Goal: Task Accomplishment & Management: Manage account settings

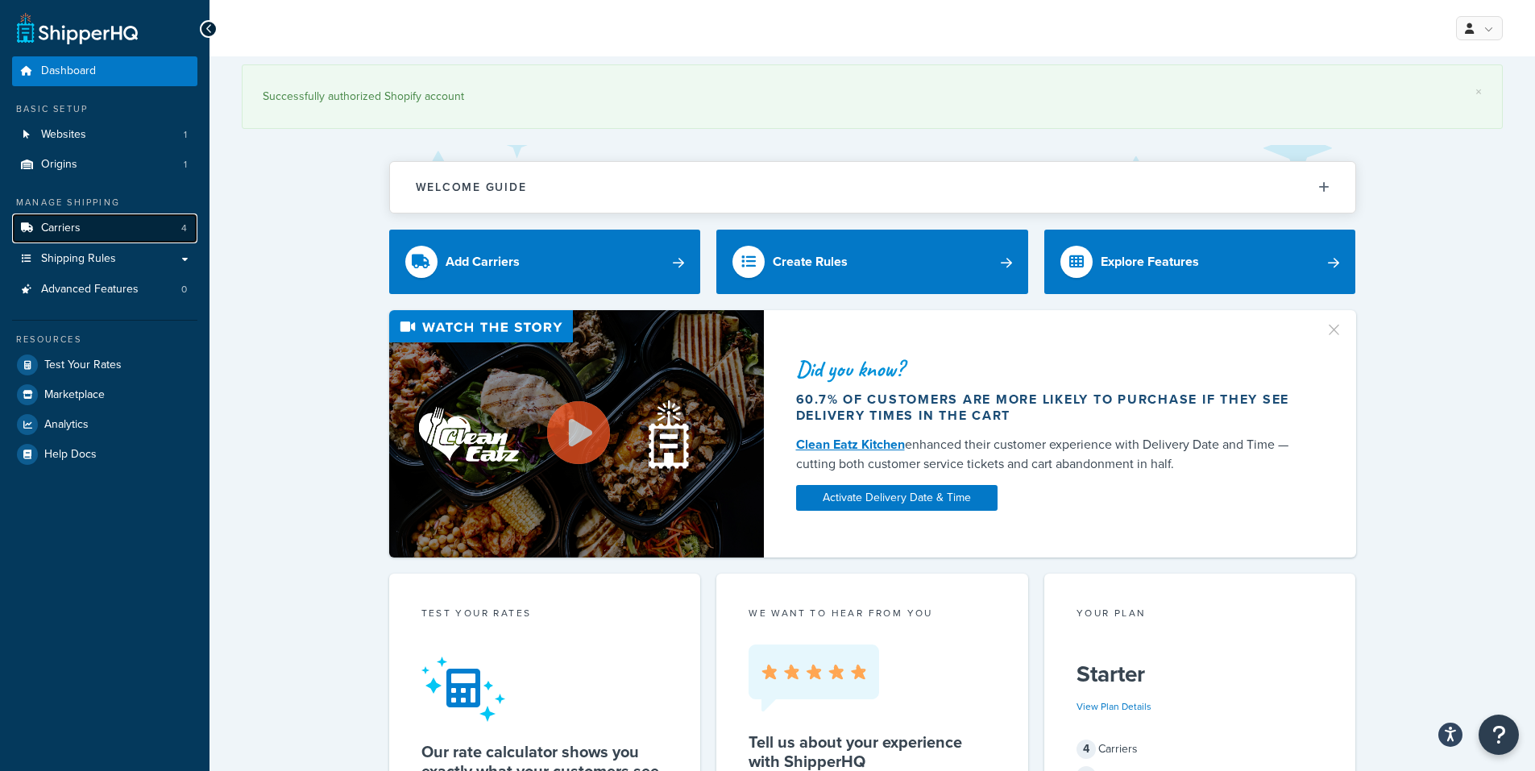
click at [181, 229] on span "4" at bounding box center [184, 229] width 6 height 14
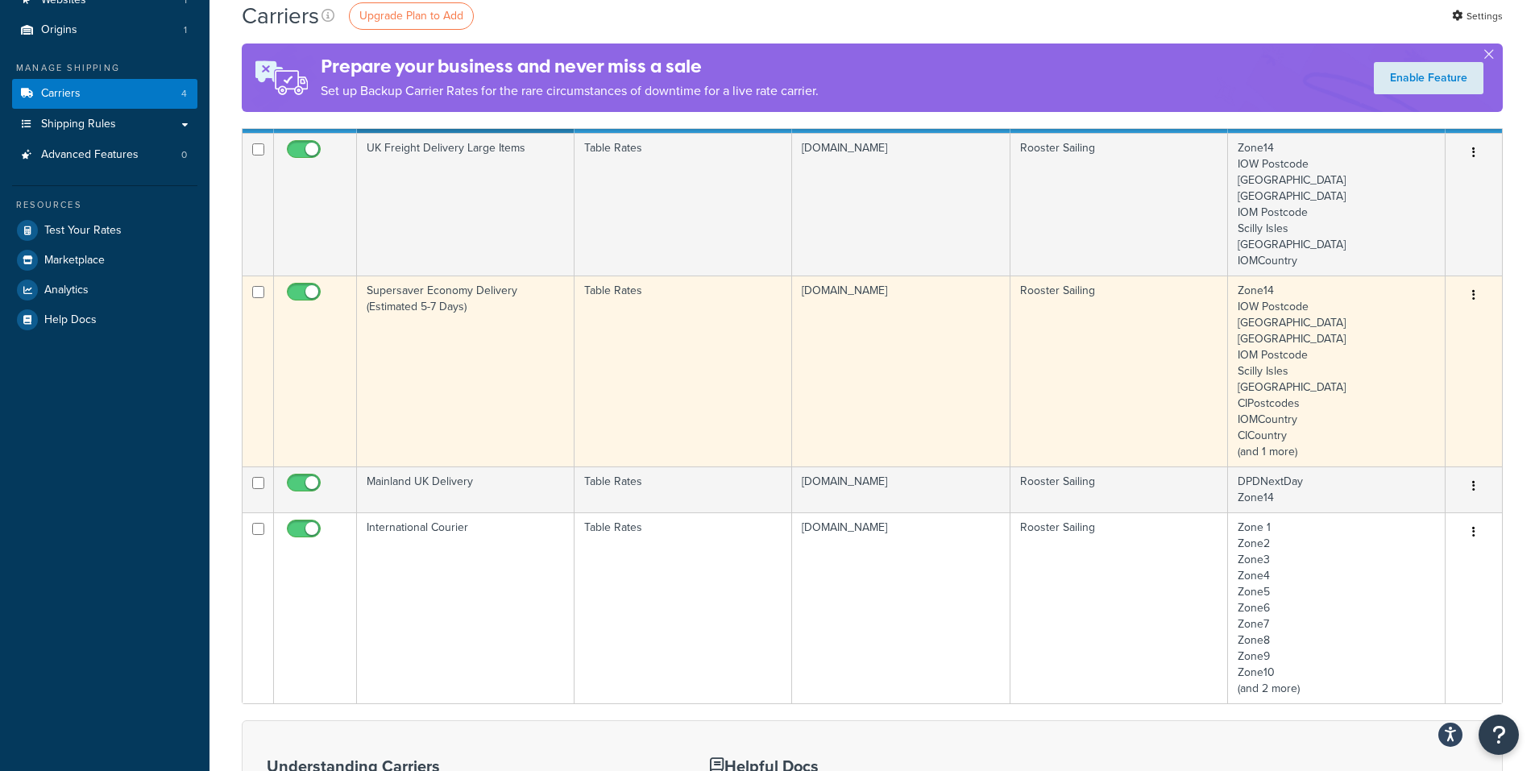
scroll to position [161, 0]
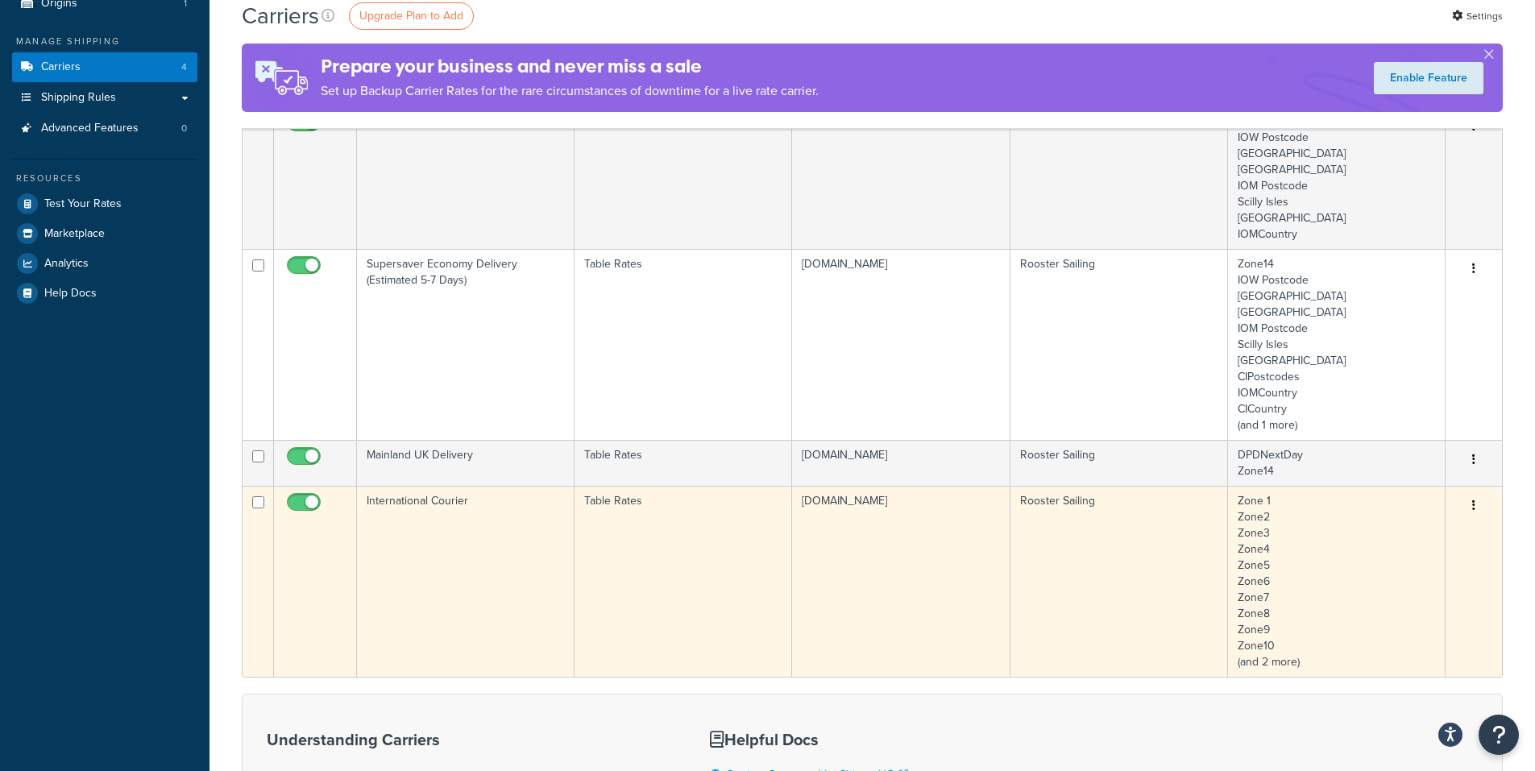
click at [840, 606] on td "[DOMAIN_NAME]" at bounding box center [901, 581] width 218 height 191
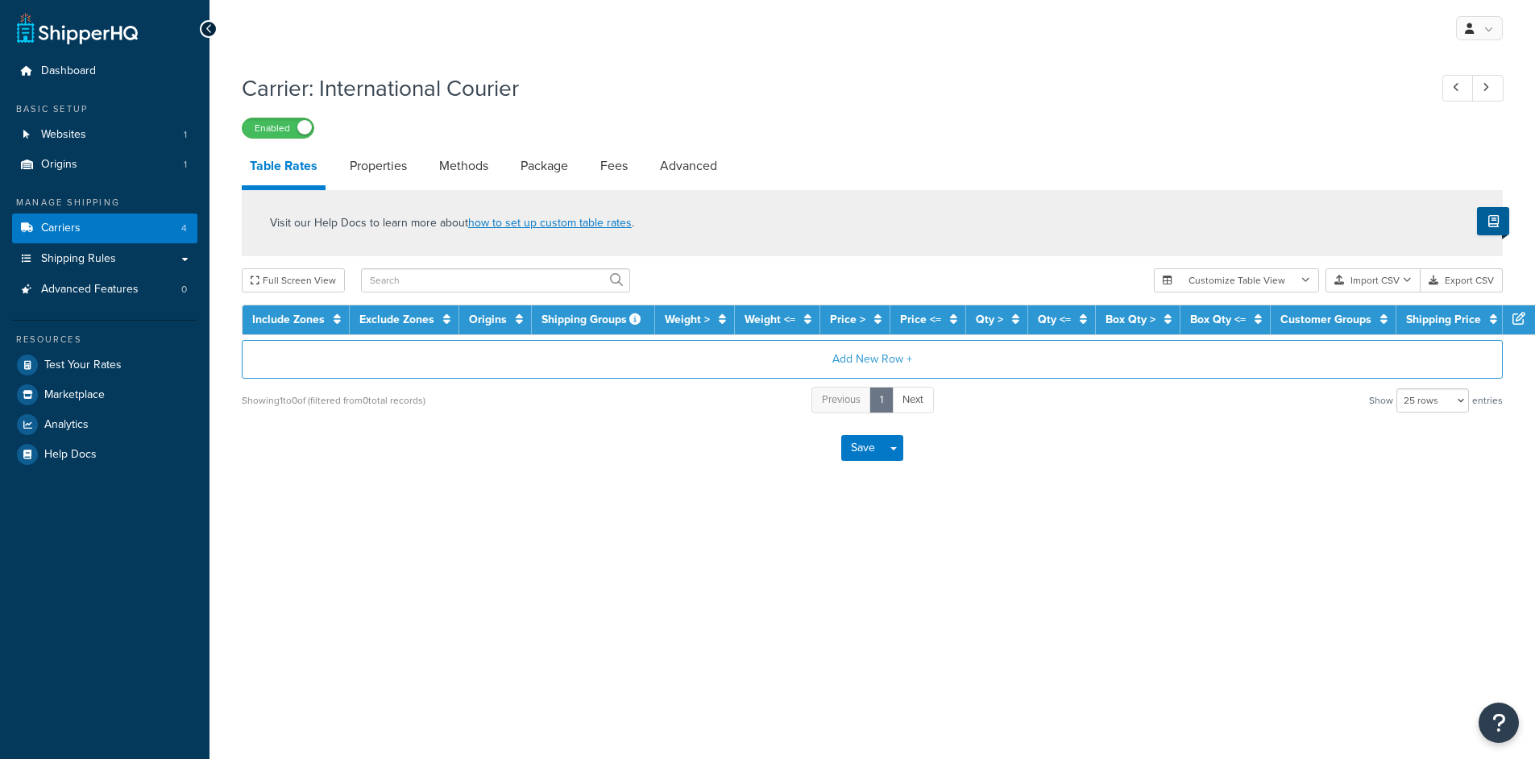
select select "25"
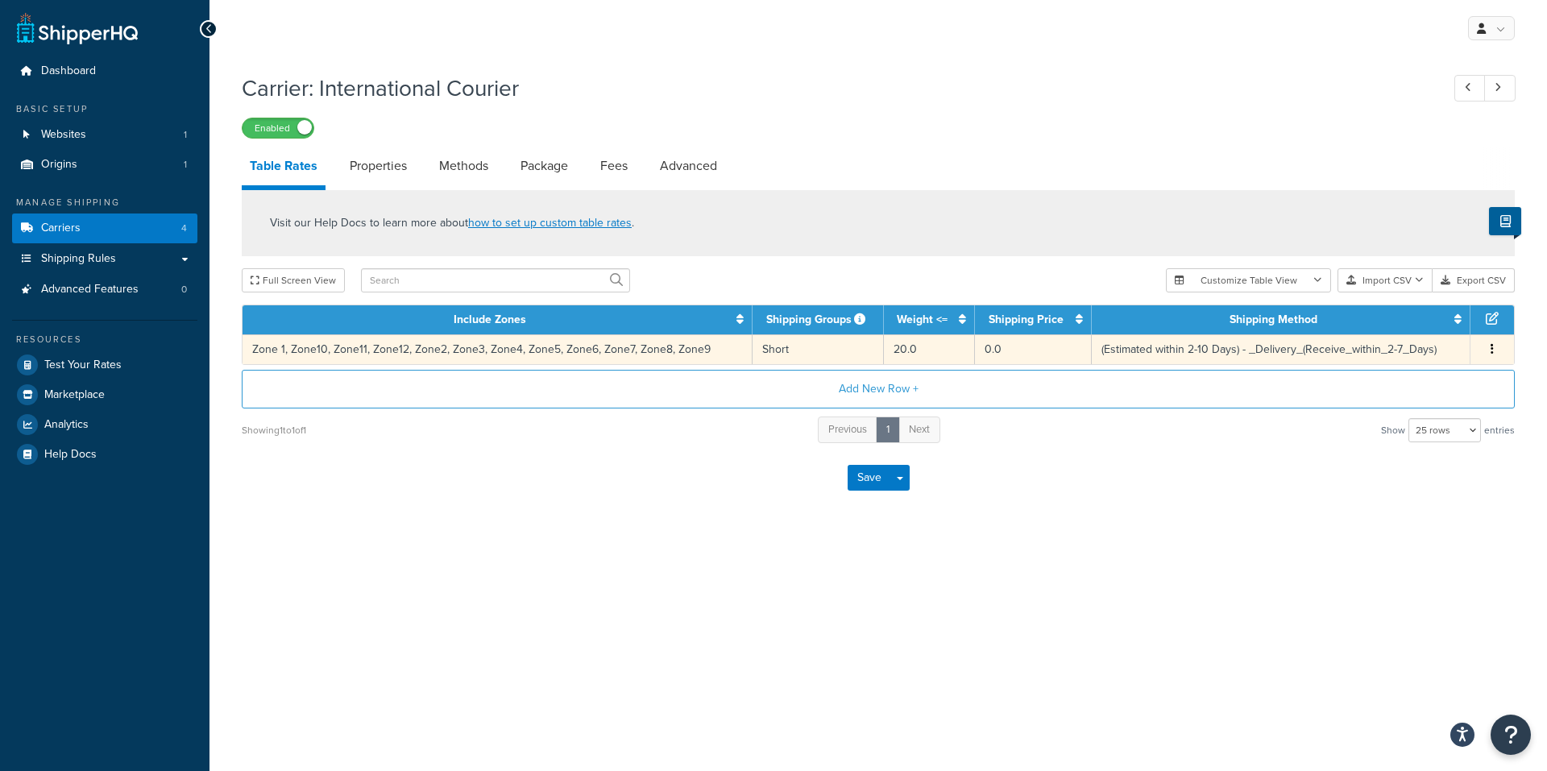
click at [1251, 346] on td "(Estimated within 2-10 Days) - _Delivery_(Receive_within_2-7_Days)" at bounding box center [1281, 349] width 379 height 30
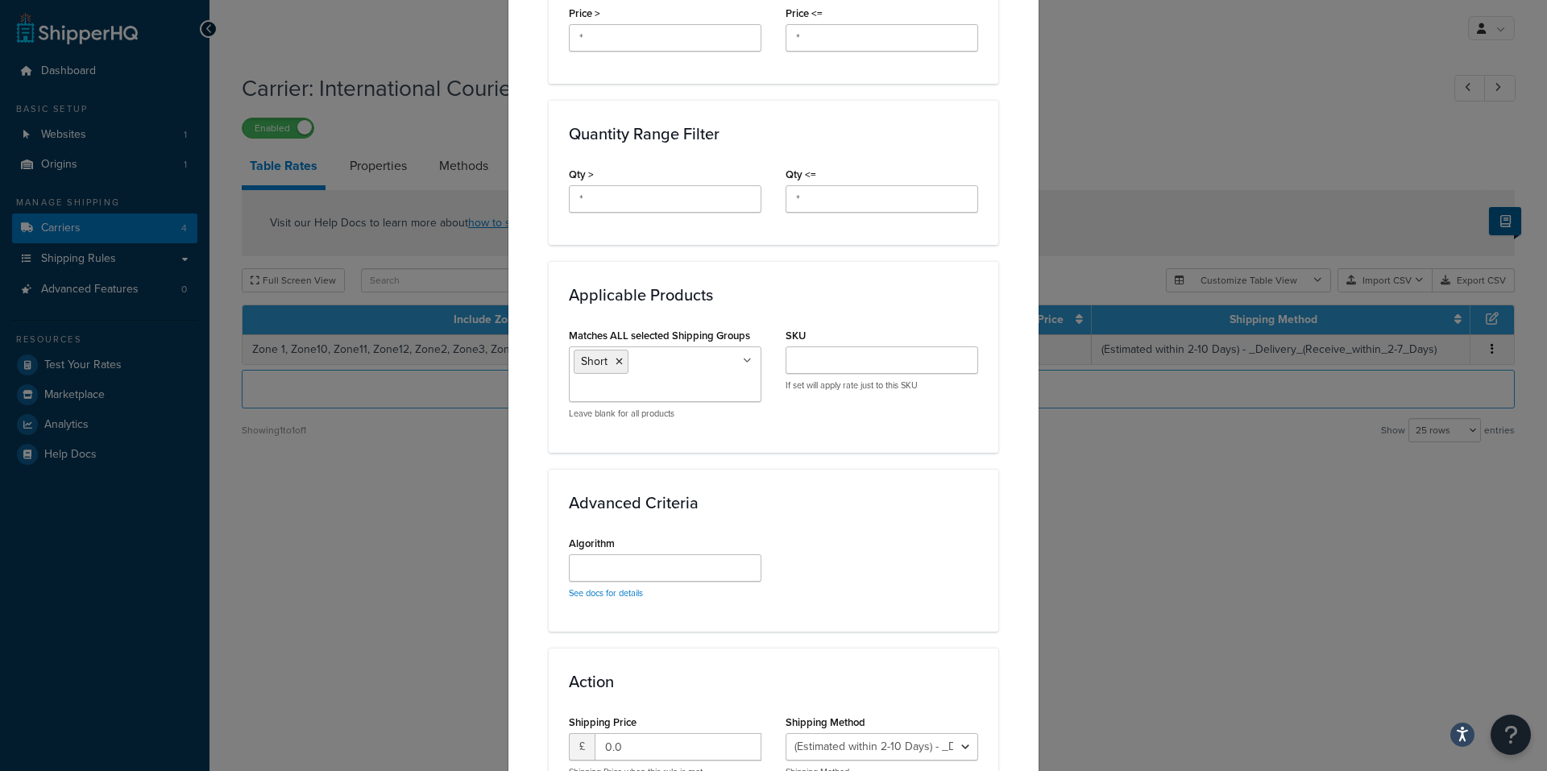
scroll to position [950, 0]
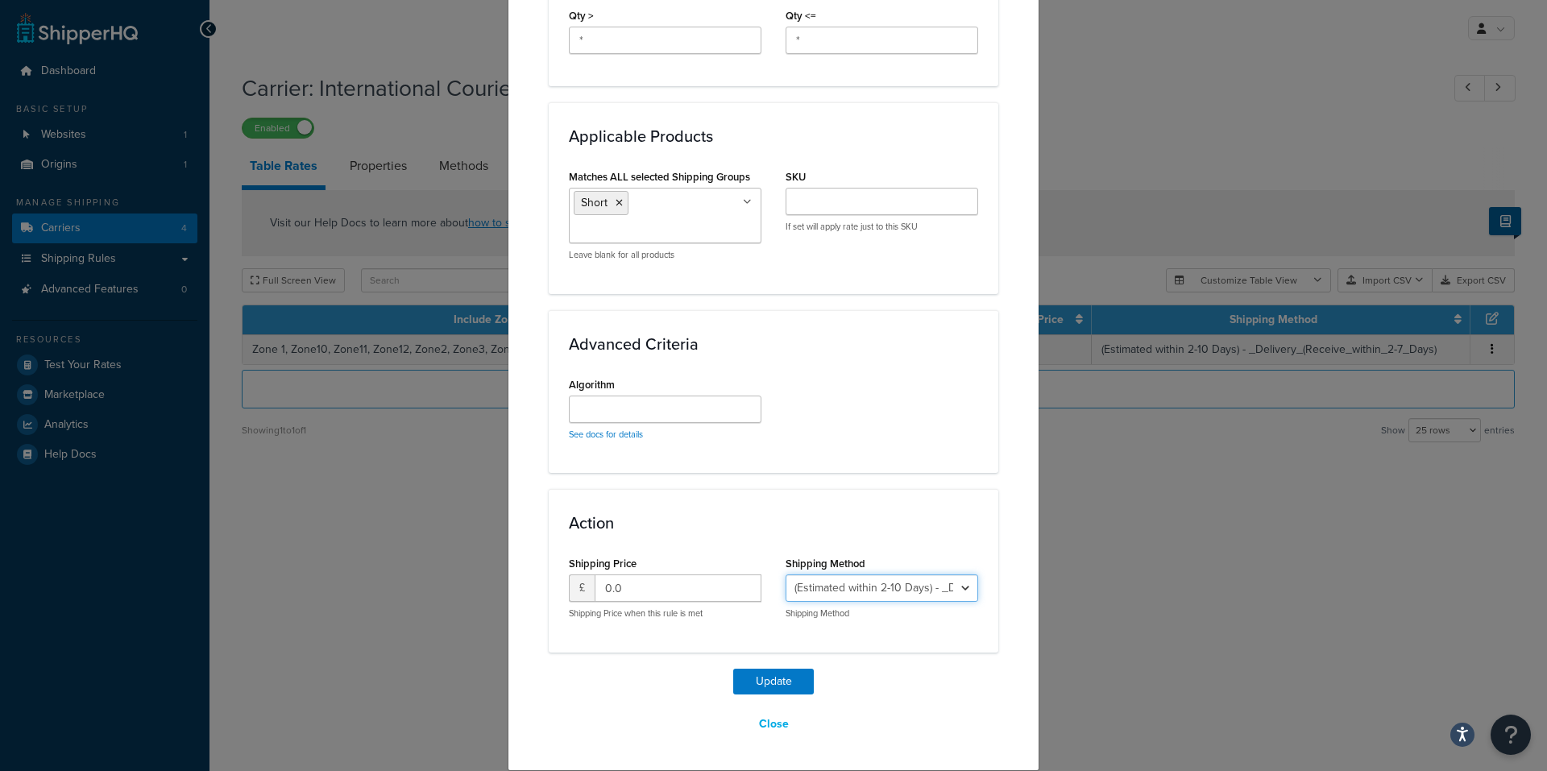
click at [966, 591] on select "(Estimated within 2-10 Days) - _Delivery_(Receive_within_2-7_Days)" at bounding box center [882, 588] width 193 height 27
click at [1143, 575] on div "Update Table Rate Applicable Zones See examples and learn more about how includ…" at bounding box center [773, 385] width 1547 height 771
click at [774, 728] on button "Close" at bounding box center [774, 724] width 51 height 27
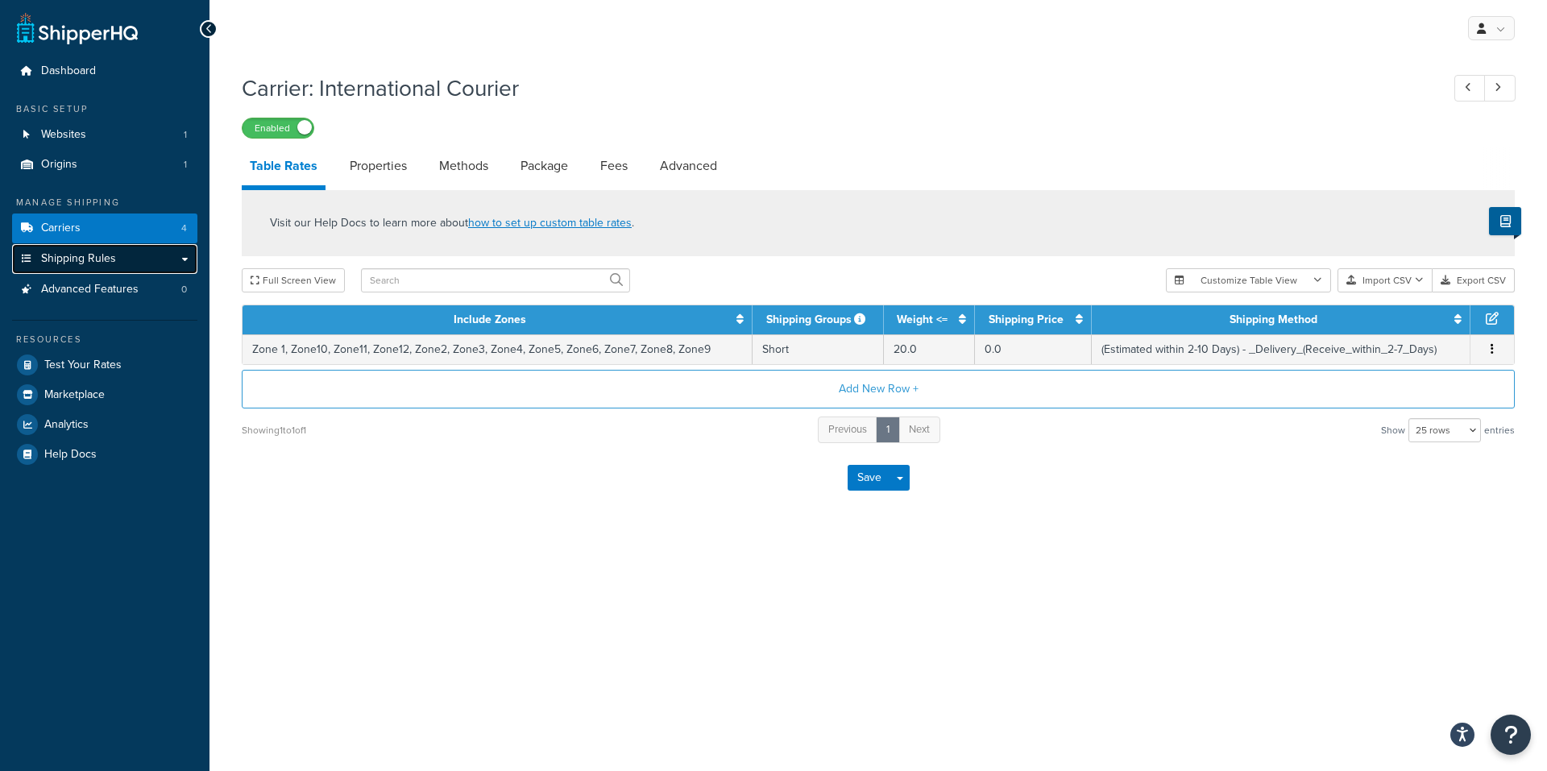
click at [186, 259] on link "Shipping Rules" at bounding box center [104, 259] width 185 height 30
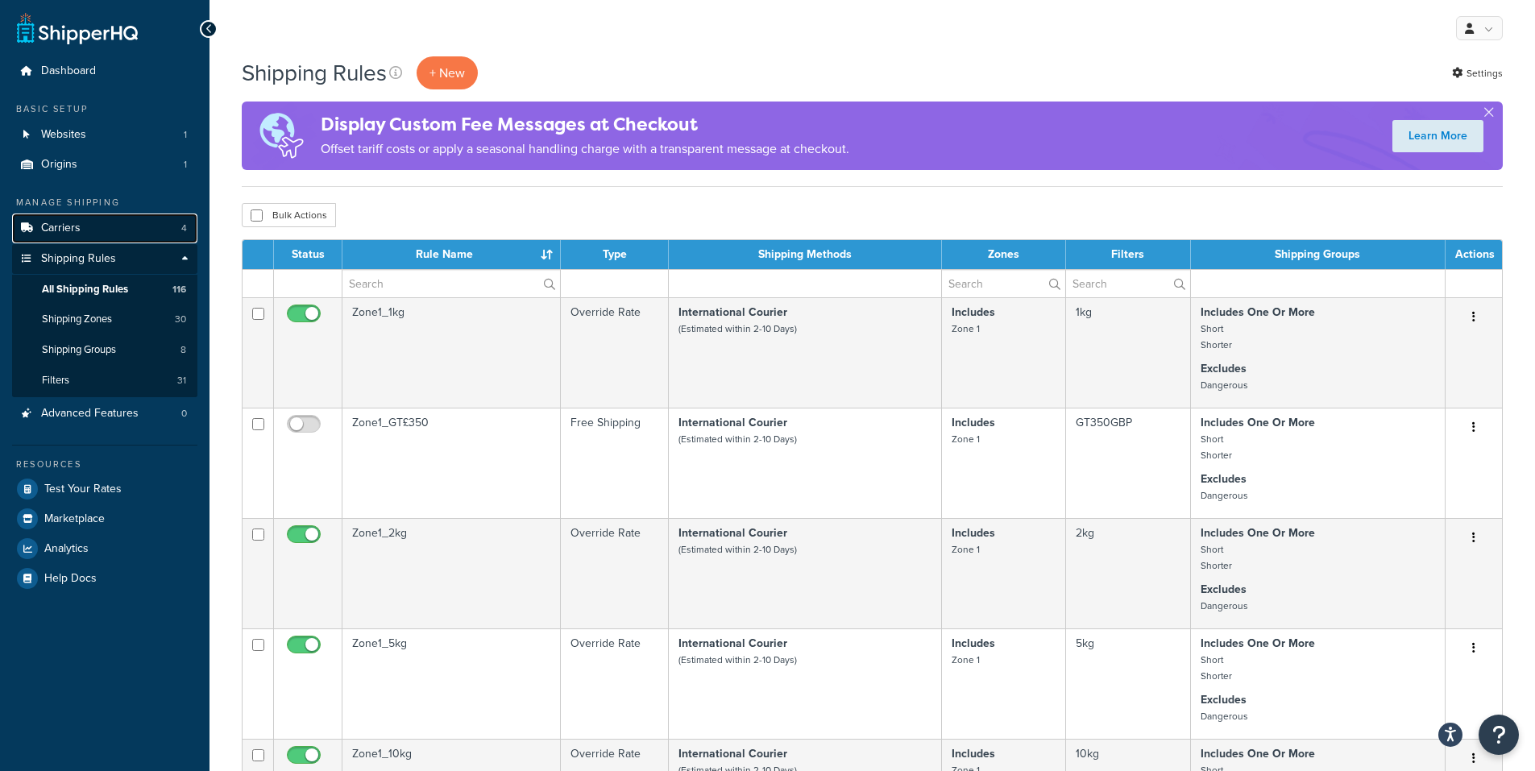
click at [106, 229] on link "Carriers 4" at bounding box center [104, 229] width 185 height 30
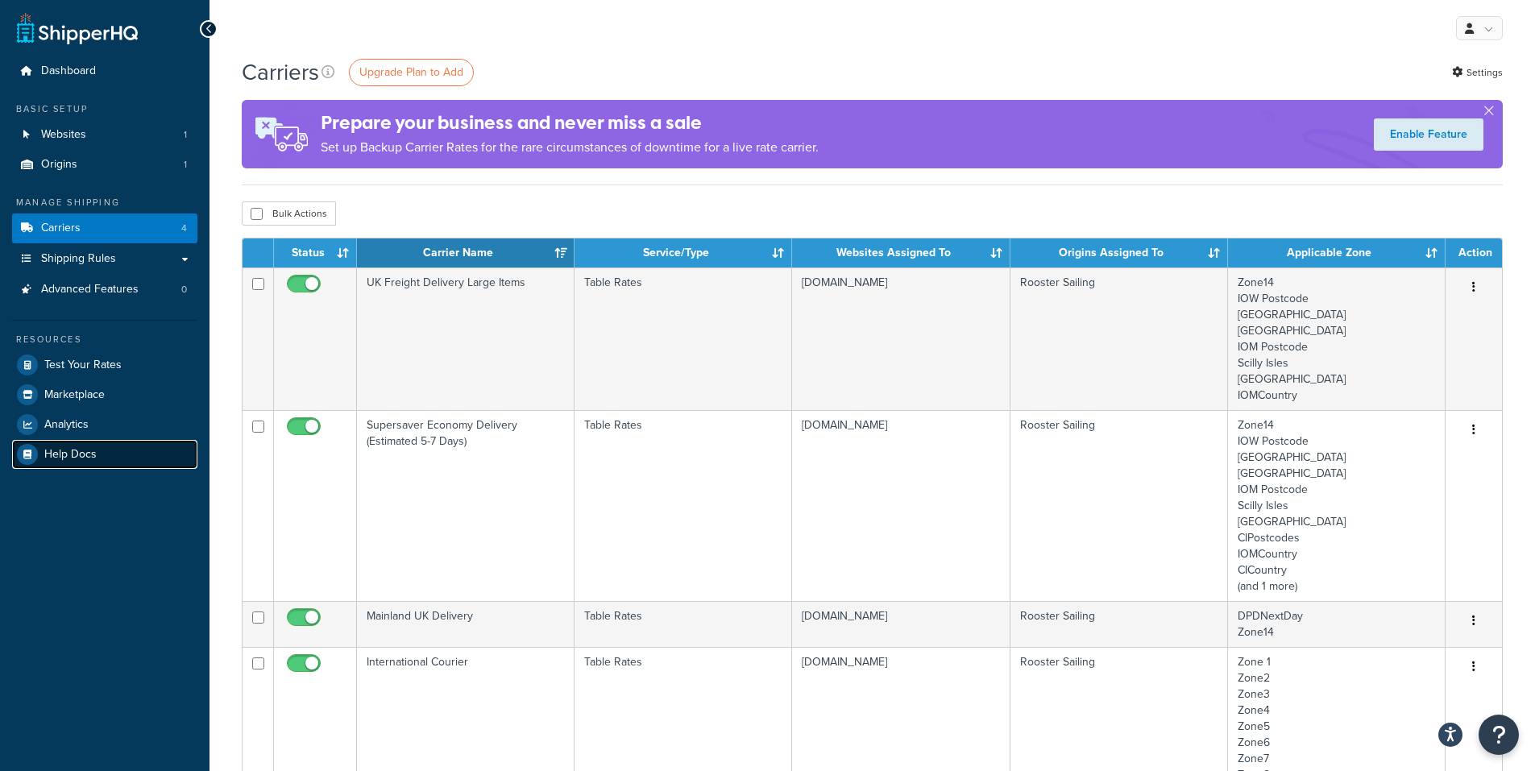
click at [77, 458] on span "Help Docs" at bounding box center [70, 455] width 52 height 14
click at [177, 256] on link "Shipping Rules" at bounding box center [104, 259] width 185 height 30
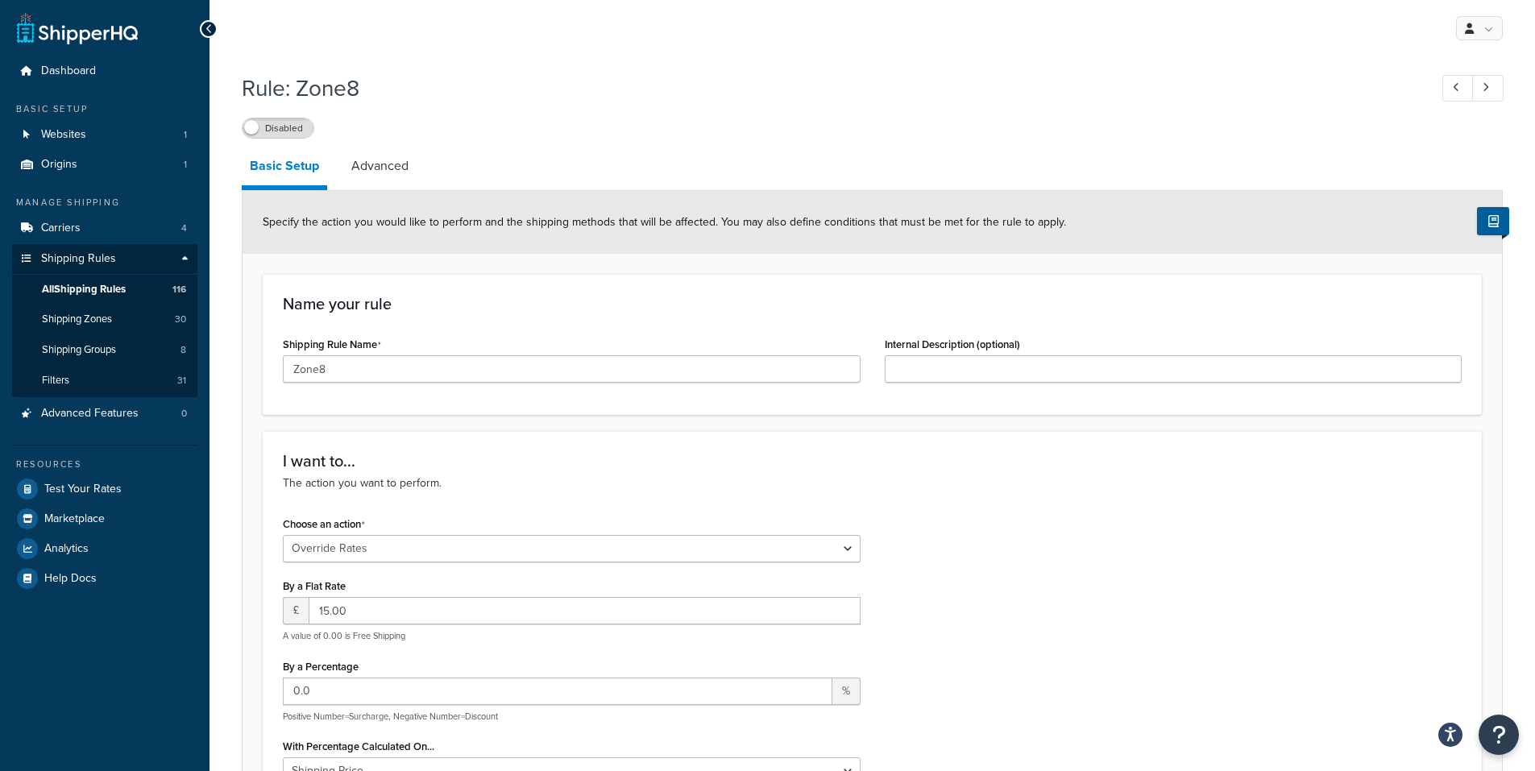
select select "OVERRIDE"
select select "LOCATION"
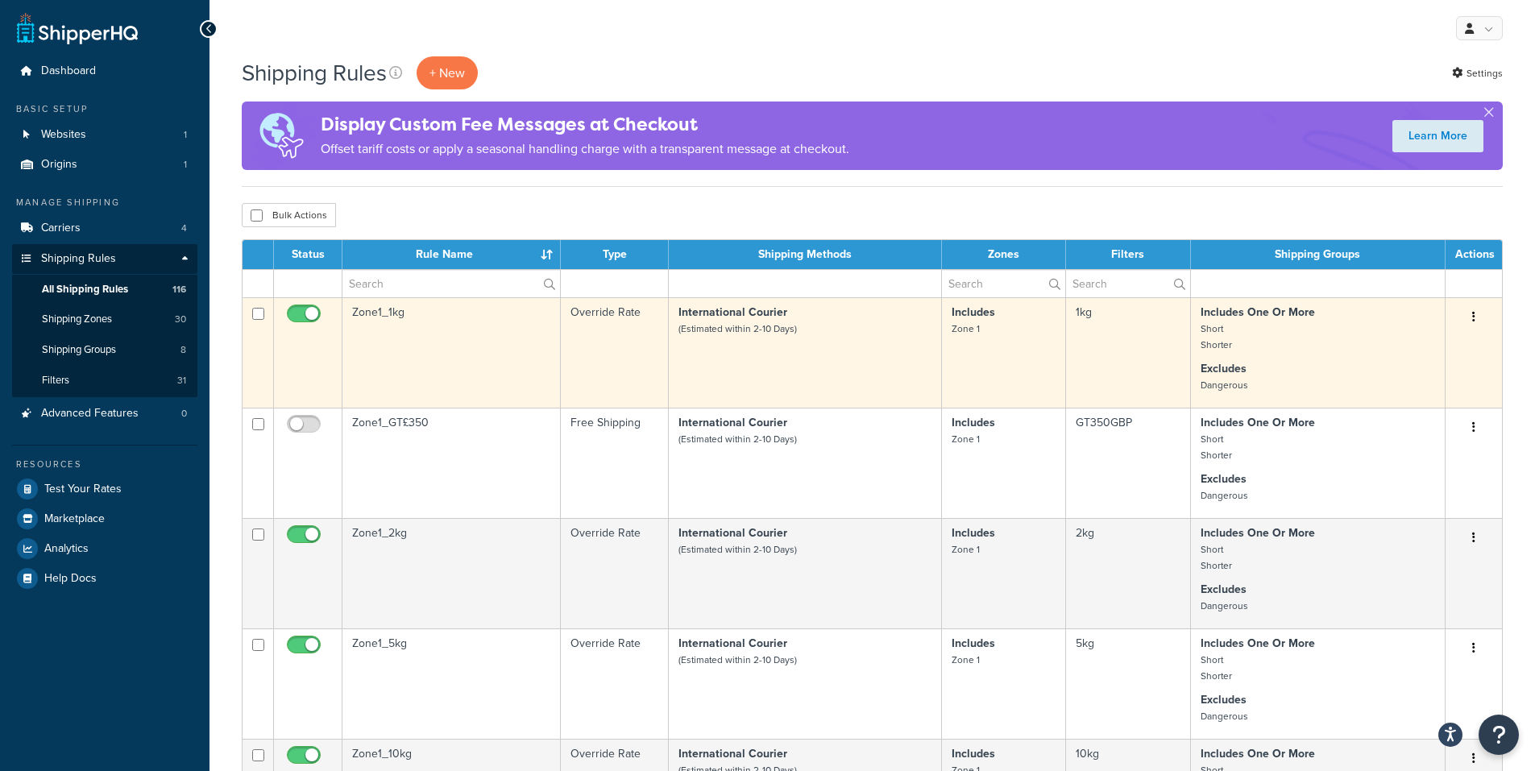
click at [731, 357] on td "International Courier (Estimated within 2-10 Days)" at bounding box center [805, 352] width 273 height 110
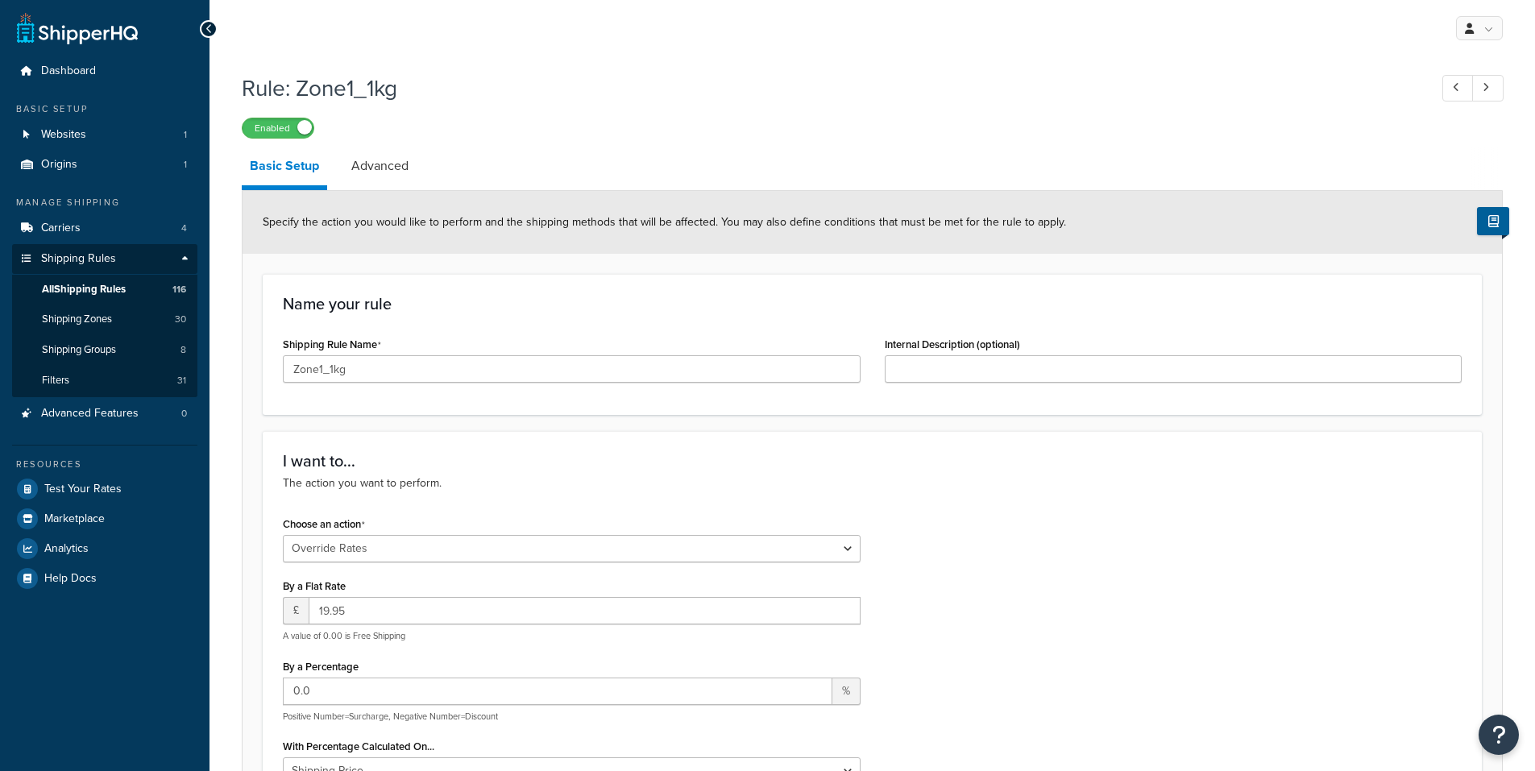
select select "OVERRIDE"
select select "LOCATION"
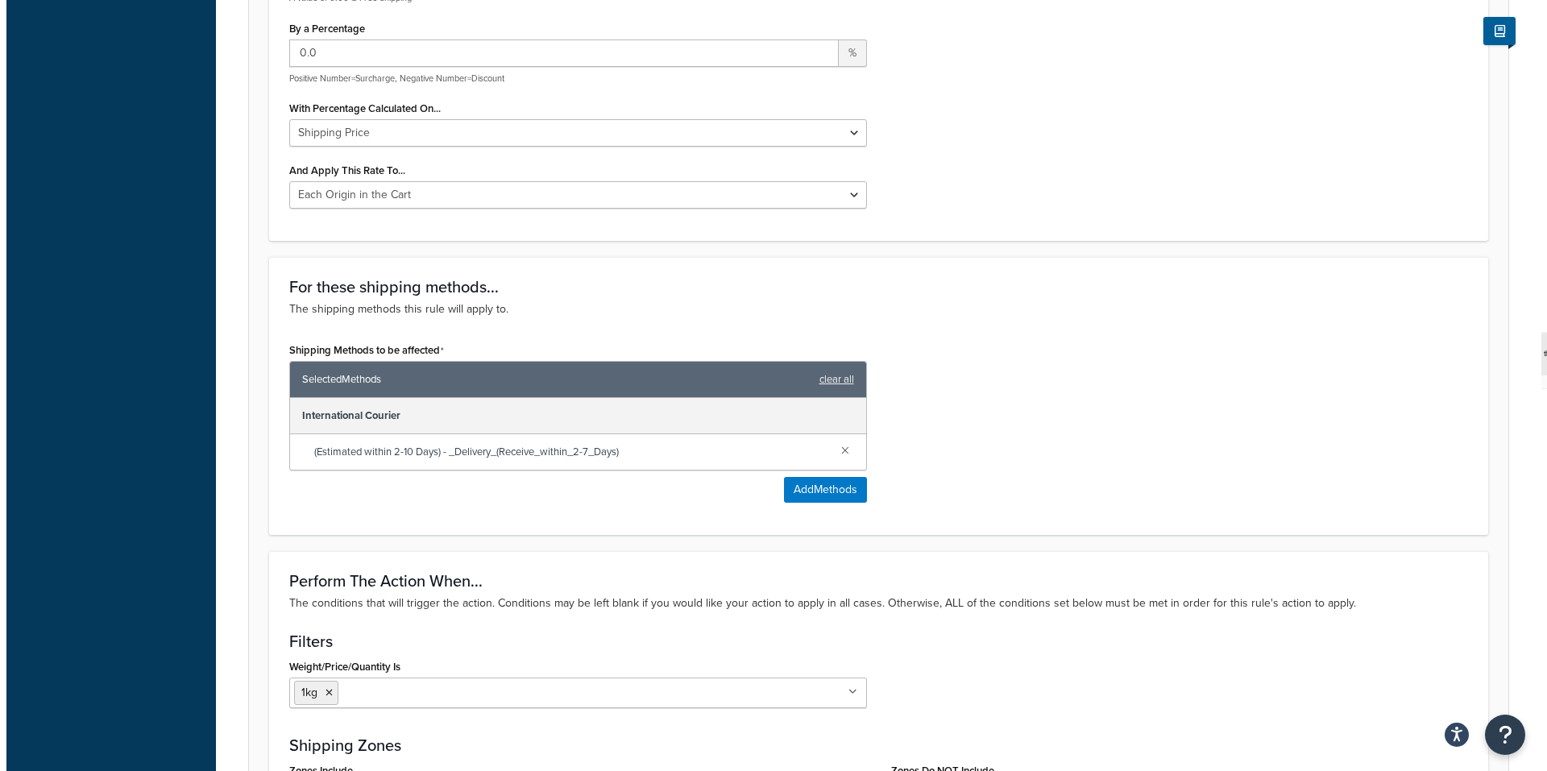
scroll to position [483, 0]
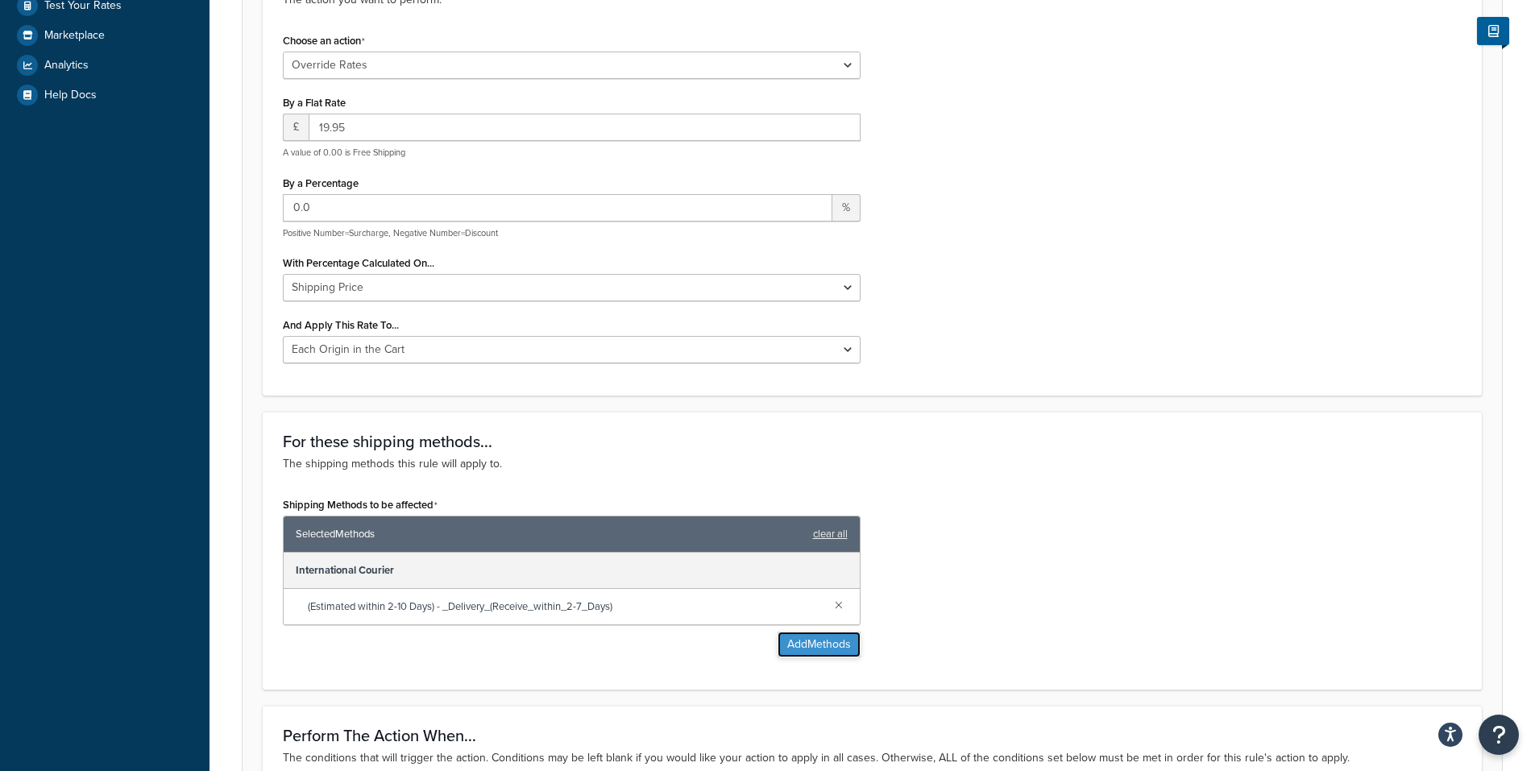
click at [816, 645] on button "Add Methods" at bounding box center [819, 645] width 83 height 26
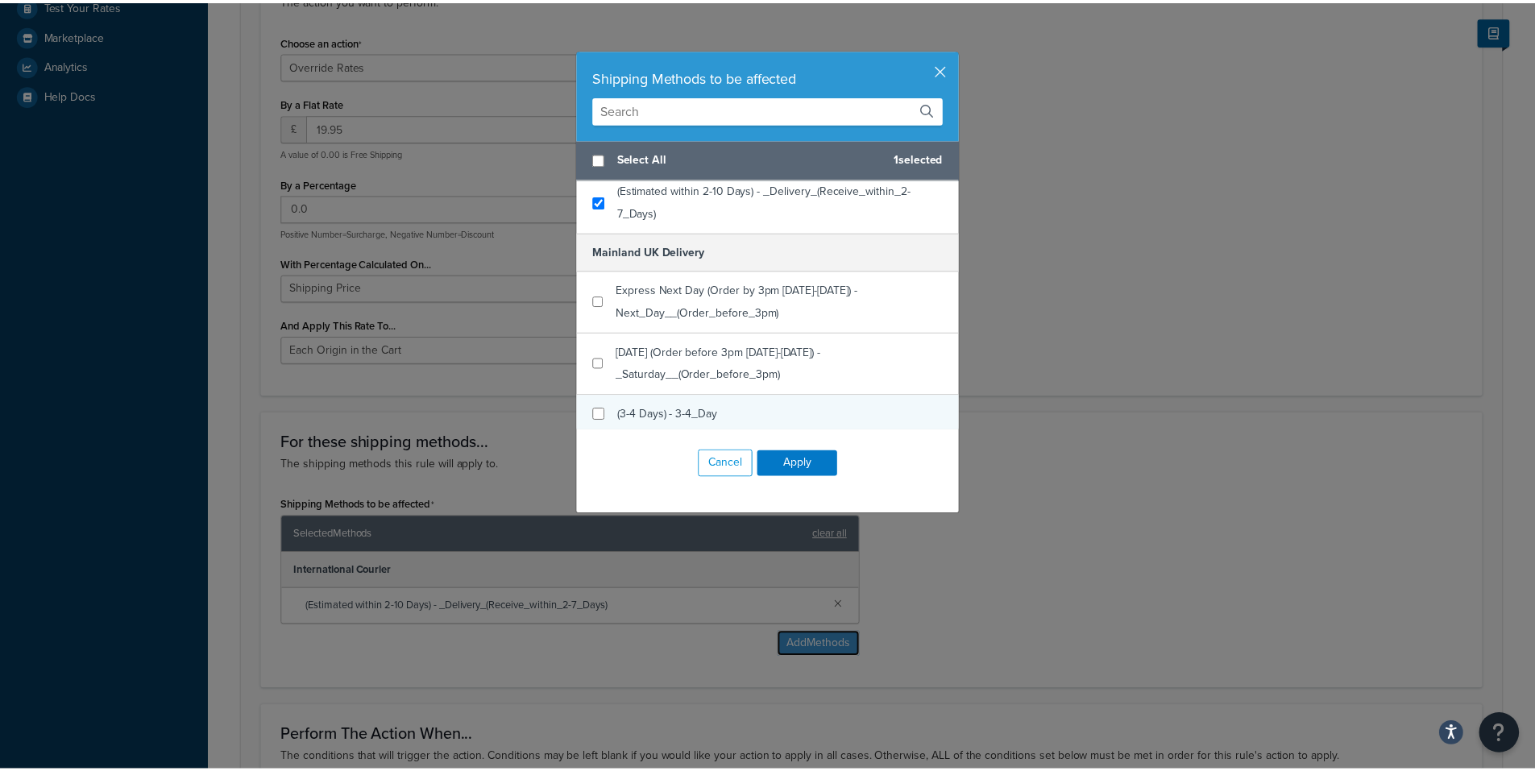
scroll to position [0, 0]
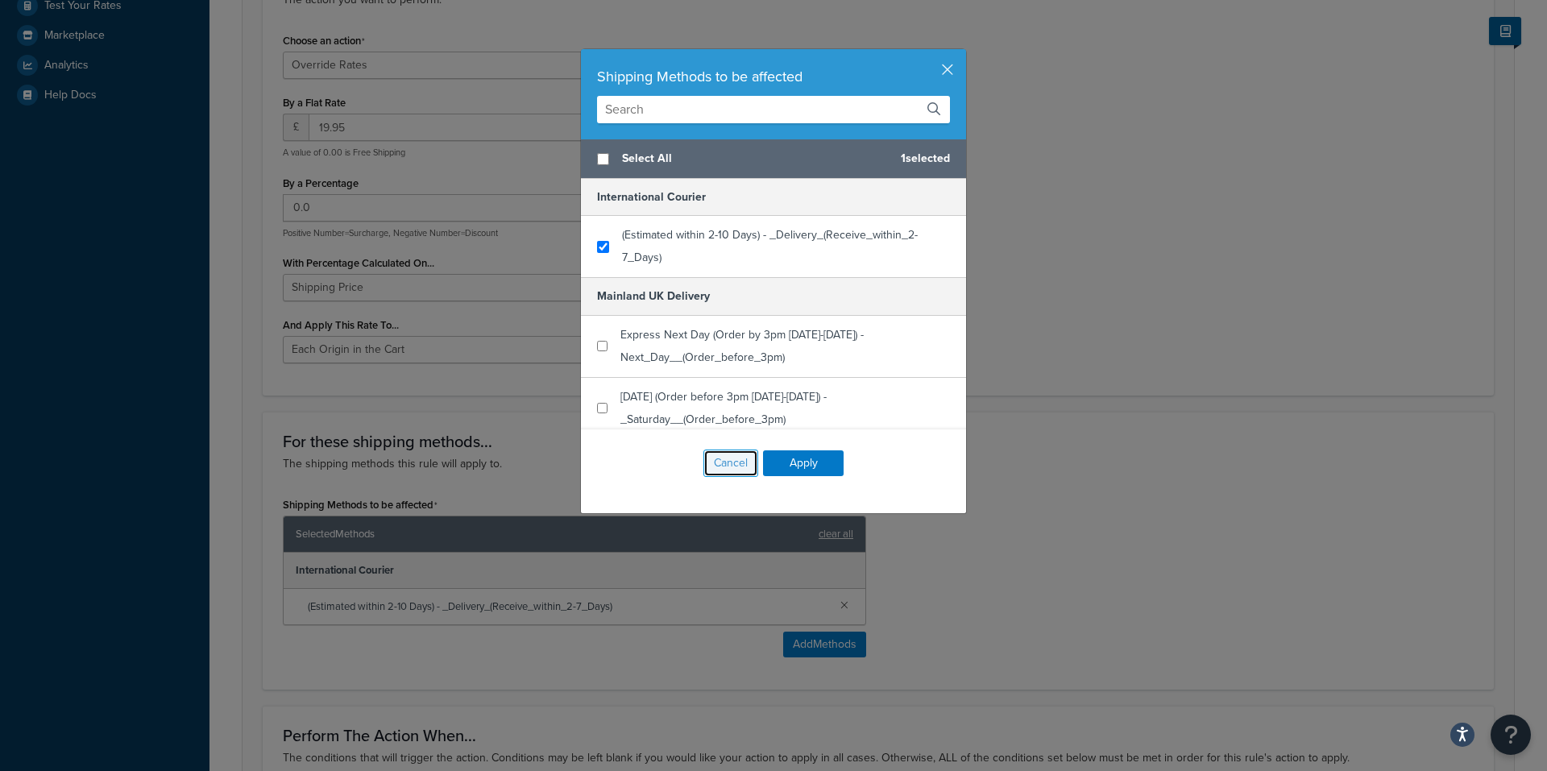
click at [736, 469] on button "Cancel" at bounding box center [730, 463] width 55 height 27
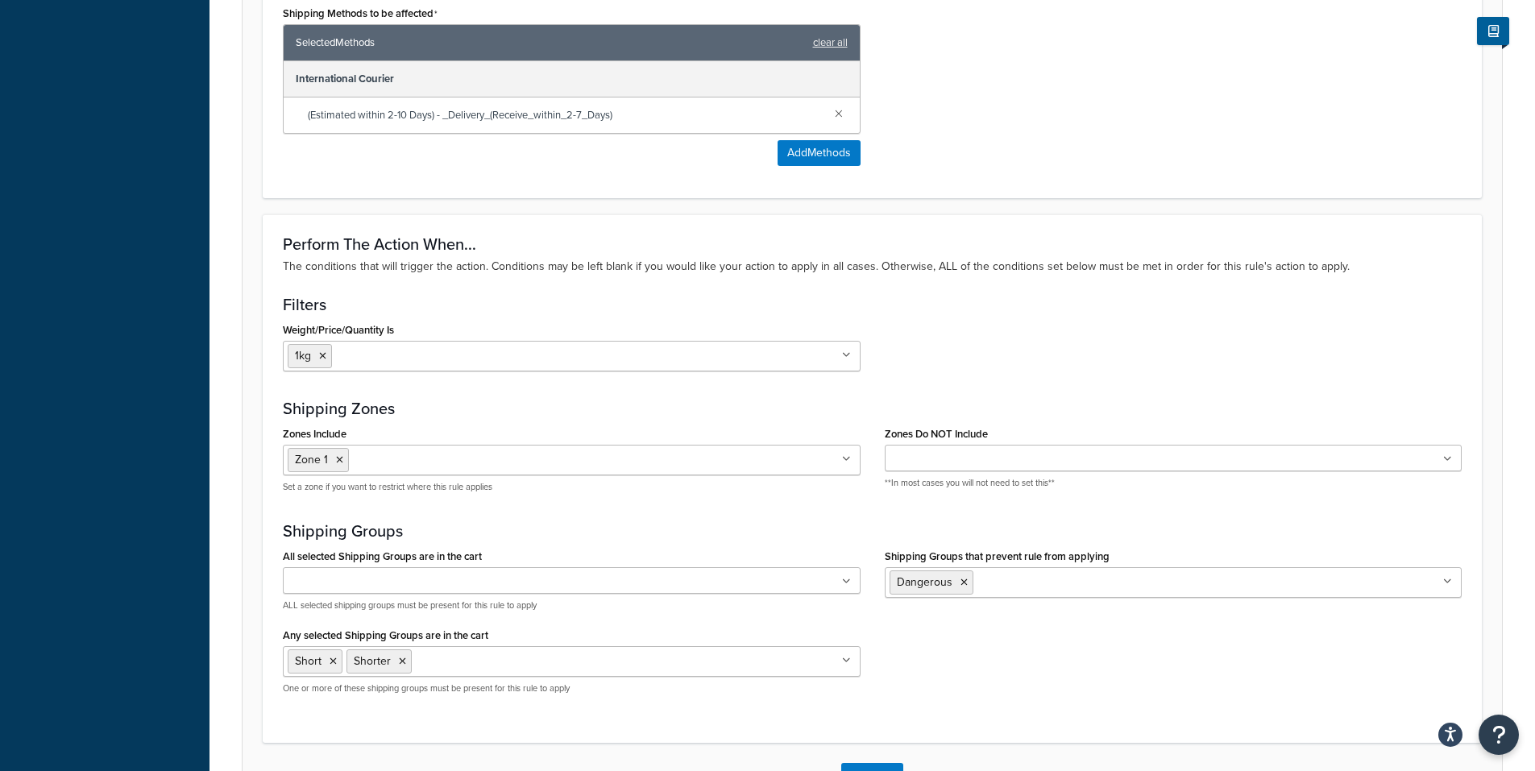
scroll to position [1094, 0]
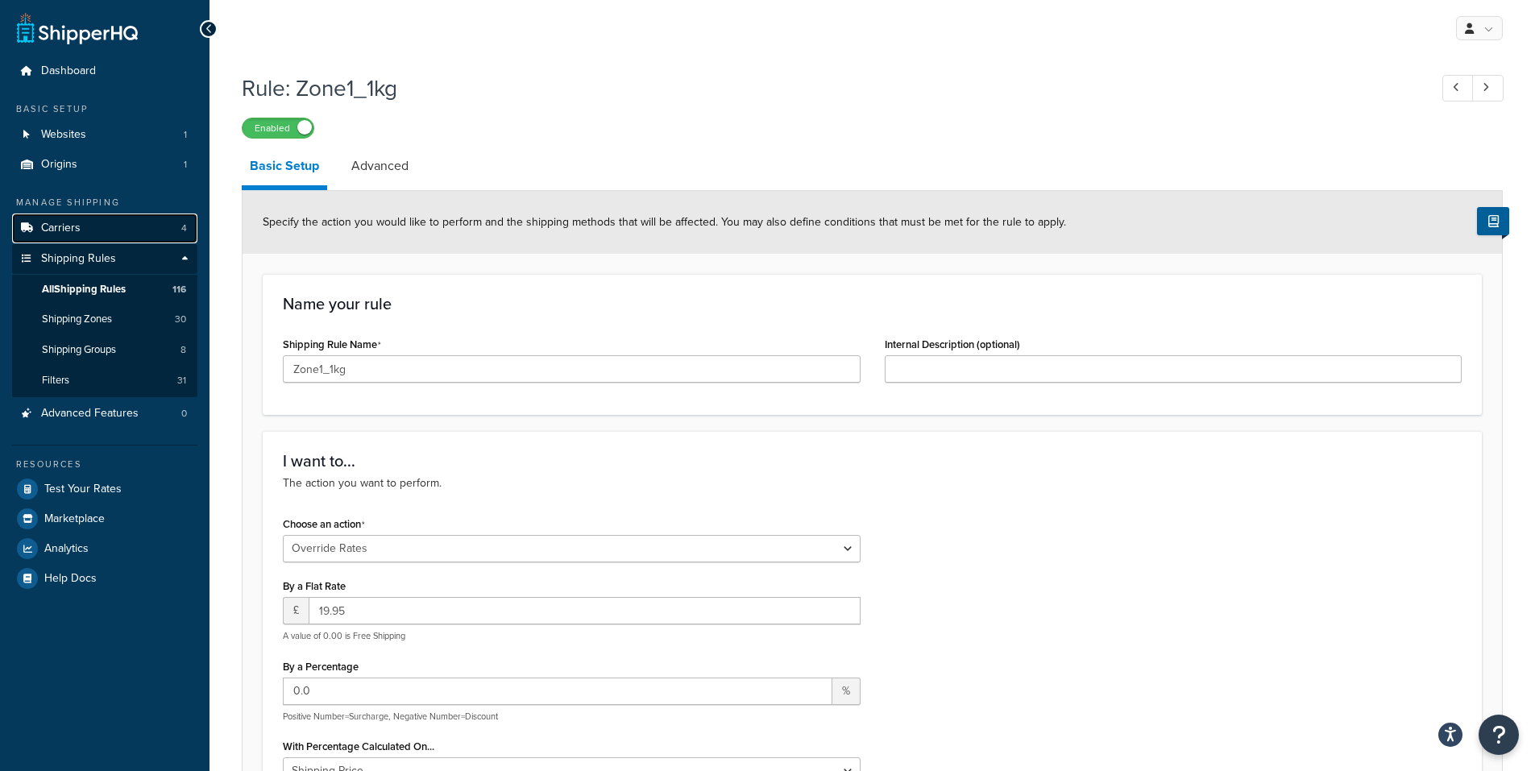
click at [97, 221] on link "Carriers 4" at bounding box center [104, 229] width 185 height 30
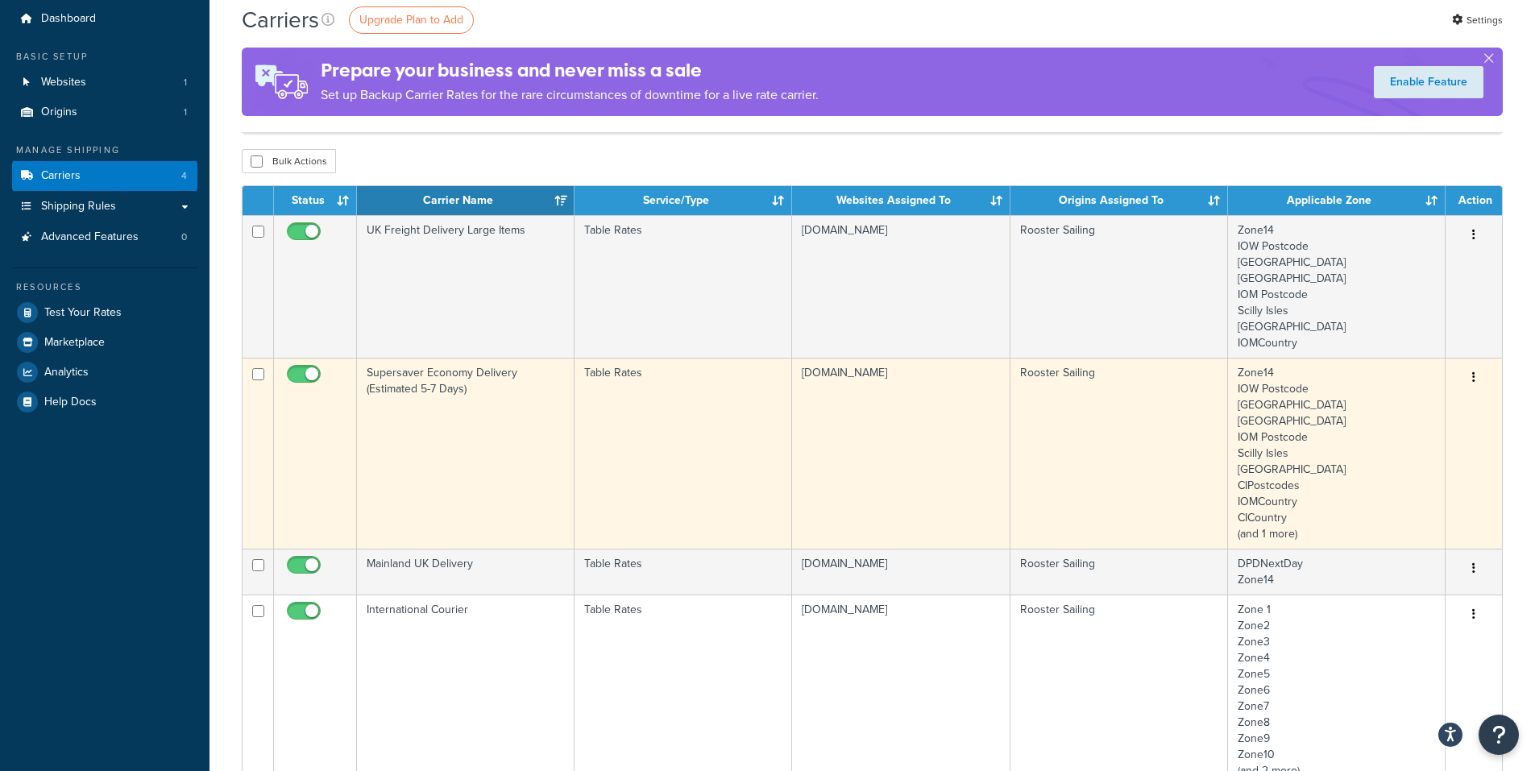
scroll to position [81, 0]
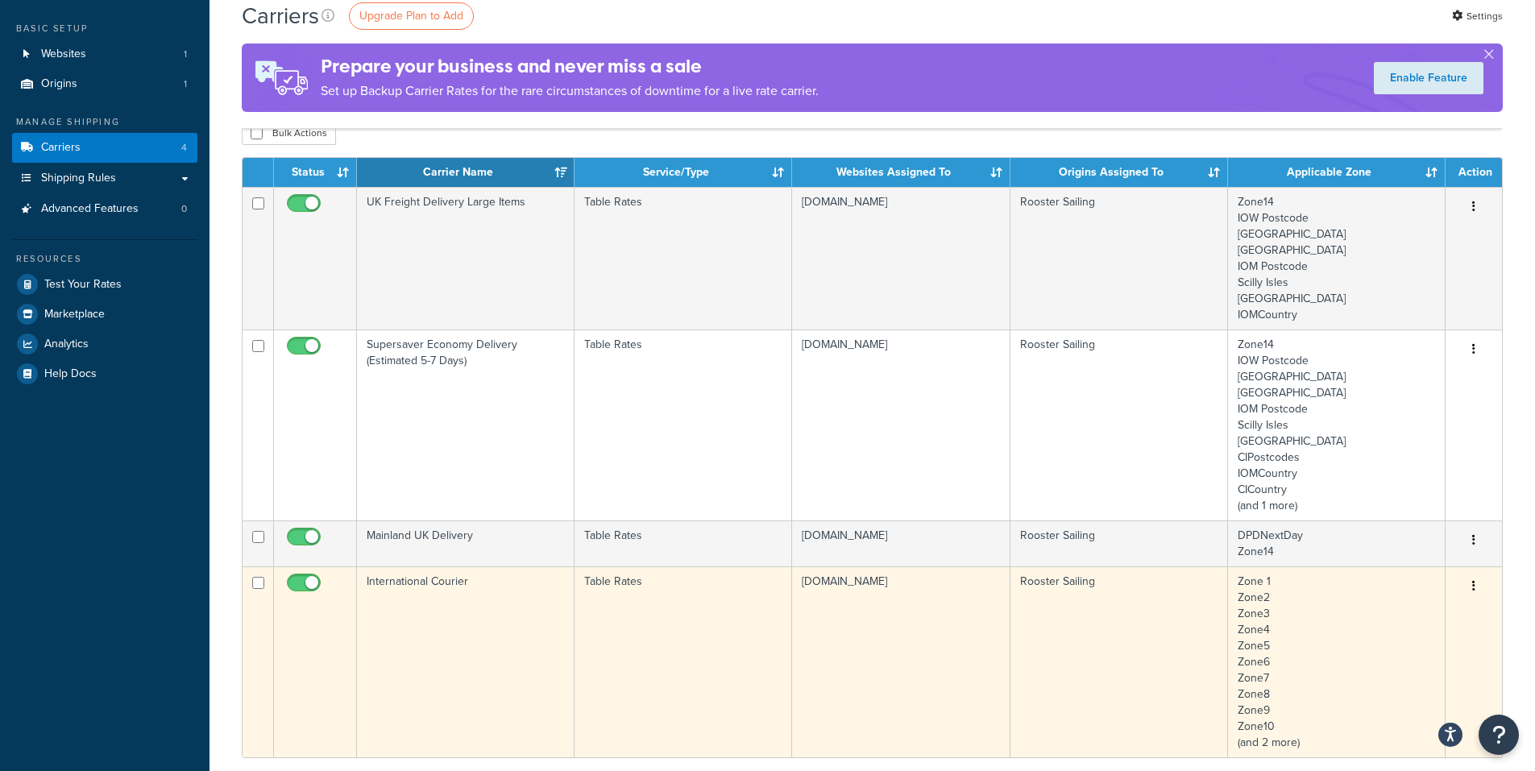
click at [447, 652] on td "International Courier" at bounding box center [466, 661] width 218 height 191
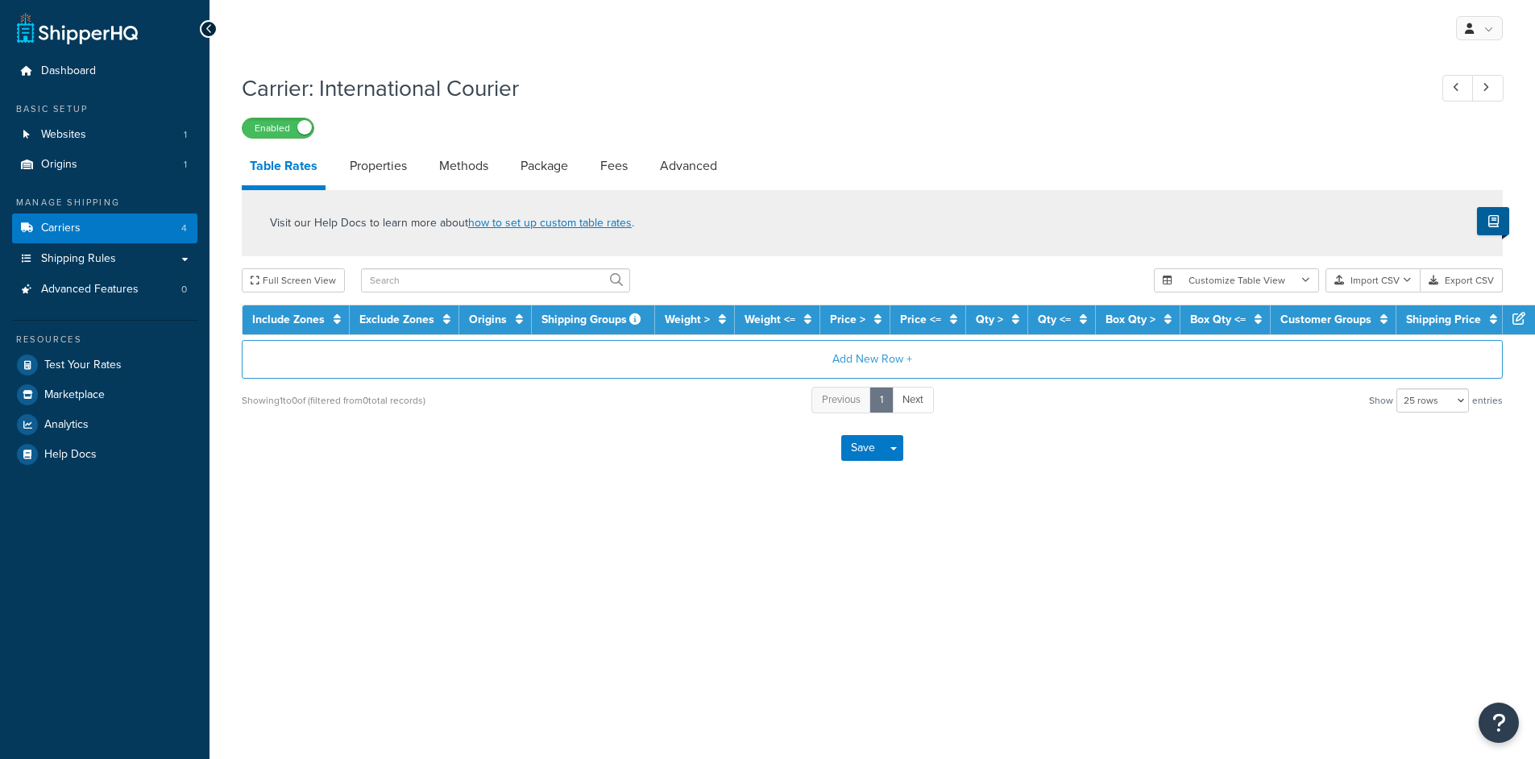
select select "25"
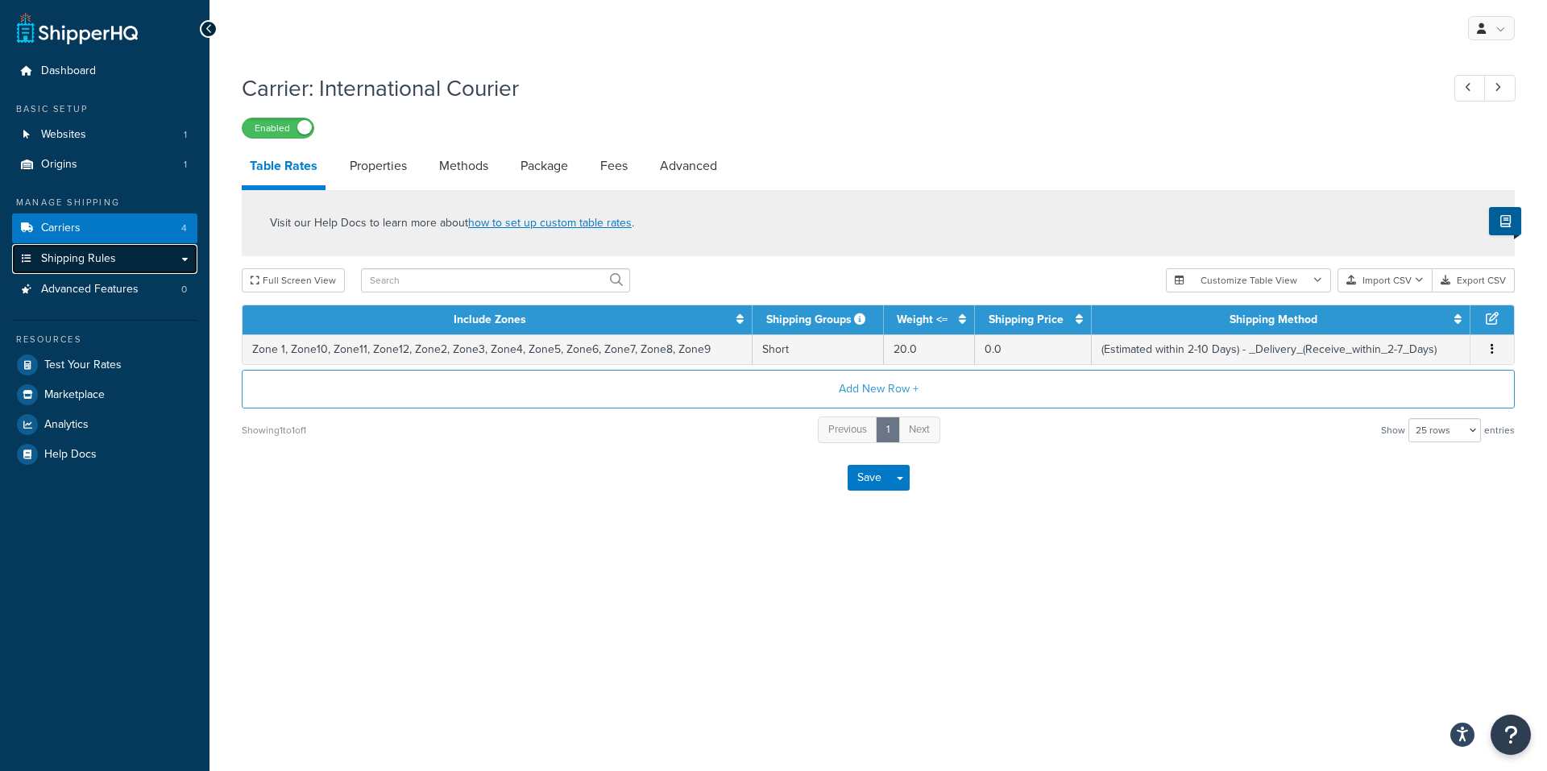
click at [127, 254] on link "Shipping Rules" at bounding box center [104, 259] width 185 height 30
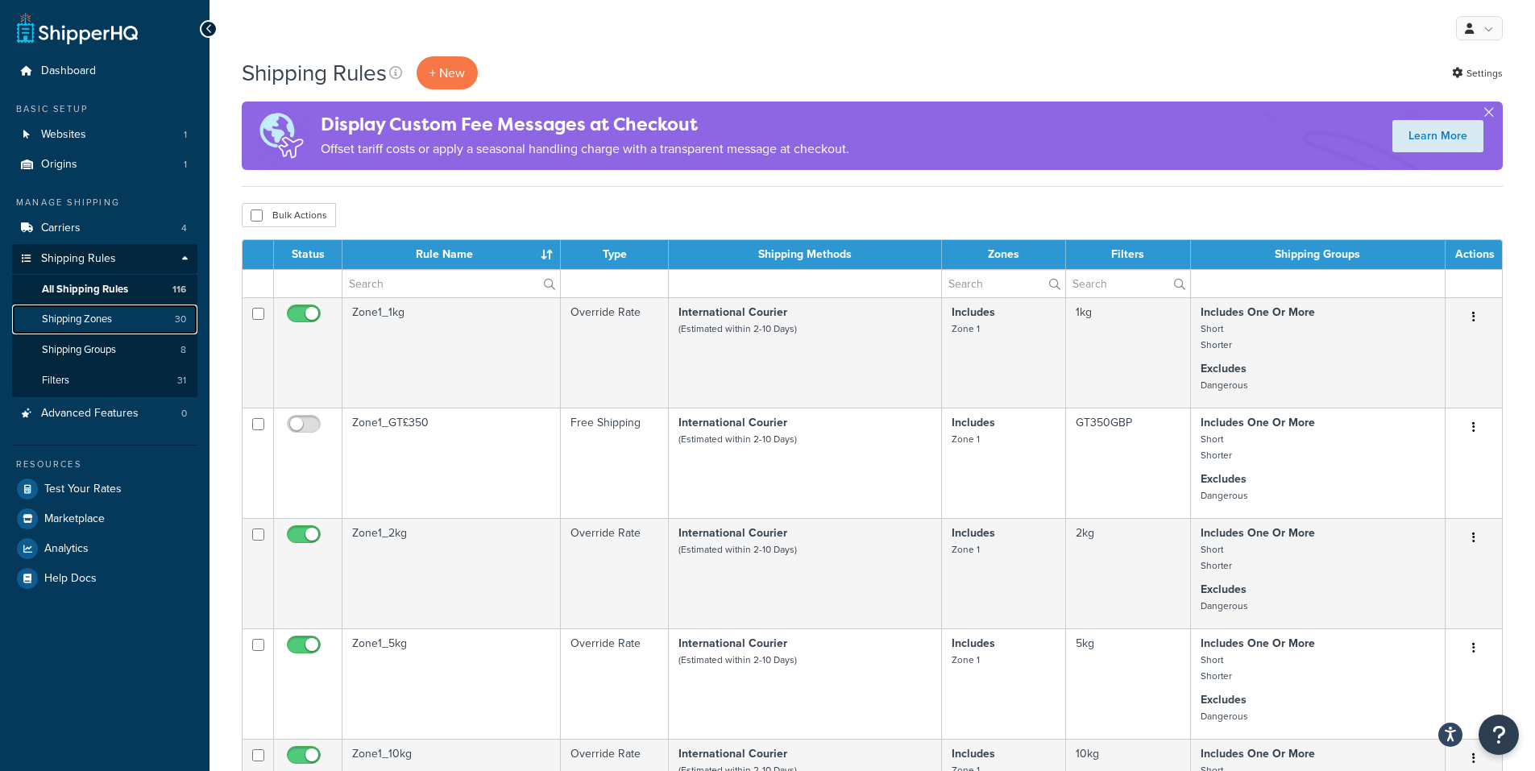
click at [109, 314] on span "Shipping Zones" at bounding box center [77, 320] width 70 height 14
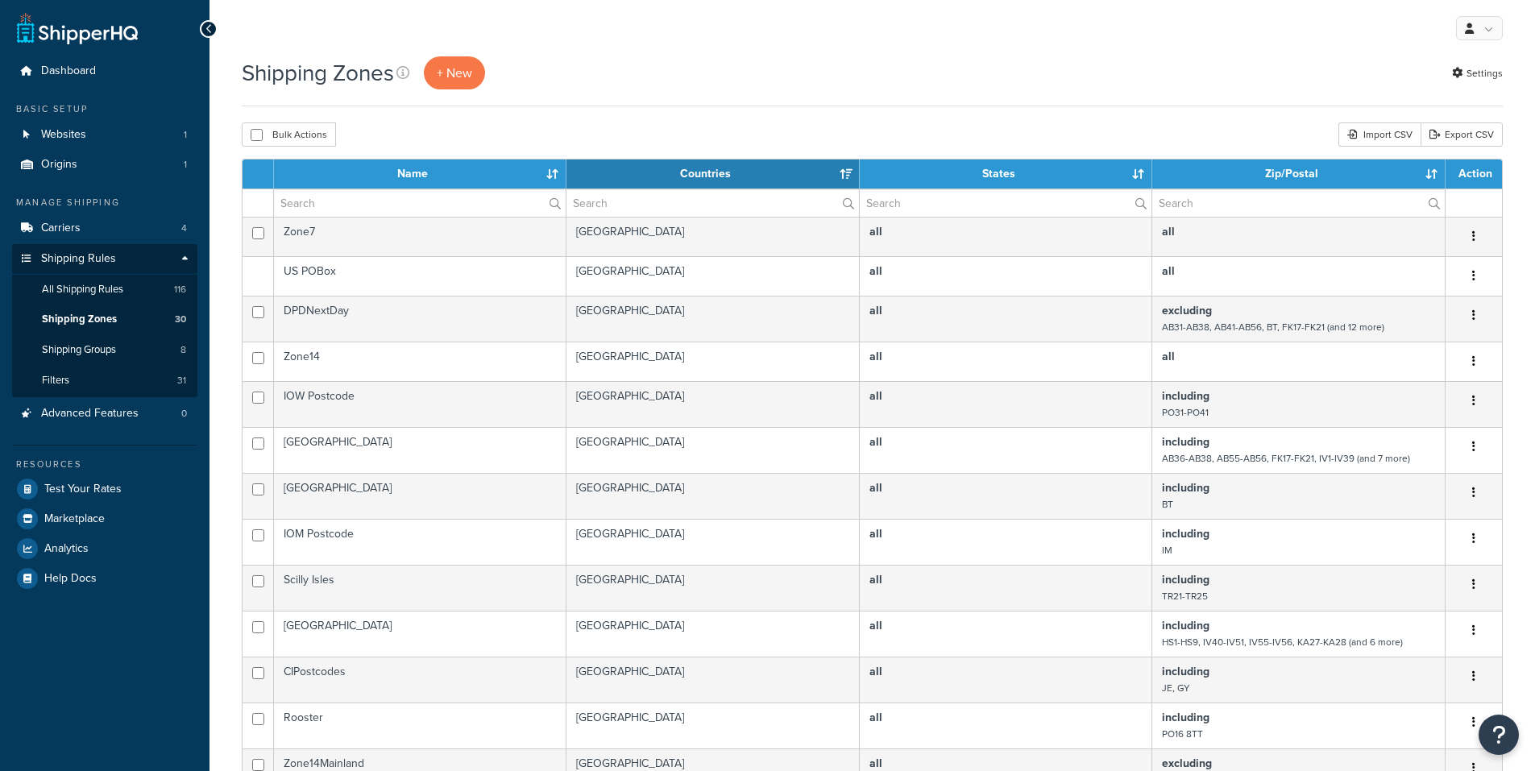
select select "15"
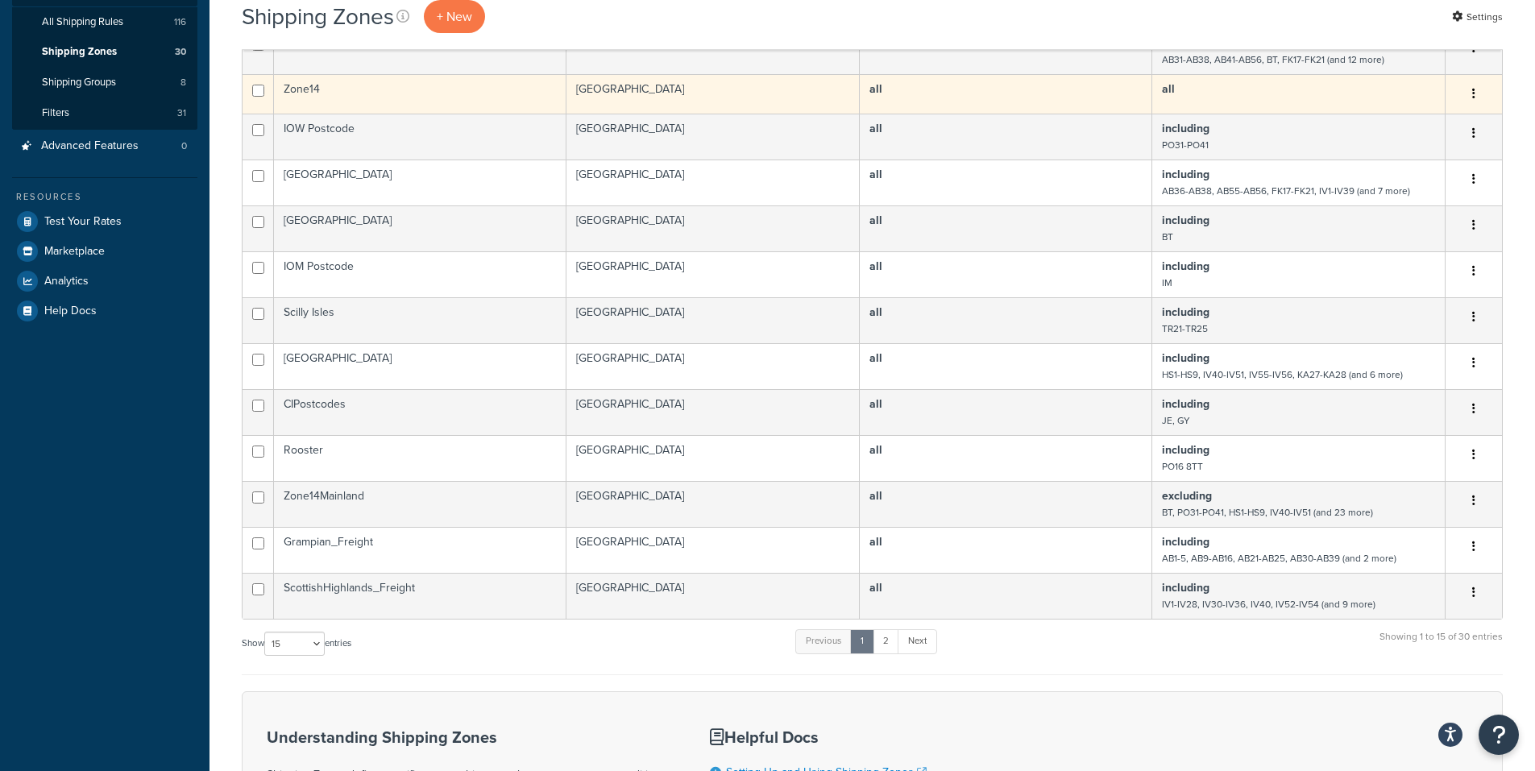
scroll to position [322, 0]
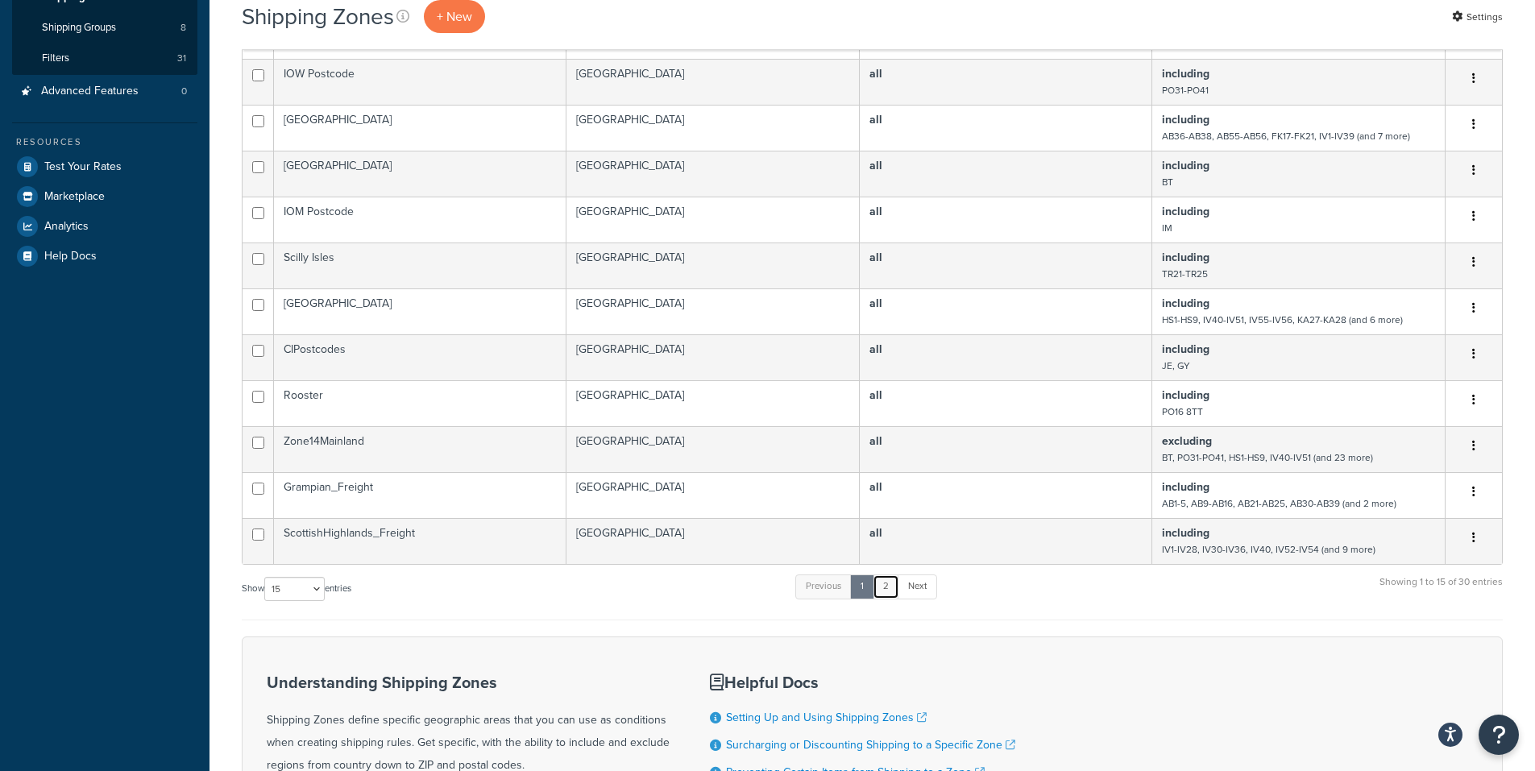
click at [895, 594] on link "2" at bounding box center [886, 587] width 27 height 24
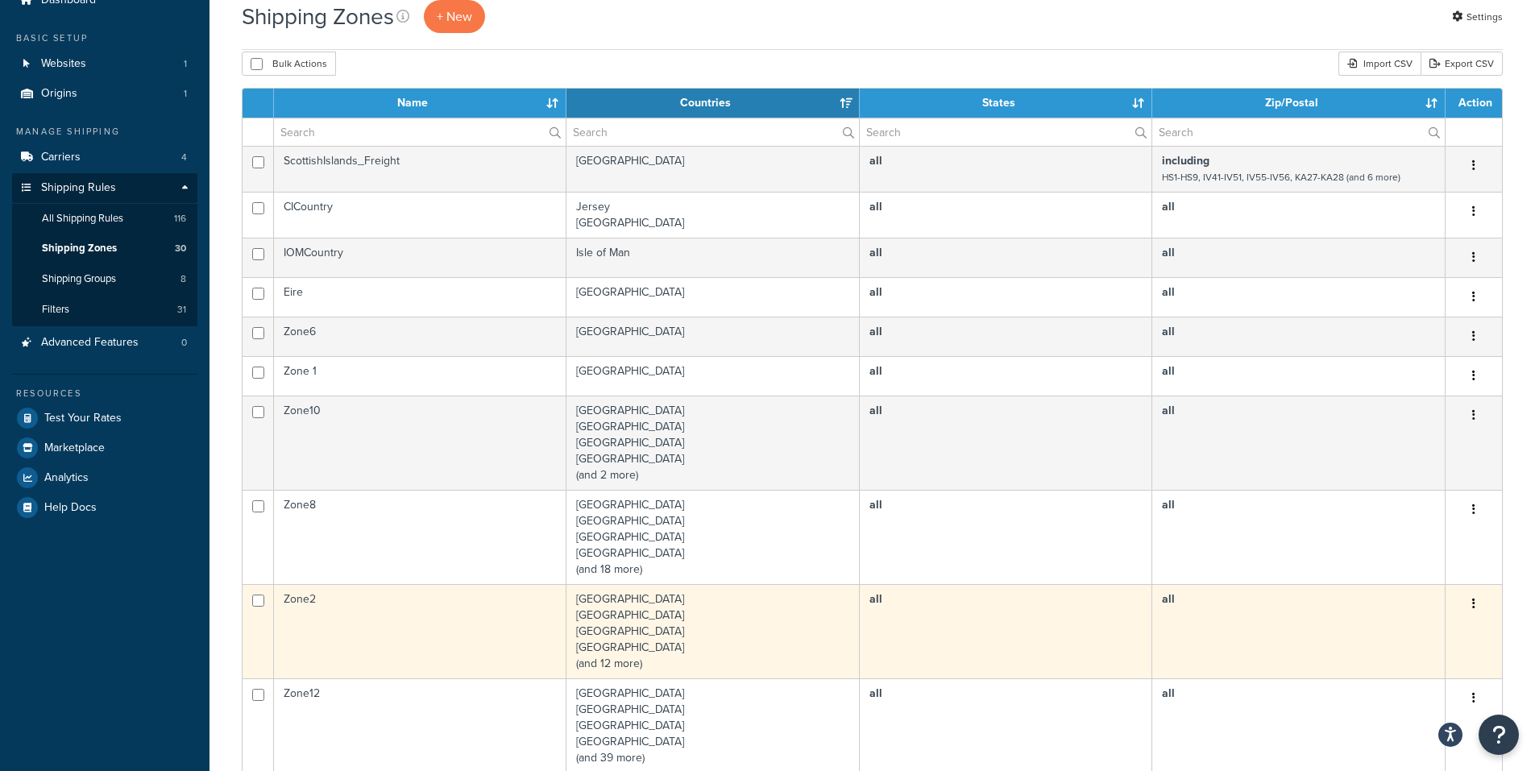
scroll to position [0, 0]
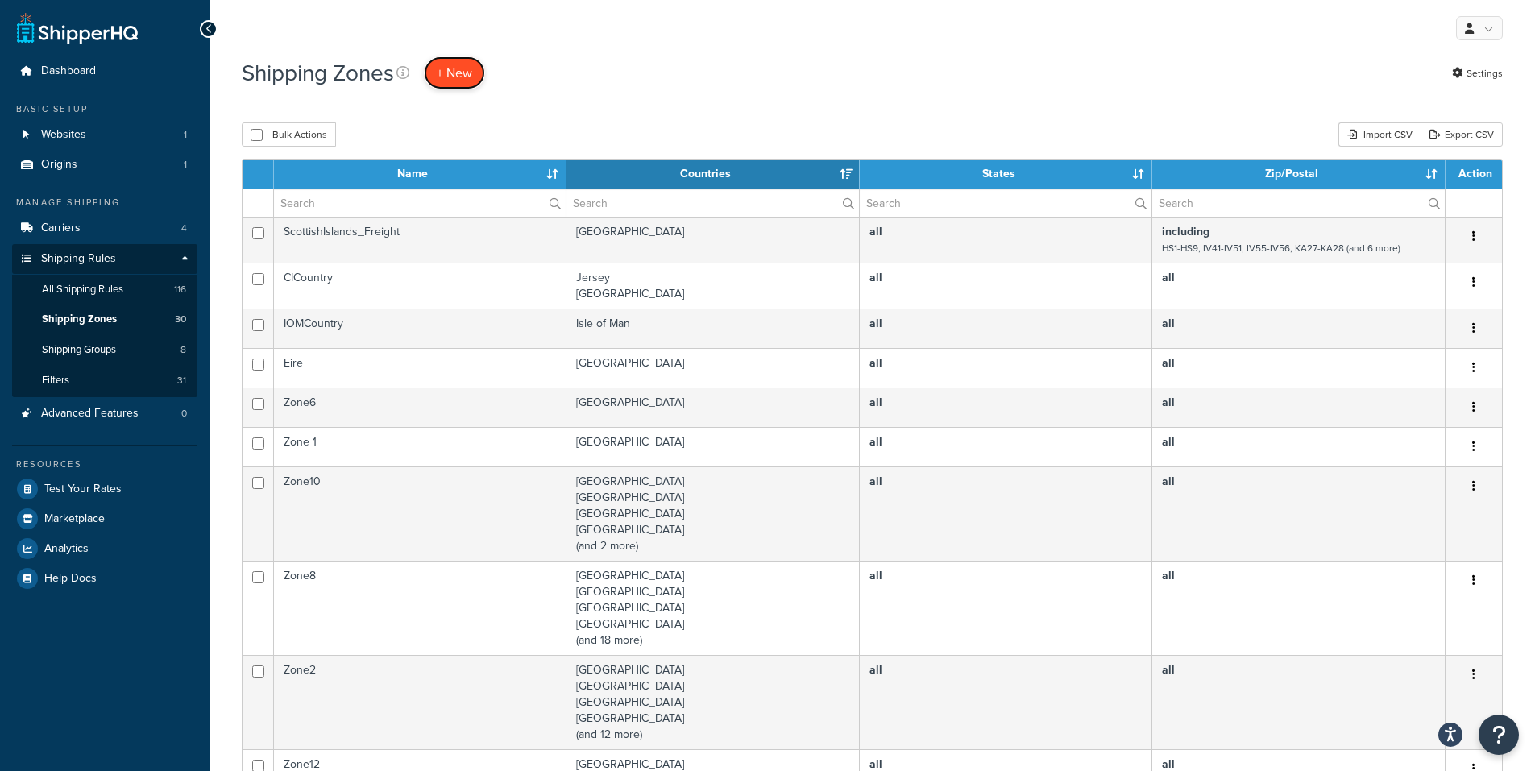
click at [463, 79] on span "+ New" at bounding box center [454, 73] width 35 height 19
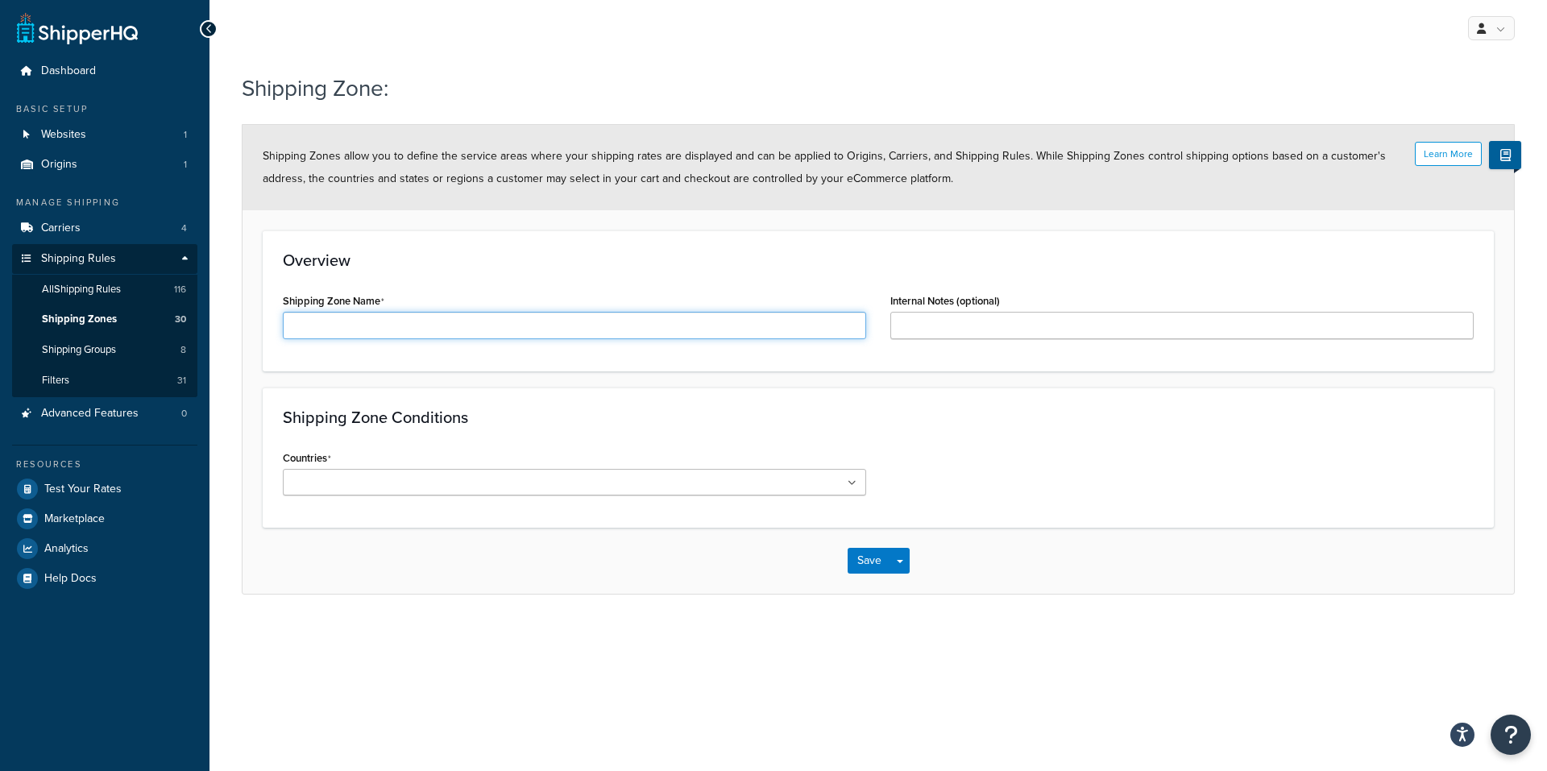
click at [398, 321] on input "Shipping Zone Name" at bounding box center [574, 325] width 583 height 27
type input "DHL_ZoneA"
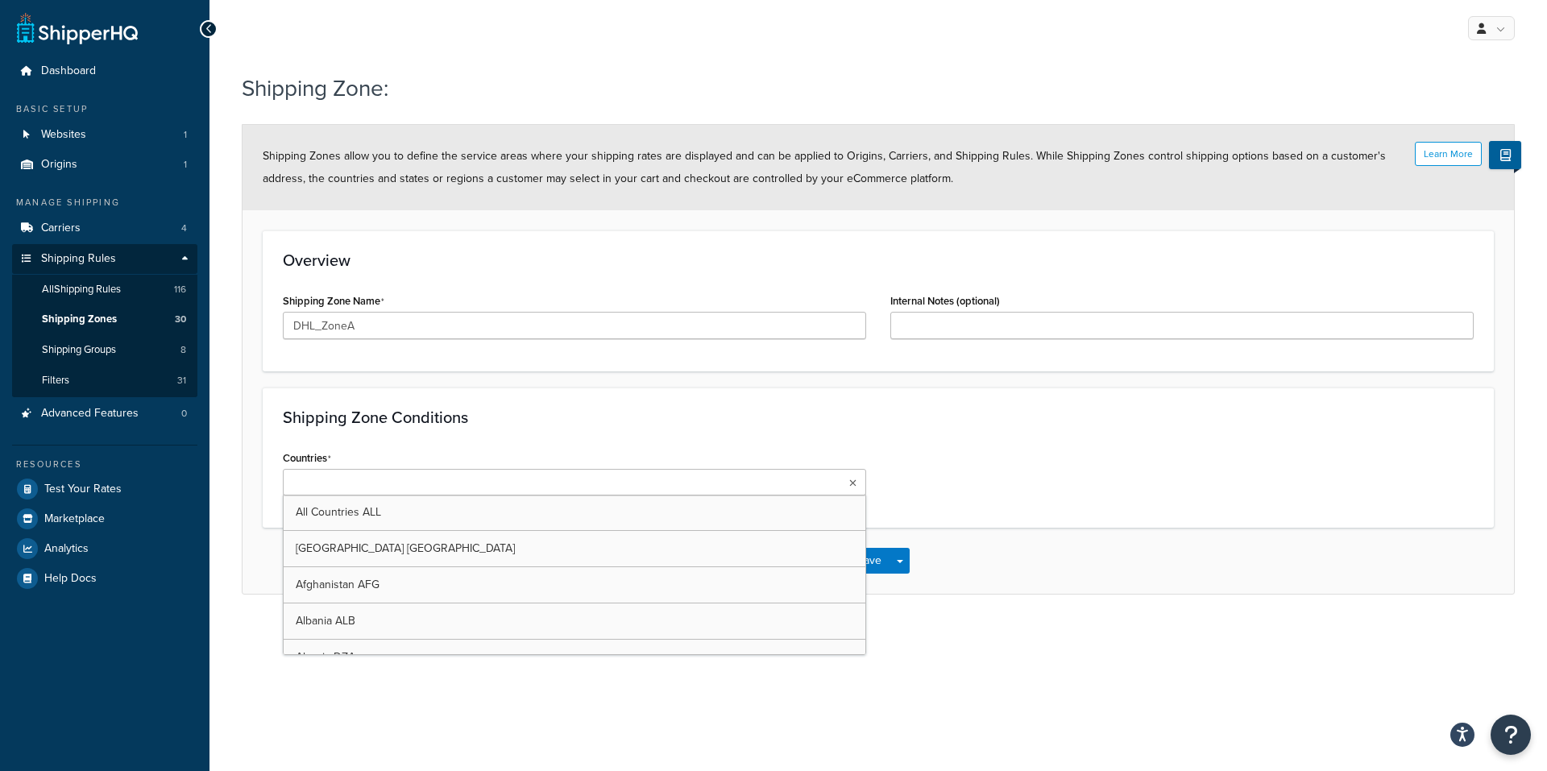
click at [423, 471] on ul at bounding box center [574, 482] width 583 height 27
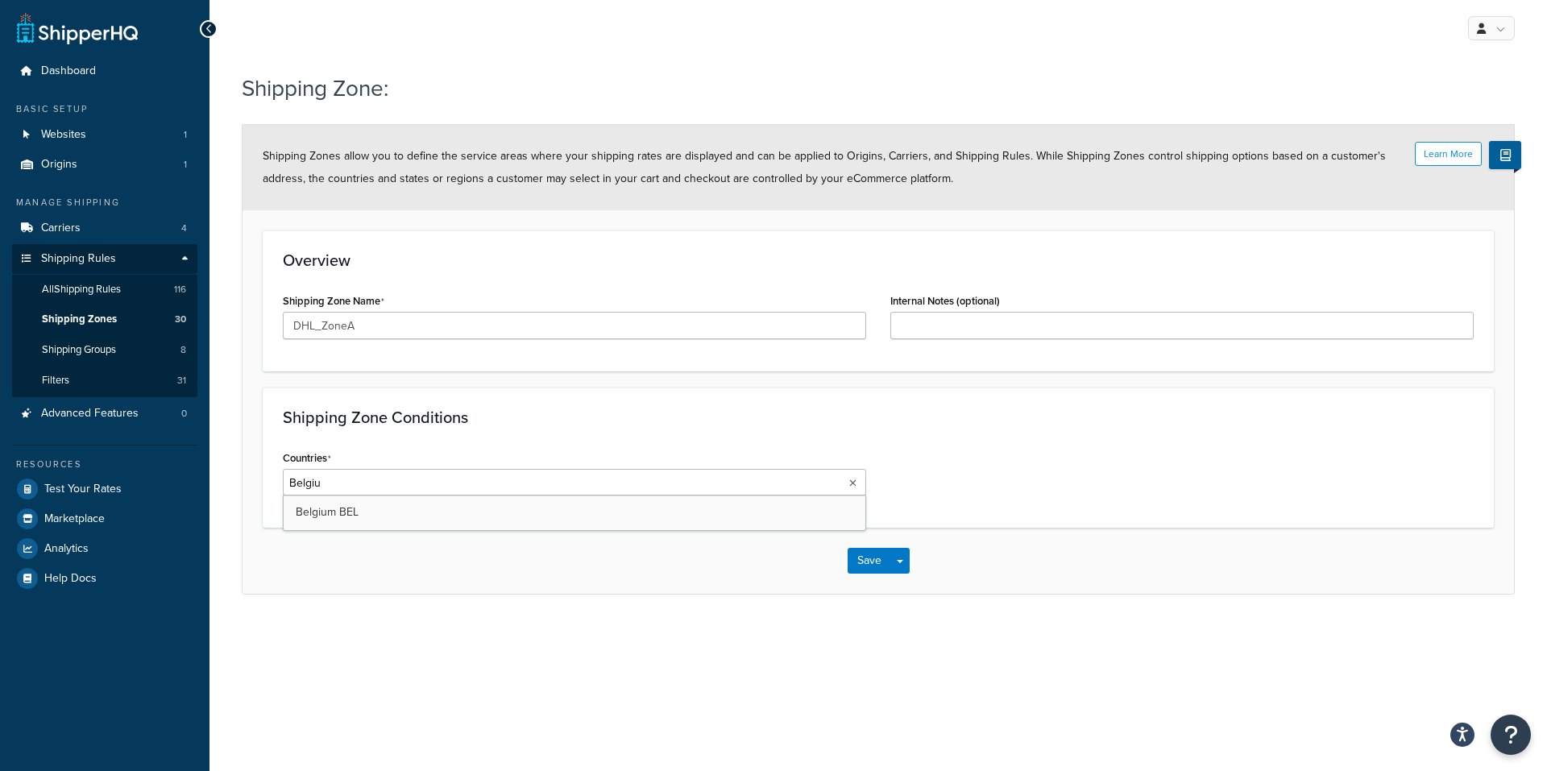
type input "Belgium"
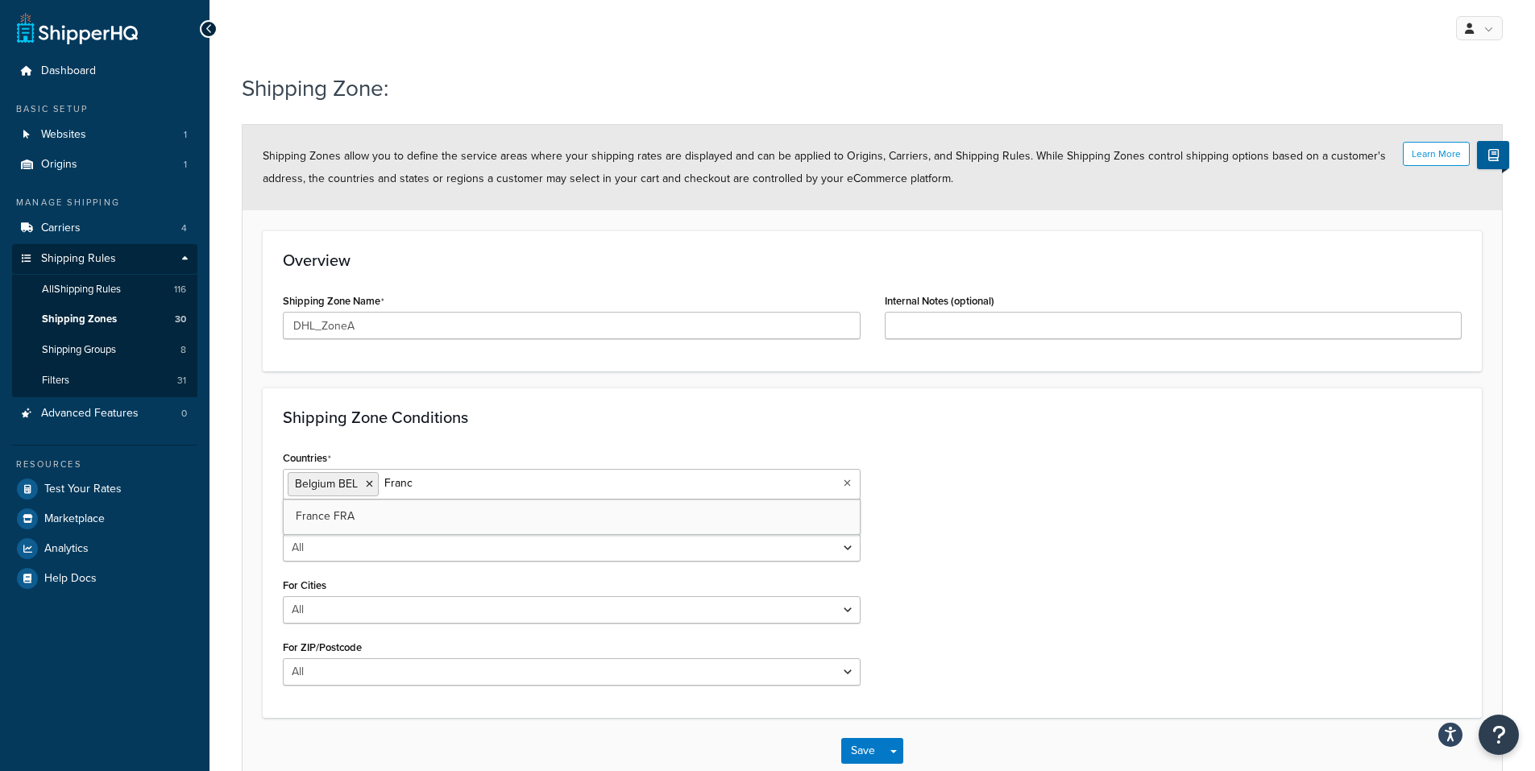
type input "France"
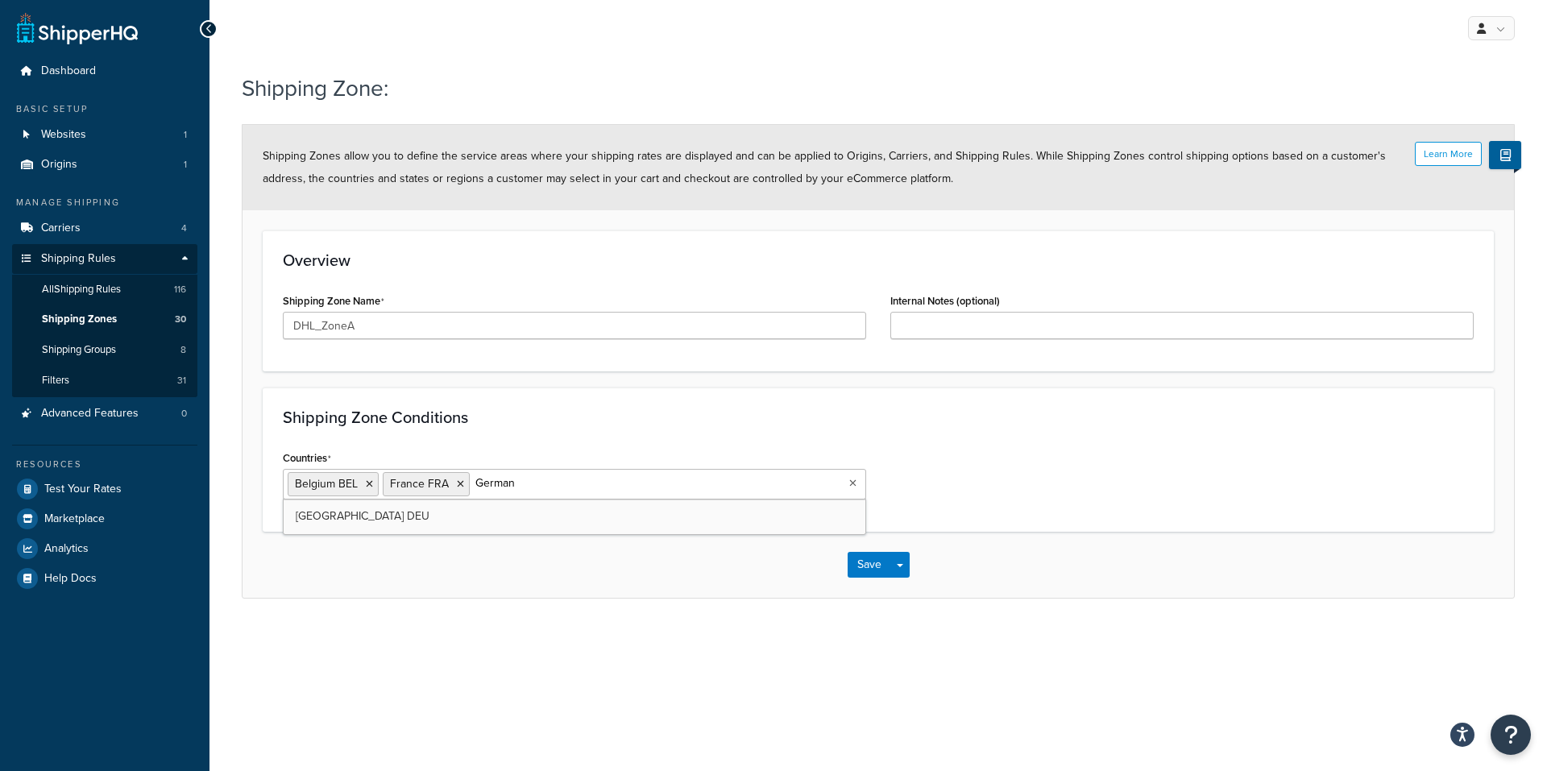
type input "Germany"
type input "Ireland"
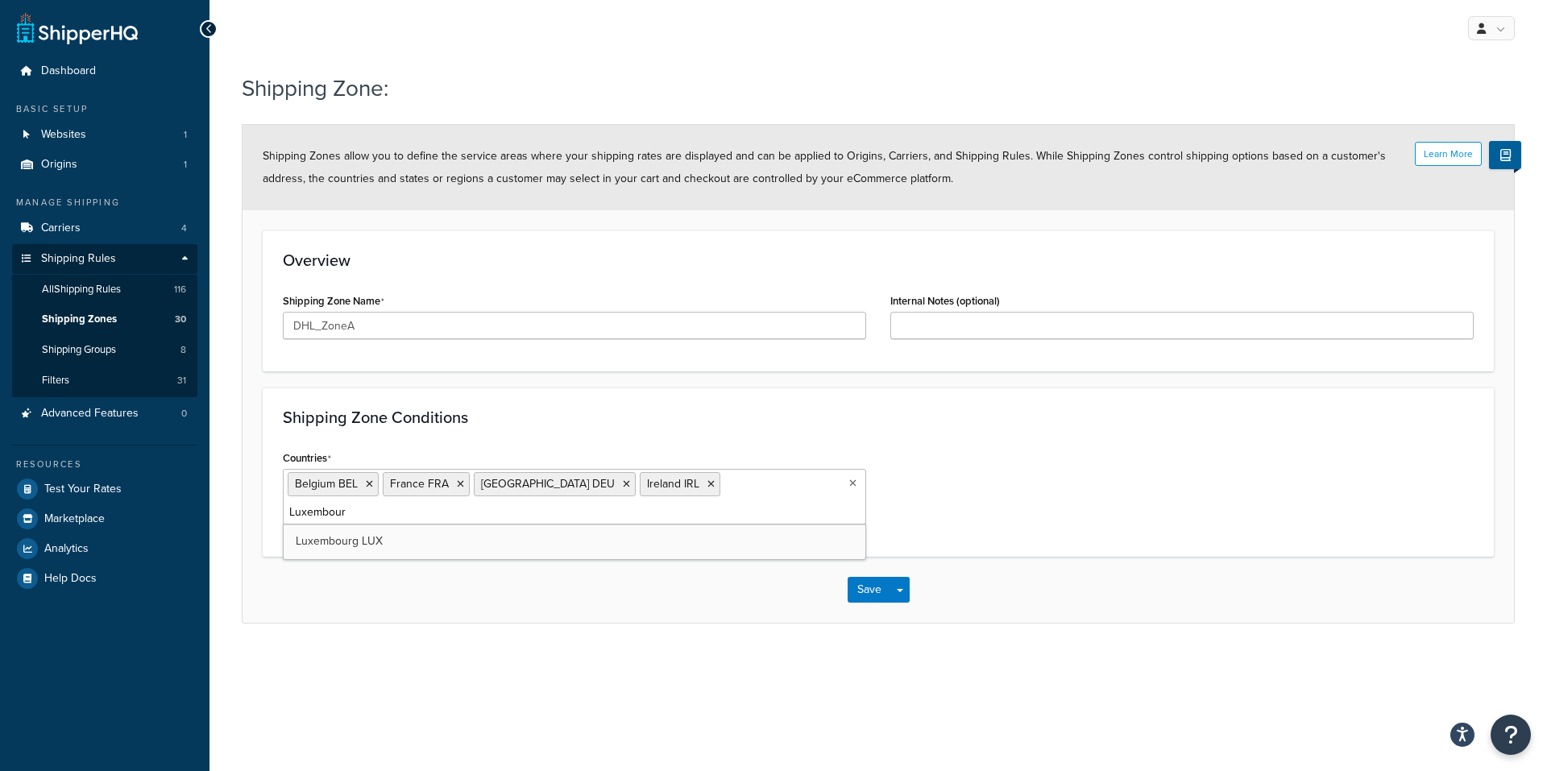
type input "Luxembourg"
type input "Monac"
type input "Nether"
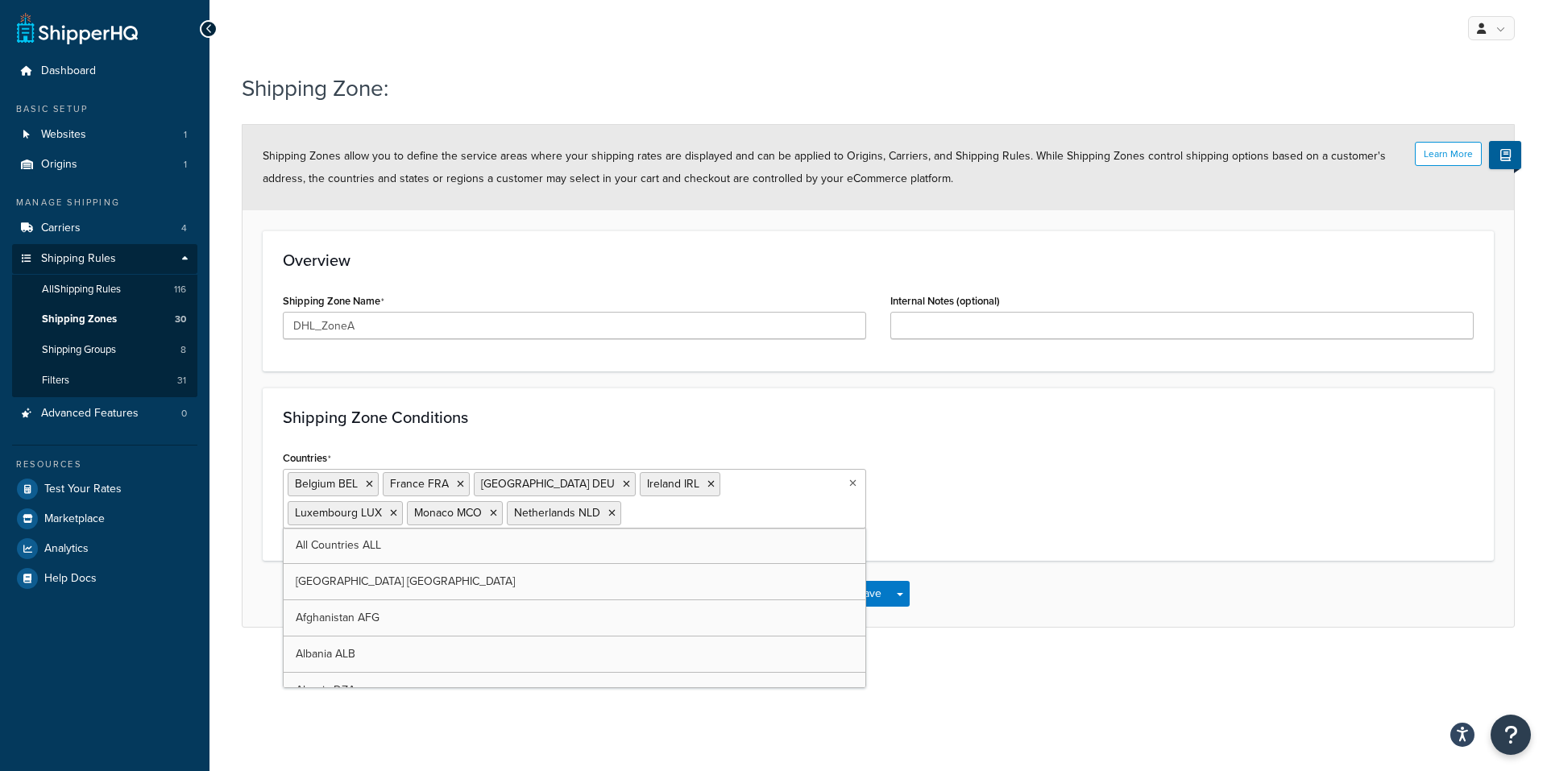
click at [975, 588] on div "Save Save Dropdown Save and Edit Save and Duplicate Save and Create New" at bounding box center [878, 594] width 1271 height 66
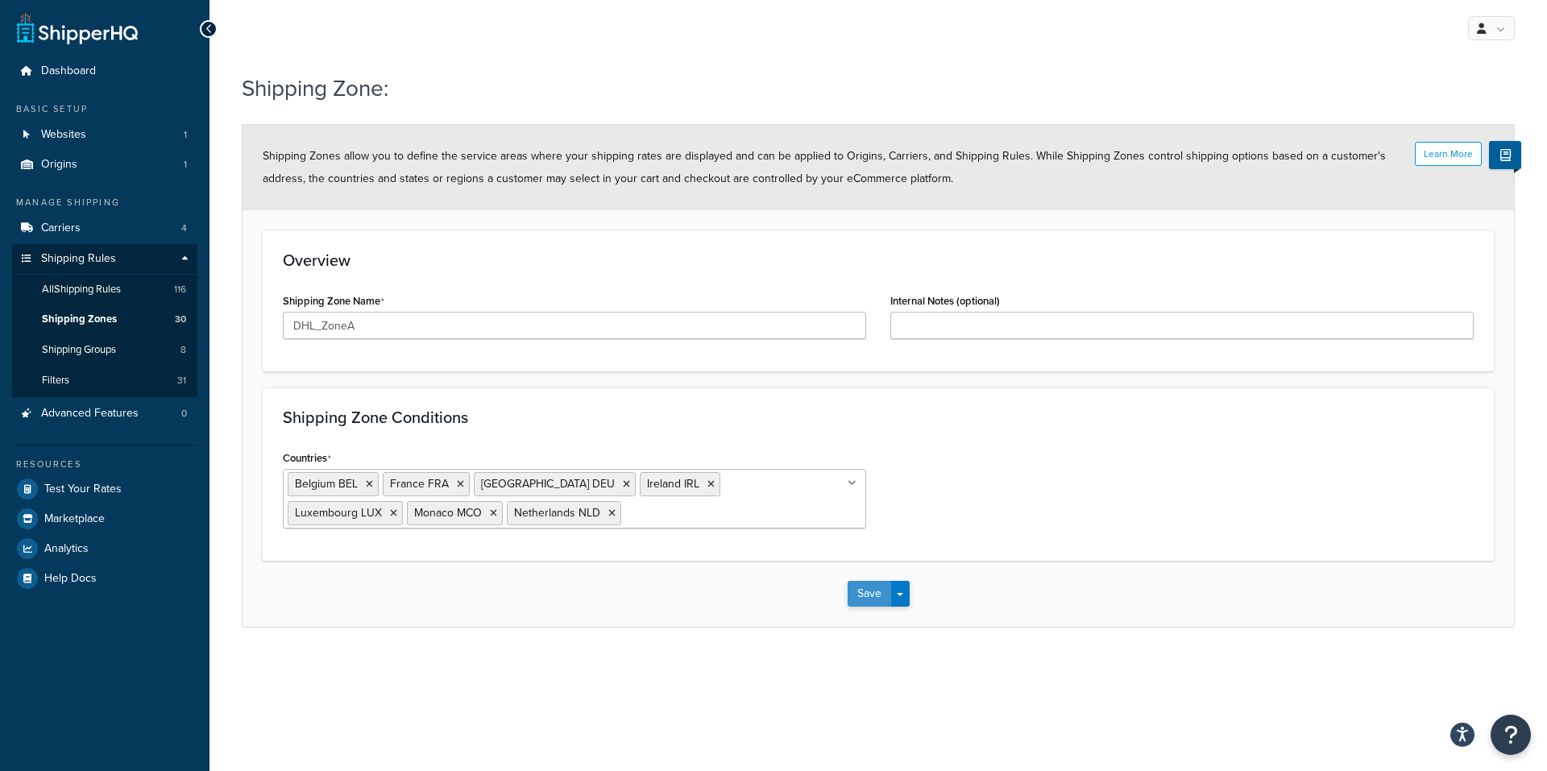
click at [872, 594] on button "Save" at bounding box center [870, 594] width 44 height 26
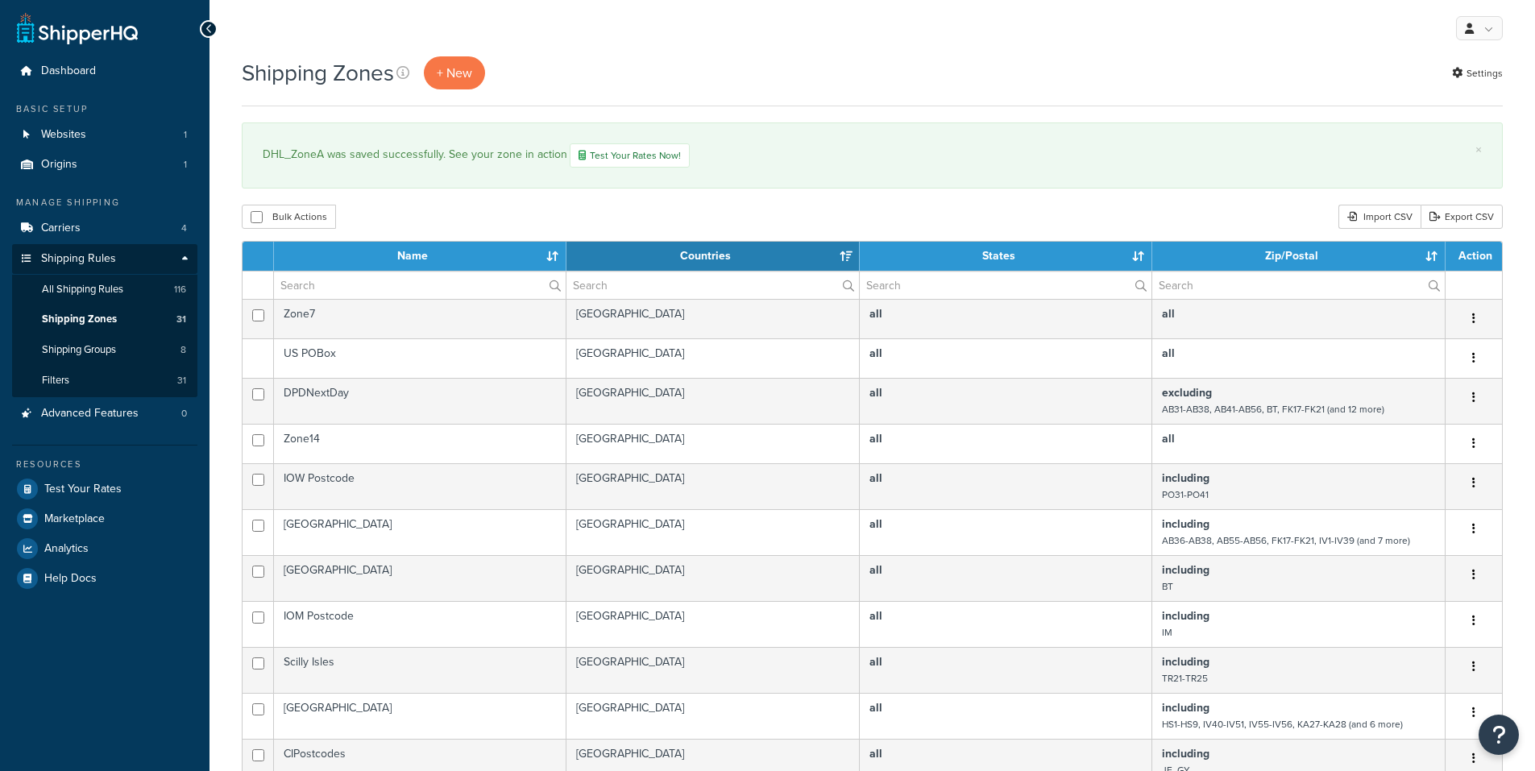
select select "15"
click at [465, 65] on span "+ New" at bounding box center [454, 73] width 35 height 19
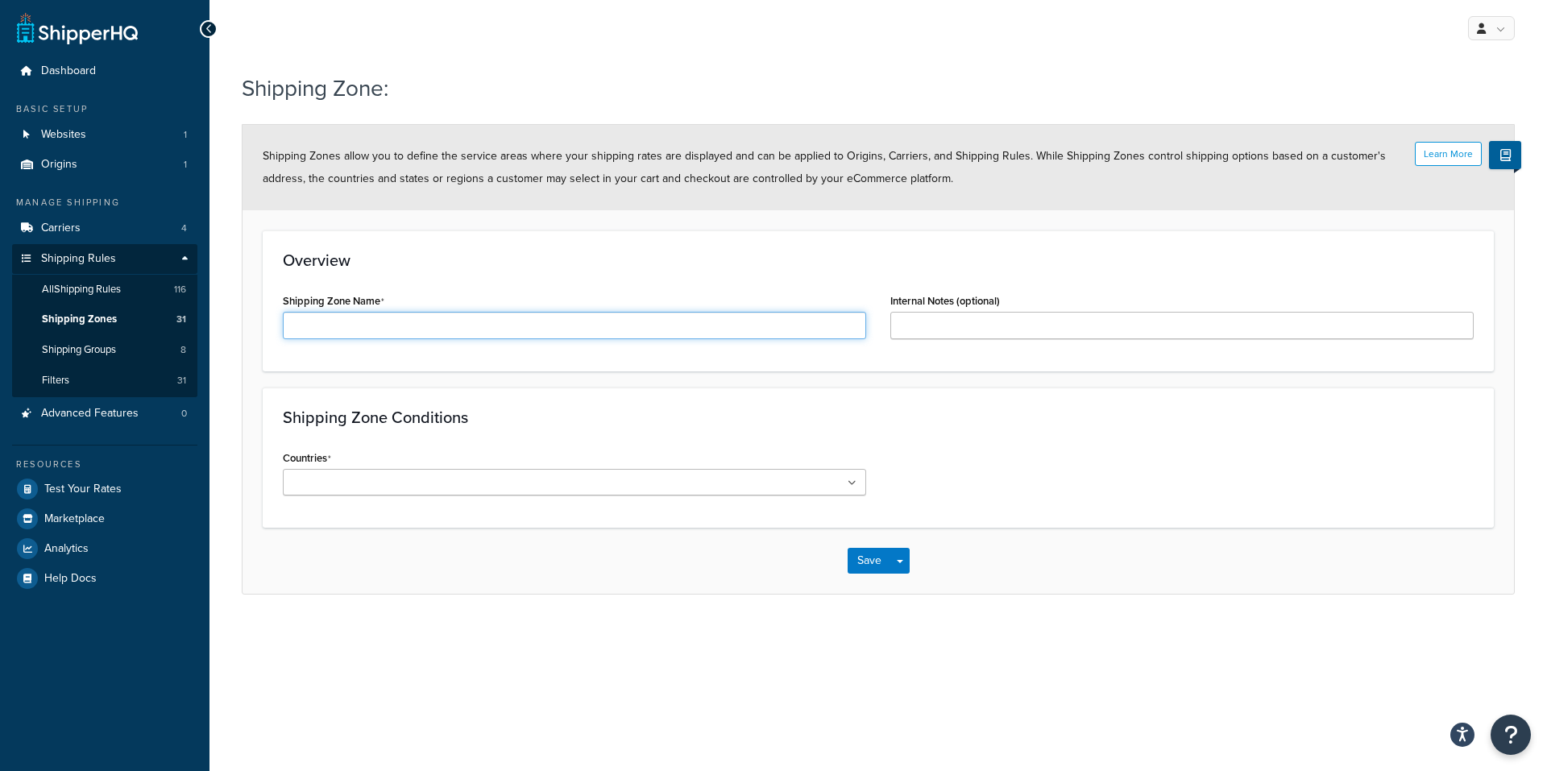
click at [616, 321] on input "Shipping Zone Name" at bounding box center [574, 325] width 583 height 27
type input "DHL_ZoneB"
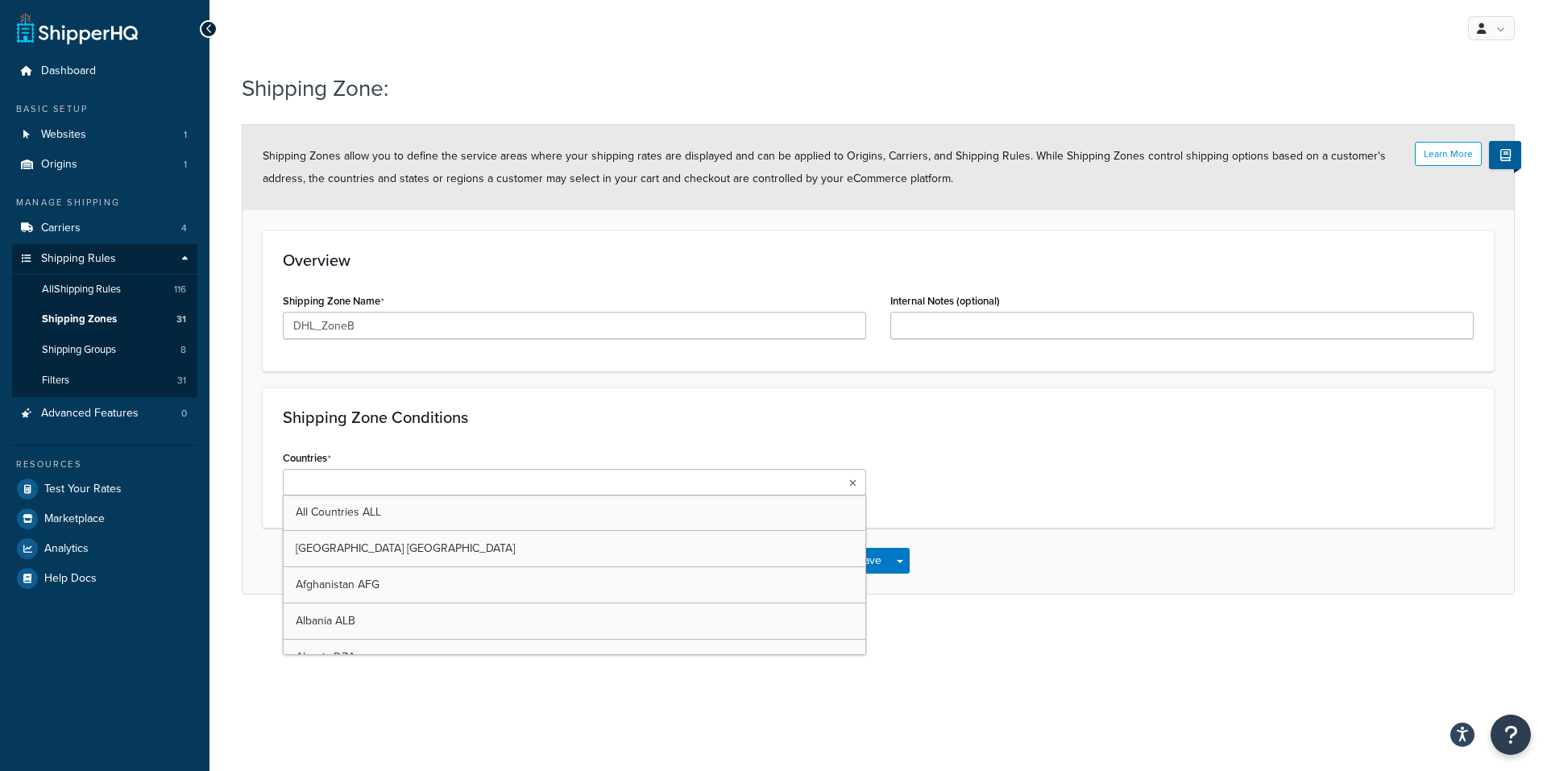
click at [434, 485] on ul at bounding box center [574, 482] width 583 height 27
type input "And"
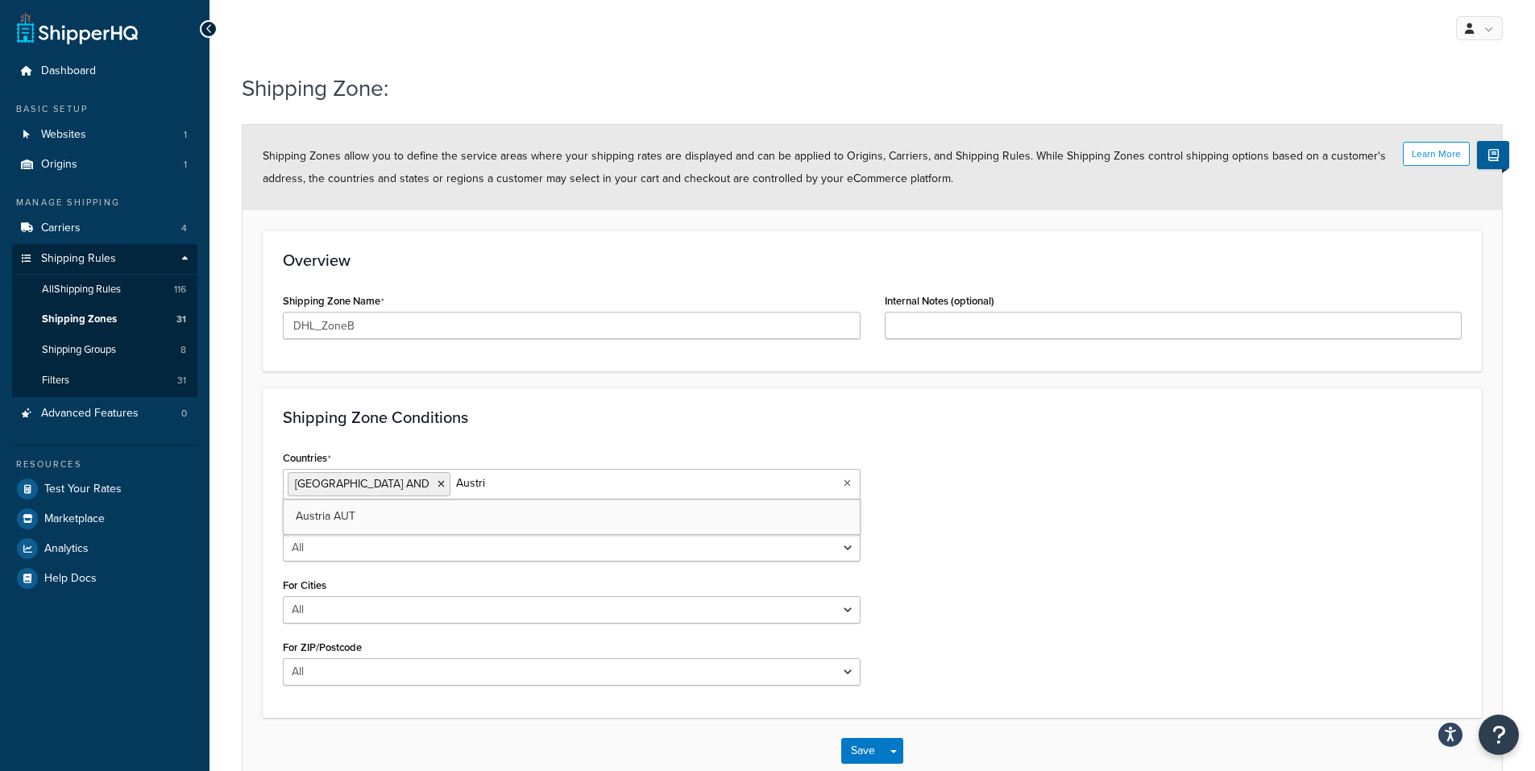
type input "[GEOGRAPHIC_DATA]"
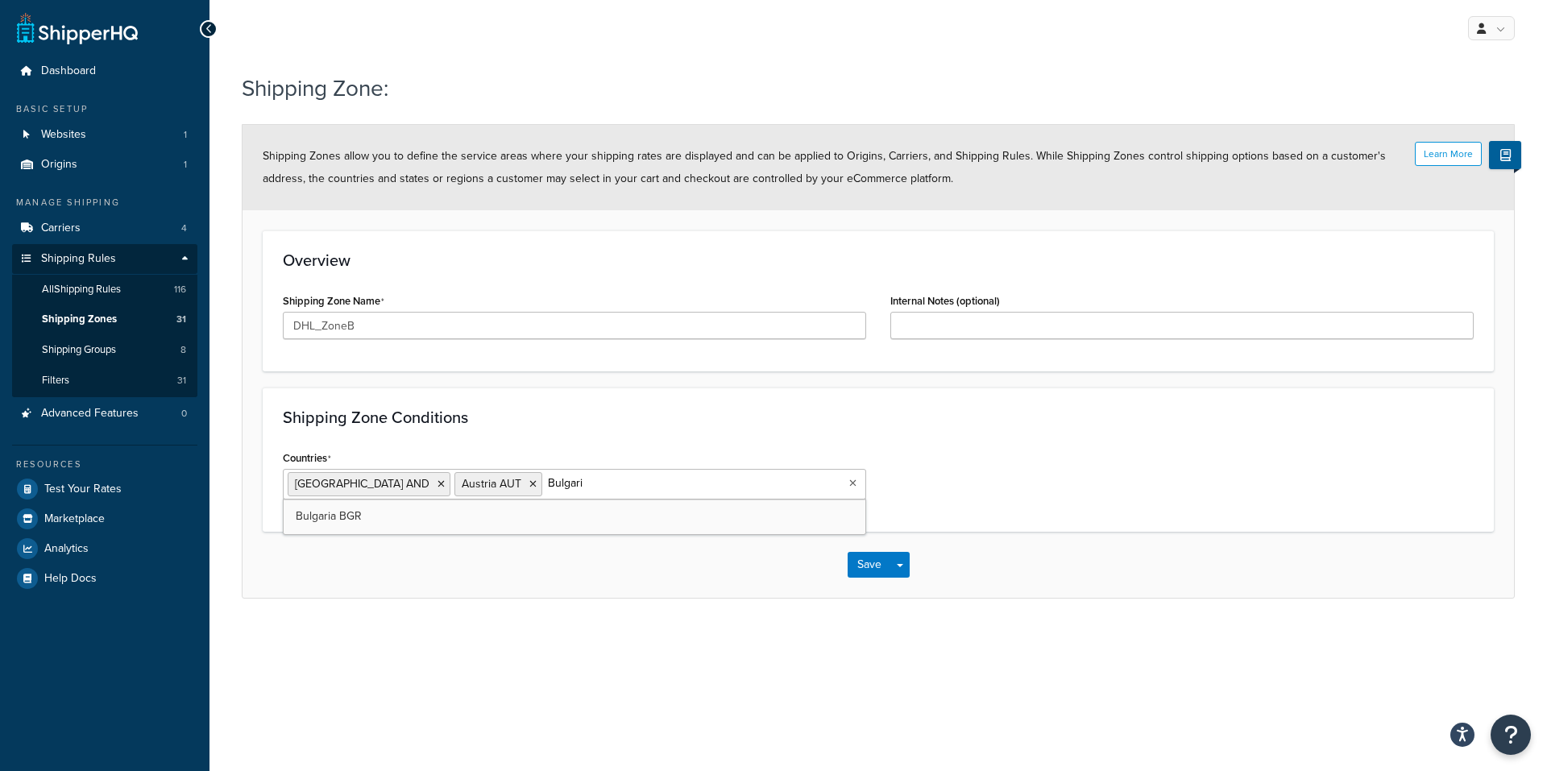
type input "[GEOGRAPHIC_DATA]"
type input "Cze"
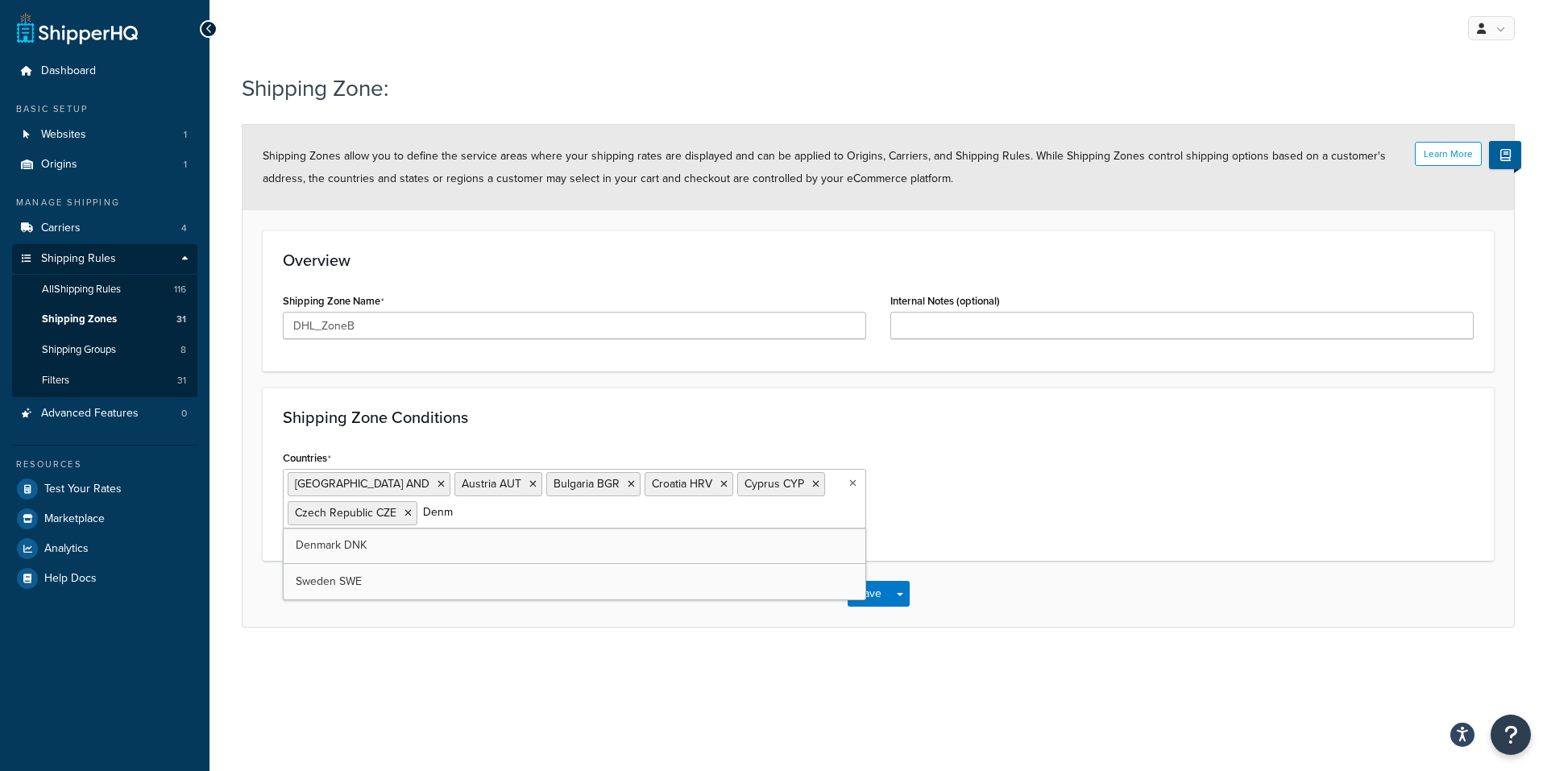
type input "Denma"
type input "Estonia"
type input "Finland"
type input "Gibraltar"
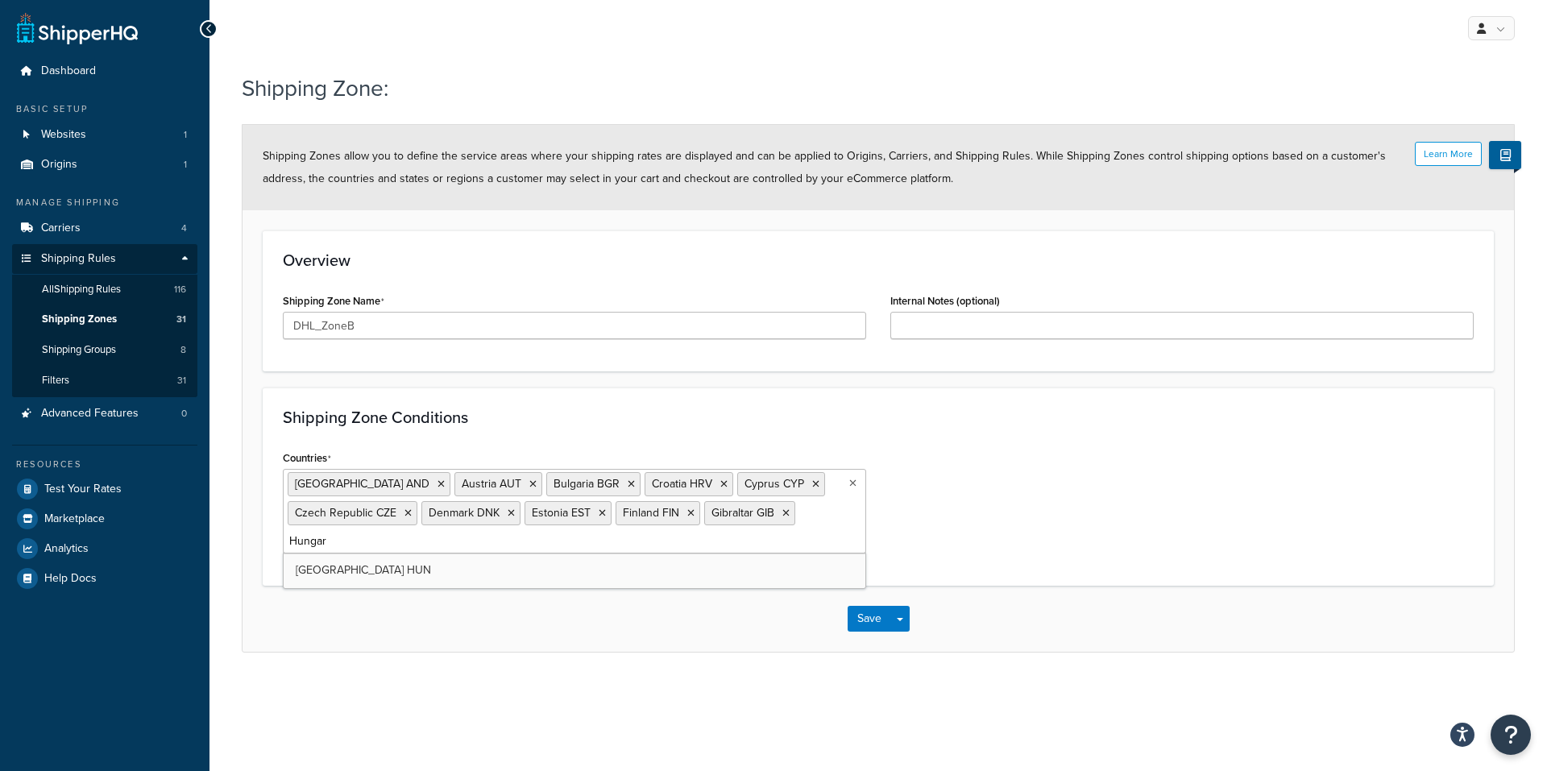
type input "Hungary"
type input "Italy"
type input "Latvia"
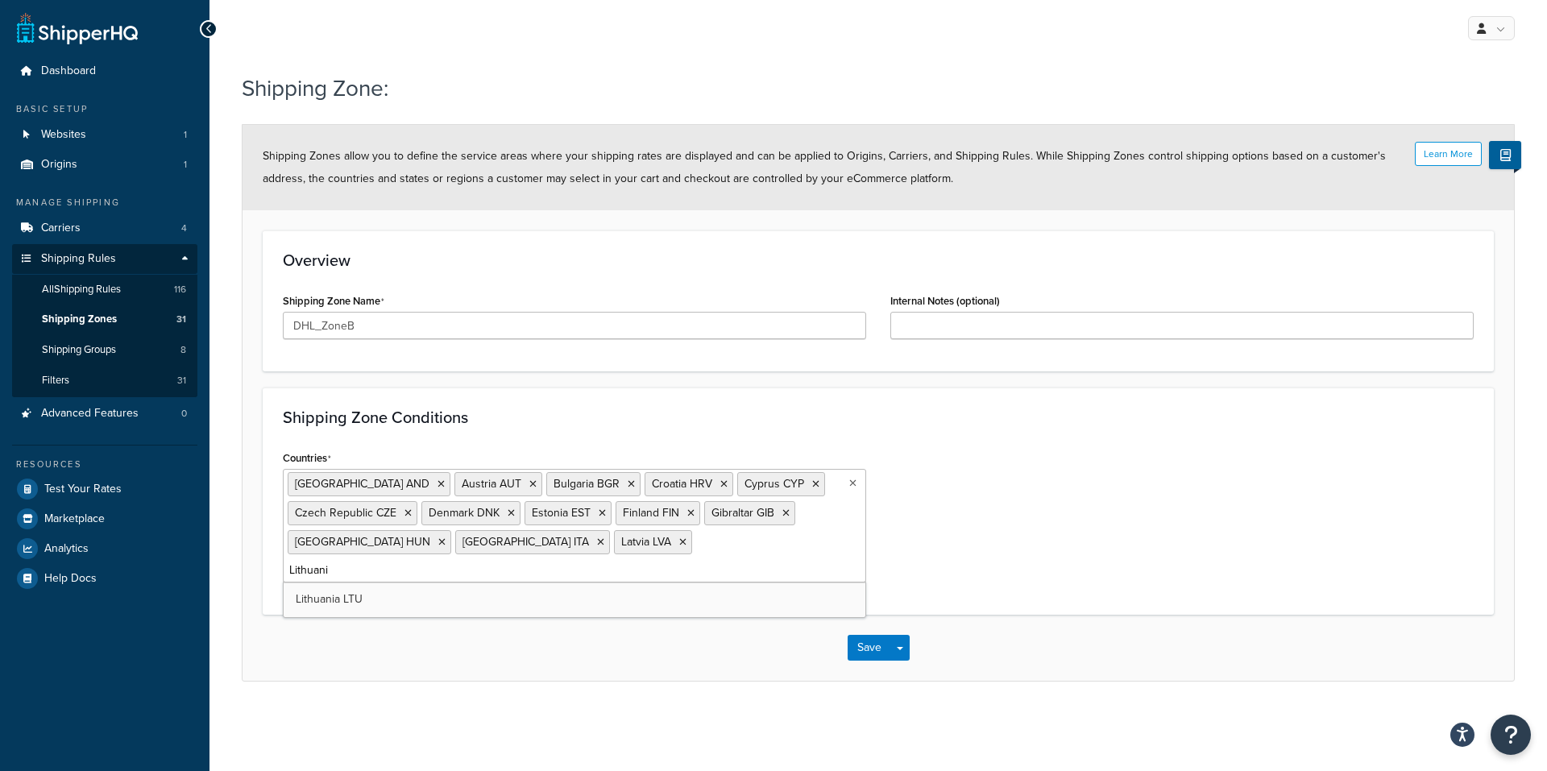
type input "Lithuania"
type input "Malta"
type input "Poland"
type input "Portugal"
type input "Romania"
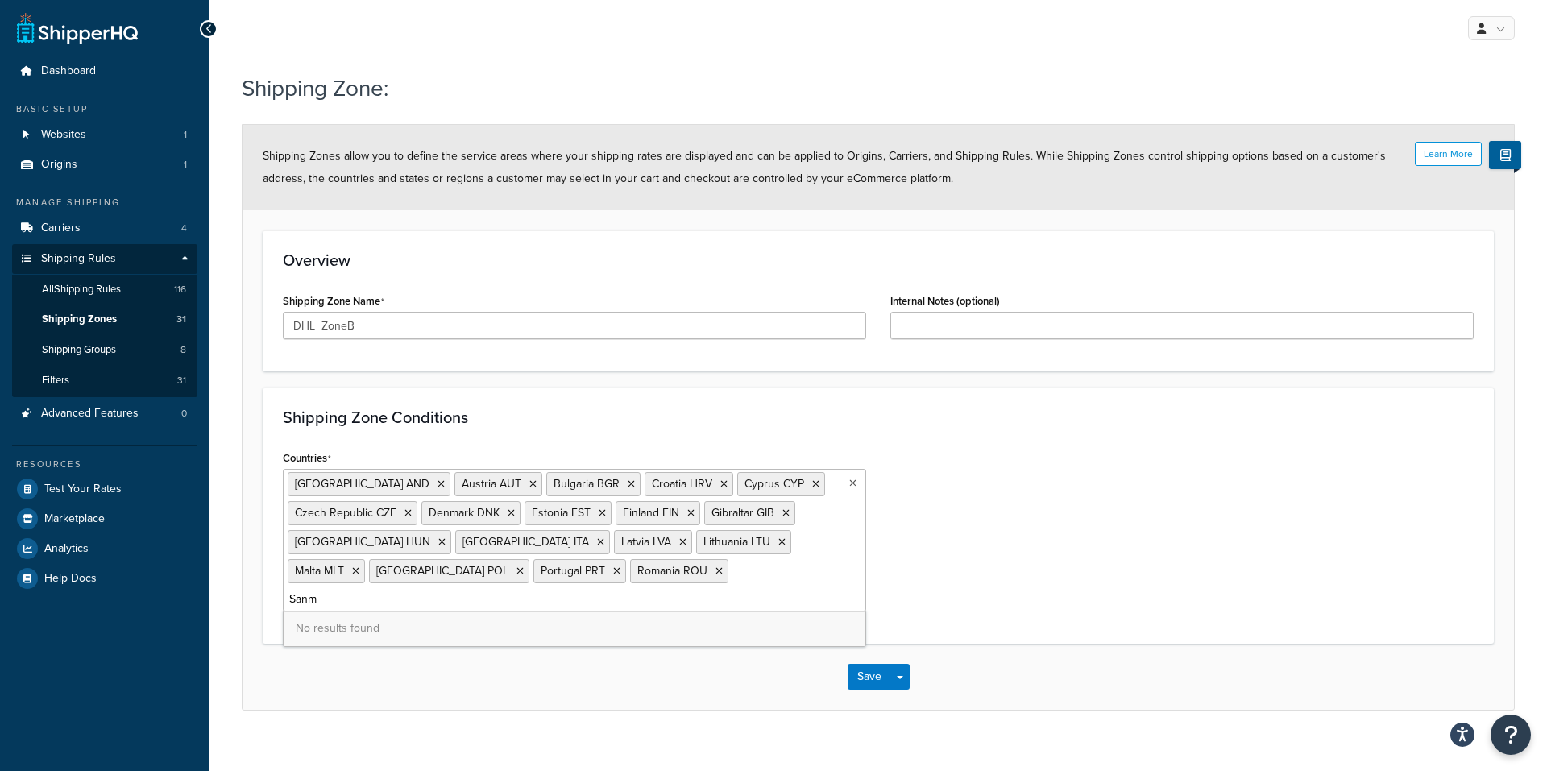
type input "San"
type input "Slovakia"
type input "Slovenia"
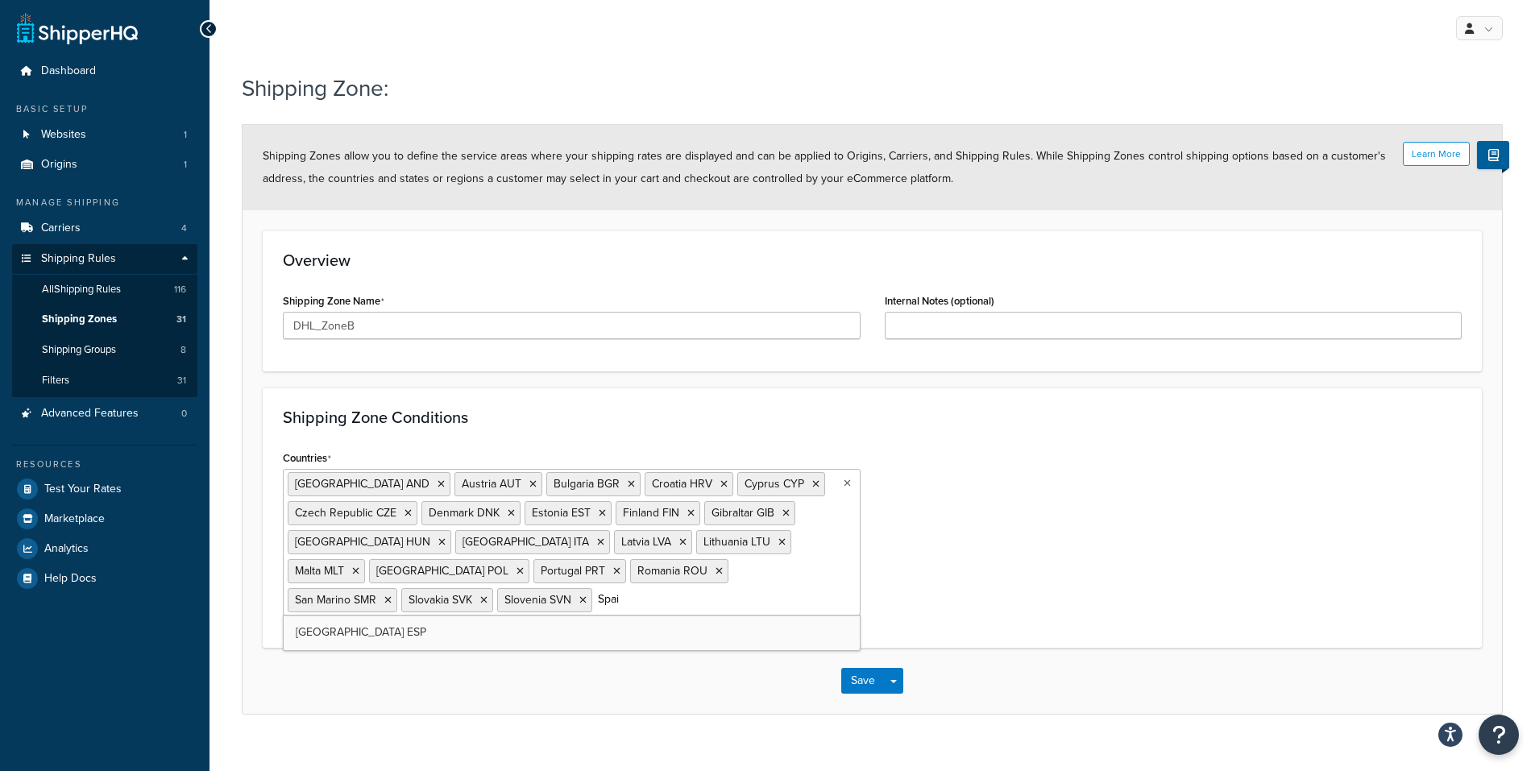
type input "Spain"
type input "Sweden"
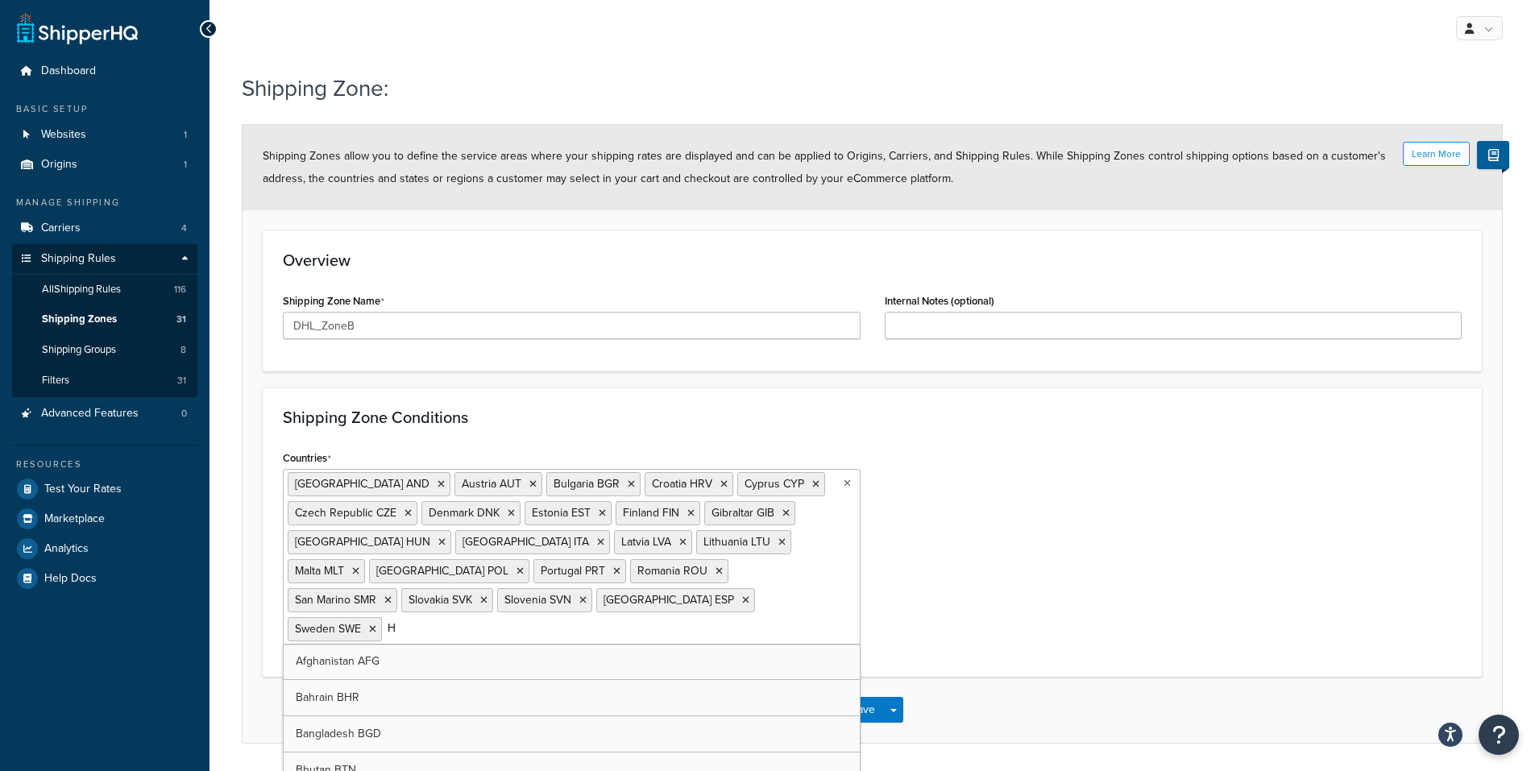
type input "Ho"
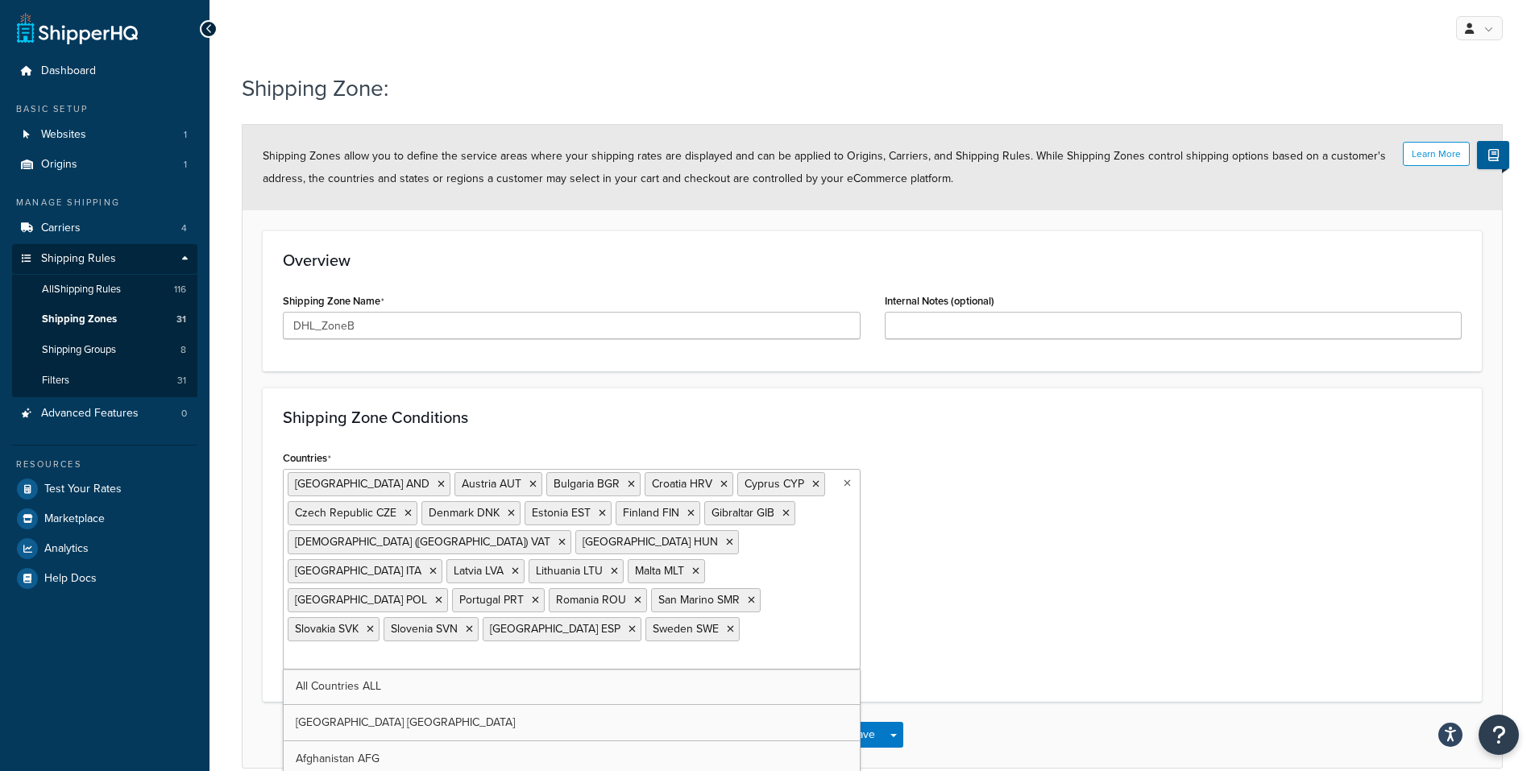
click at [1079, 718] on div "Shipping Zone: Learn More Shipping Zones allow you to define the service areas …" at bounding box center [871, 436] width 1325 height 745
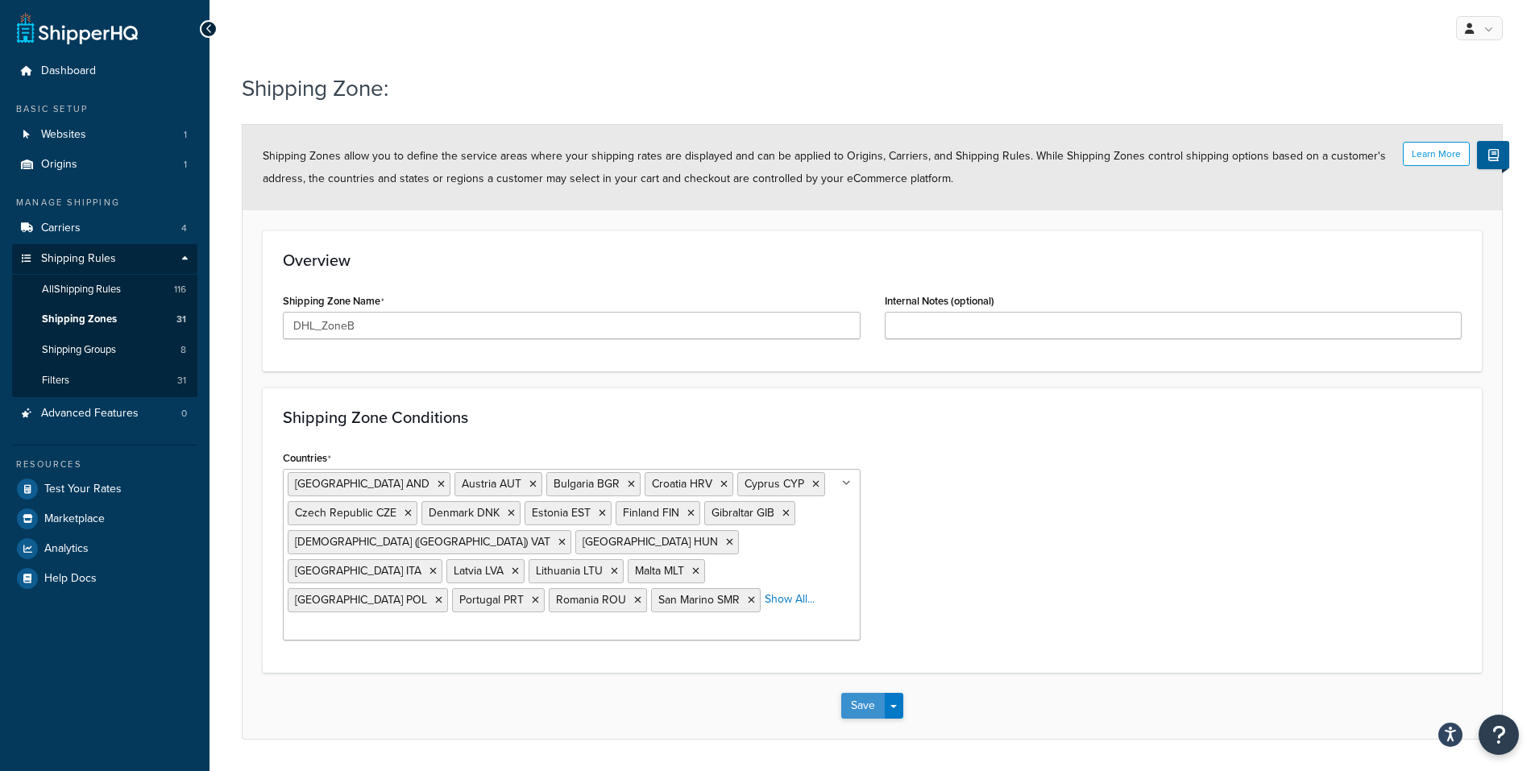
click at [856, 693] on button "Save" at bounding box center [863, 706] width 44 height 26
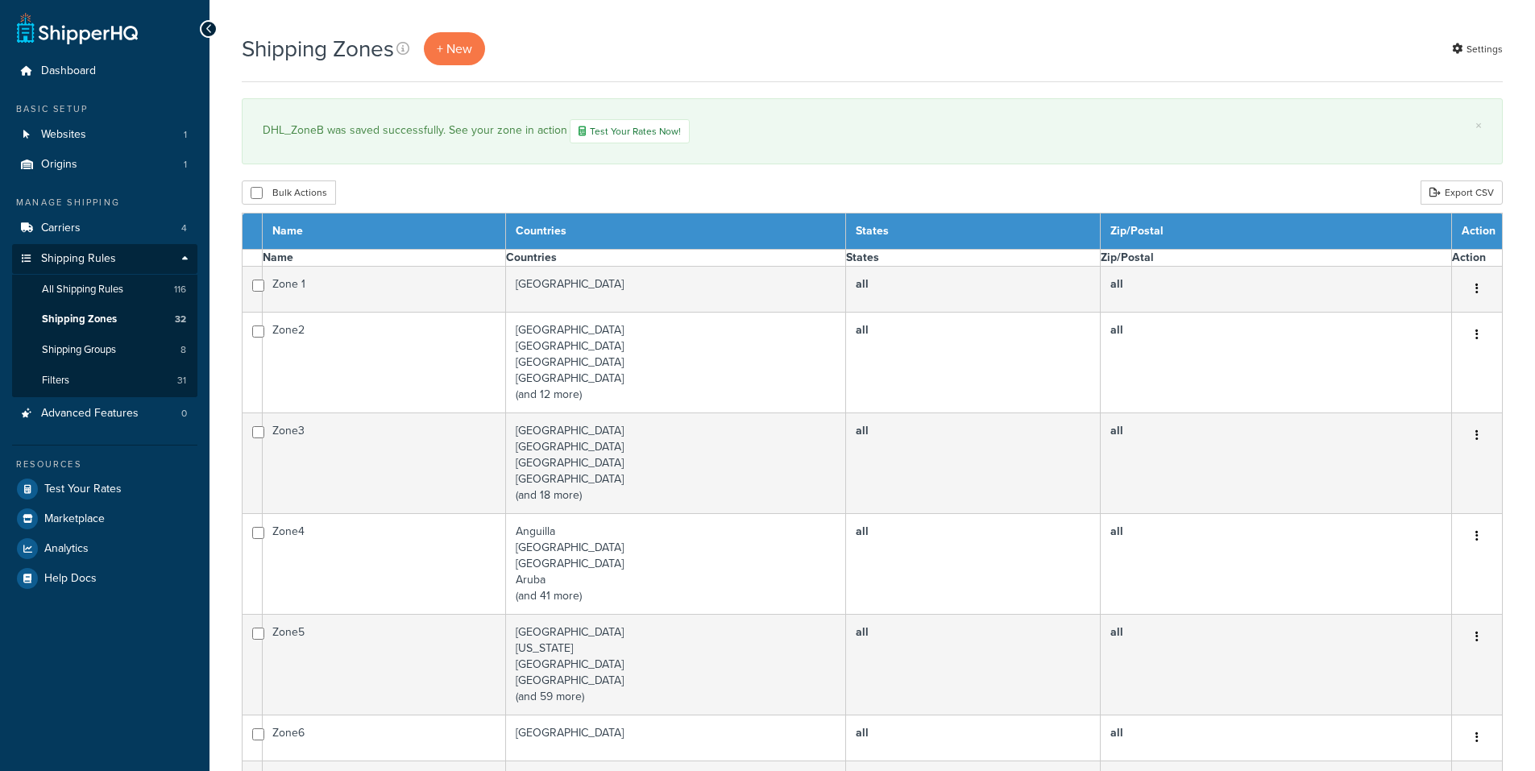
select select "15"
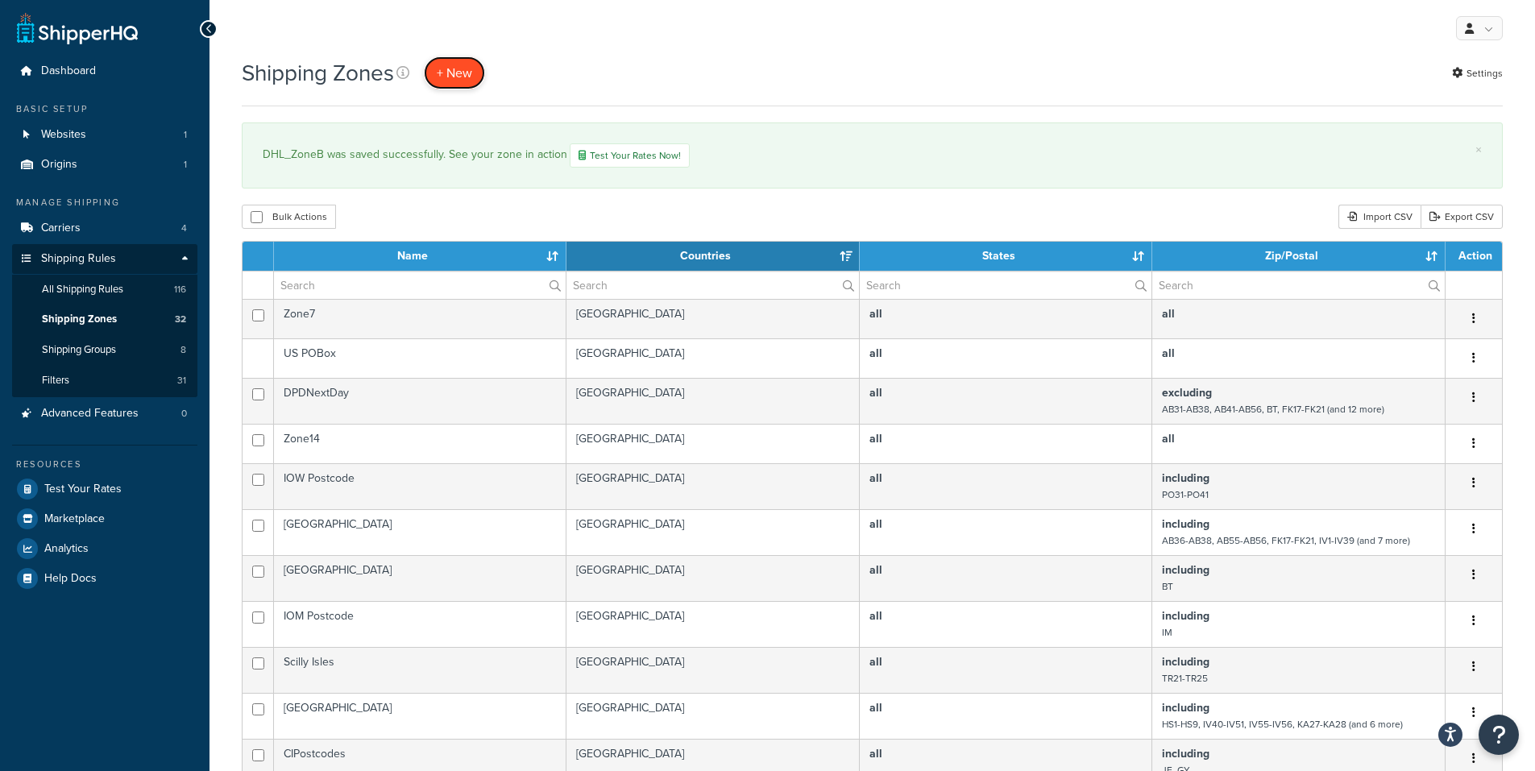
click at [462, 66] on span "+ New" at bounding box center [454, 73] width 35 height 19
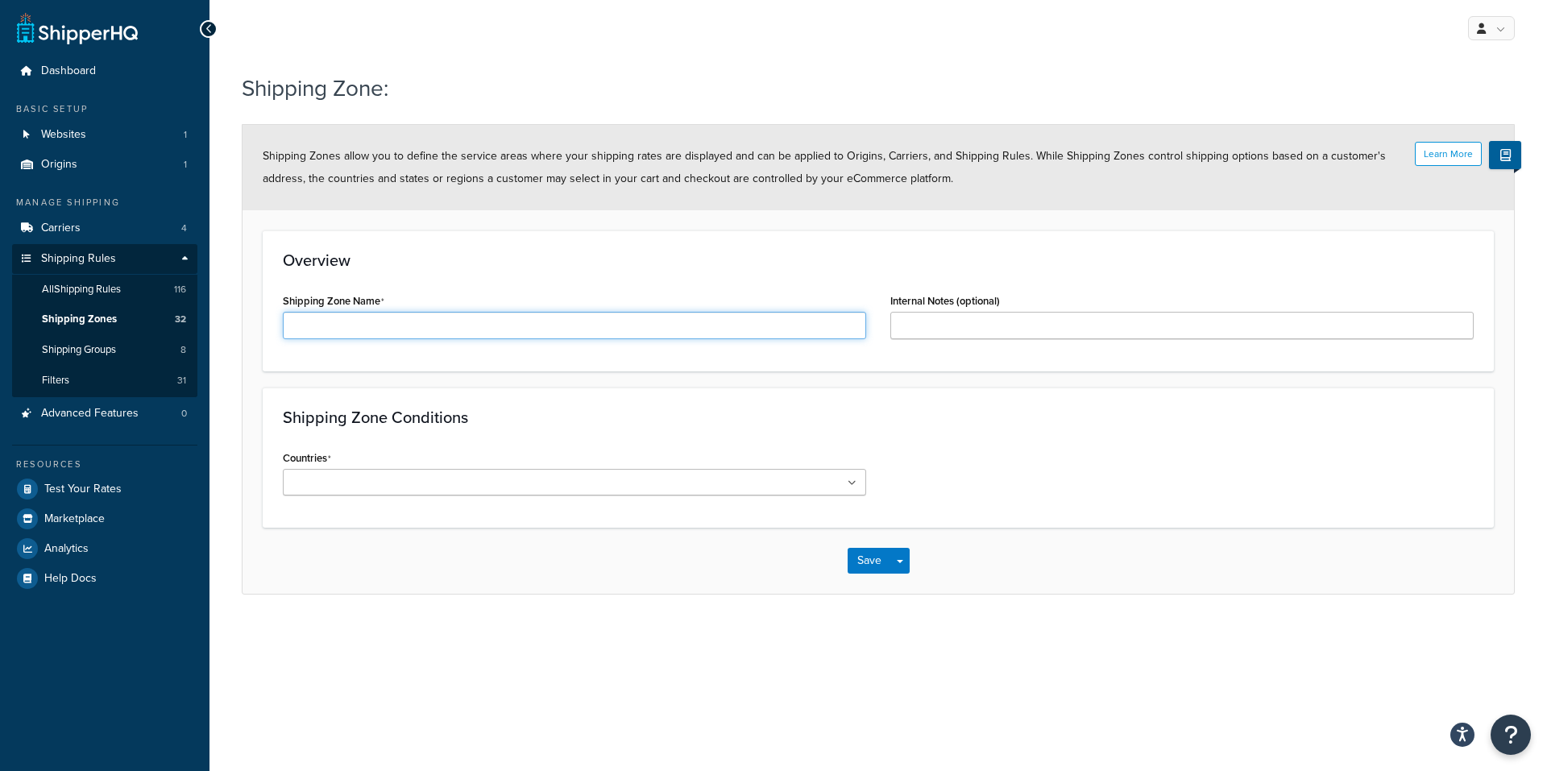
click at [630, 320] on input "Shipping Zone Name" at bounding box center [574, 325] width 583 height 27
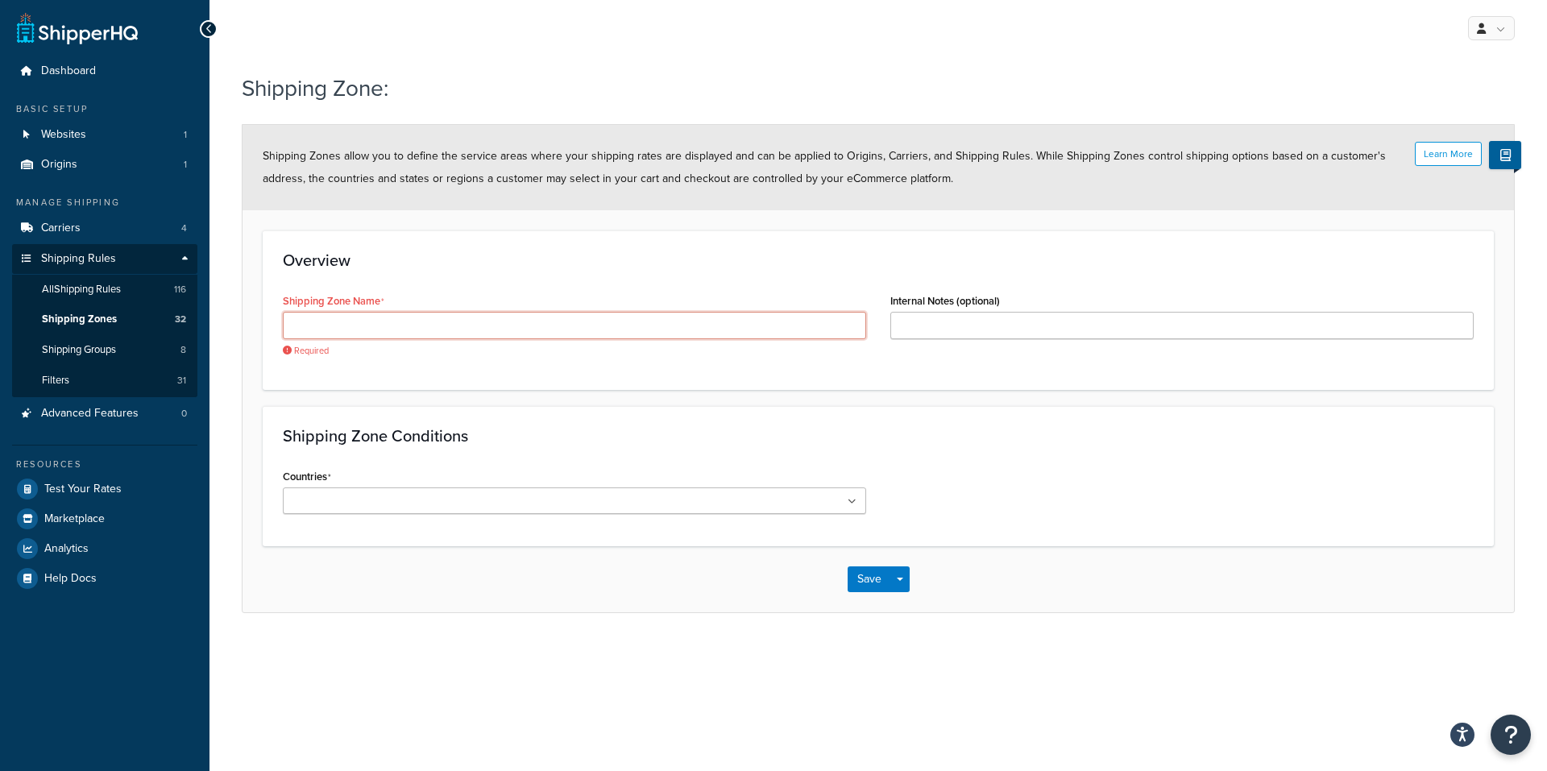
click at [412, 330] on input "Shipping Zone Name" at bounding box center [574, 325] width 583 height 27
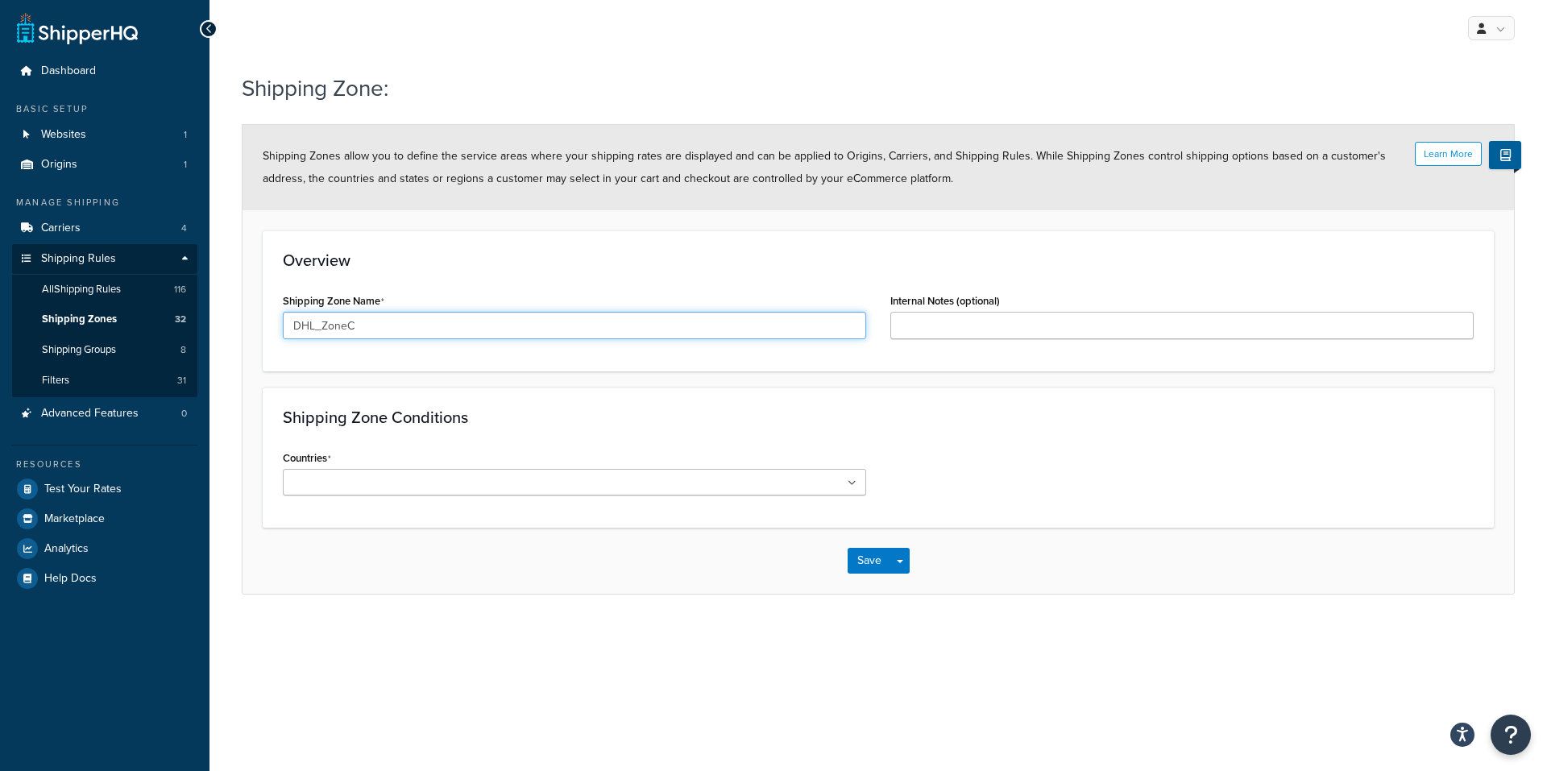
type input "DHL_ZoneC"
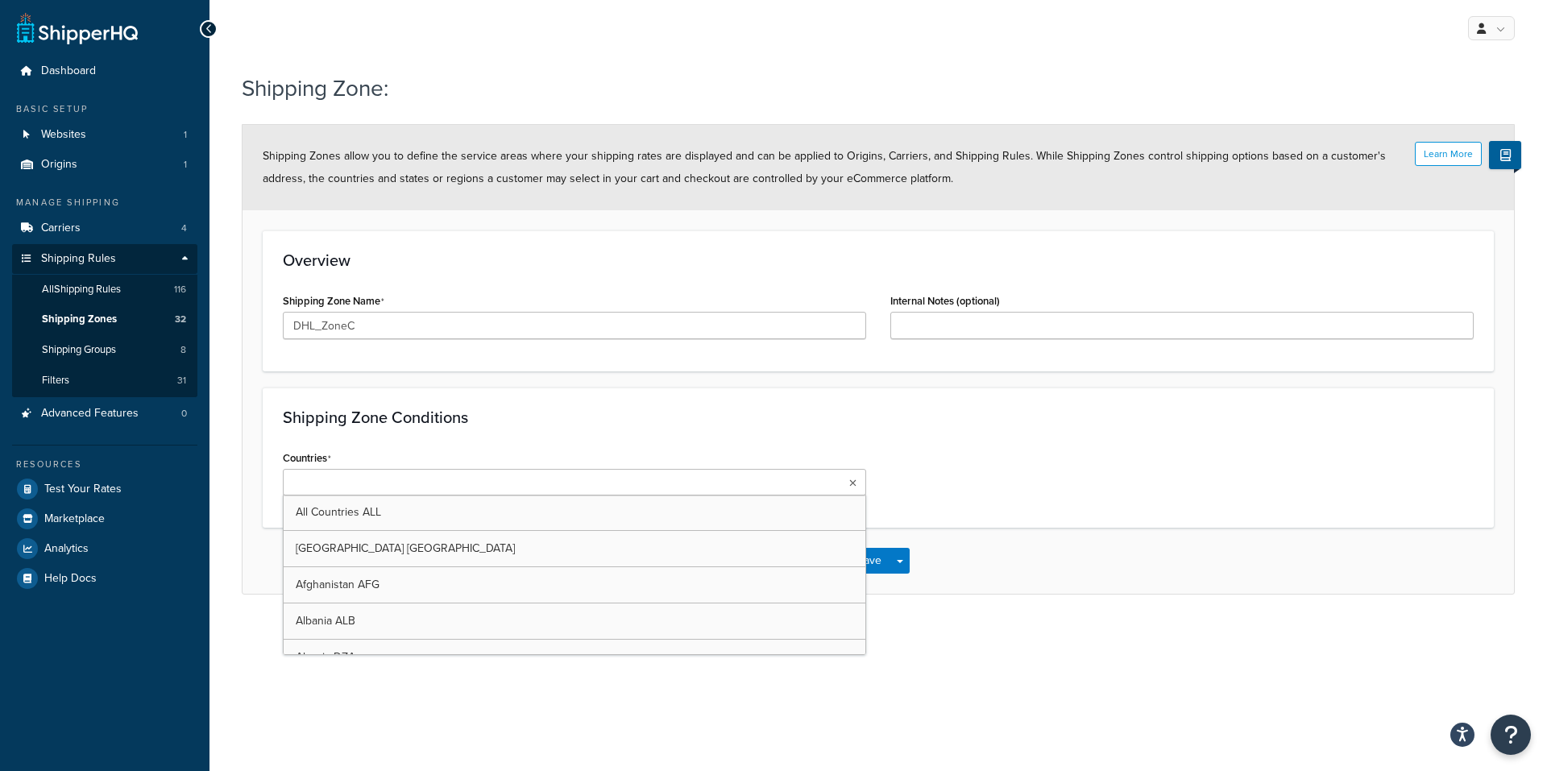
click at [411, 492] on input "Countries" at bounding box center [359, 484] width 143 height 18
drag, startPoint x: 335, startPoint y: 487, endPoint x: 328, endPoint y: 481, distance: 9.2
click at [335, 487] on input "Countries" at bounding box center [359, 484] width 143 height 18
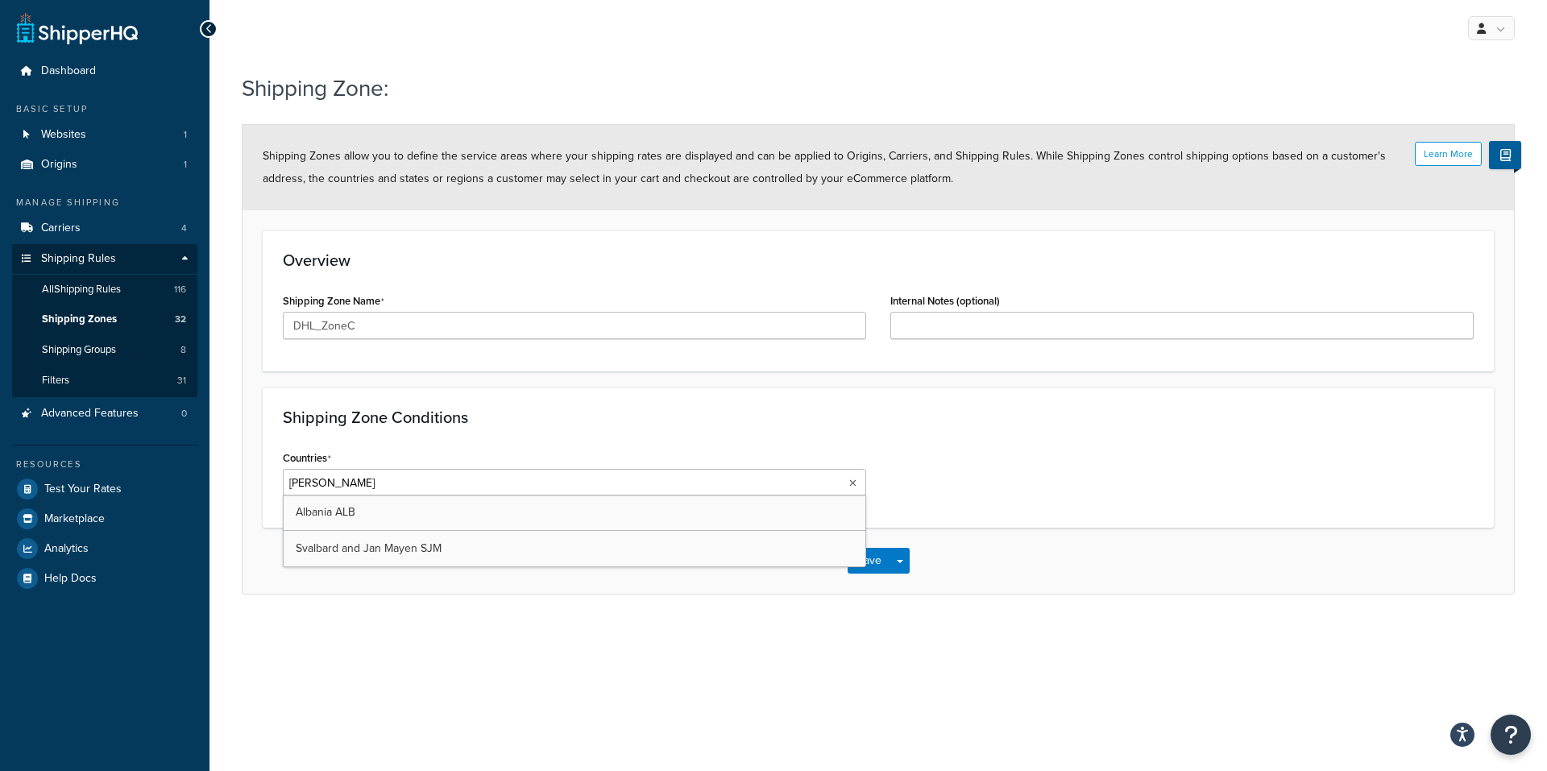
type input "[PERSON_NAME]"
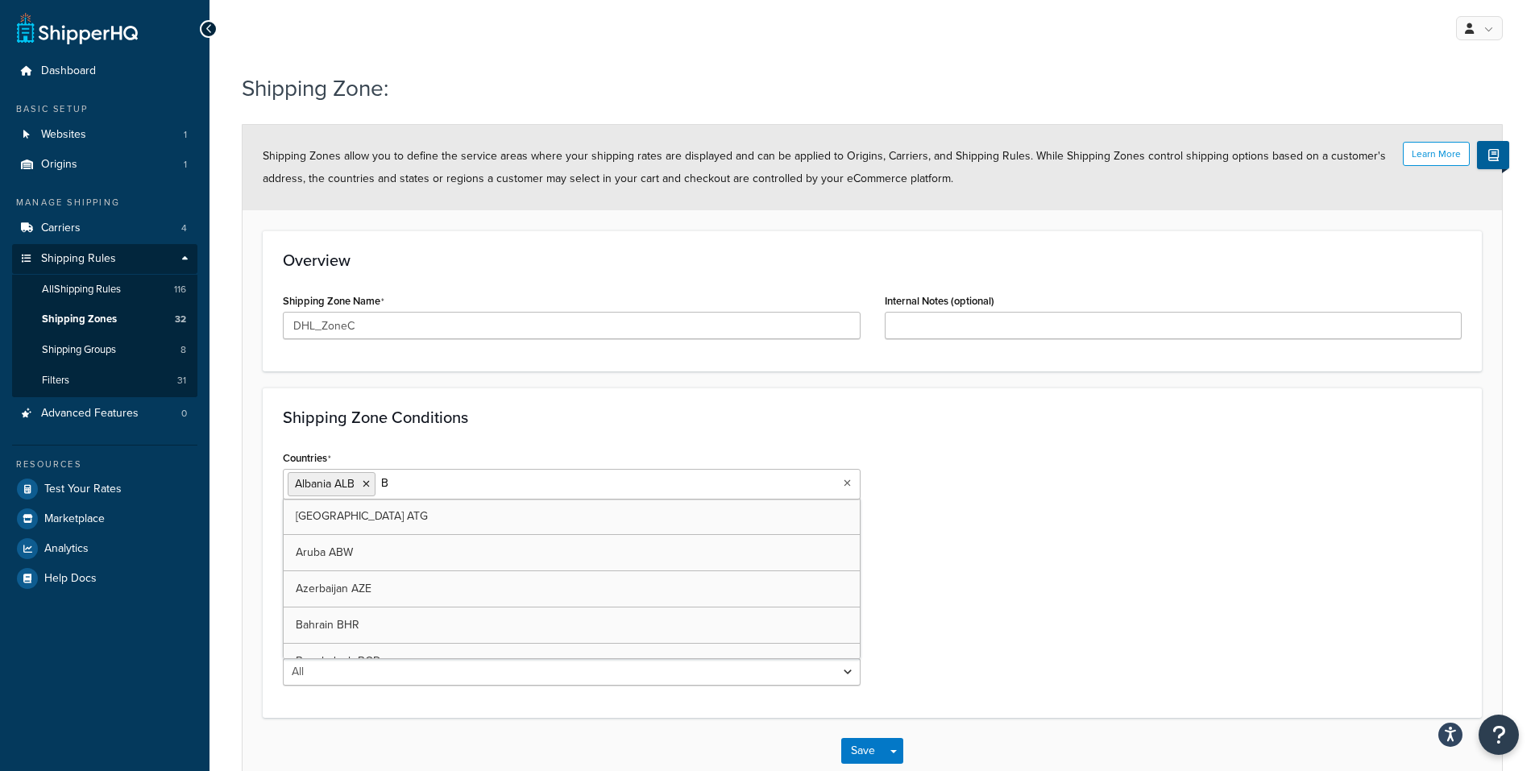
type input "Bo"
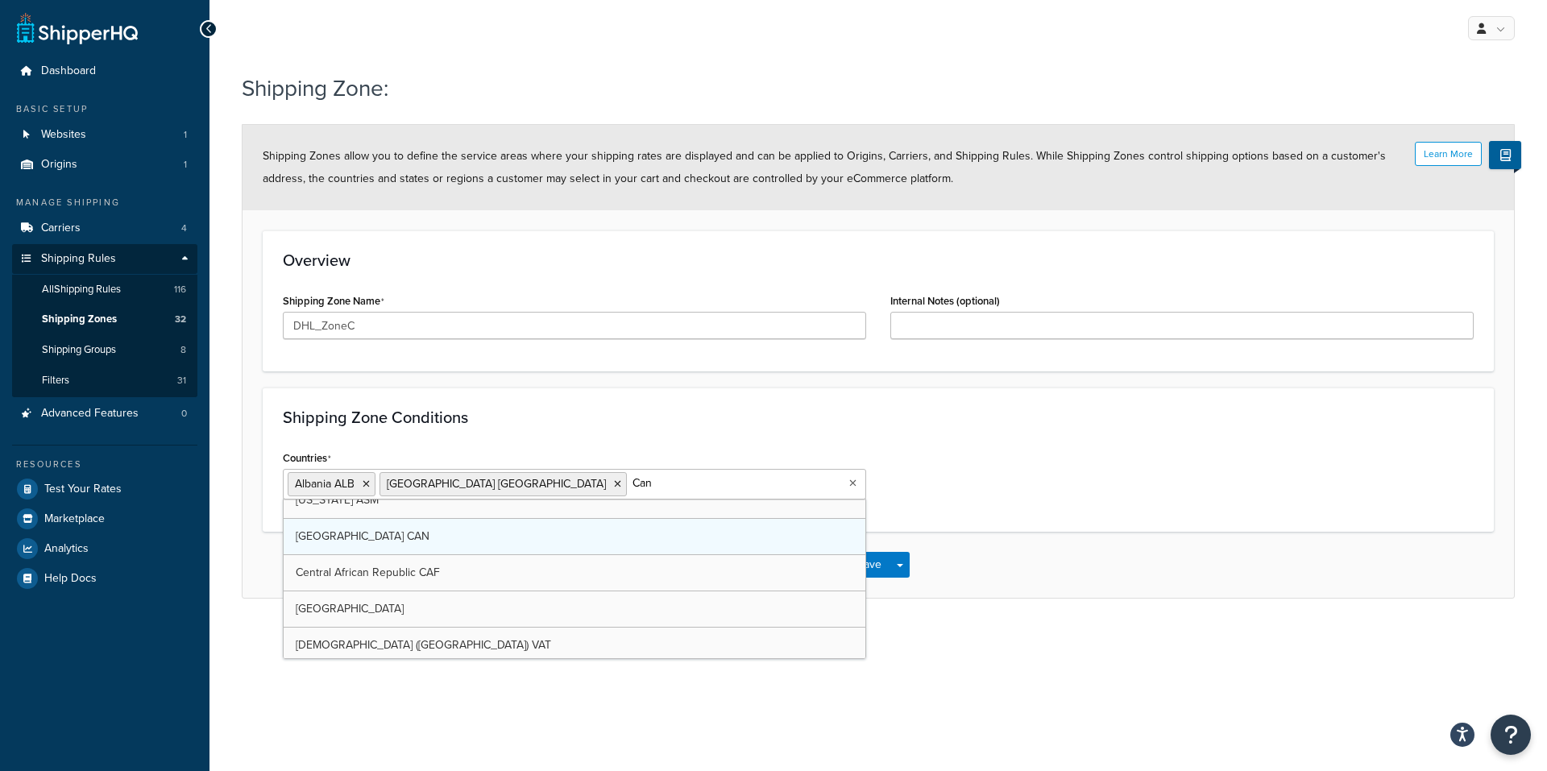
scroll to position [21, 0]
drag, startPoint x: 589, startPoint y: 486, endPoint x: 554, endPoint y: 481, distance: 35.0
click at [631, 481] on input "Can" at bounding box center [702, 484] width 143 height 18
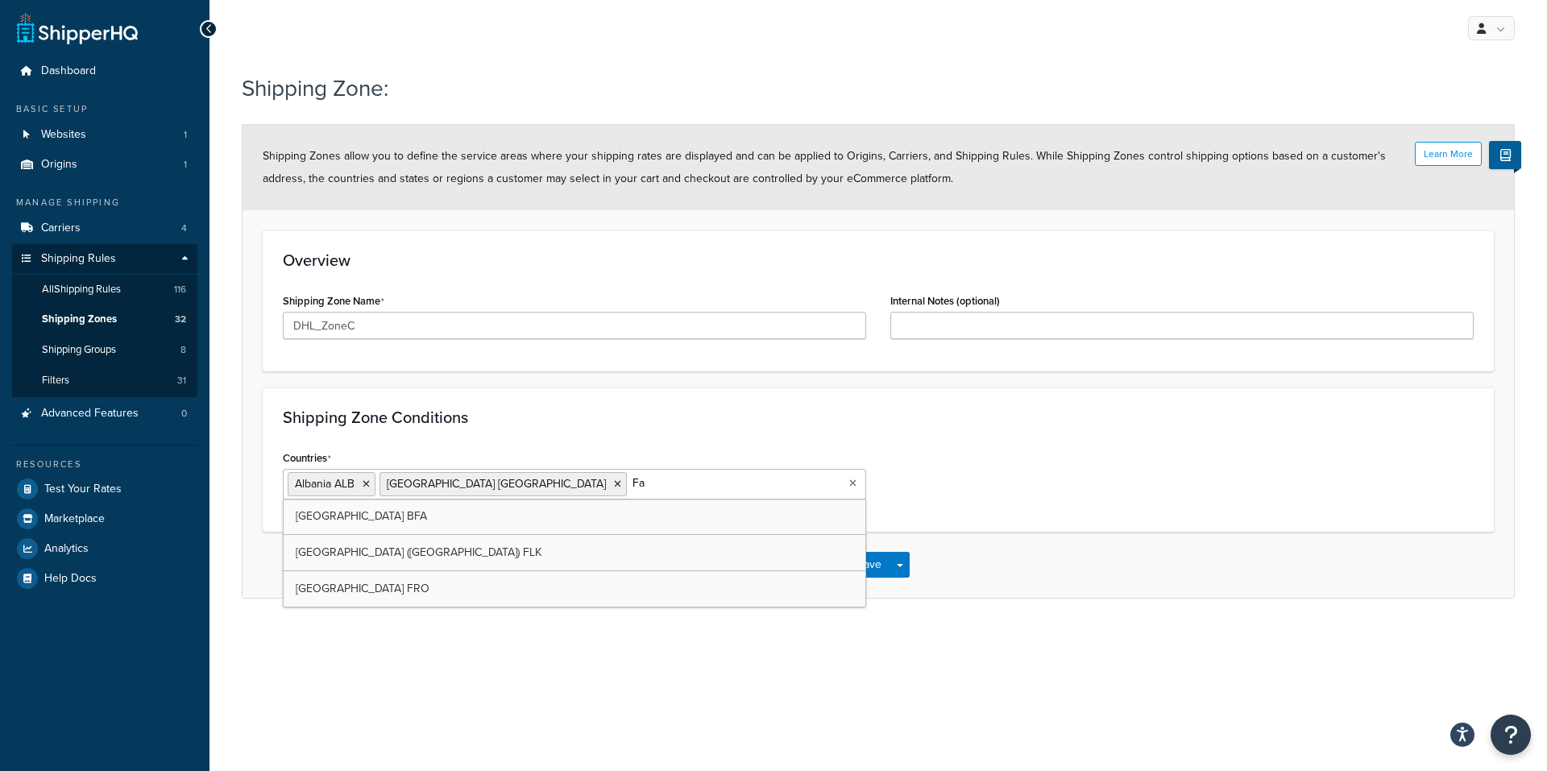
scroll to position [0, 0]
type input "Far"
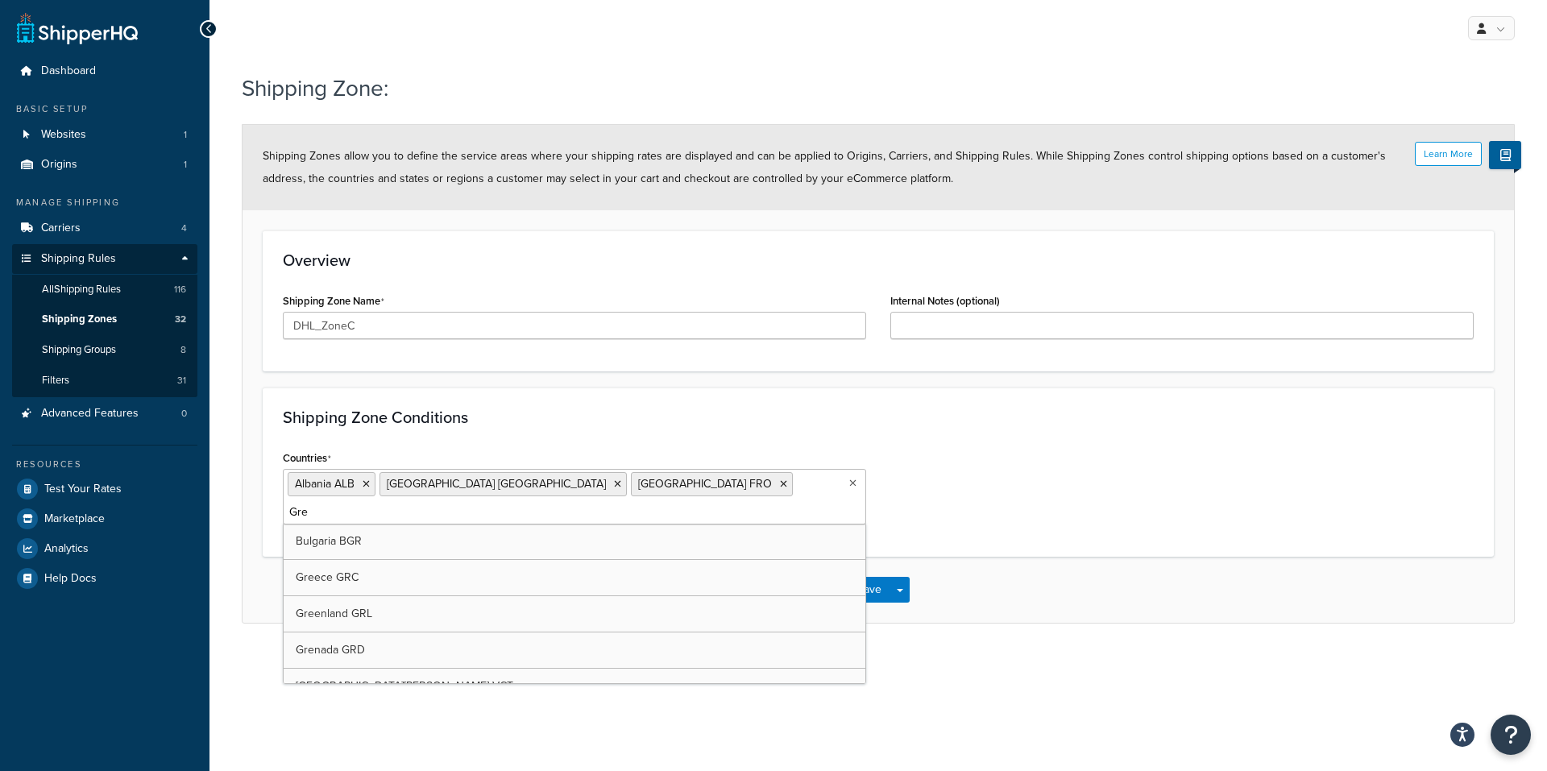
type input "Gree"
type input "Ice"
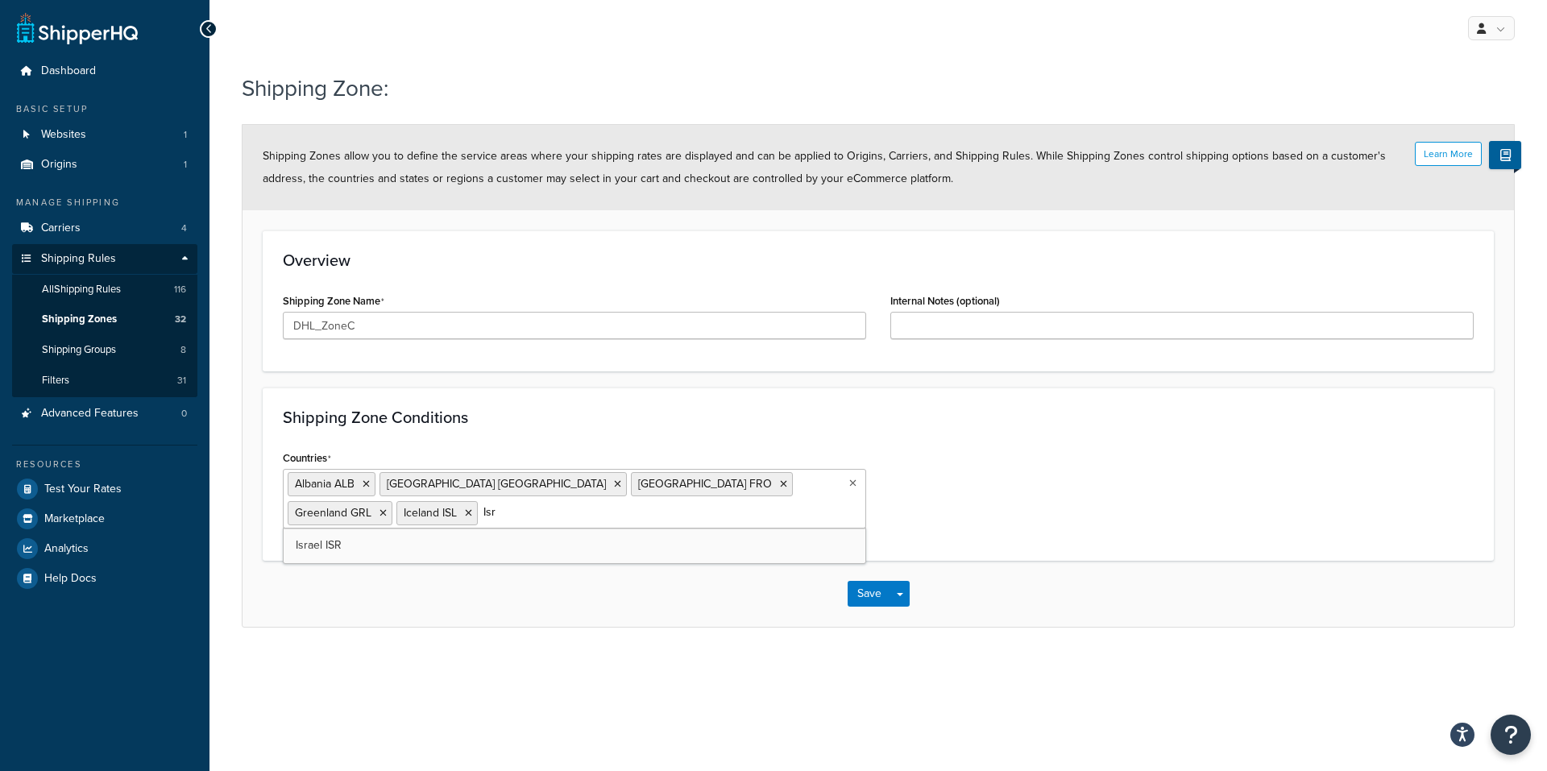
type input "Isra"
type input "Kosov"
type input "Liech"
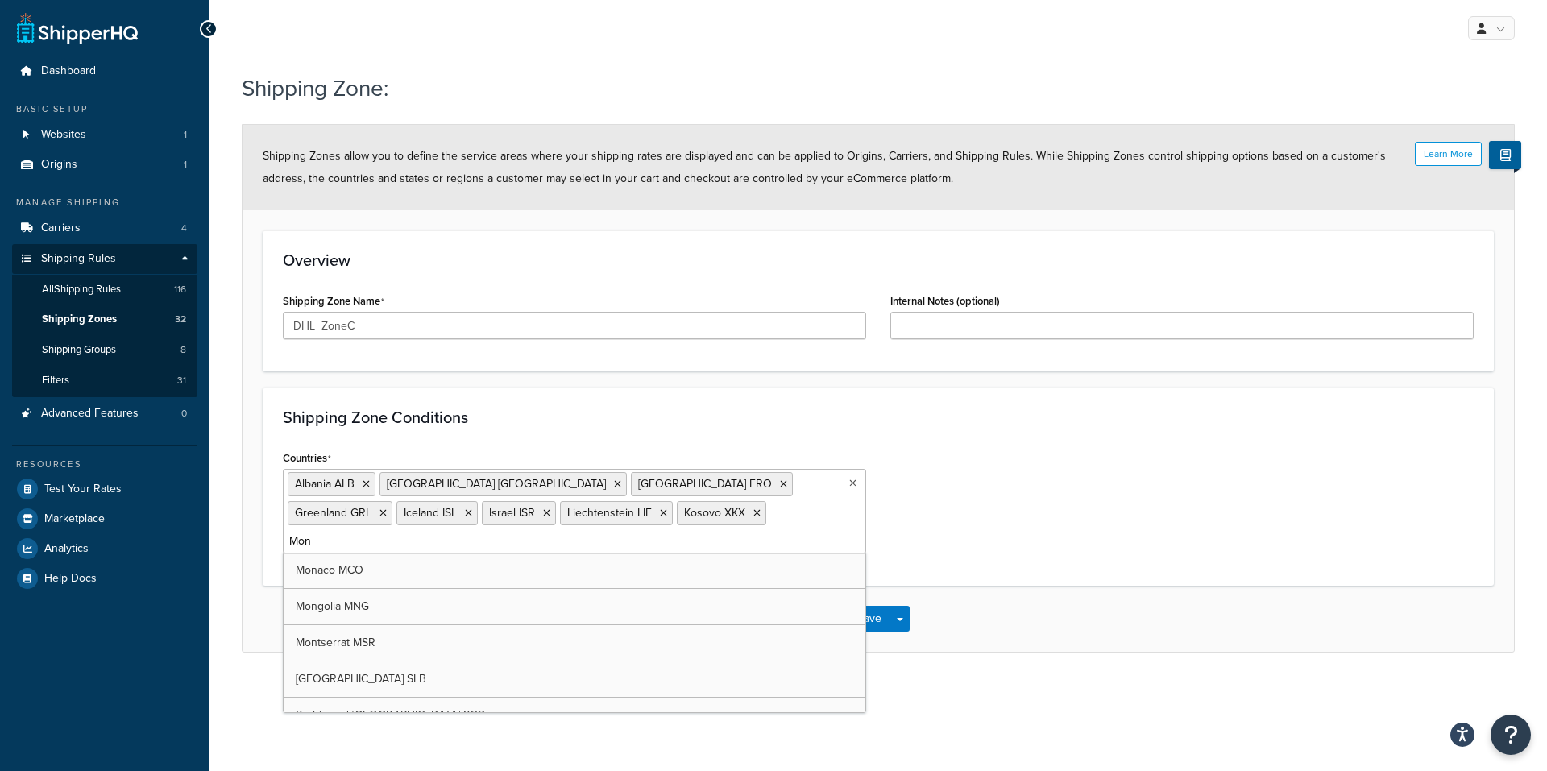
type input "Mont"
type input "Mac"
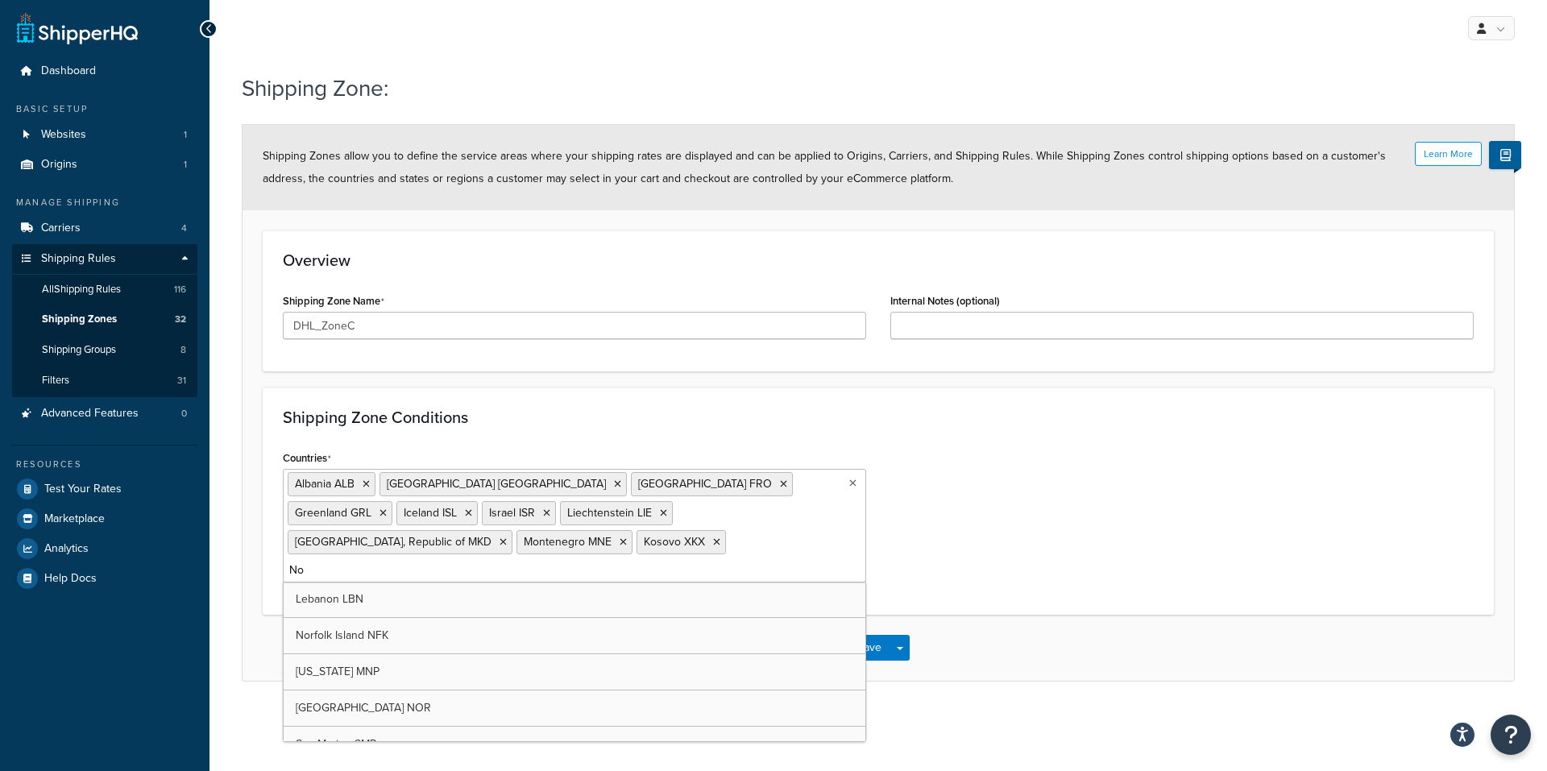
type input "Nor"
type input "Ser"
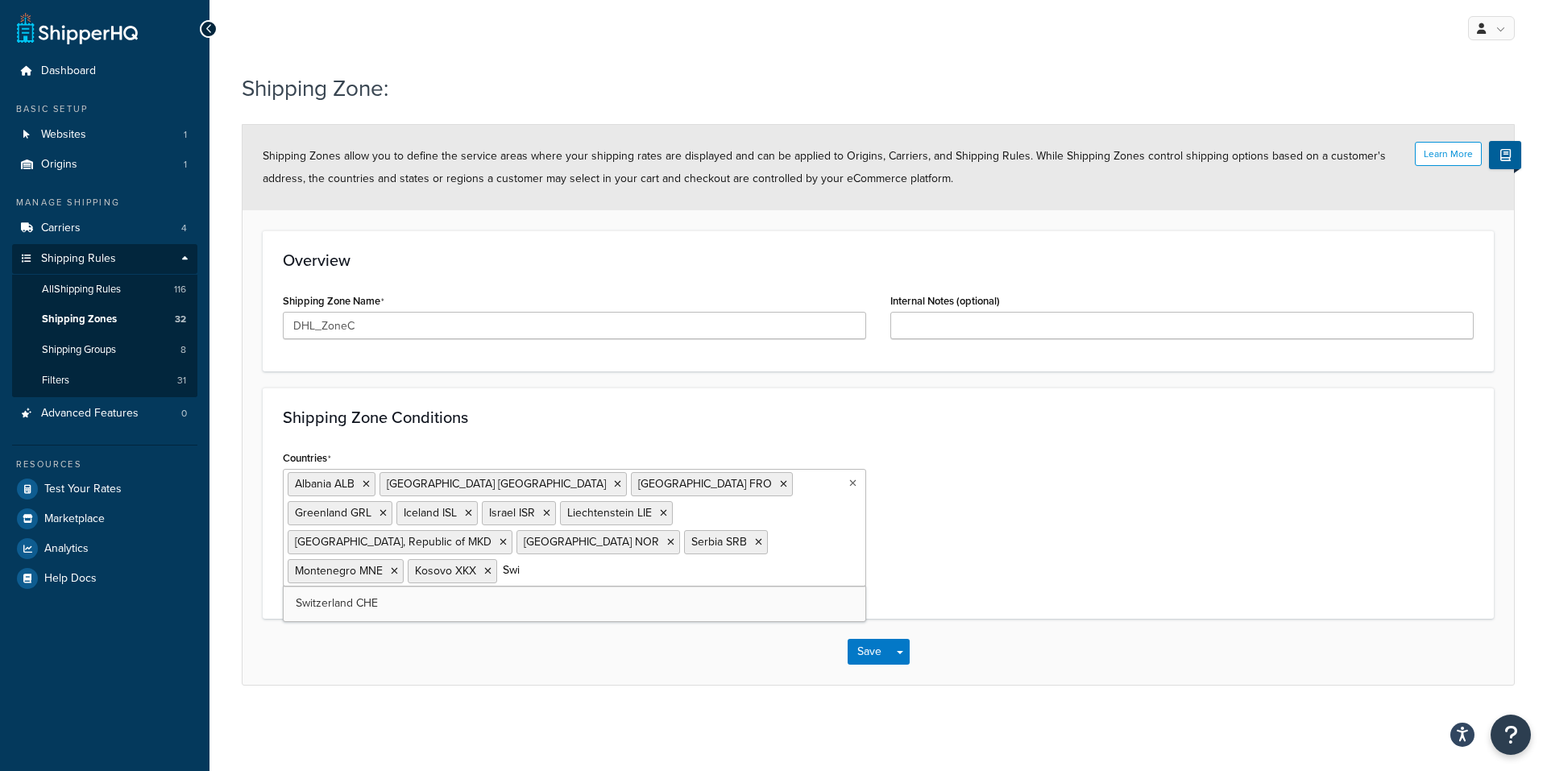
type input "Swit"
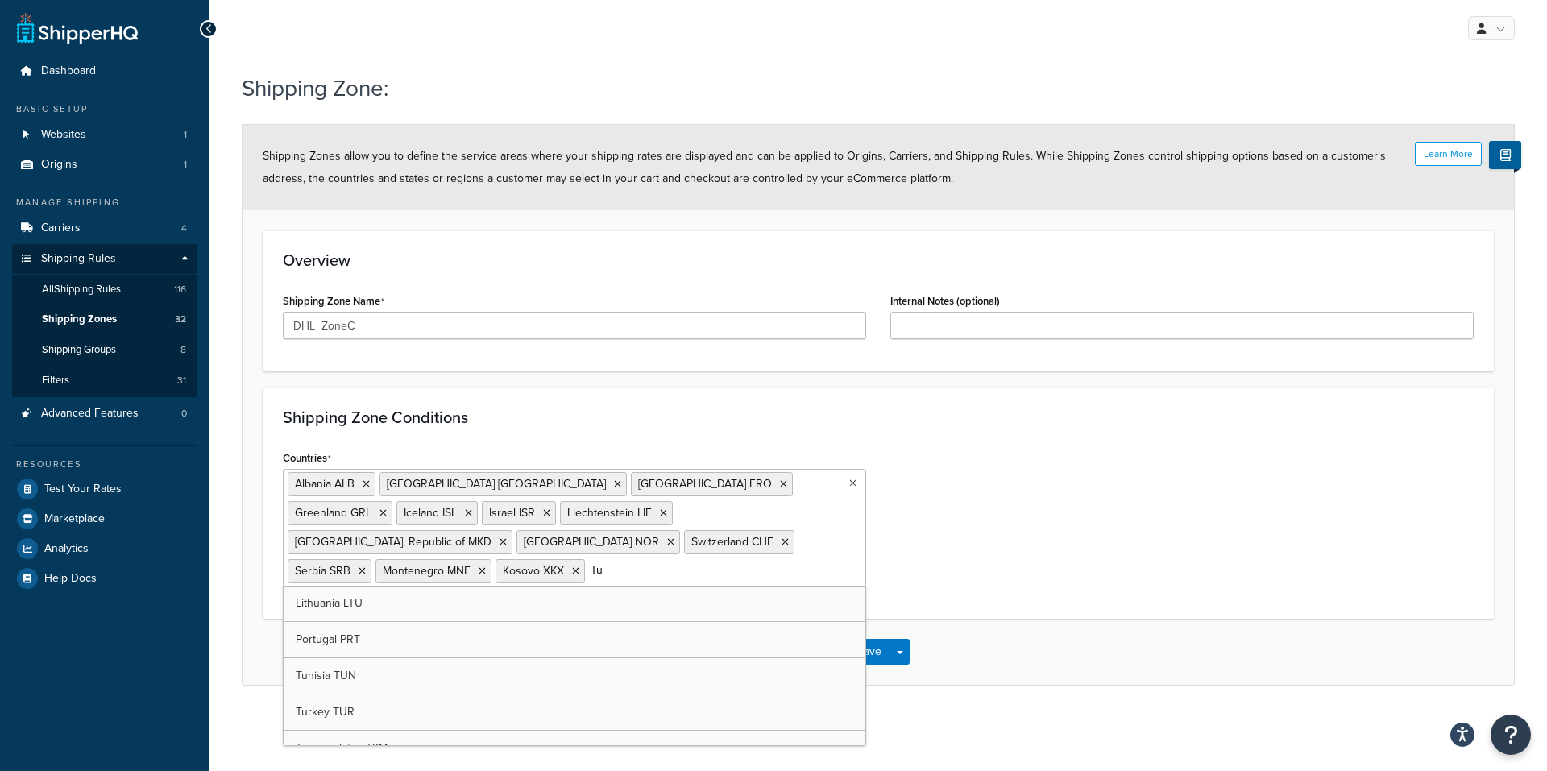
type input "Tur"
click at [1027, 662] on div "Save Save Dropdown Save and Edit Save and Duplicate Save and Create New" at bounding box center [878, 652] width 1271 height 66
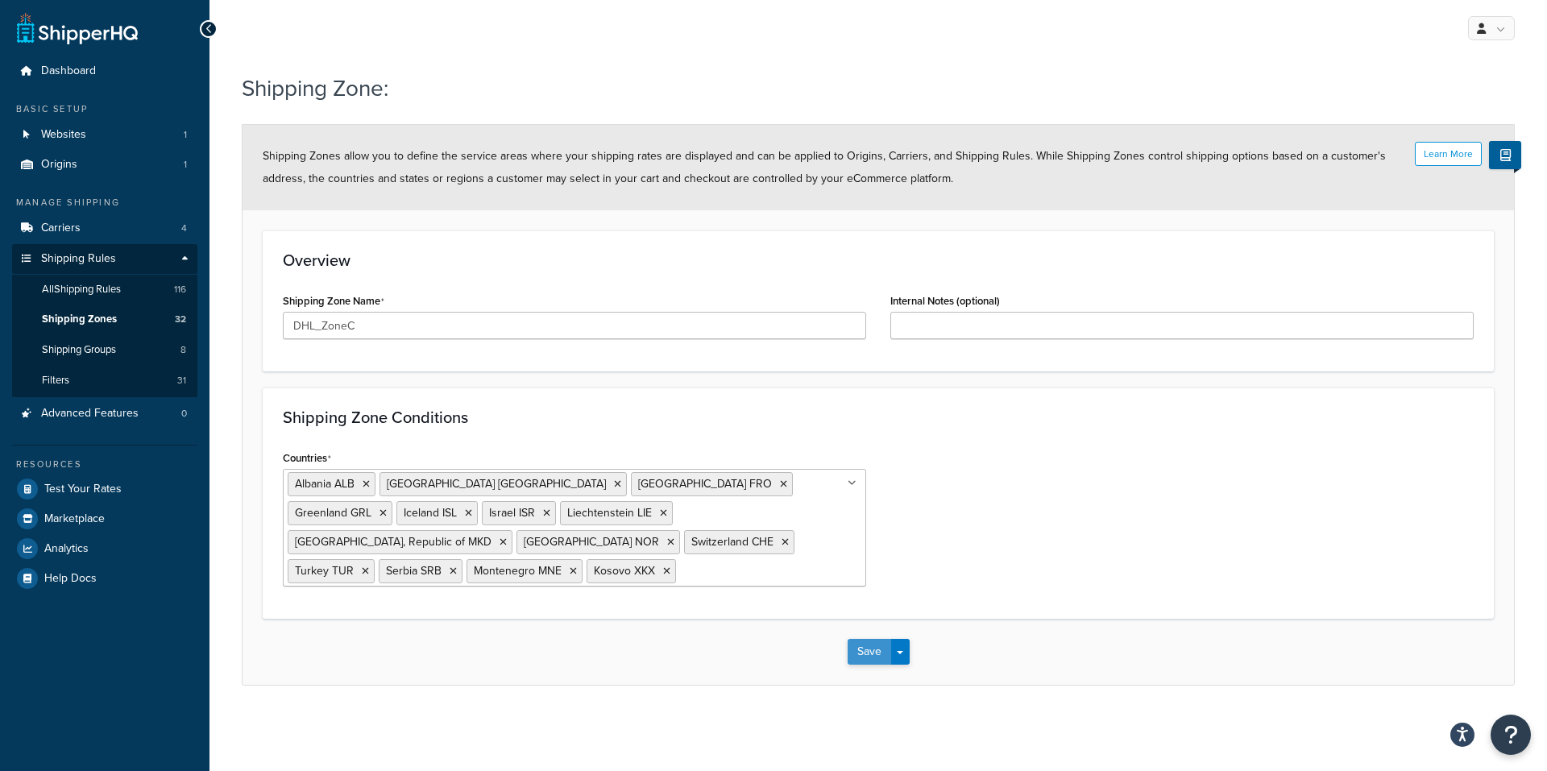
click at [877, 649] on button "Save" at bounding box center [870, 652] width 44 height 26
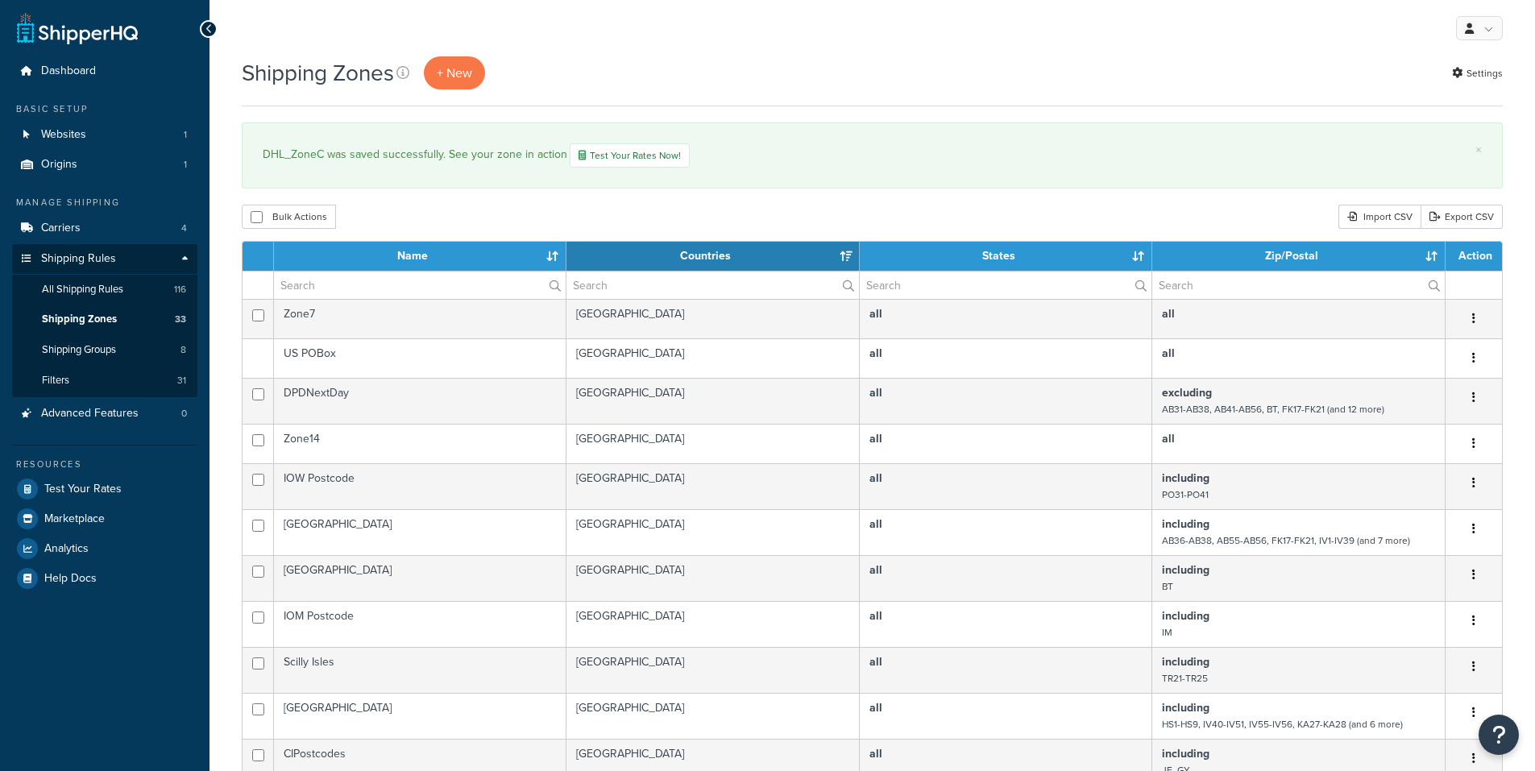
select select "15"
click at [470, 73] on span "+ New" at bounding box center [454, 73] width 35 height 19
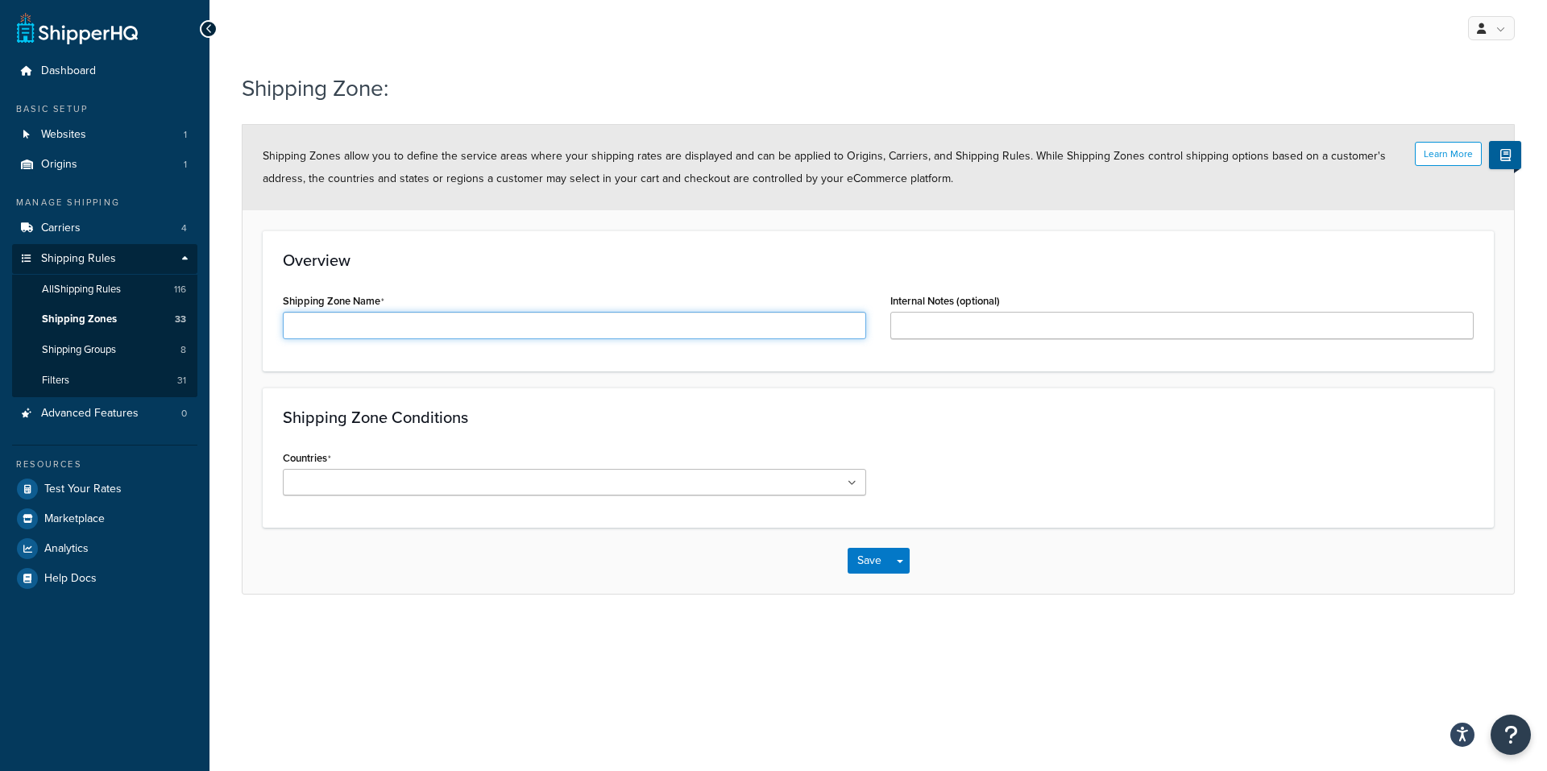
click at [358, 327] on input "Shipping Zone Name" at bounding box center [574, 325] width 583 height 27
type input "DHL_ZoneD"
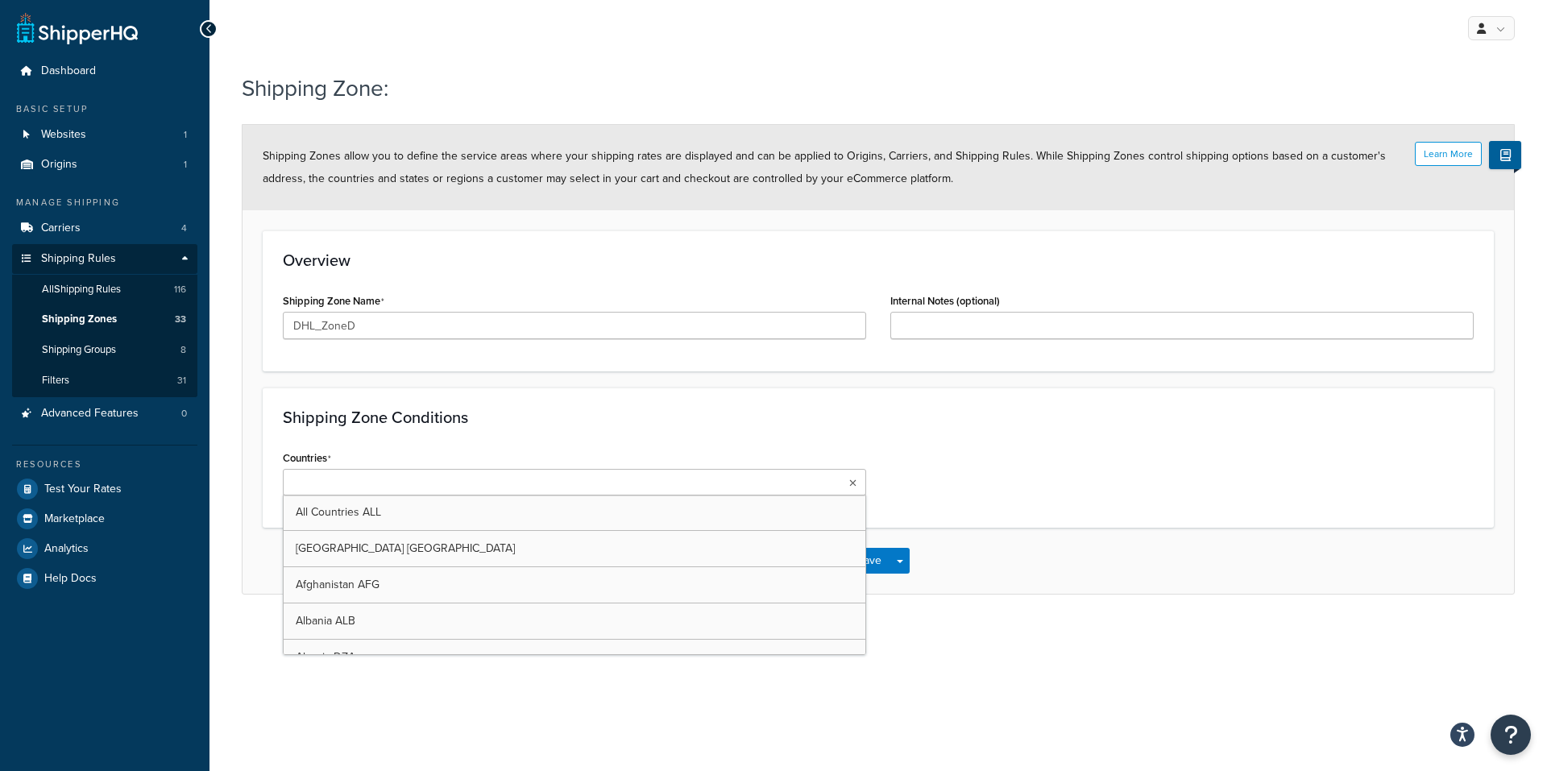
click at [386, 487] on input "Countries" at bounding box center [359, 484] width 143 height 18
type input "Can"
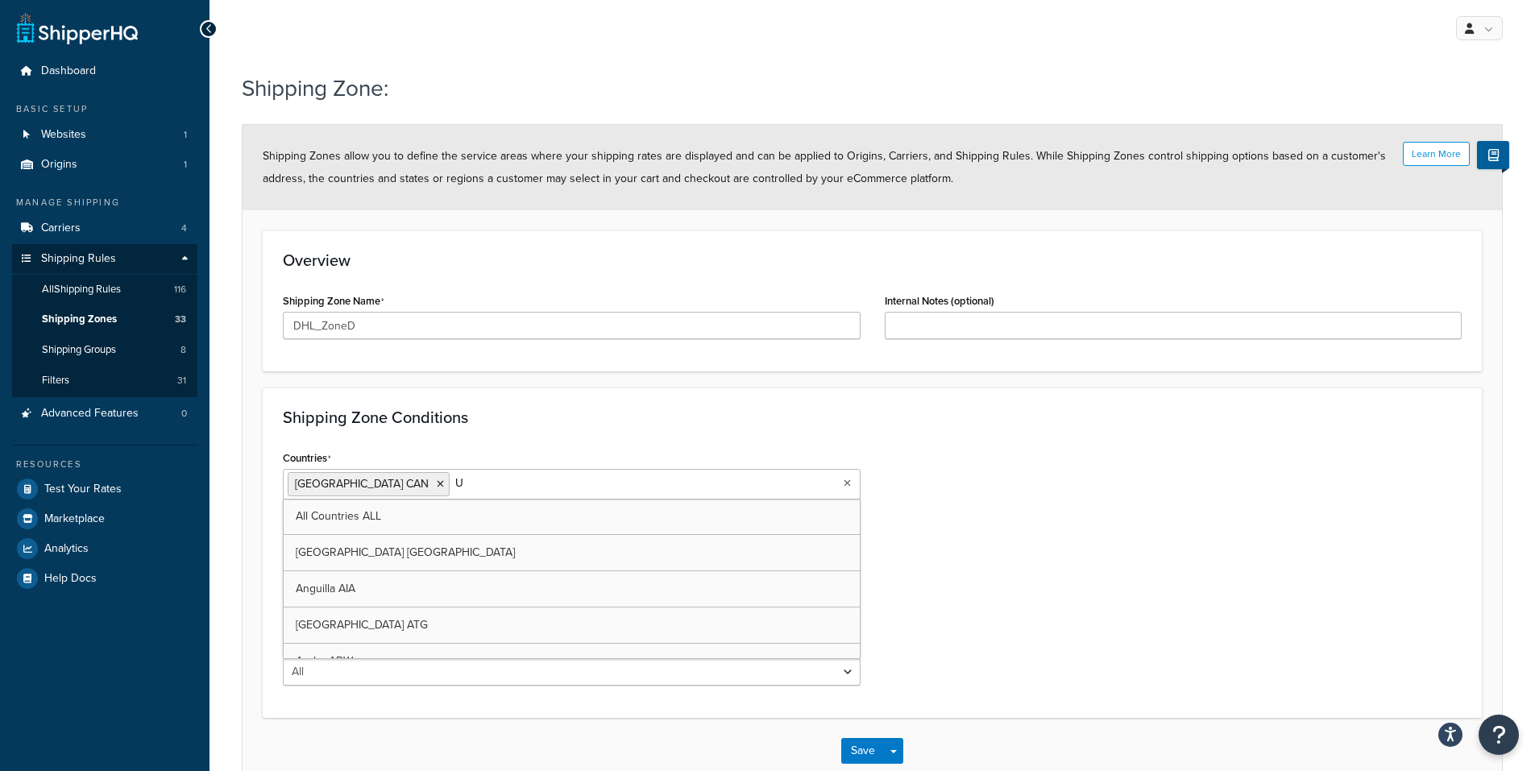
type input "US"
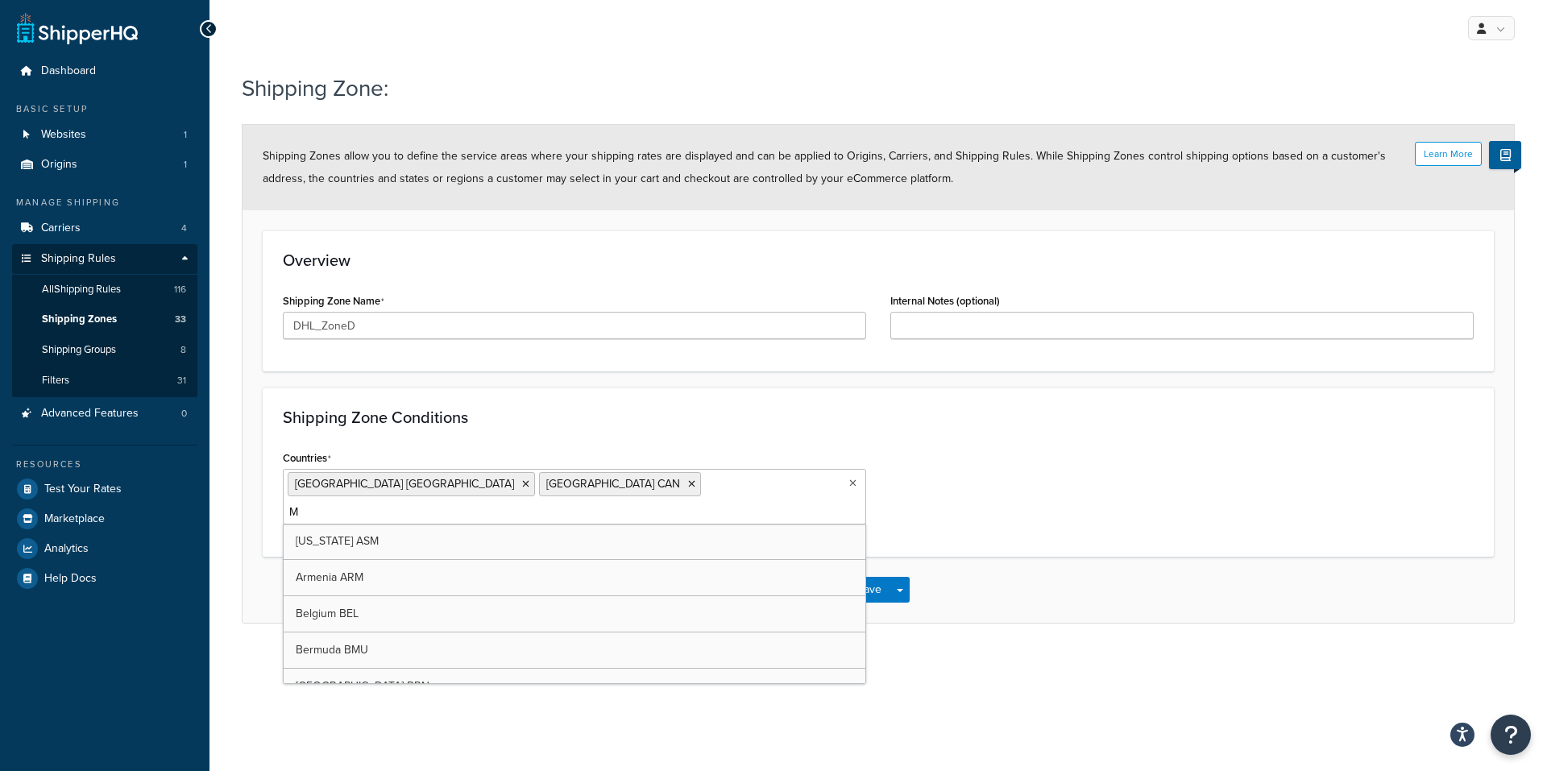
type input "Me"
click at [955, 712] on div "My Profile Billing Global Settings Contact Us Logout Shipping Zone: Learn More …" at bounding box center [878, 385] width 1338 height 771
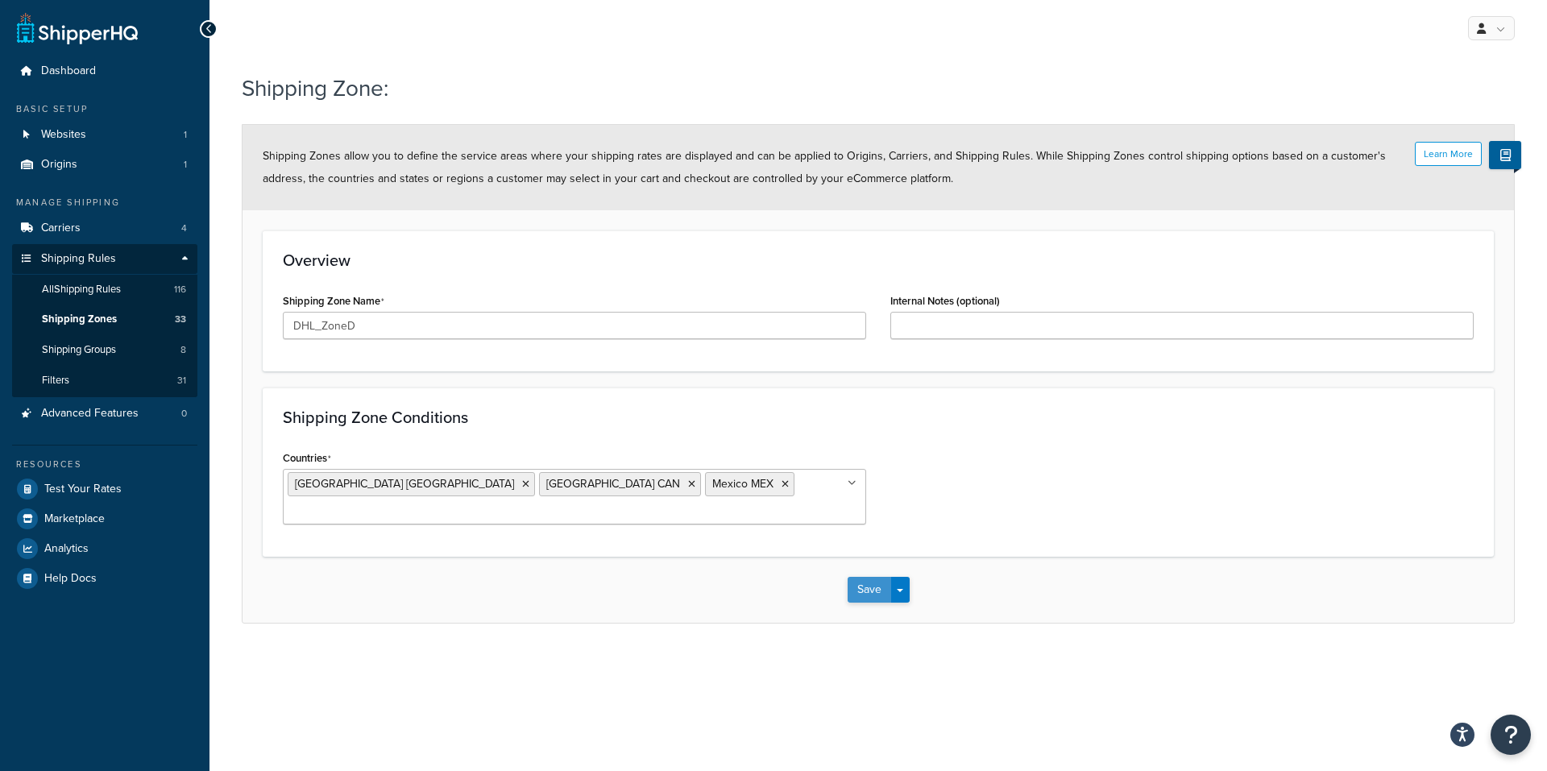
click at [868, 577] on button "Save" at bounding box center [870, 590] width 44 height 26
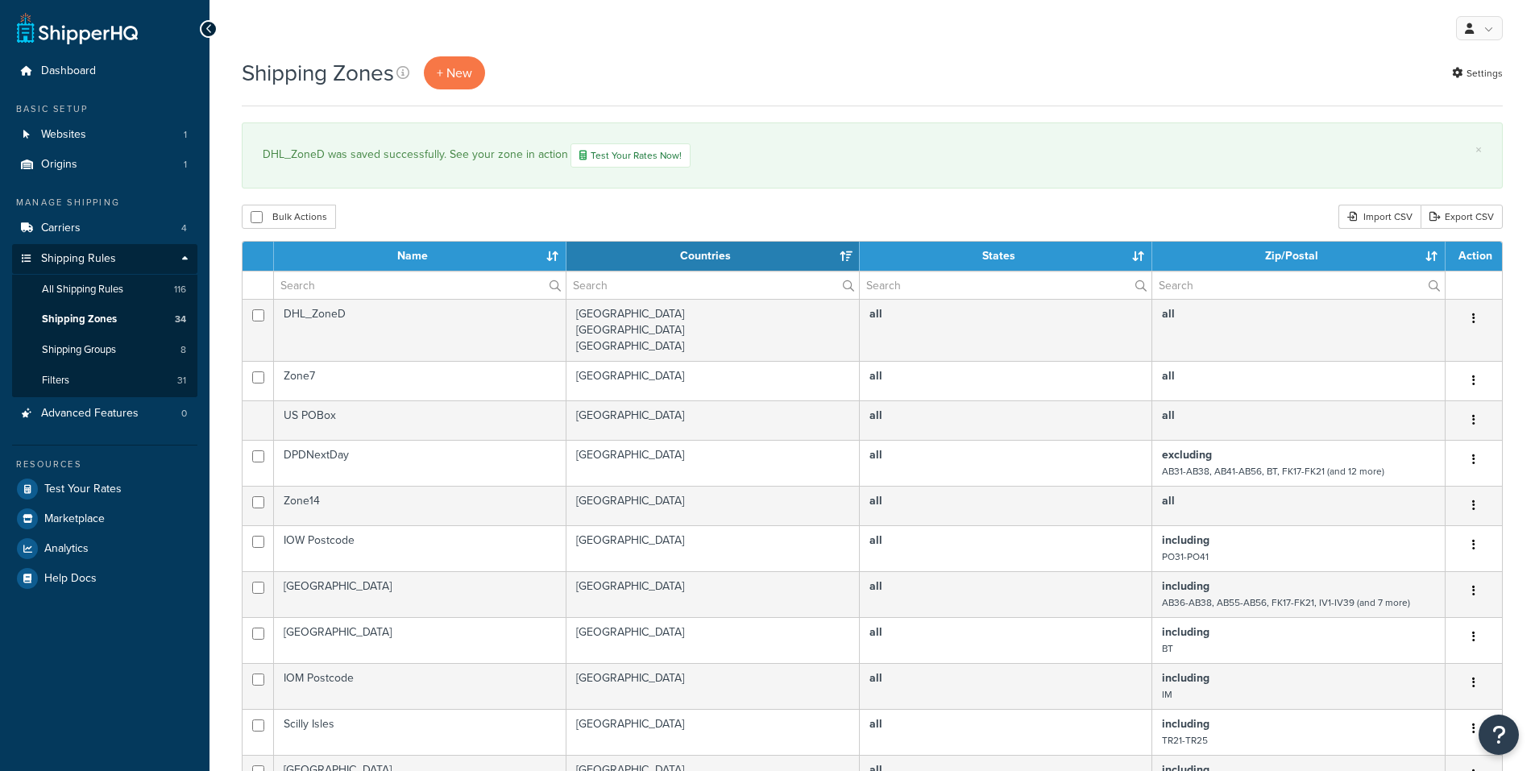
select select "15"
click at [469, 77] on span "+ New" at bounding box center [454, 73] width 35 height 19
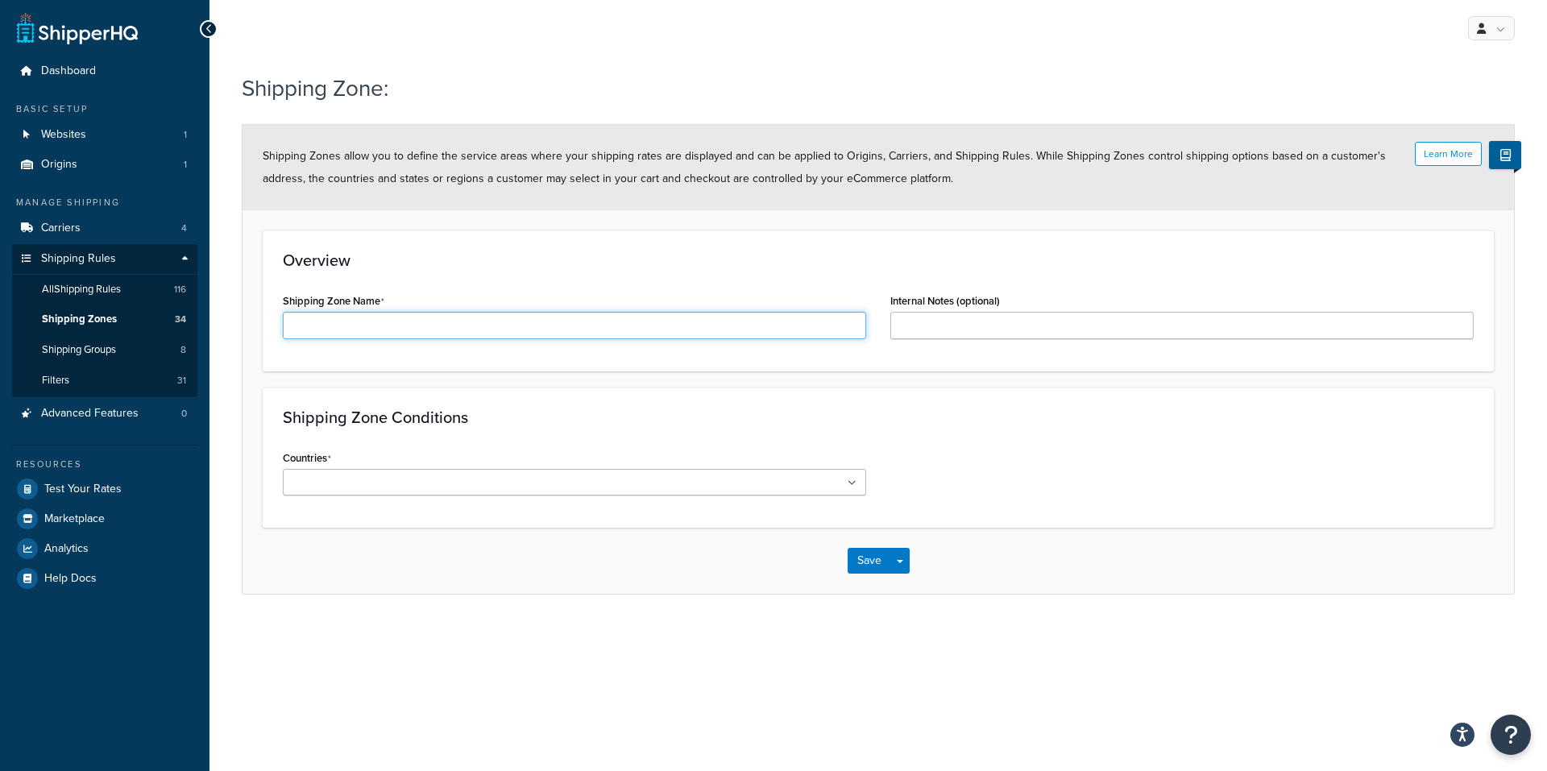
click at [441, 323] on input "Shipping Zone Name" at bounding box center [574, 325] width 583 height 27
type input "DHL_ZoneE"
click at [388, 487] on input "Countries" at bounding box center [359, 484] width 143 height 18
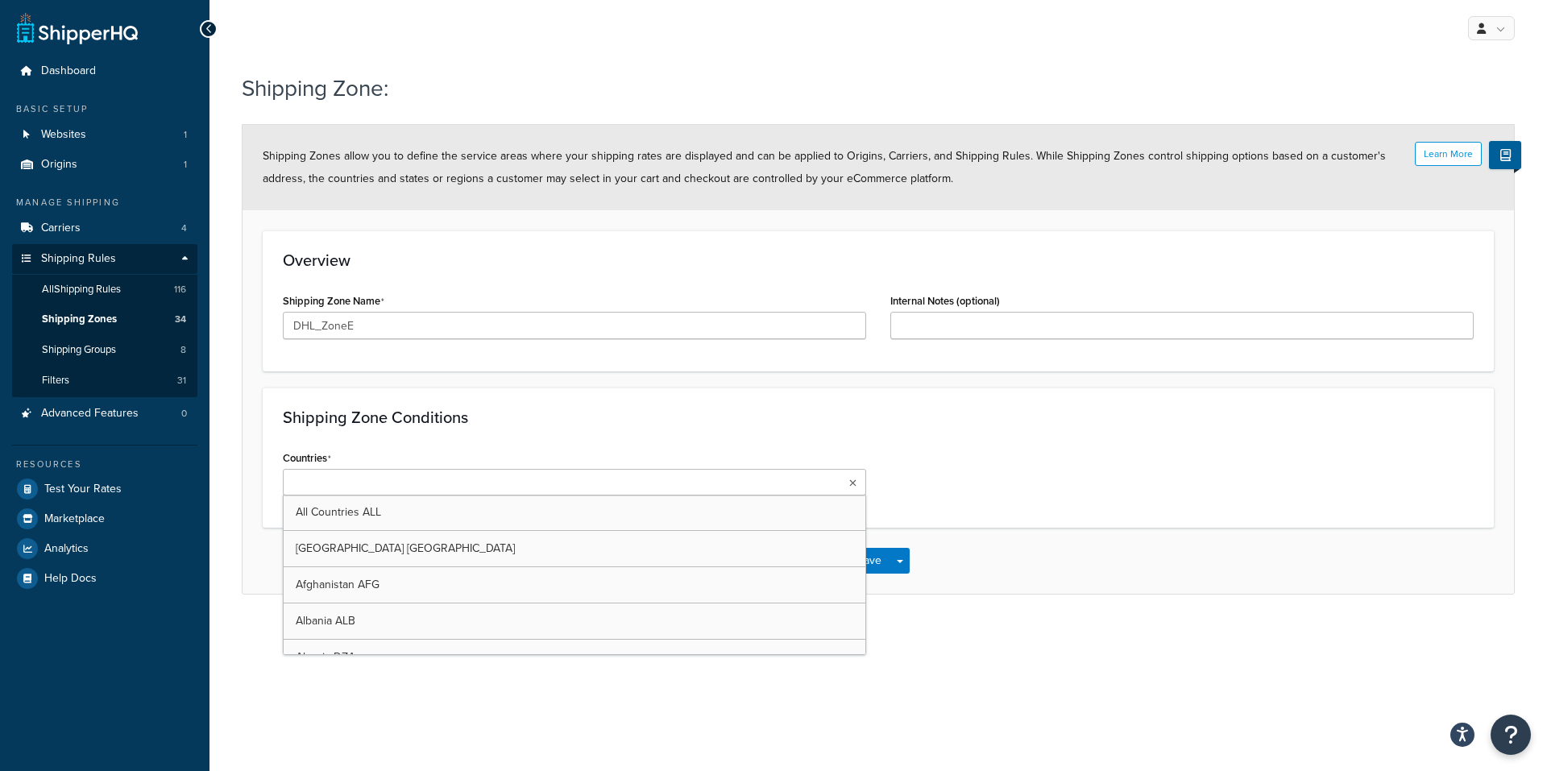
click at [339, 488] on input "Countries" at bounding box center [359, 484] width 143 height 18
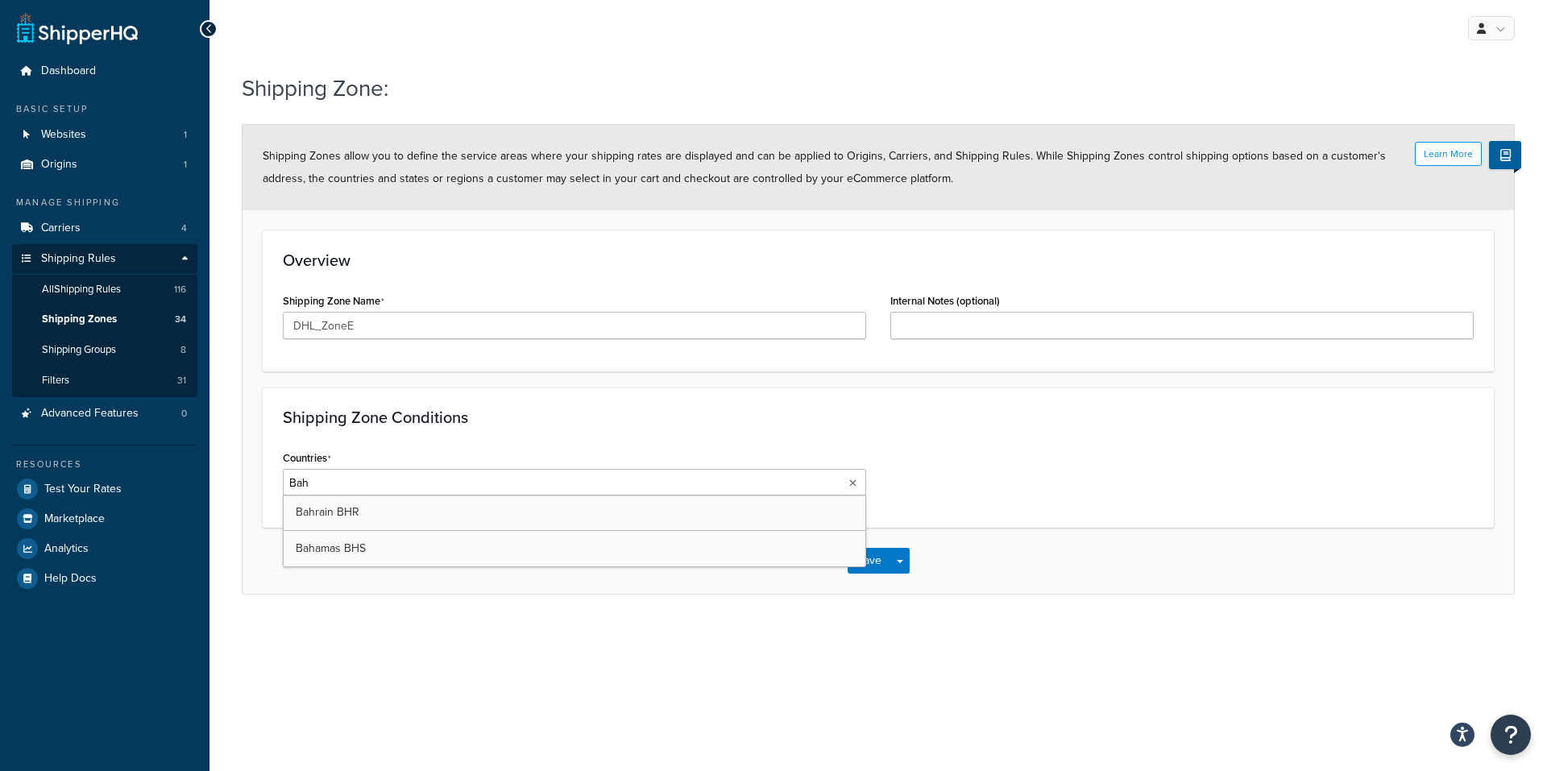
type input "Bahr"
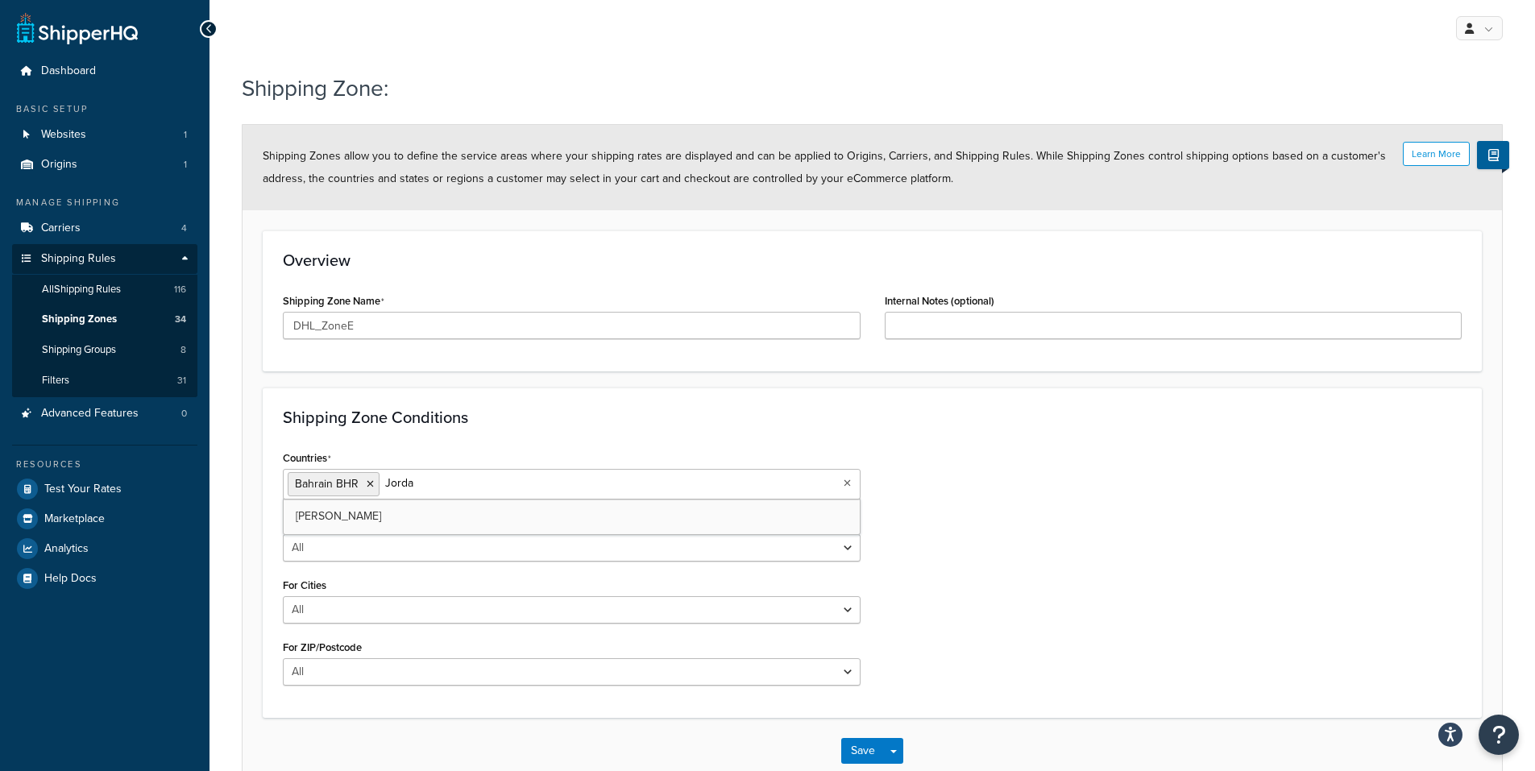
type input "Jordan"
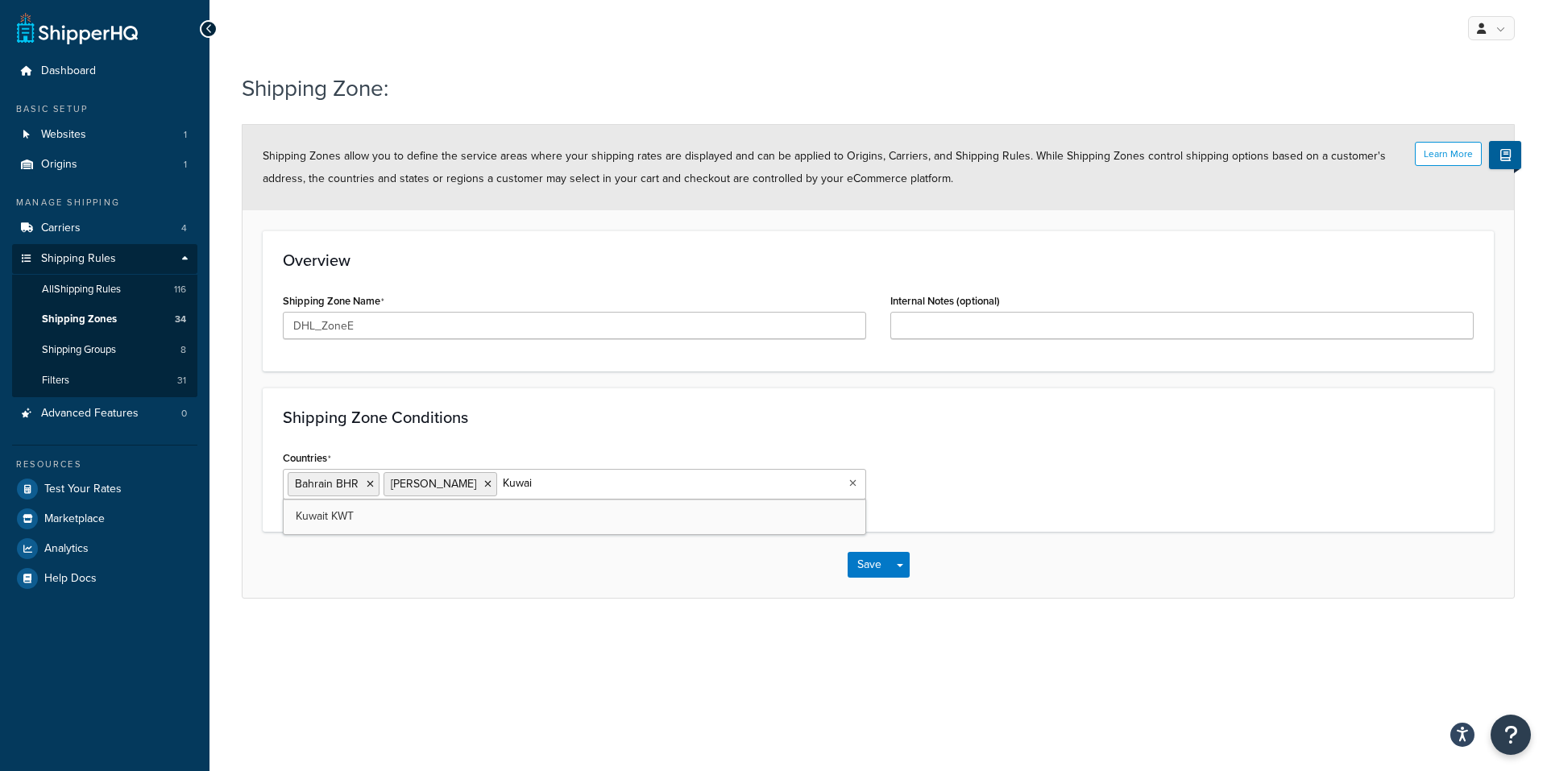
type input "Kuwait"
type input "Oman"
type input "Qatar"
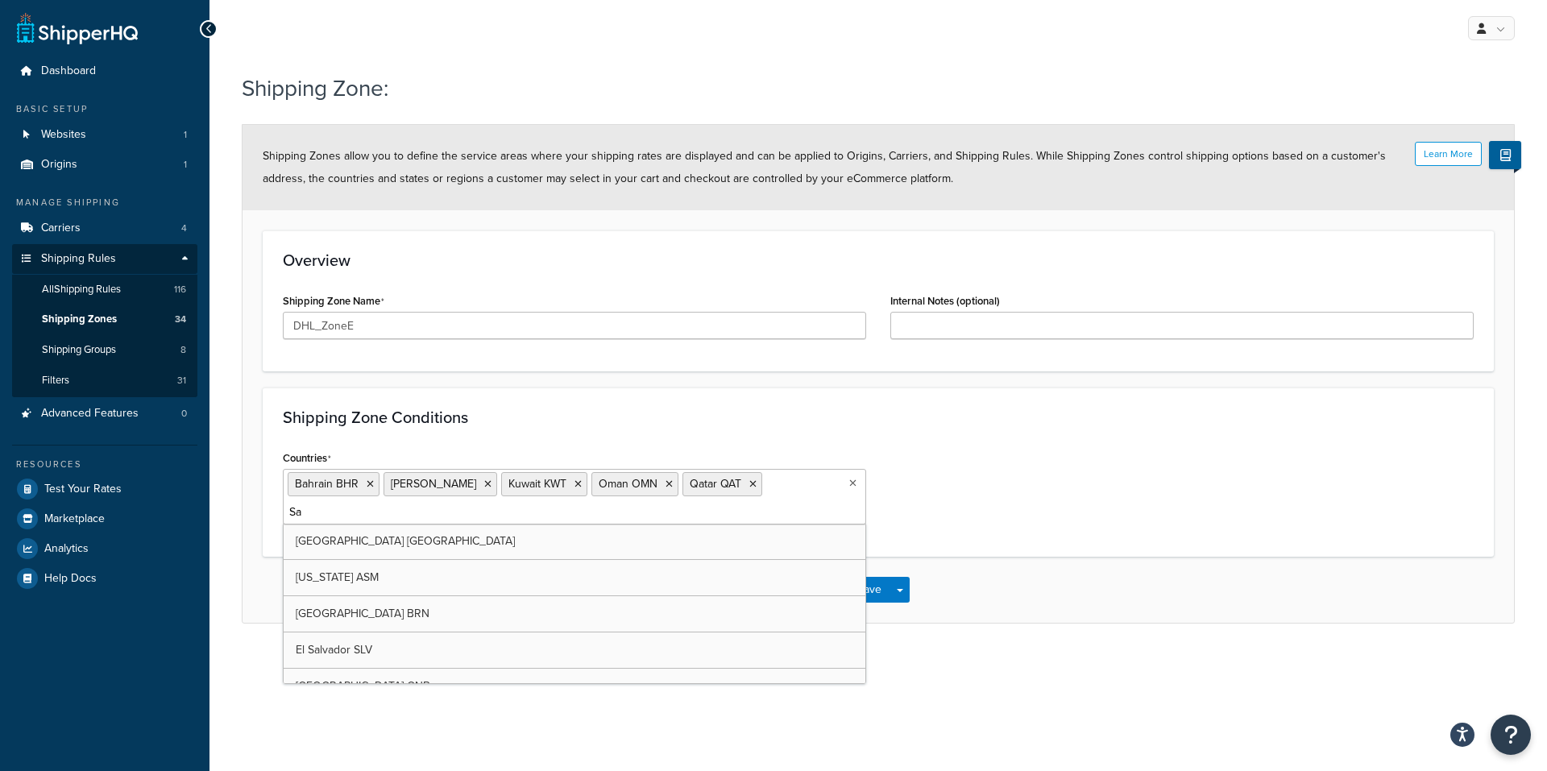
type input "Sau"
type input "United"
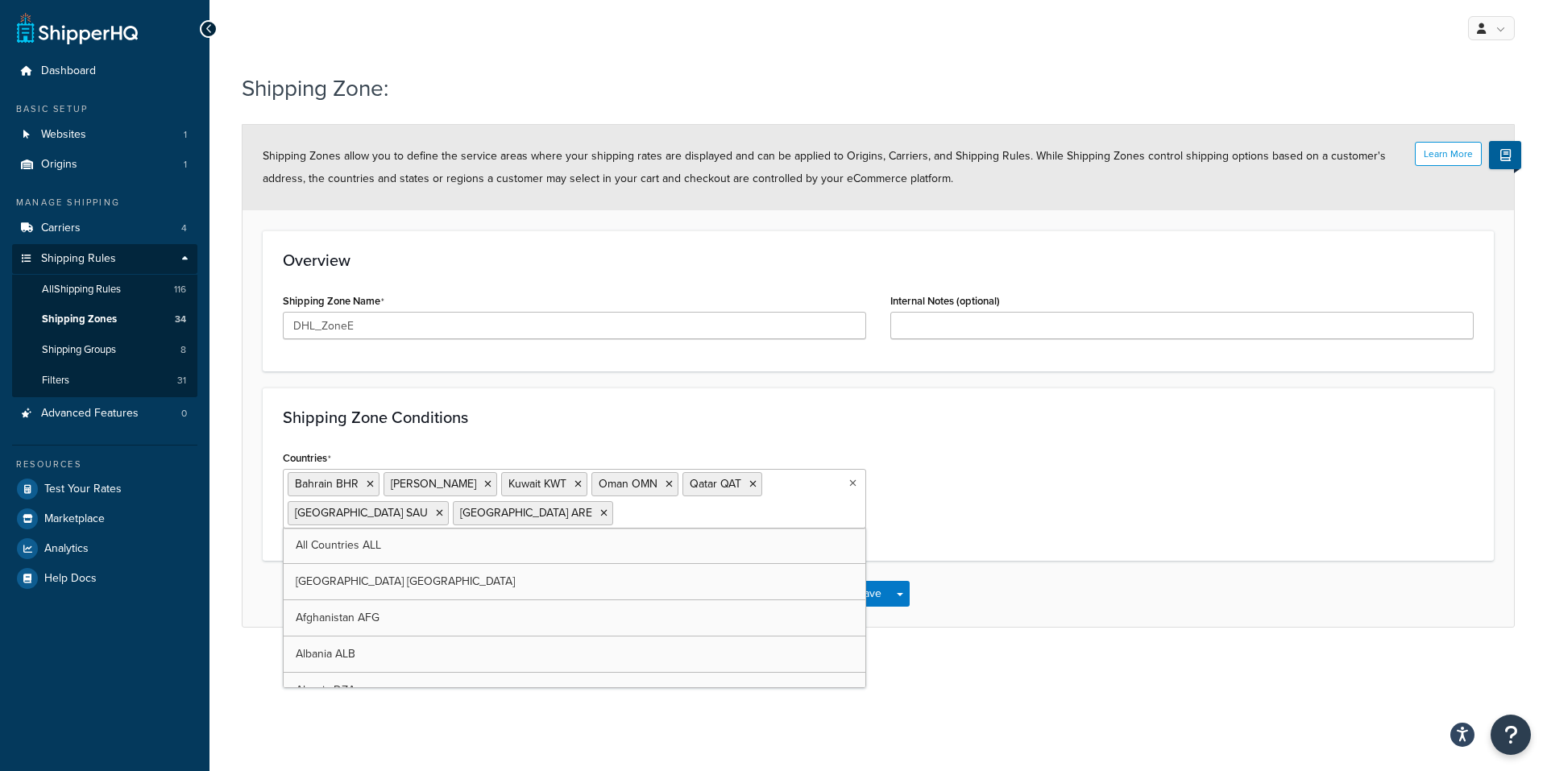
click at [1004, 740] on div "My Profile Billing Global Settings Contact Us Logout Shipping Zone: Learn More …" at bounding box center [878, 385] width 1338 height 771
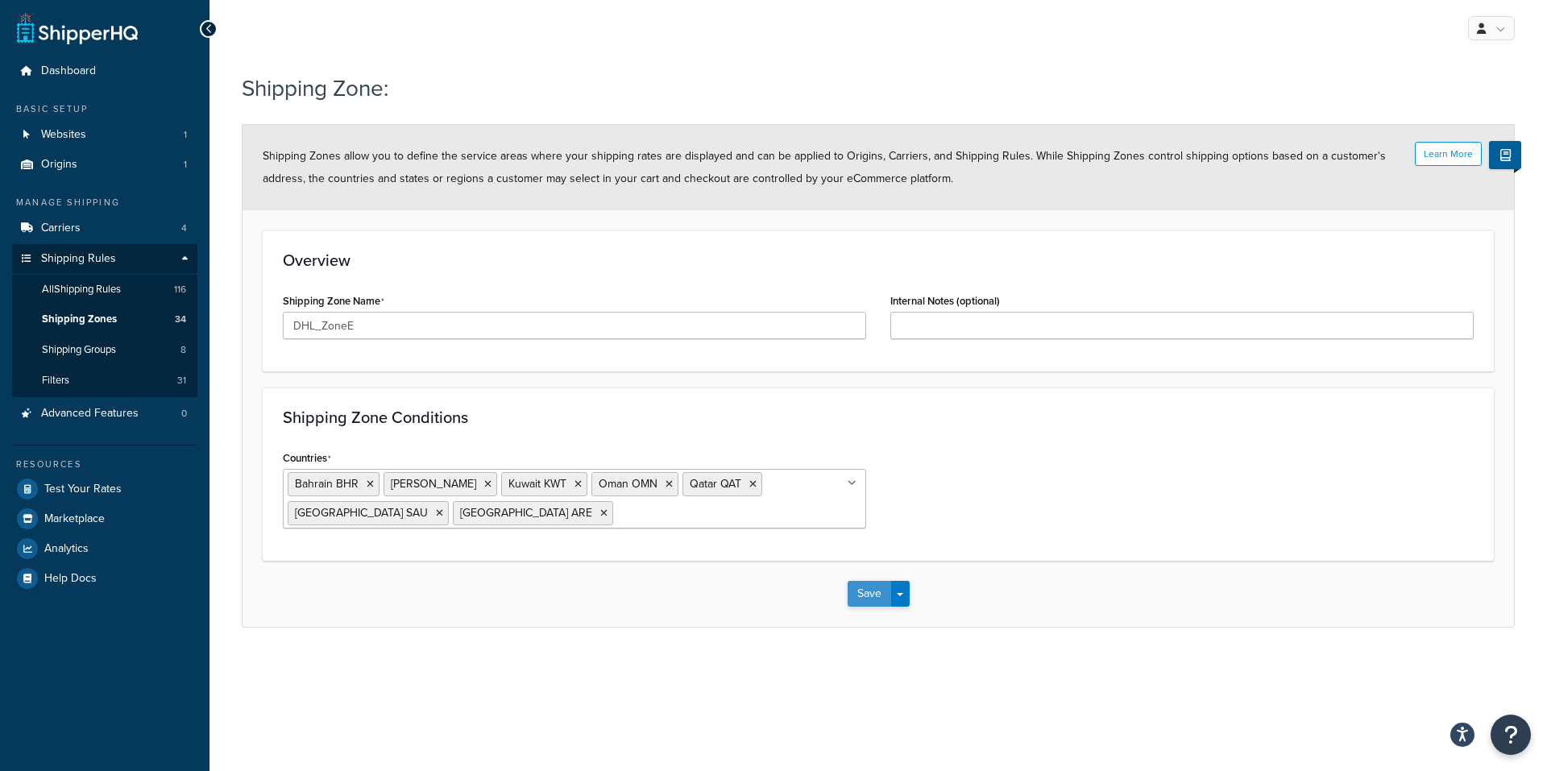
click at [867, 600] on button "Save" at bounding box center [870, 594] width 44 height 26
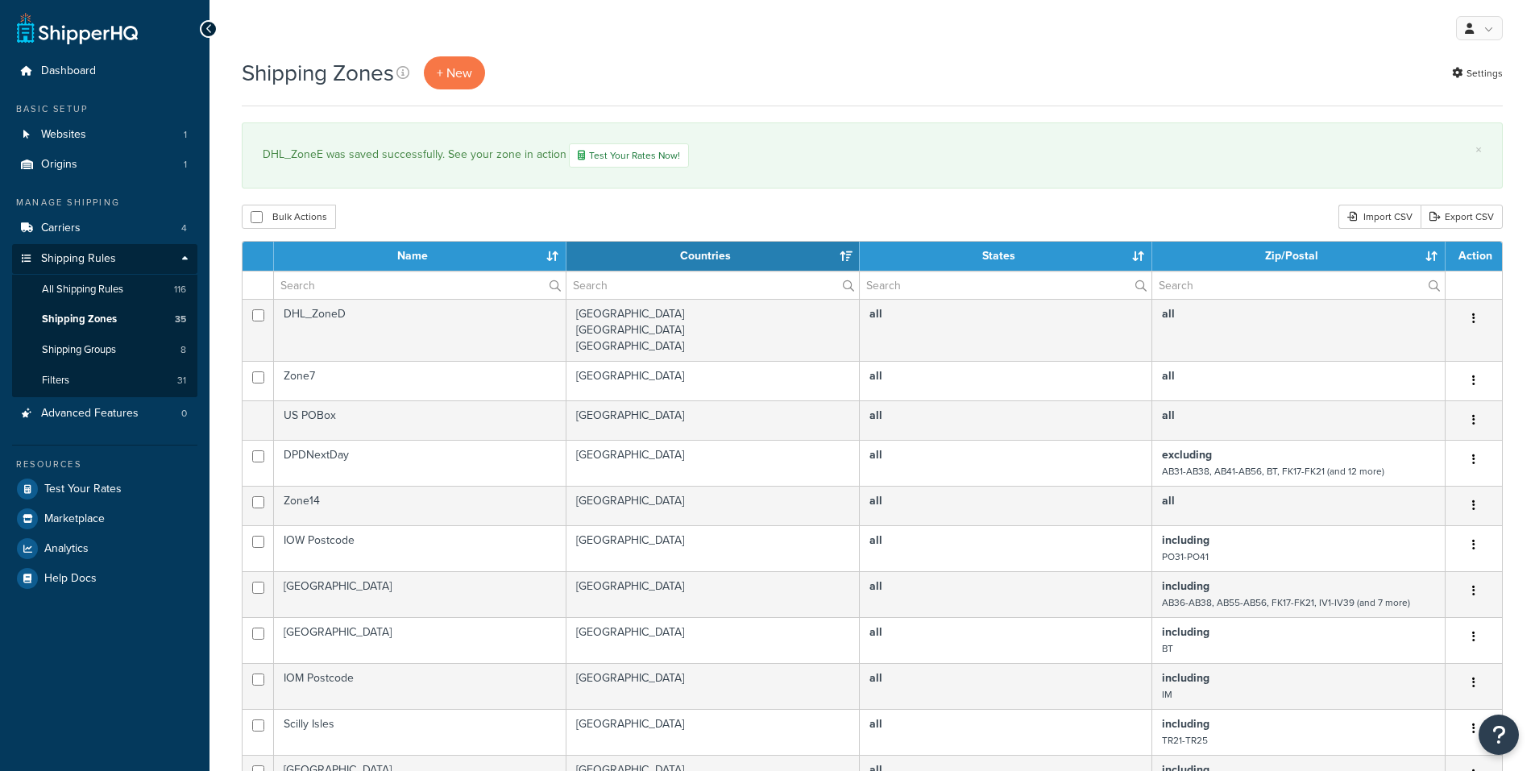
select select "15"
click at [404, 256] on th "Name" at bounding box center [420, 256] width 292 height 29
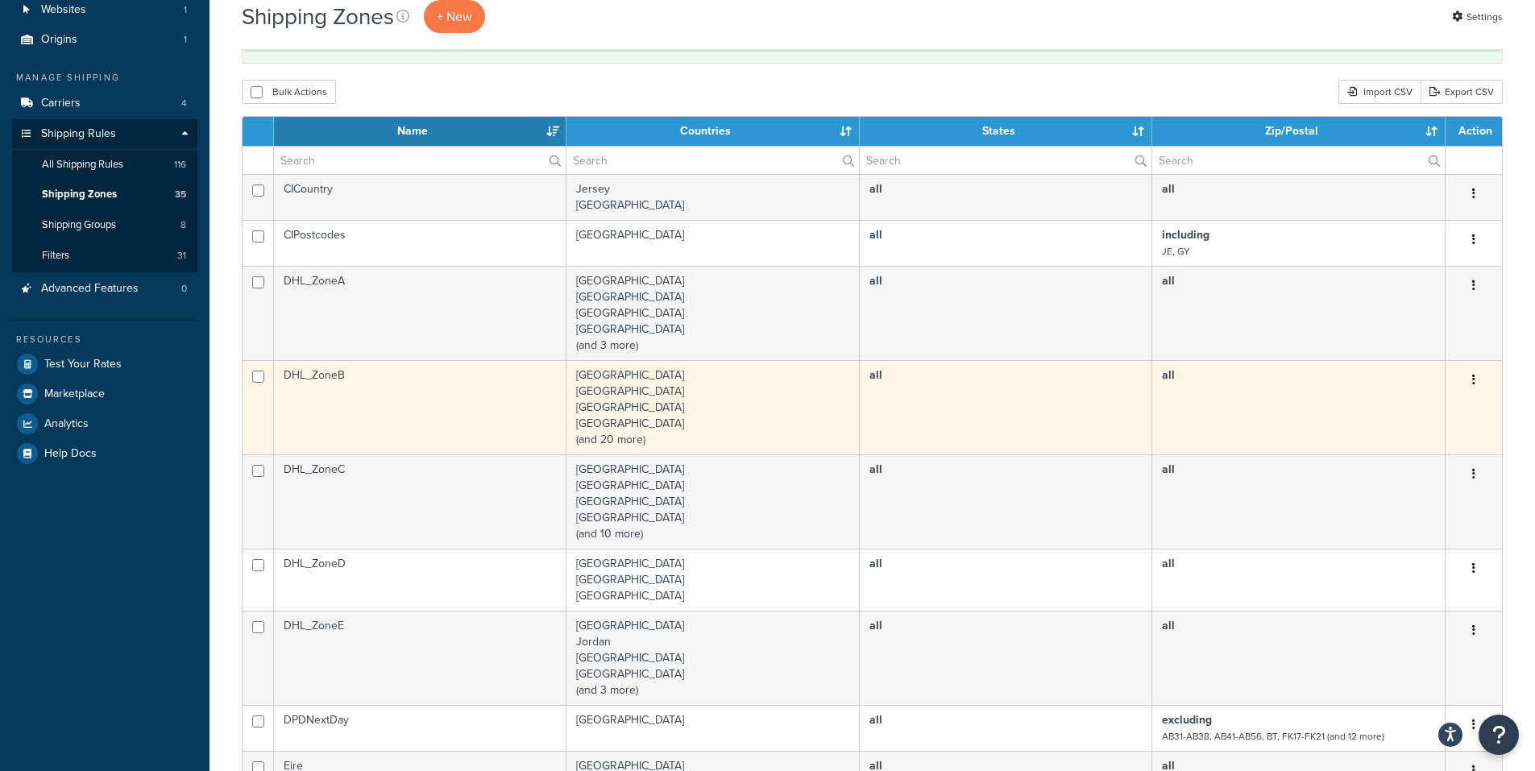
scroll to position [161, 0]
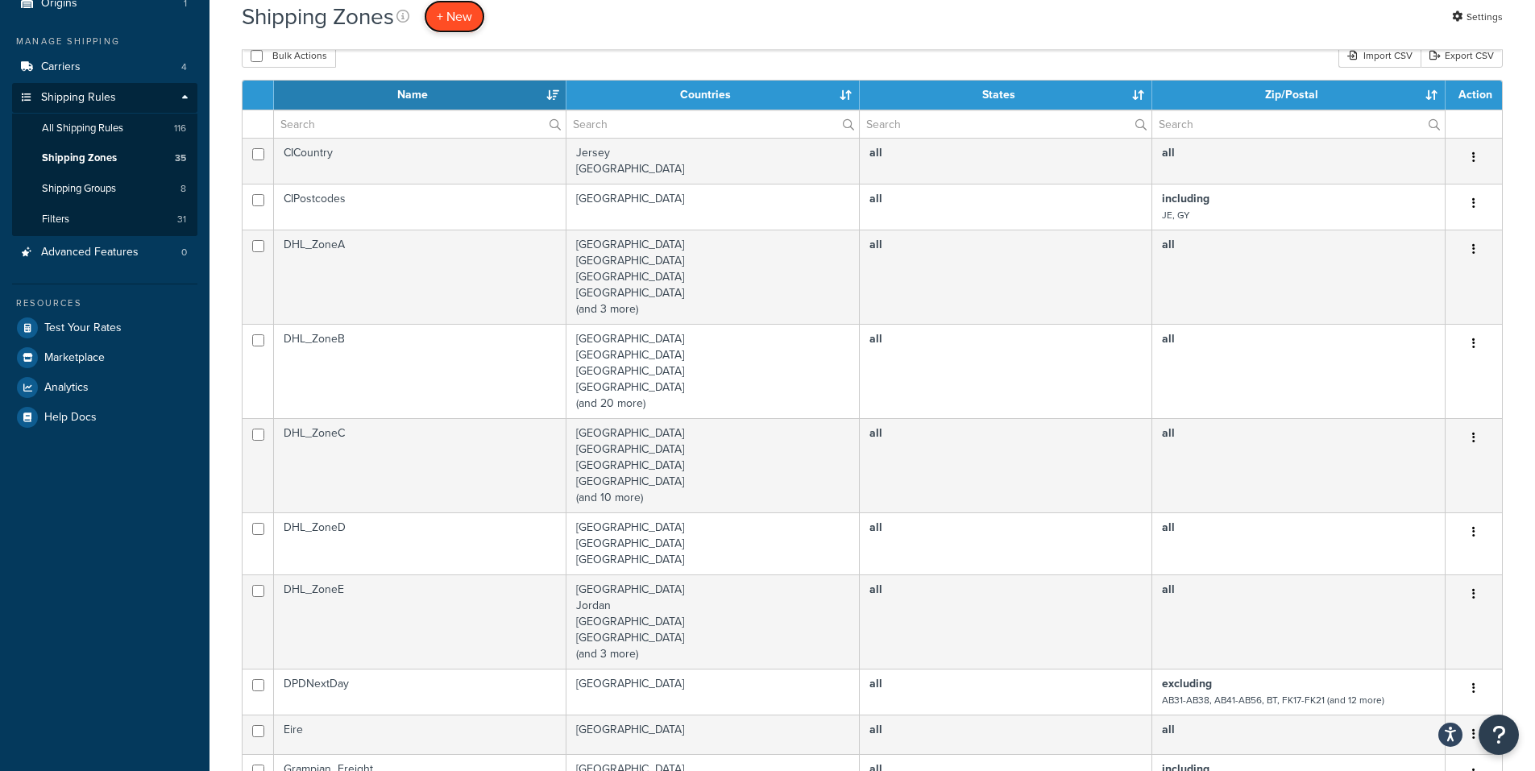
click at [457, 20] on span "+ New" at bounding box center [454, 16] width 35 height 19
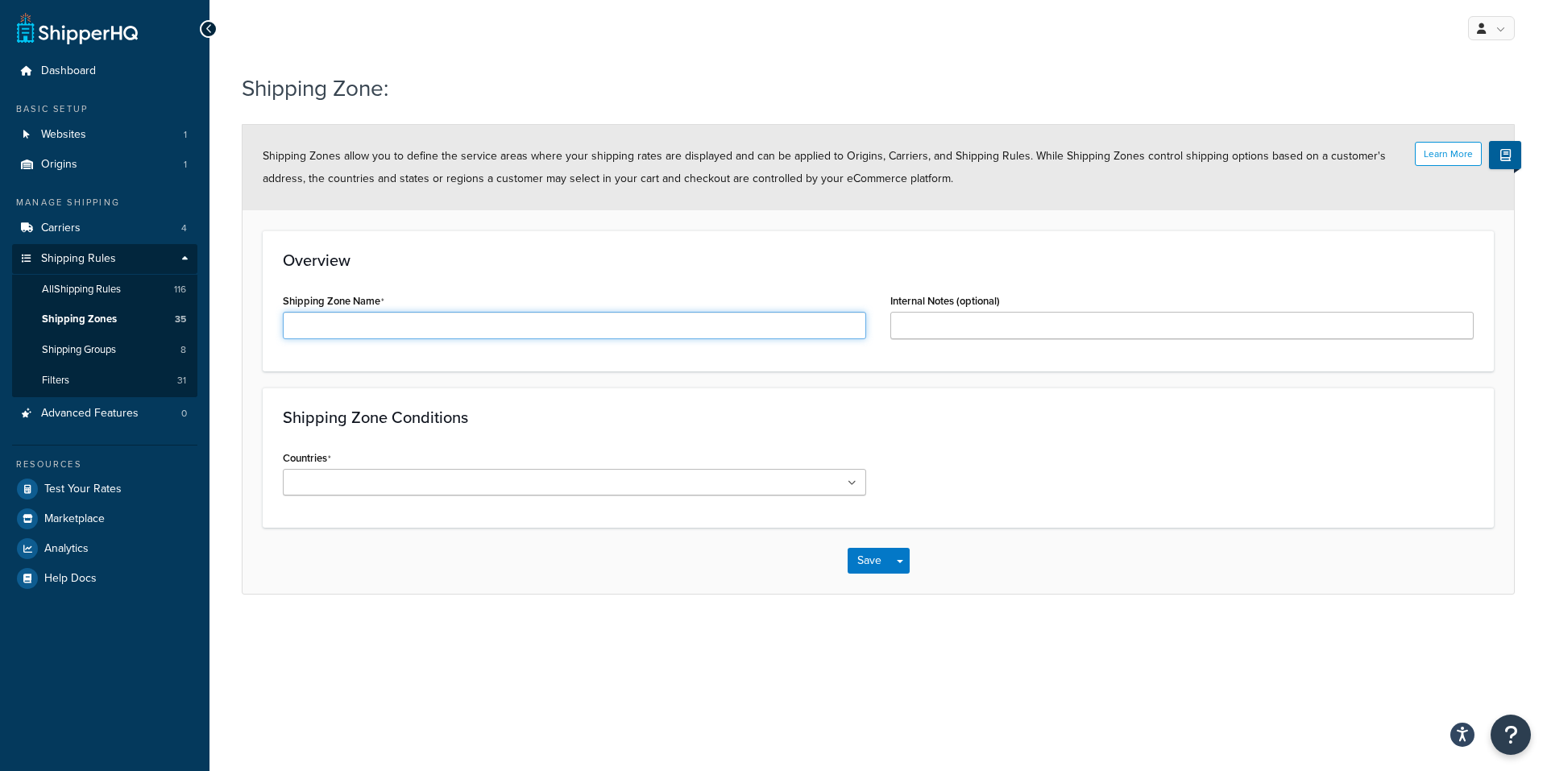
drag, startPoint x: 362, startPoint y: 322, endPoint x: 355, endPoint y: 300, distance: 22.9
click at [362, 322] on input "Shipping Zone Name" at bounding box center [574, 325] width 583 height 27
type input "DHL_ZoneF"
click at [327, 482] on input "Countries" at bounding box center [359, 484] width 143 height 18
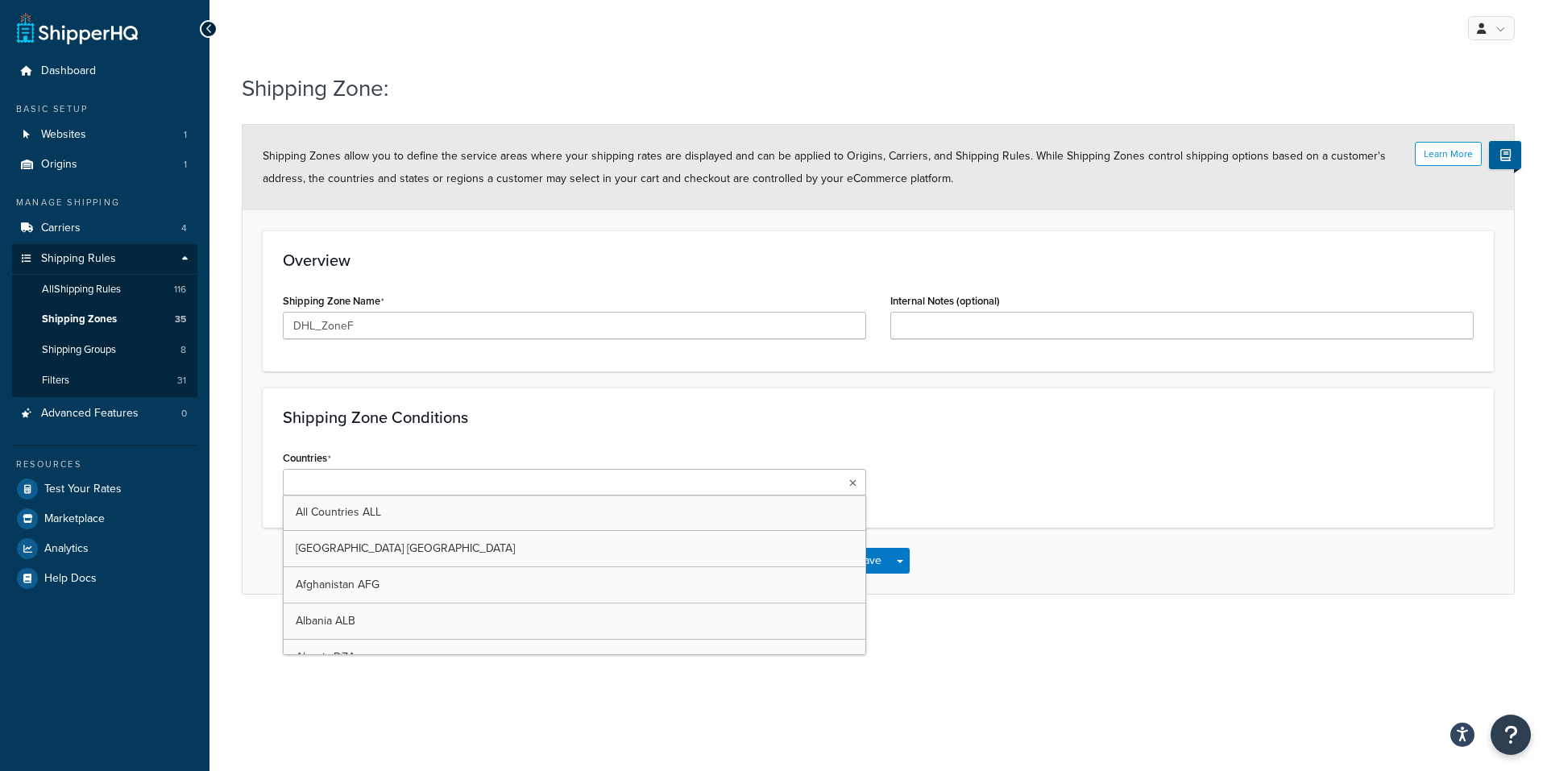
click at [351, 483] on input "Countries" at bounding box center [359, 484] width 143 height 18
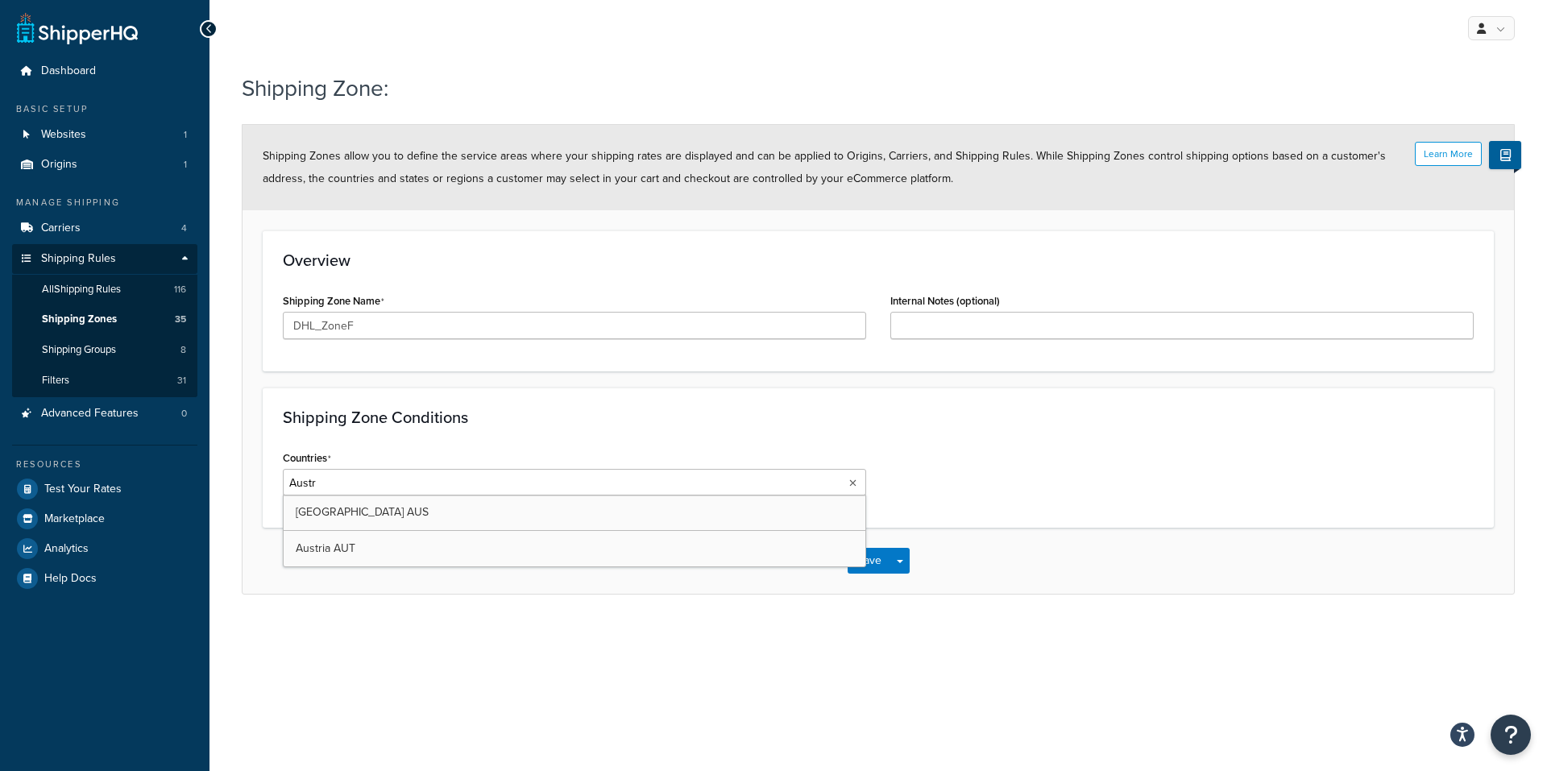
type input "Austra"
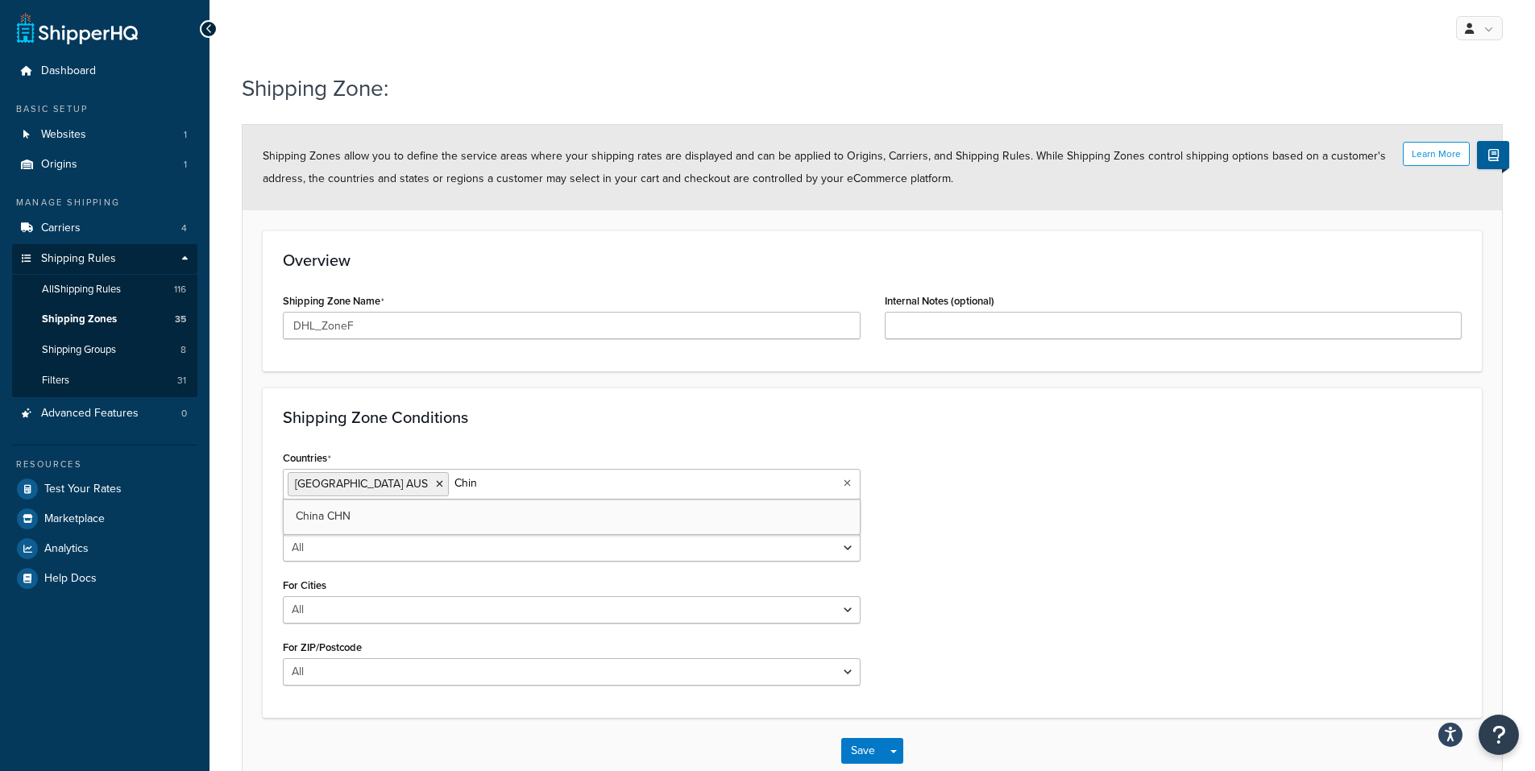
type input "[GEOGRAPHIC_DATA]"
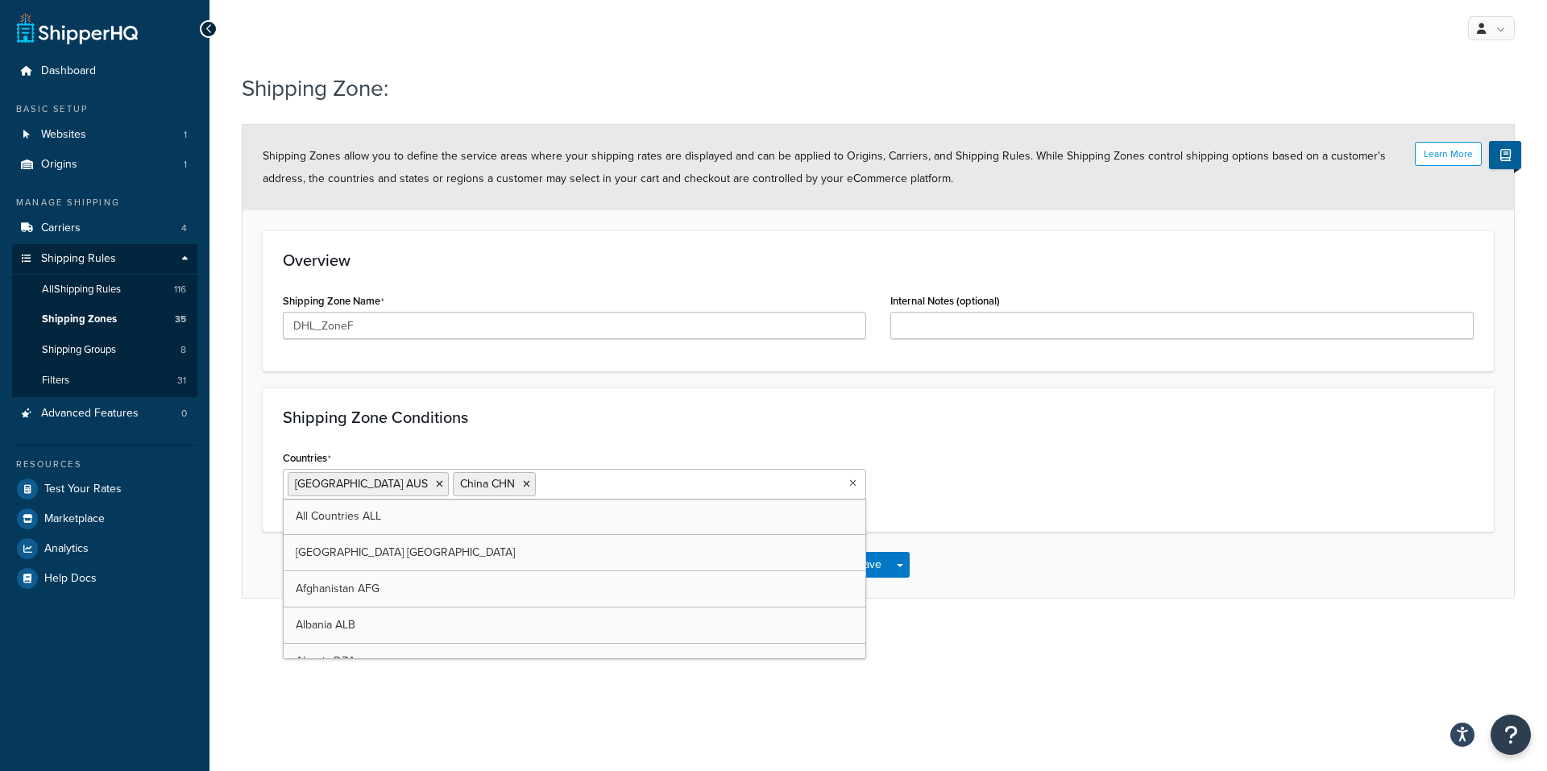
type input "J"
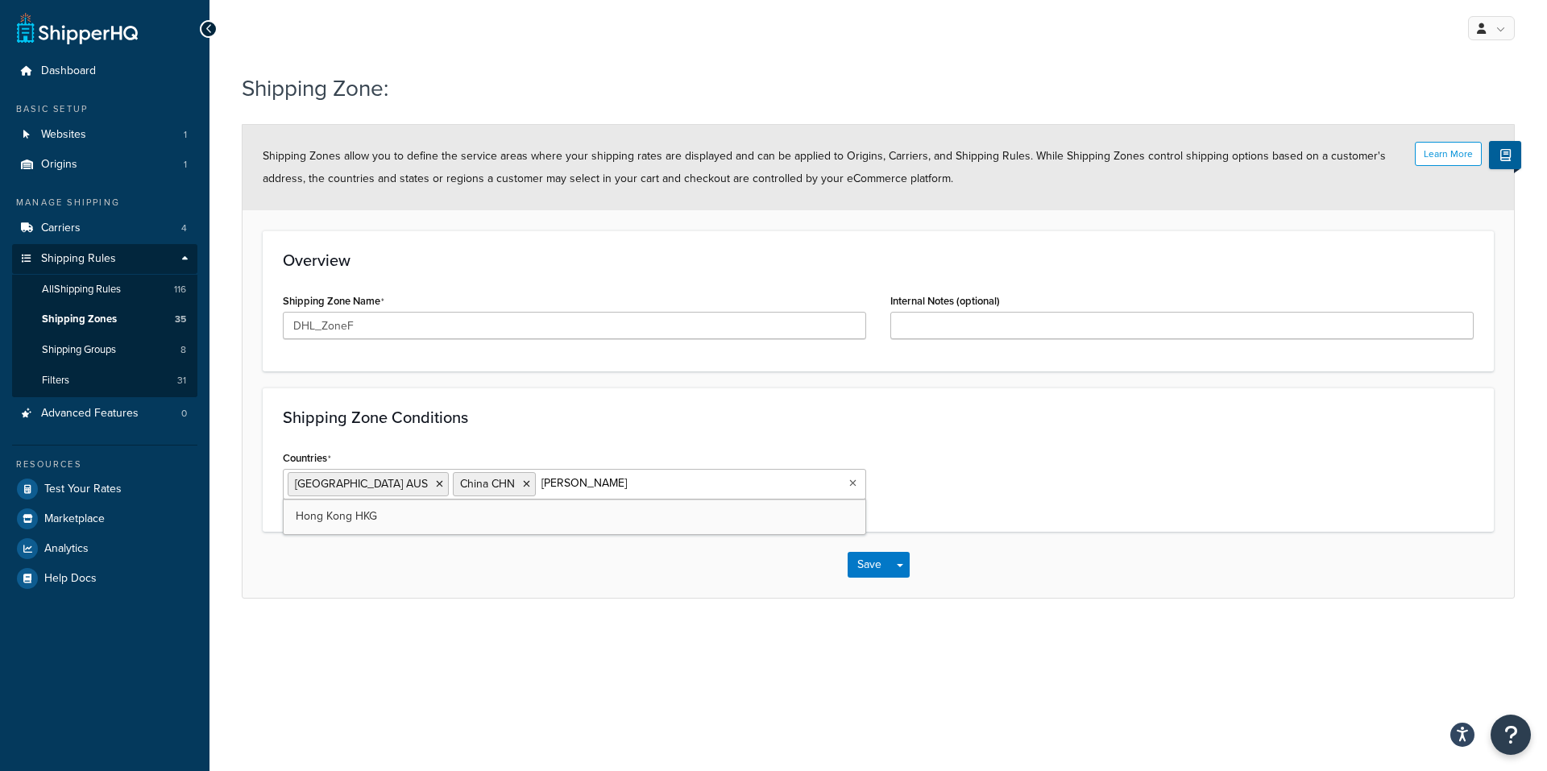
type input "[GEOGRAPHIC_DATA]"
type input "Macao"
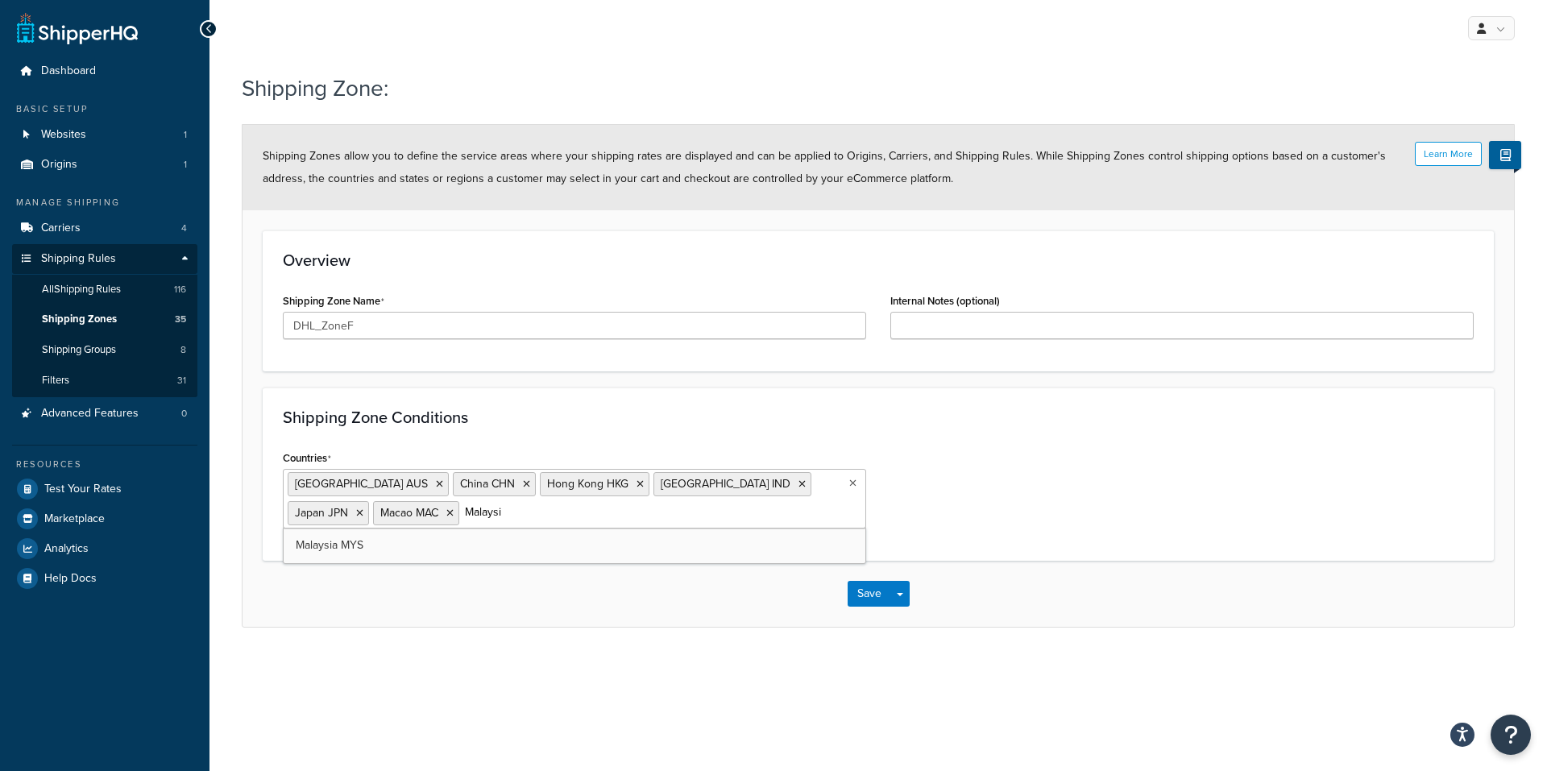
type input "[GEOGRAPHIC_DATA]"
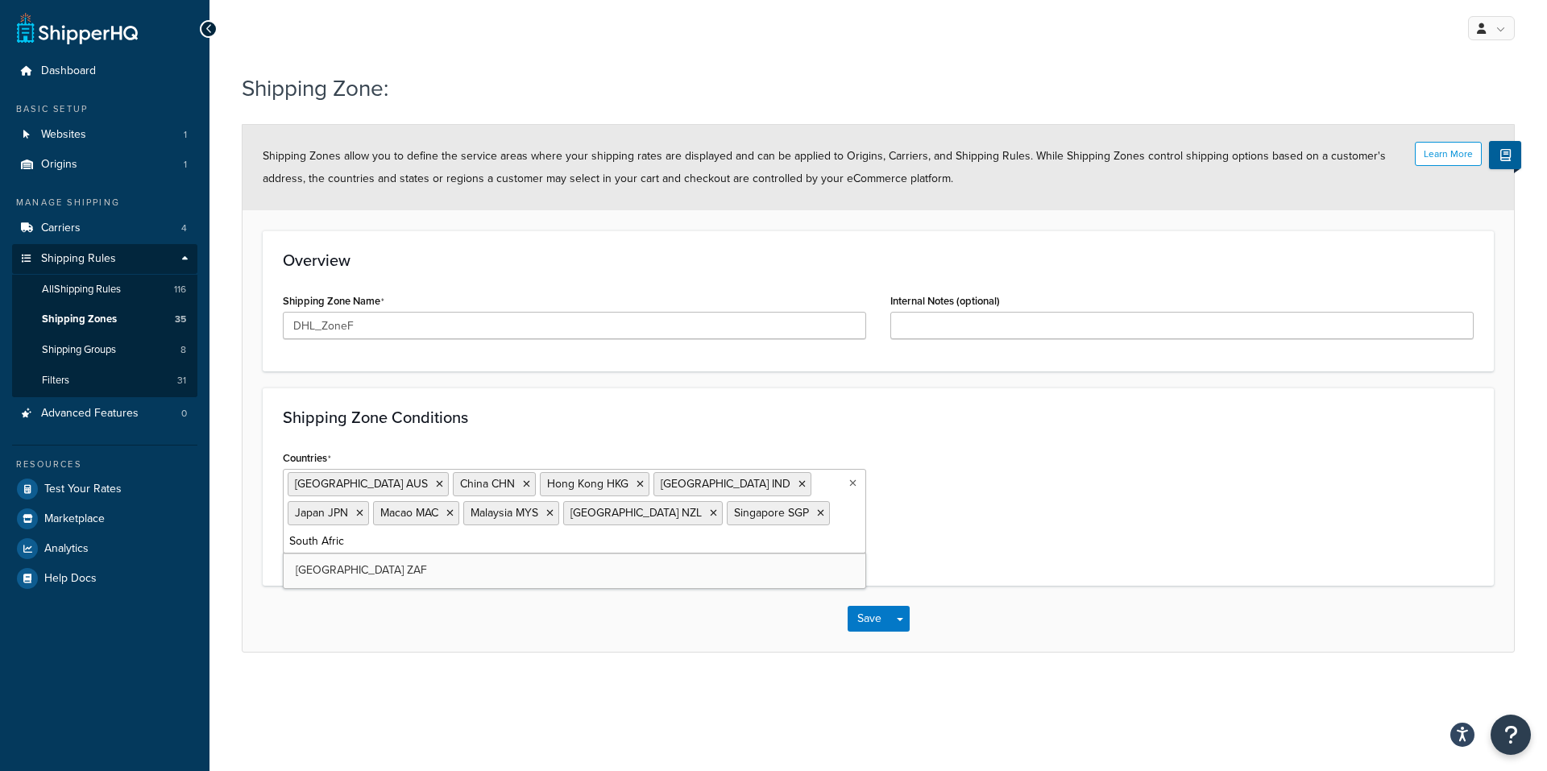
type input "South Africa"
type input "Korea"
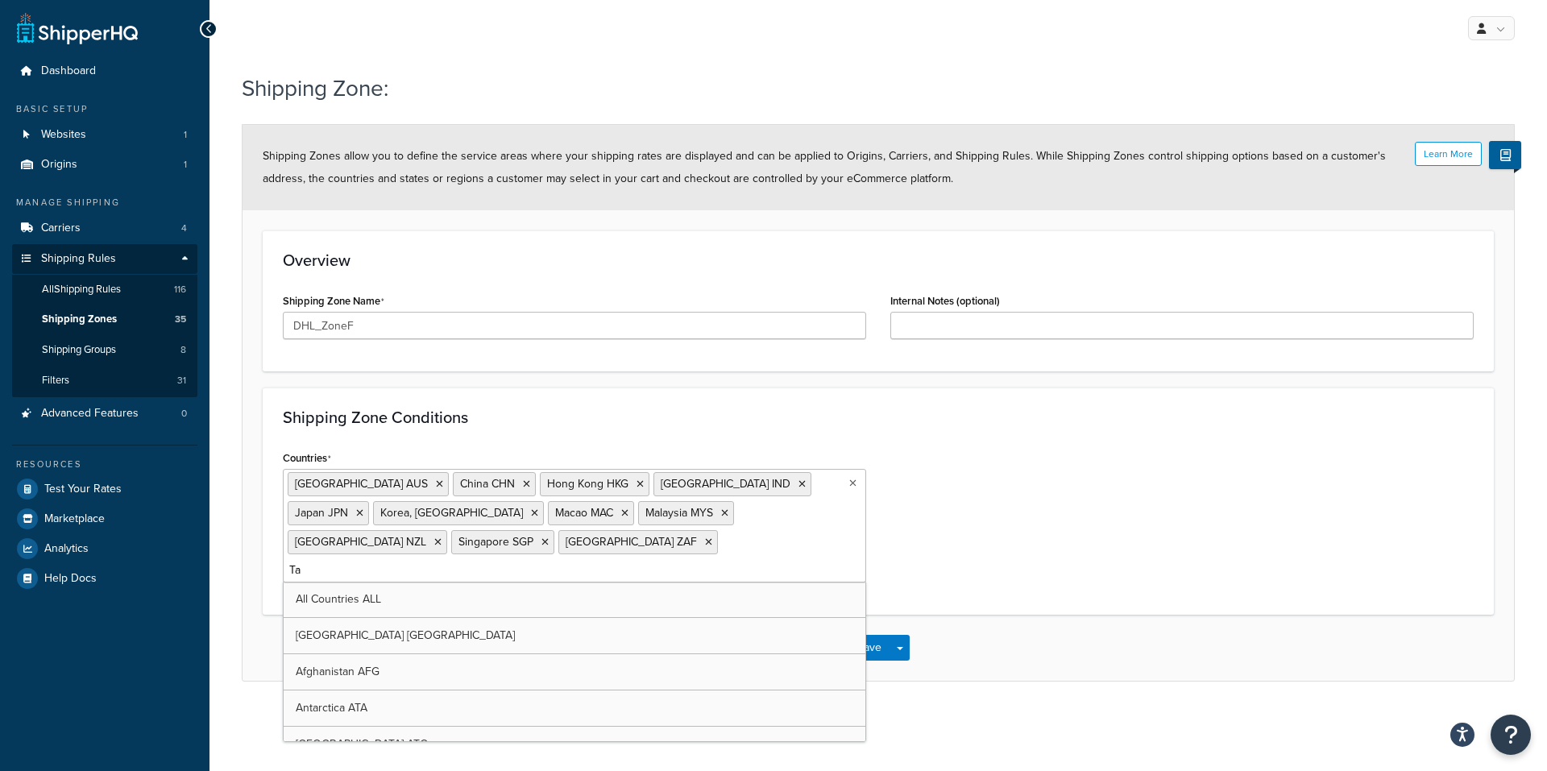
type input "Tai"
type input "Tha"
click at [1265, 730] on div "My Profile Billing Global Settings Contact Us Logout Shipping Zone: Learn More …" at bounding box center [878, 385] width 1338 height 771
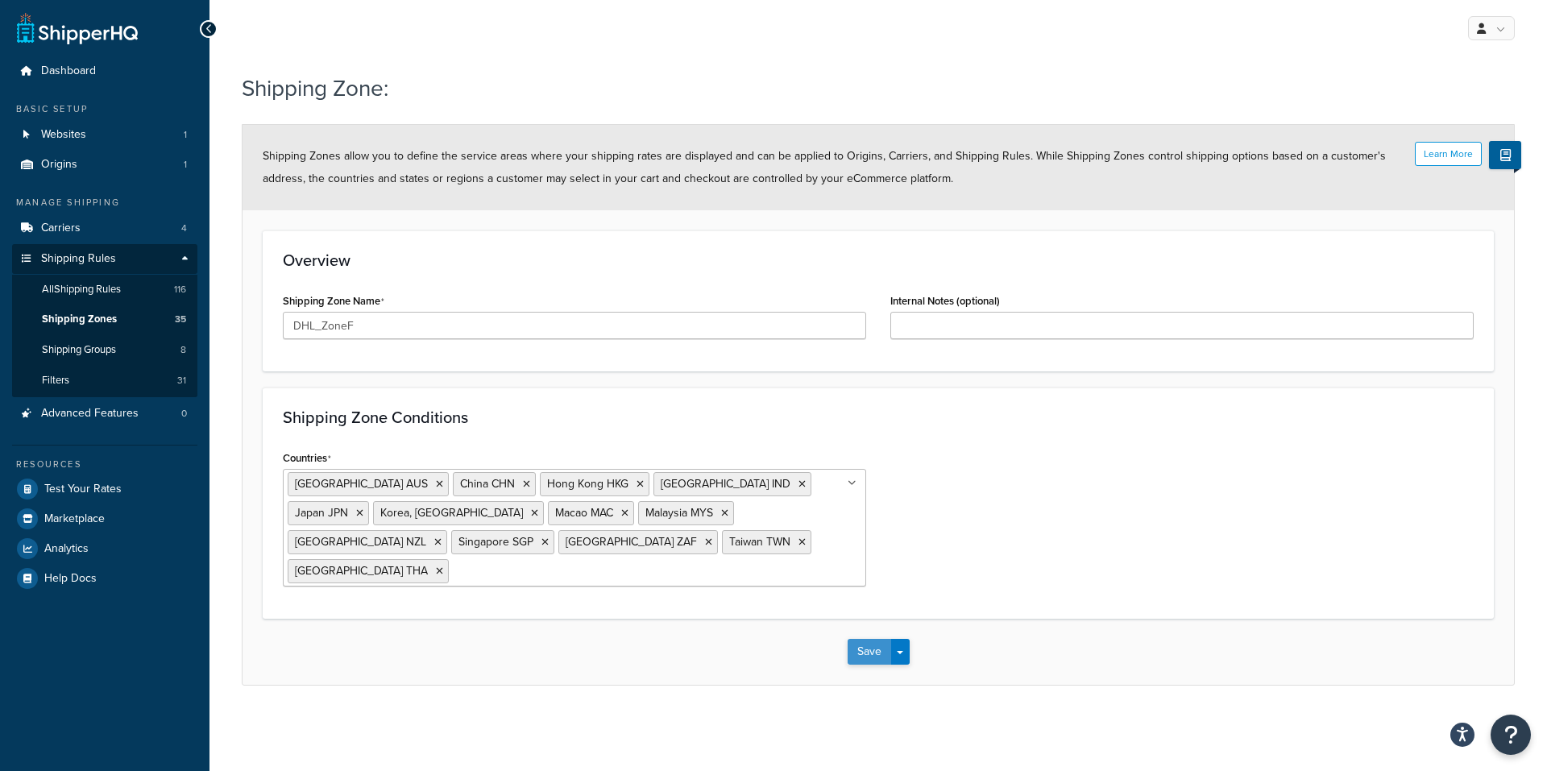
click at [877, 639] on button "Save" at bounding box center [870, 652] width 44 height 26
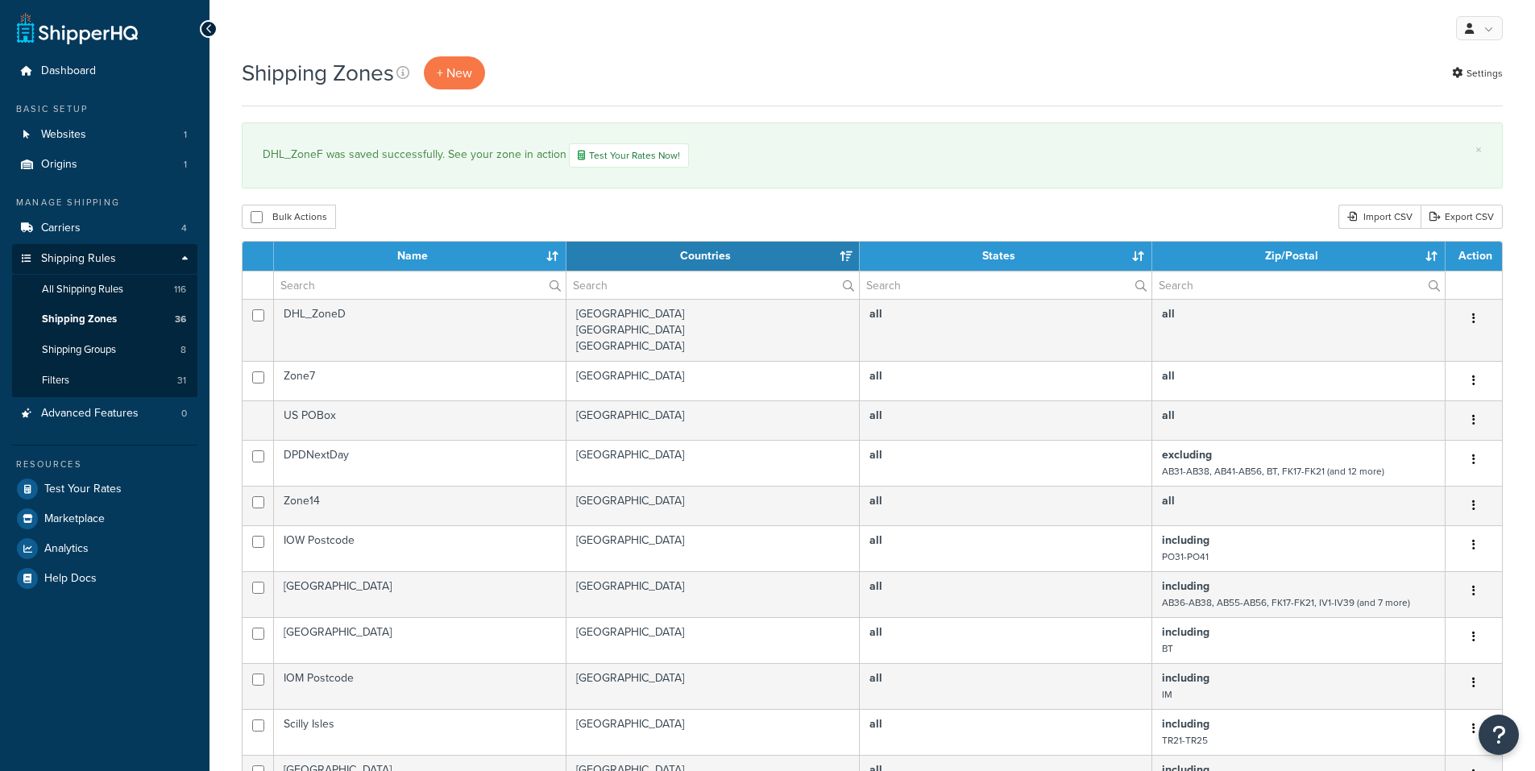
select select "15"
click at [456, 81] on span "+ New" at bounding box center [454, 73] width 35 height 19
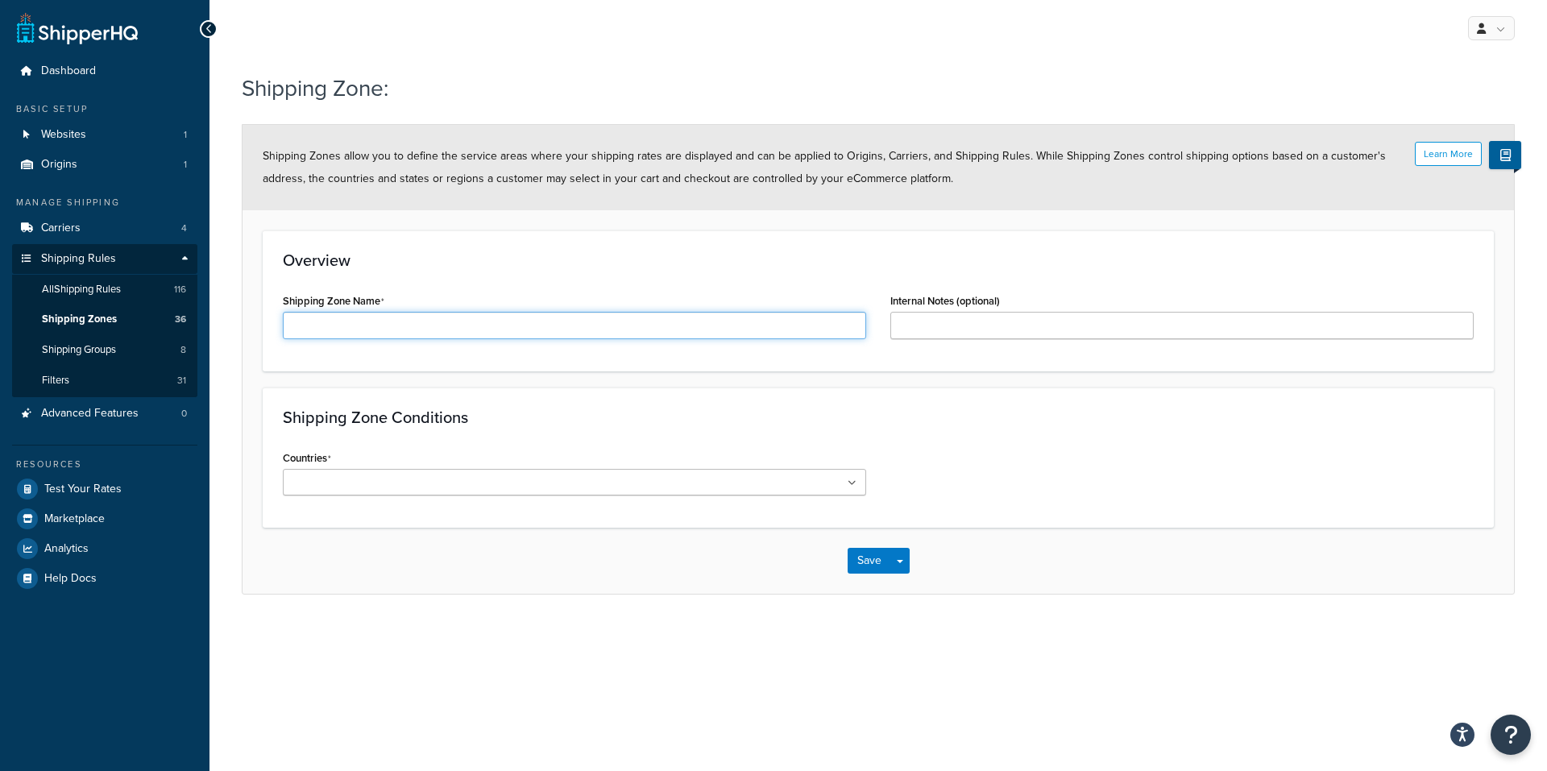
click at [415, 322] on input "Shipping Zone Name" at bounding box center [574, 325] width 583 height 27
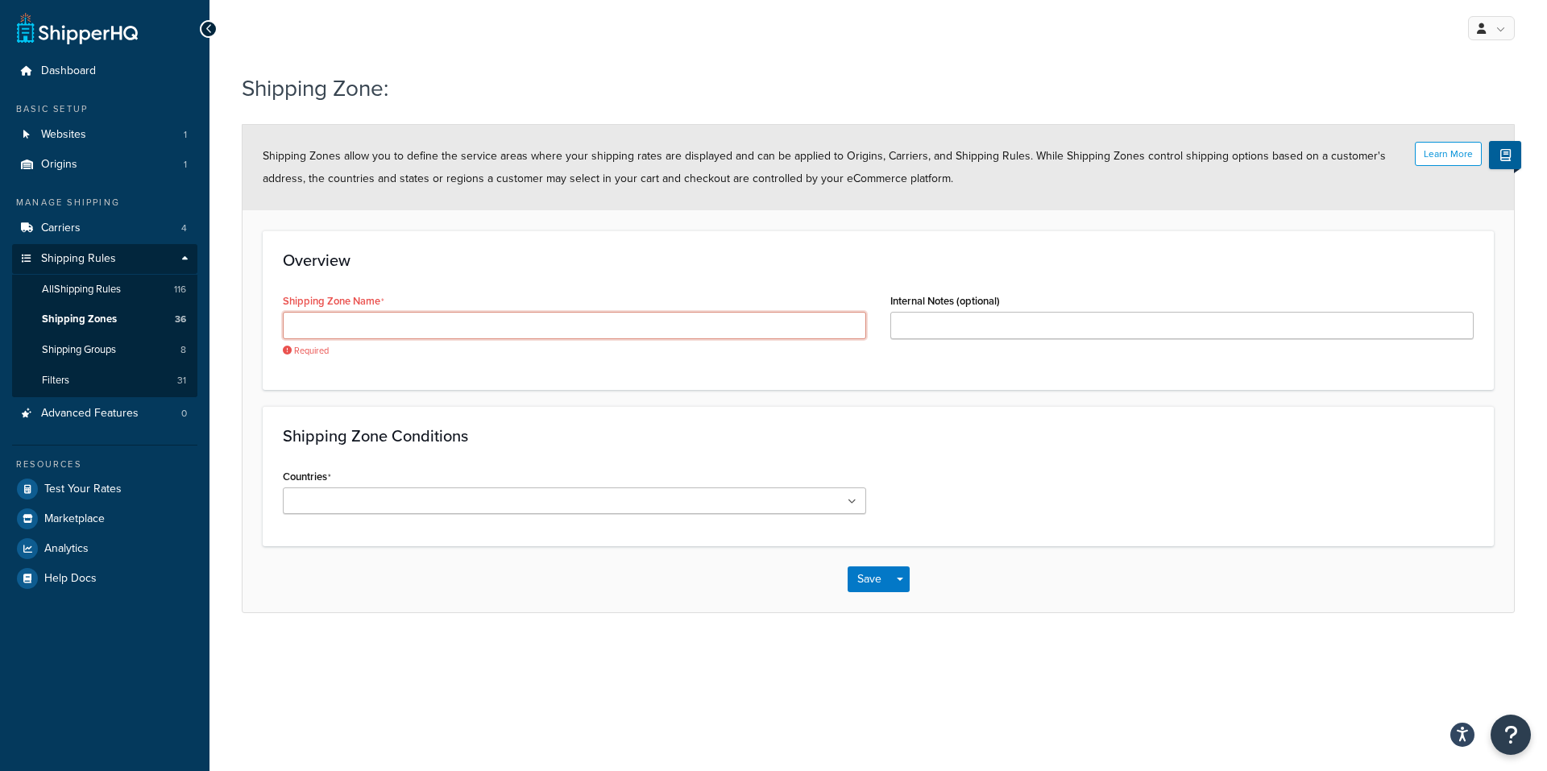
click at [363, 324] on input "Shipping Zone Name" at bounding box center [574, 325] width 583 height 27
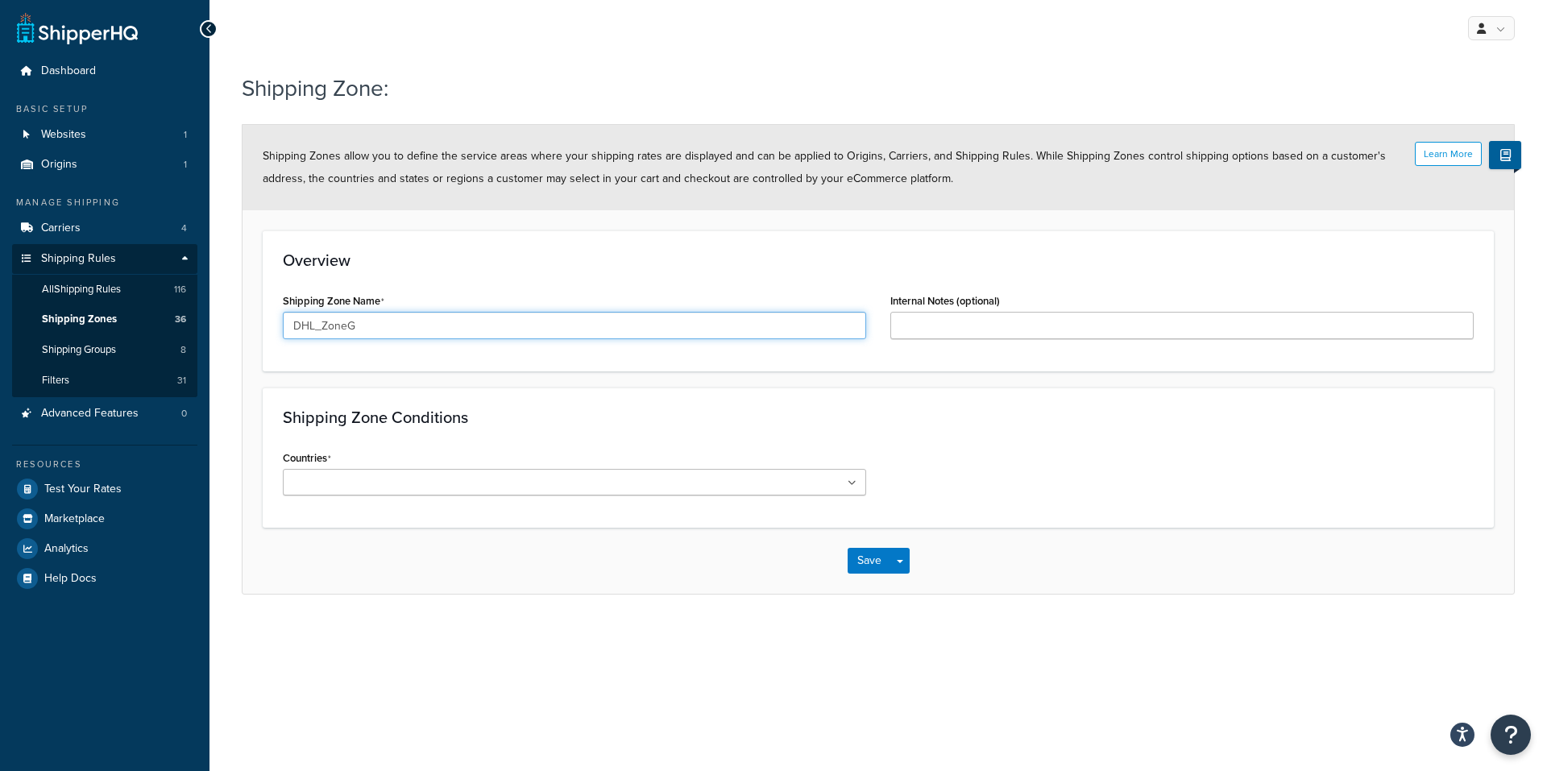
type input "DHL_ZoneG"
click at [544, 484] on ul at bounding box center [574, 482] width 583 height 27
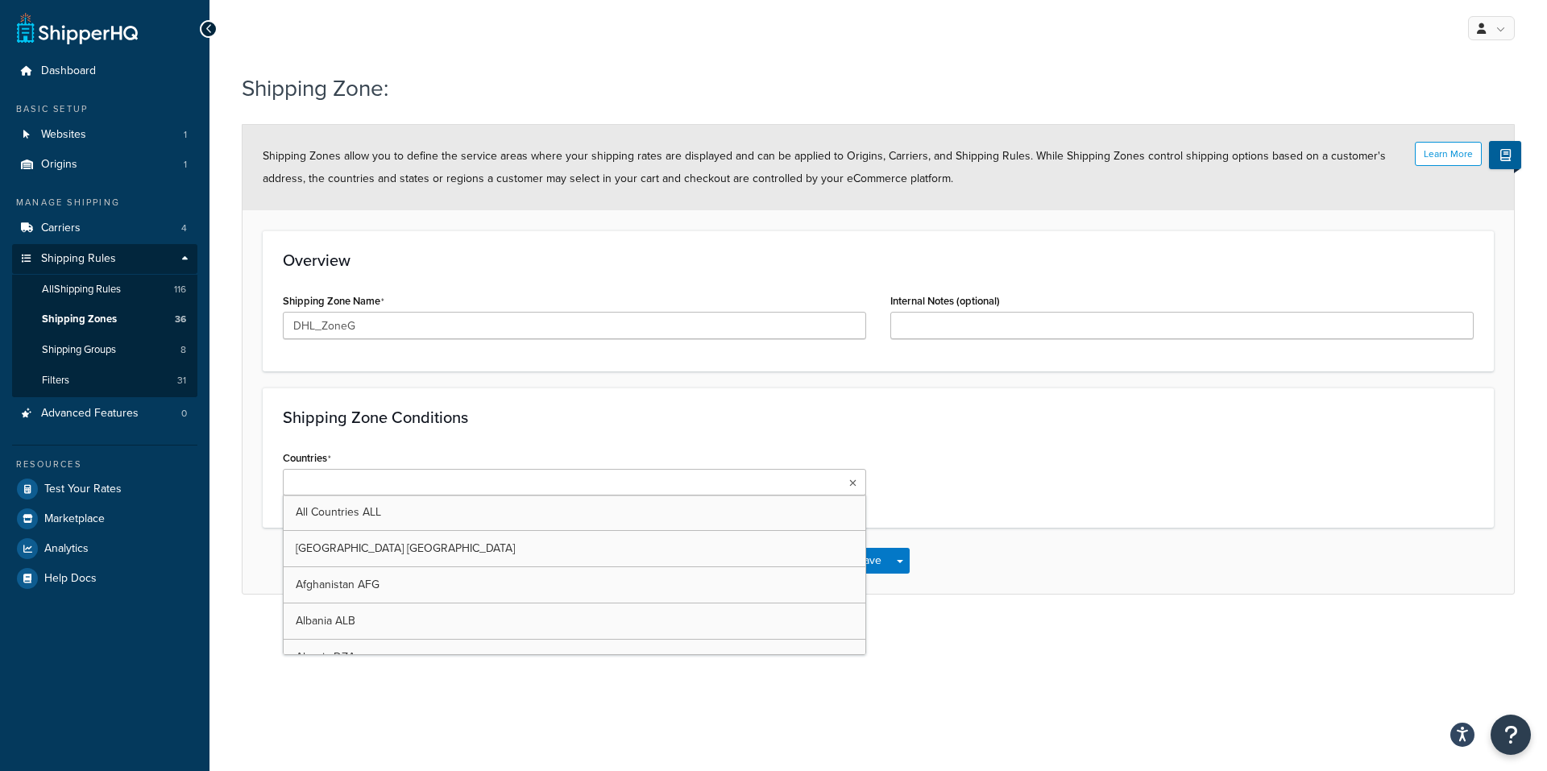
click at [354, 483] on input "Countries" at bounding box center [359, 484] width 143 height 18
type input "Bang"
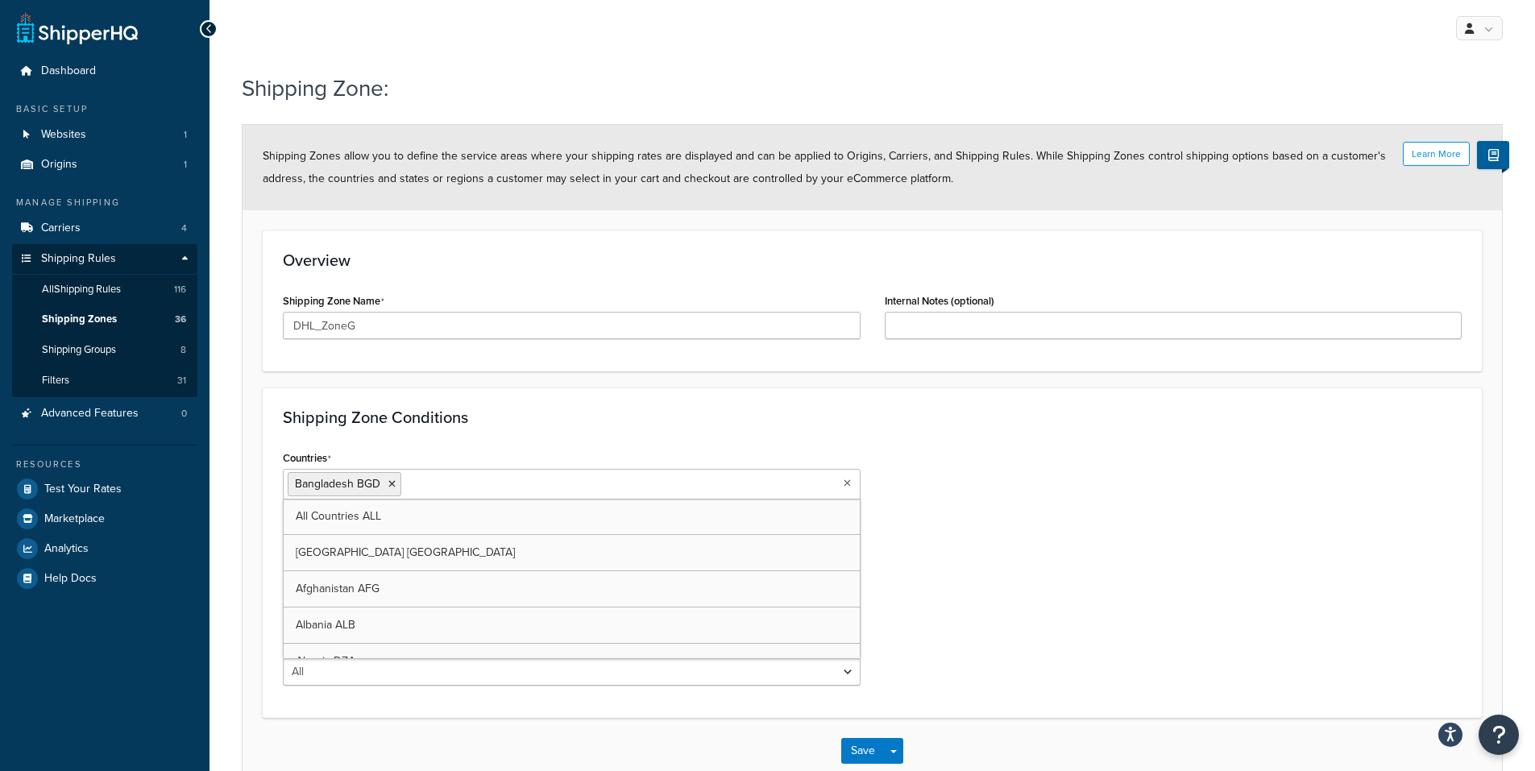
type input "G"
type input "Bh"
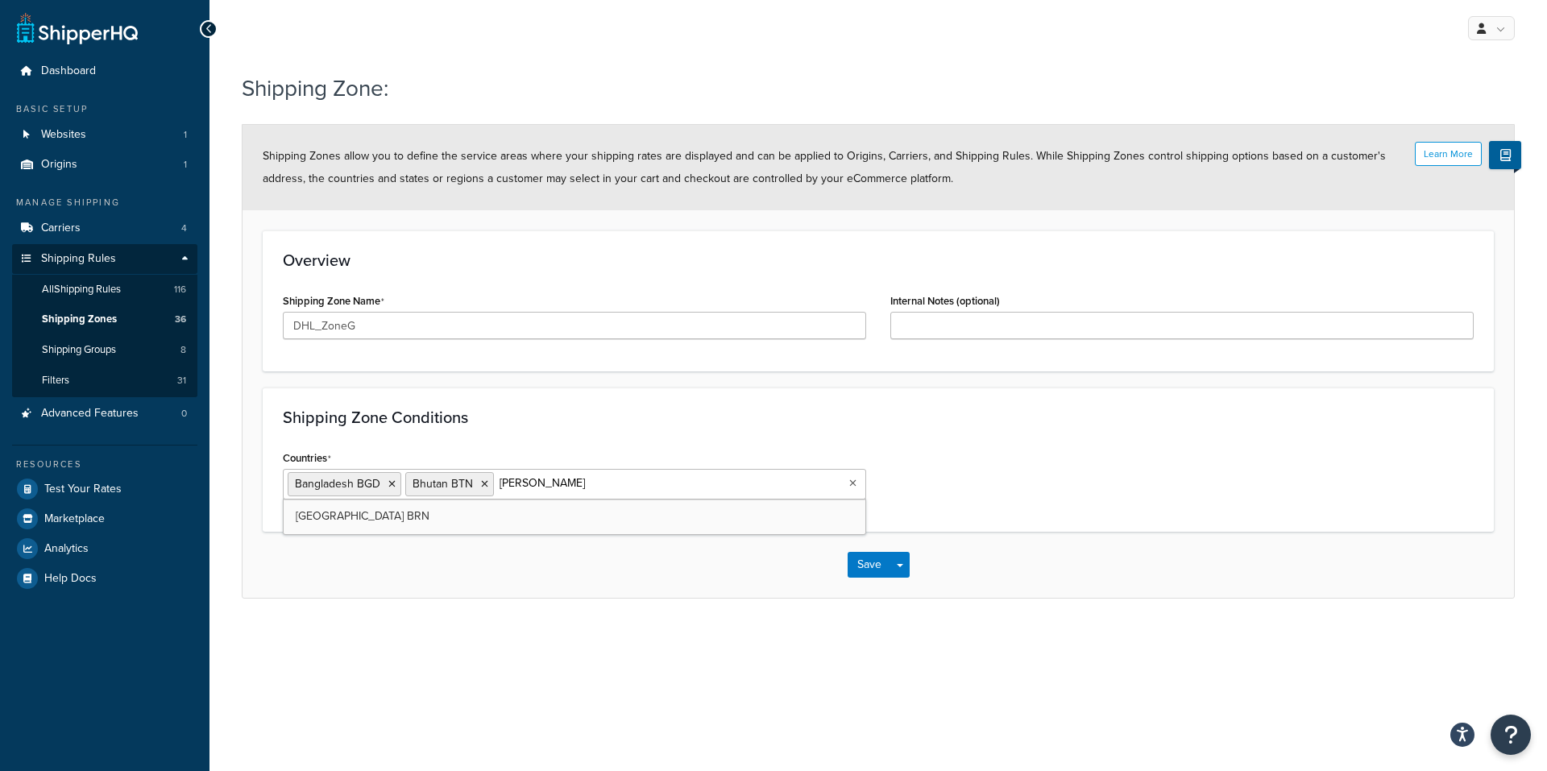
type input "Brunei"
type input "Cambod"
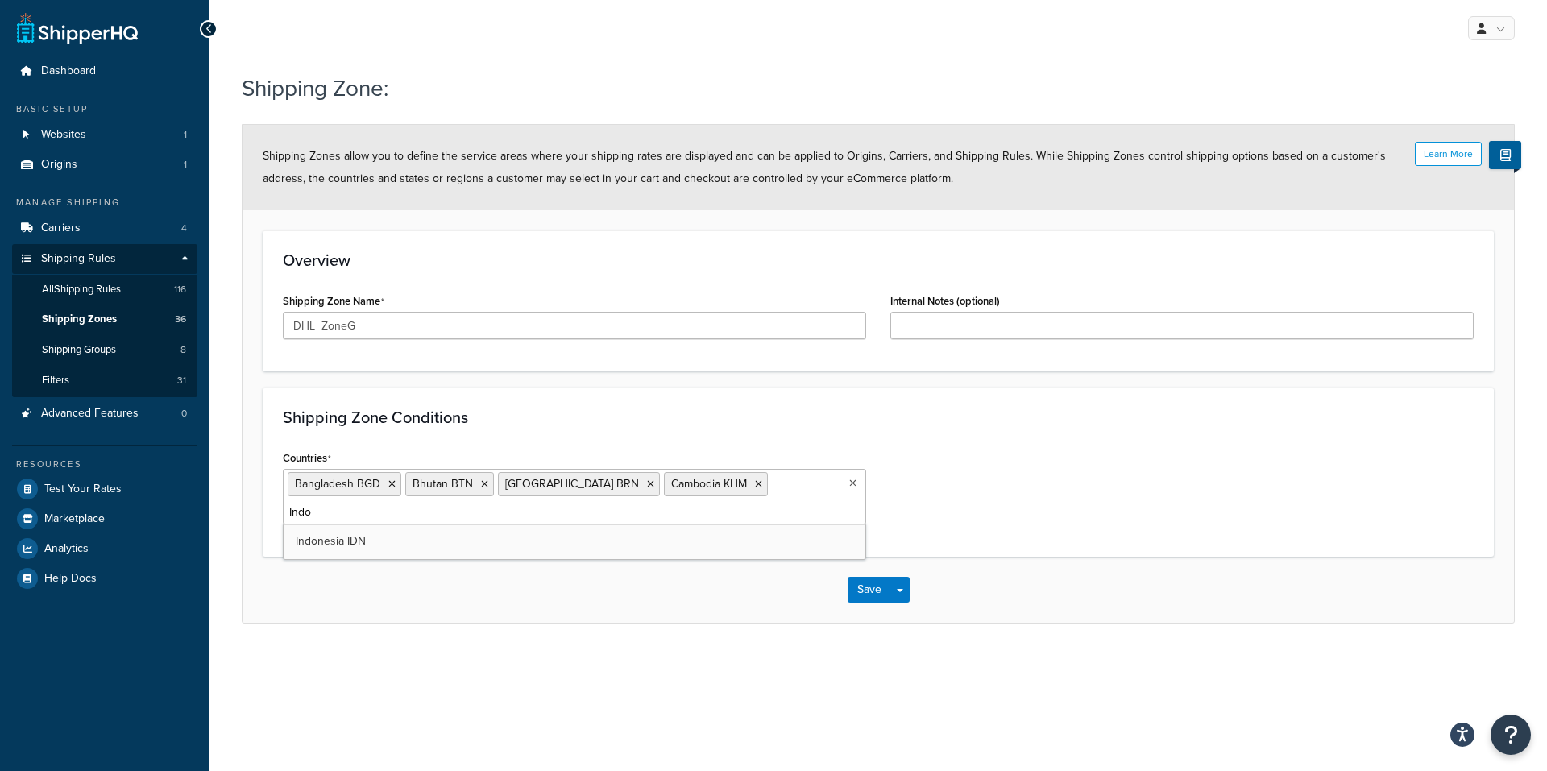
type input "Indon"
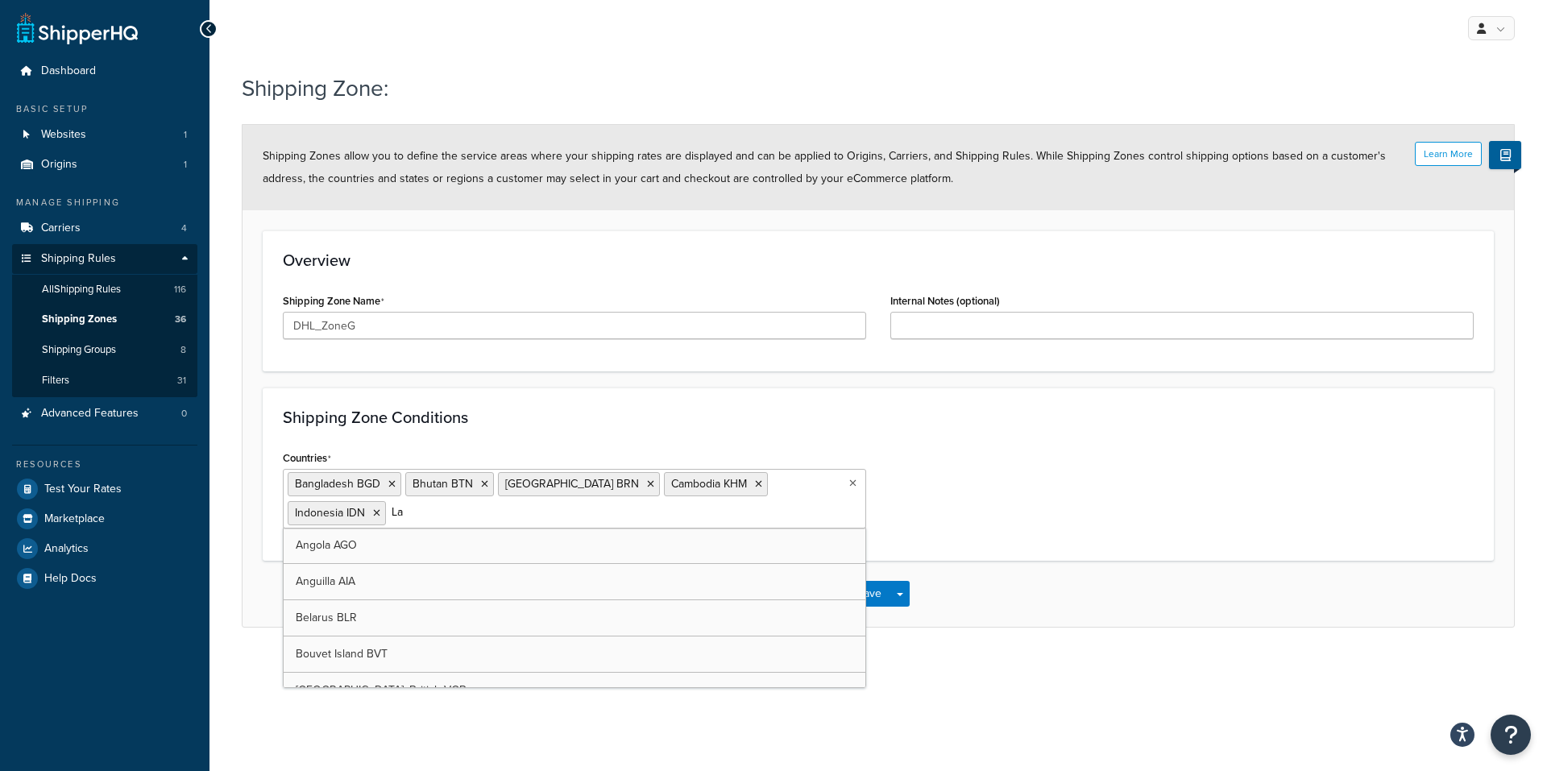
type input "Lao"
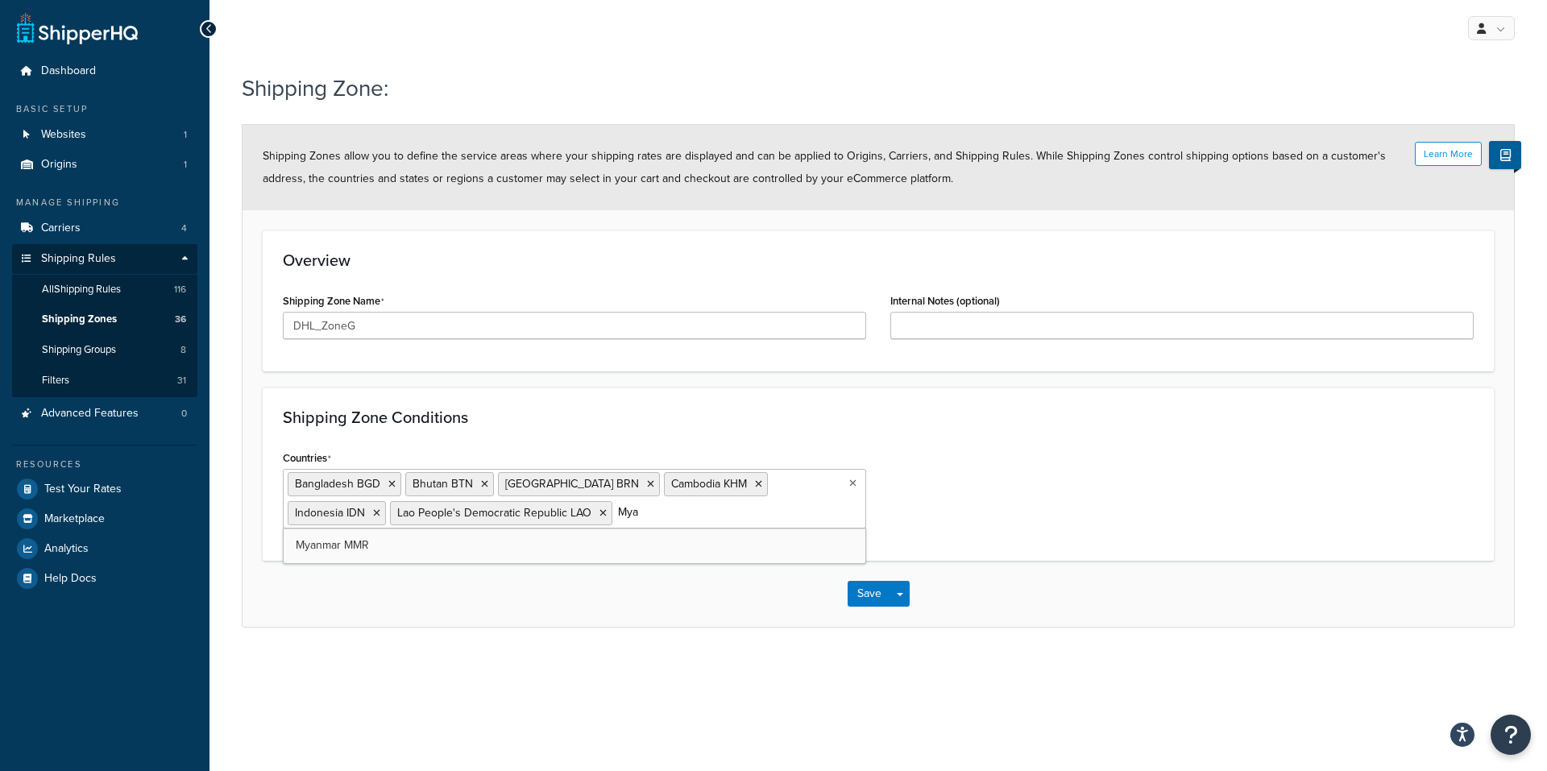
type input "Myan"
type input "Nepa"
type input "Pakis"
click at [337, 688] on div "Shipping Zone: Learn More Shipping Zones allow you to define the service areas …" at bounding box center [878, 378] width 1338 height 628
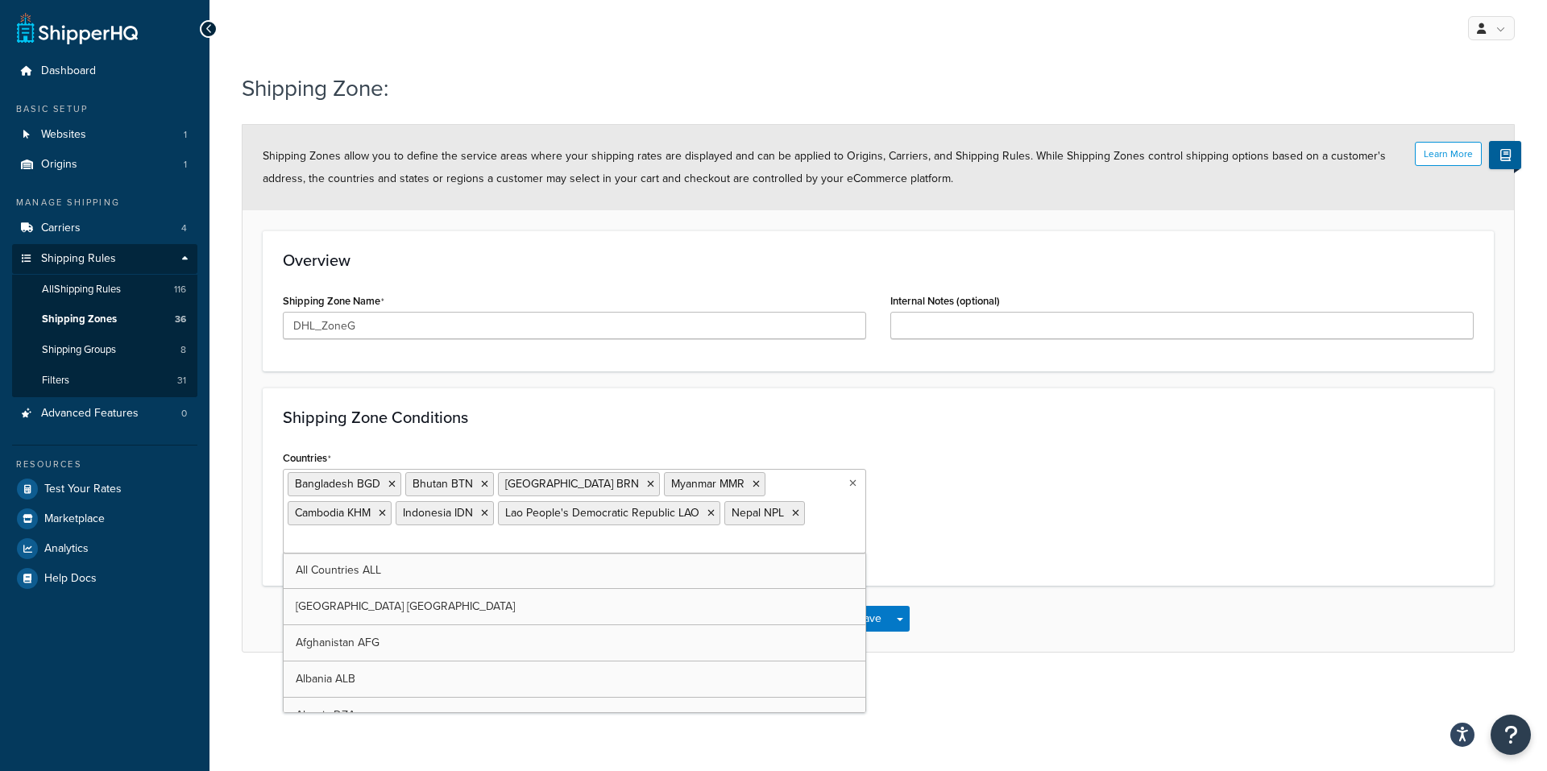
click at [630, 546] on ul "Bangladesh BGD Bhutan BTN Brunei Darussalam BRN Myanmar MMR Cambodia KHM Indone…" at bounding box center [574, 511] width 583 height 85
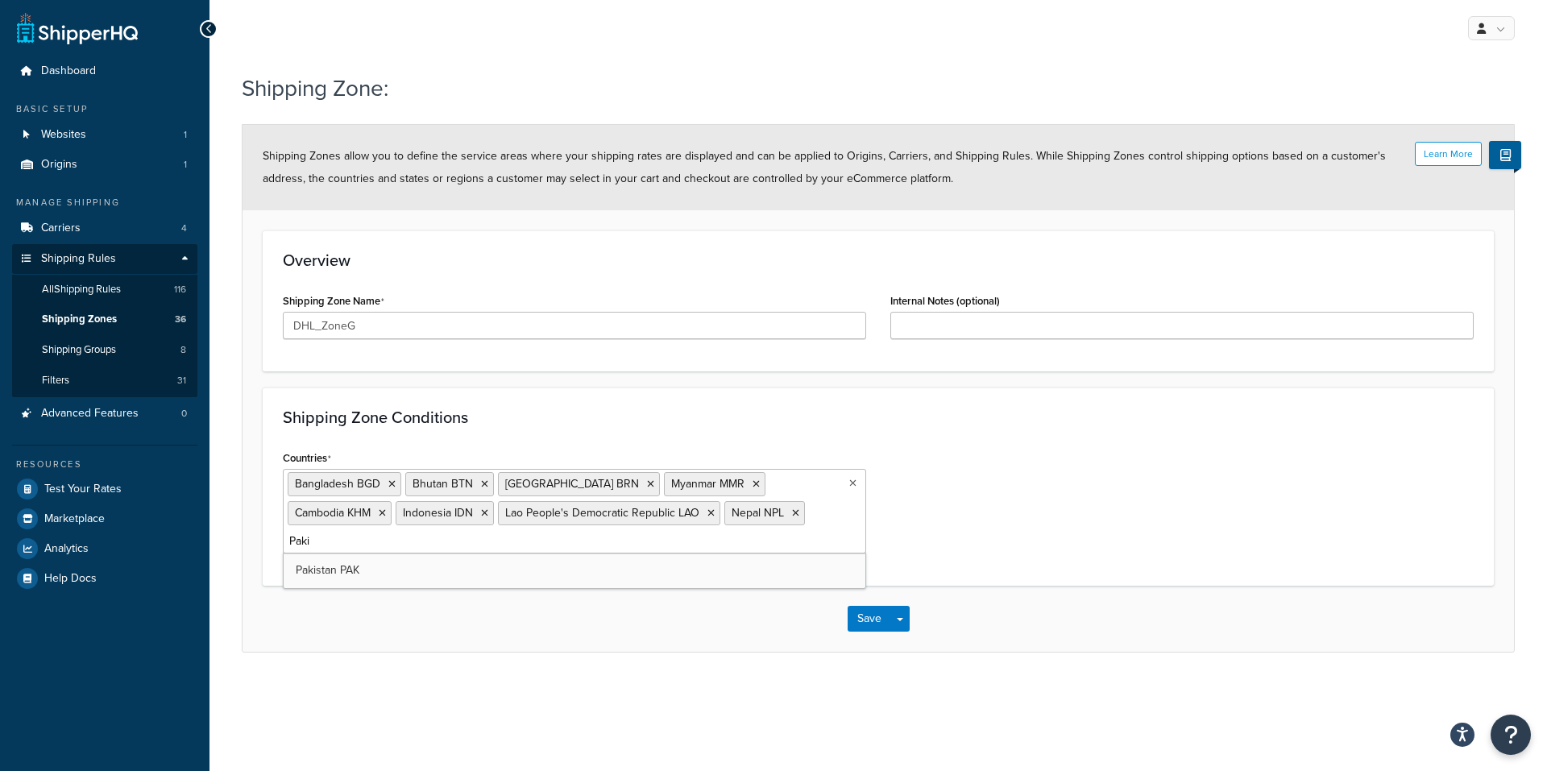
type input "Pakis"
type input "Phil"
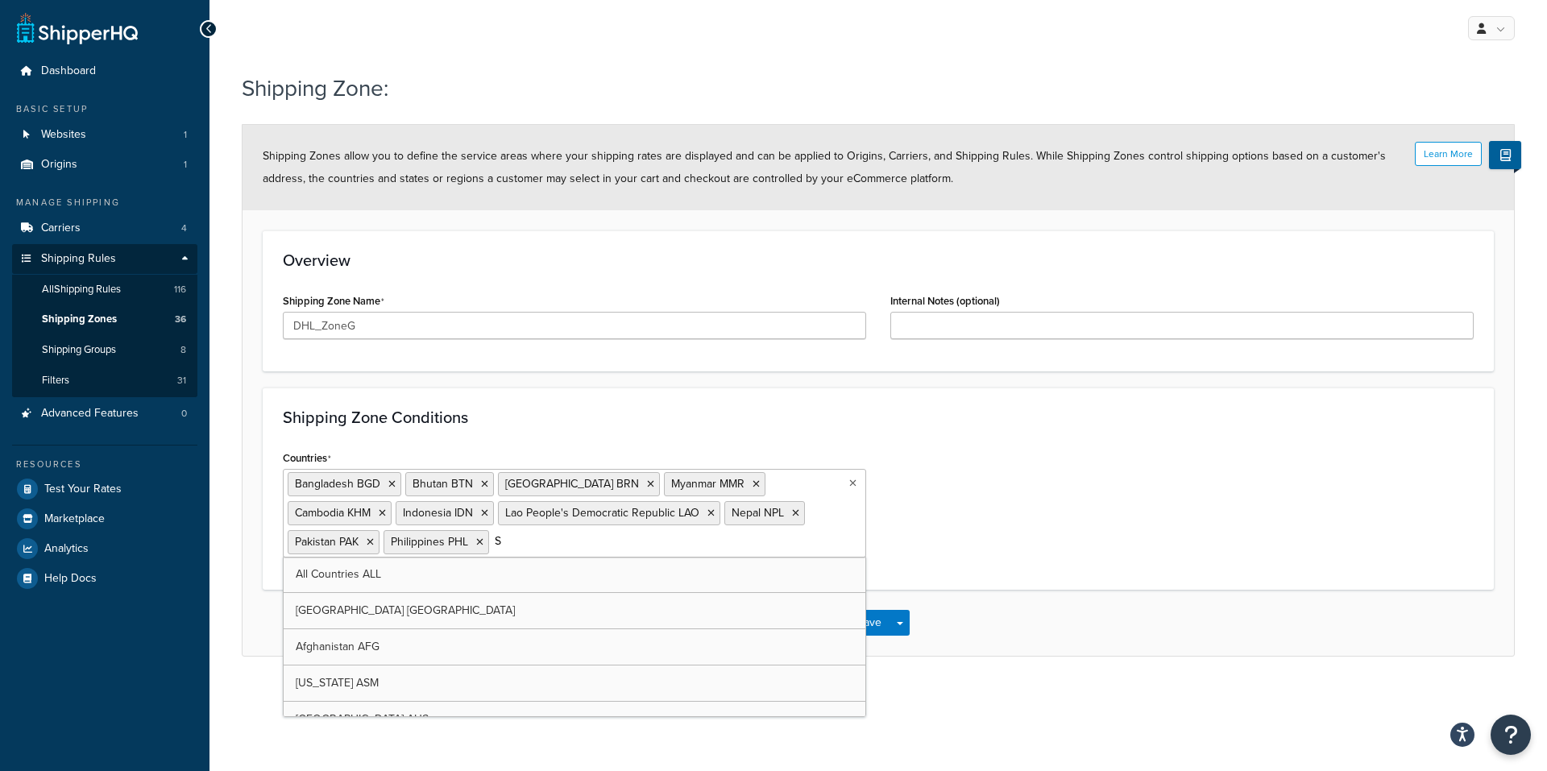
type input "Sr"
type input "Viet"
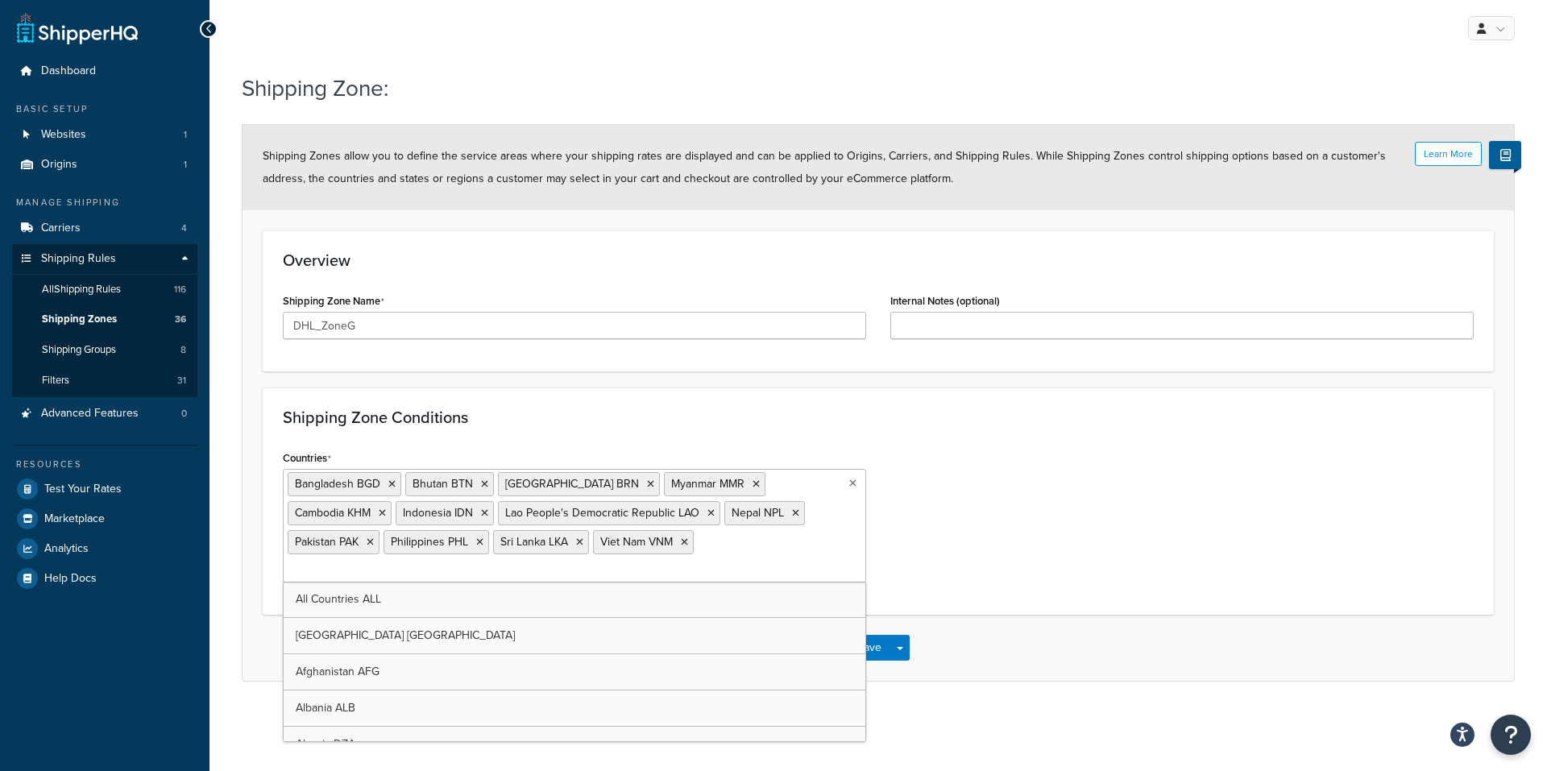
click at [1072, 736] on div "My Profile Billing Global Settings Contact Us Logout Shipping Zone: Learn More …" at bounding box center [878, 385] width 1338 height 771
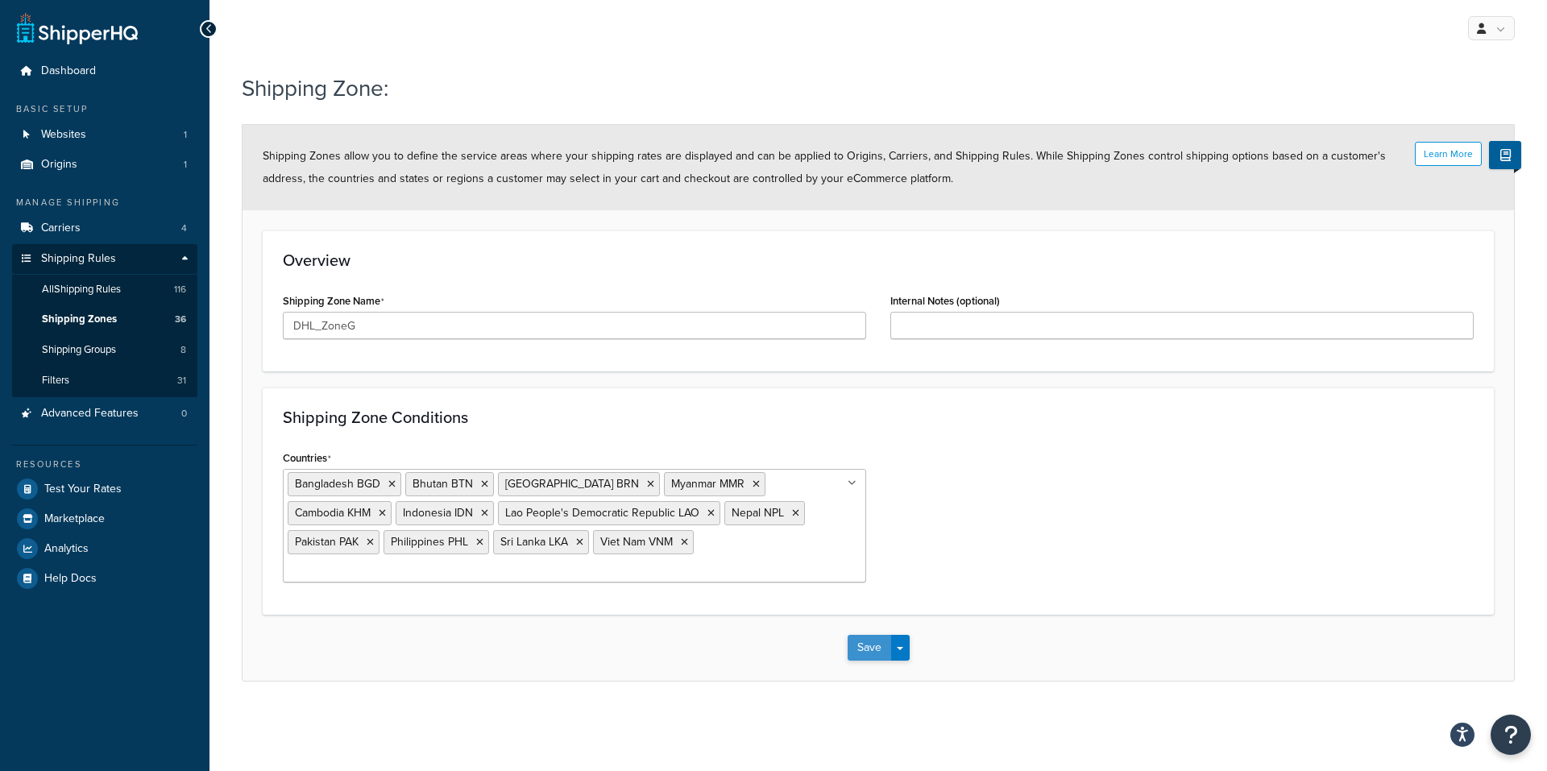
click at [858, 635] on button "Save" at bounding box center [870, 648] width 44 height 26
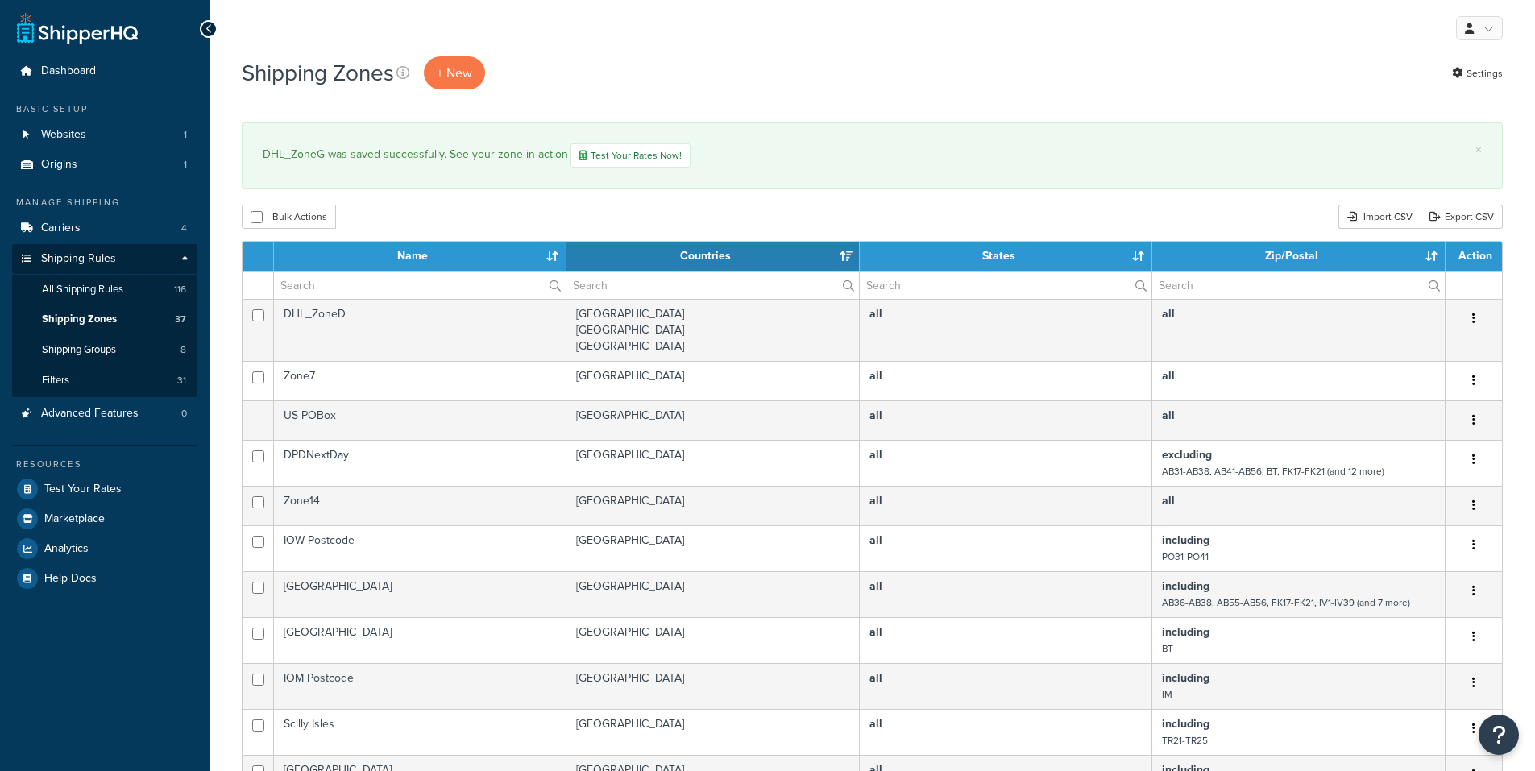
select select "15"
click at [448, 260] on th "Name" at bounding box center [420, 256] width 292 height 29
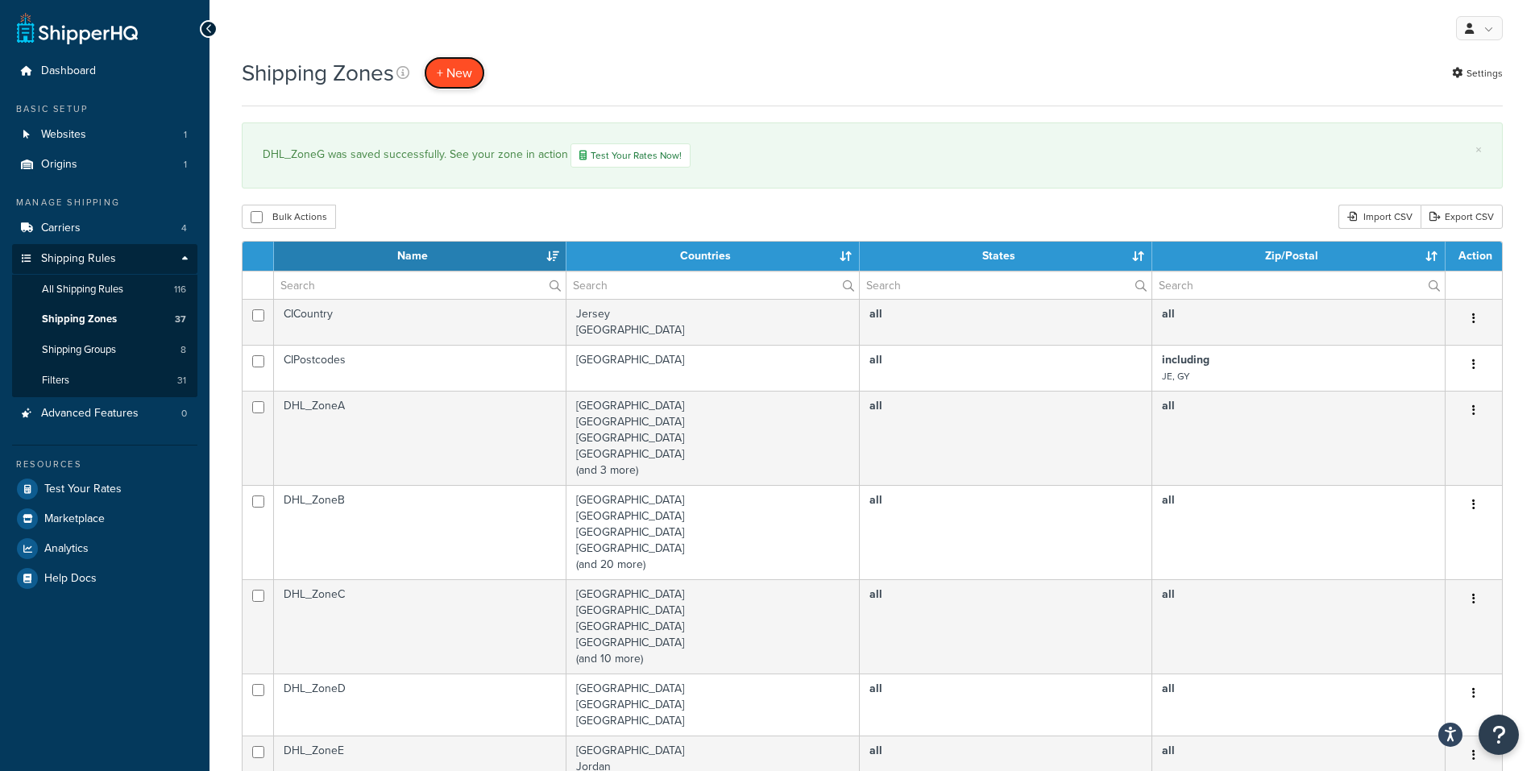
click at [444, 71] on span "+ New" at bounding box center [454, 73] width 35 height 19
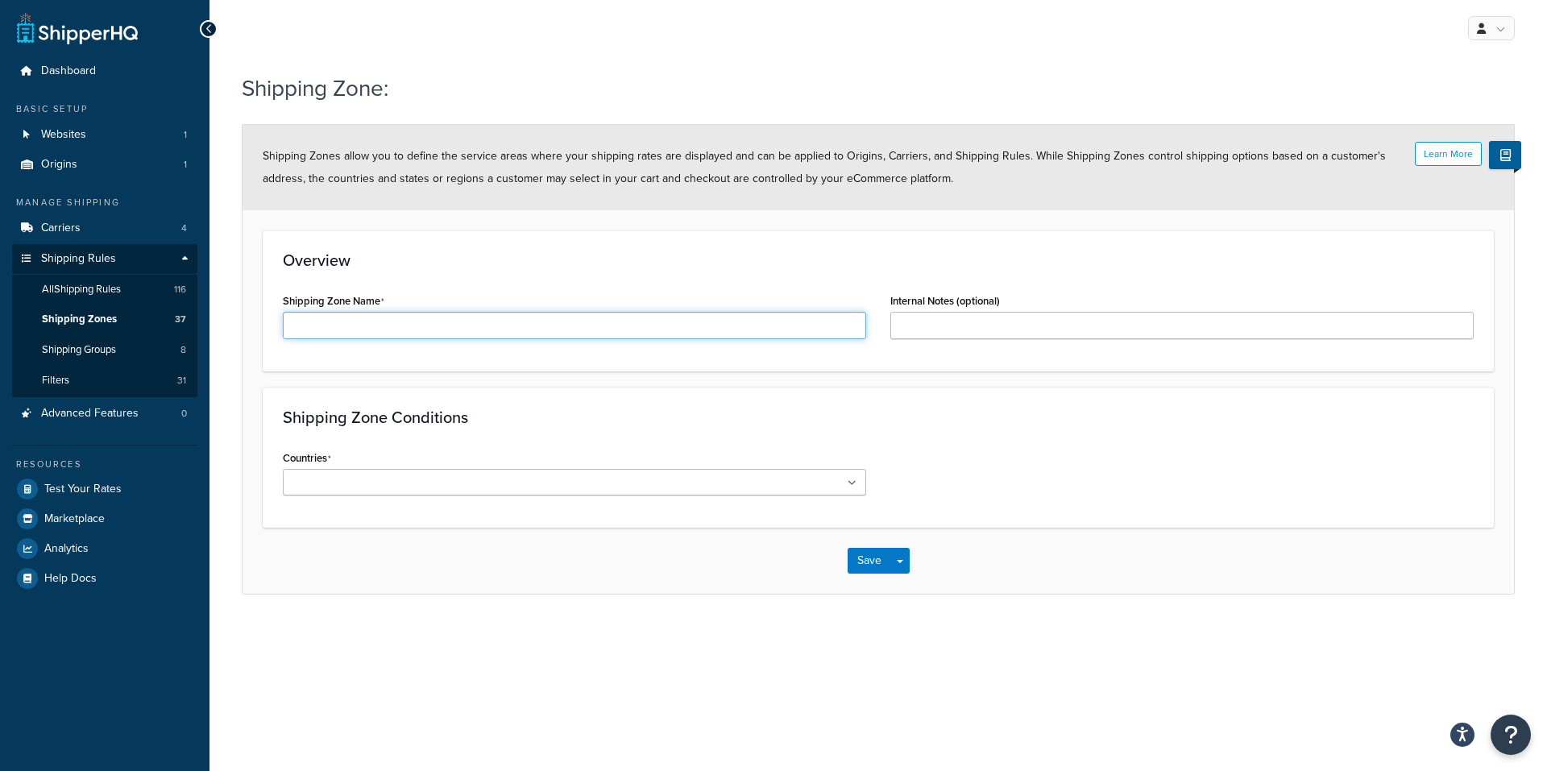
click at [512, 329] on input "Shipping Zone Name" at bounding box center [574, 325] width 583 height 27
type input "DHL_ZoneH"
click at [430, 481] on ul at bounding box center [574, 482] width 583 height 27
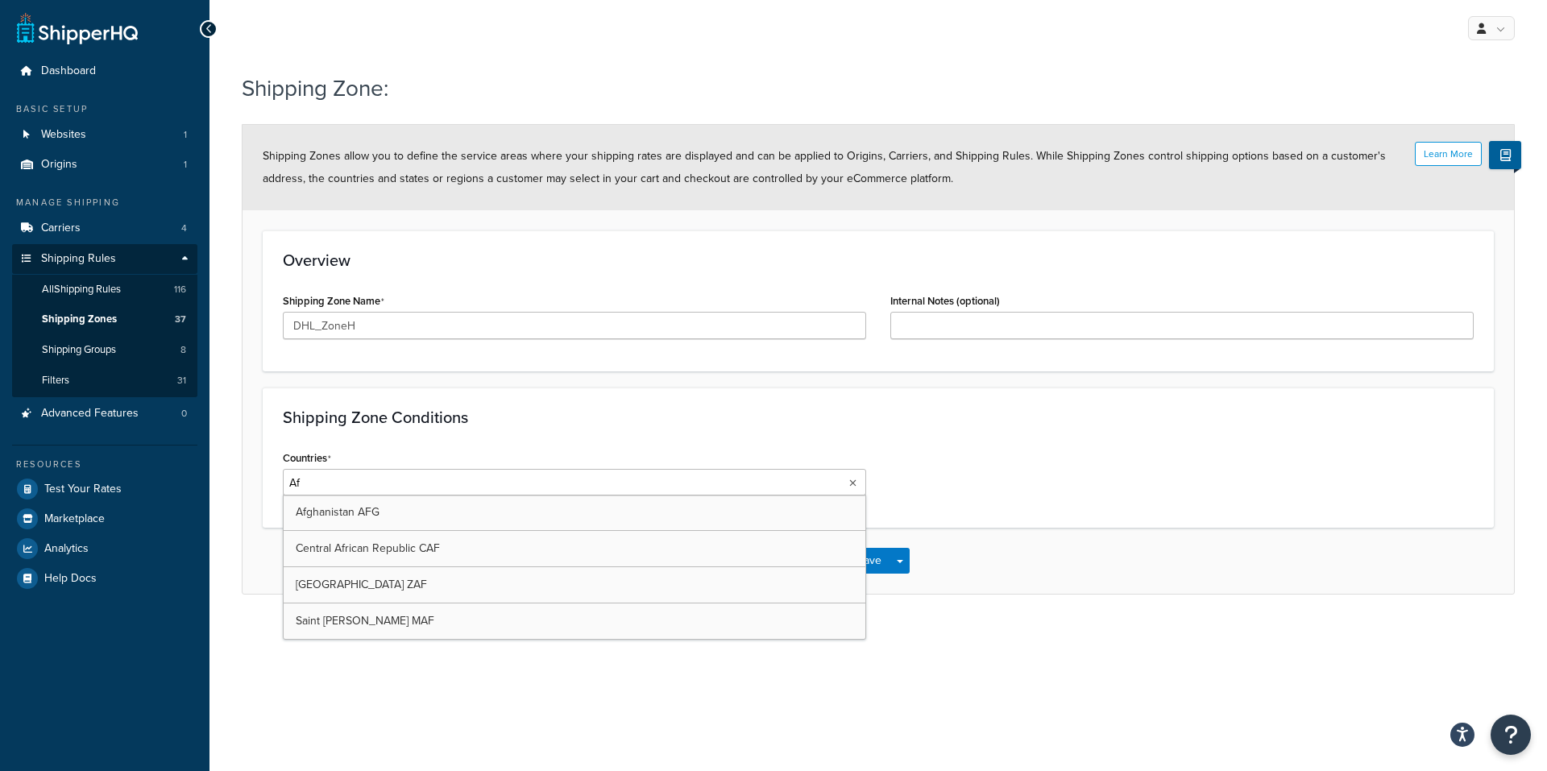
type input "Afg"
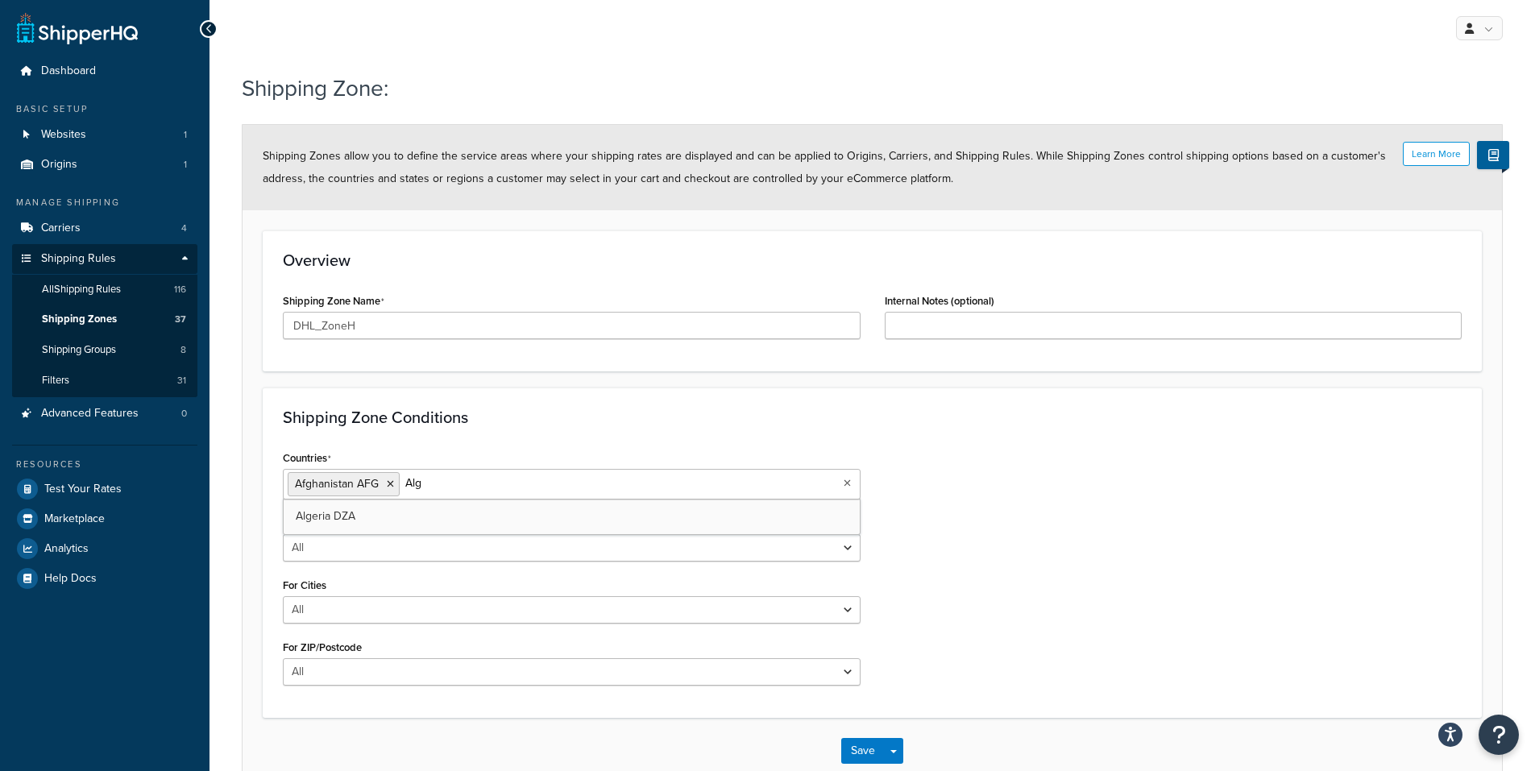
type input "Alge"
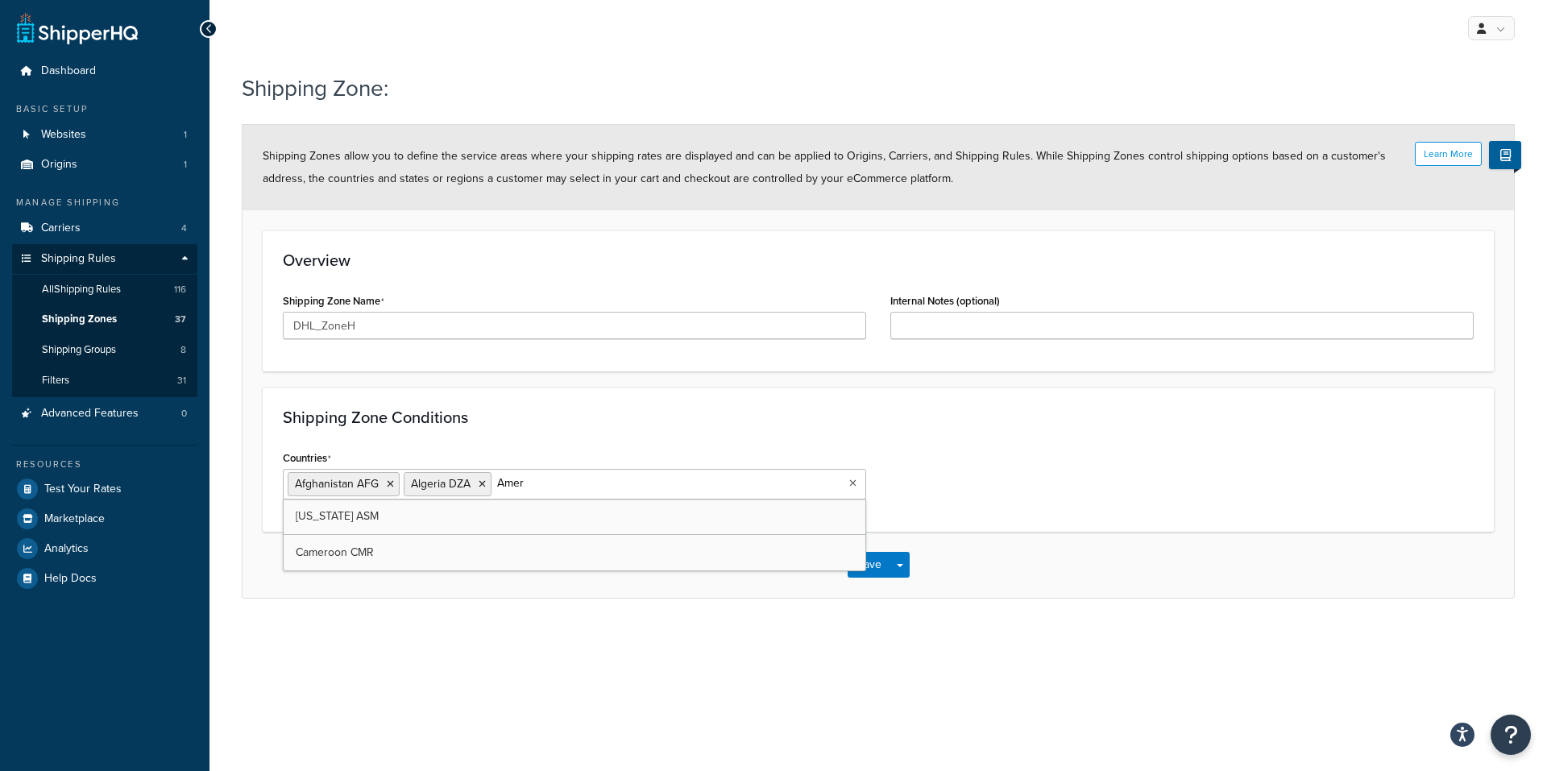
type input "Ameri"
type input "[GEOGRAPHIC_DATA]"
type input "Anguill"
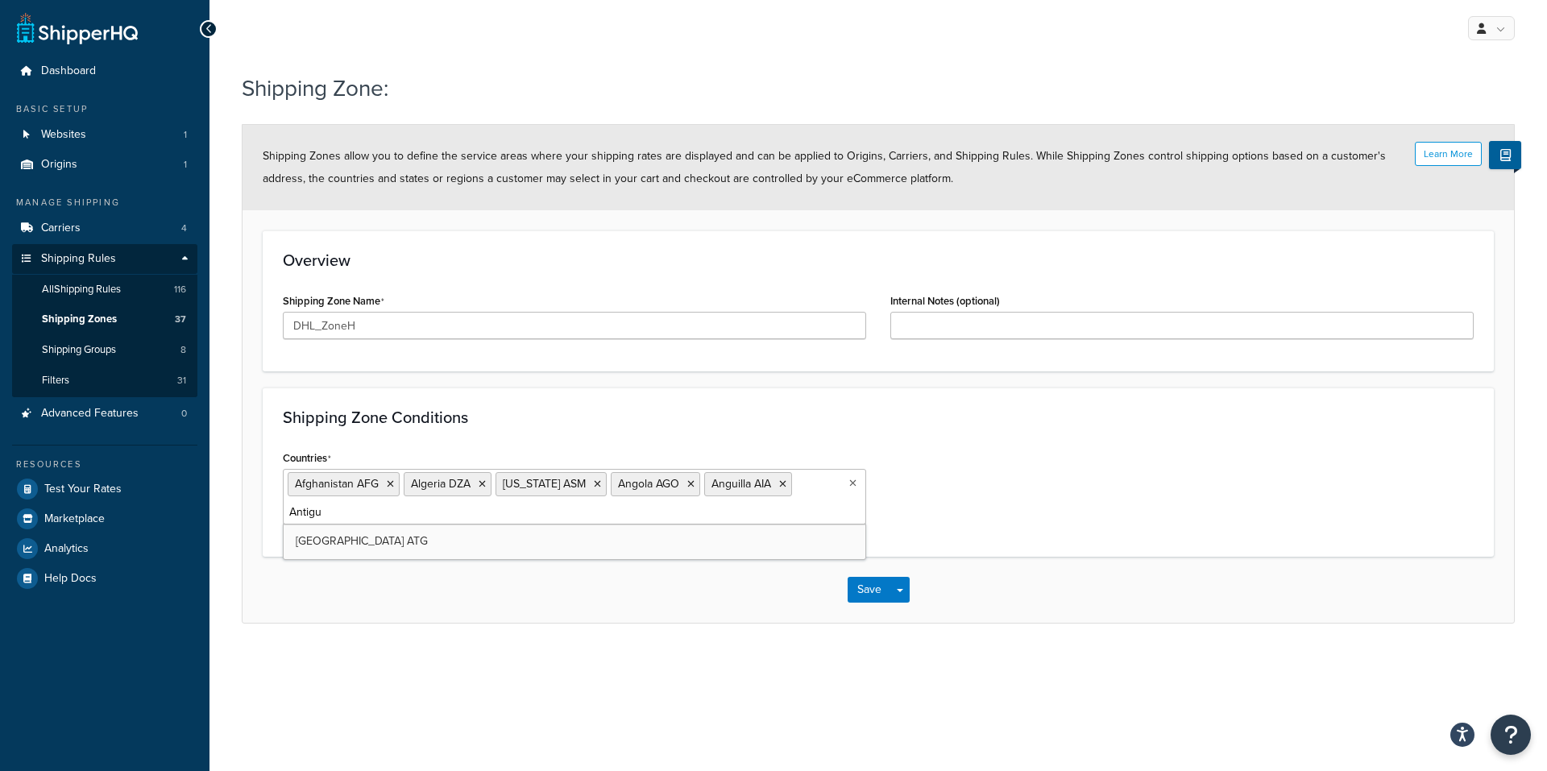
type input "[GEOGRAPHIC_DATA]"
type input "Argen"
type input "Armeni"
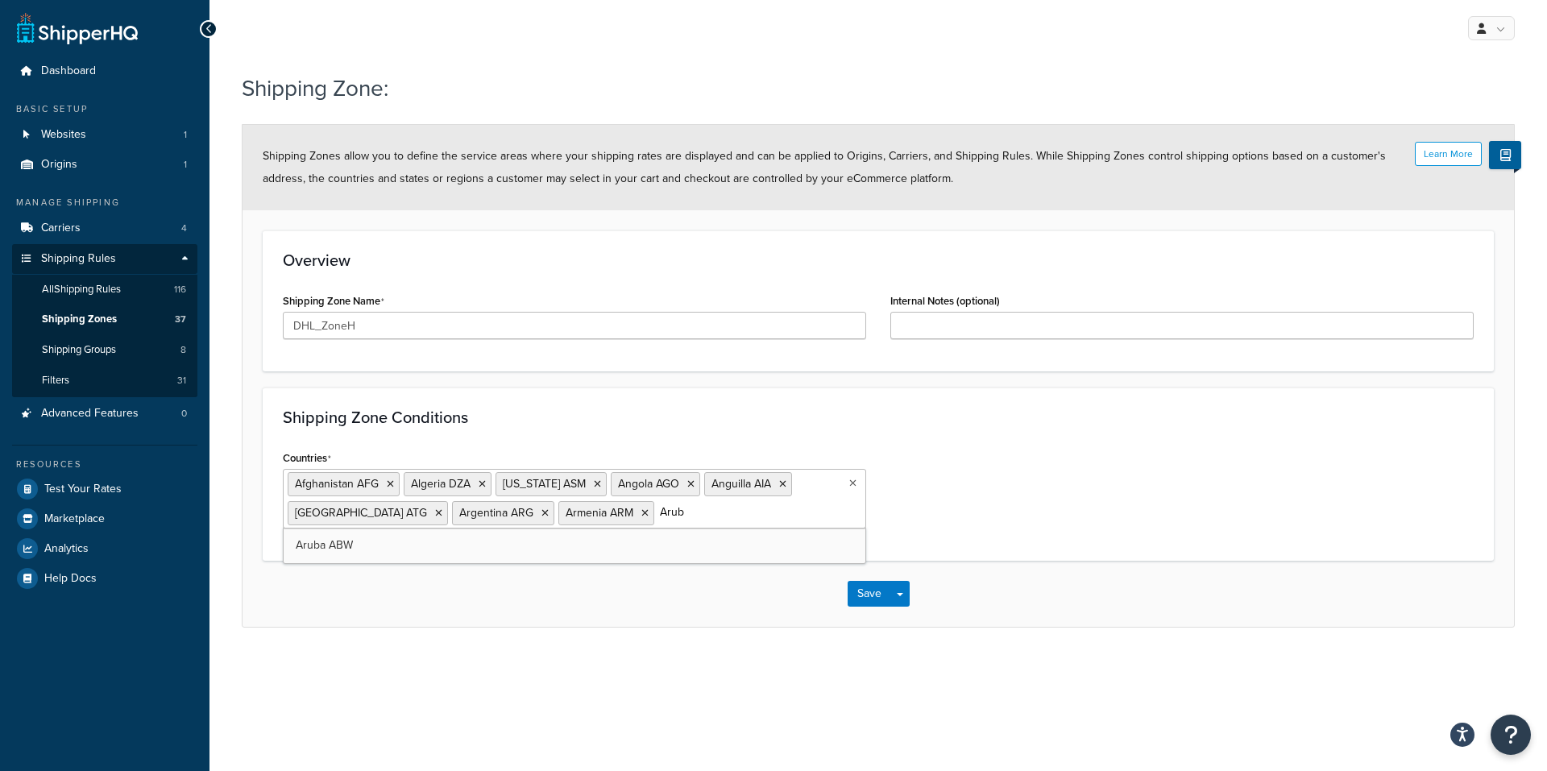
type input "Aruba"
type input "Azerba"
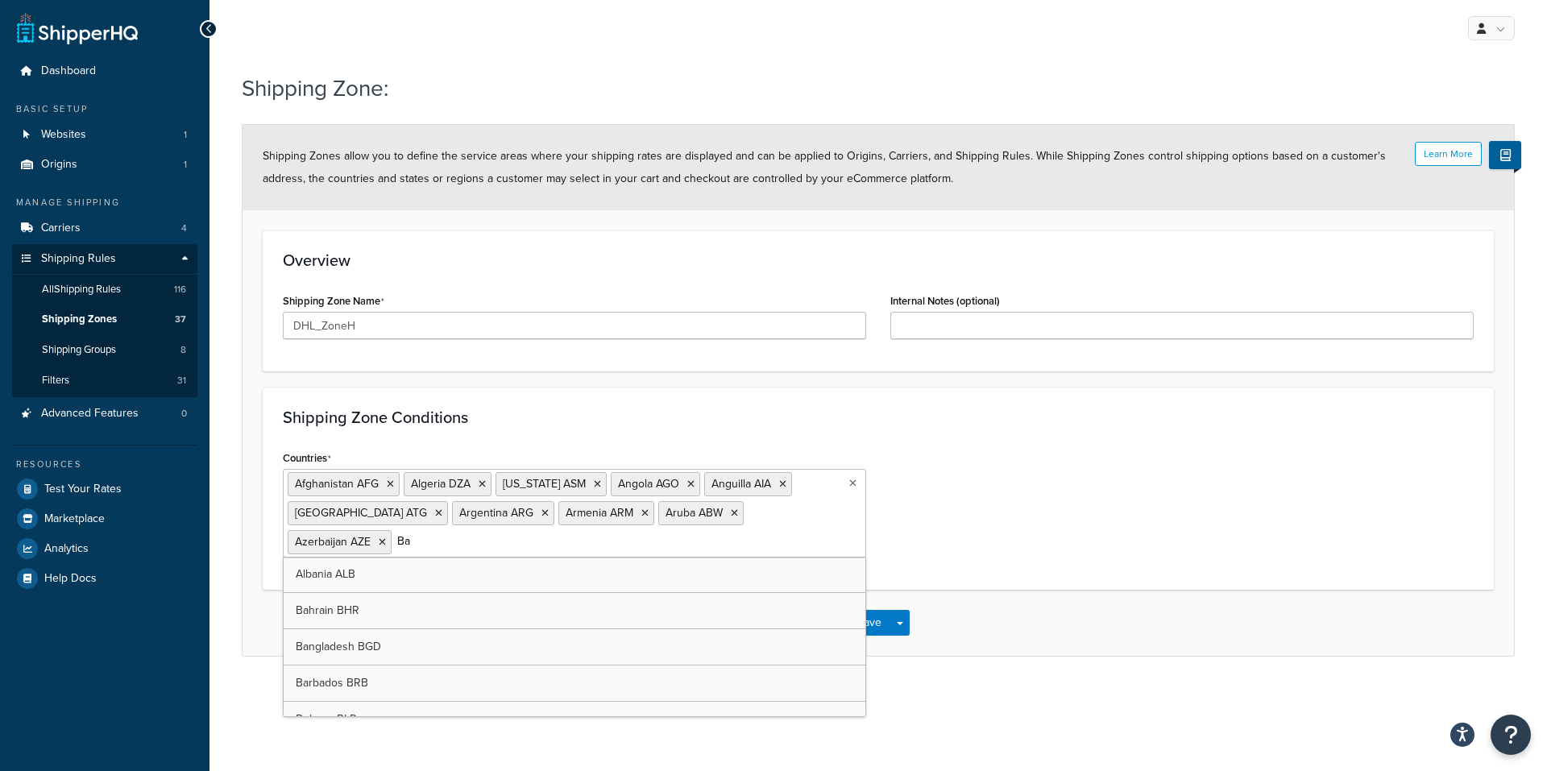
type input "Bah"
type input "Bar"
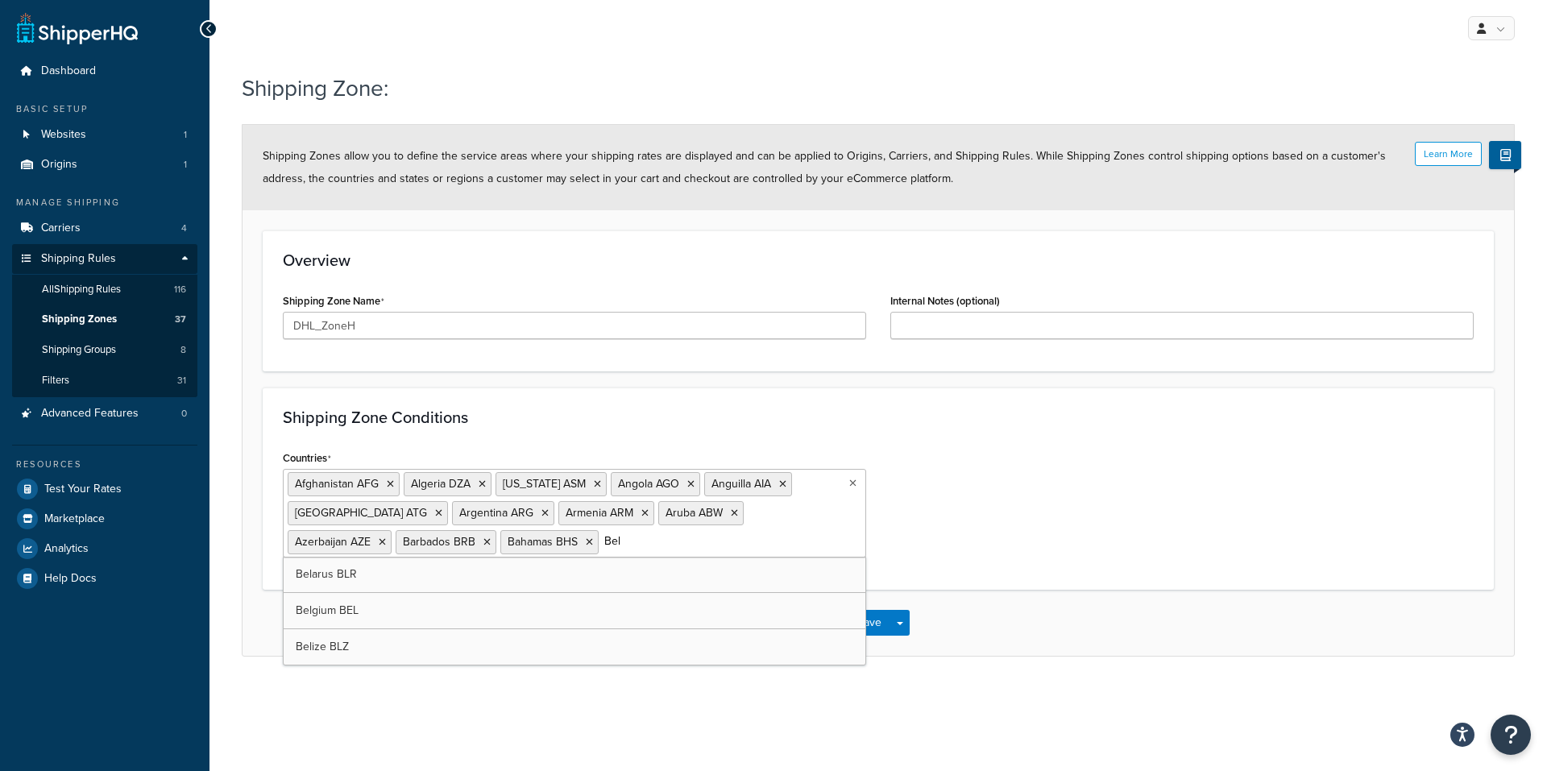
type input "Bela"
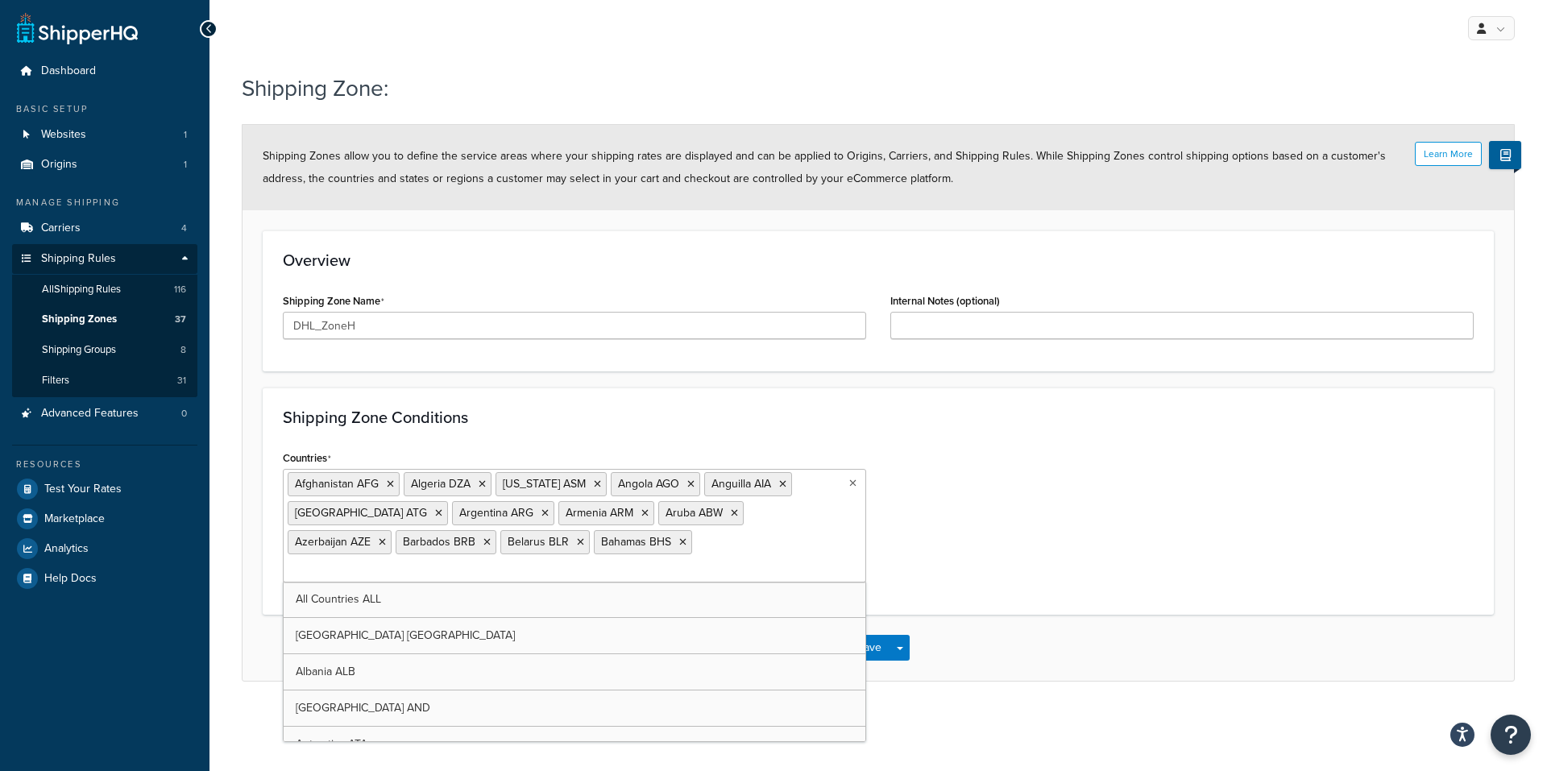
click at [430, 562] on input "Countries" at bounding box center [359, 571] width 143 height 18
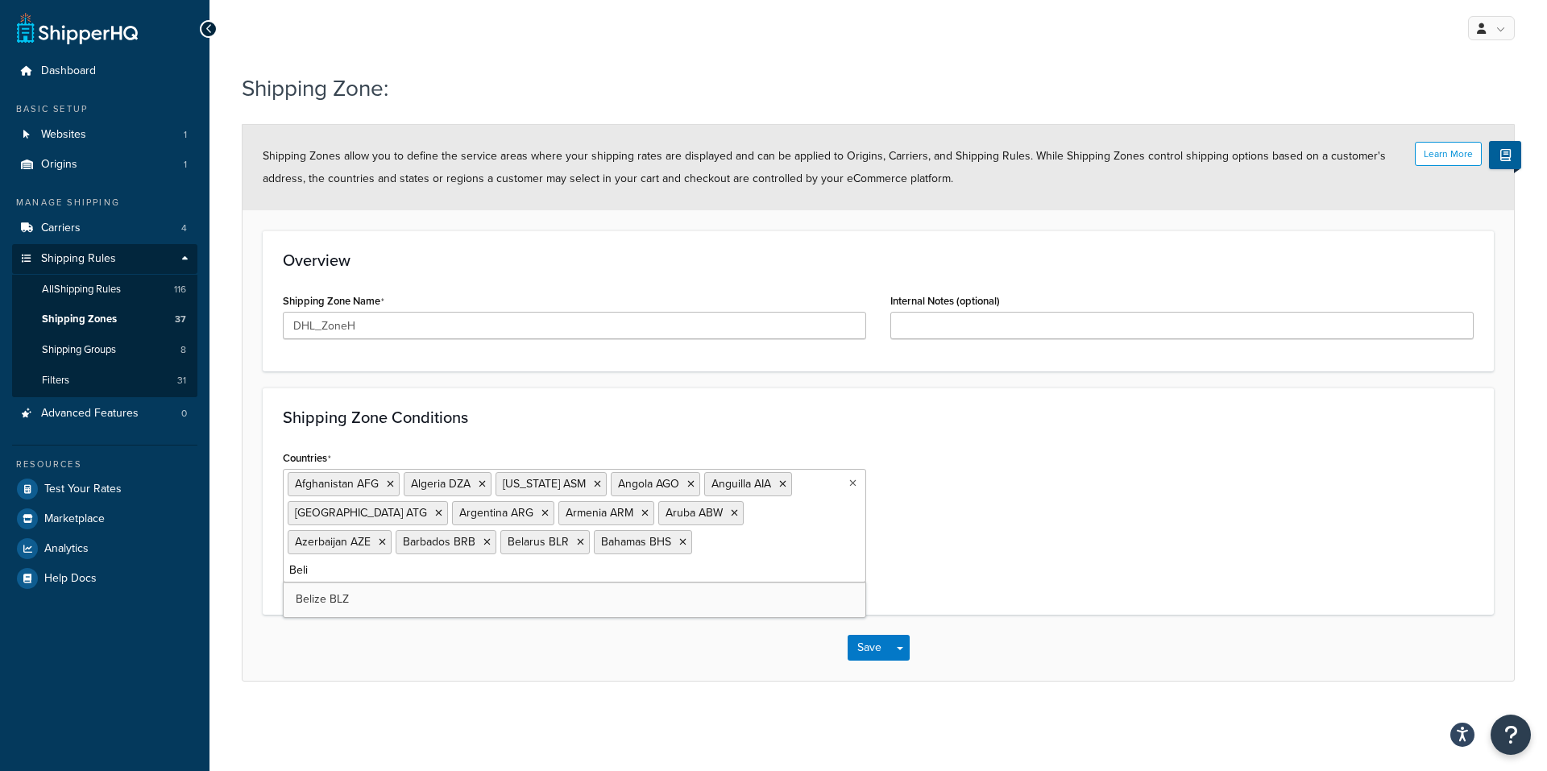
type input "Beliz"
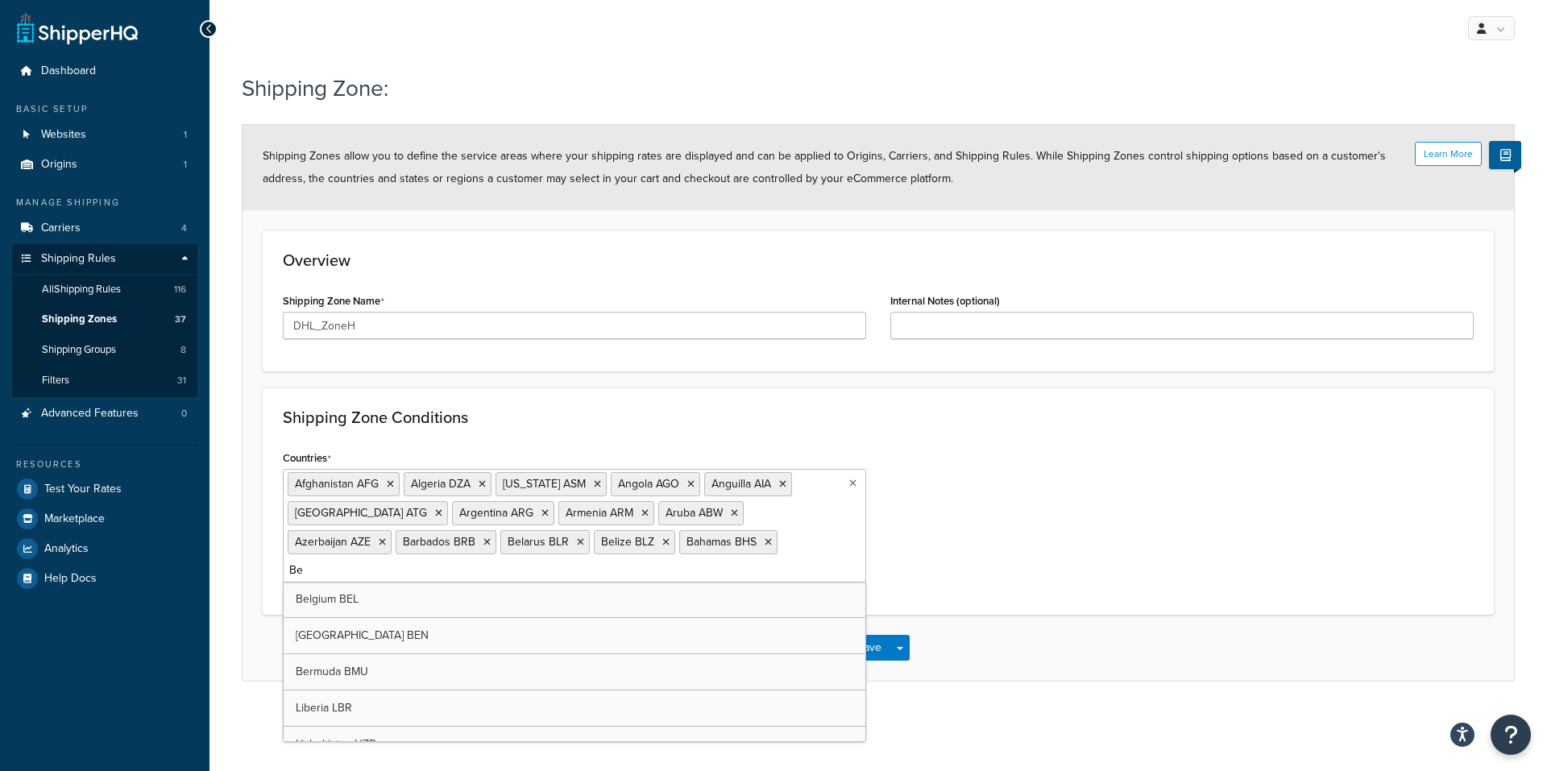
type input "Ben"
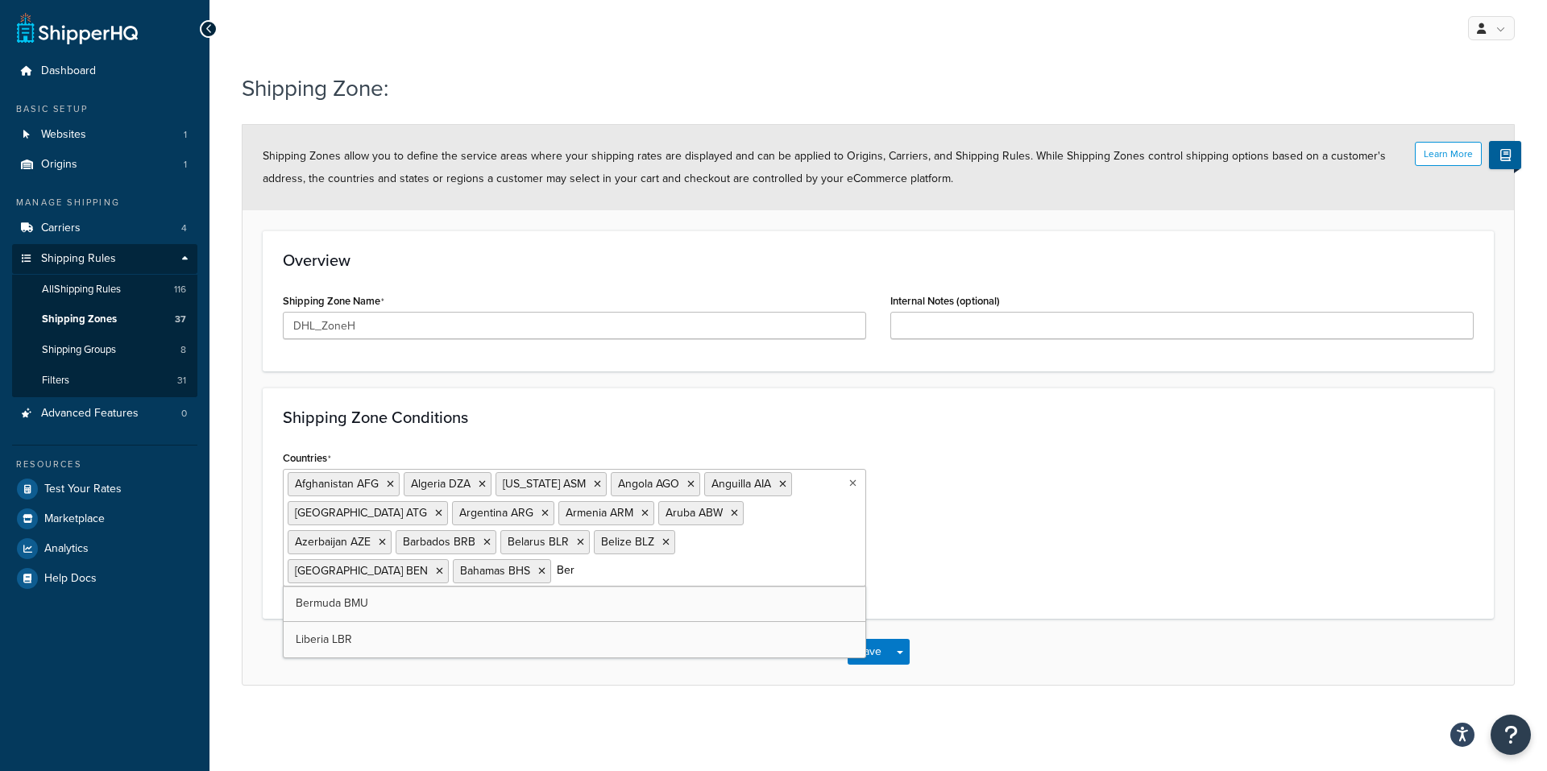
type input "Berm"
type input "Bolivi"
type input "Bonai"
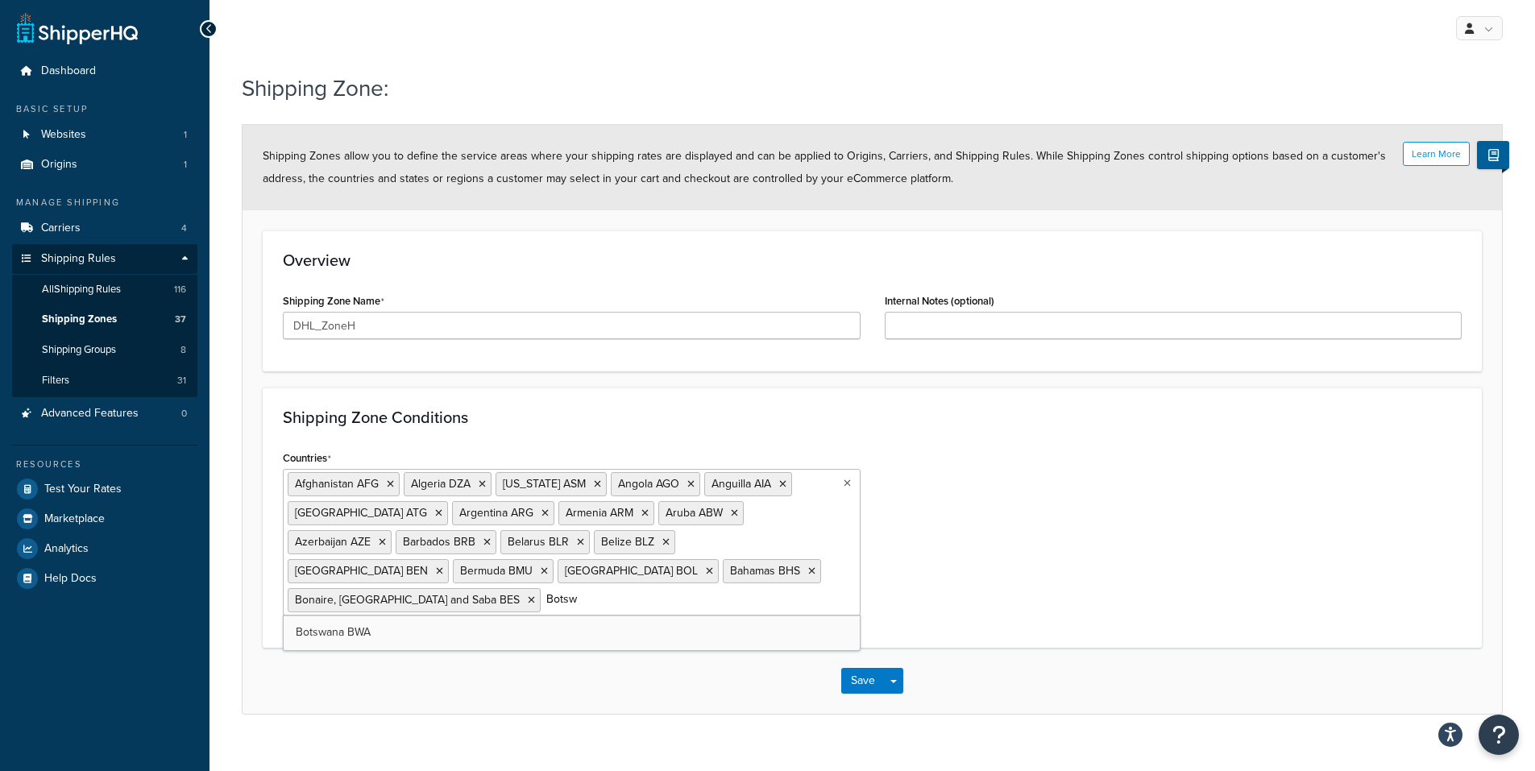
type input "Botswa"
type input "Braz"
type input "Burkina"
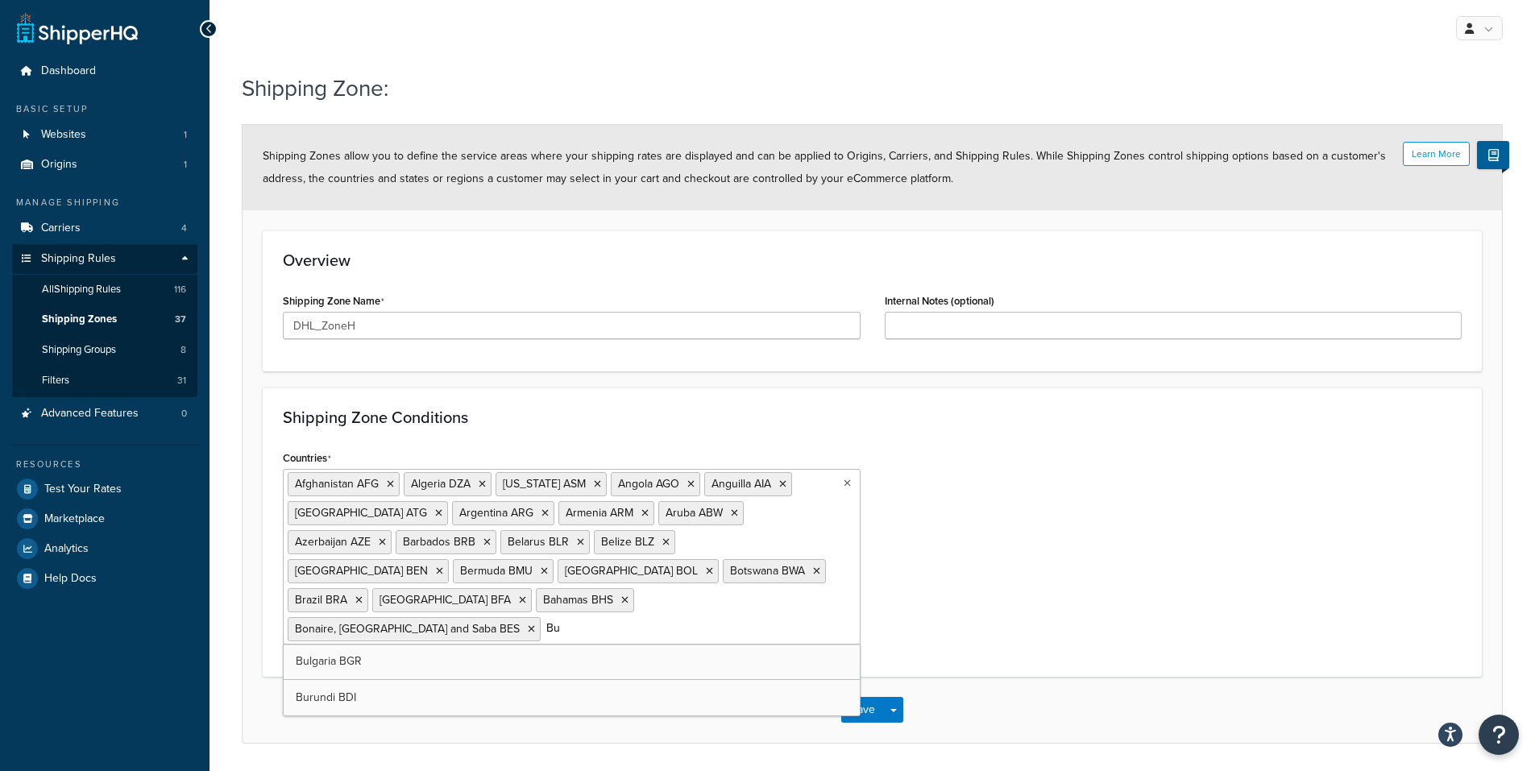
type input "Bur"
type input "Cam"
type input "Cape"
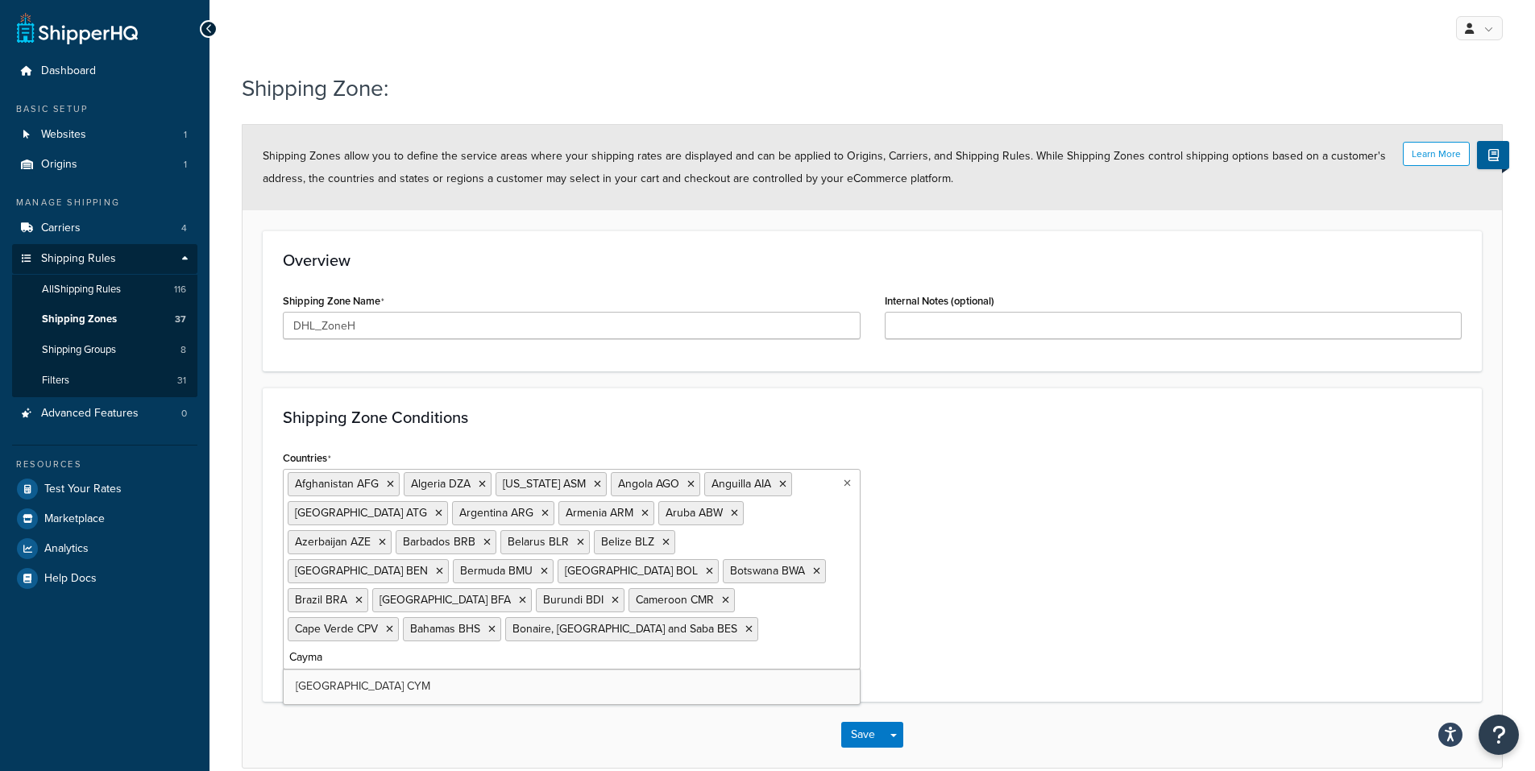
type input "Cayman"
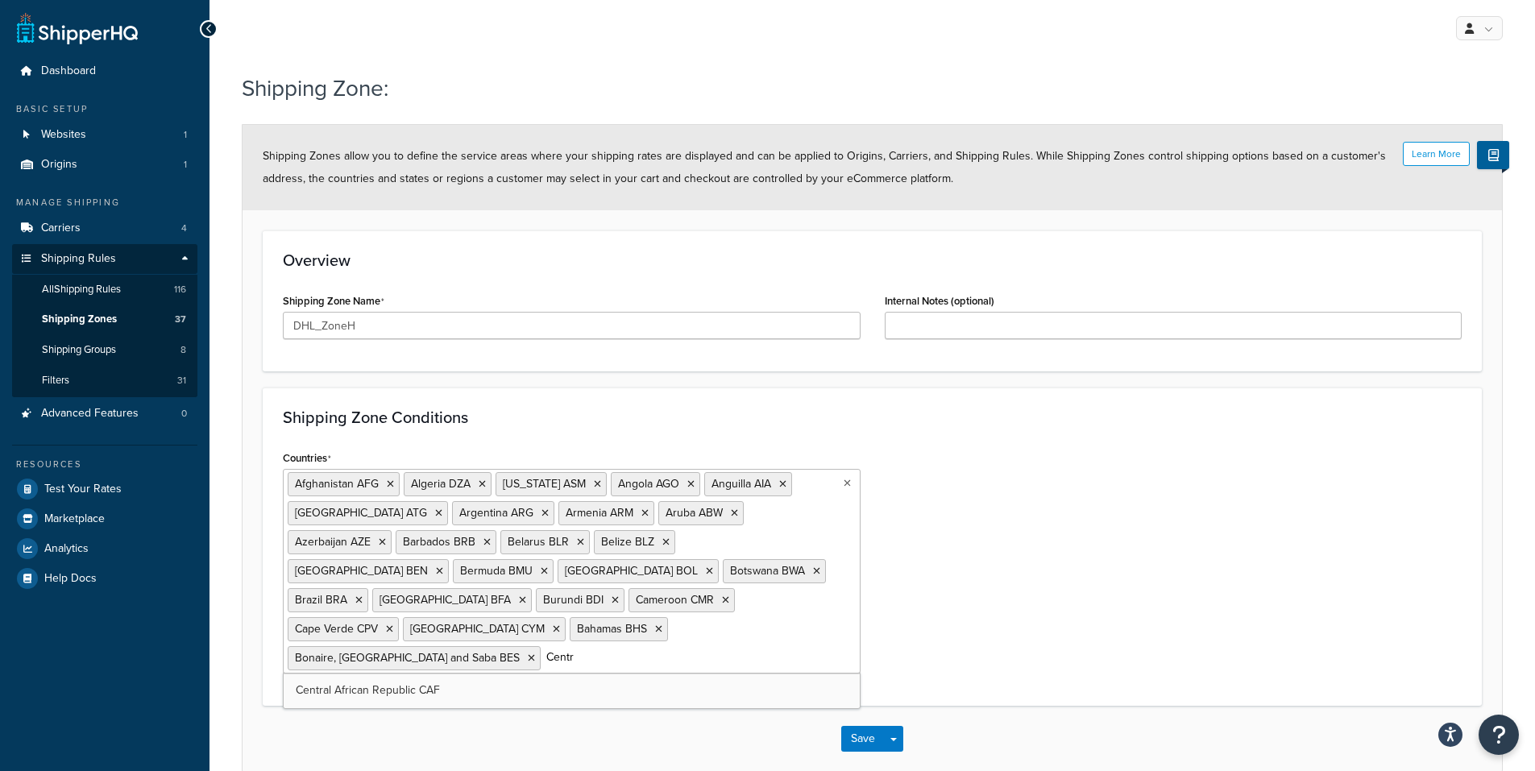
type input "Centra"
type input "Chad"
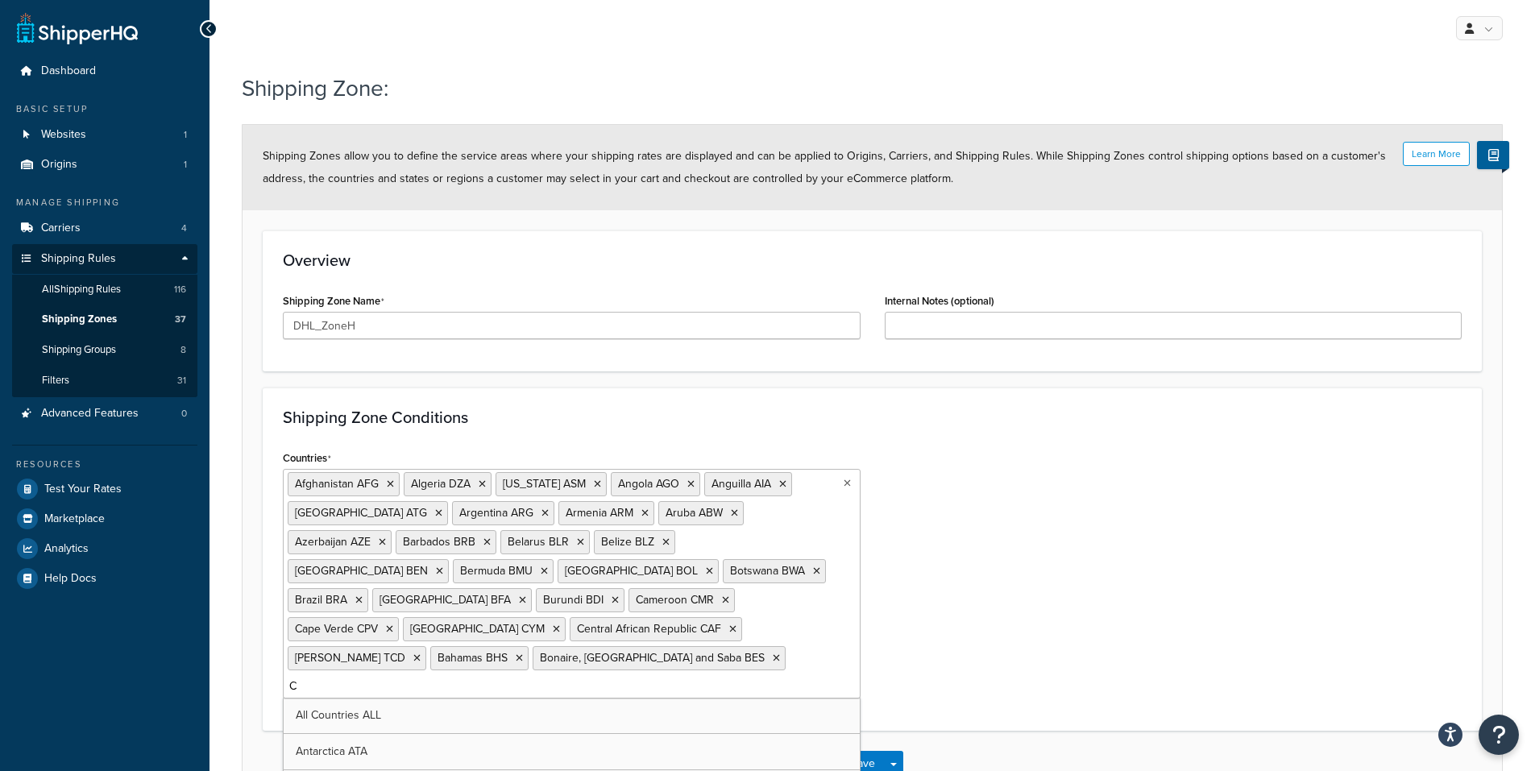
type input "Ch"
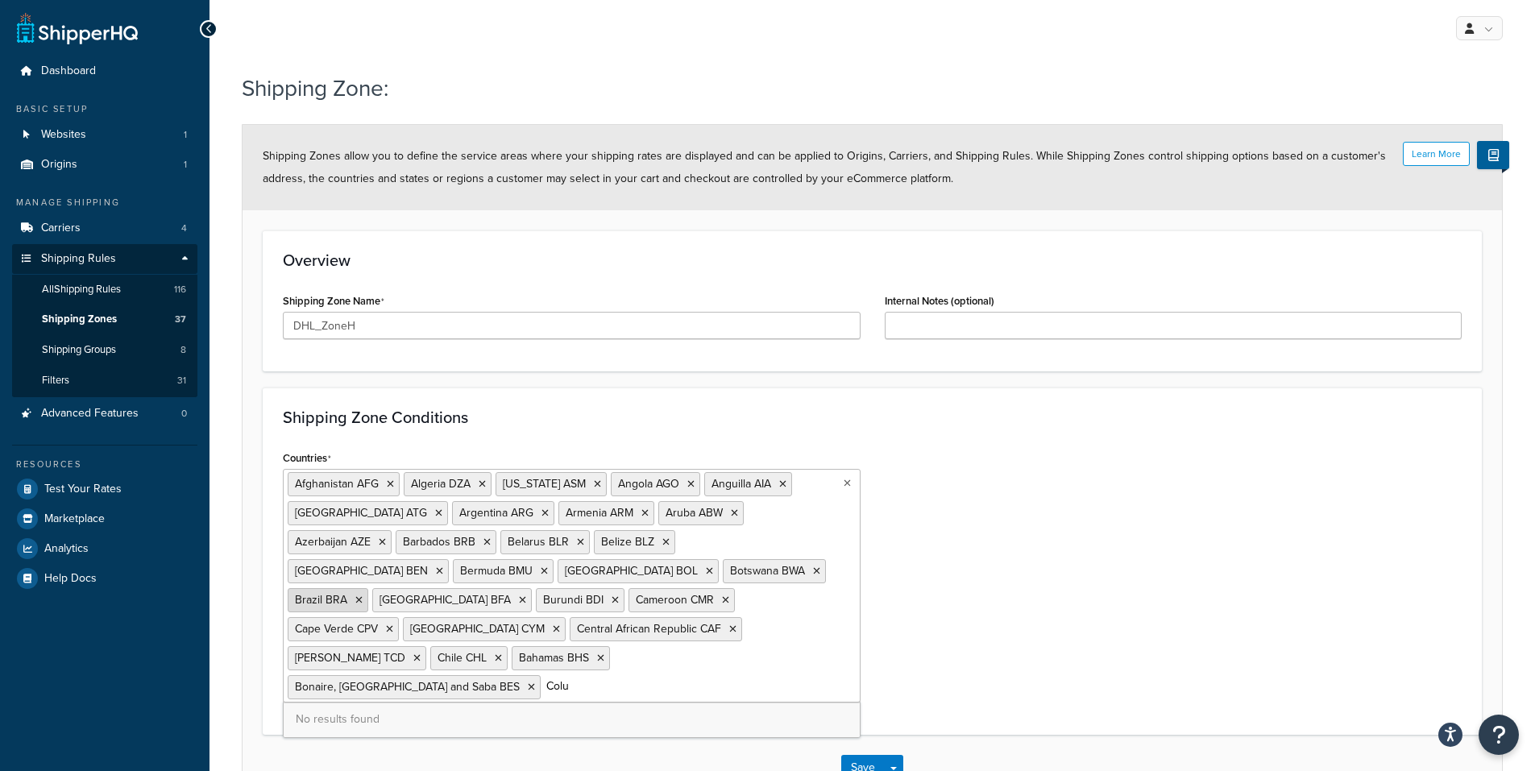
type input "Col"
type input "Comoro"
type input "Cong"
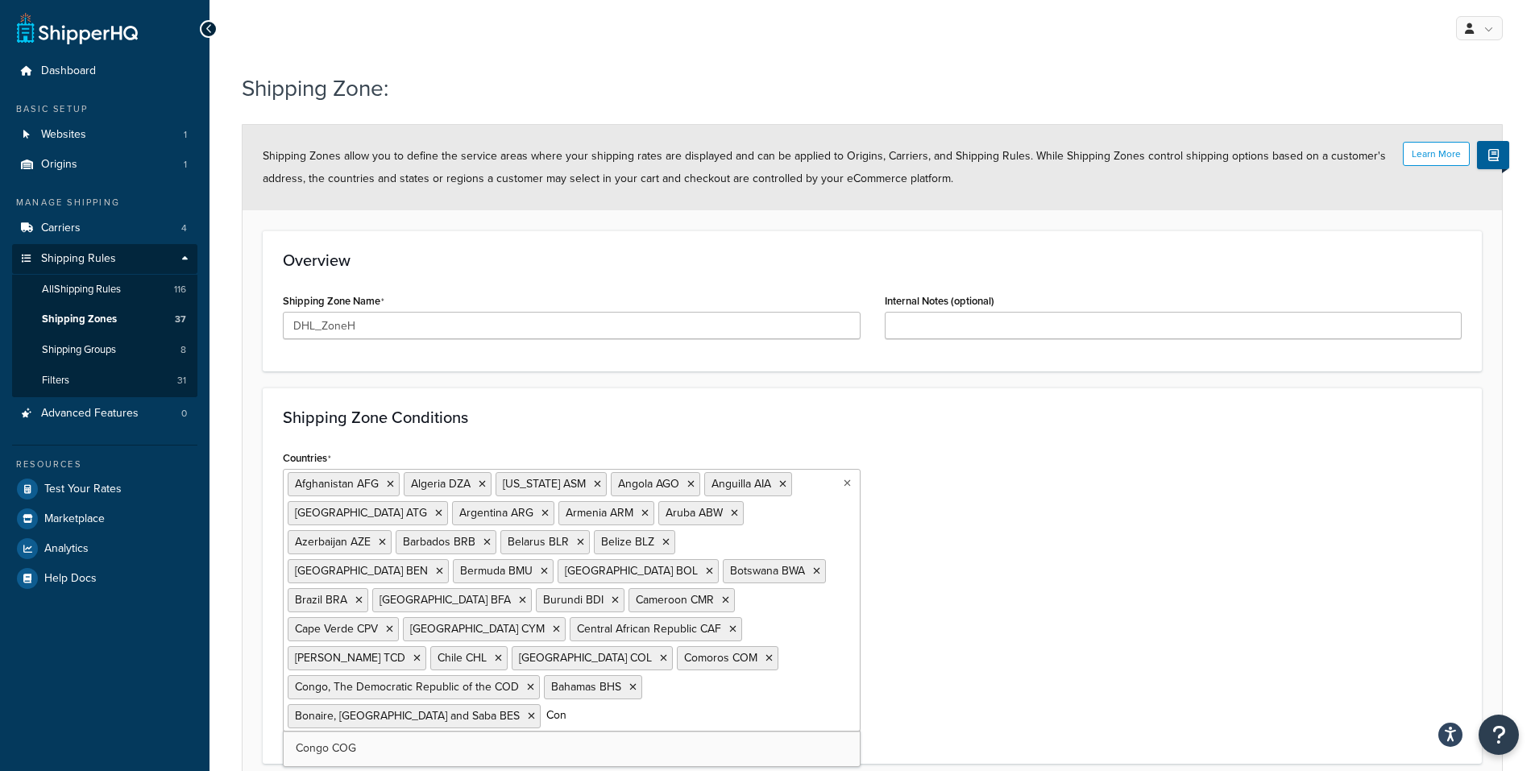
type input "Cong"
type input "Coo"
type input "S"
type input "Cost"
type input "C"
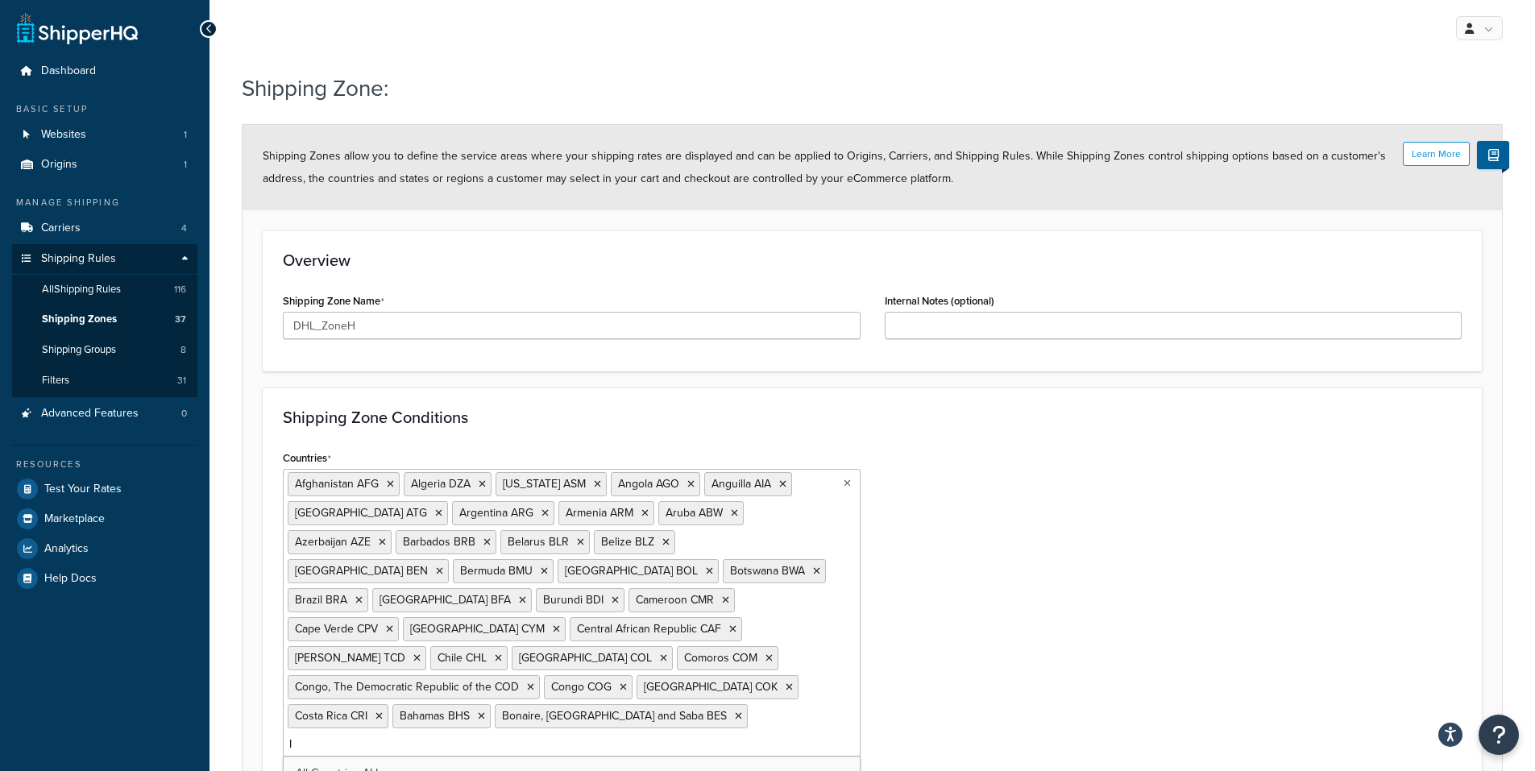
type input "Iv"
type input "Cu"
type input "Cur"
type input "Dj"
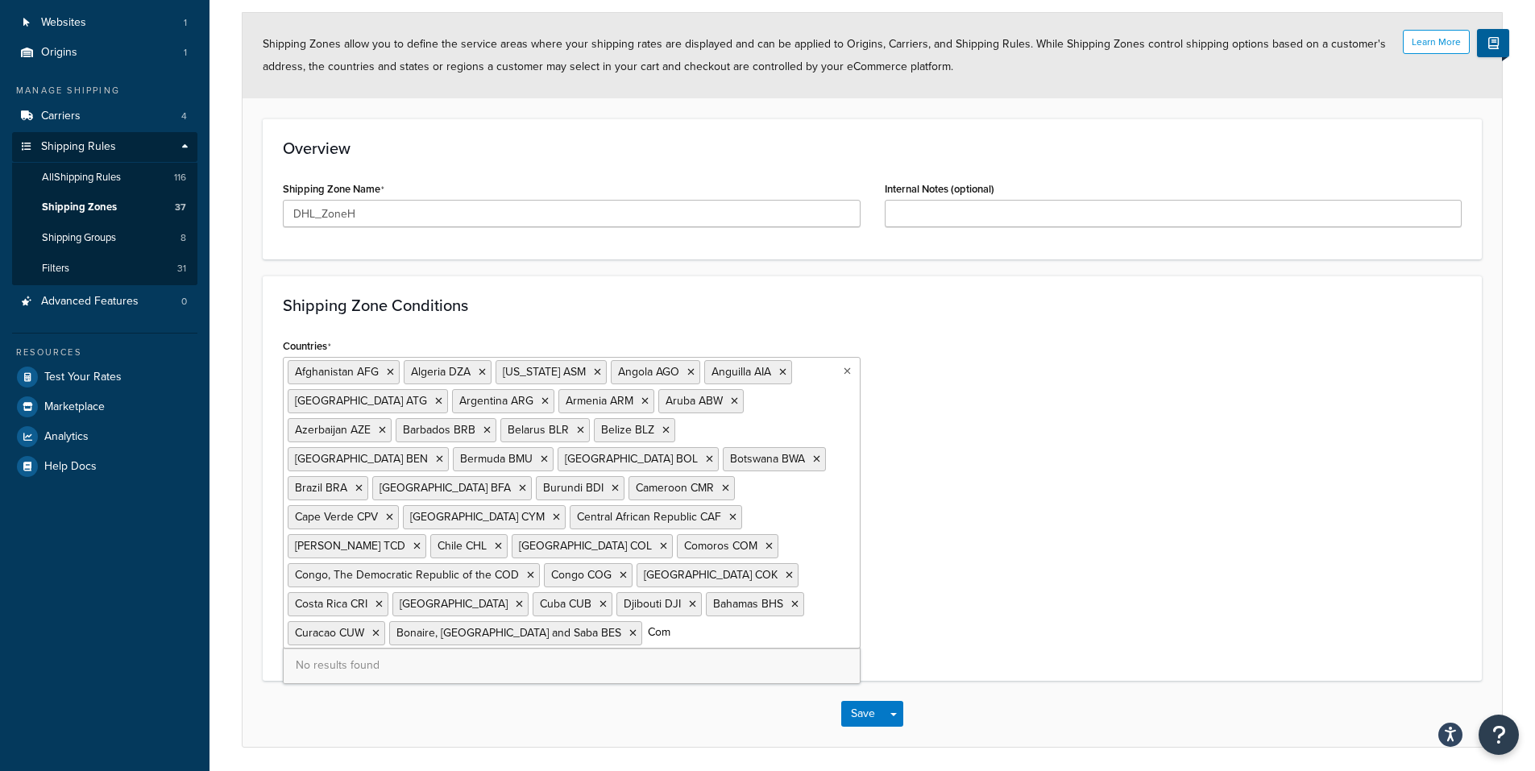
scroll to position [161, 0]
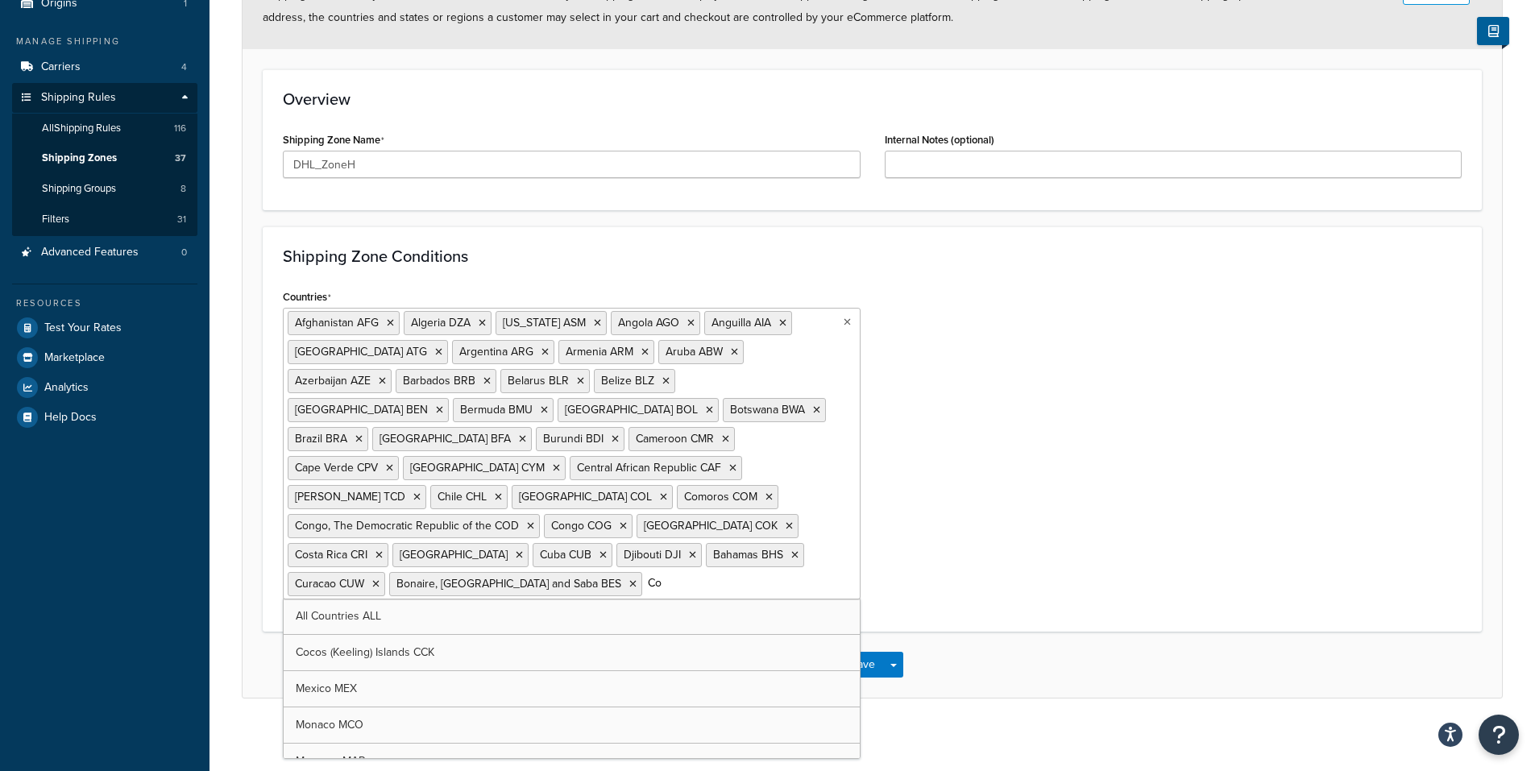
type input "C"
type input "Dom"
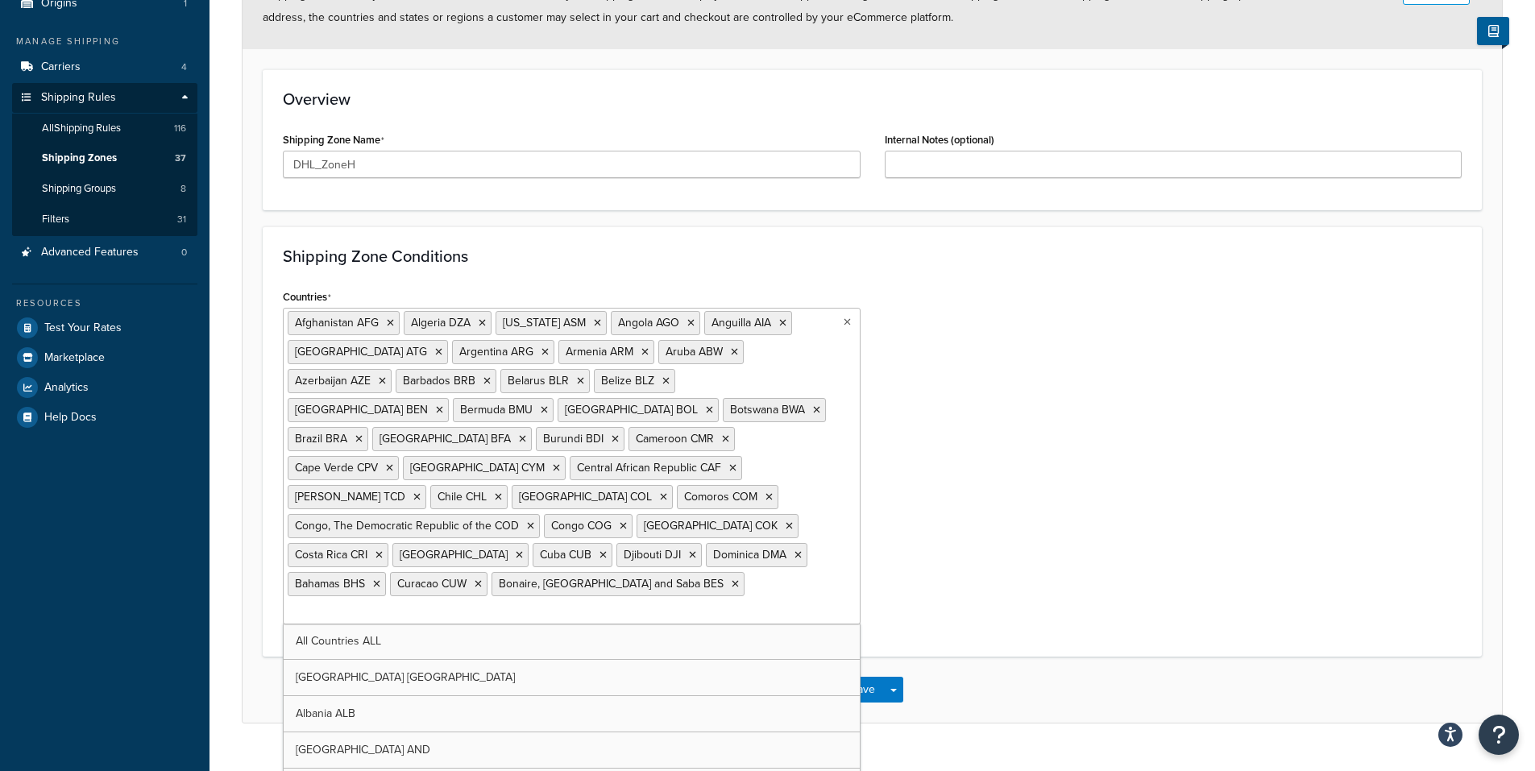
type input "C"
type input "Dom"
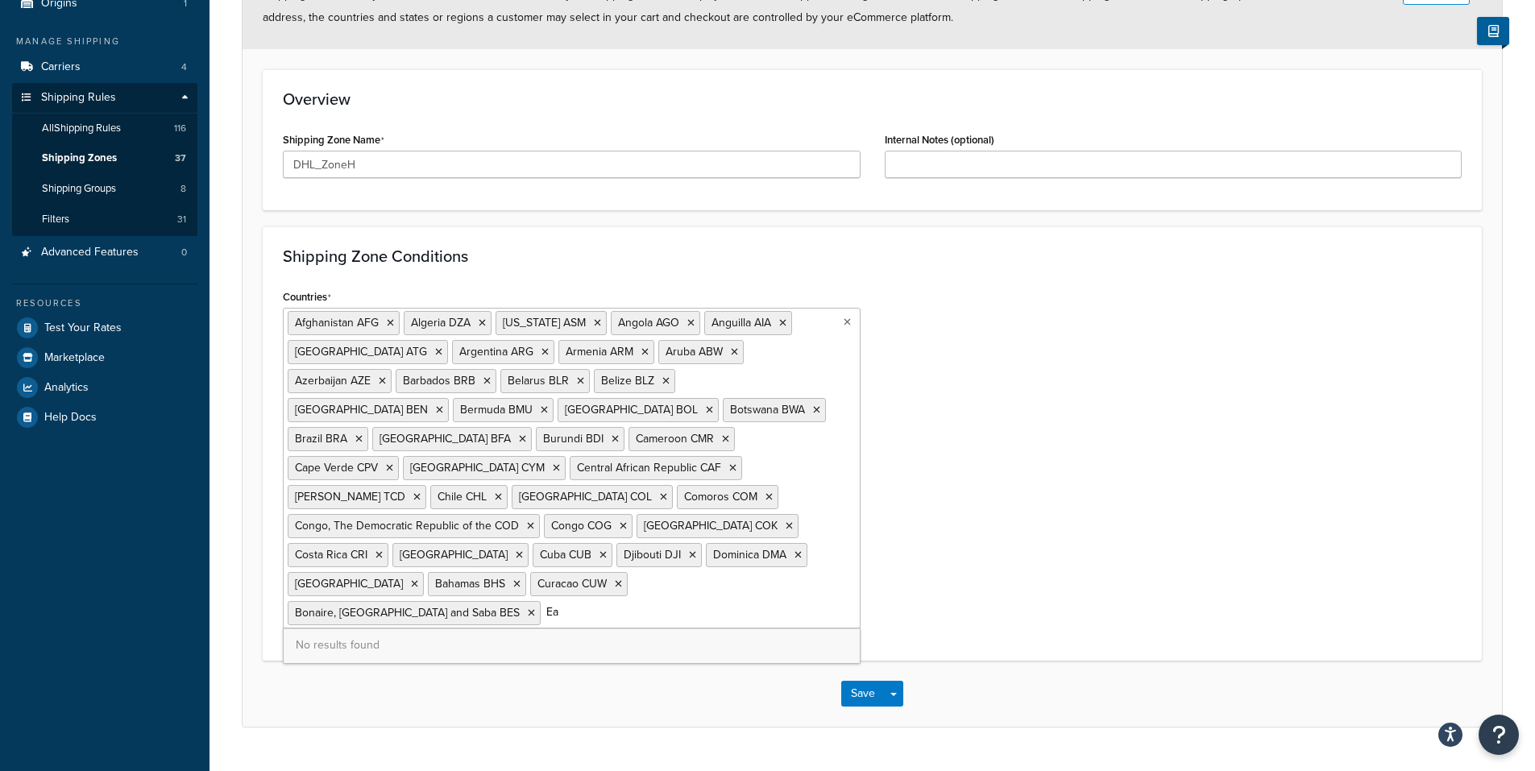
type input "E"
type input "Tim"
type input "Ec"
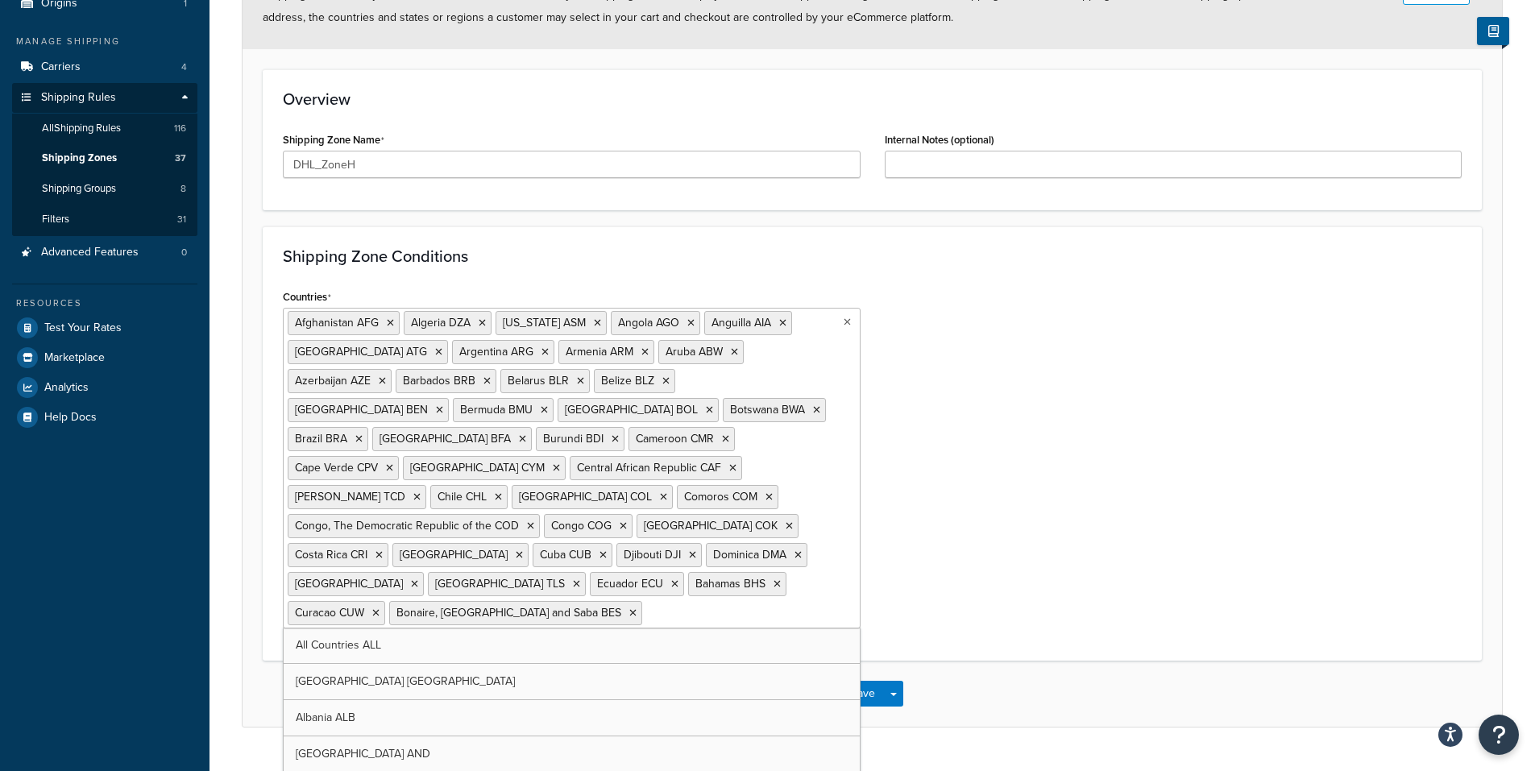
type input "G"
type input "Egypt"
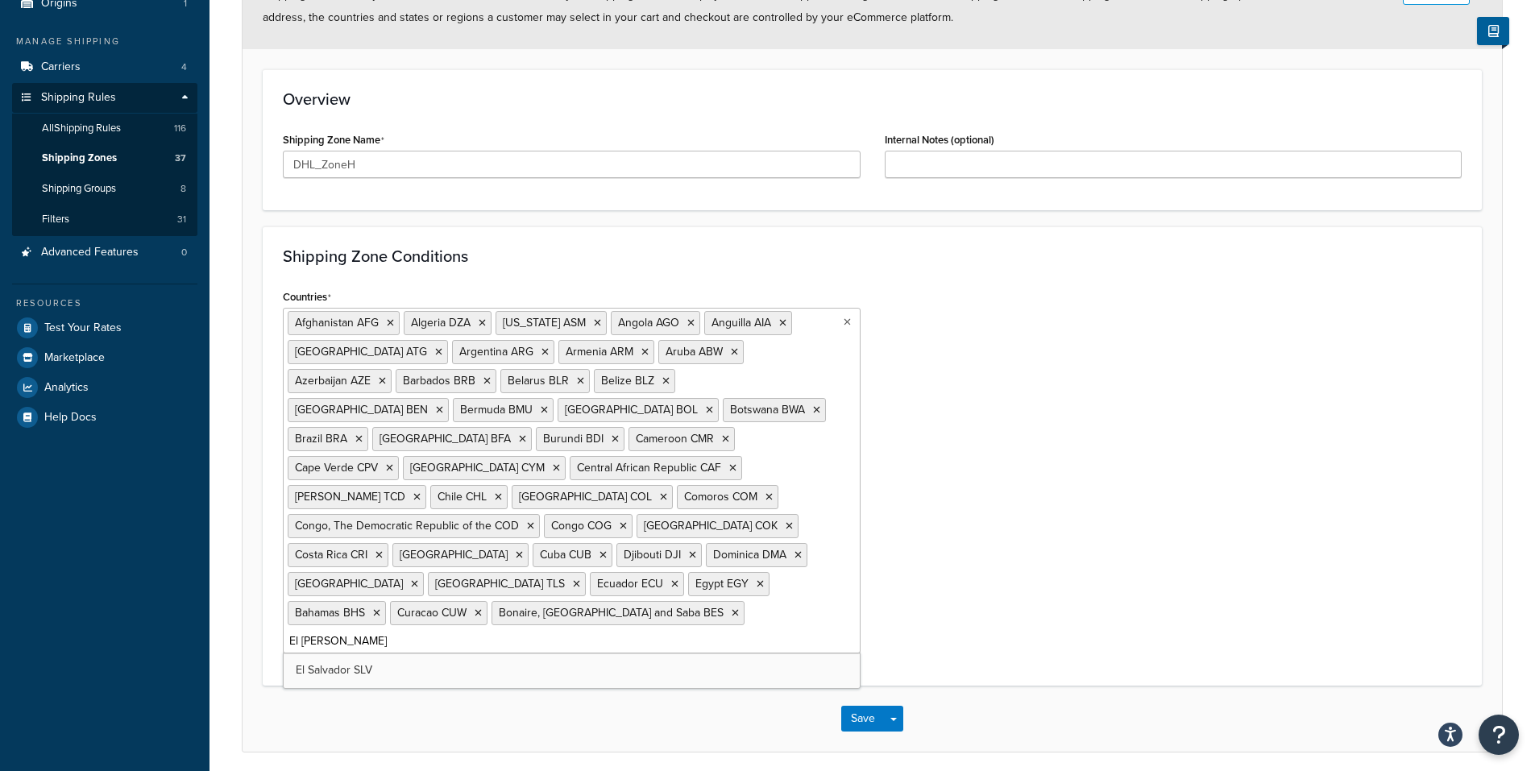
type input "El Salv"
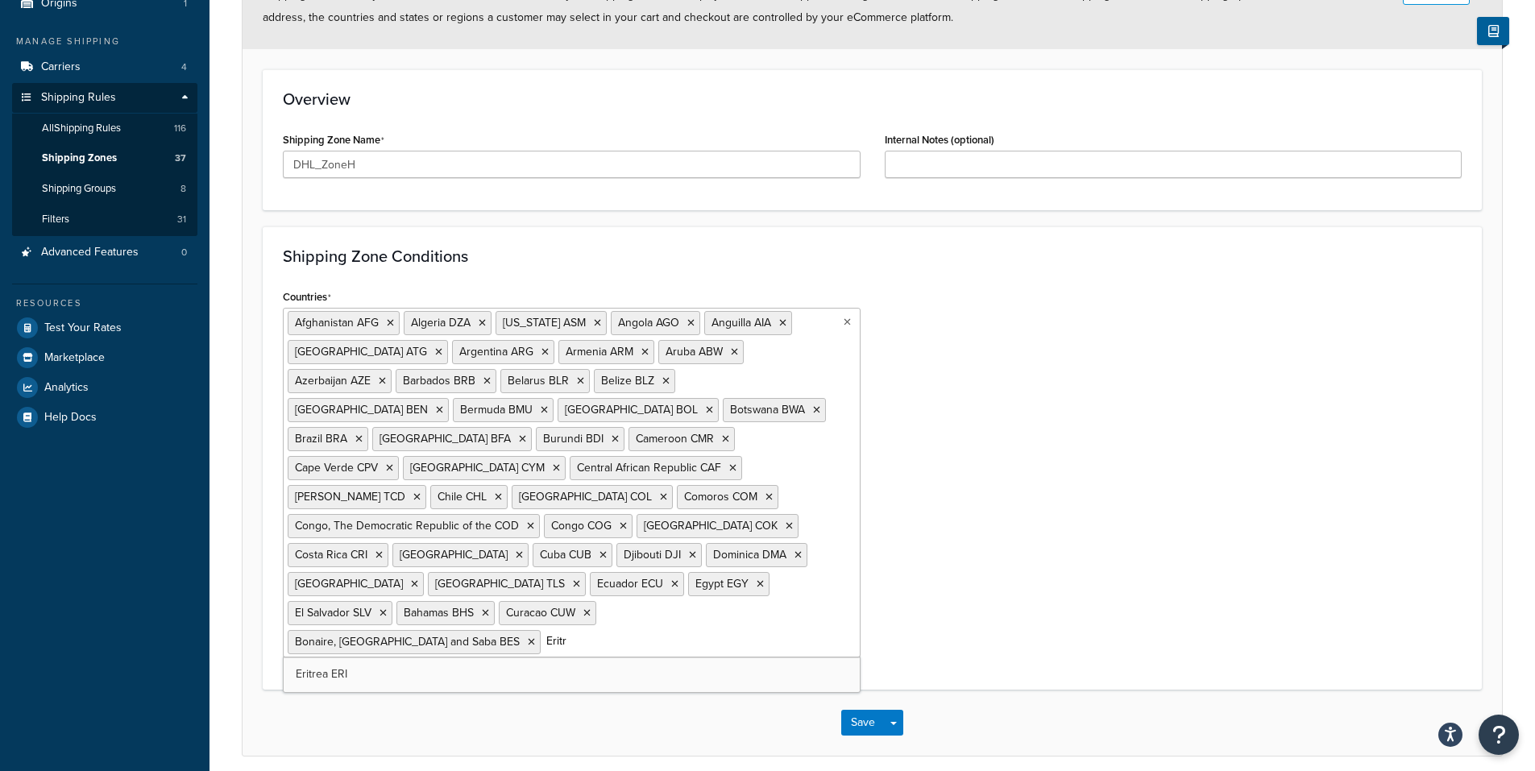
type input "Eritre"
type input "Ethiop"
type input "Falk"
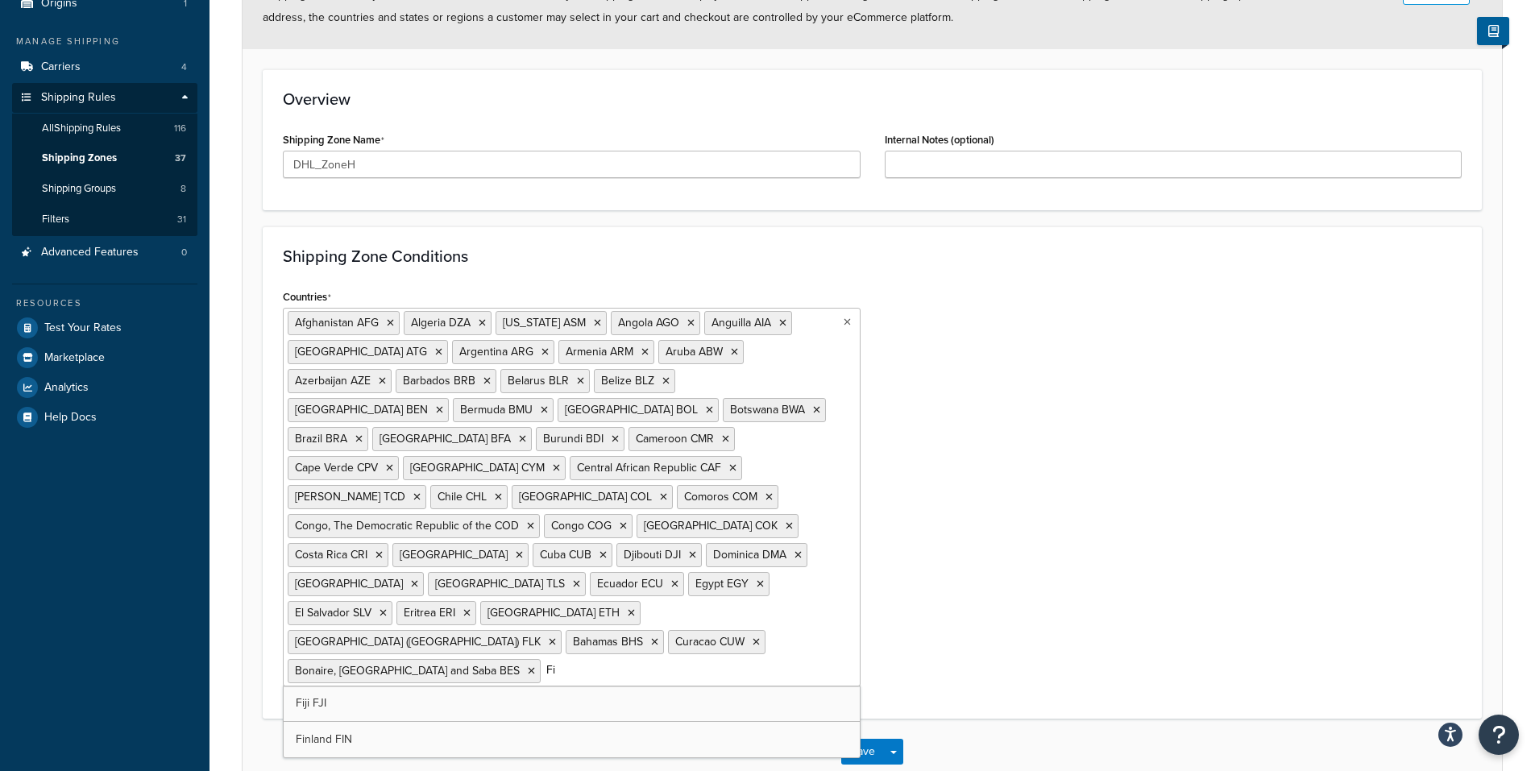
type input "Fij"
type input "Fre"
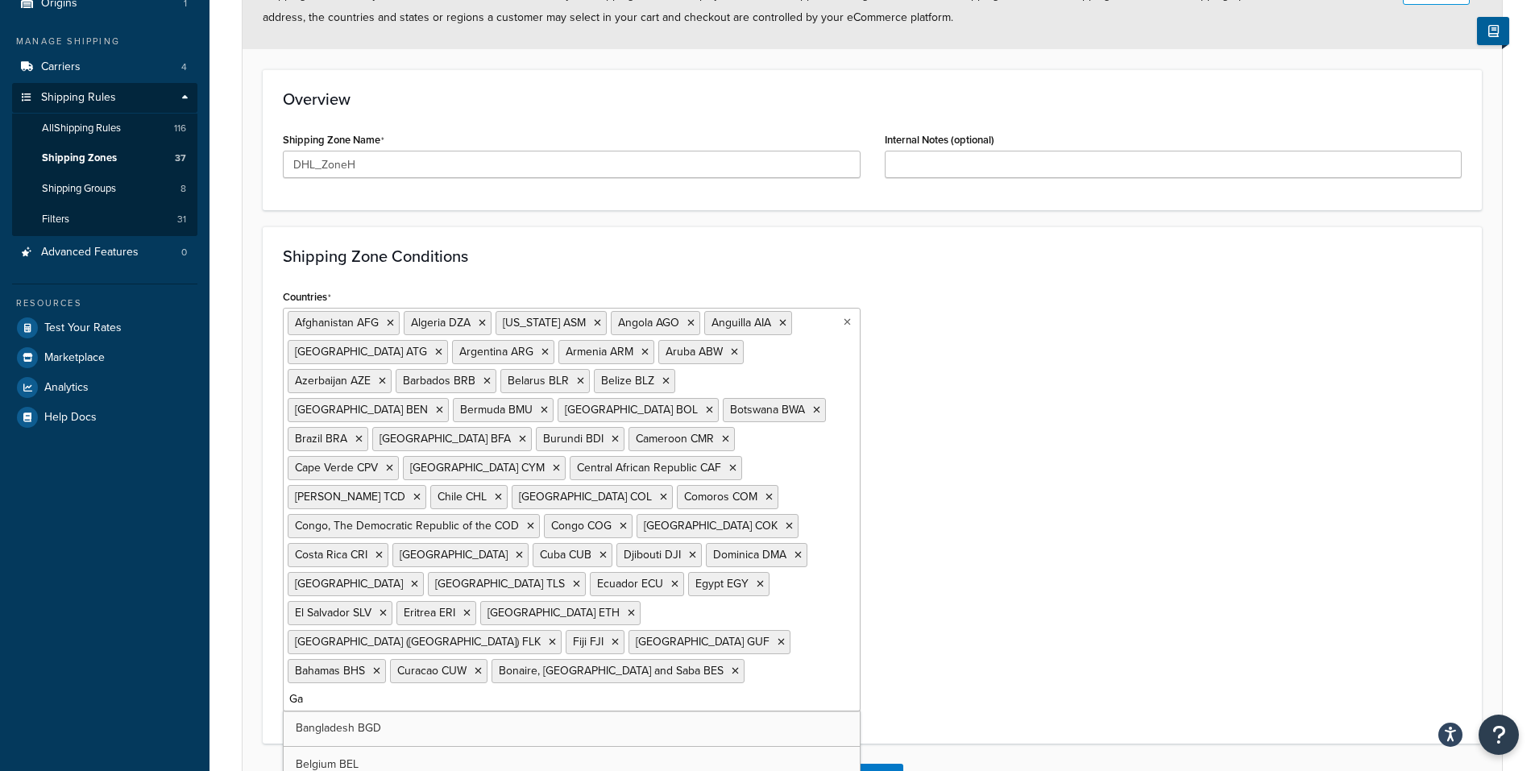
type input "Gab"
type input "Gamb"
type input "Georg"
type input "Ghana"
type input "Grenada"
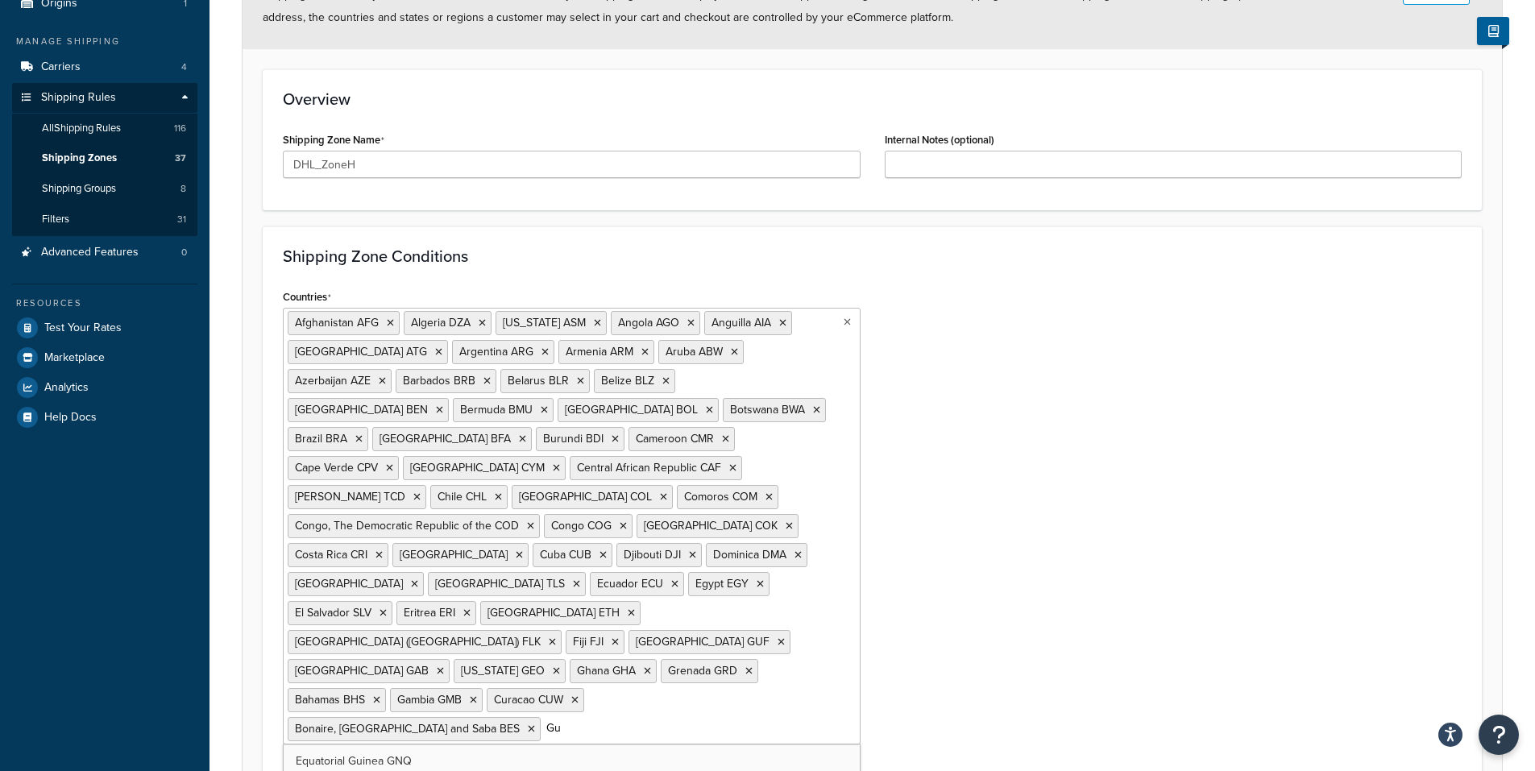
type input "Gua"
type input "Guin"
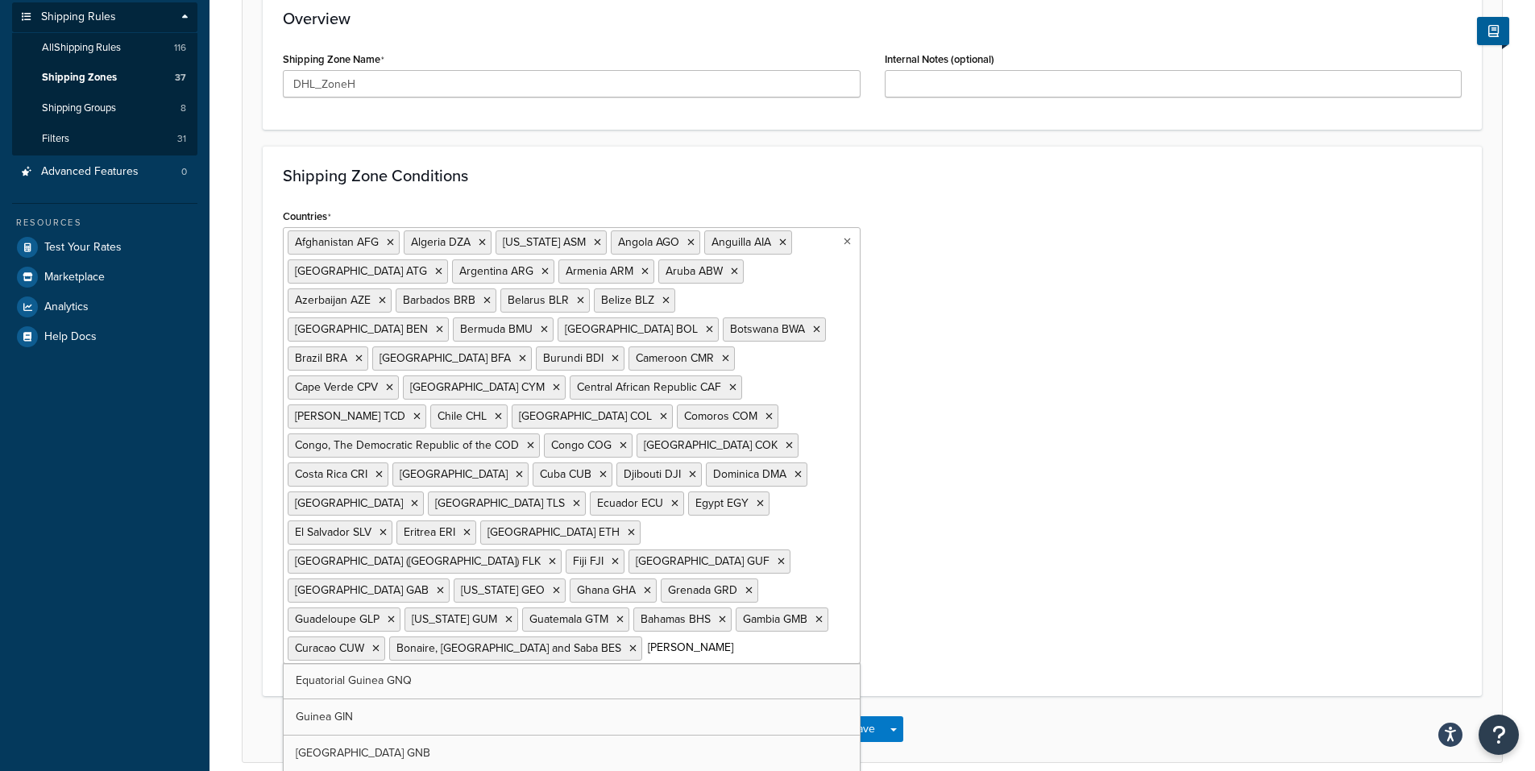
scroll to position [285, 0]
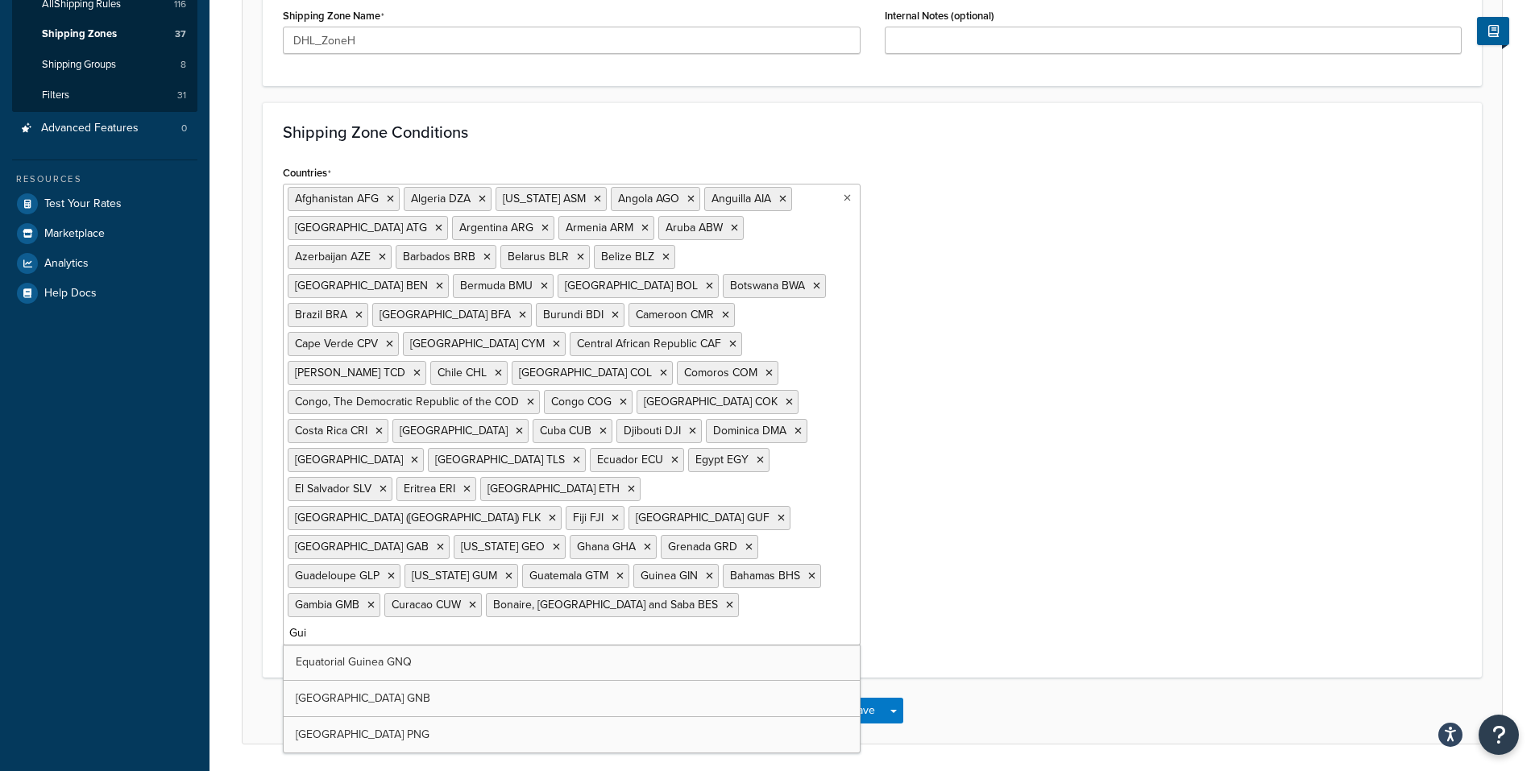
type input "Guin"
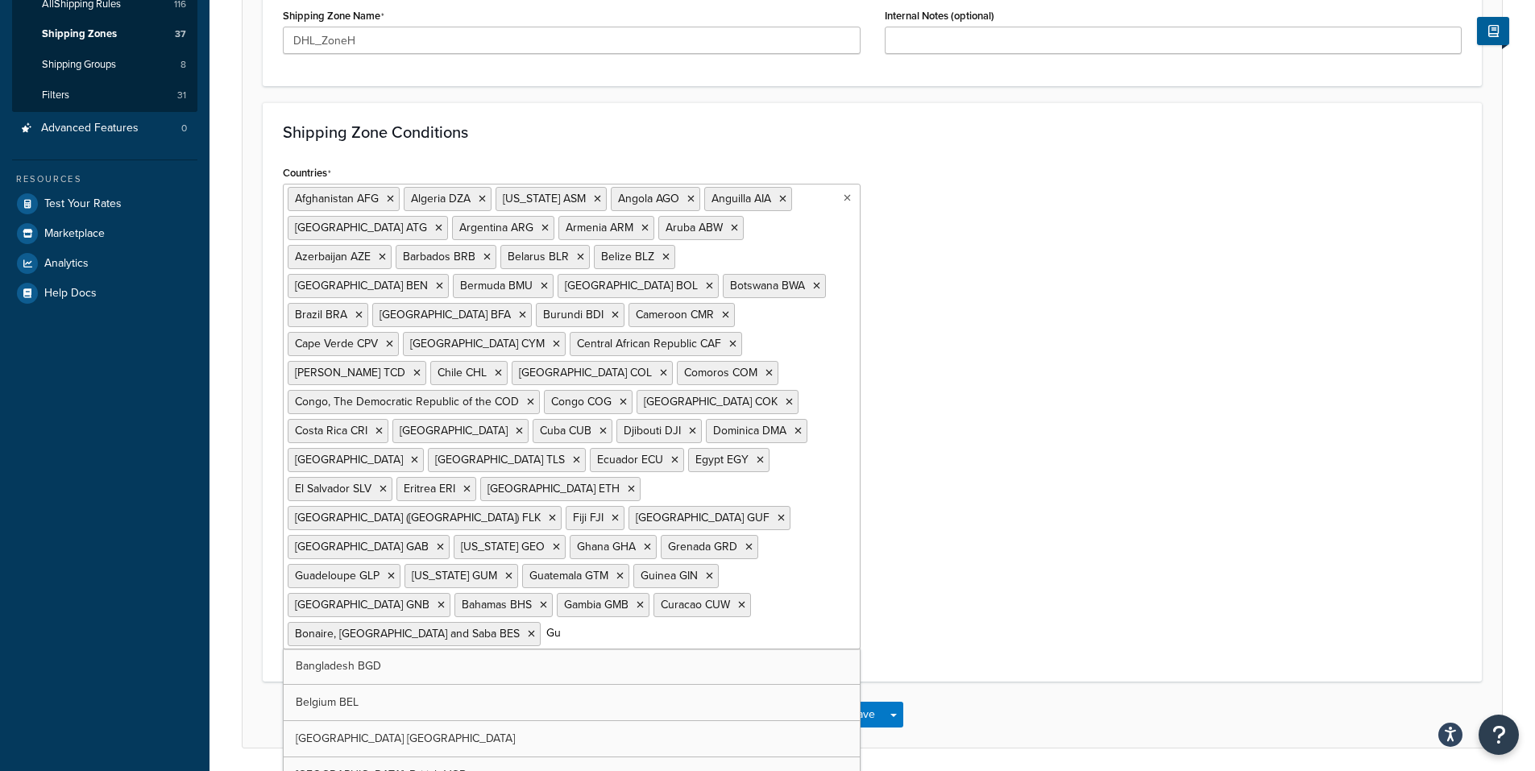
type input "Gui"
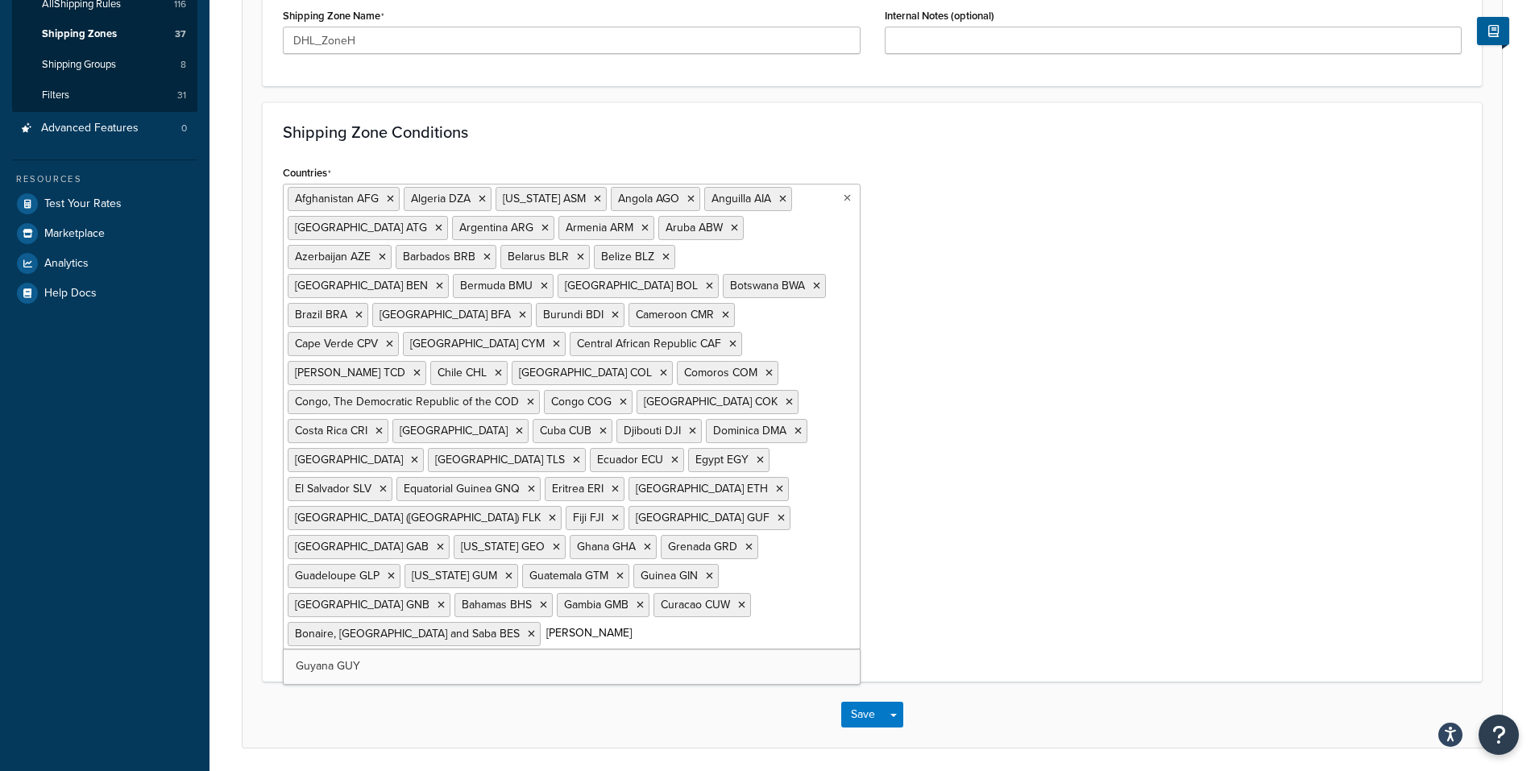
type input "Guyana"
type input "Hai"
type input "Hondu"
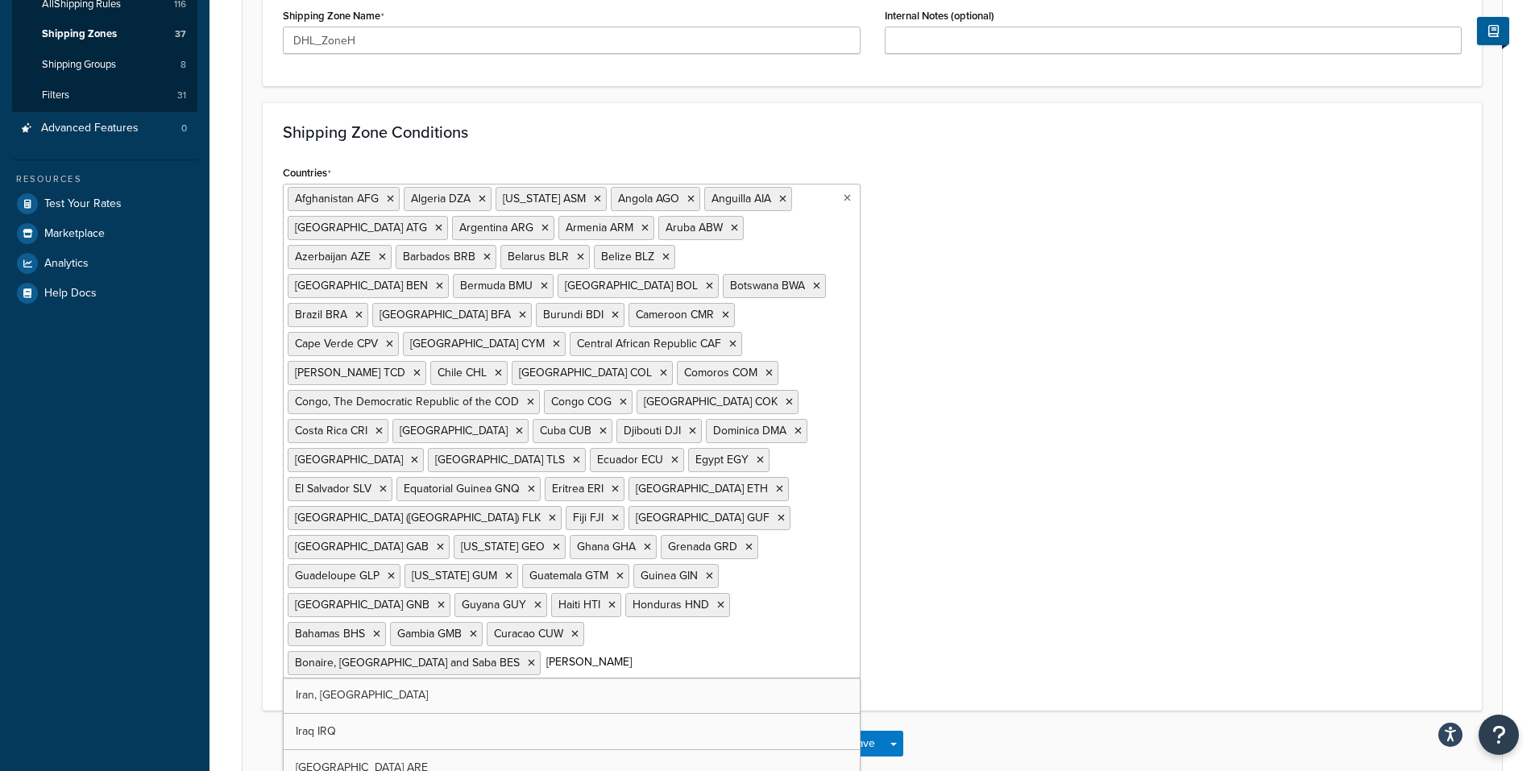
type input "Iran"
type input "Iraq"
type input "Jamaica"
type input "Kazak"
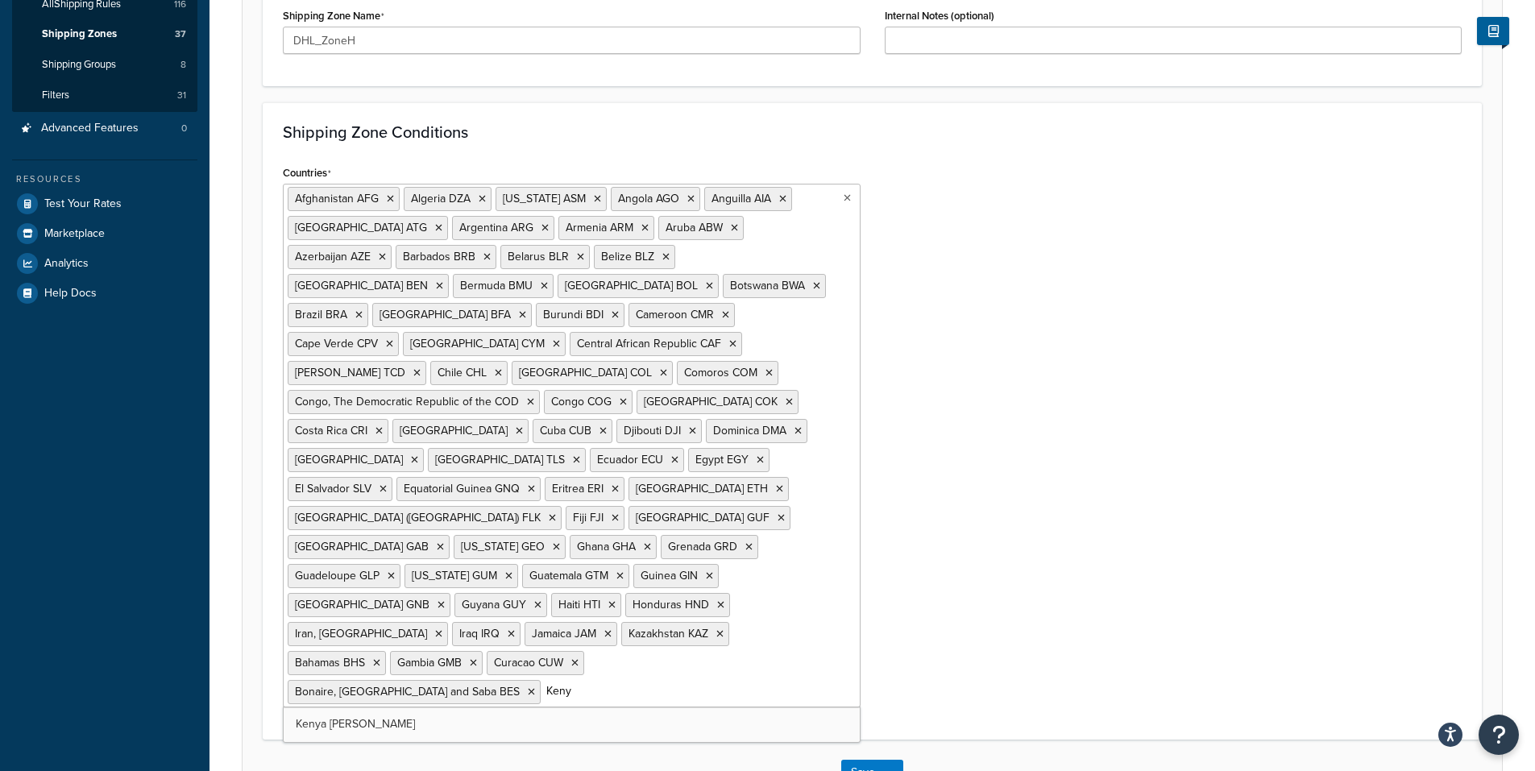
type input "Kenya"
type input "Kiri"
type input "Kyr"
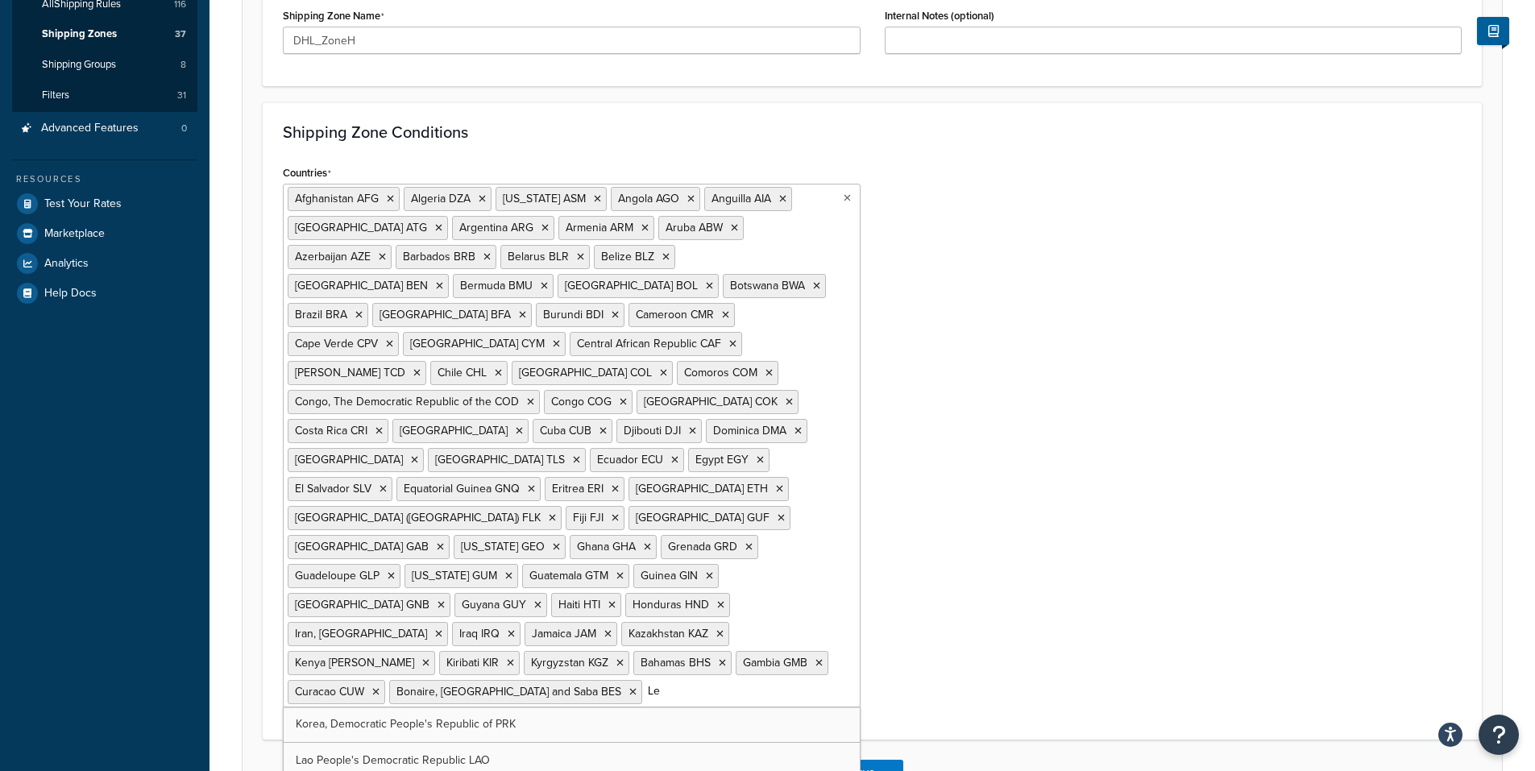
type input "Leb"
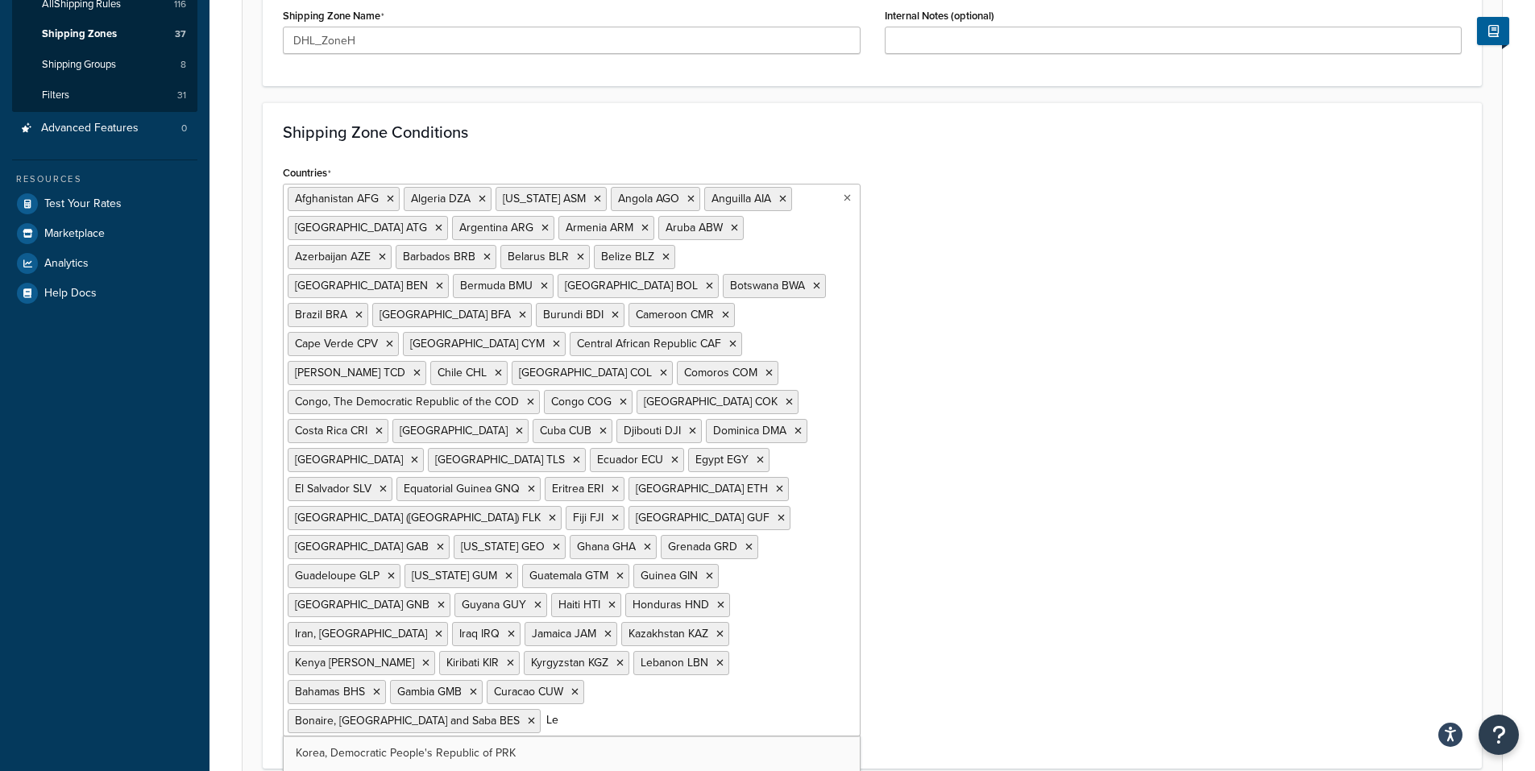
type input "Les"
type input "Liberia"
type input "Lib"
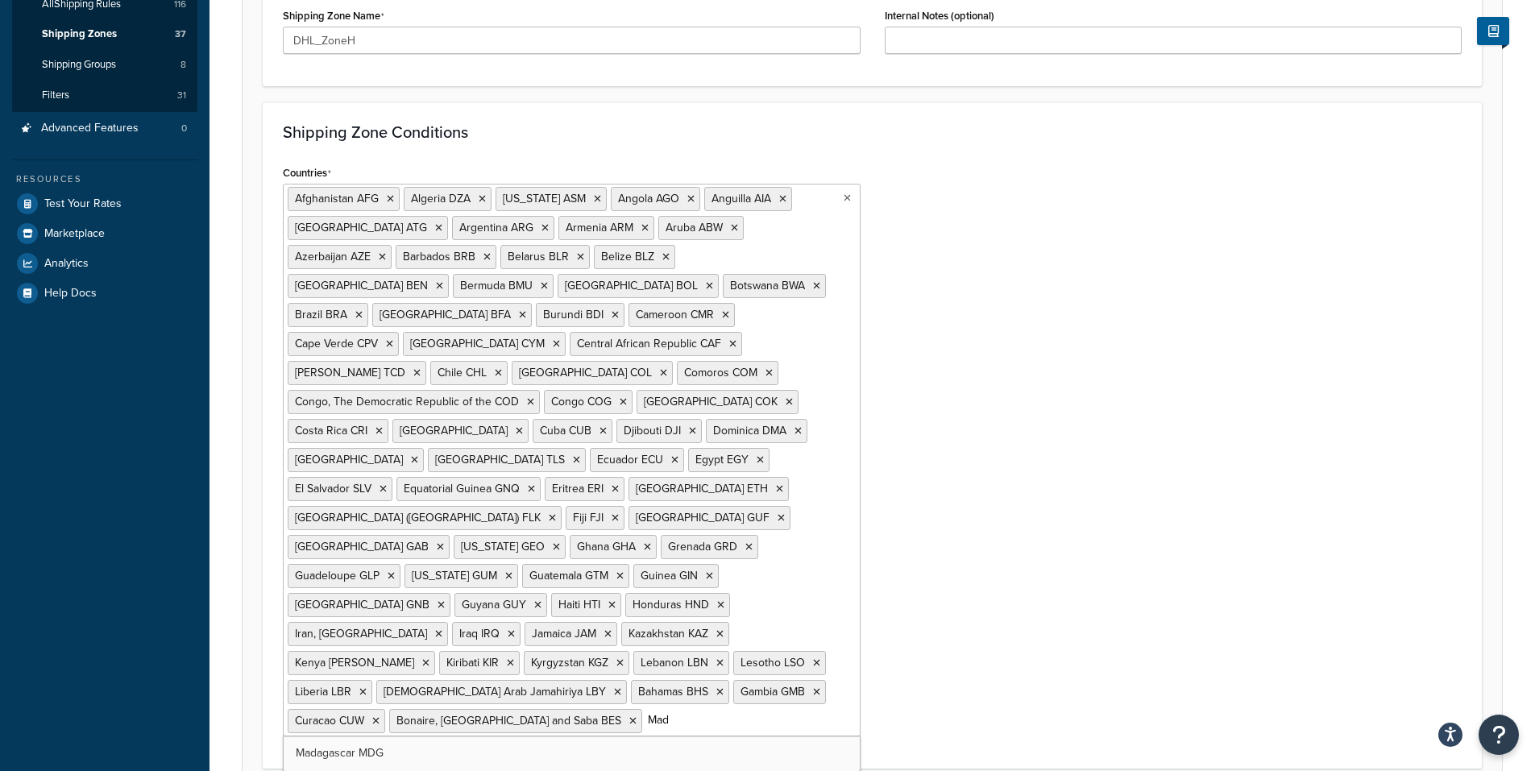
type input "Mad"
click at [452, 735] on div "Madagascar MDG" at bounding box center [572, 753] width 578 height 37
click at [433, 695] on ul "Afghanistan AFG Algeria DZA American Samoa ASM Angola AGO Anguilla AIA Antigua …" at bounding box center [572, 475] width 578 height 582
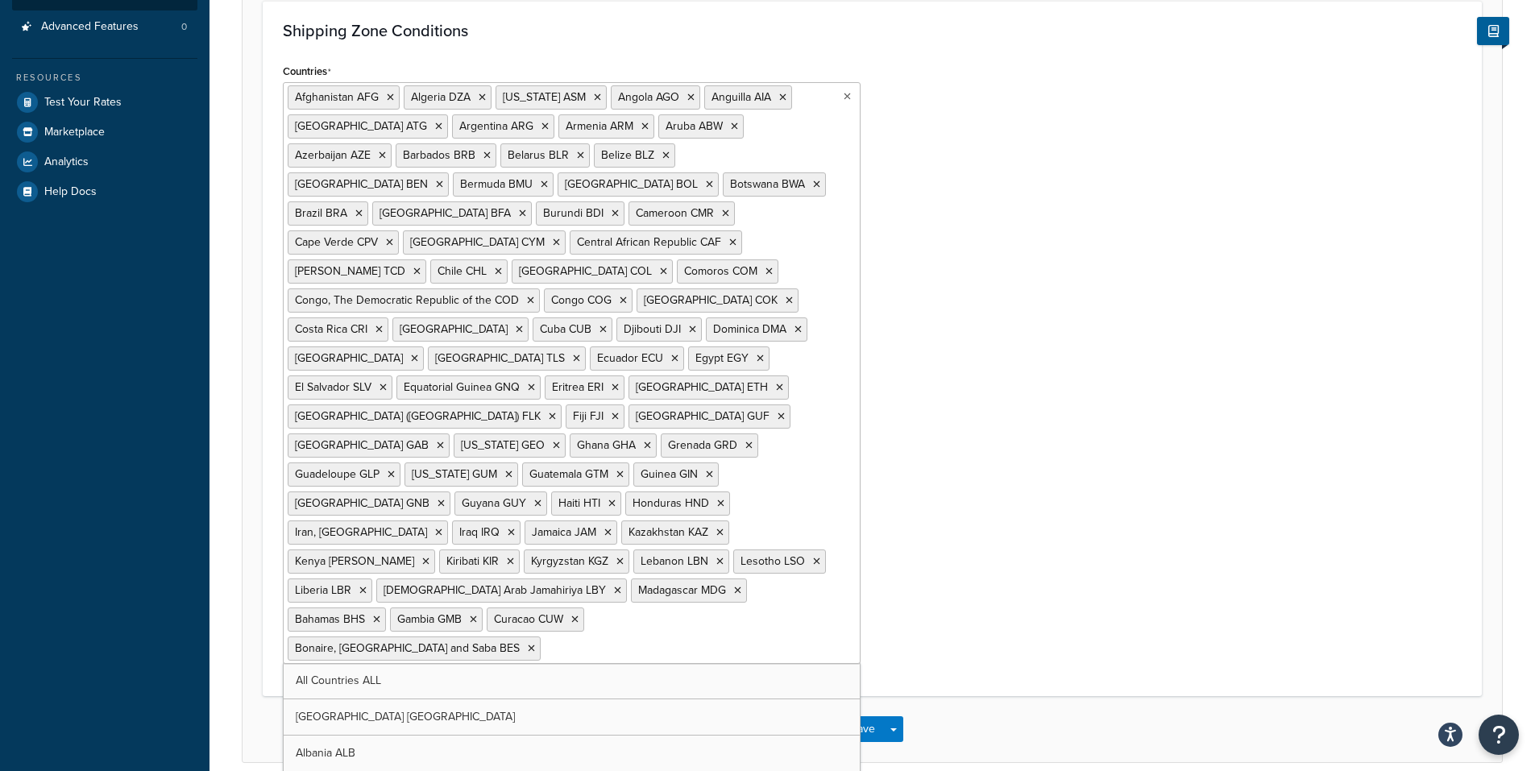
scroll to position [397, 0]
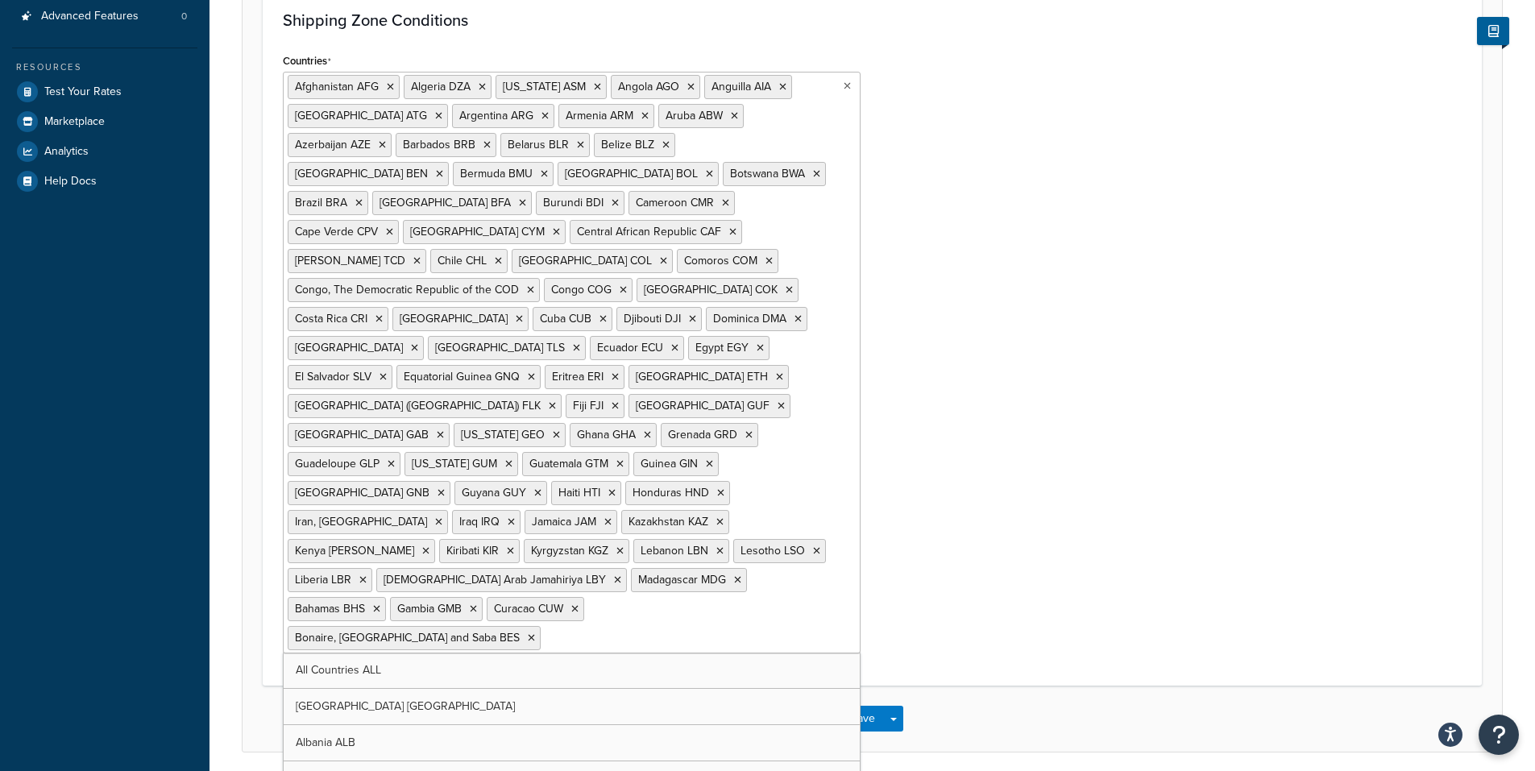
click at [815, 553] on ul "Afghanistan AFG Algeria DZA American Samoa ASM Angola AGO Anguilla AIA Antigua …" at bounding box center [572, 363] width 578 height 582
click at [594, 576] on ul "Afghanistan AFG Algeria DZA American Samoa ASM Angola AGO Anguilla AIA Antigua …" at bounding box center [572, 363] width 578 height 582
click at [576, 628] on input "Countries" at bounding box center [616, 637] width 143 height 18
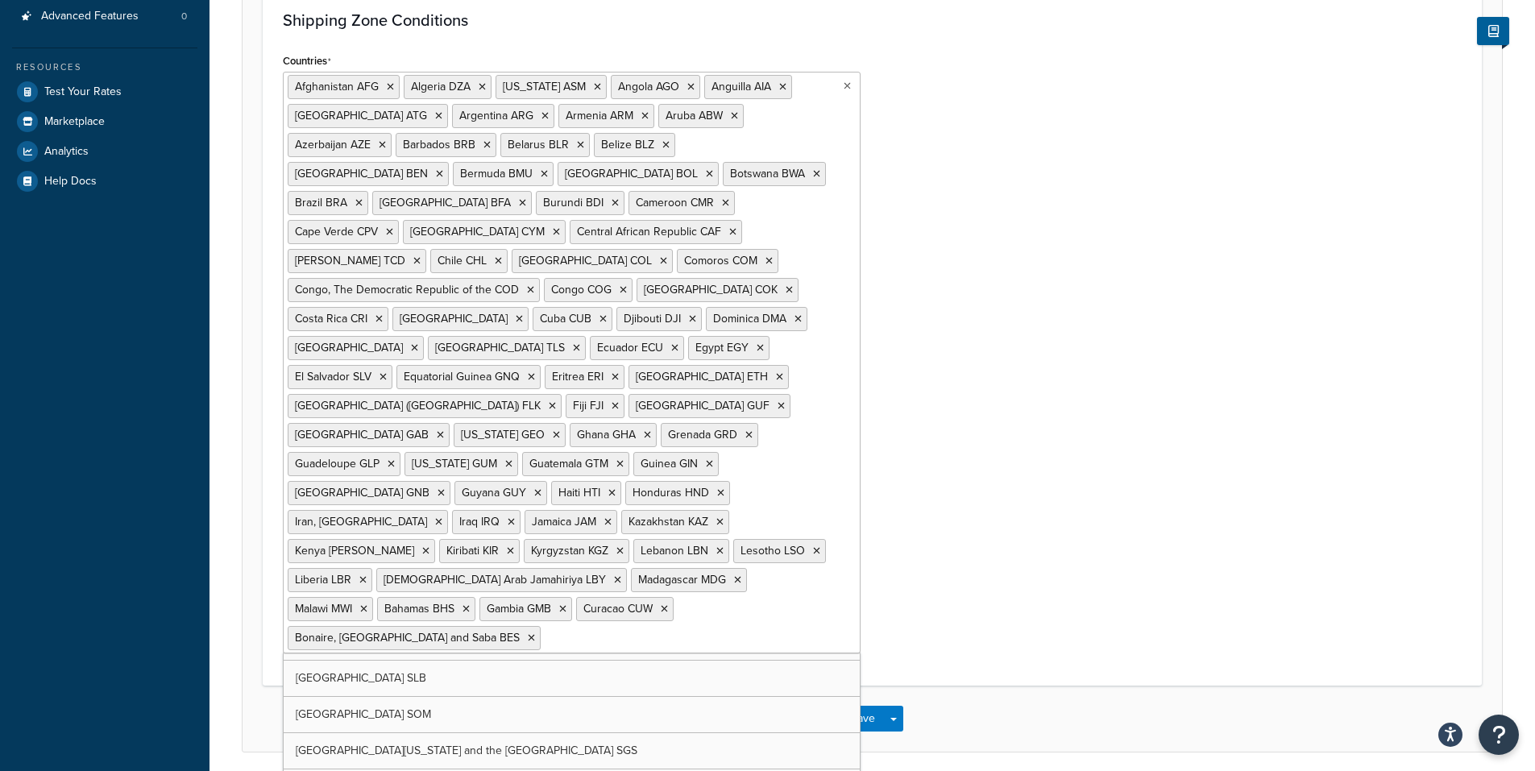
type input "L"
type input "Mald"
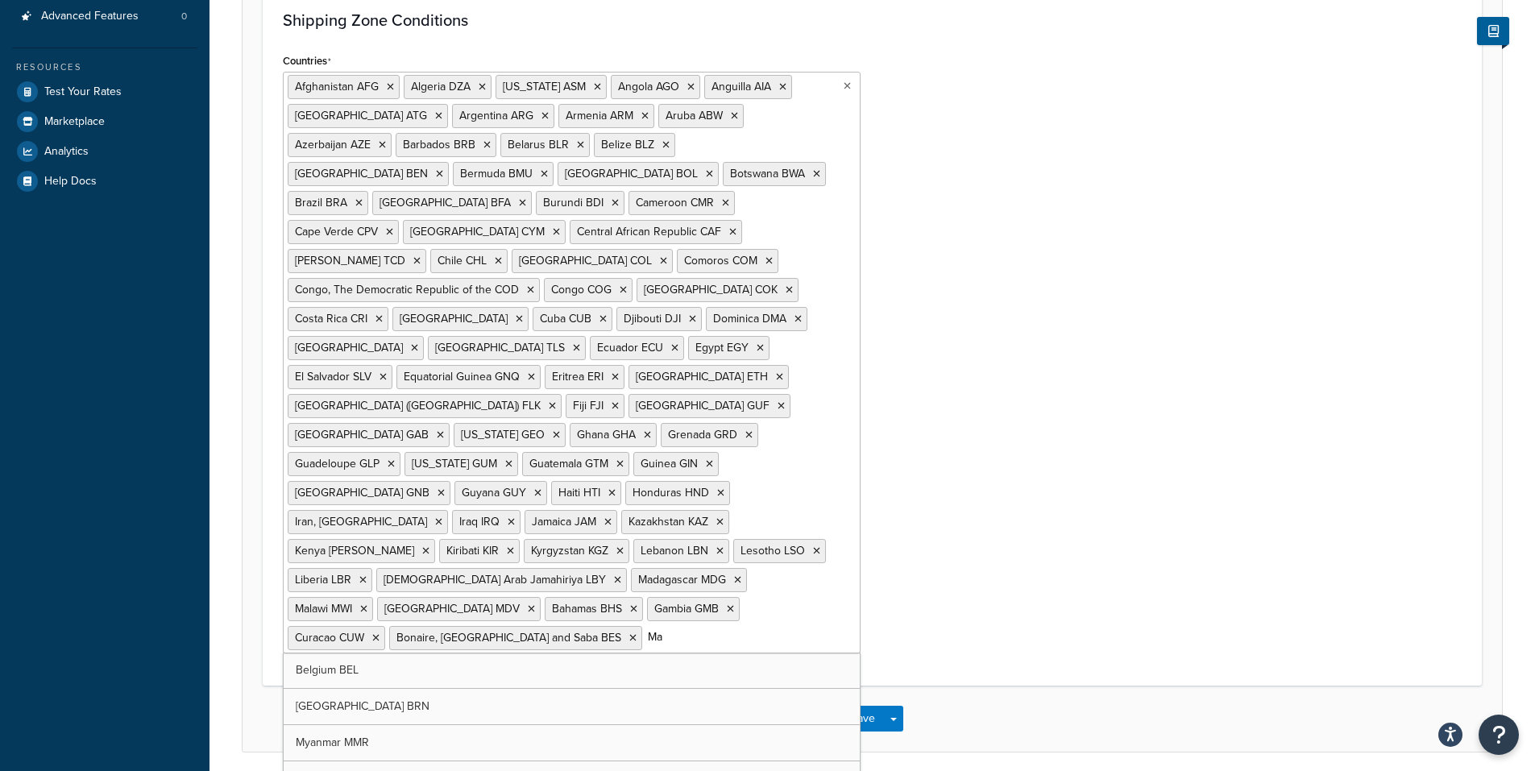
type input "Mal"
click at [646, 628] on input "Countries" at bounding box center [717, 637] width 143 height 18
type input "Marsh"
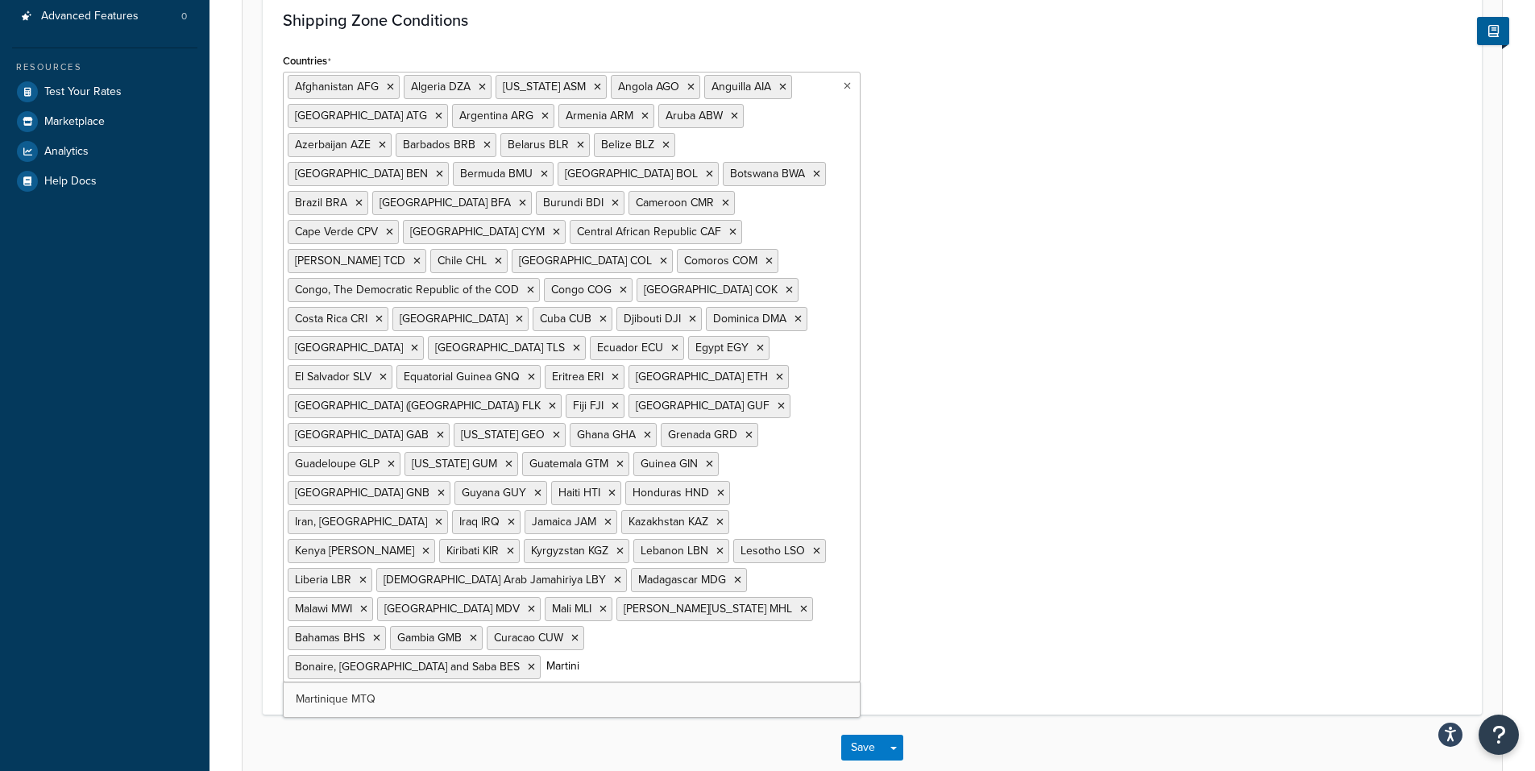
type input "Martini"
click at [487, 594] on ul "Afghanistan AFG Algeria DZA American Samoa ASM Angola AGO Anguilla AIA Antigua …" at bounding box center [572, 377] width 578 height 611
click at [817, 582] on ul "Afghanistan AFG Algeria DZA American Samoa ASM Angola AGO Anguilla AIA Antigua …" at bounding box center [572, 377] width 578 height 611
click at [460, 606] on ul "Afghanistan AFG Algeria DZA American Samoa ASM Angola AGO Anguilla AIA Antigua …" at bounding box center [572, 377] width 578 height 611
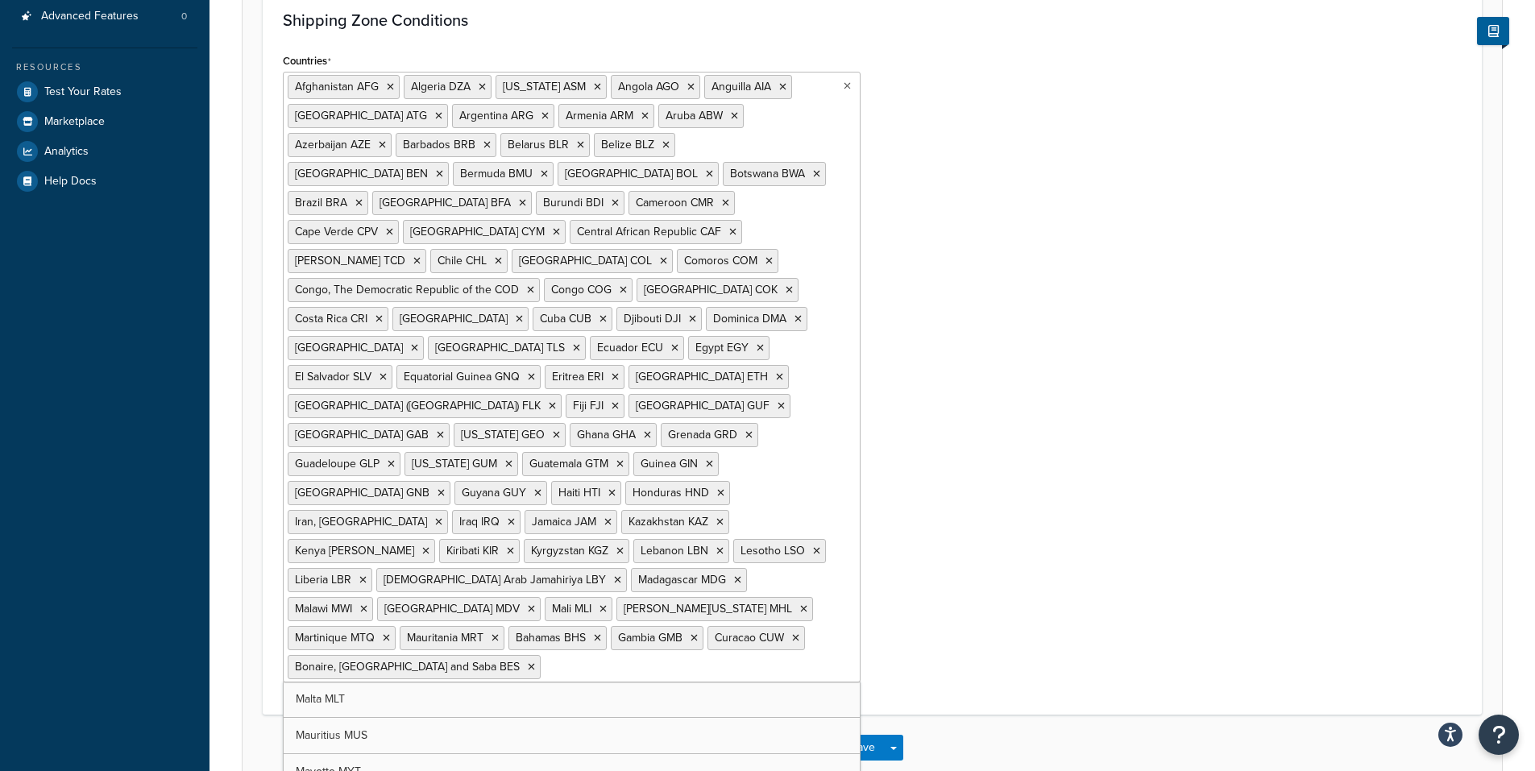
click at [545, 658] on input "Countries" at bounding box center [616, 667] width 143 height 18
type input "Mau"
type input "May"
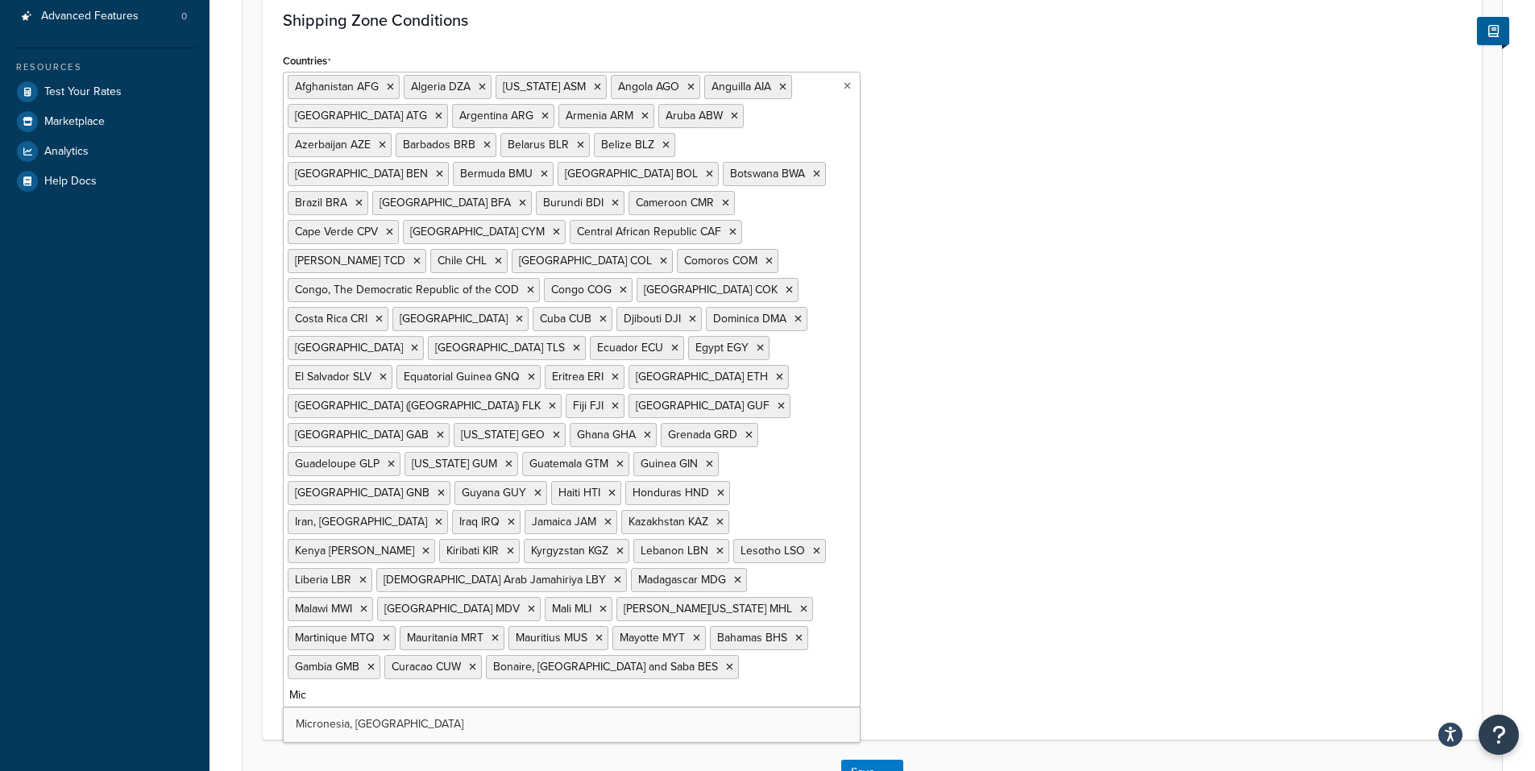
type input "Micr"
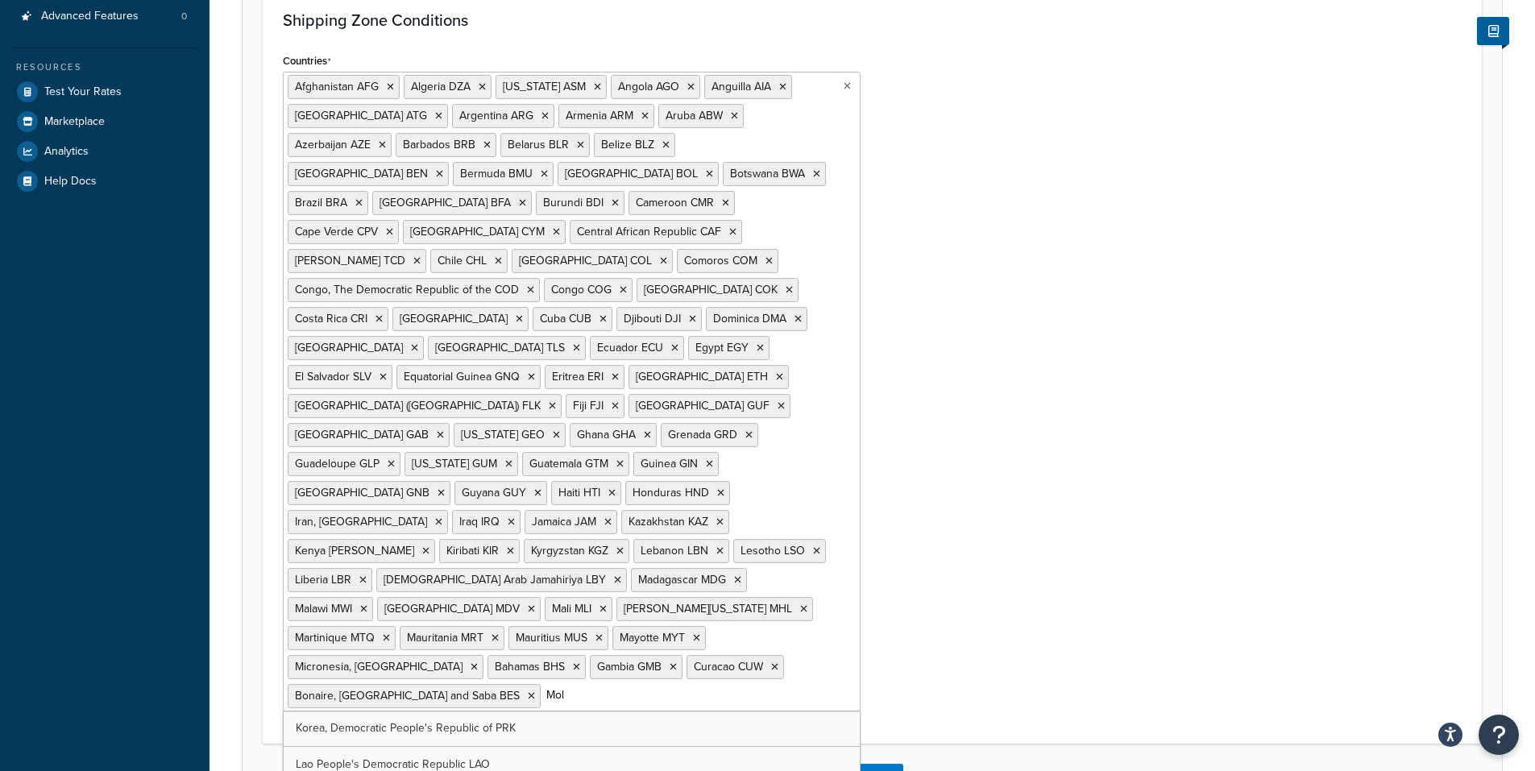
type input "Mold"
type input "Mong"
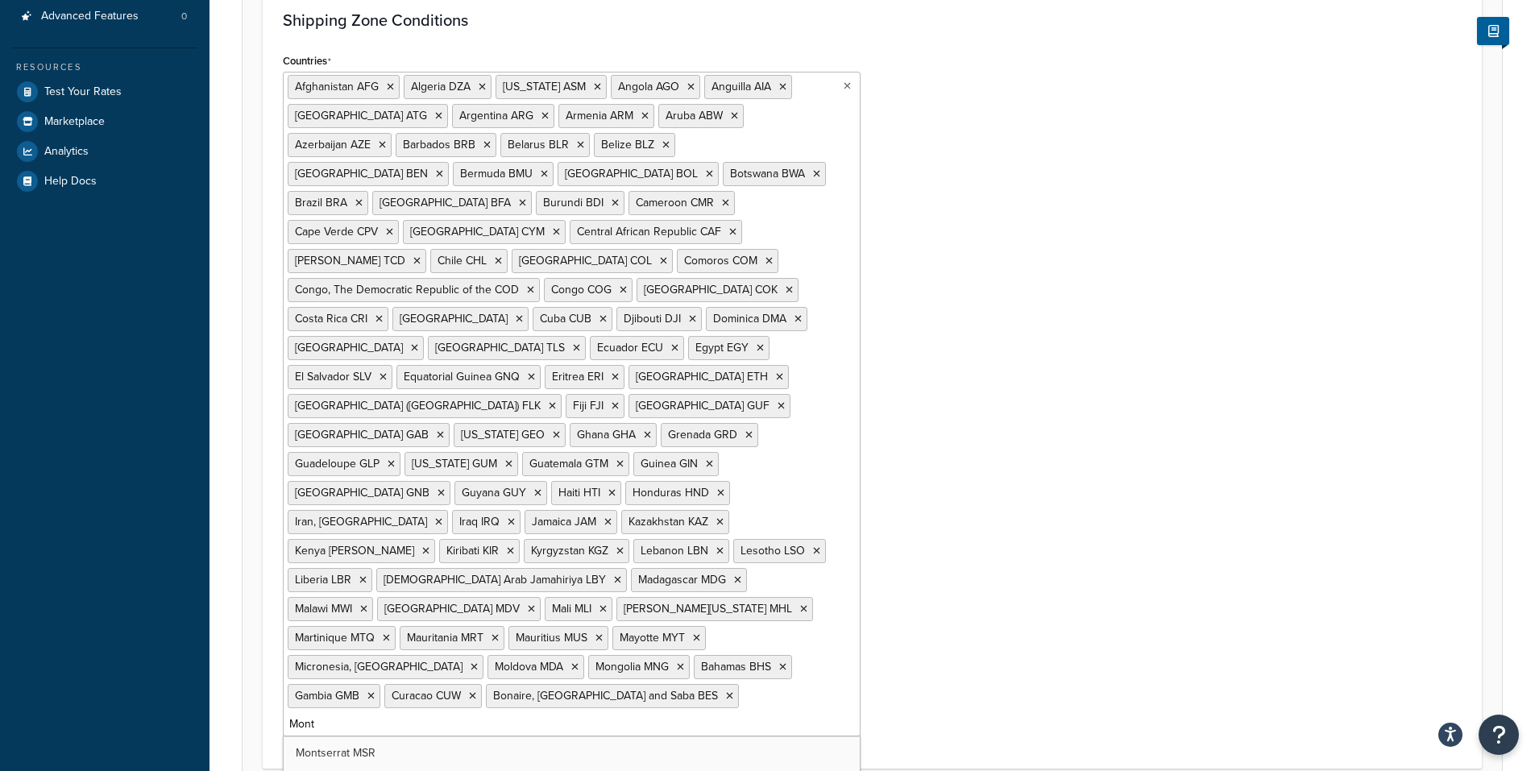
type input "Monts"
type input "Moro"
type input "Mozam"
type input "Nami"
type input "Naur"
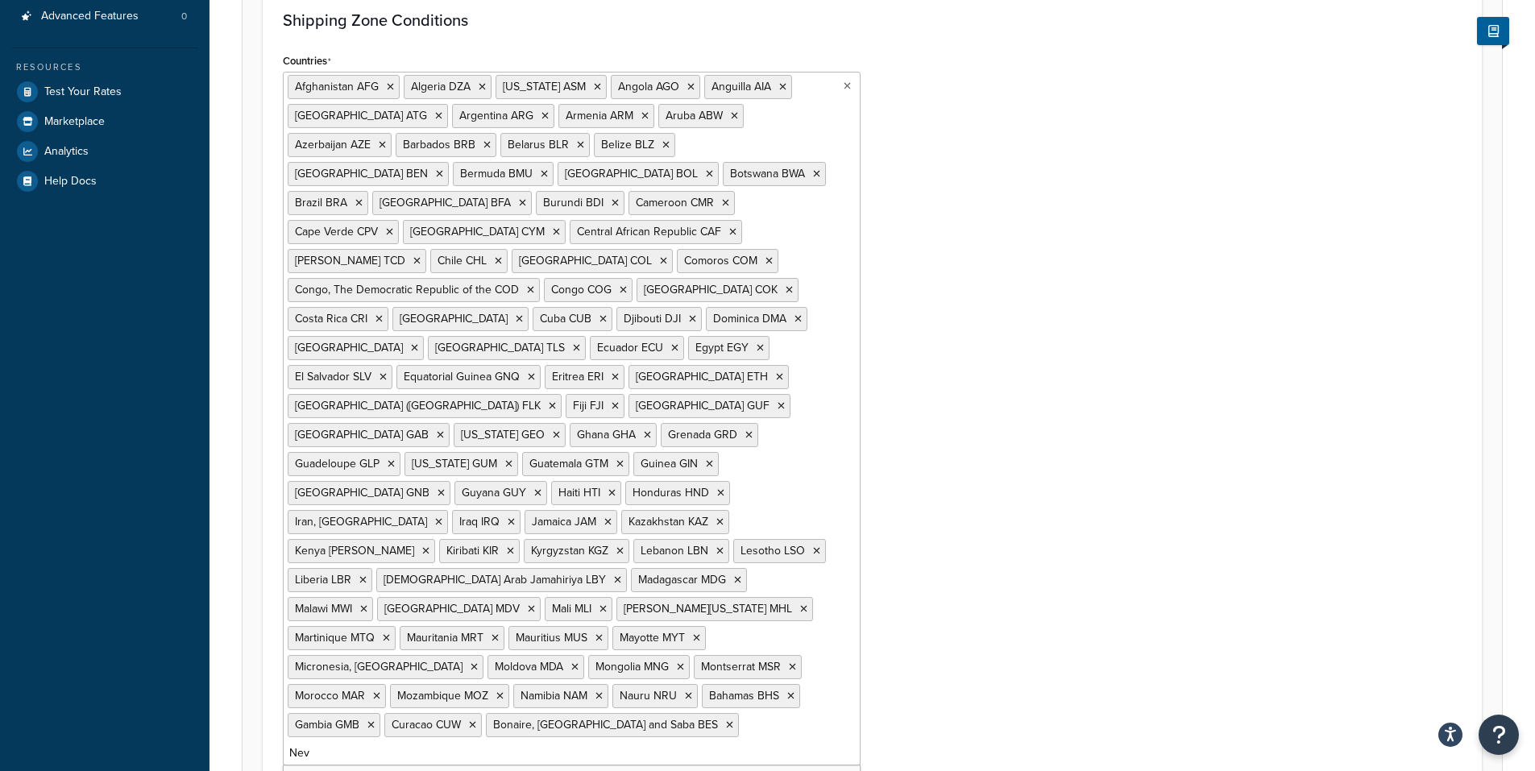
type input "Nevi"
type input "New"
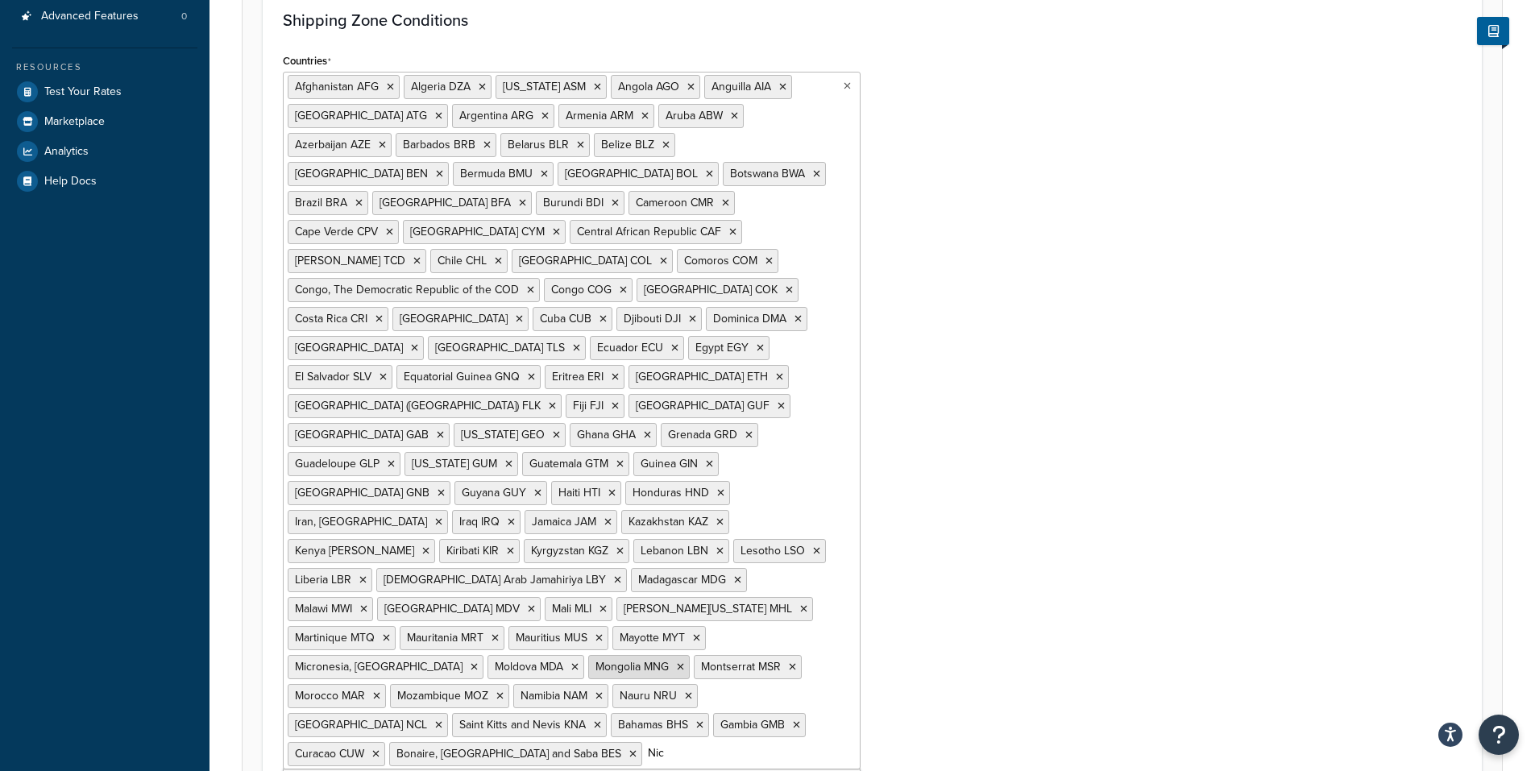
type input "Nica"
type input "Niger"
type input "Nigeria"
type input "Niue"
type input "Marian"
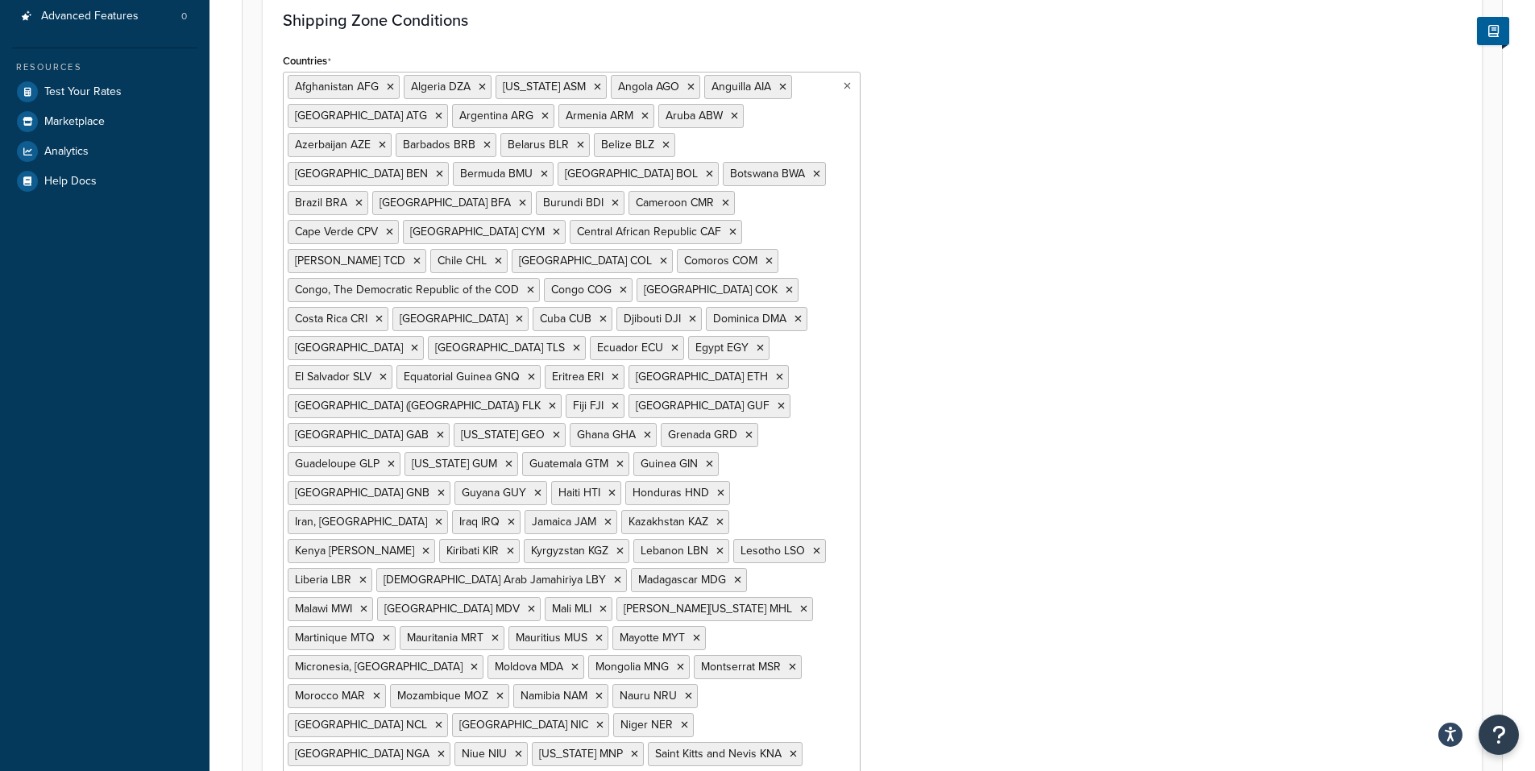
type input "Kore"
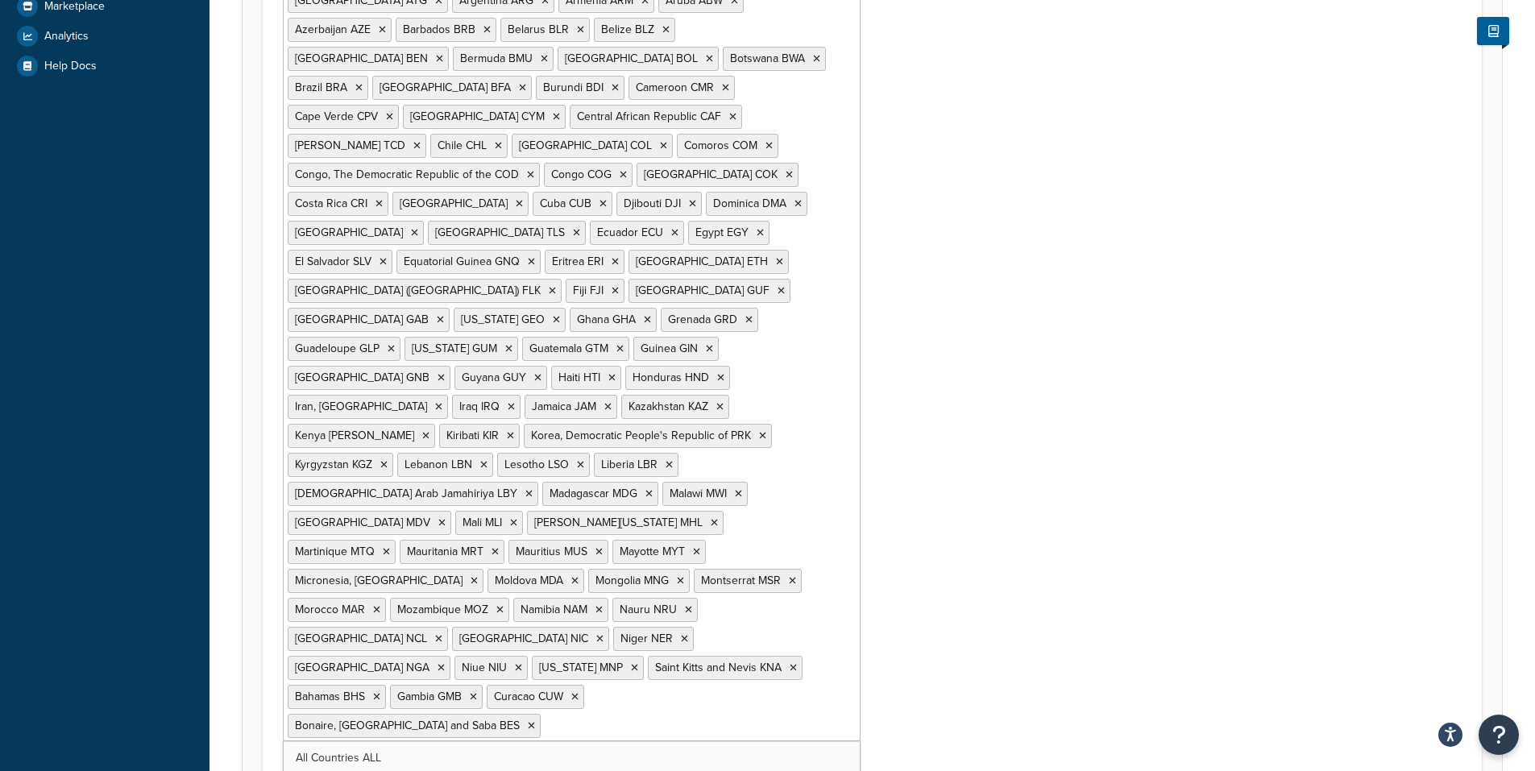
scroll to position [546, 0]
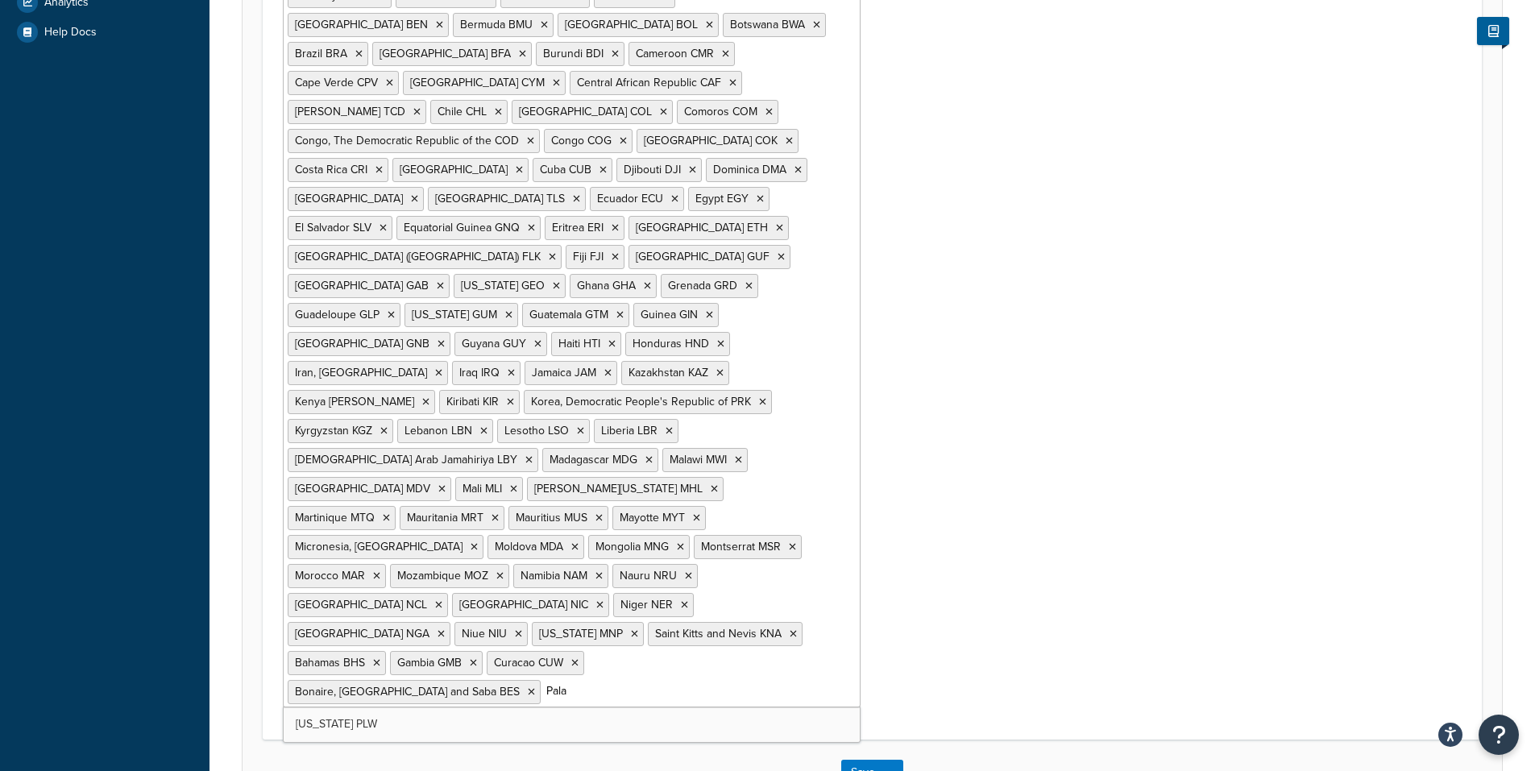
type input "Palau"
type input "Panam"
type input "Pap"
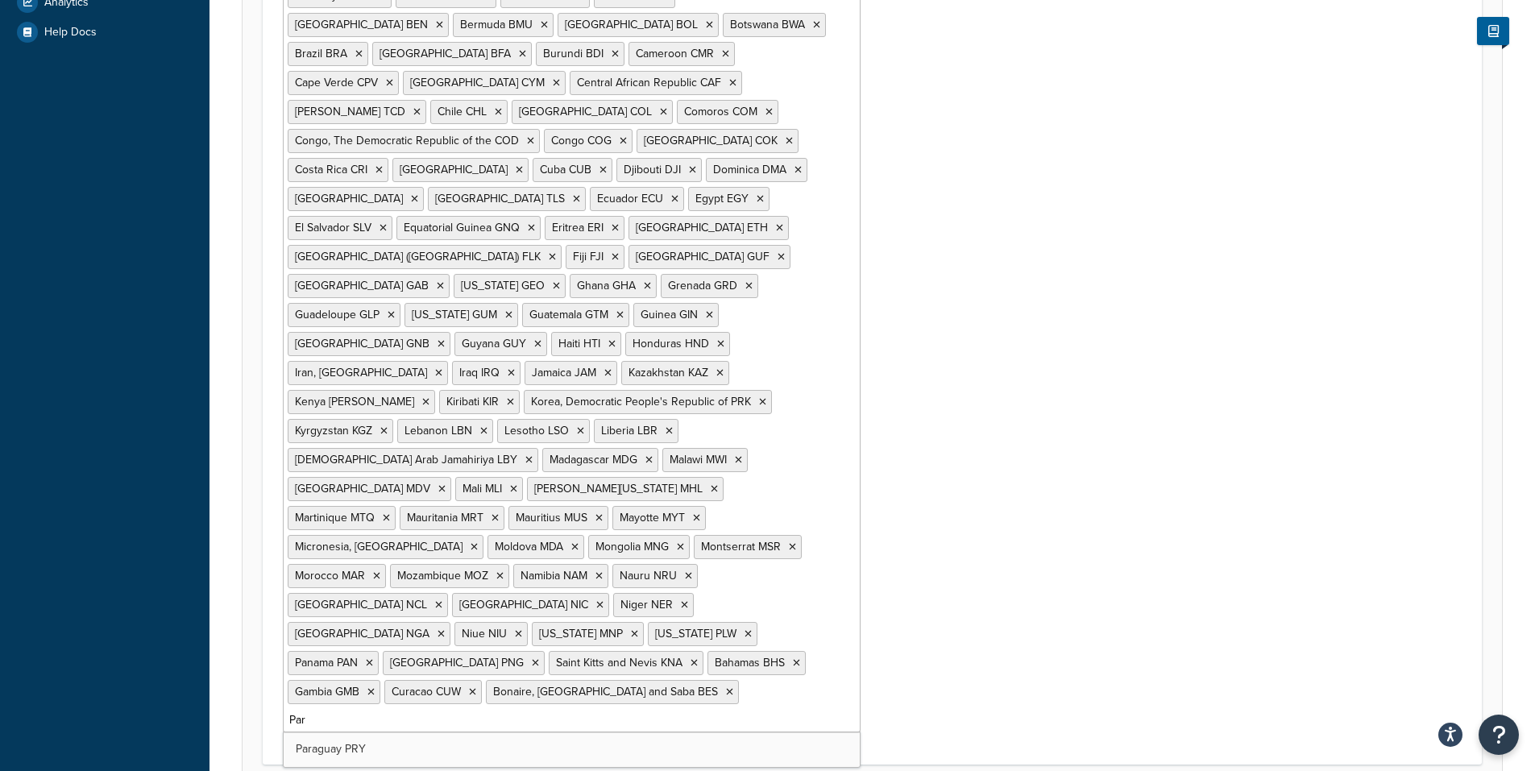
type input "Para"
type input "Peru"
type input "Puerto"
type input "Reun"
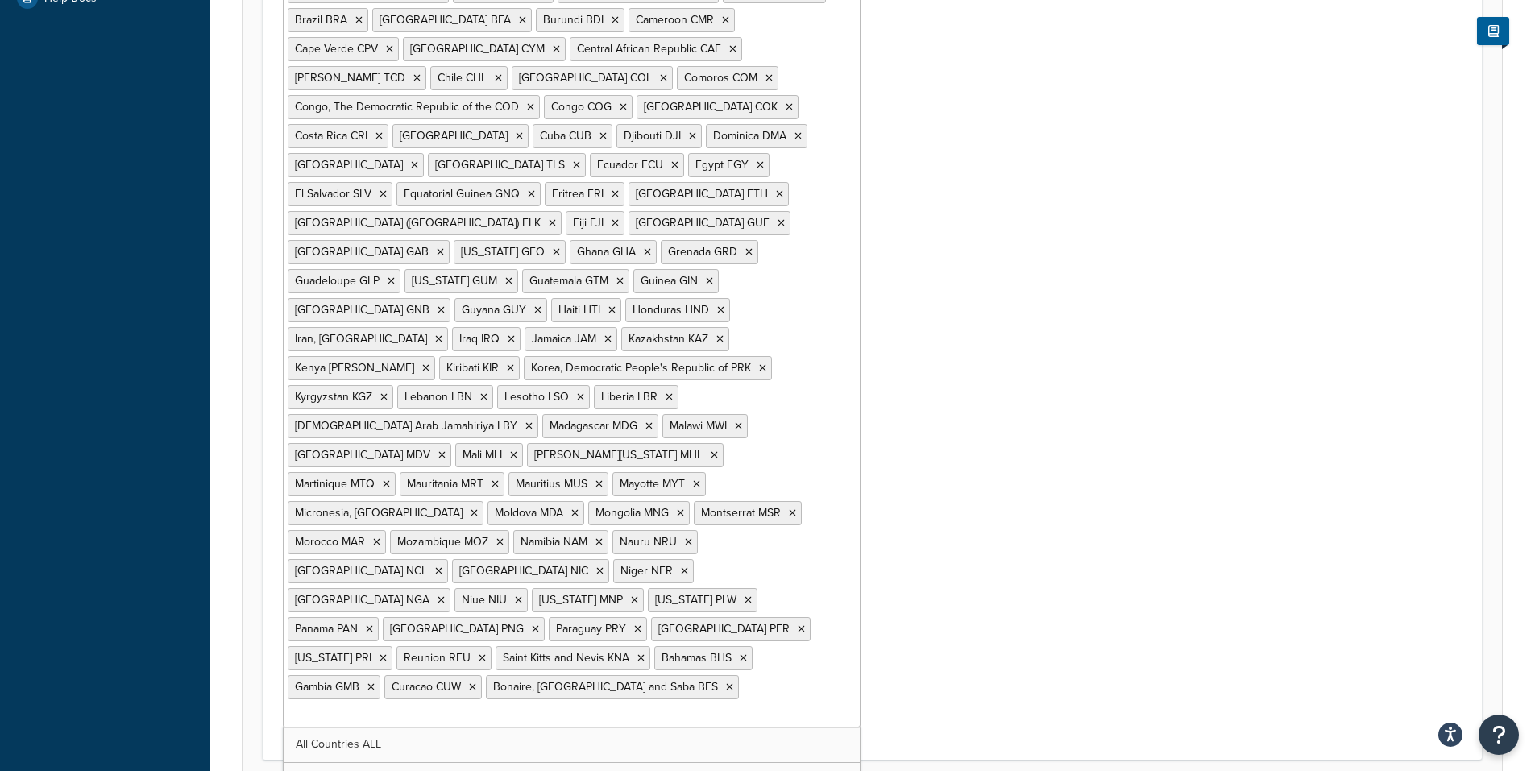
scroll to position [600, 0]
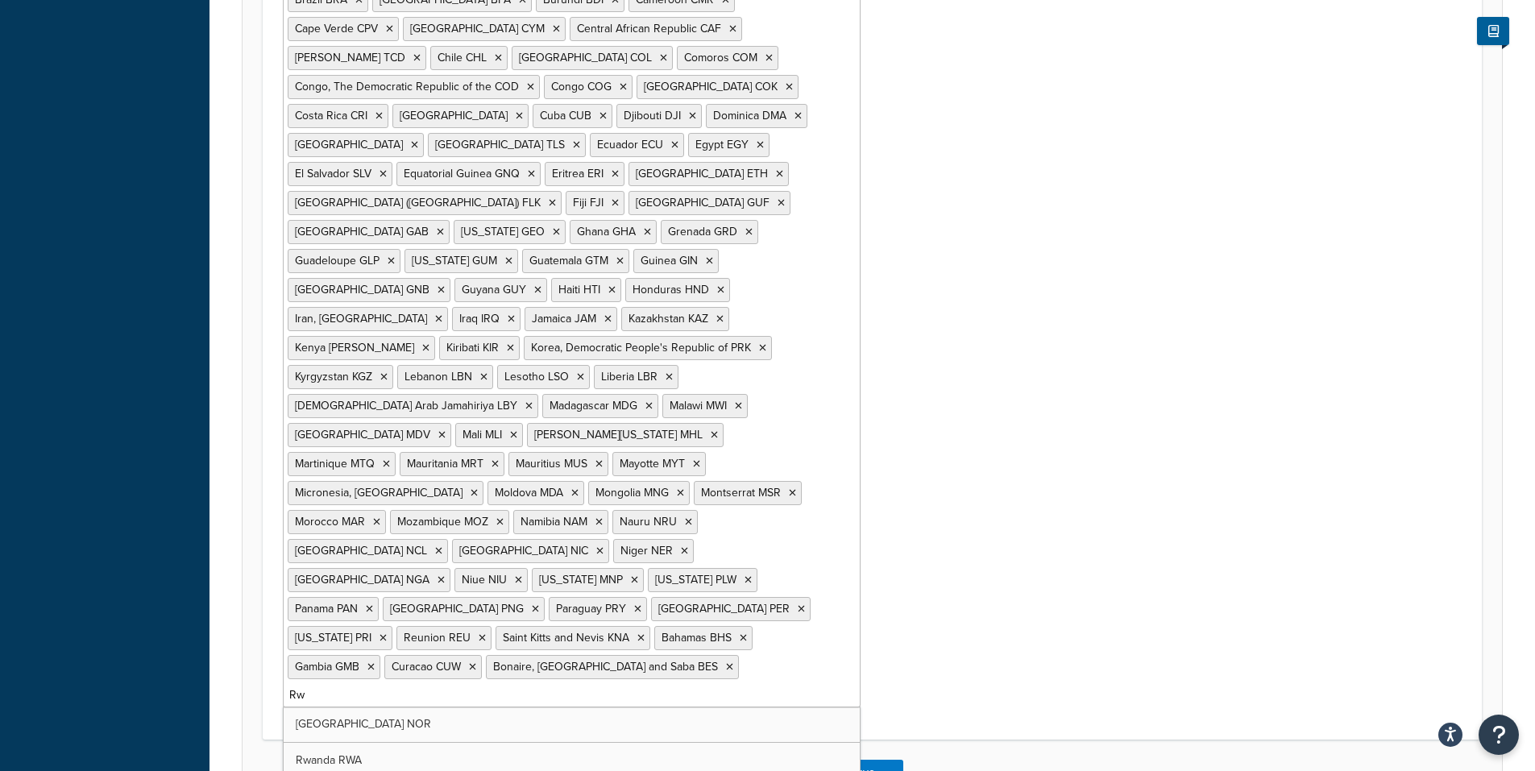
type input "Rwa"
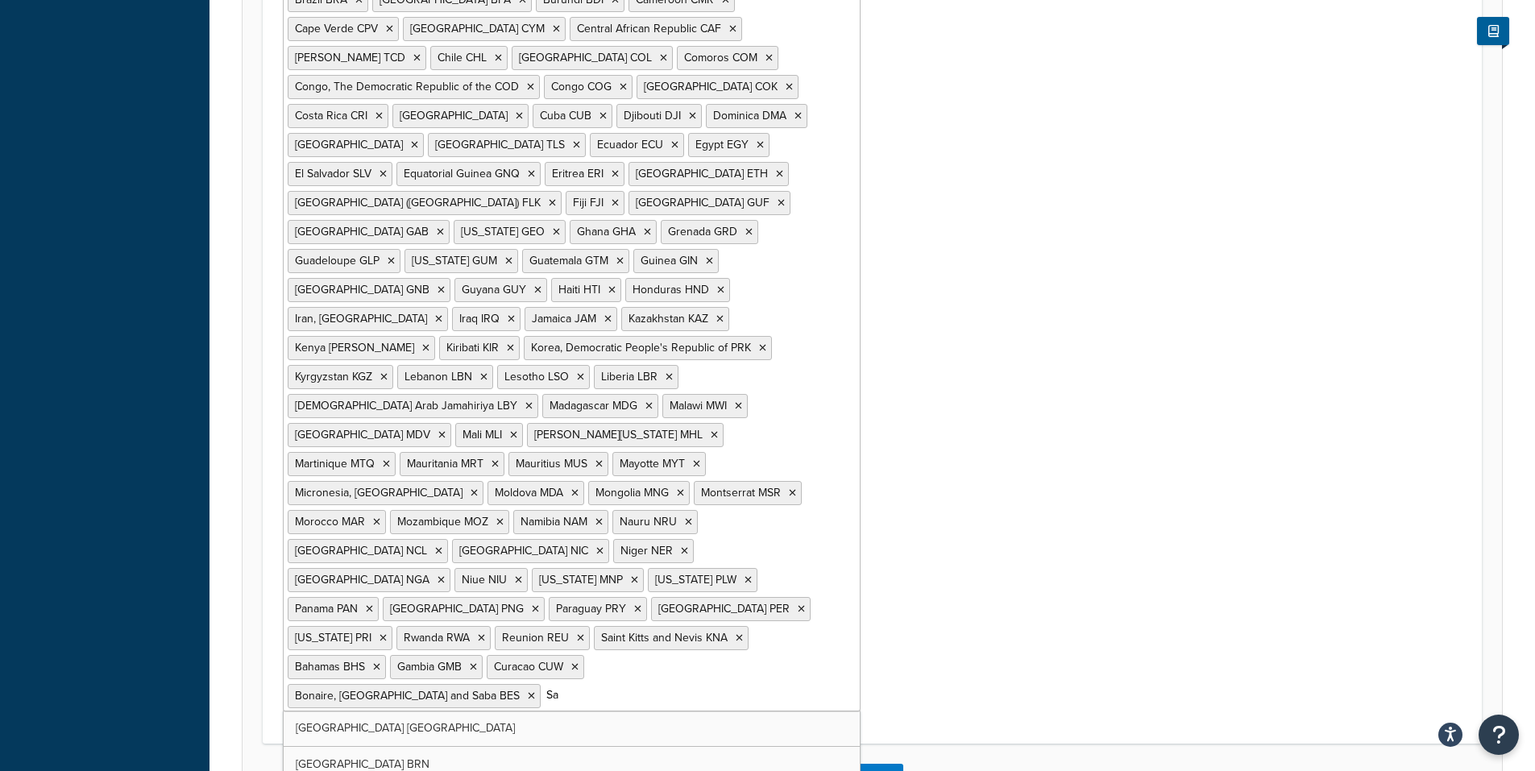
type input "Sam"
type input "Sao"
type input "Sene"
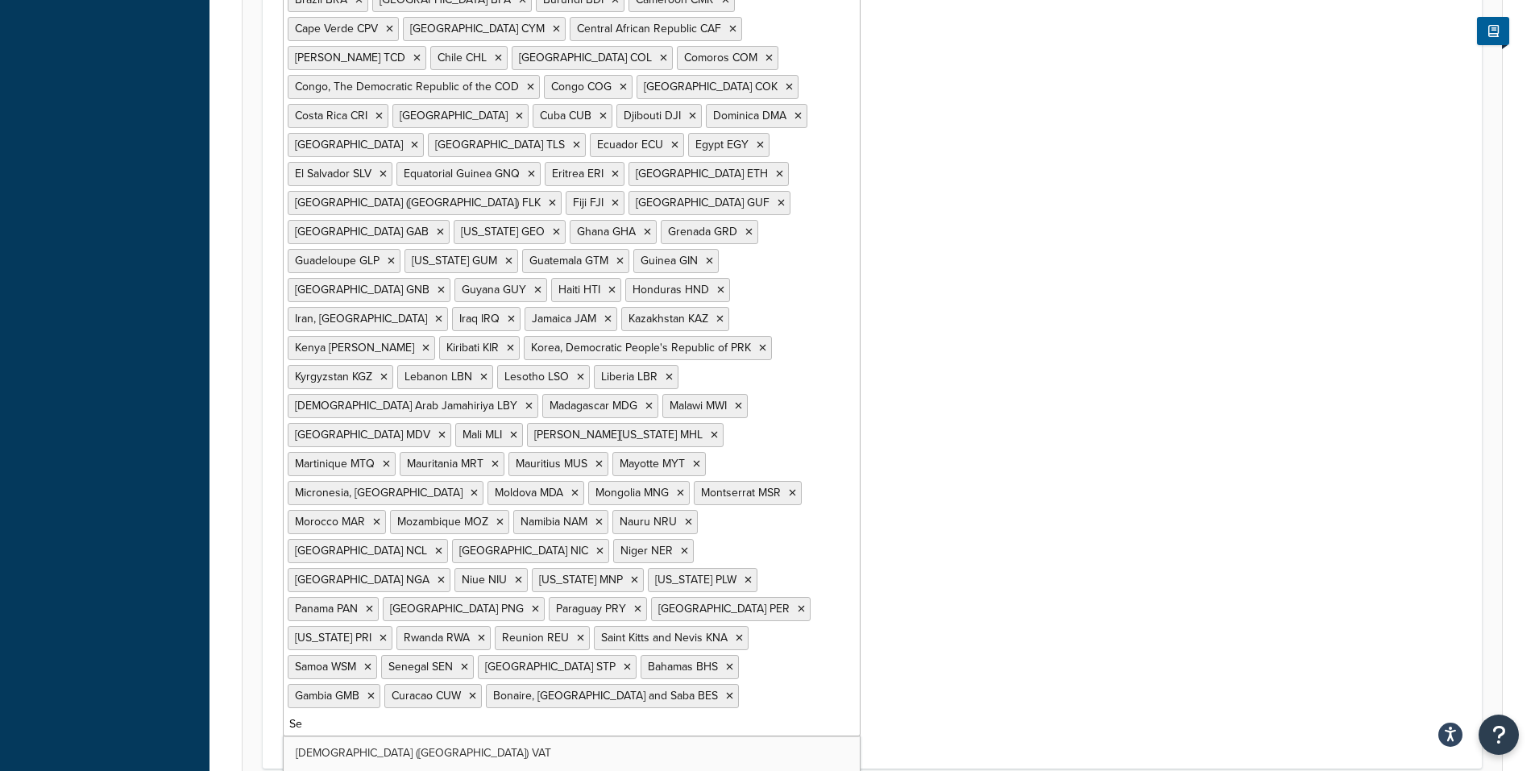
type input "Sey"
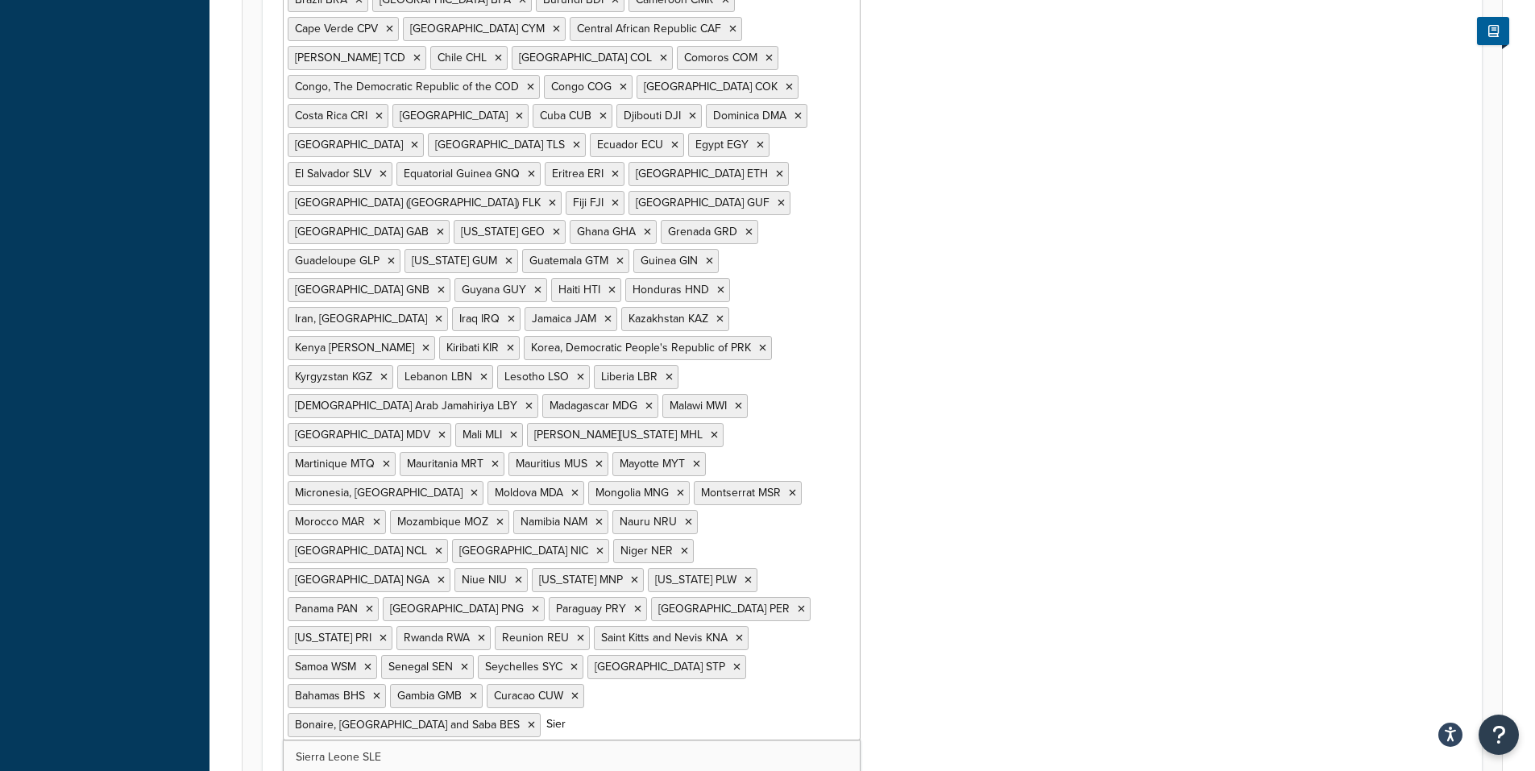
type input "Sierr"
type input "Solo"
type input "Som"
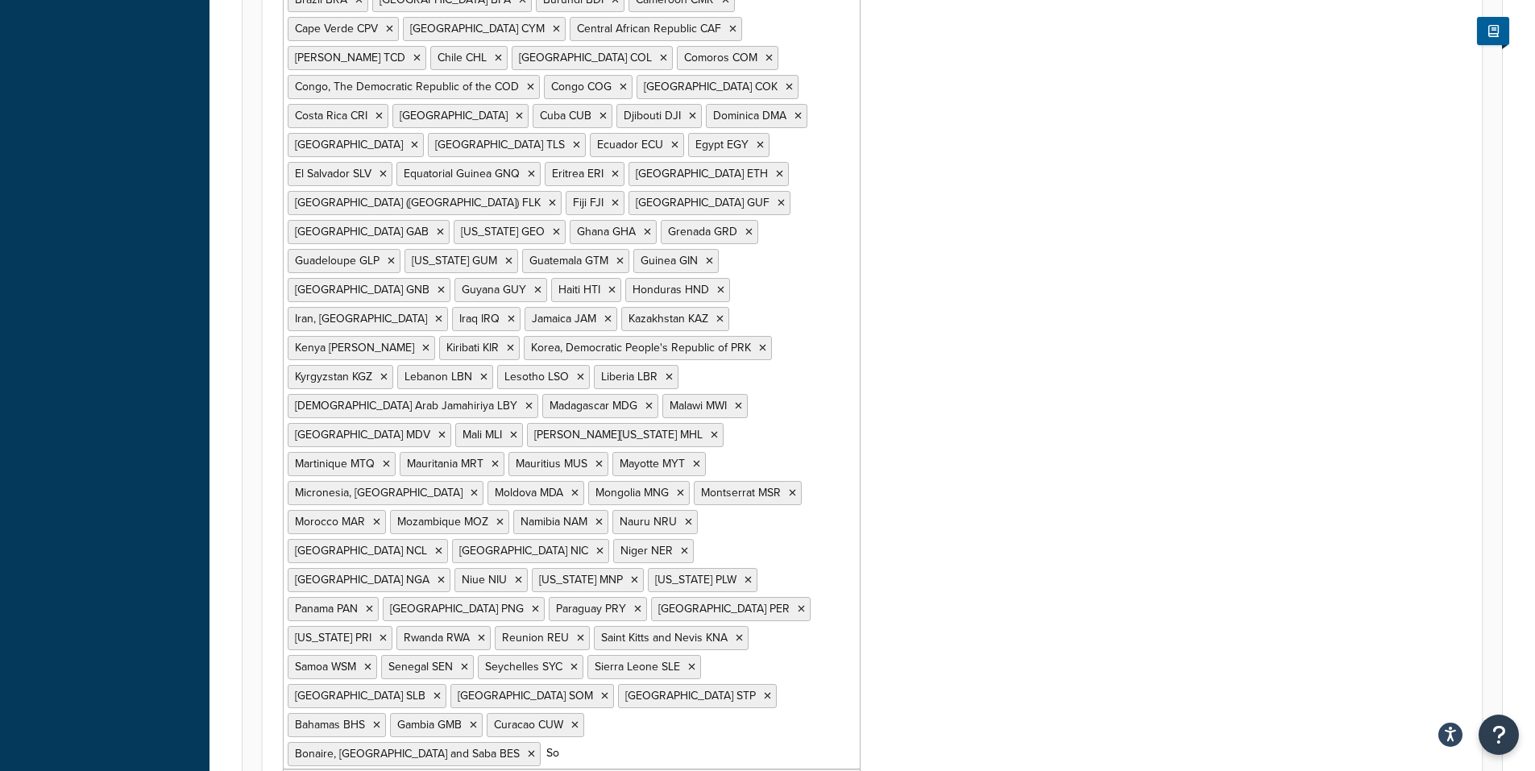
type input "S"
type input "South"
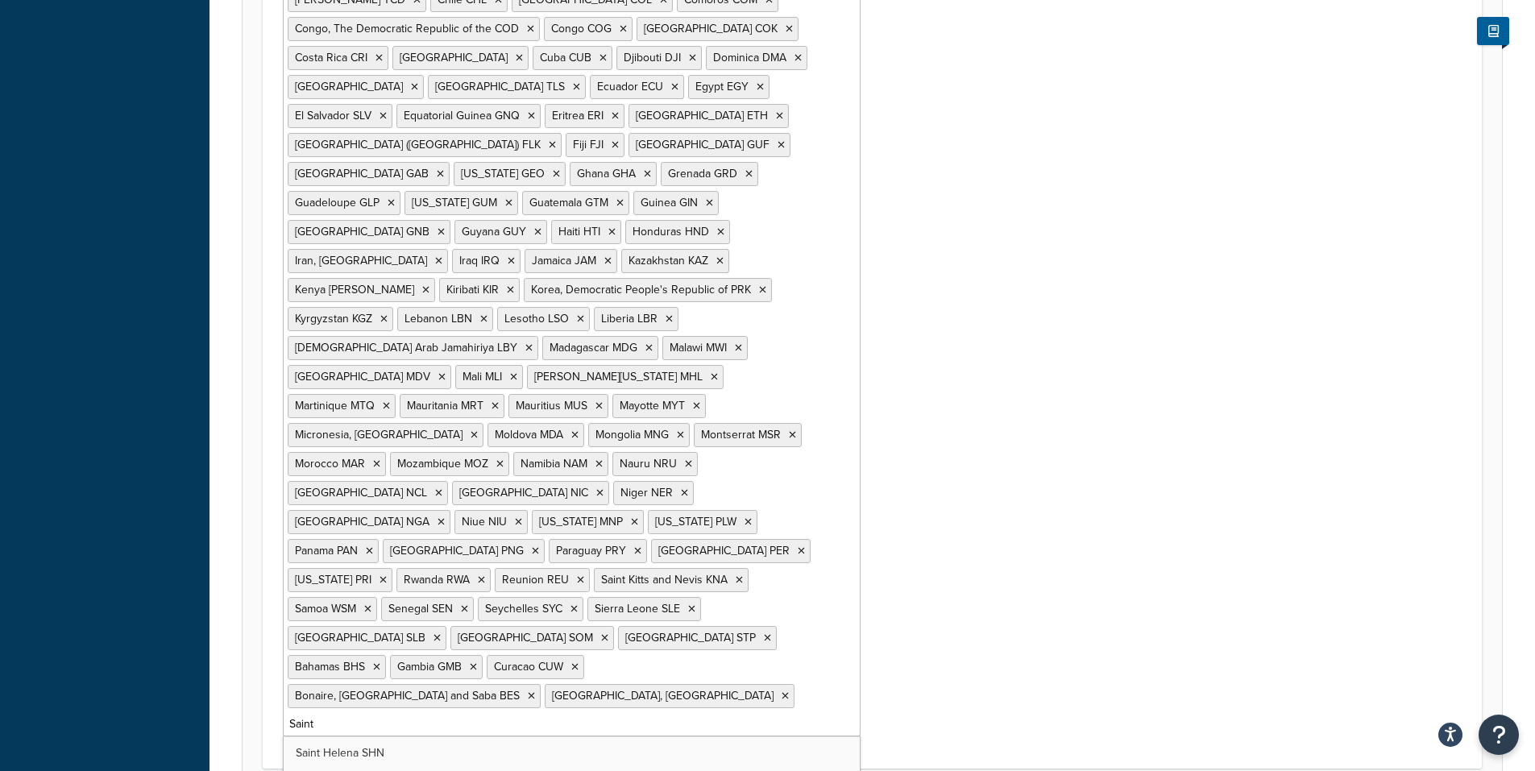
type input "Saint B"
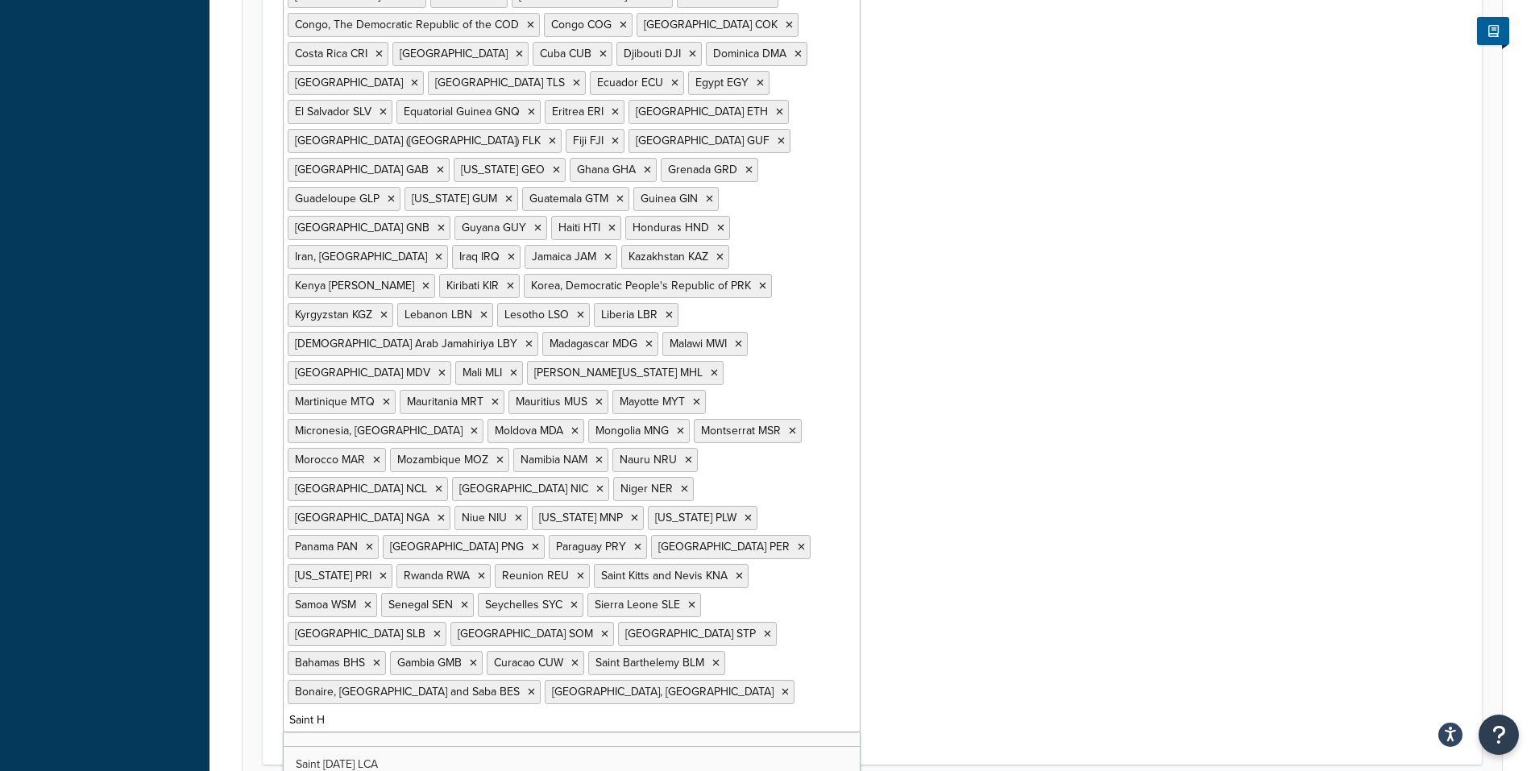
scroll to position [0, 0]
type input "Saint He"
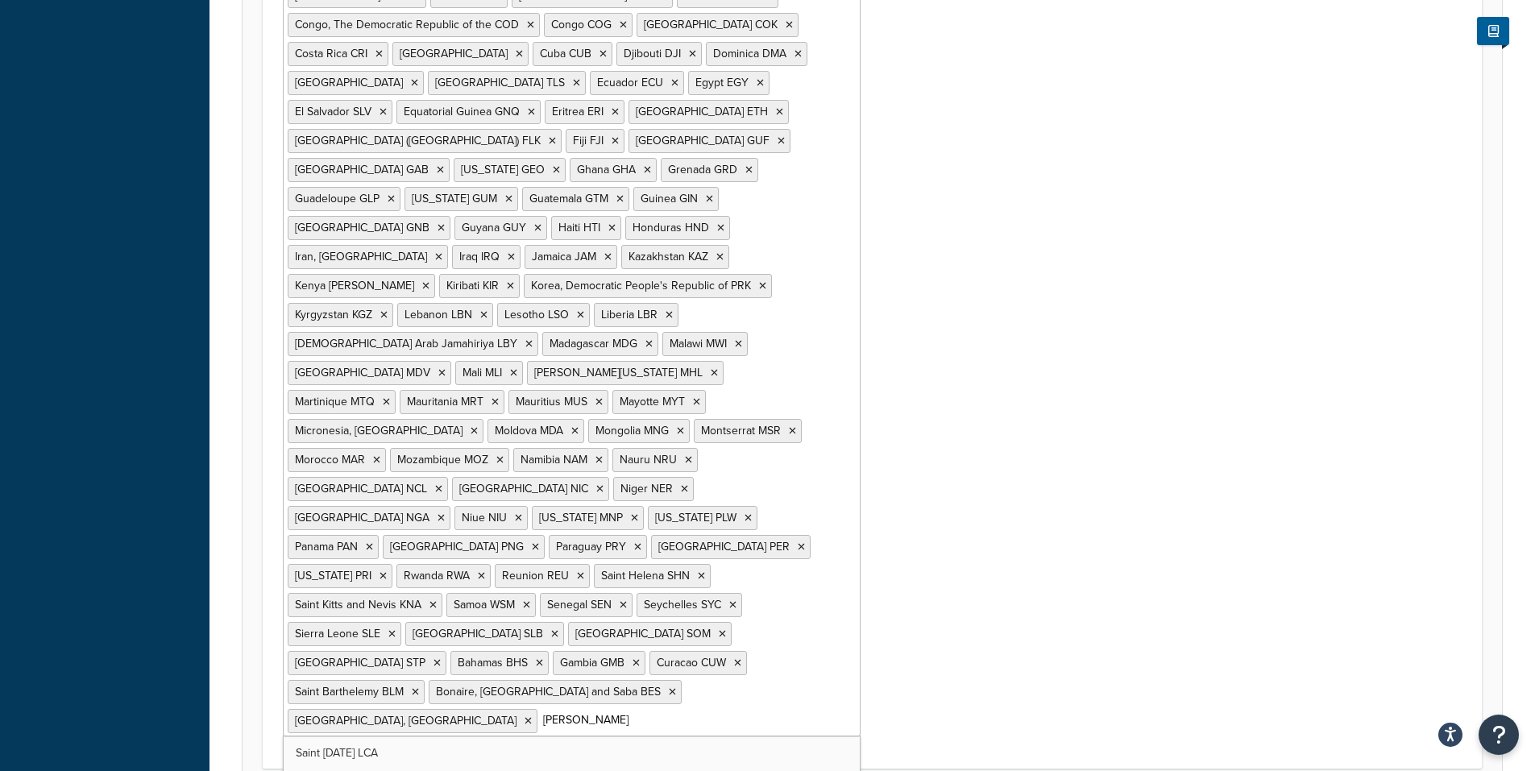
type input "Saint"
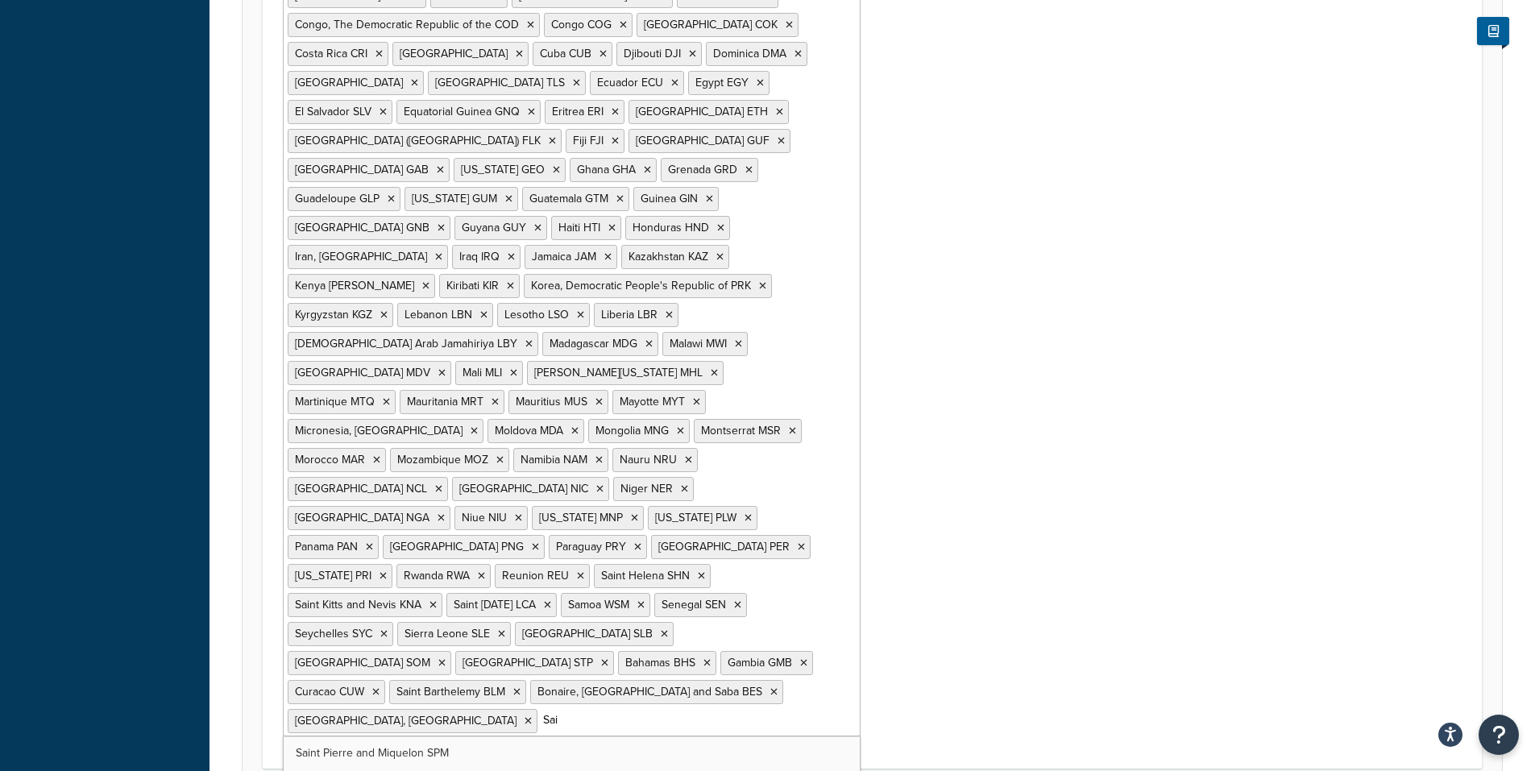
type input "Sain"
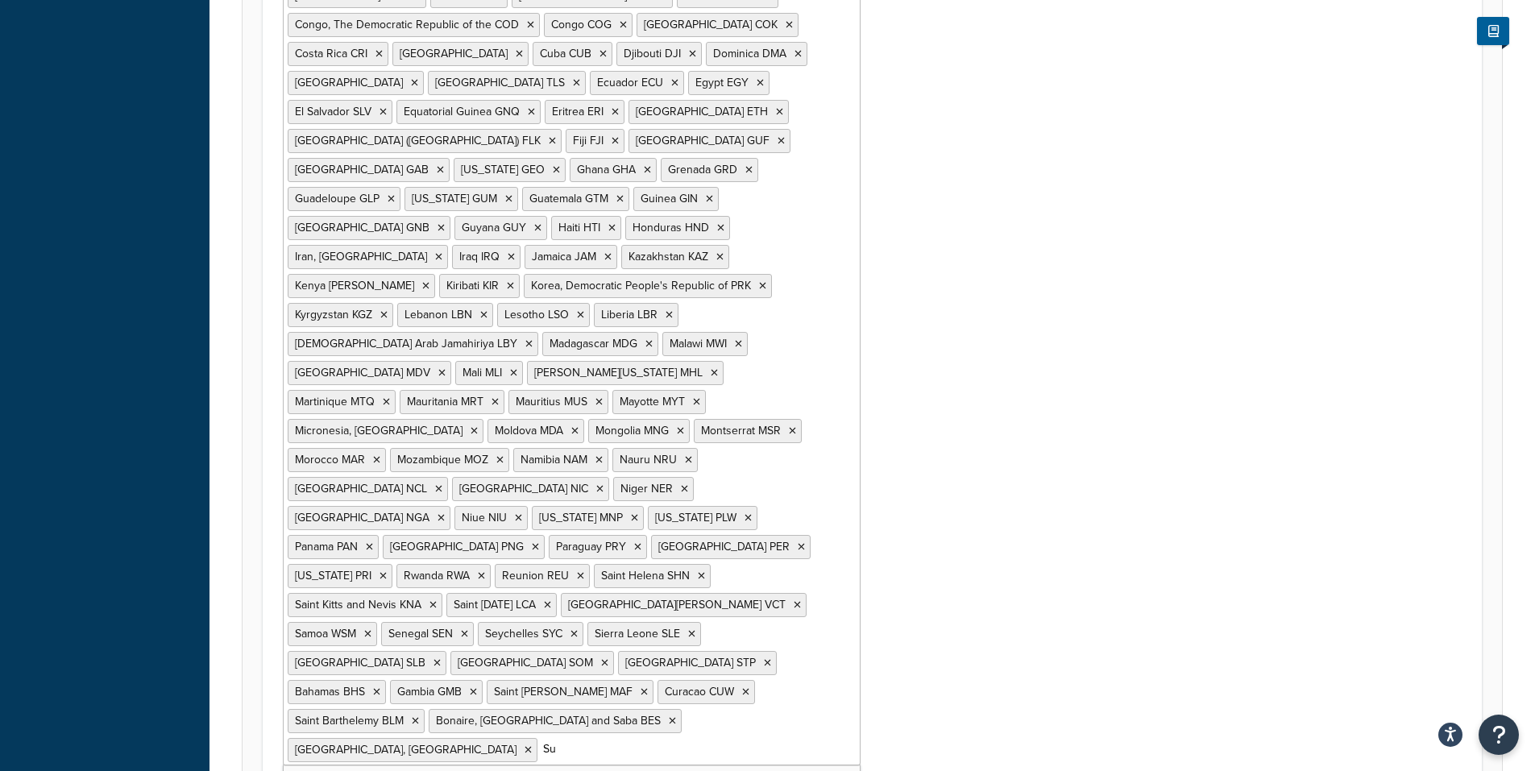
type input "Sud"
type input "Sur"
type input "Swazi"
type input "Syr"
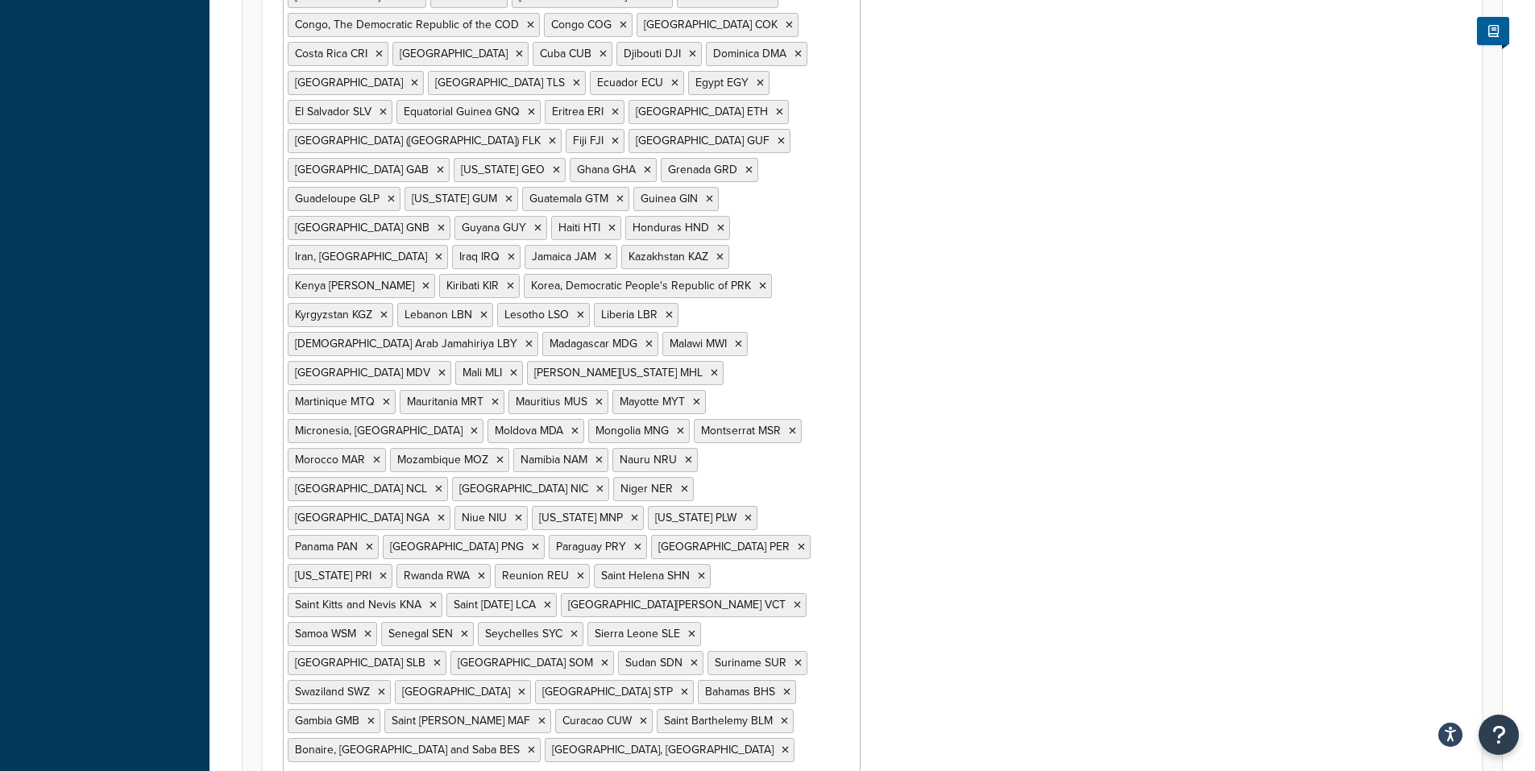
type input "Ta"
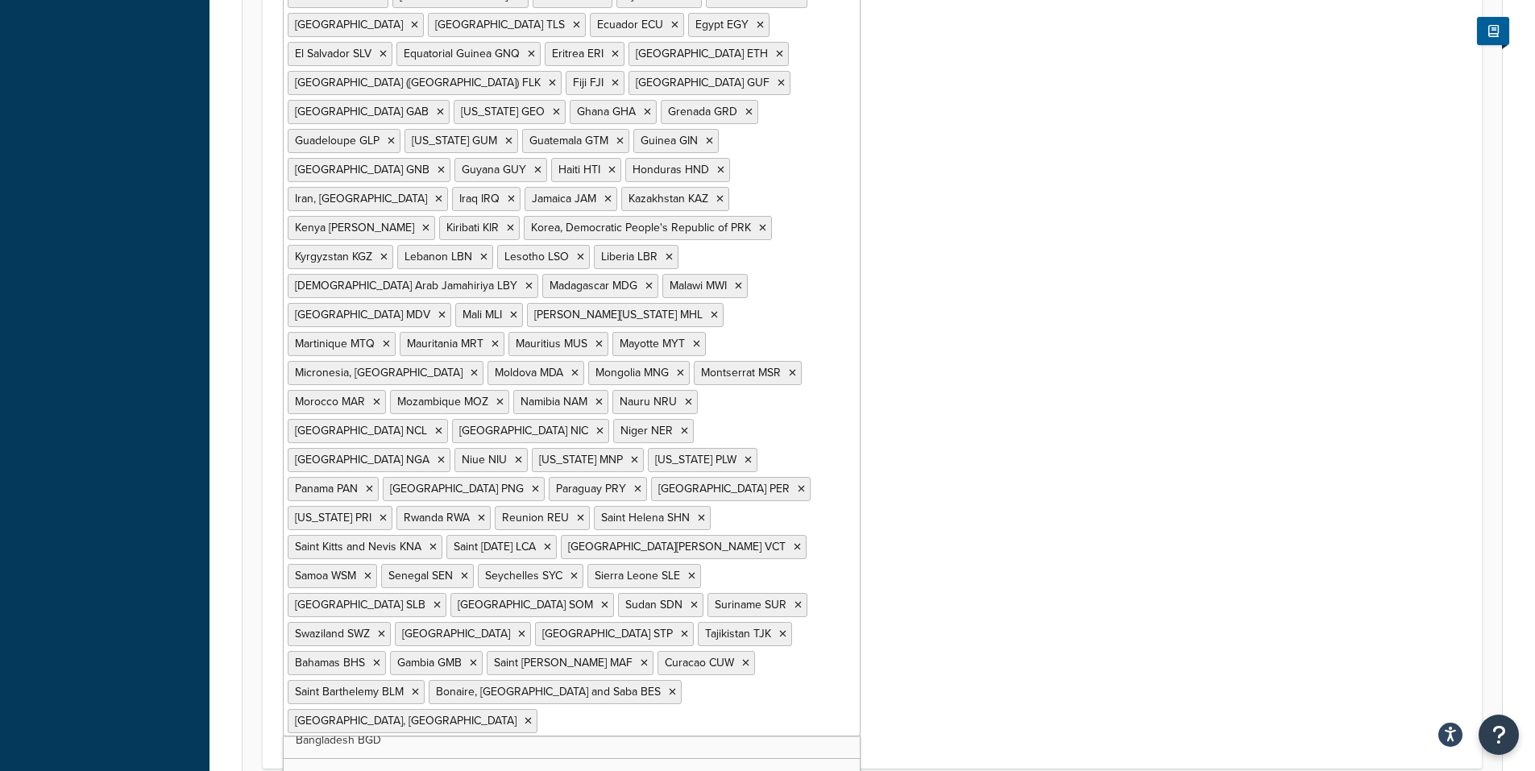
scroll to position [2732, 0]
type input "Tan"
type input "Tog"
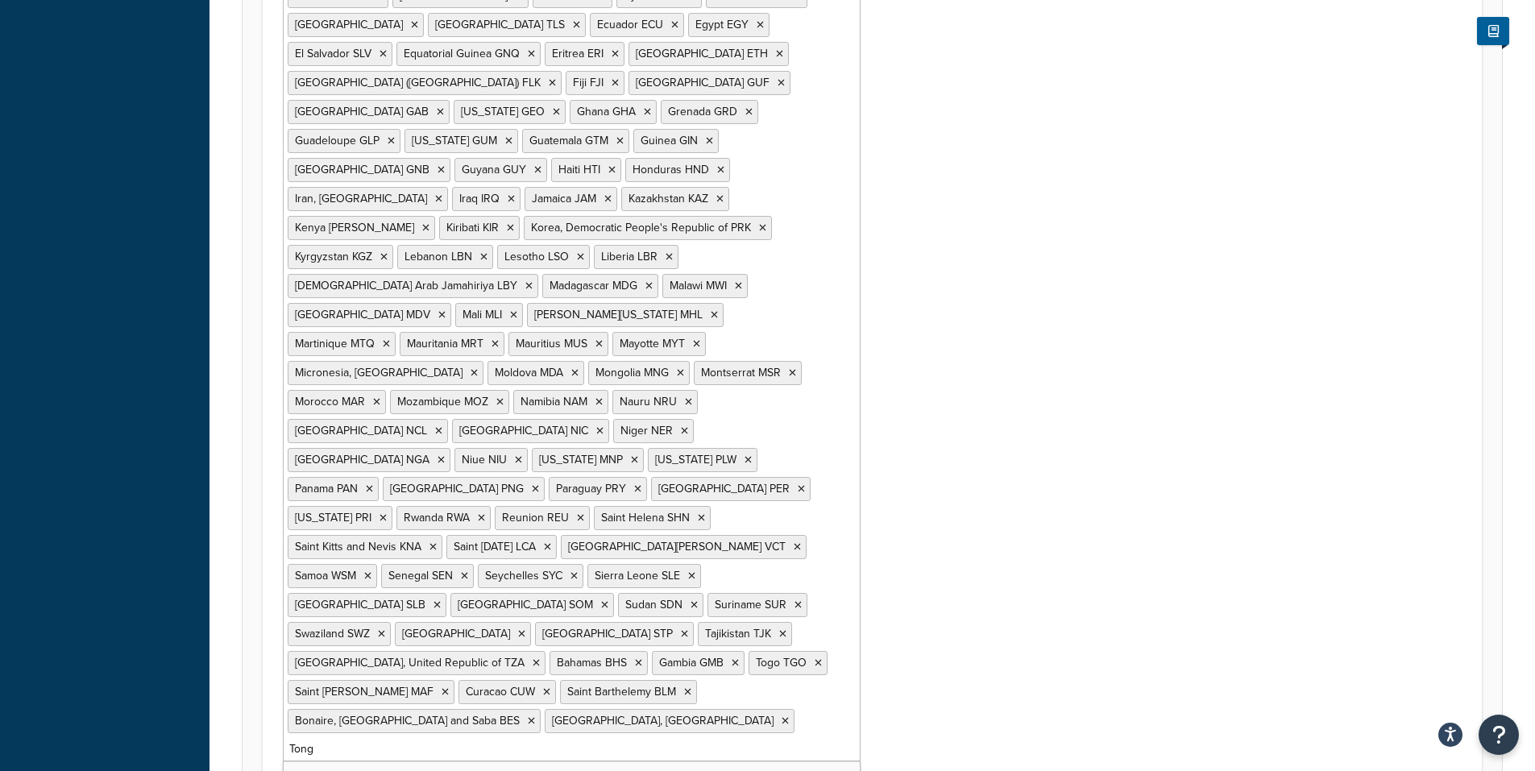
type input "Tonga"
type input "Trin"
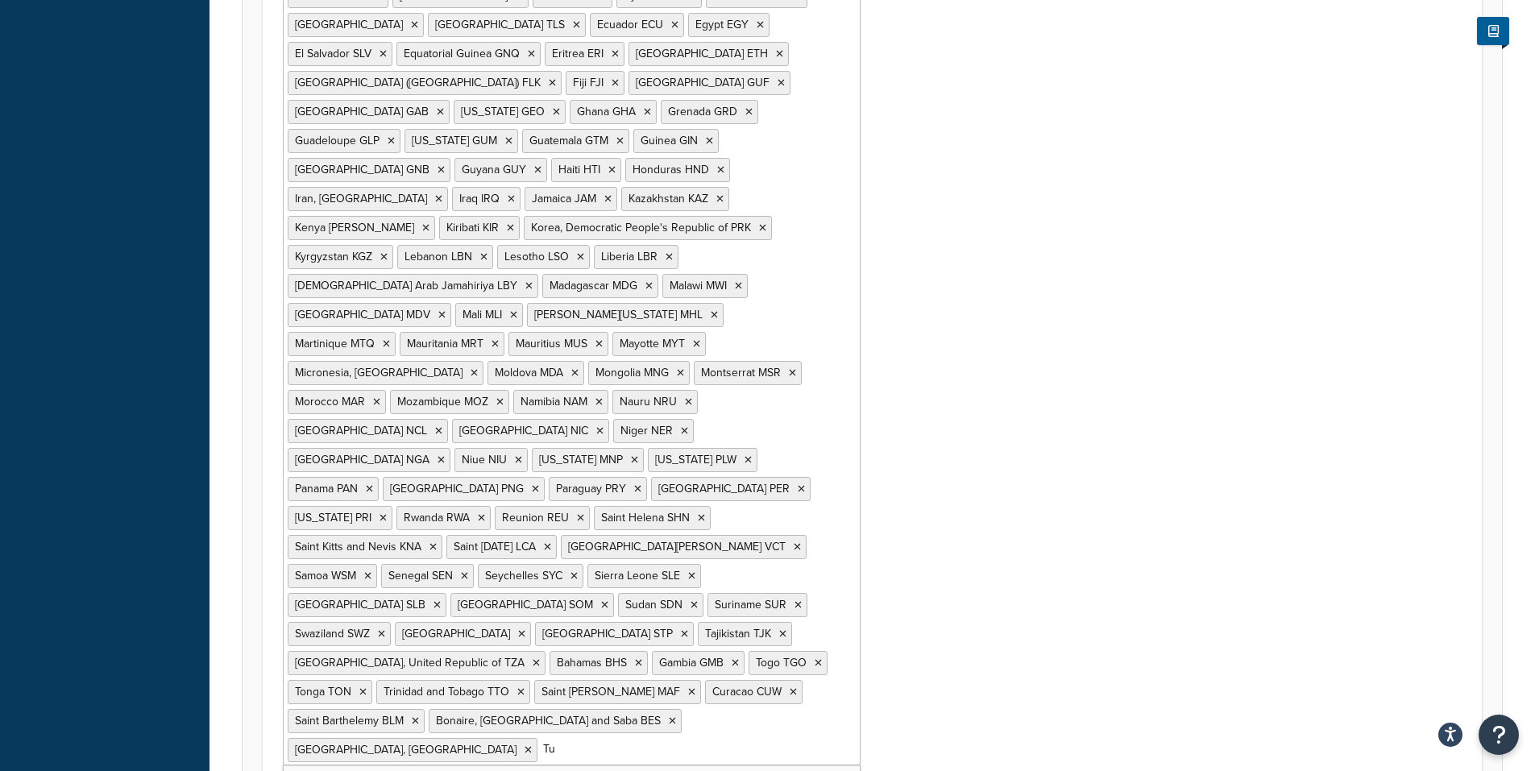
type input "Tun"
type input "Tur"
type input "Tuv"
type input "Uganda"
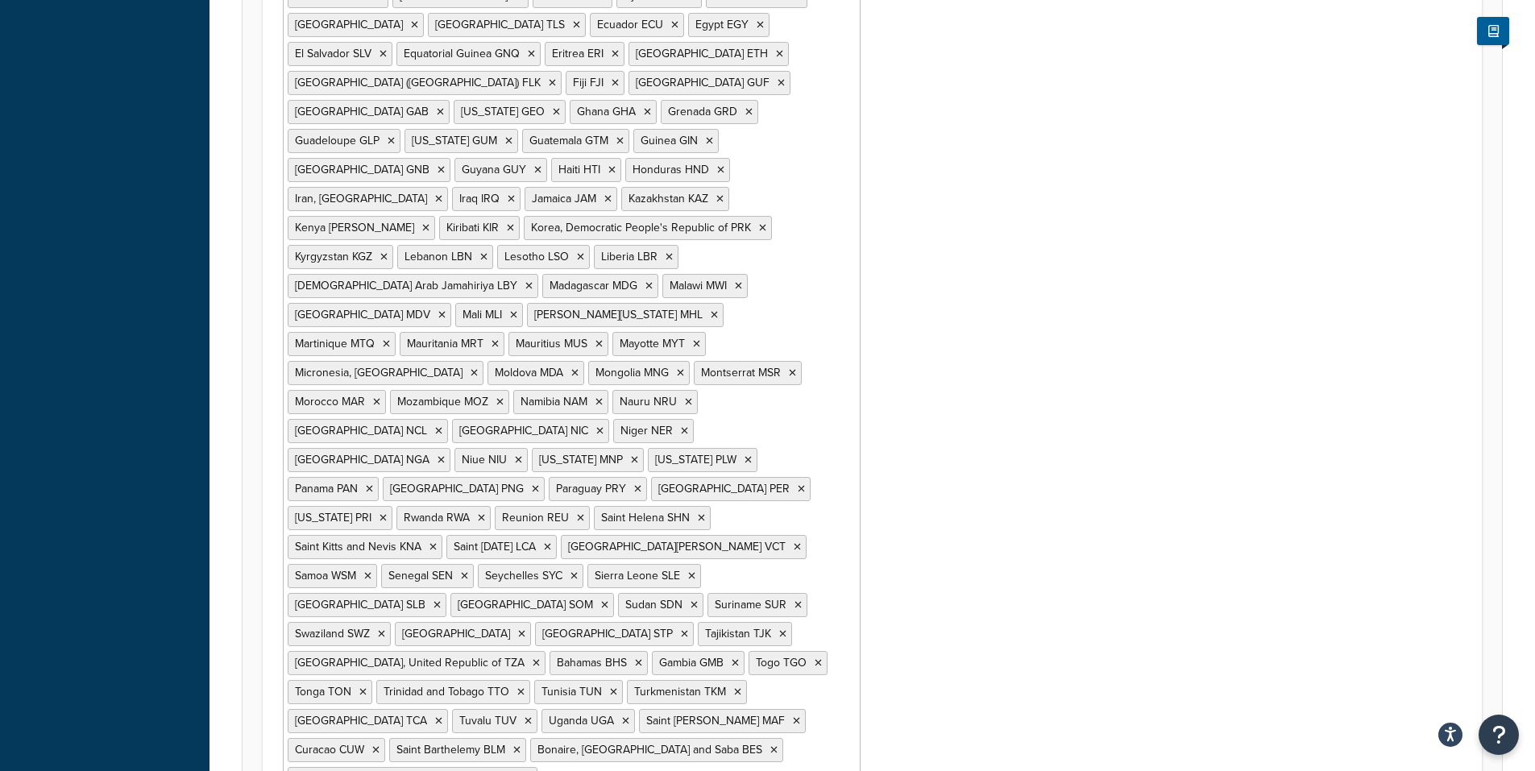
type input "Urug"
type input "Uzbe"
type input "Van"
type input "N"
type input "Vene"
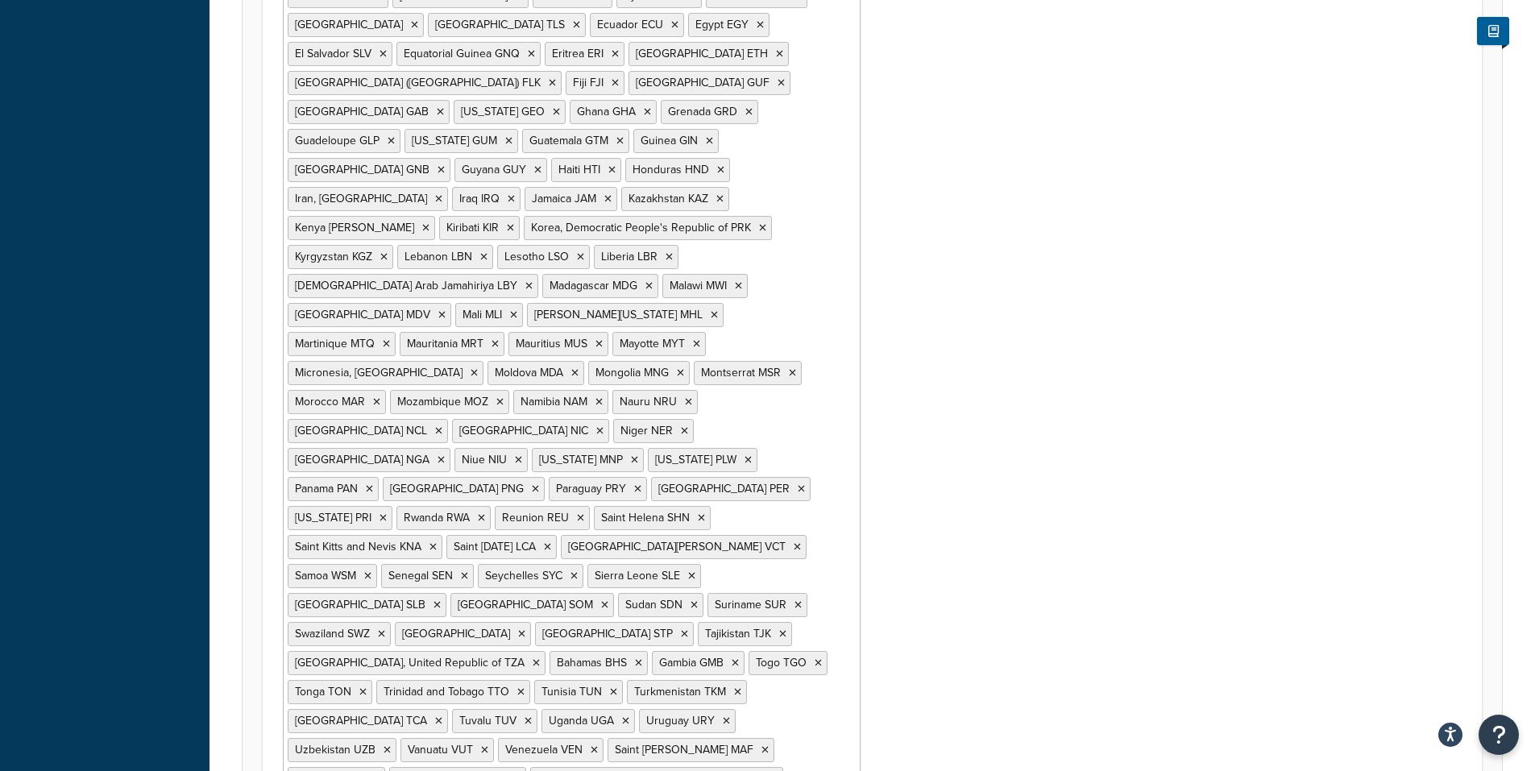
type input "Virg"
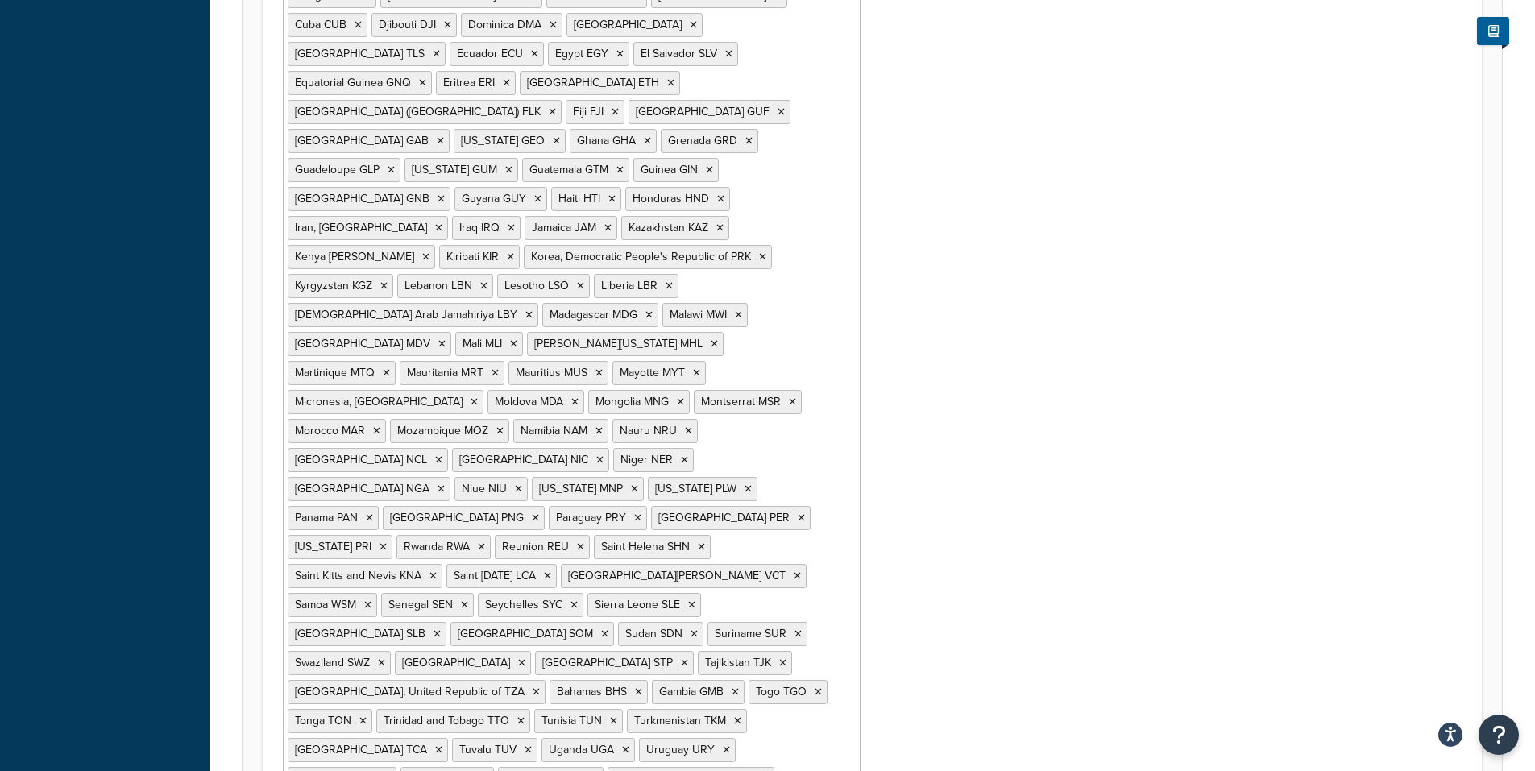
type input "Virg"
type input "Yem"
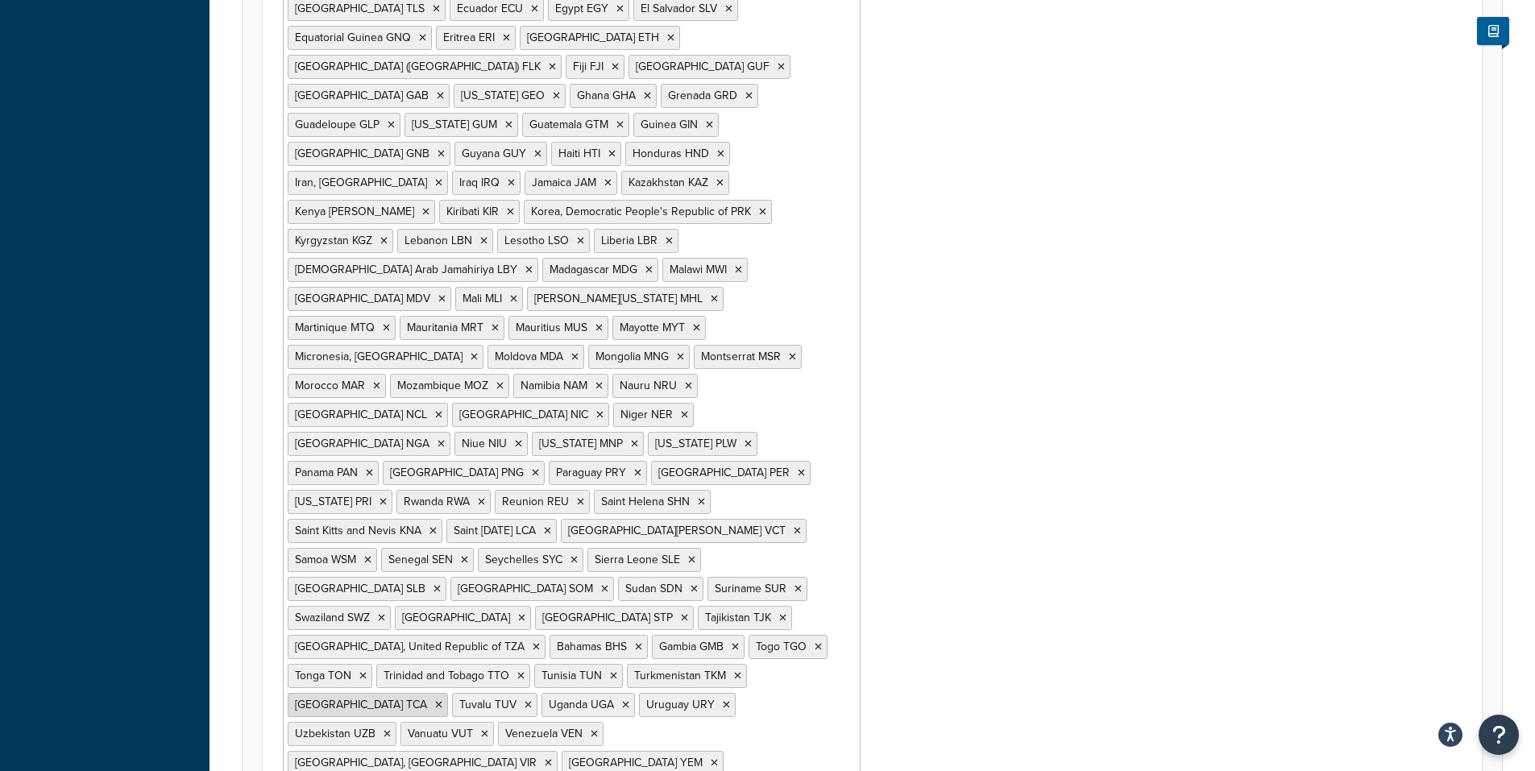
scroll to position [801, 0]
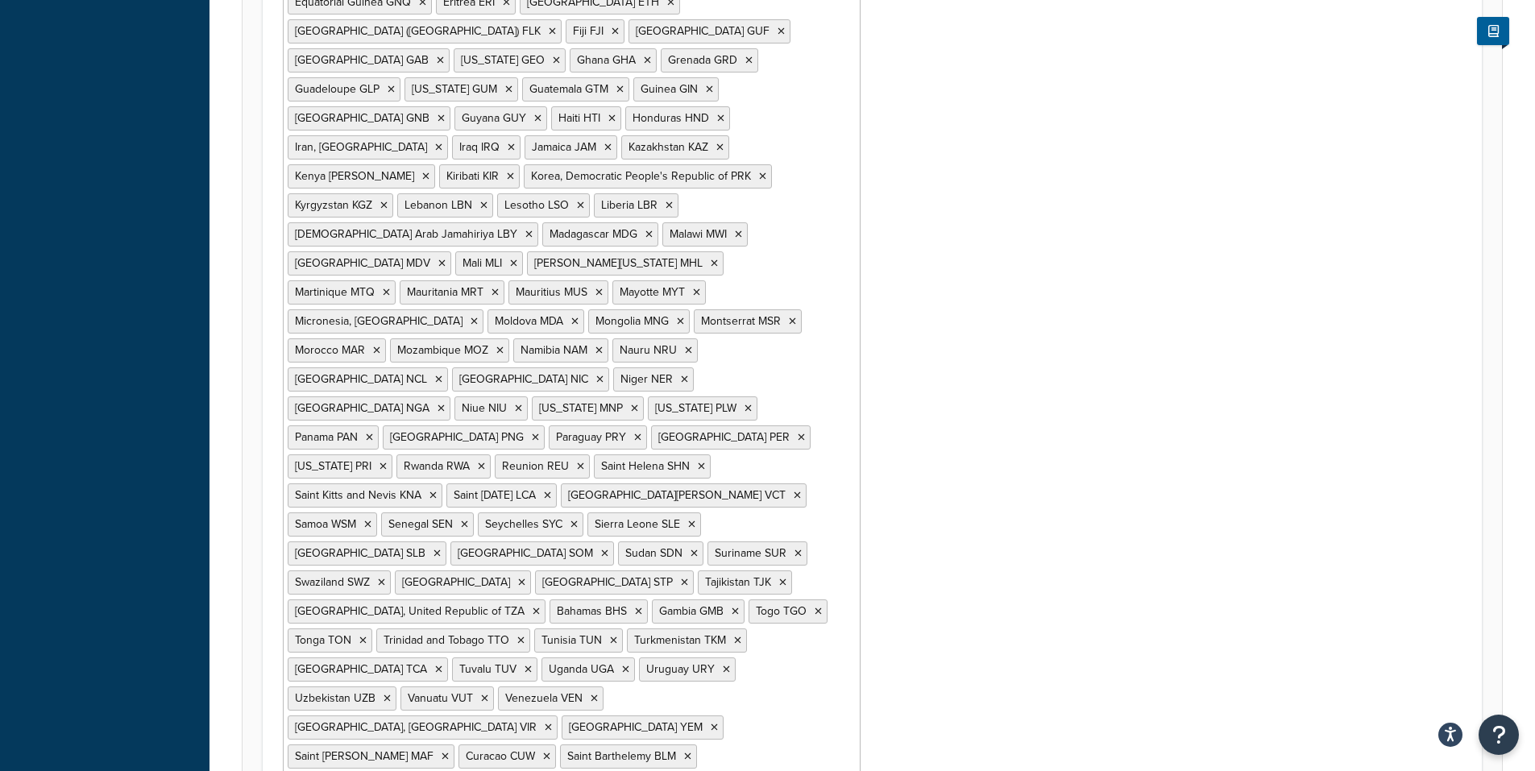
type input "Zam"
type input "Zimbabwe"
click at [1007, 710] on div "Shipping Zone: Learn More Shipping Zones allow you to define the service areas …" at bounding box center [871, 115] width 1325 height 1702
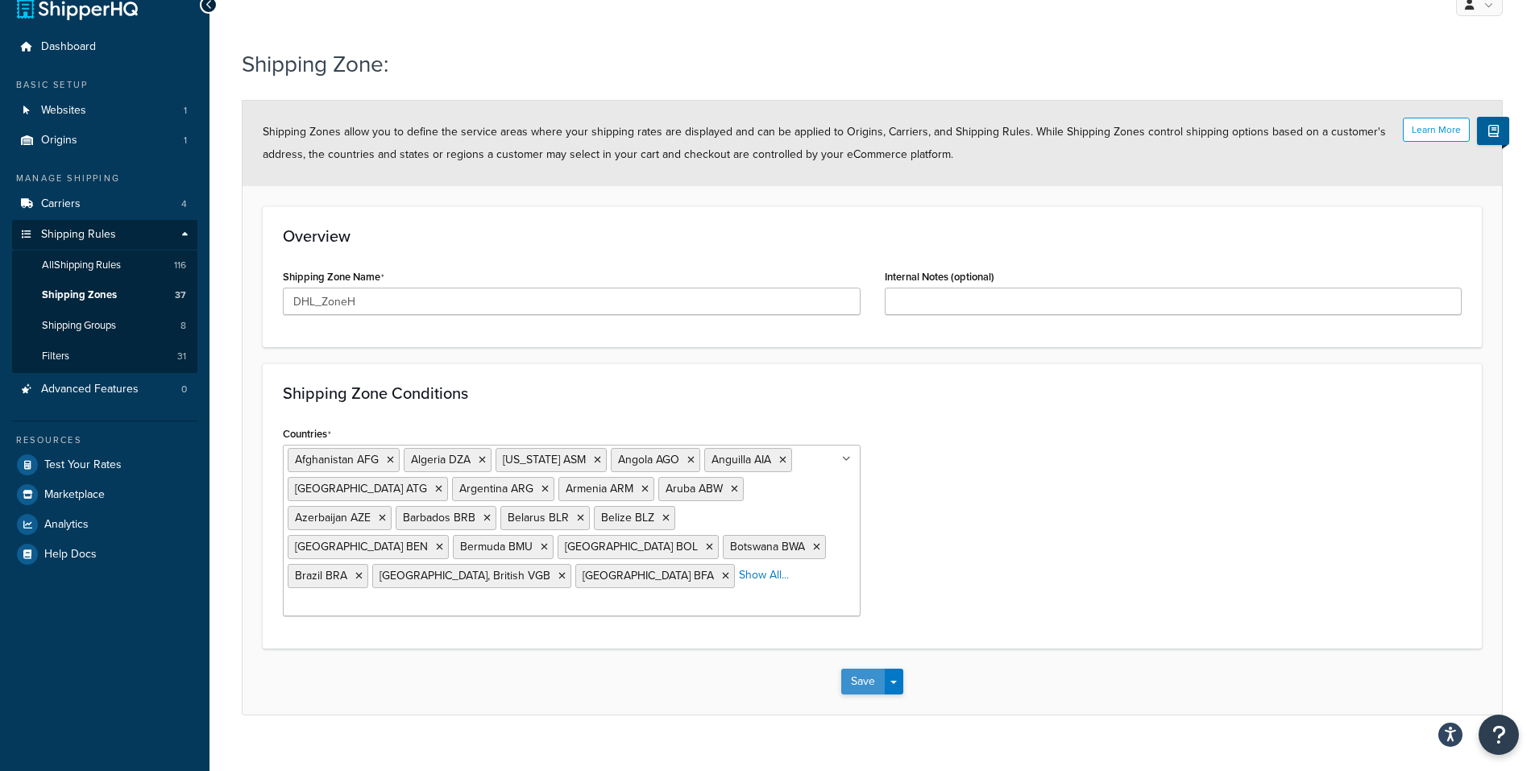
click at [862, 669] on button "Save" at bounding box center [863, 682] width 44 height 26
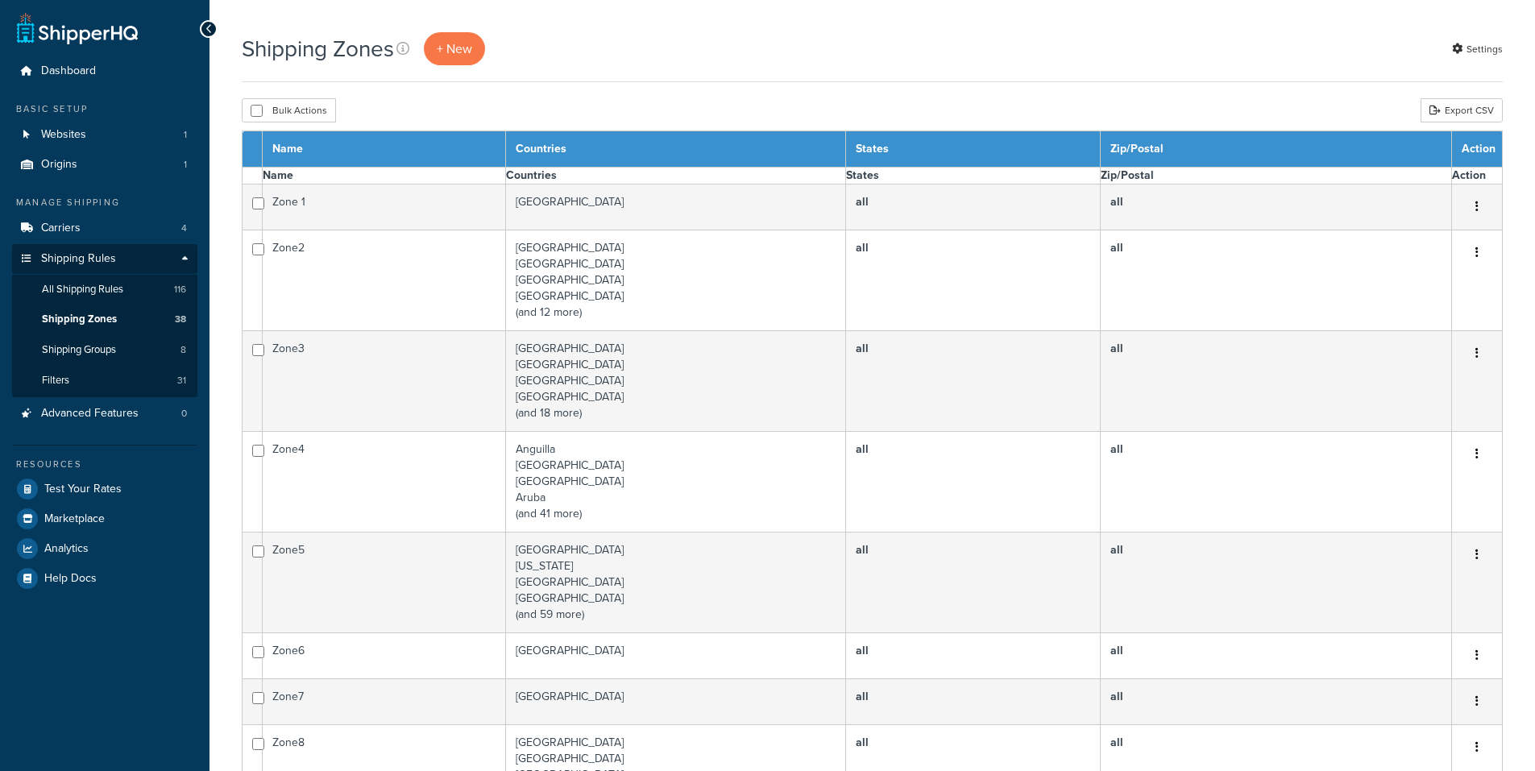
select select "15"
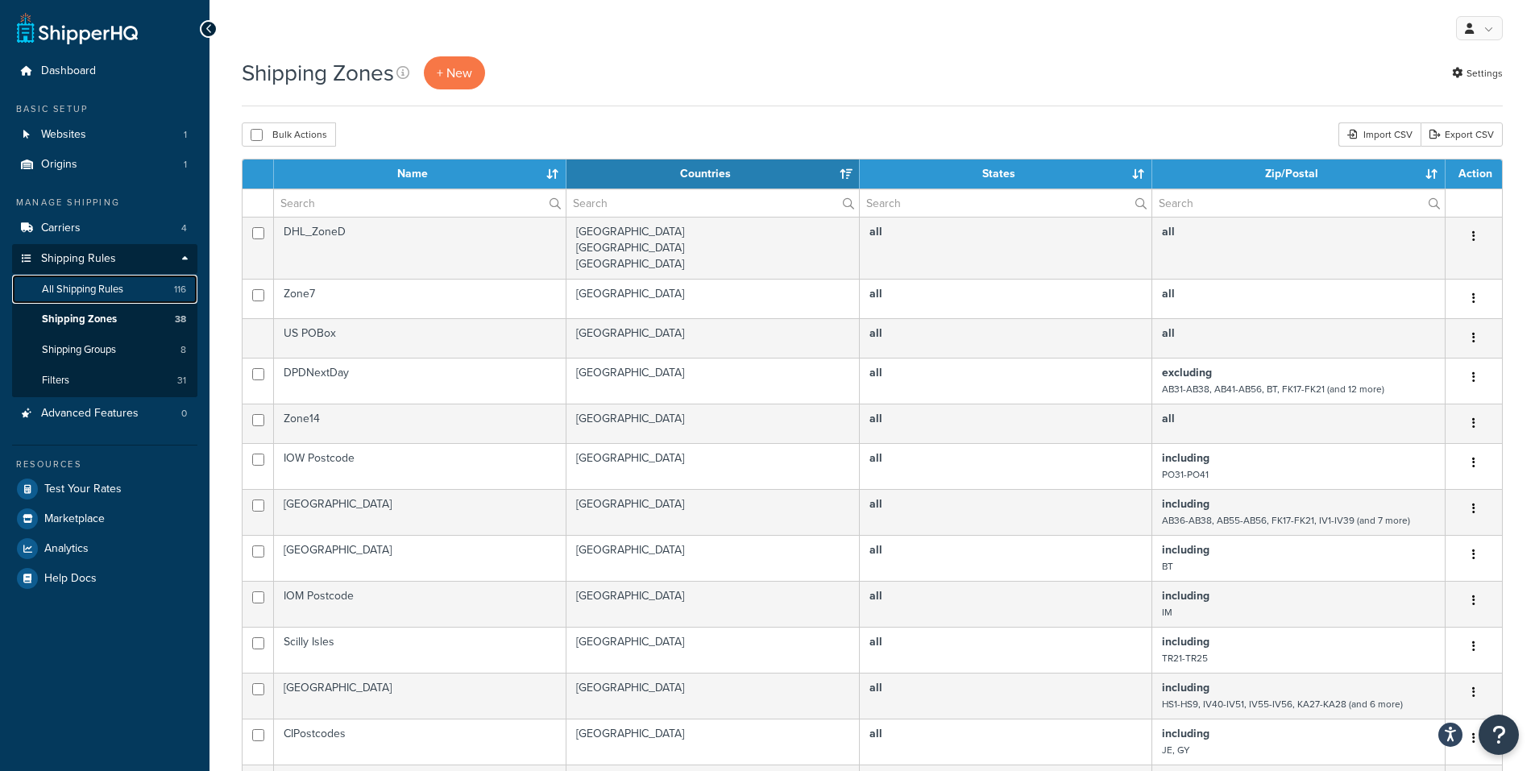
click at [71, 295] on span "All Shipping Rules" at bounding box center [82, 290] width 81 height 14
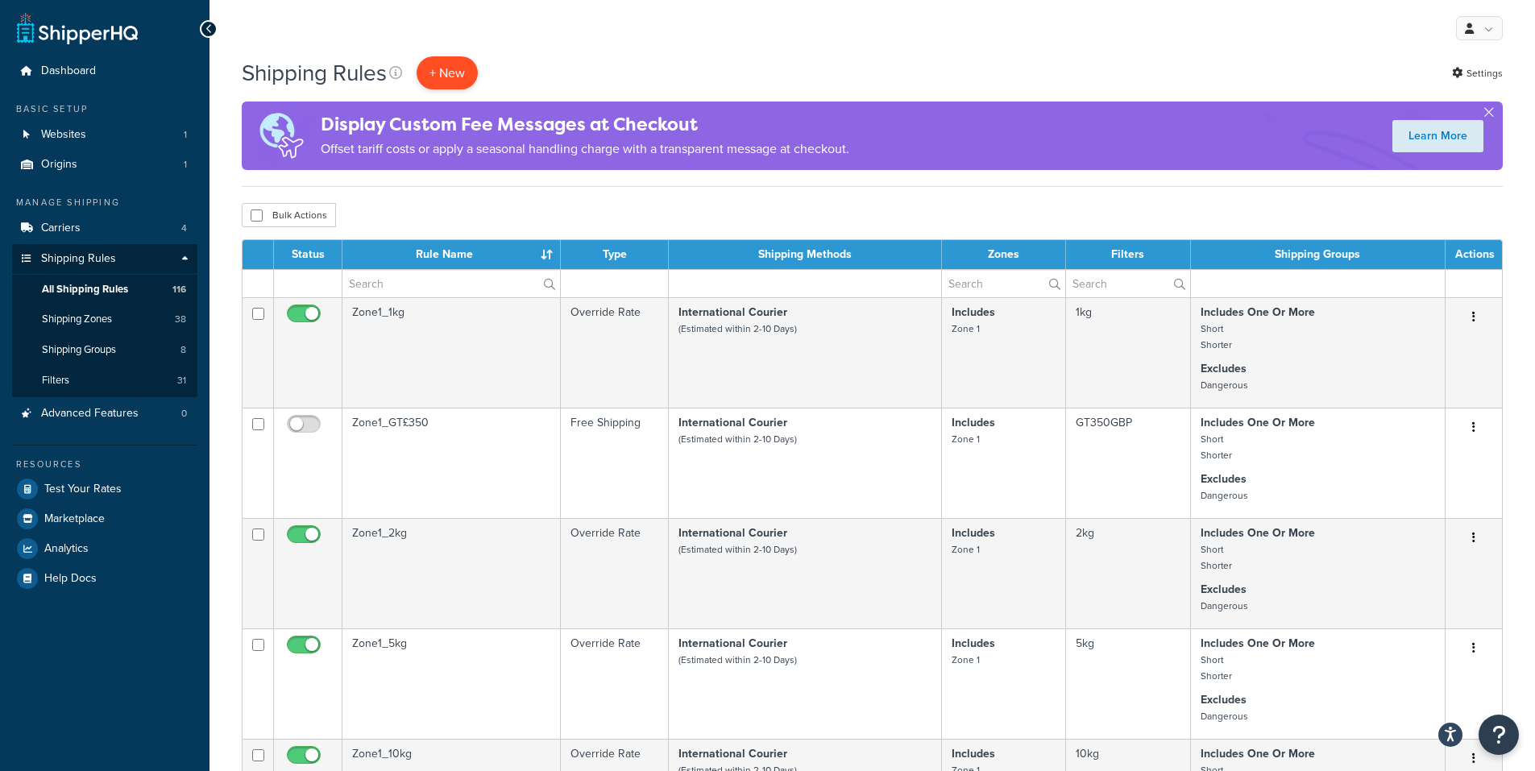
click at [460, 78] on p "+ New" at bounding box center [447, 72] width 61 height 33
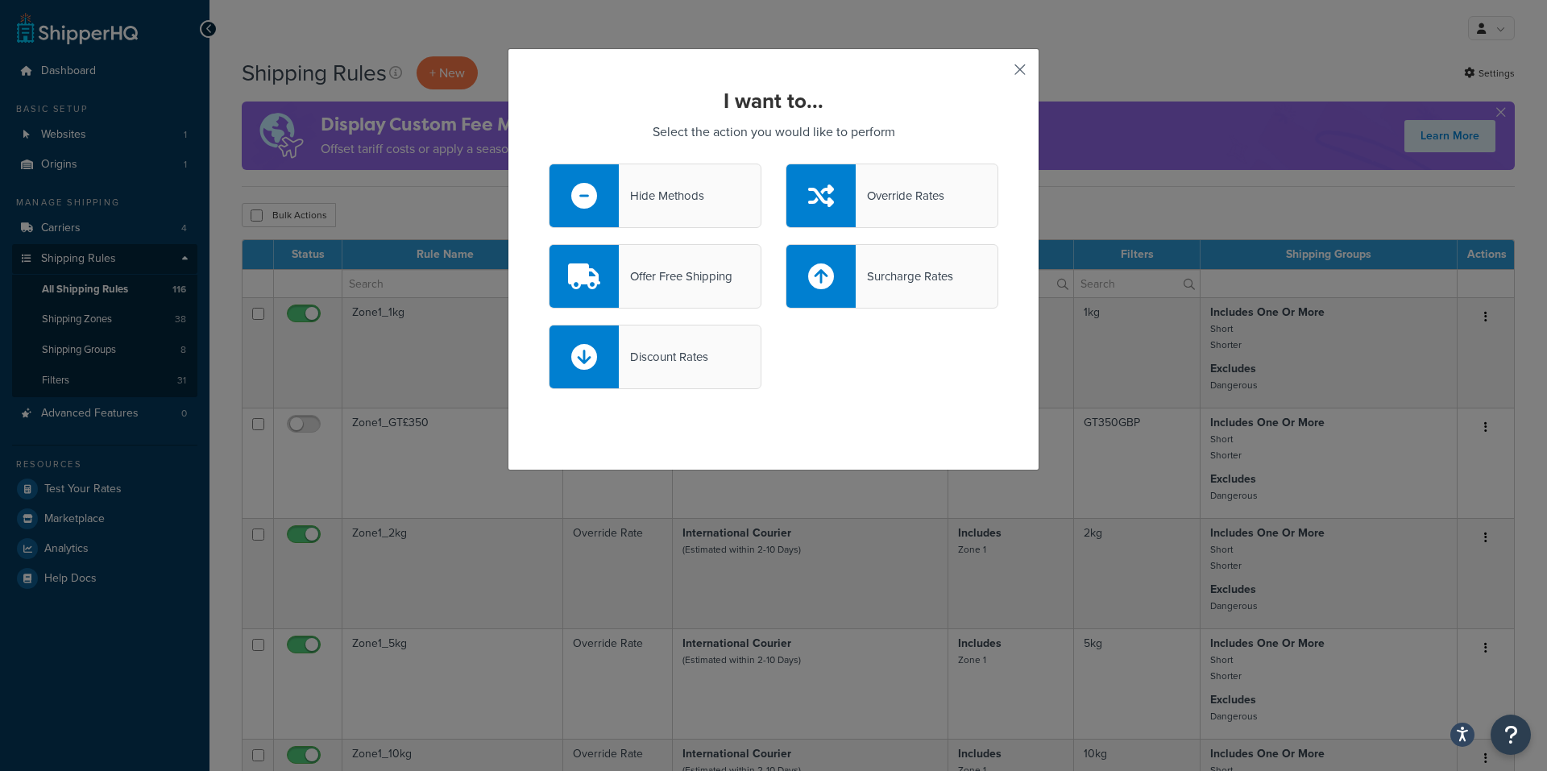
click at [998, 73] on button "button" at bounding box center [996, 75] width 4 height 4
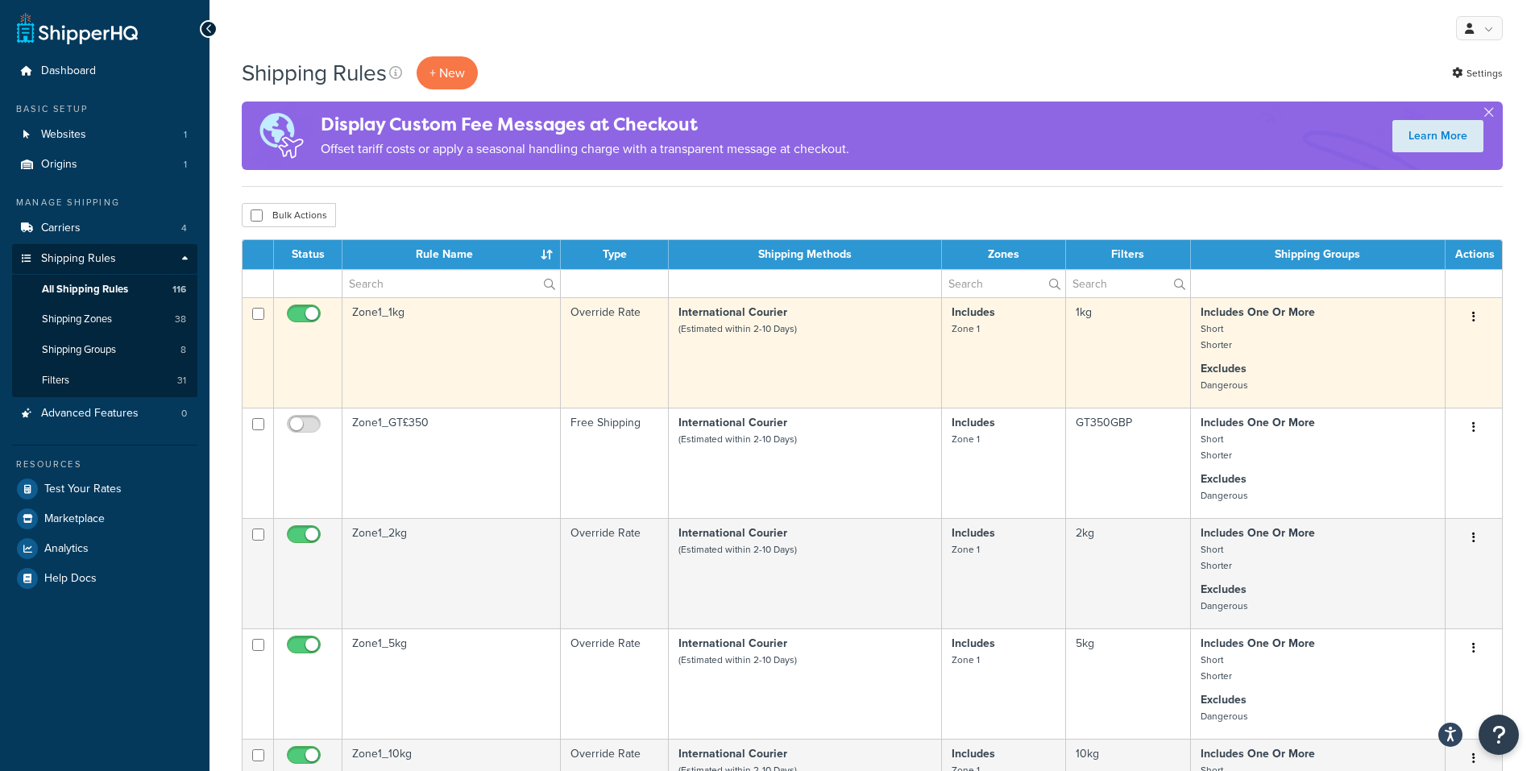
click at [998, 369] on td "Includes Zone 1" at bounding box center [1004, 352] width 124 height 110
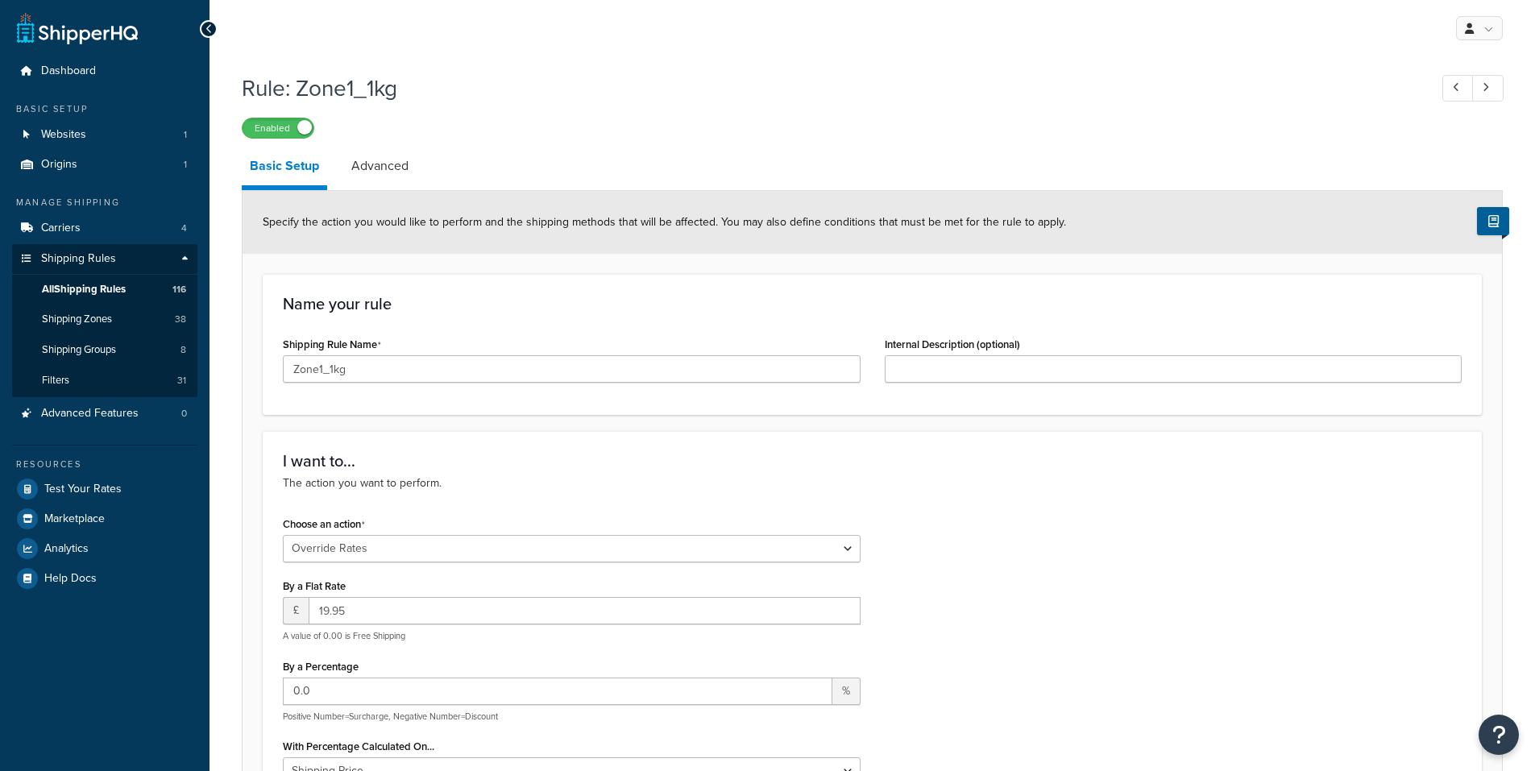
select select "OVERRIDE"
select select "LOCATION"
click at [374, 176] on link "Advanced" at bounding box center [379, 166] width 73 height 39
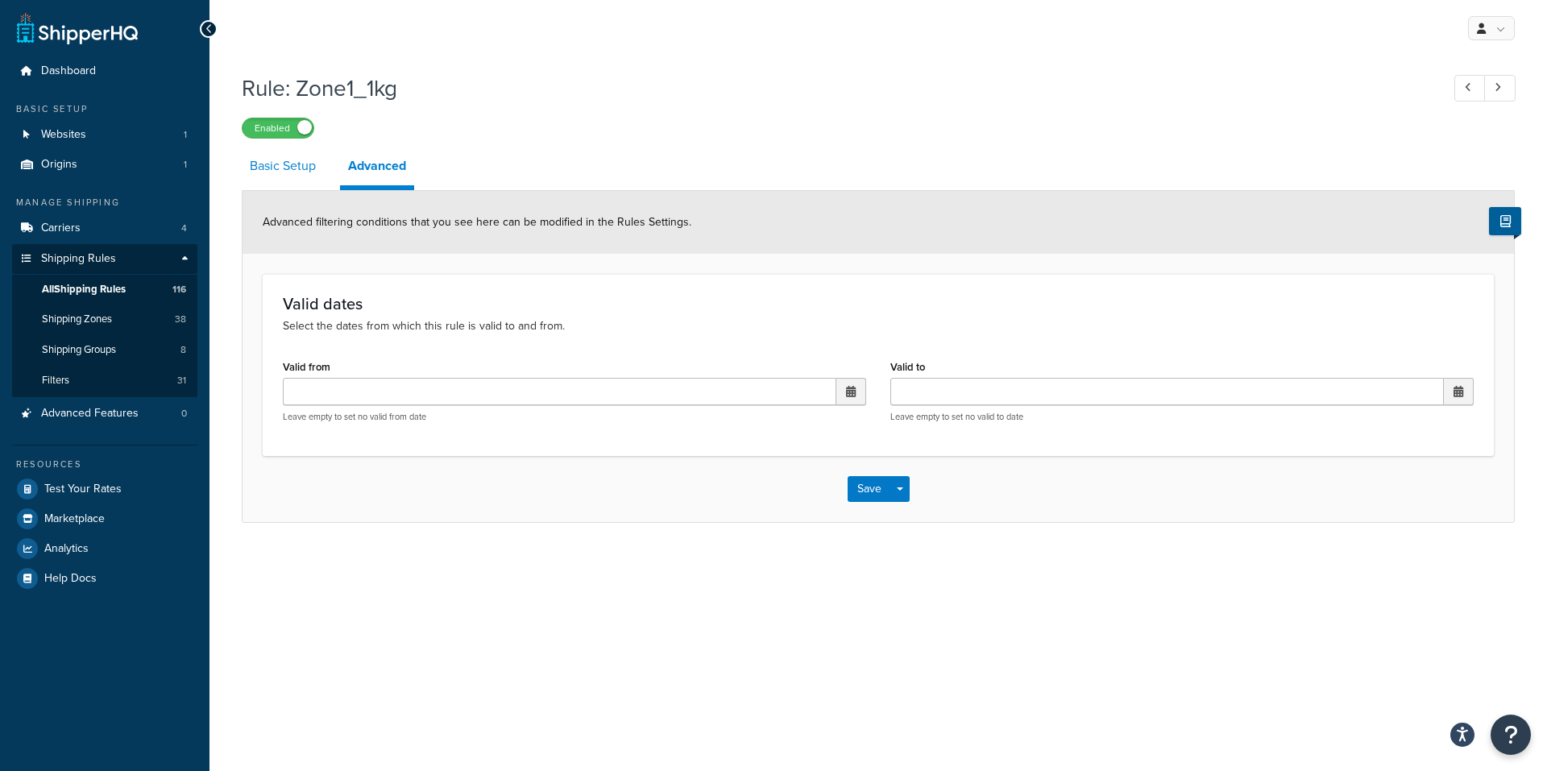
click at [292, 165] on link "Basic Setup" at bounding box center [283, 166] width 82 height 39
select select "OVERRIDE"
select select "LOCATION"
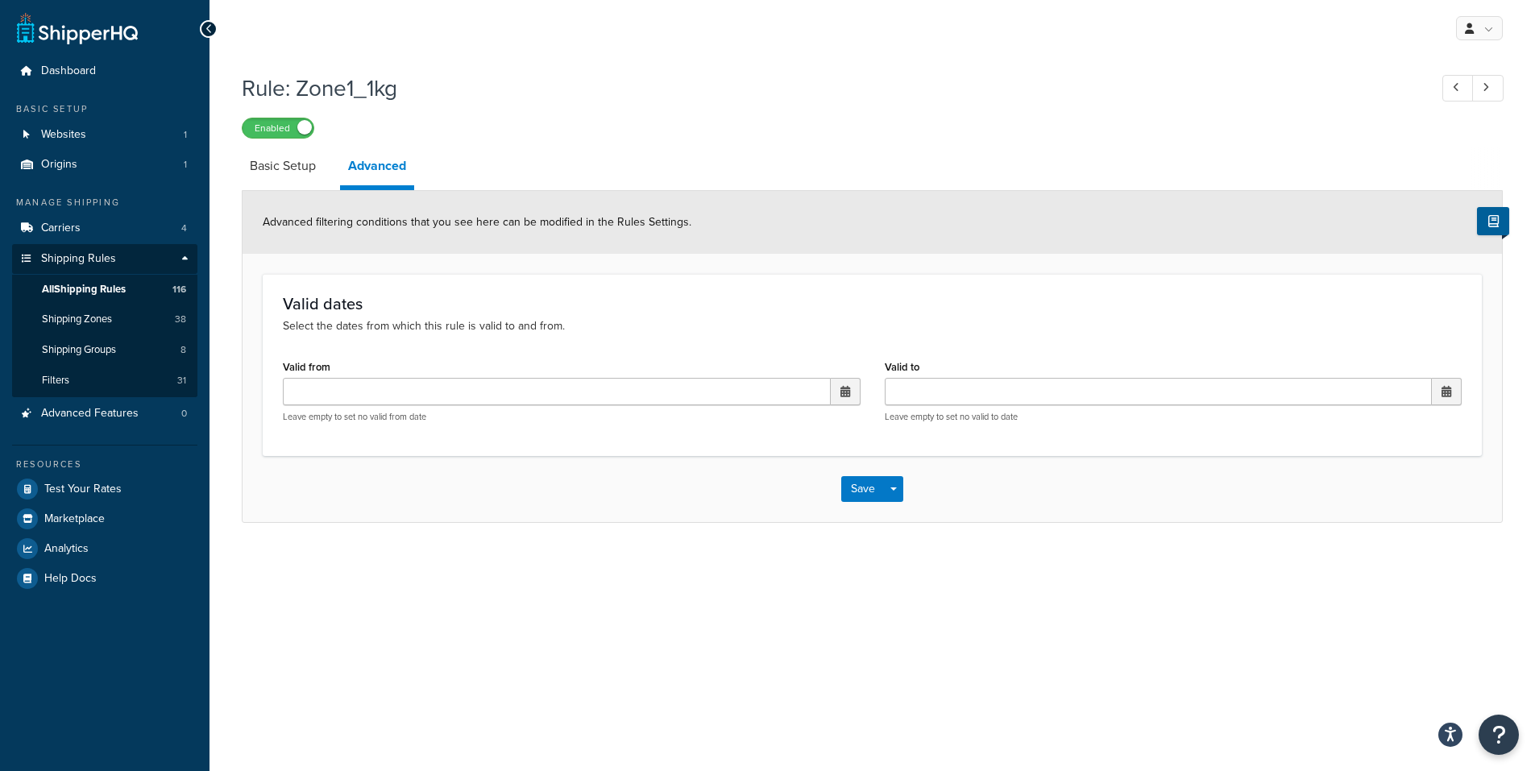
select select "OVERRIDE"
select select "LOCATION"
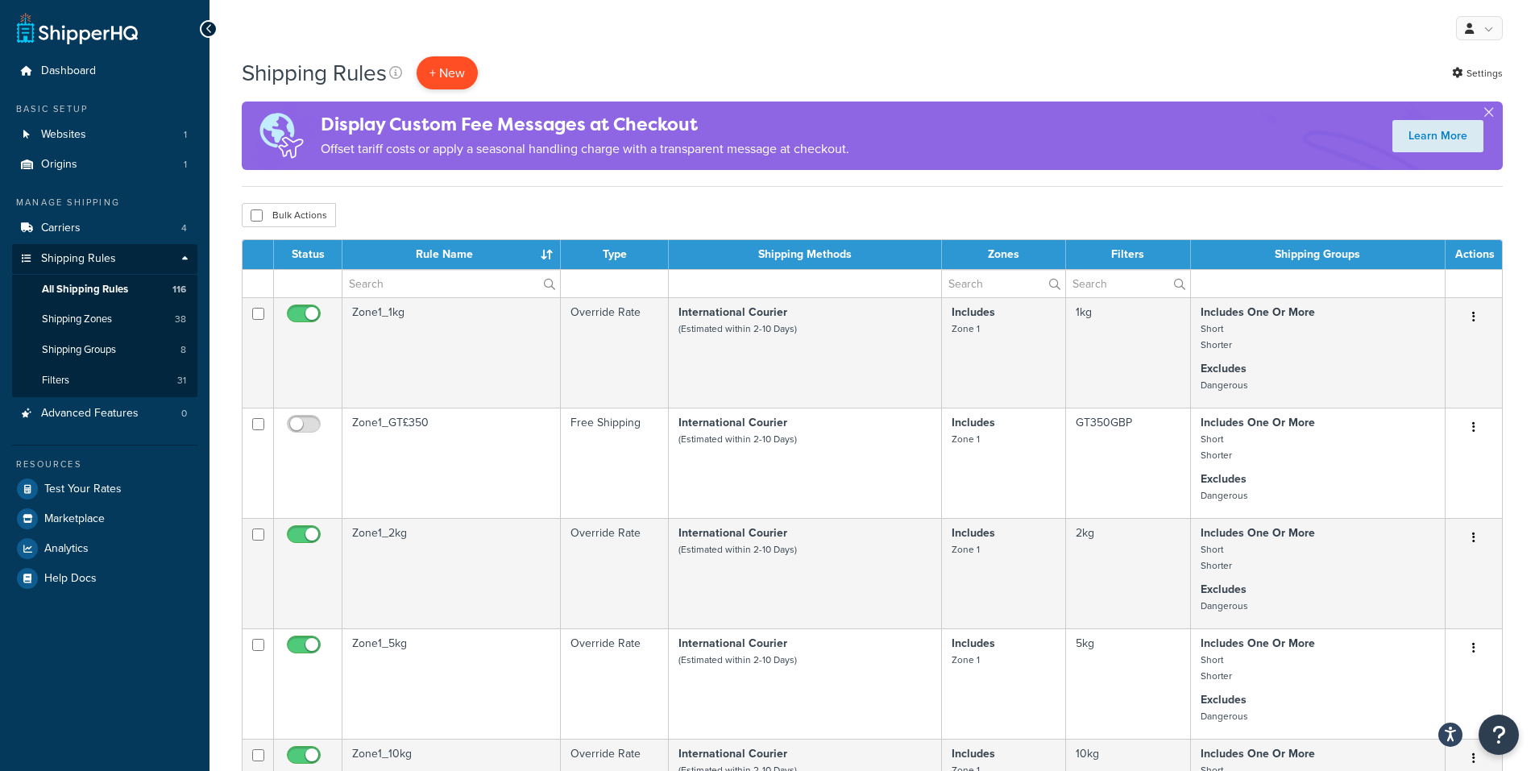
click at [455, 81] on p "+ New" at bounding box center [447, 72] width 61 height 33
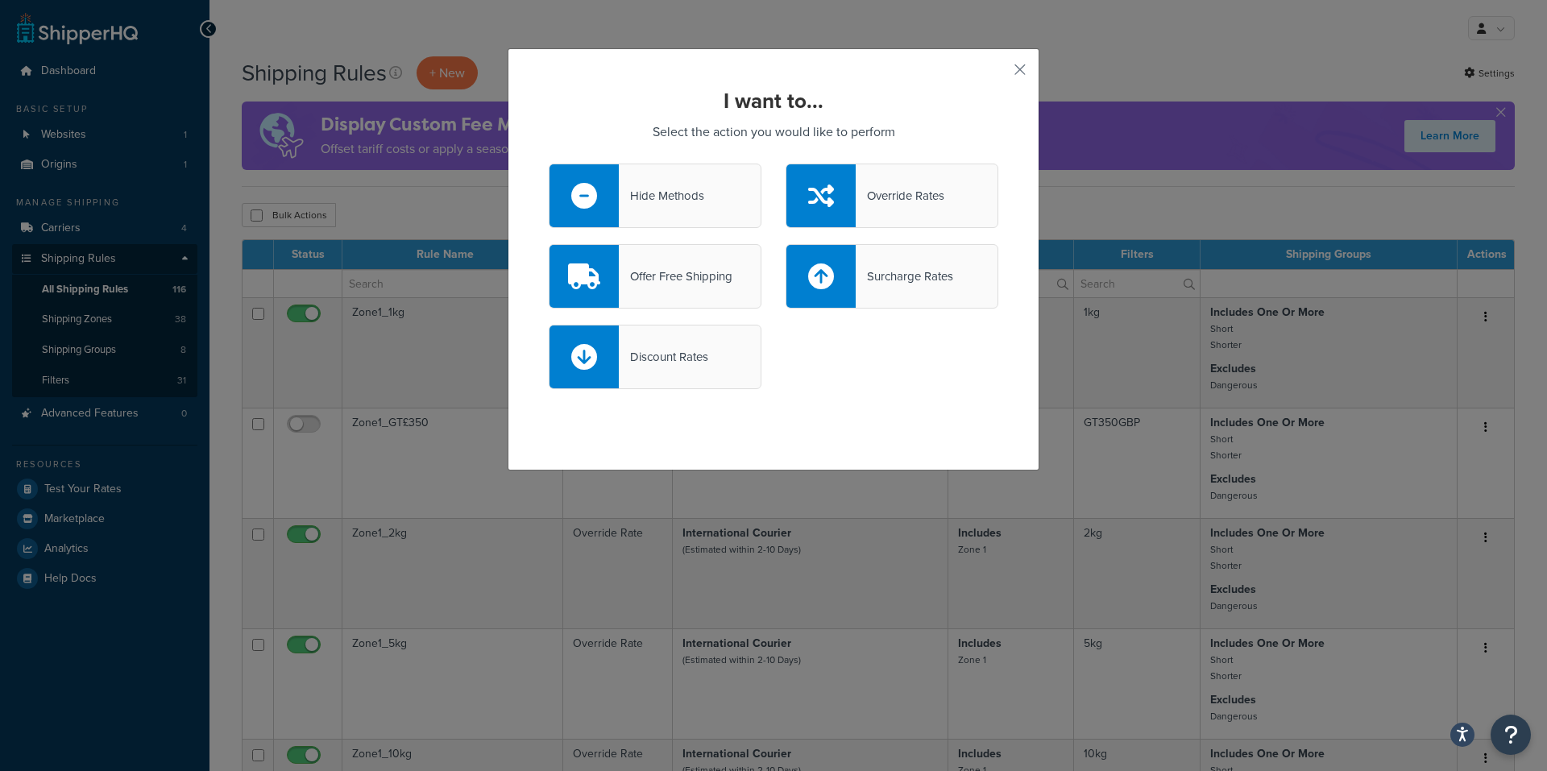
click at [886, 193] on div "Override Rates" at bounding box center [900, 196] width 89 height 23
click at [0, 0] on input "Override Rates" at bounding box center [0, 0] width 0 height 0
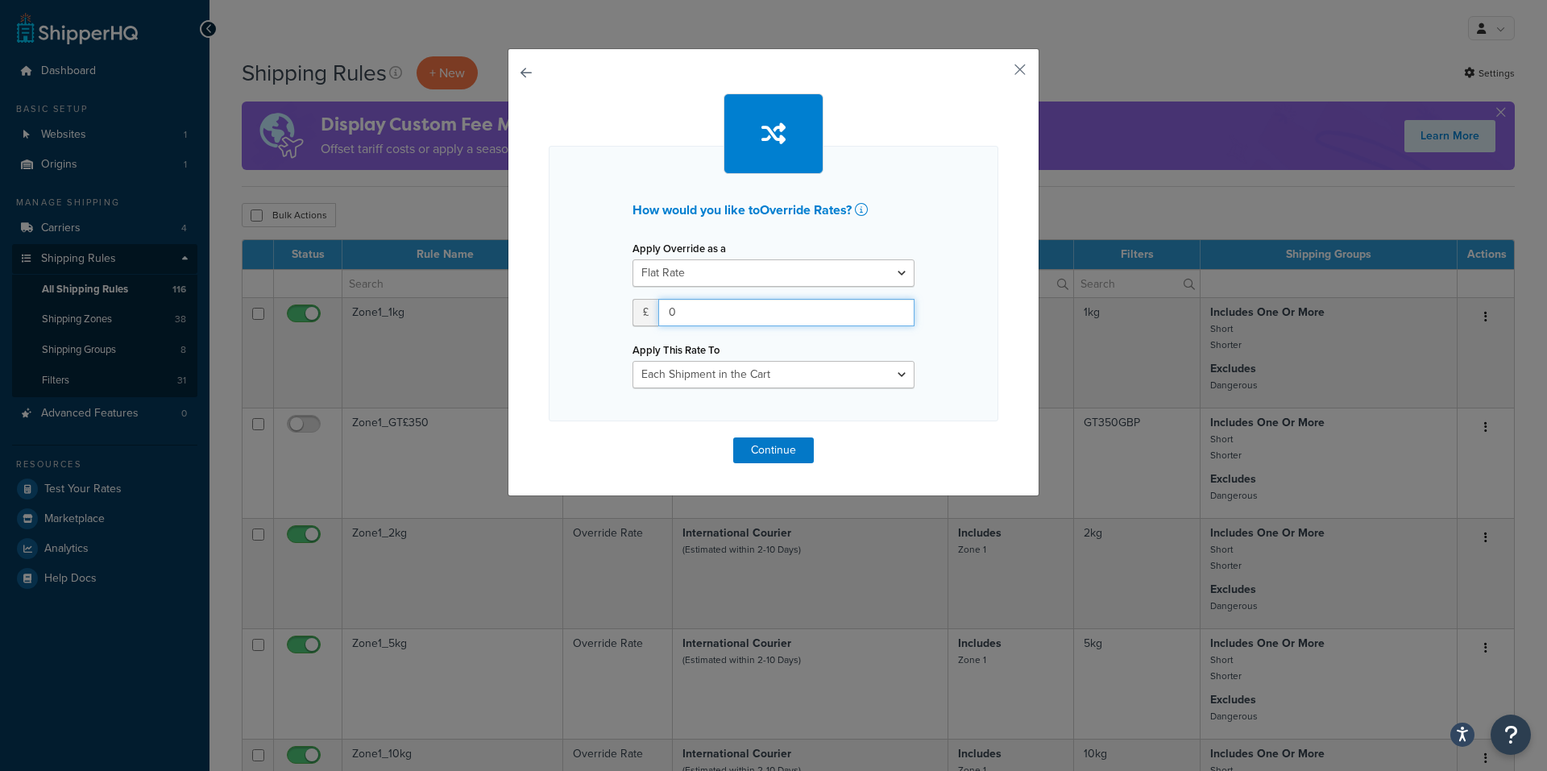
click at [804, 308] on input "0" at bounding box center [786, 312] width 256 height 27
click at [779, 446] on button "Continue" at bounding box center [773, 451] width 81 height 26
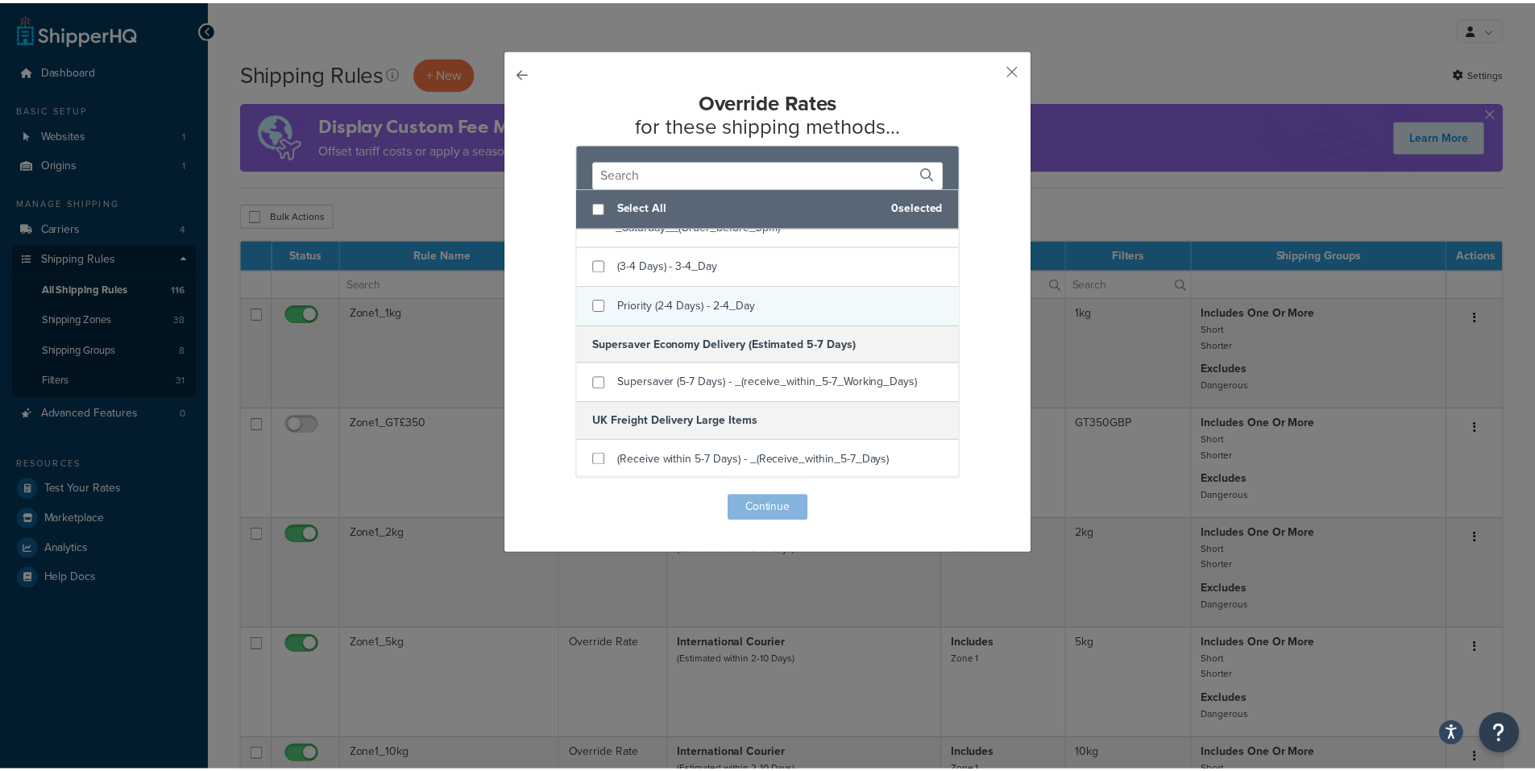
scroll to position [243, 0]
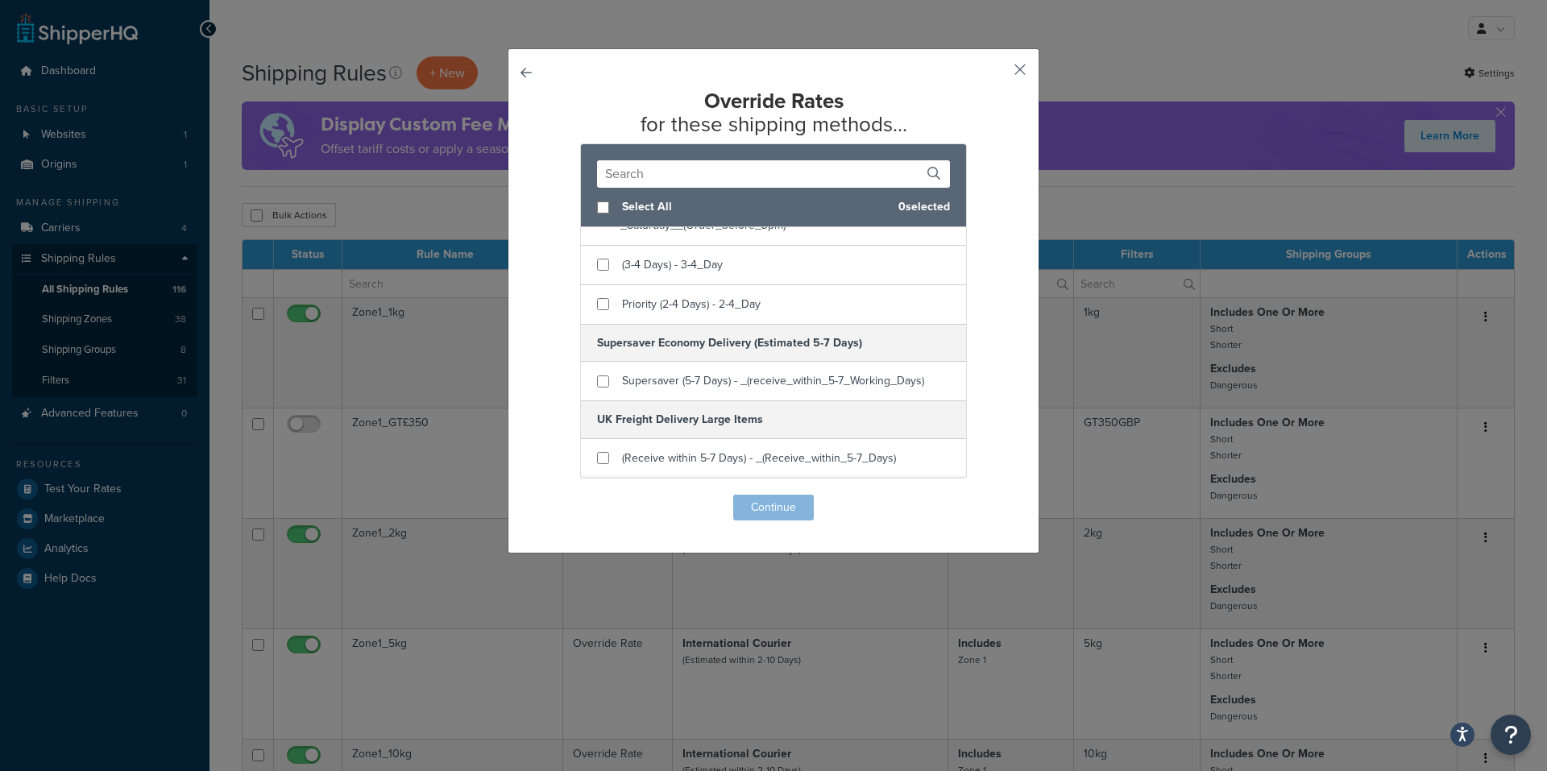
click at [998, 73] on button "button" at bounding box center [996, 75] width 4 height 4
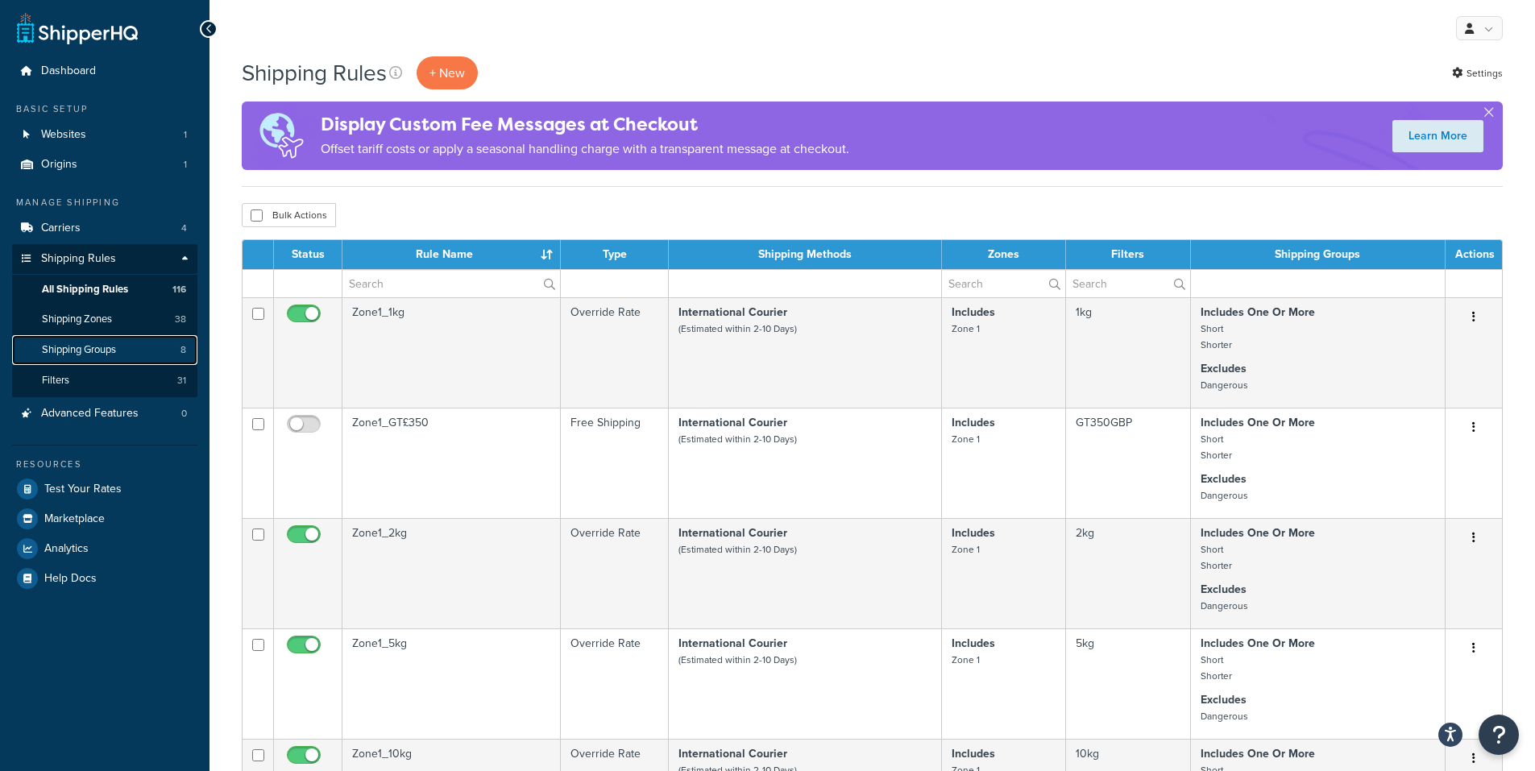
click at [84, 349] on span "Shipping Groups" at bounding box center [79, 350] width 74 height 14
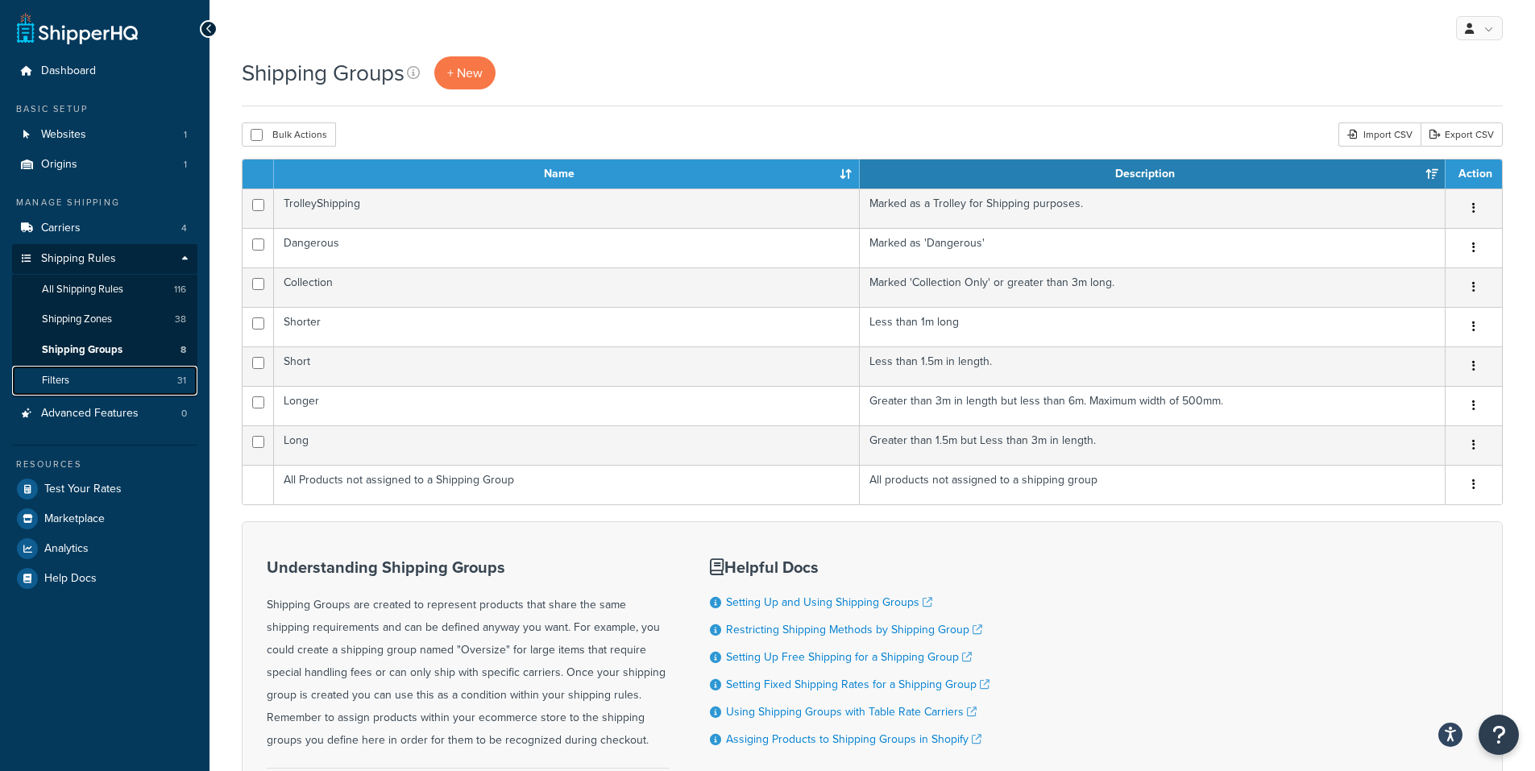
click at [102, 380] on link "Filters 31" at bounding box center [104, 381] width 185 height 30
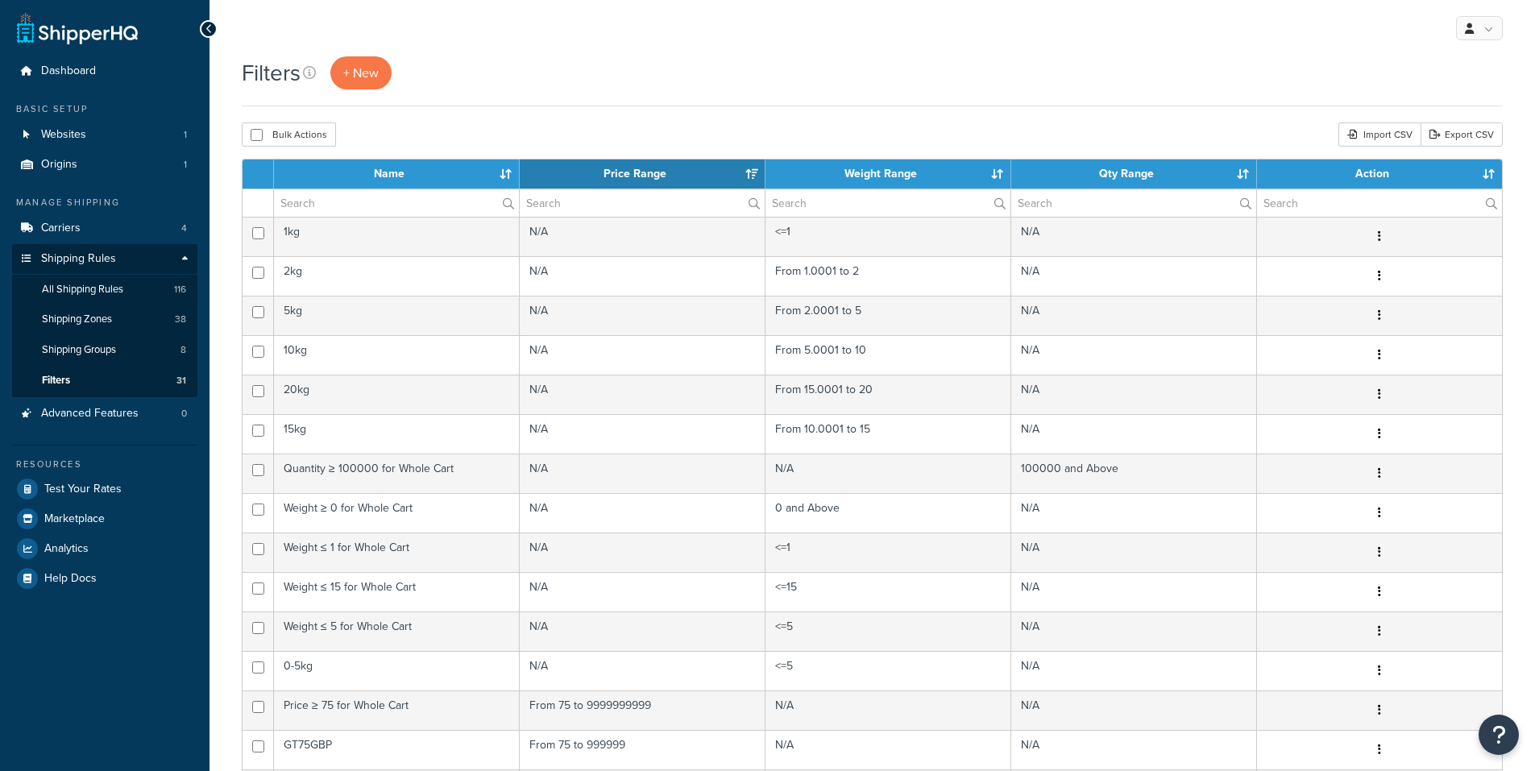
select select "15"
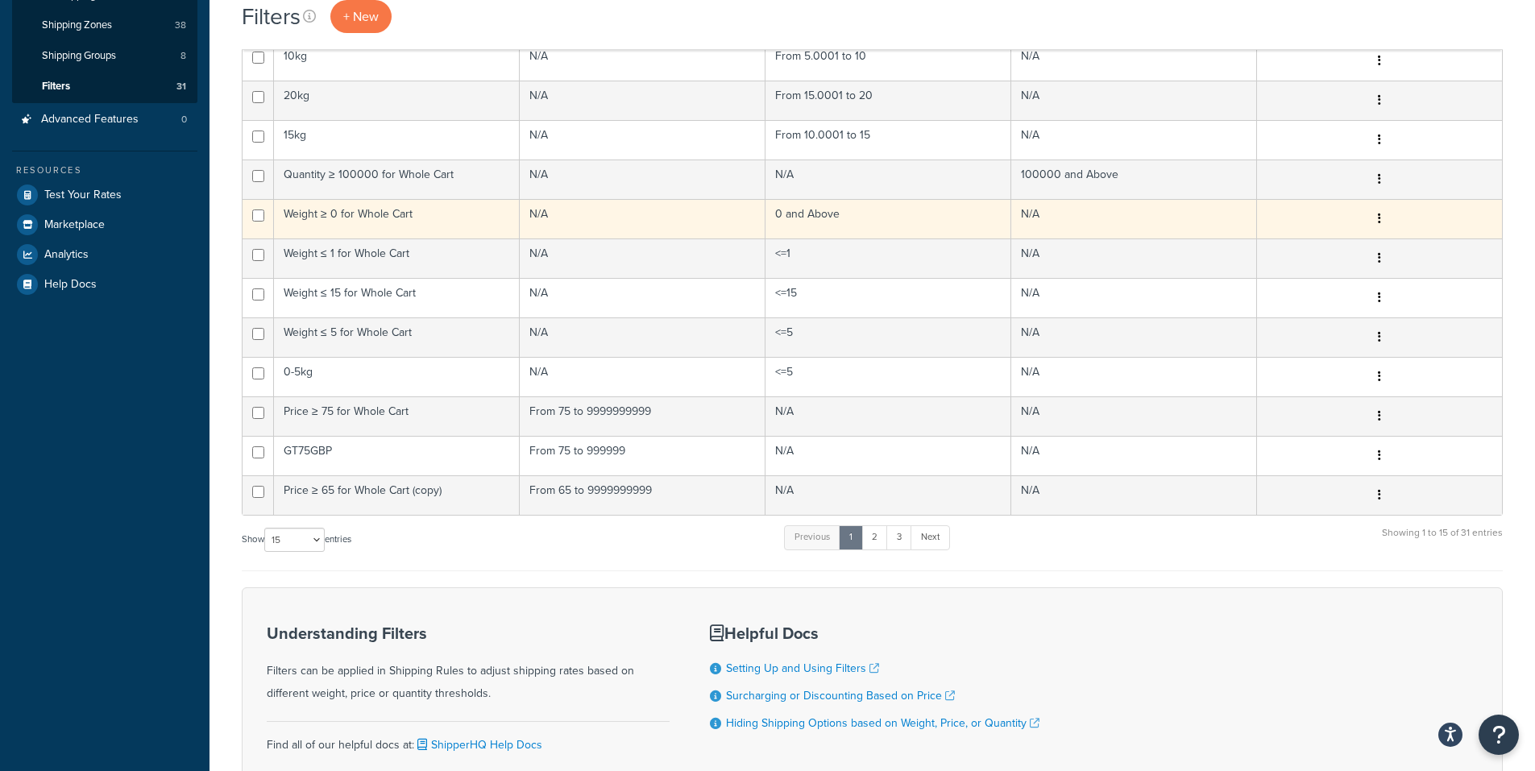
scroll to position [322, 0]
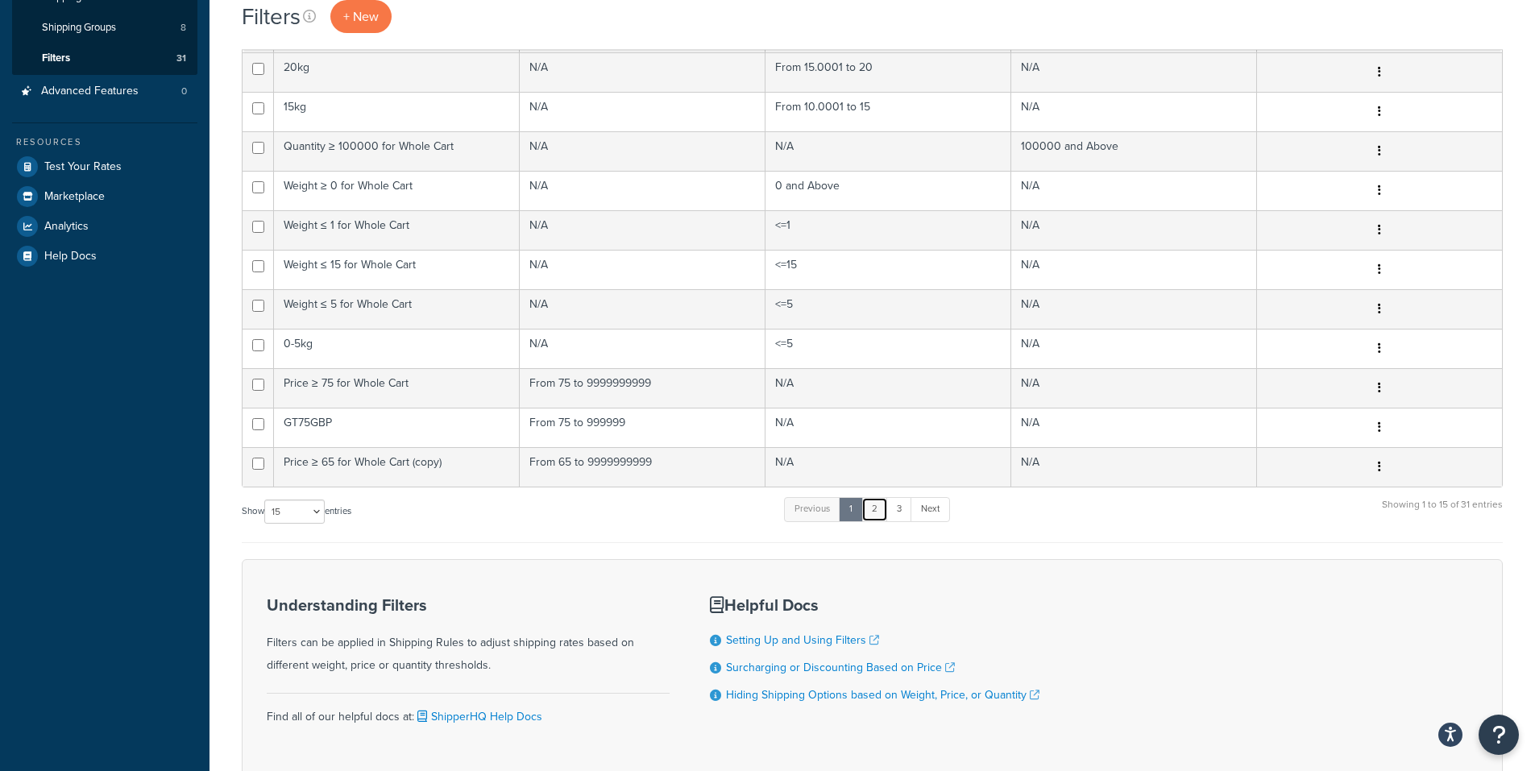
click at [875, 509] on link "2" at bounding box center [874, 509] width 27 height 24
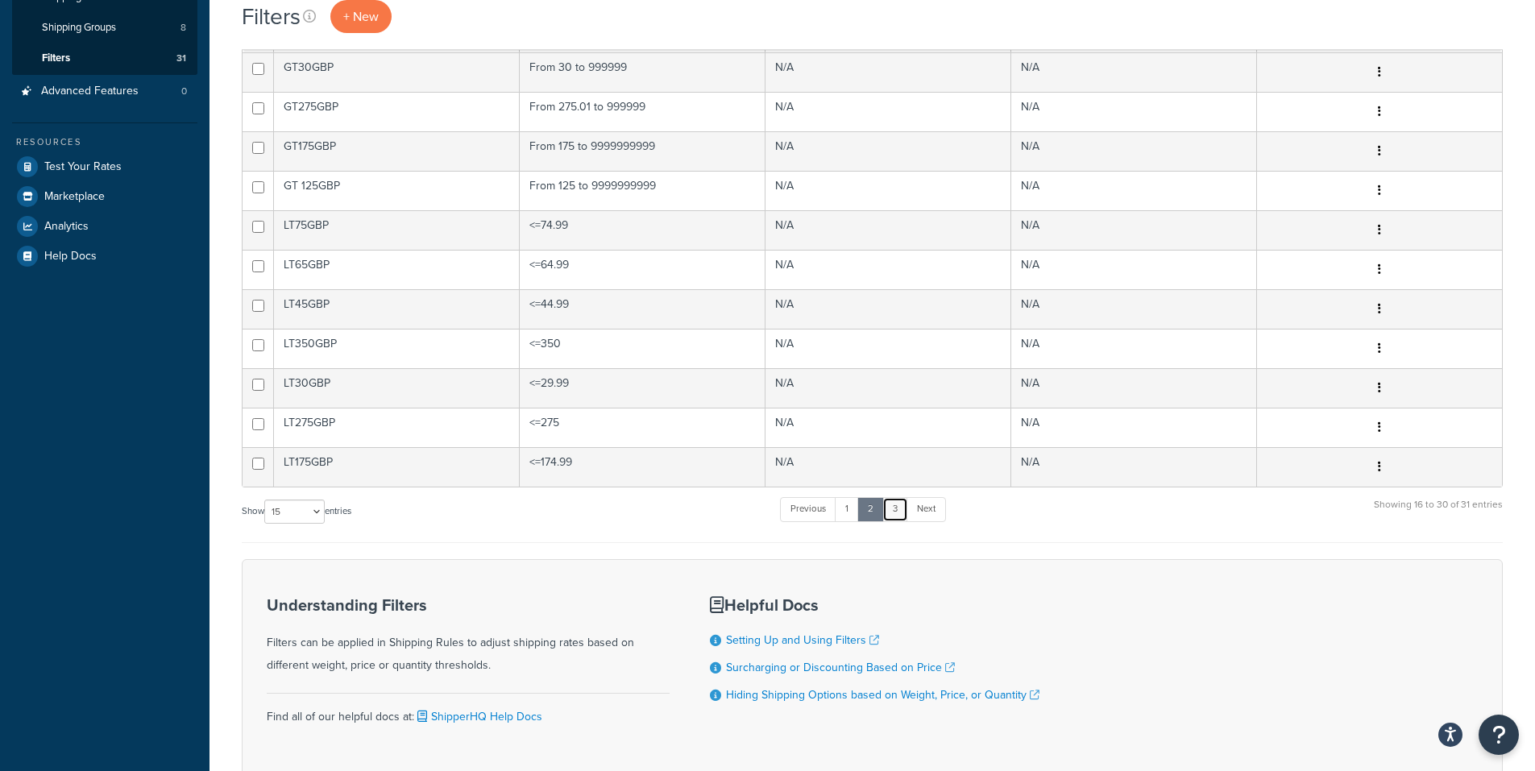
click at [902, 511] on link "3" at bounding box center [895, 509] width 26 height 24
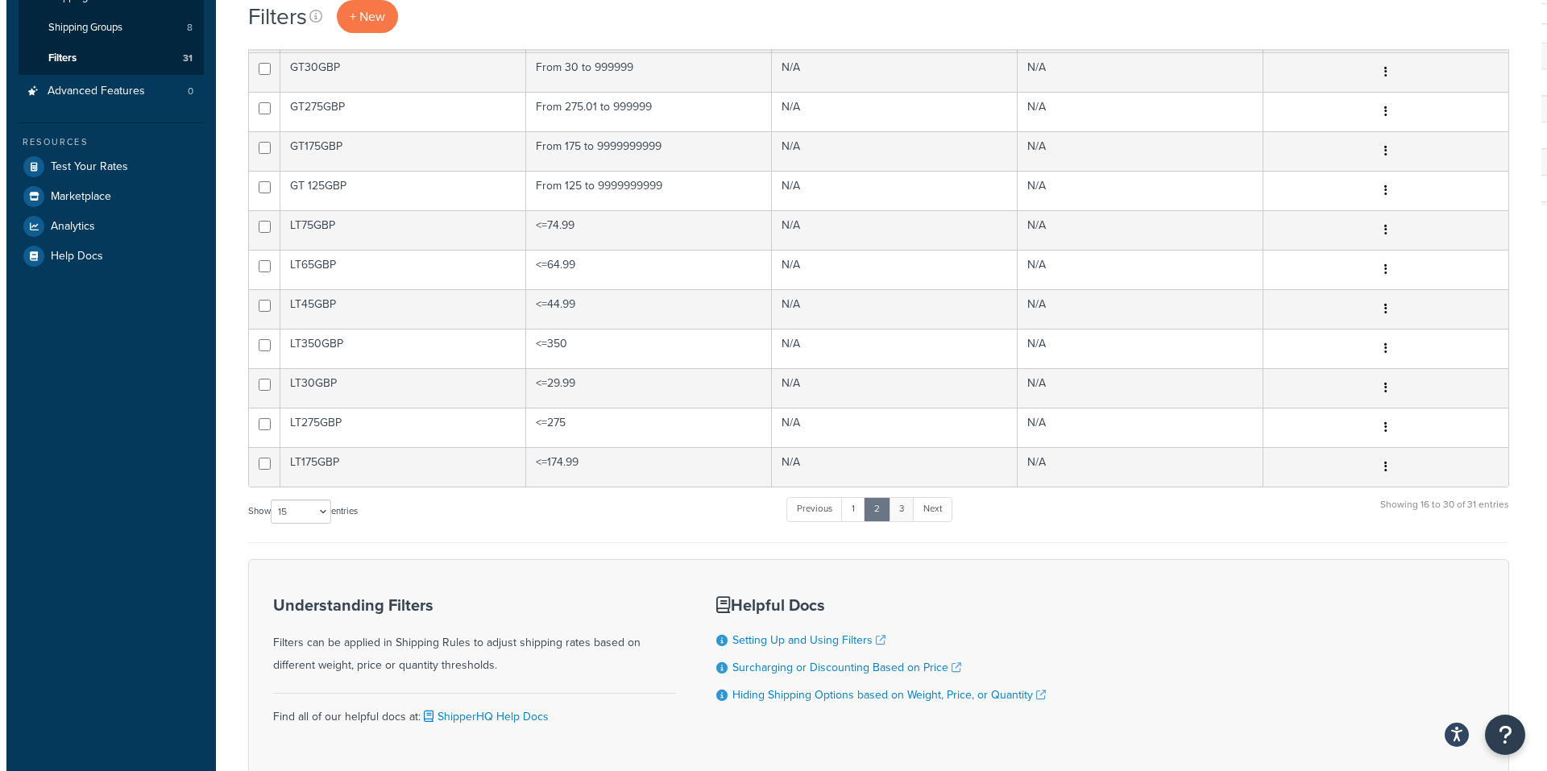
scroll to position [0, 0]
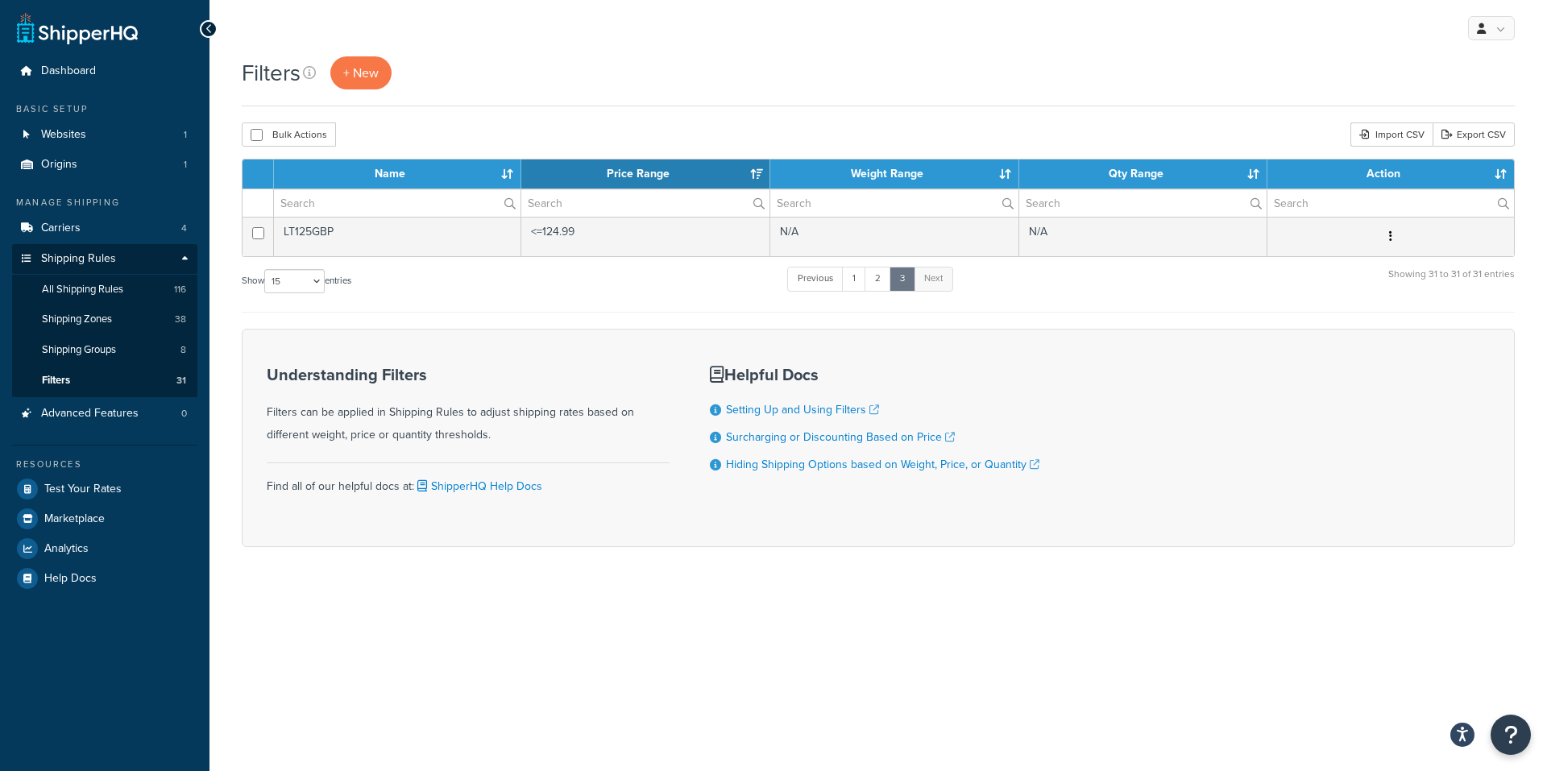
click at [685, 636] on div "My Profile Billing Global Settings Contact Us Logout Filters + New Bulk Actions…" at bounding box center [878, 385] width 1338 height 771
click at [122, 318] on link "Shipping Zones 38" at bounding box center [104, 320] width 185 height 30
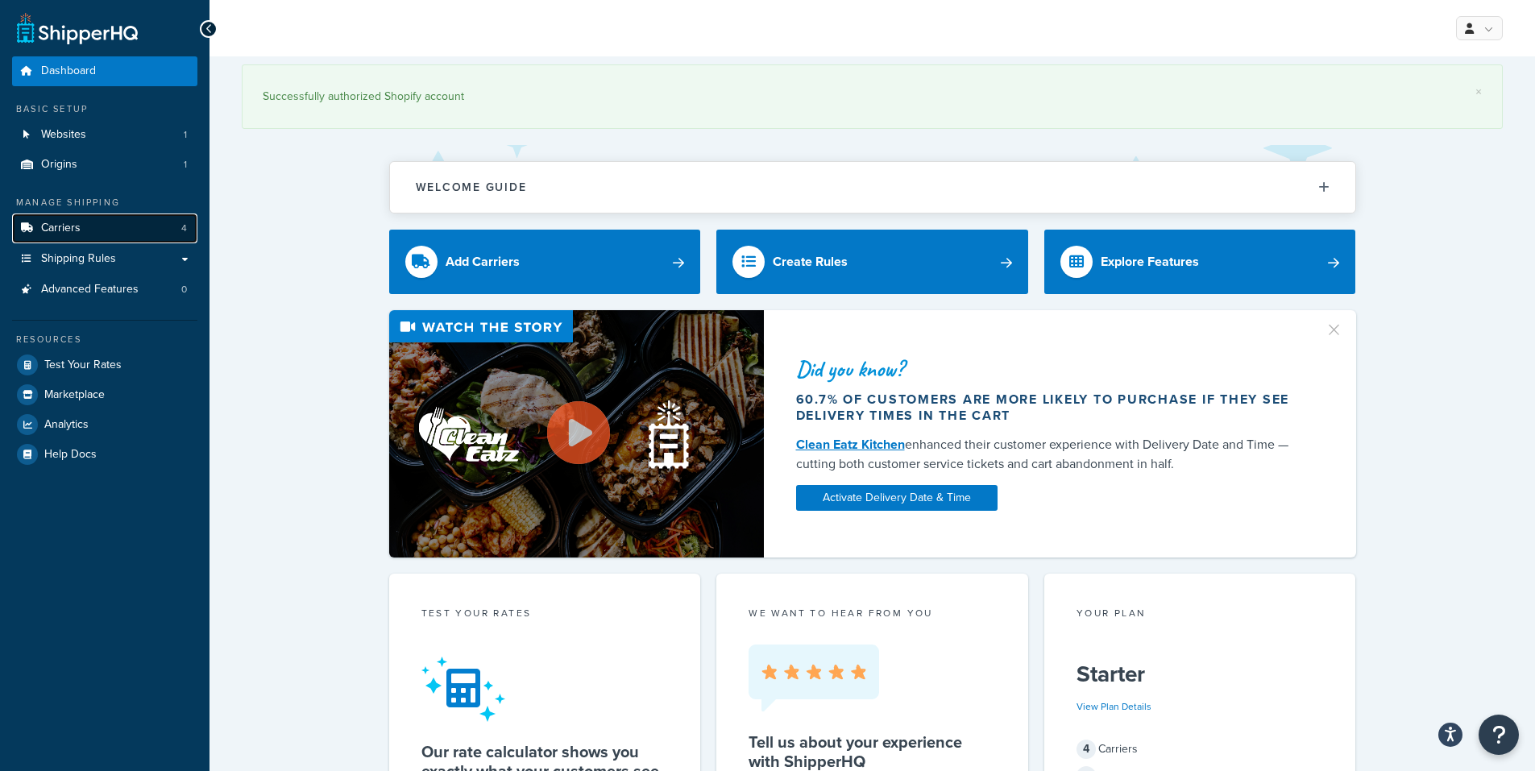
click at [127, 237] on link "Carriers 4" at bounding box center [104, 229] width 185 height 30
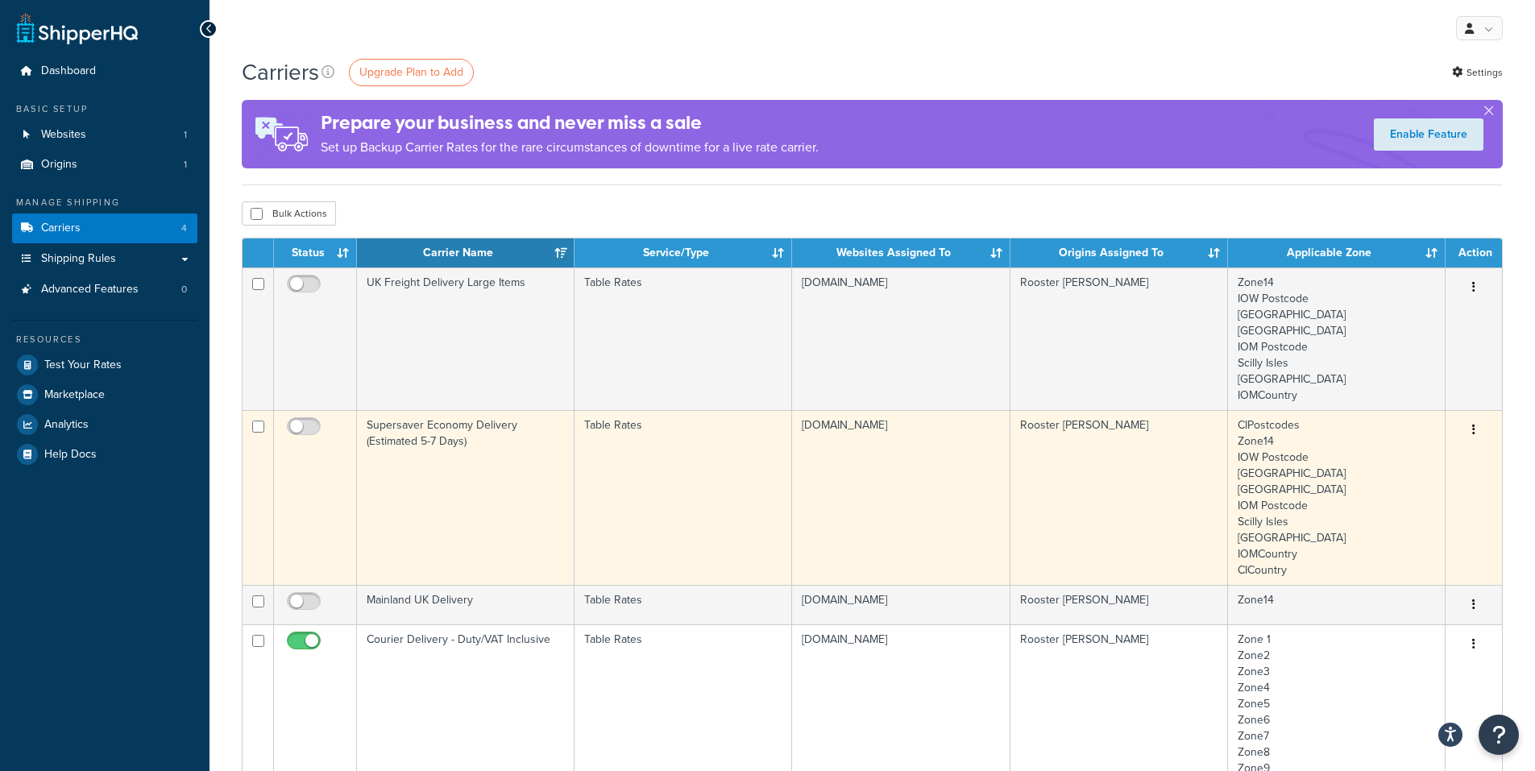
scroll to position [81, 0]
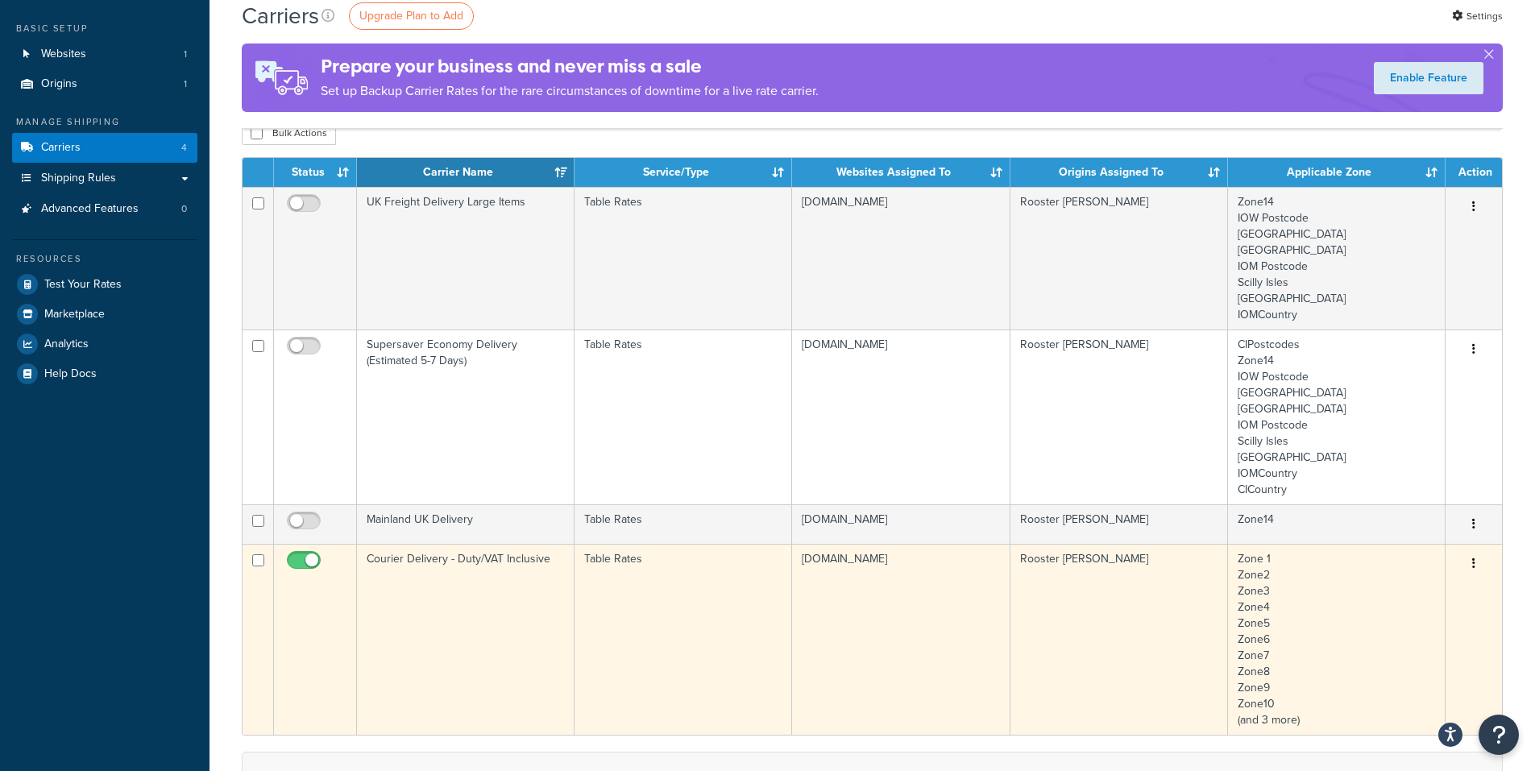
click at [479, 636] on td "Courier Delivery - Duty/VAT Inclusive" at bounding box center [466, 639] width 218 height 191
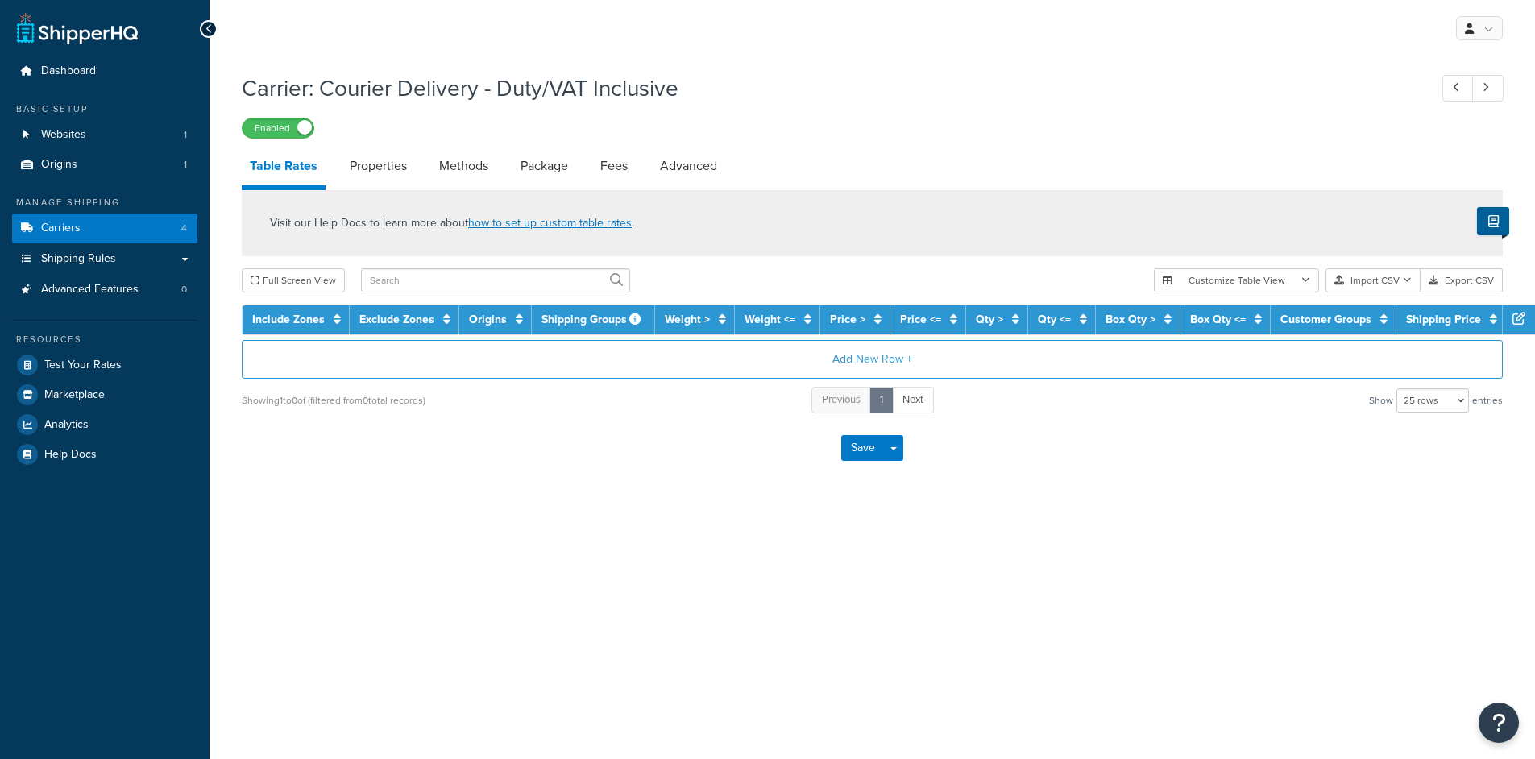
select select "25"
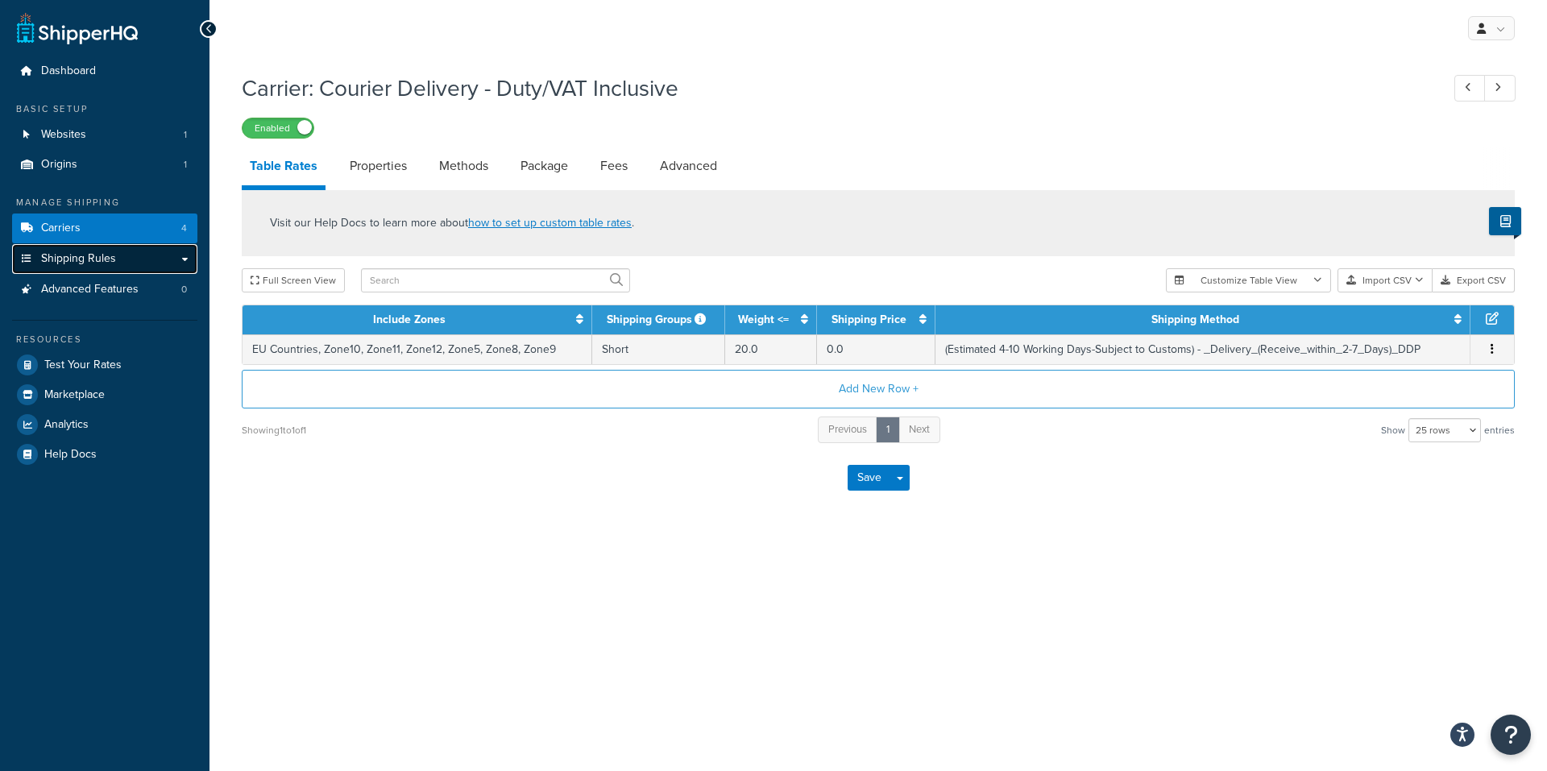
click at [160, 261] on link "Shipping Rules" at bounding box center [104, 259] width 185 height 30
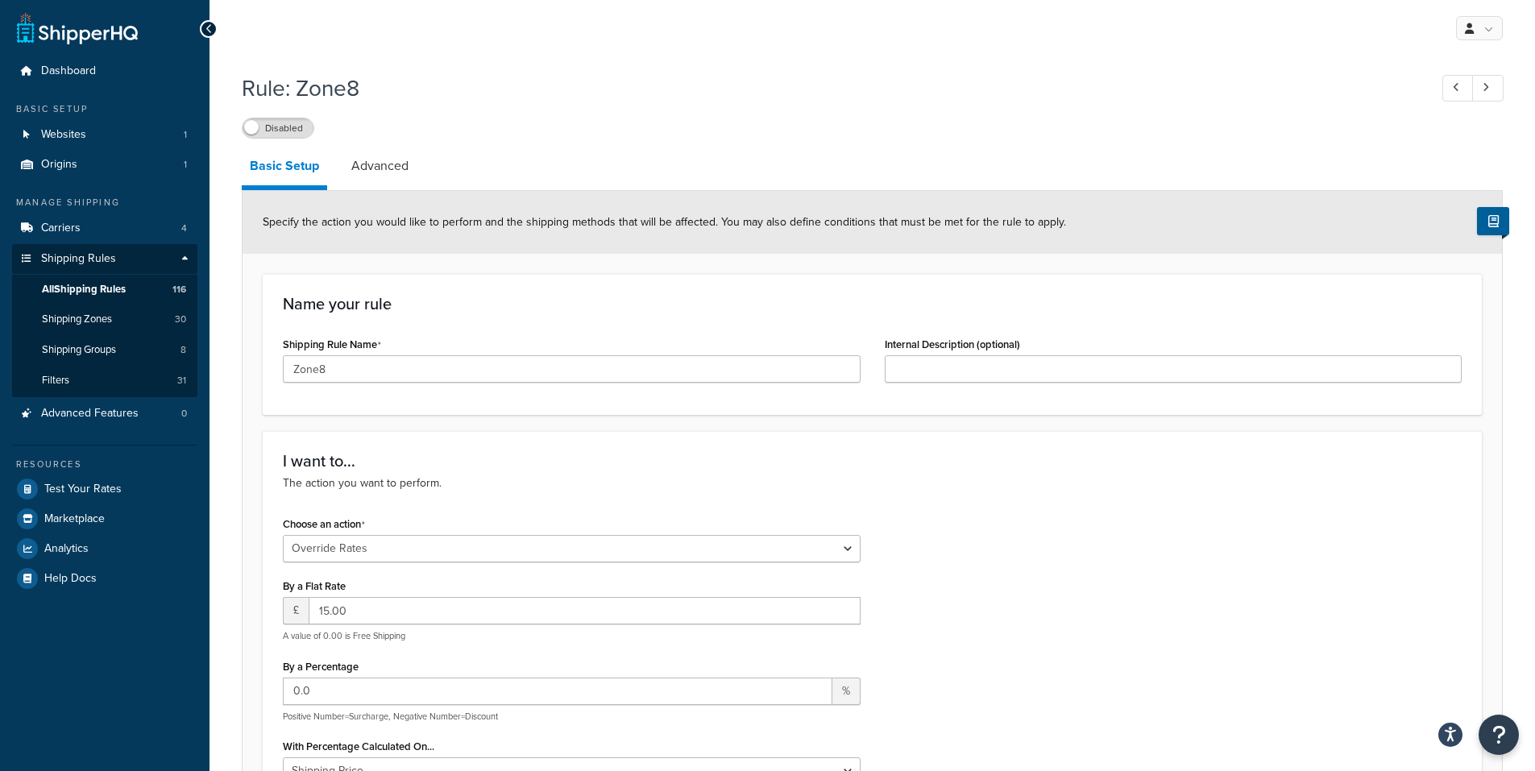
select select "OVERRIDE"
select select "LOCATION"
click at [108, 317] on span "Shipping Zones" at bounding box center [77, 320] width 70 height 14
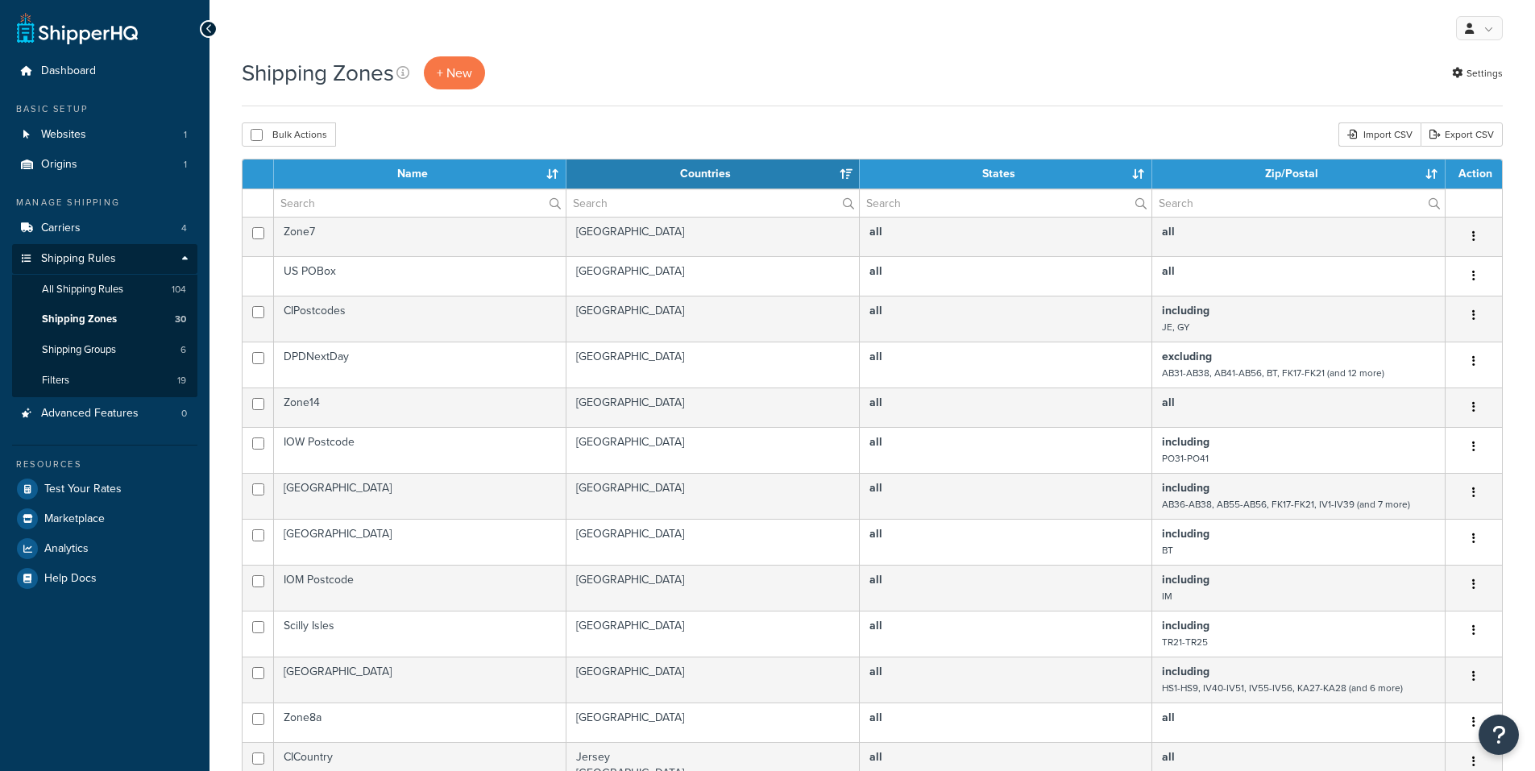
select select "15"
click at [313, 174] on th "Name" at bounding box center [420, 174] width 292 height 29
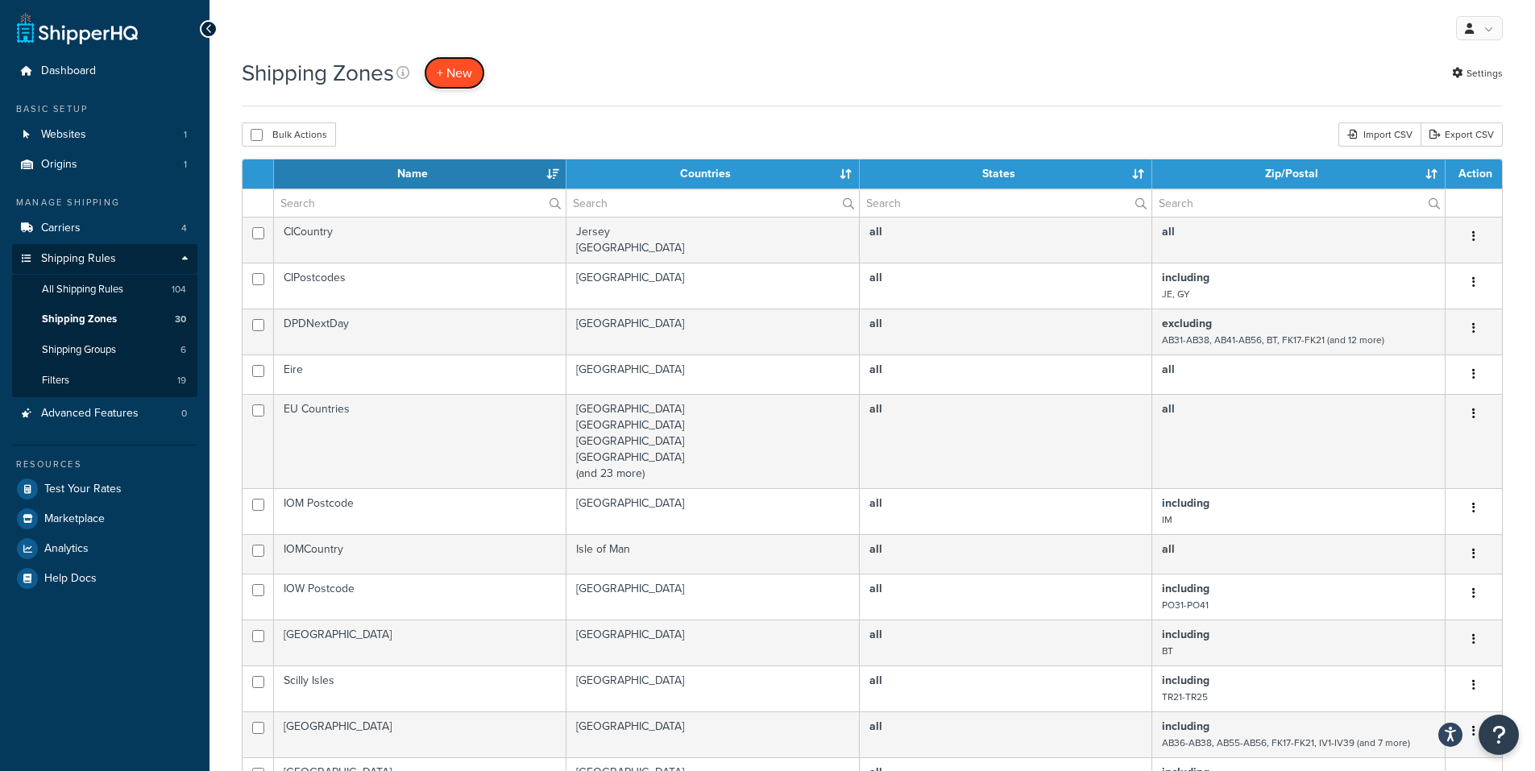
click at [461, 71] on span "+ New" at bounding box center [454, 73] width 35 height 19
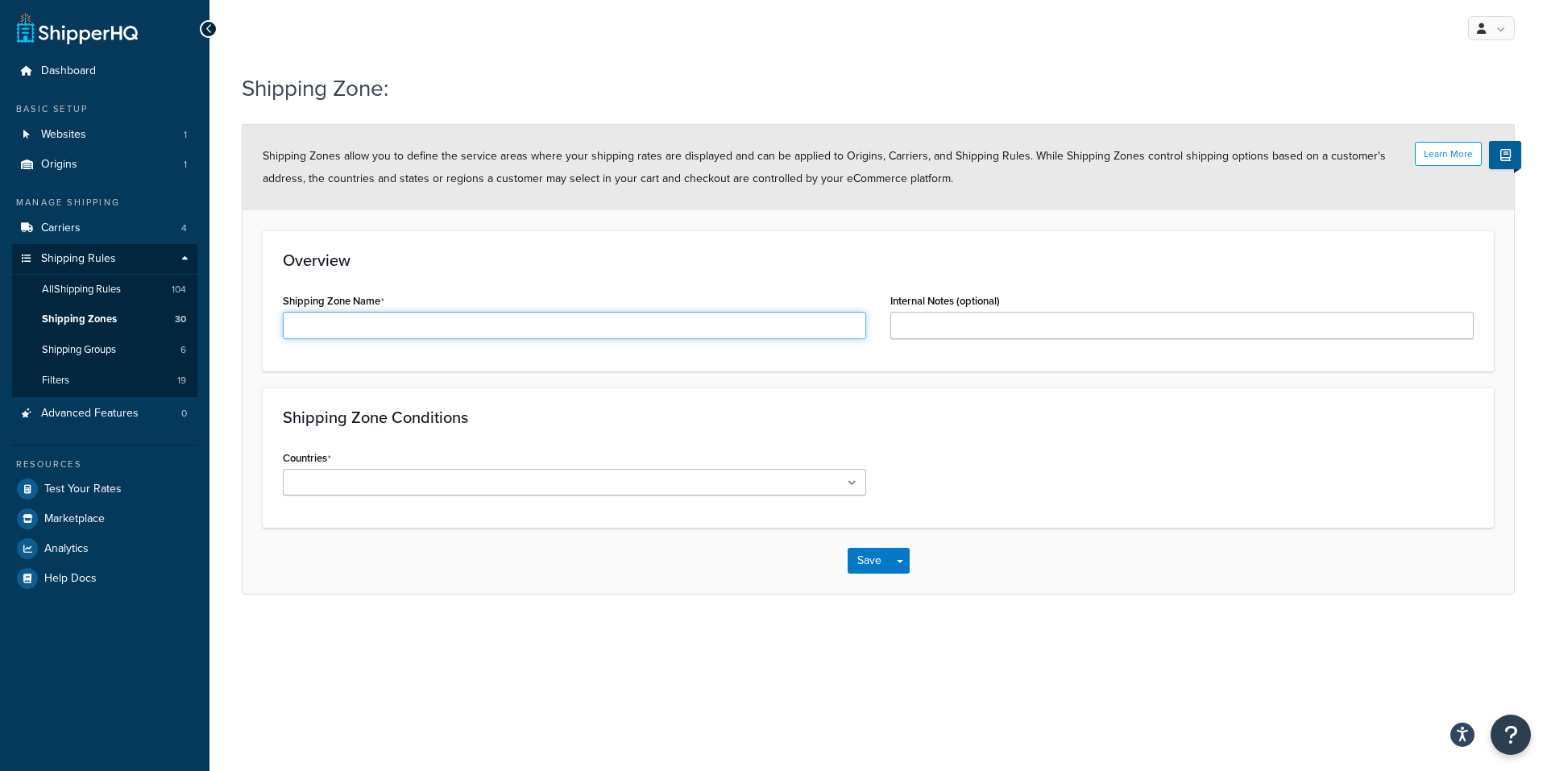
click at [473, 322] on input "Shipping Zone Name" at bounding box center [574, 325] width 583 height 27
type input "DHL_ZoneA"
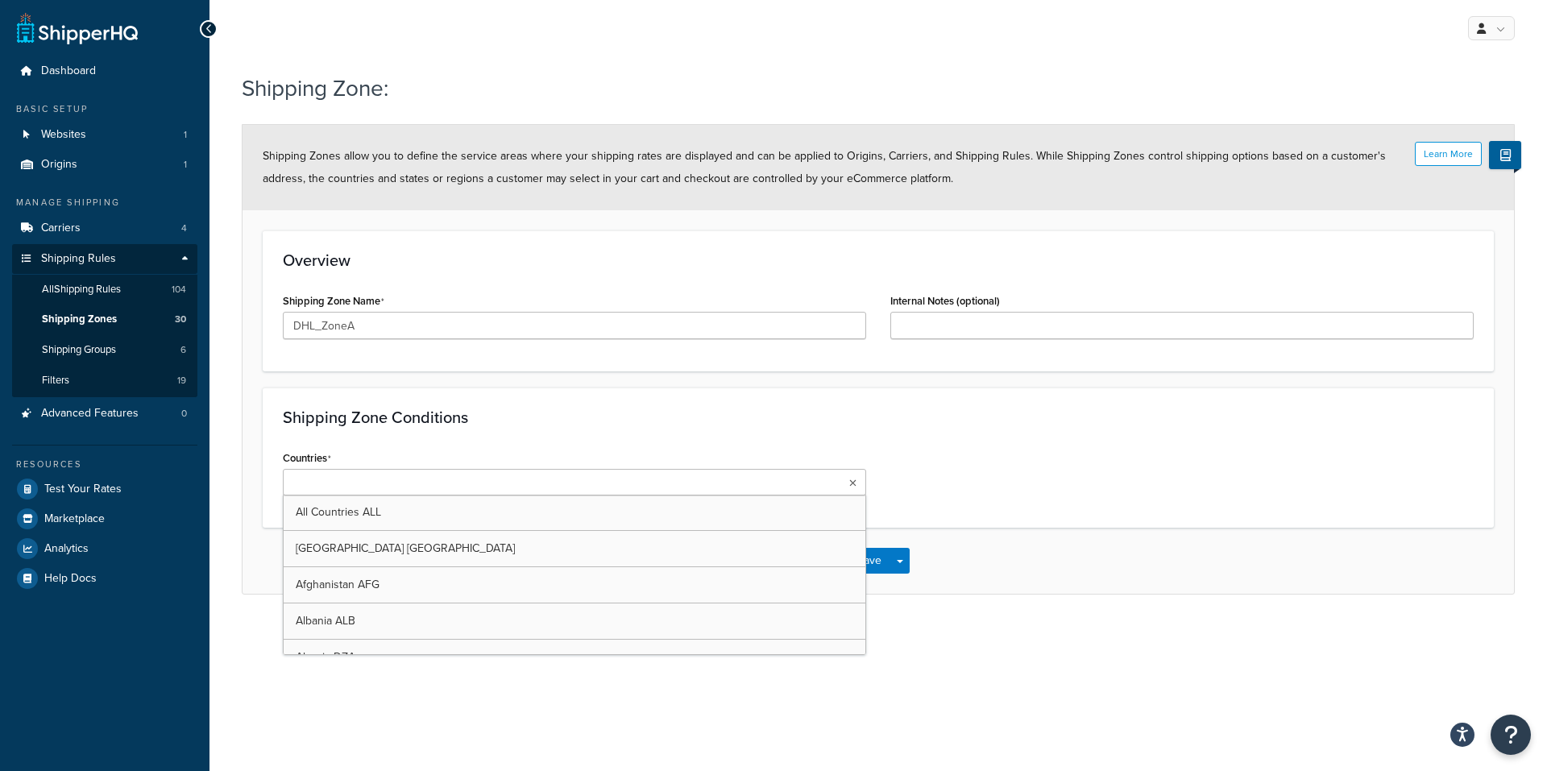
click at [438, 491] on ul at bounding box center [574, 482] width 583 height 27
click at [453, 485] on ul at bounding box center [574, 482] width 583 height 27
click at [511, 487] on ul at bounding box center [574, 482] width 583 height 27
click at [506, 483] on ul at bounding box center [574, 482] width 583 height 27
click at [554, 687] on div "My Profile Billing Global Settings Contact Us Logout Shipping Zone: Learn More …" at bounding box center [878, 385] width 1338 height 771
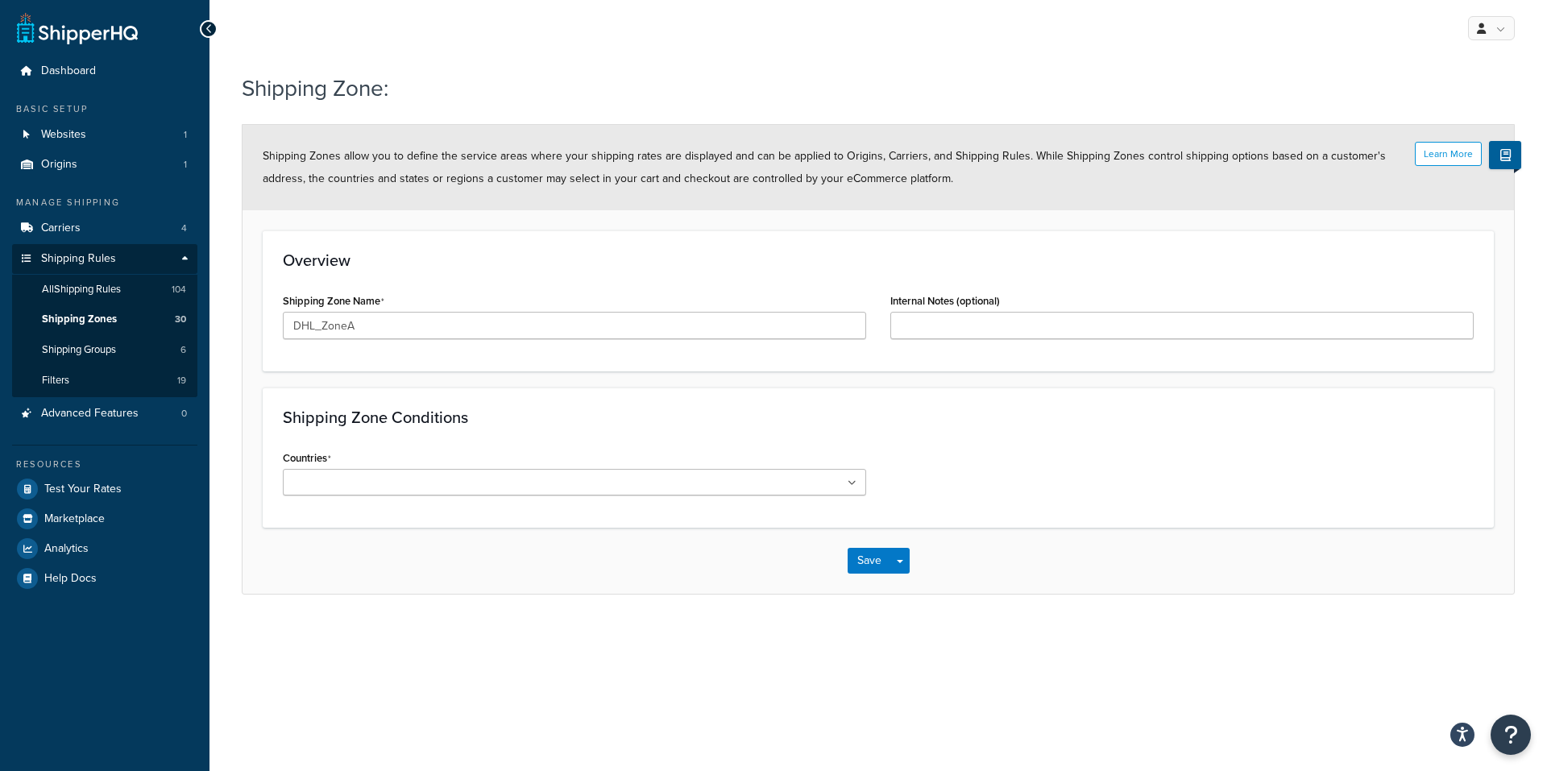
click at [354, 487] on input "Countries" at bounding box center [359, 484] width 143 height 18
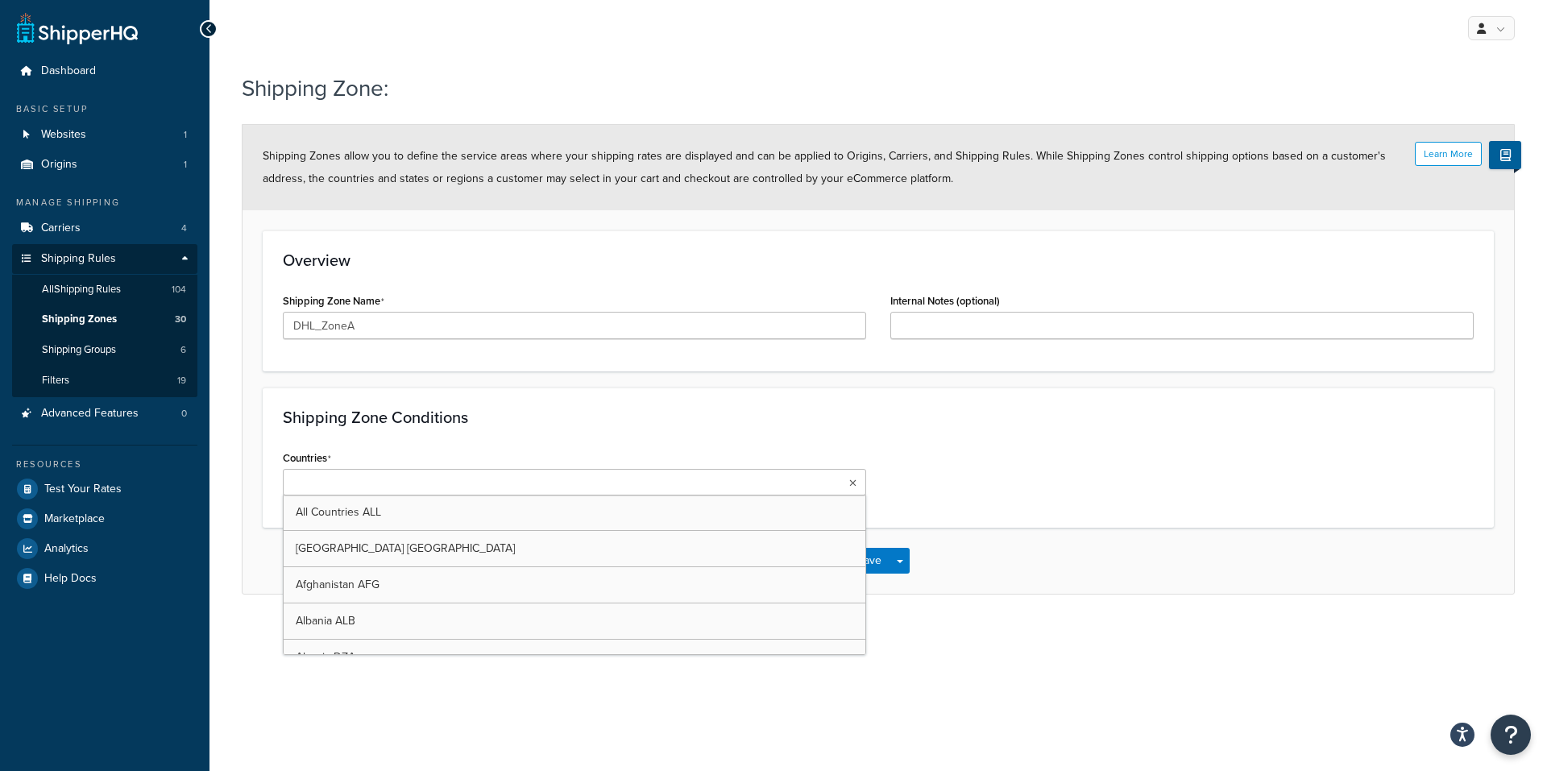
type input "G"
type input "Bel"
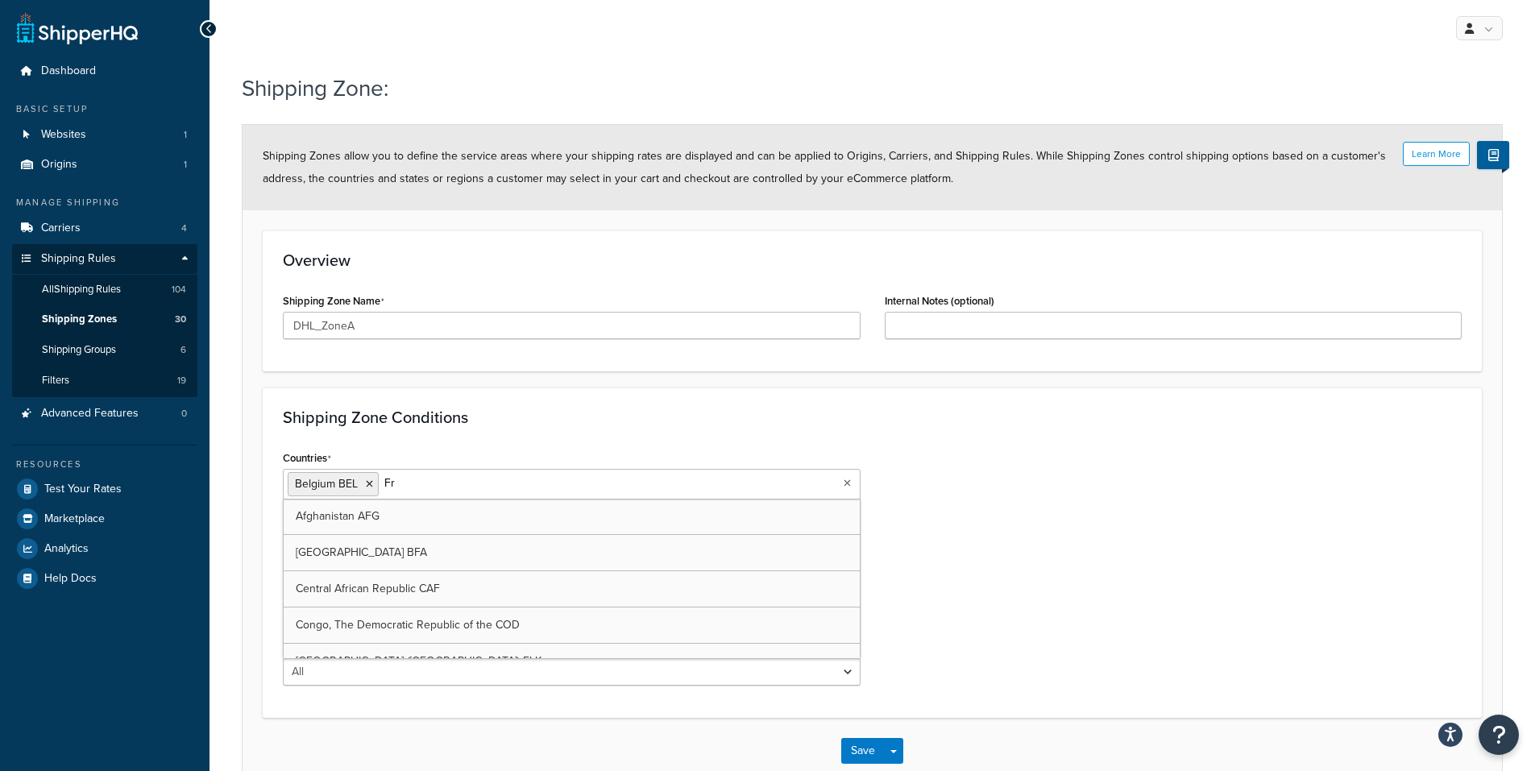
type input "Fra"
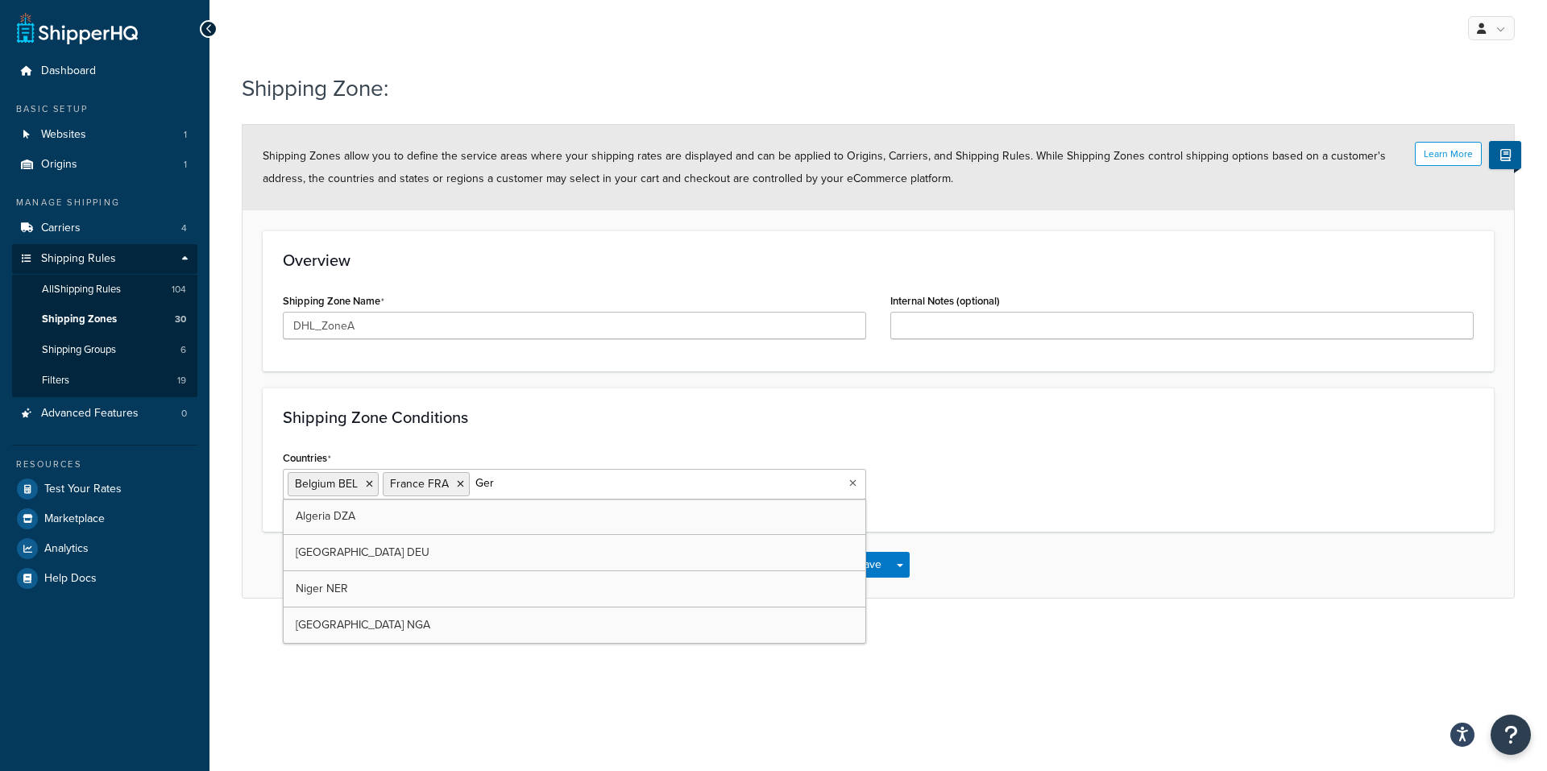
type input "Germ"
type input "Irela"
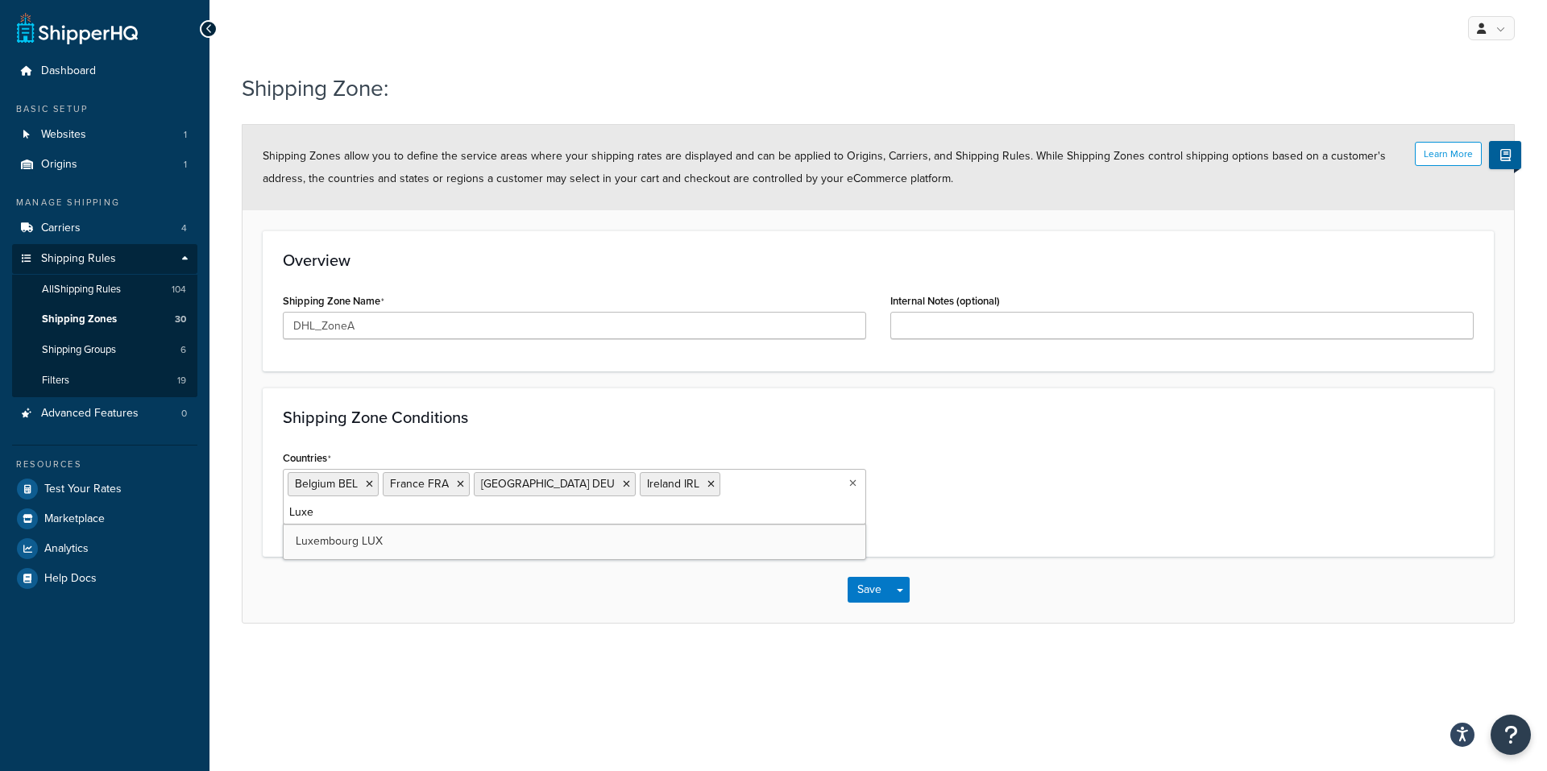
type input "Luxem"
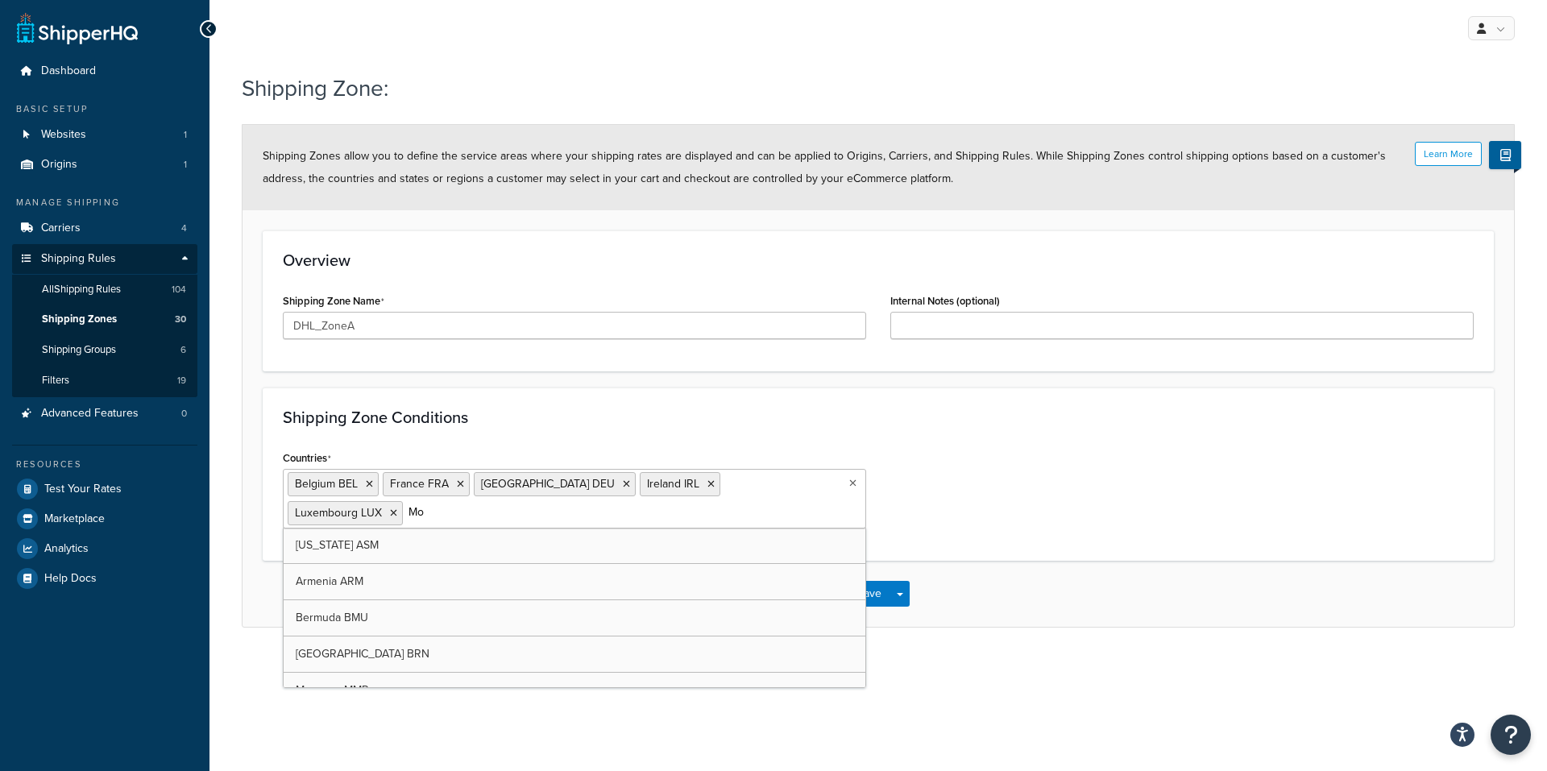
type input "Mon"
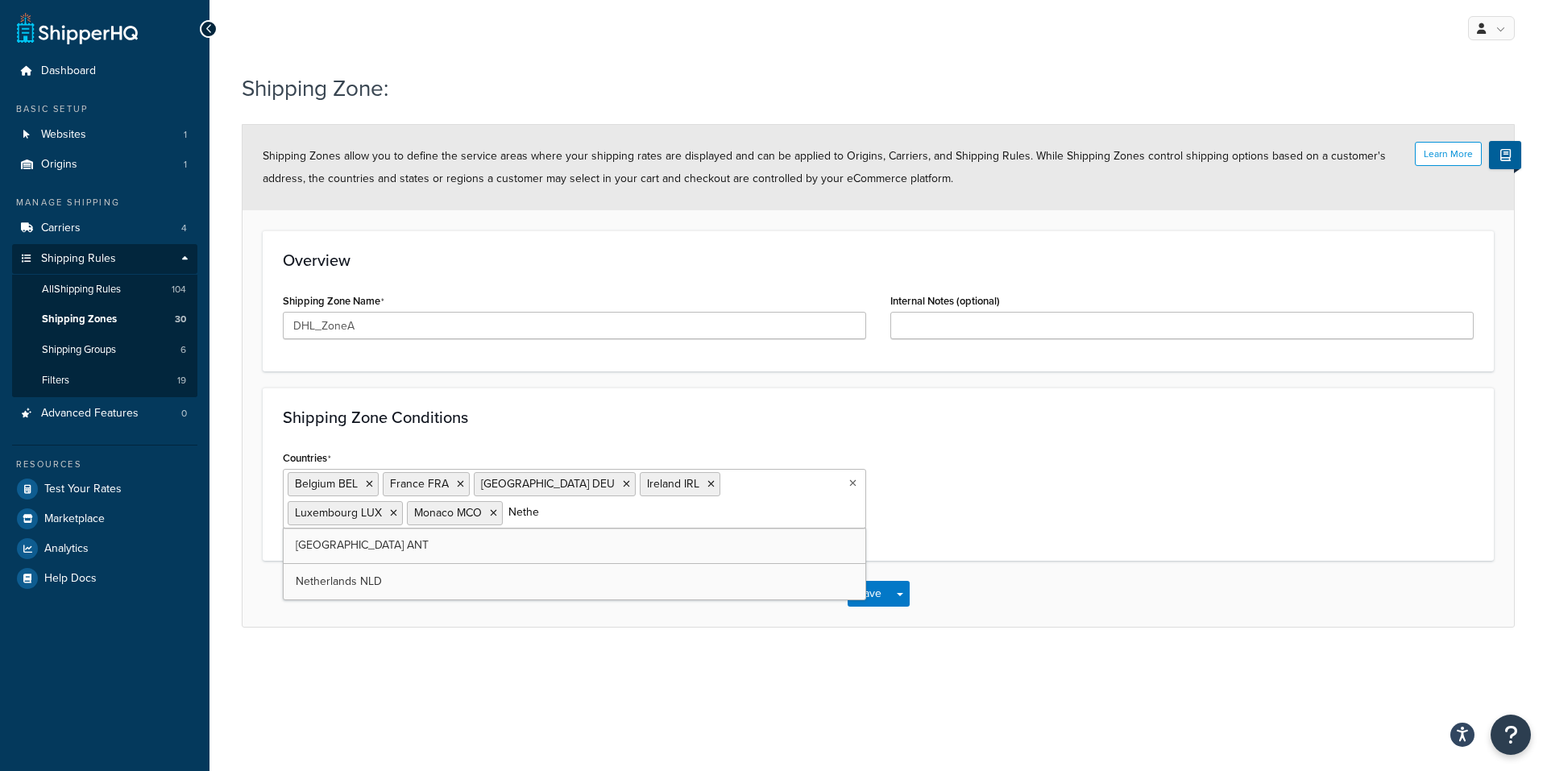
type input "Nether"
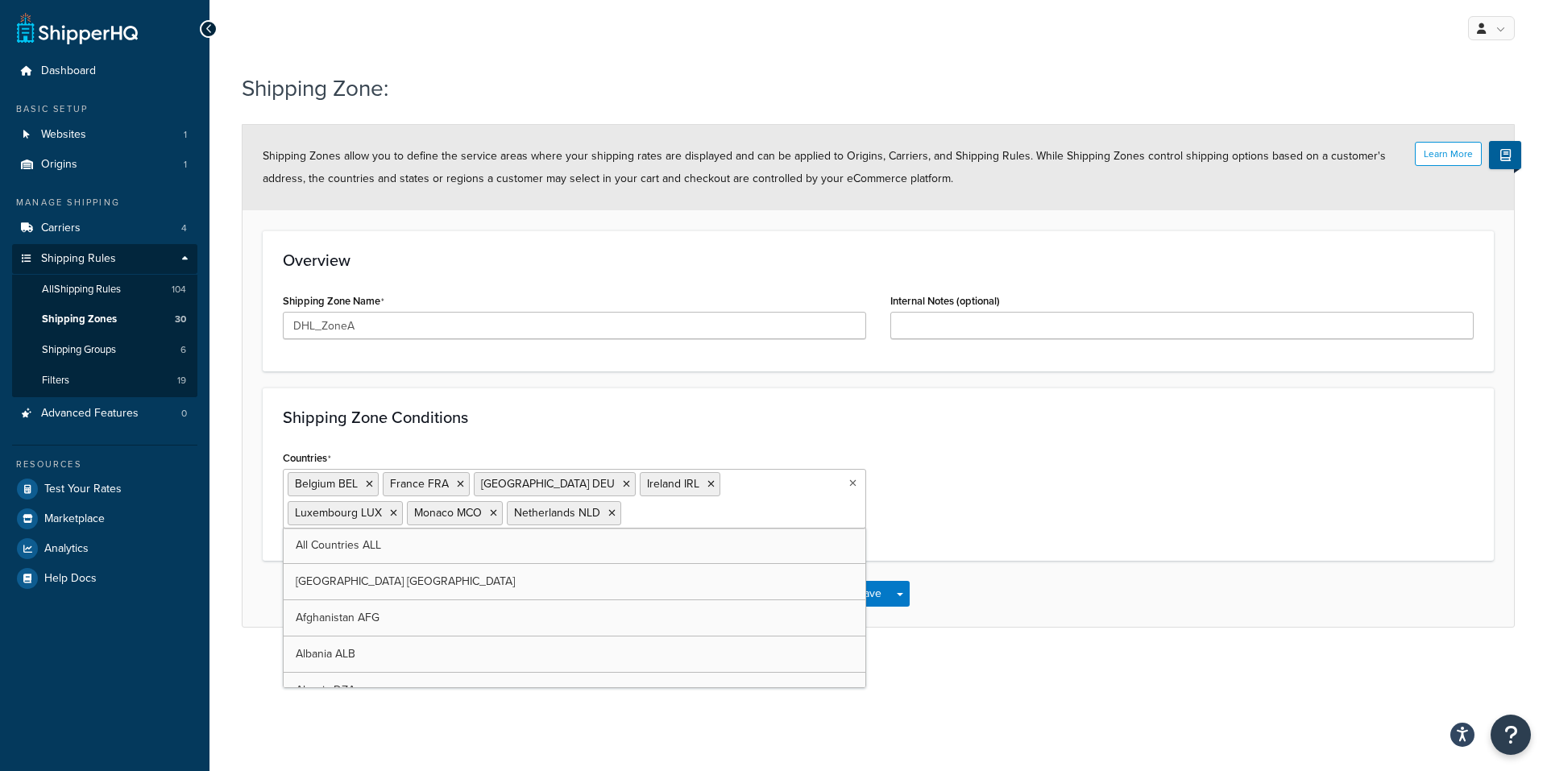
click at [1027, 694] on div "My Profile Billing Global Settings Contact Us Logout Shipping Zone: Learn More …" at bounding box center [878, 385] width 1338 height 771
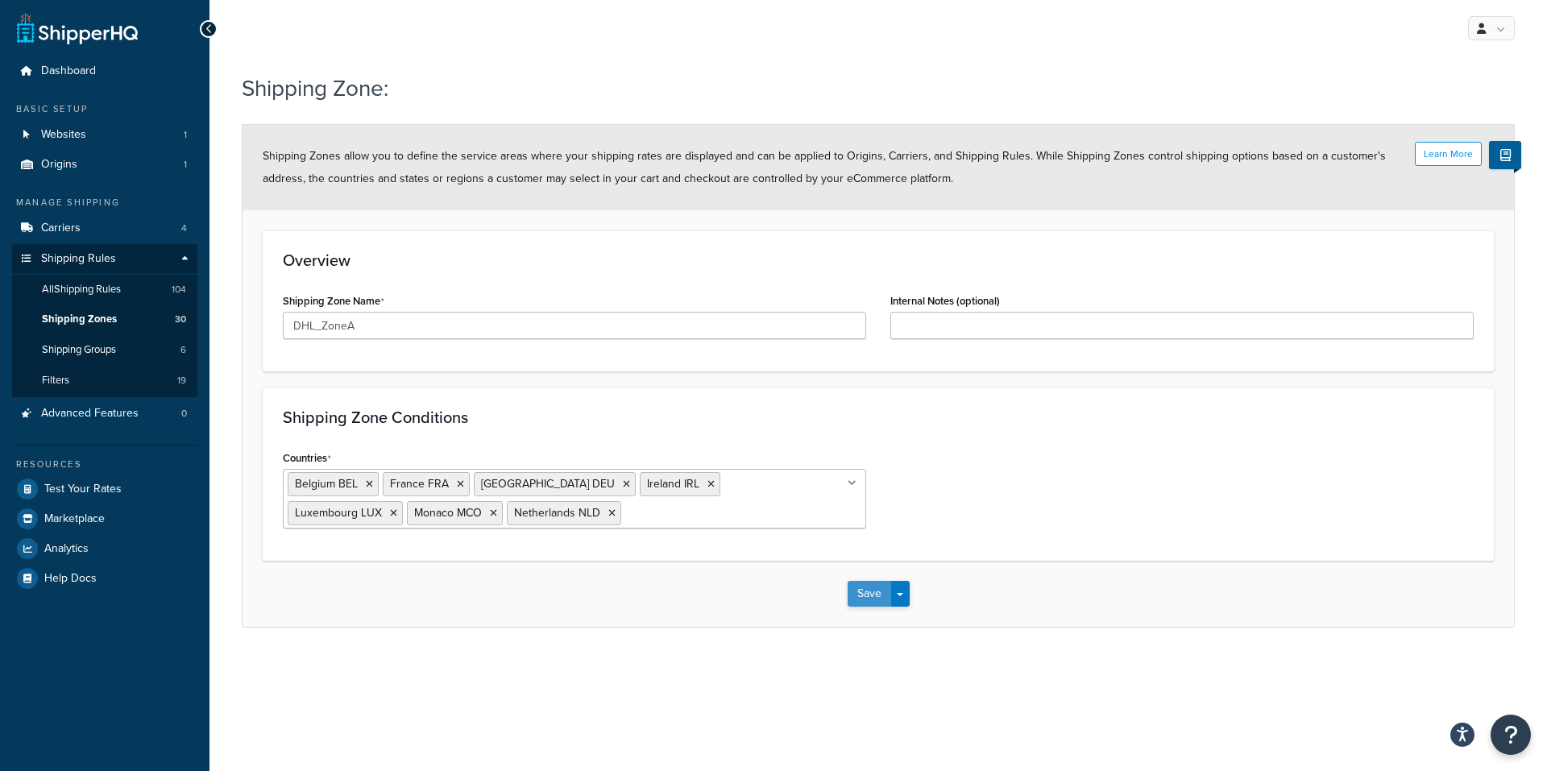
click at [869, 596] on button "Save" at bounding box center [870, 594] width 44 height 26
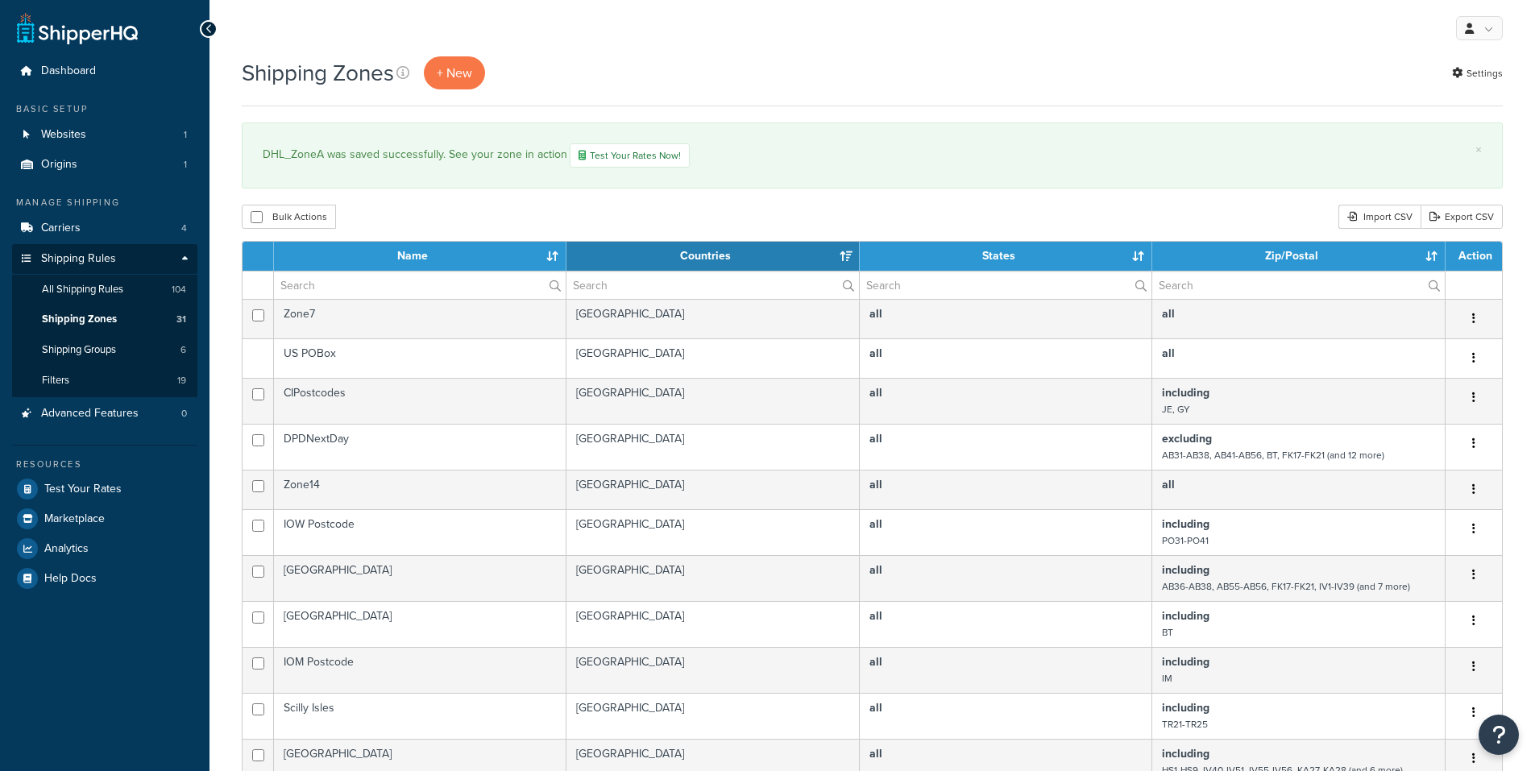
select select "15"
click at [409, 250] on th "Name" at bounding box center [420, 256] width 292 height 29
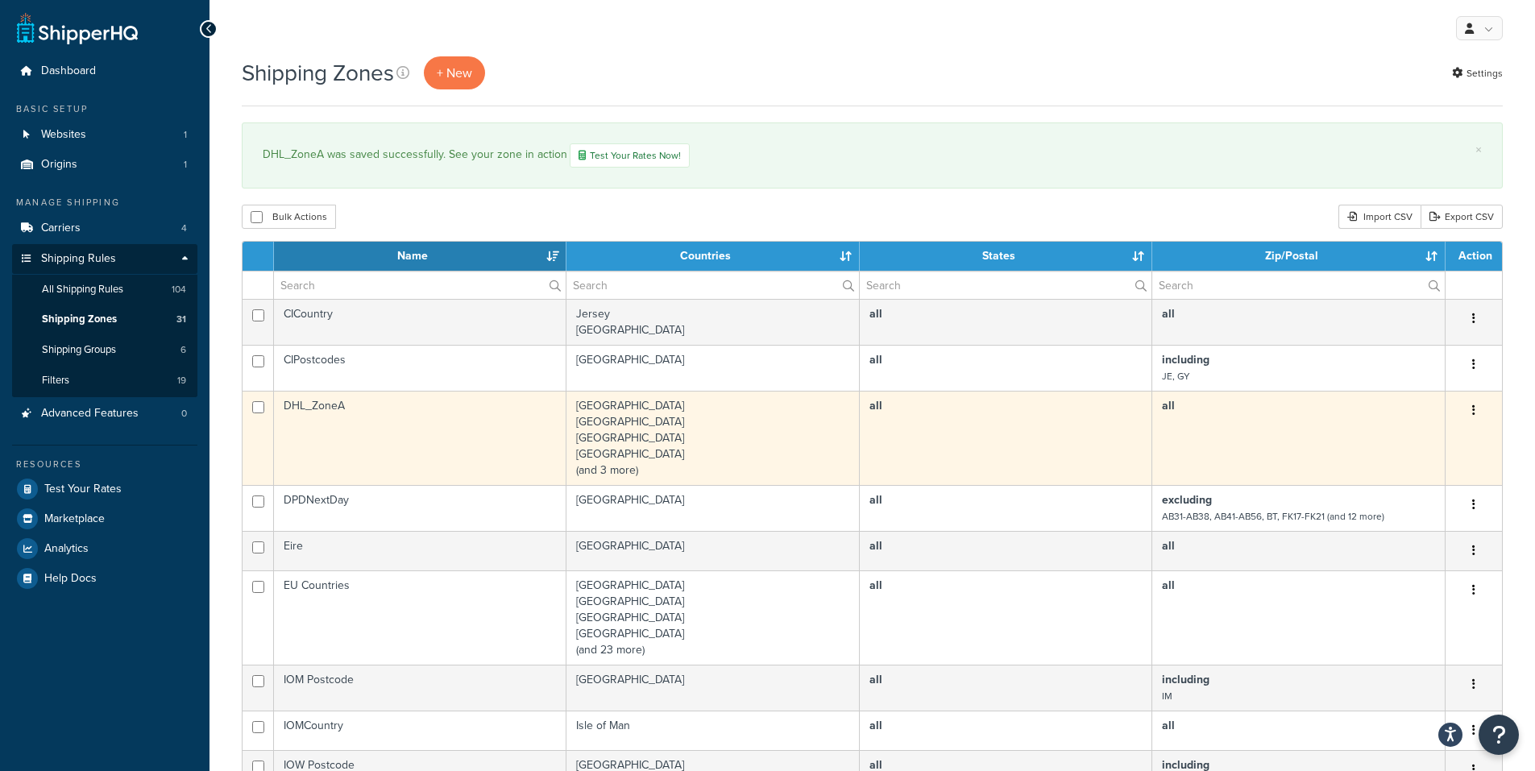
click at [392, 432] on td "DHL_ZoneA" at bounding box center [420, 438] width 292 height 94
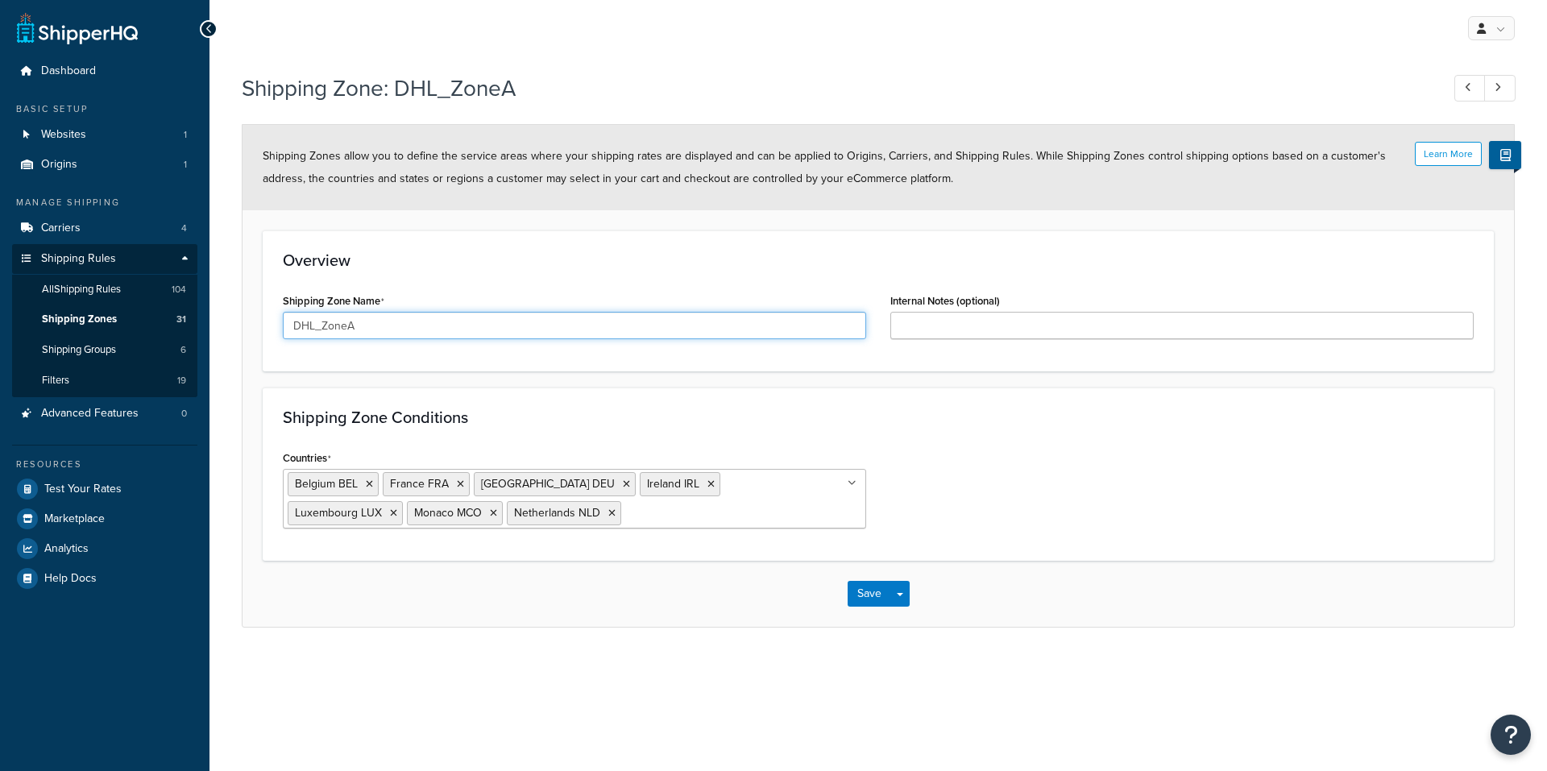
click at [390, 326] on input "DHL_ZoneA" at bounding box center [574, 325] width 583 height 27
type input "DHL_ZoneA_Europe"
click at [881, 603] on button "Save" at bounding box center [870, 594] width 44 height 26
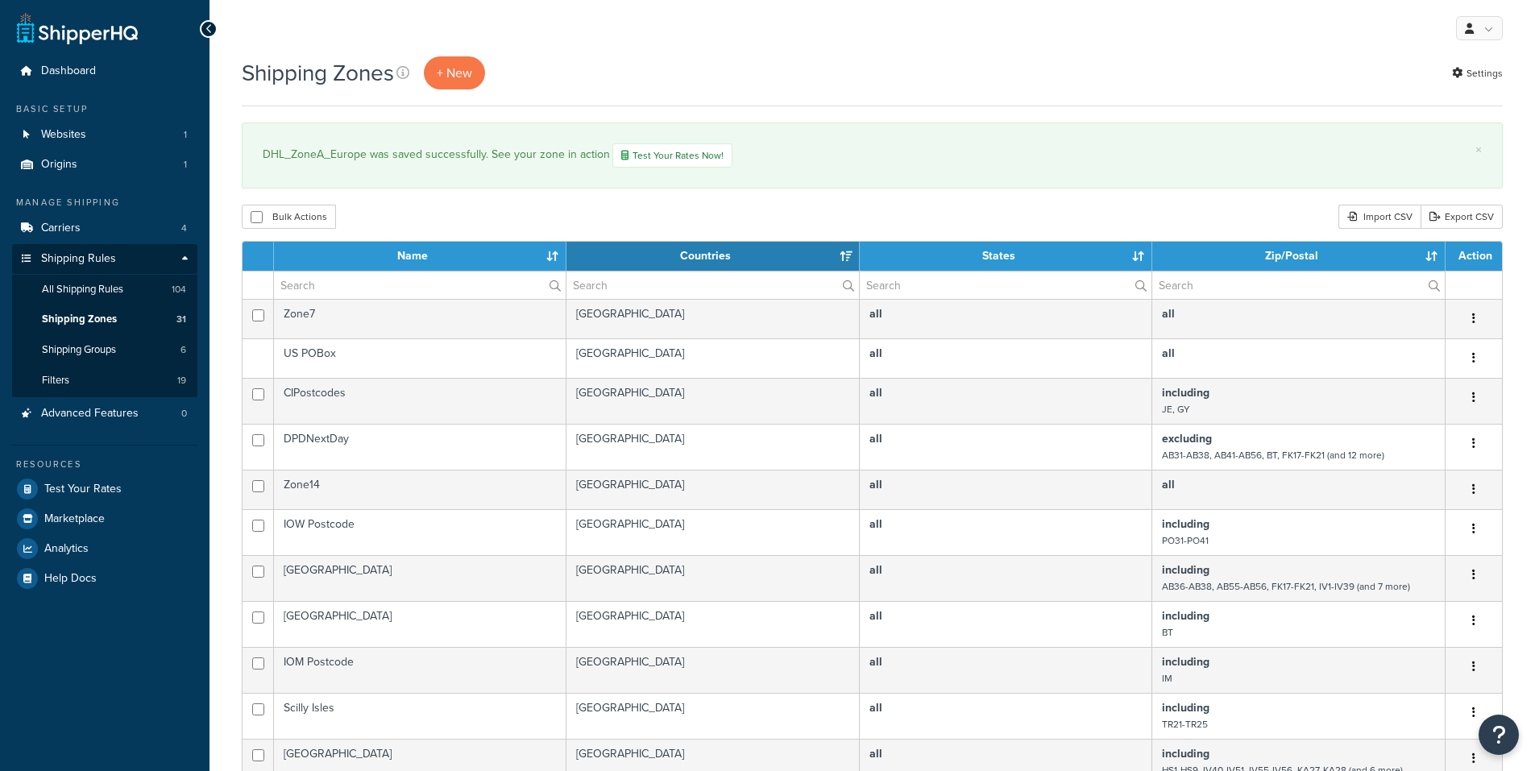
select select "15"
click at [458, 73] on span "+ New" at bounding box center [454, 73] width 35 height 19
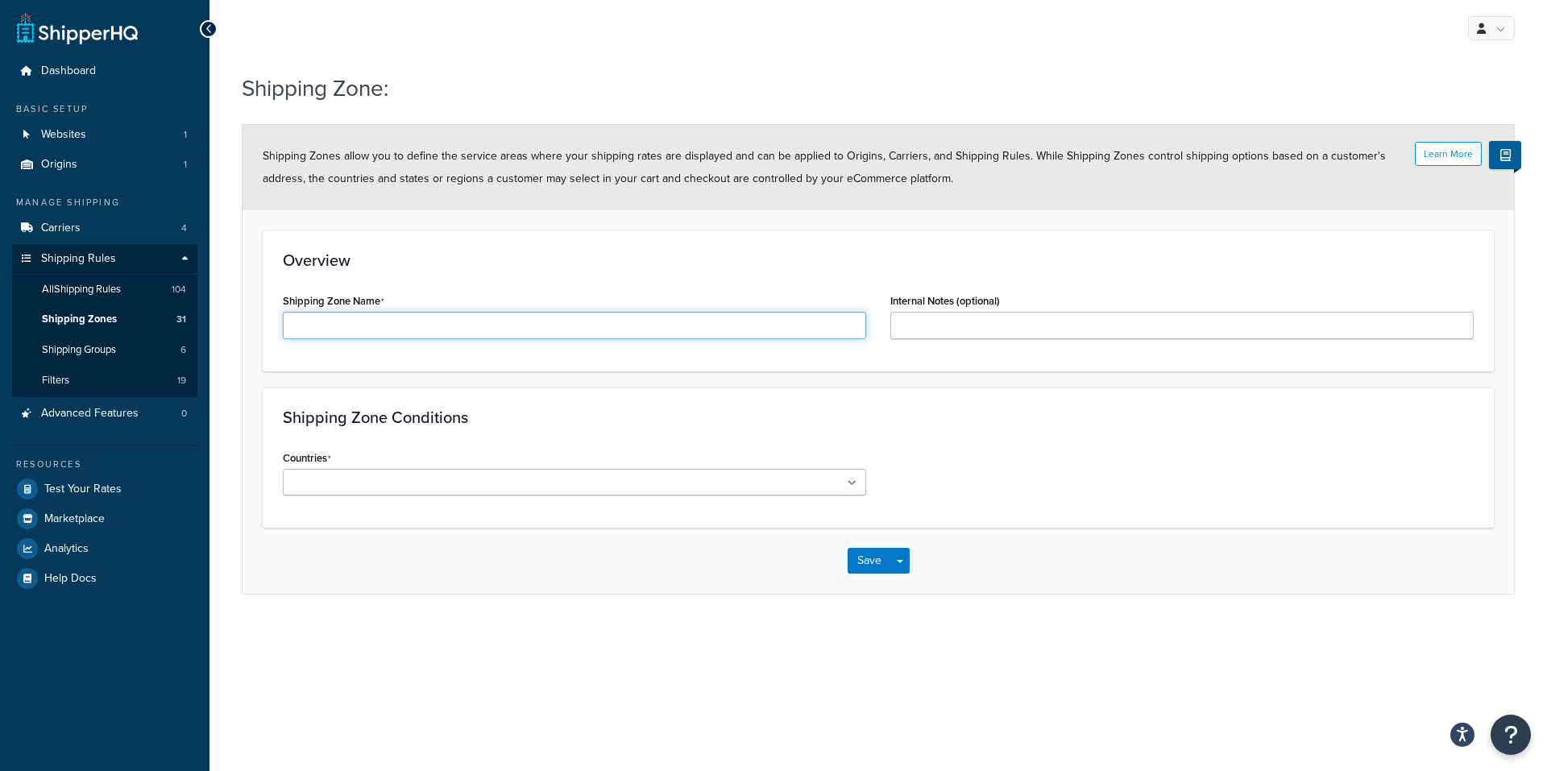
click at [392, 319] on input "Shipping Zone Name" at bounding box center [574, 325] width 583 height 27
type input "DHL_ZoneB_Europe"
click at [400, 489] on input "Countries" at bounding box center [359, 484] width 143 height 18
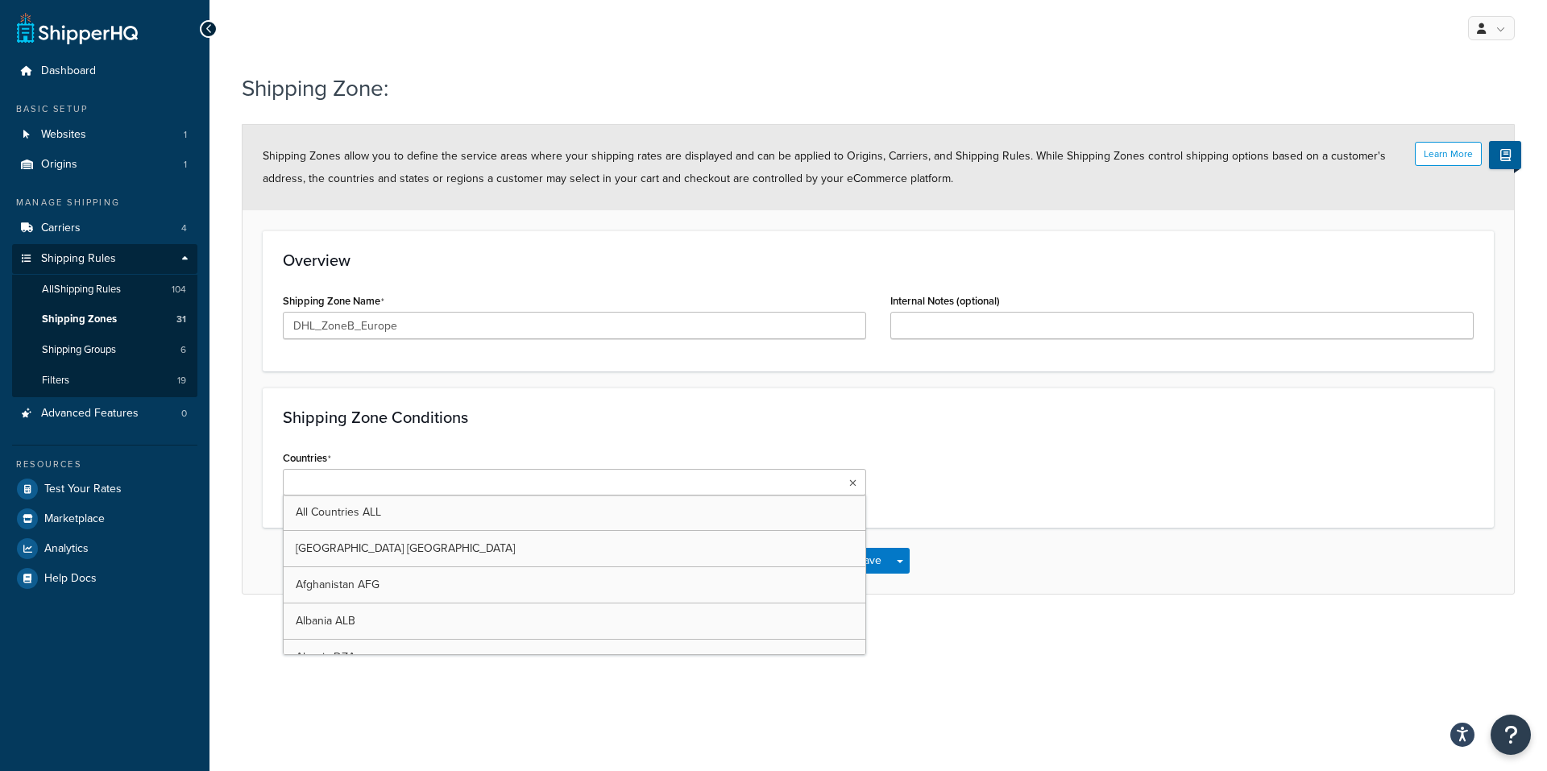
click at [361, 487] on input "Countries" at bounding box center [359, 484] width 143 height 18
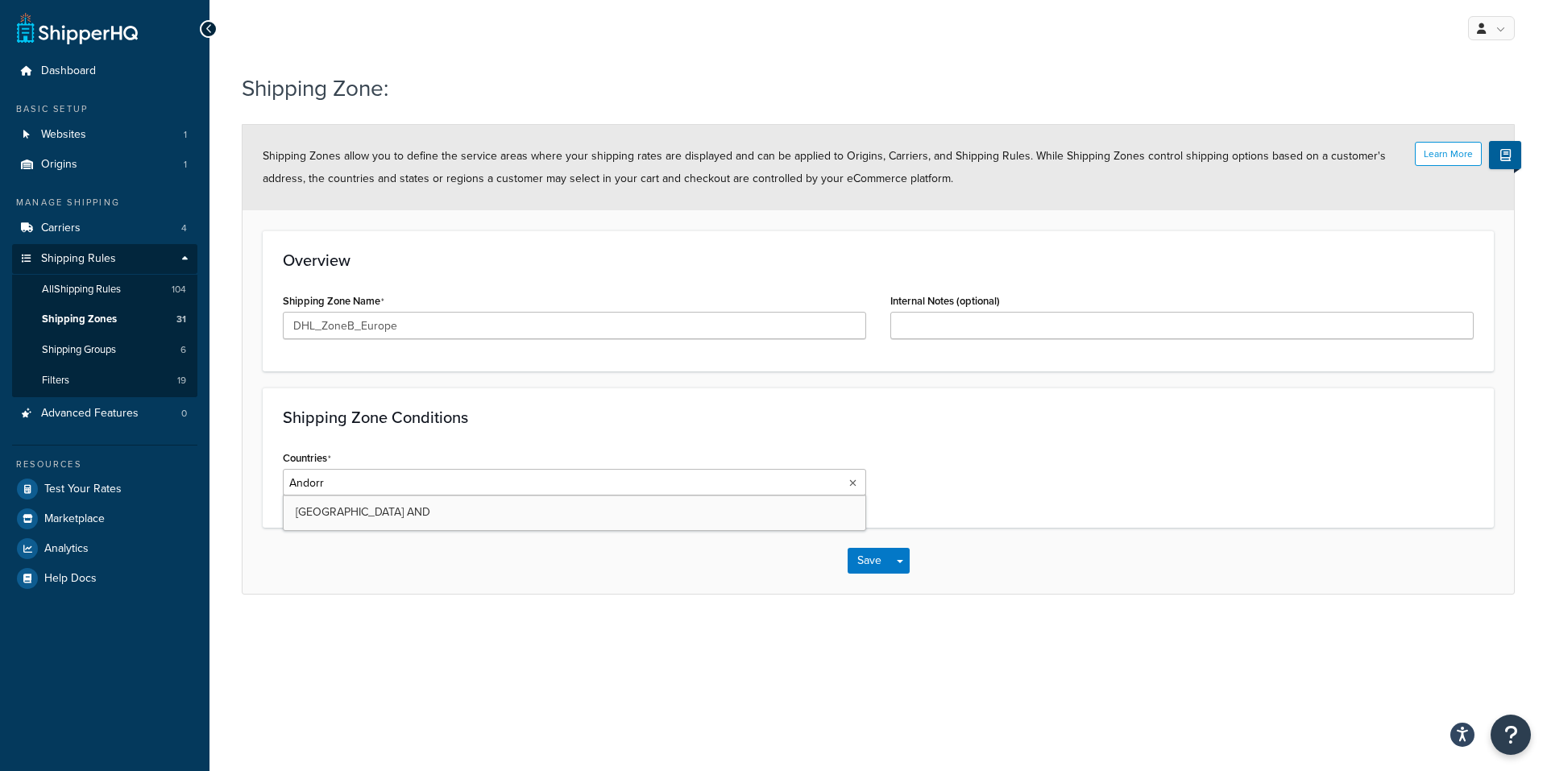
type input "Andorra"
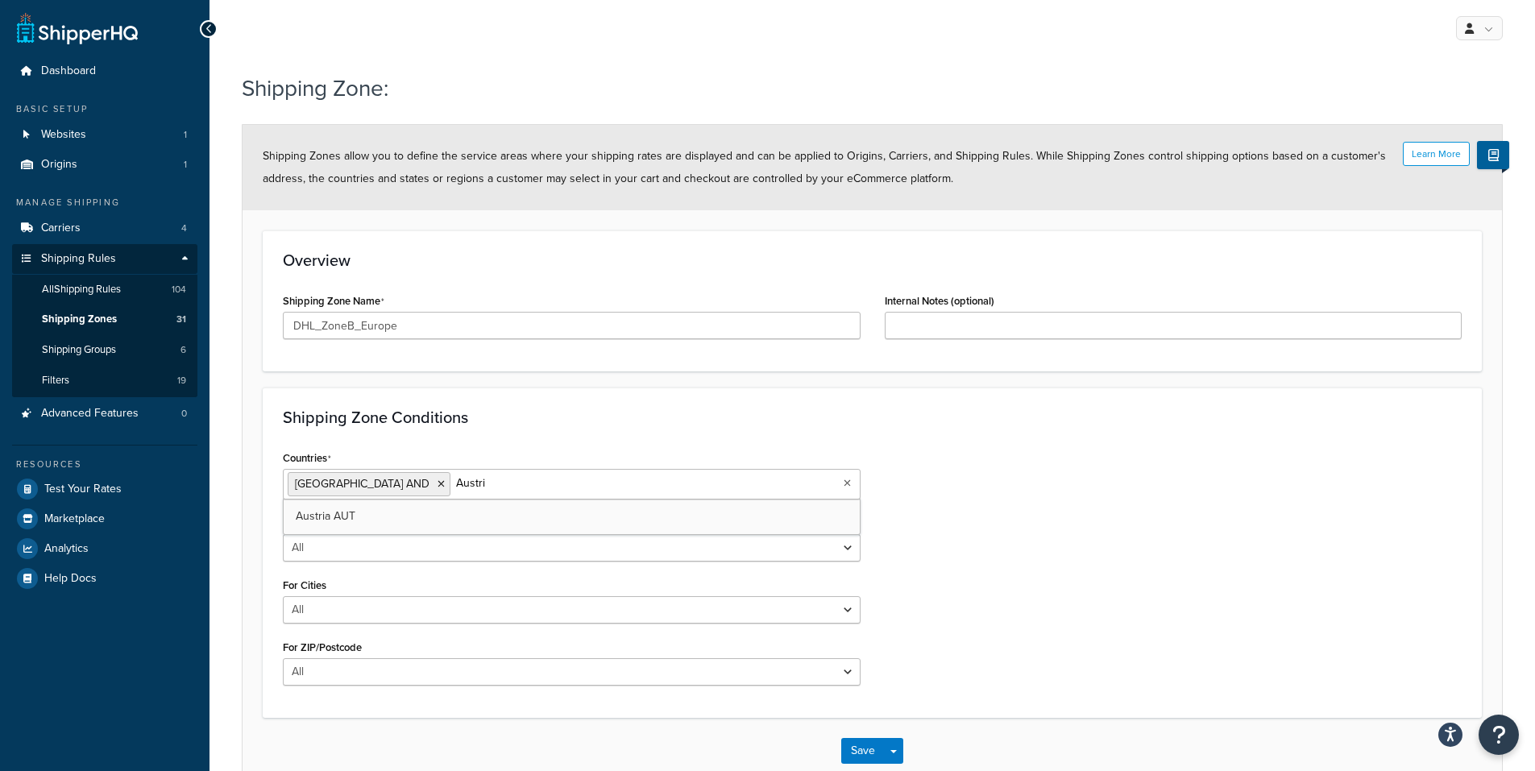
type input "Austria"
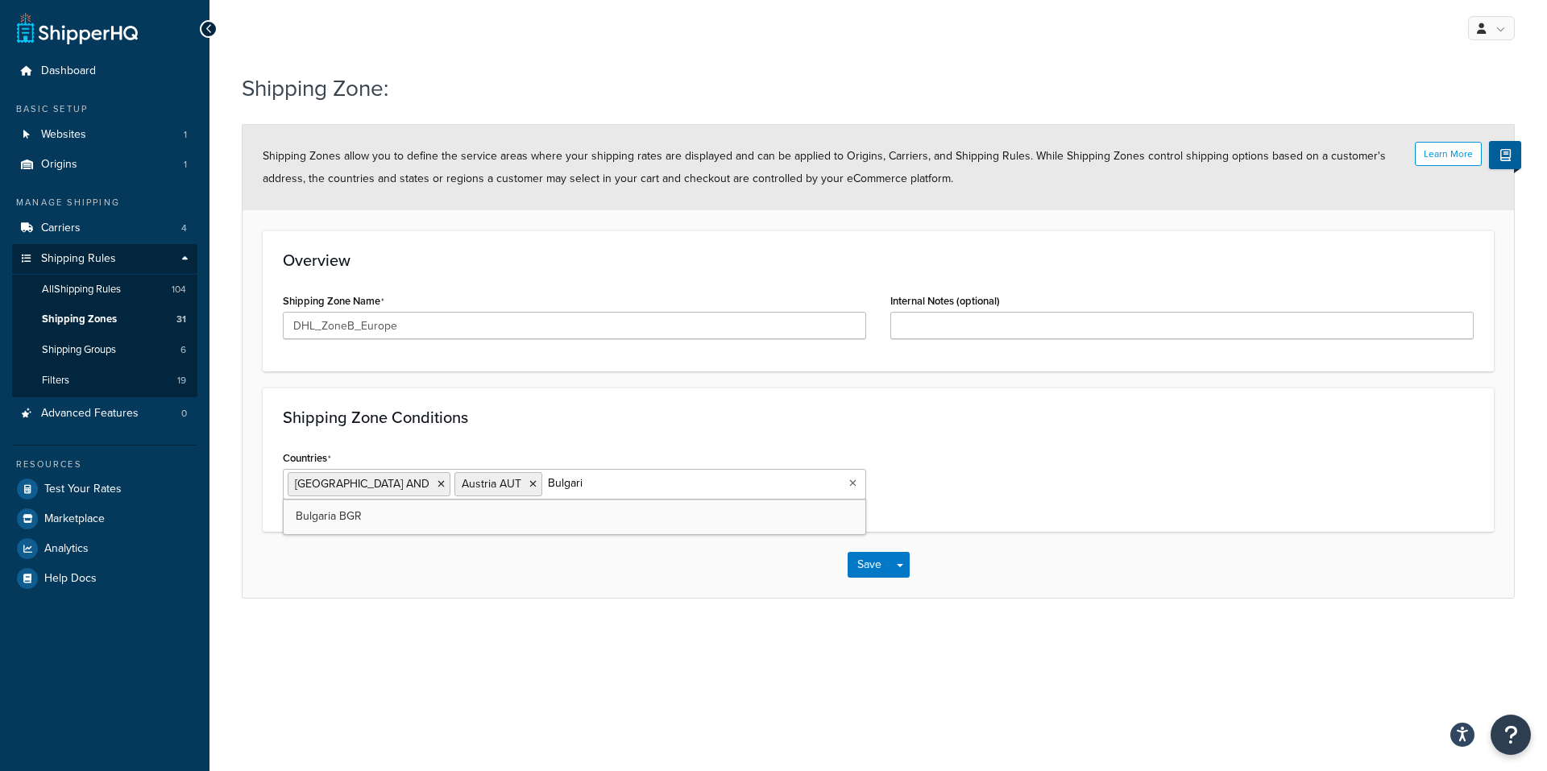
type input "Bulgaria"
type input "Croat"
type input "Cypru"
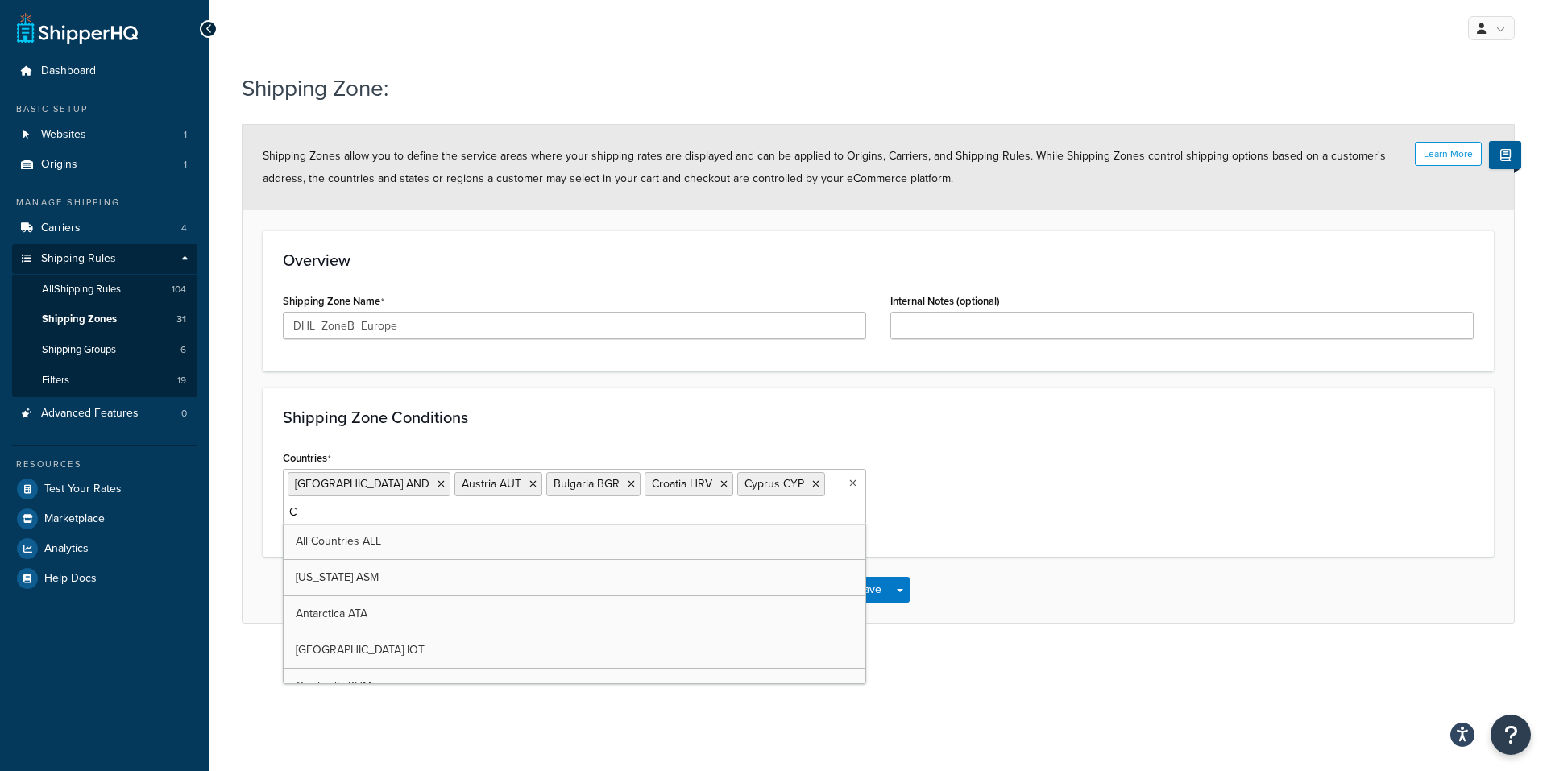
type input "Cz"
type input "Gree"
click at [545, 522] on ul "Andorra AND Austria AUT Bulgaria BGR Croatia HRV Cyprus CYP Czech Republic CZE …" at bounding box center [574, 499] width 583 height 60
click at [534, 511] on input "Countries" at bounding box center [587, 513] width 143 height 18
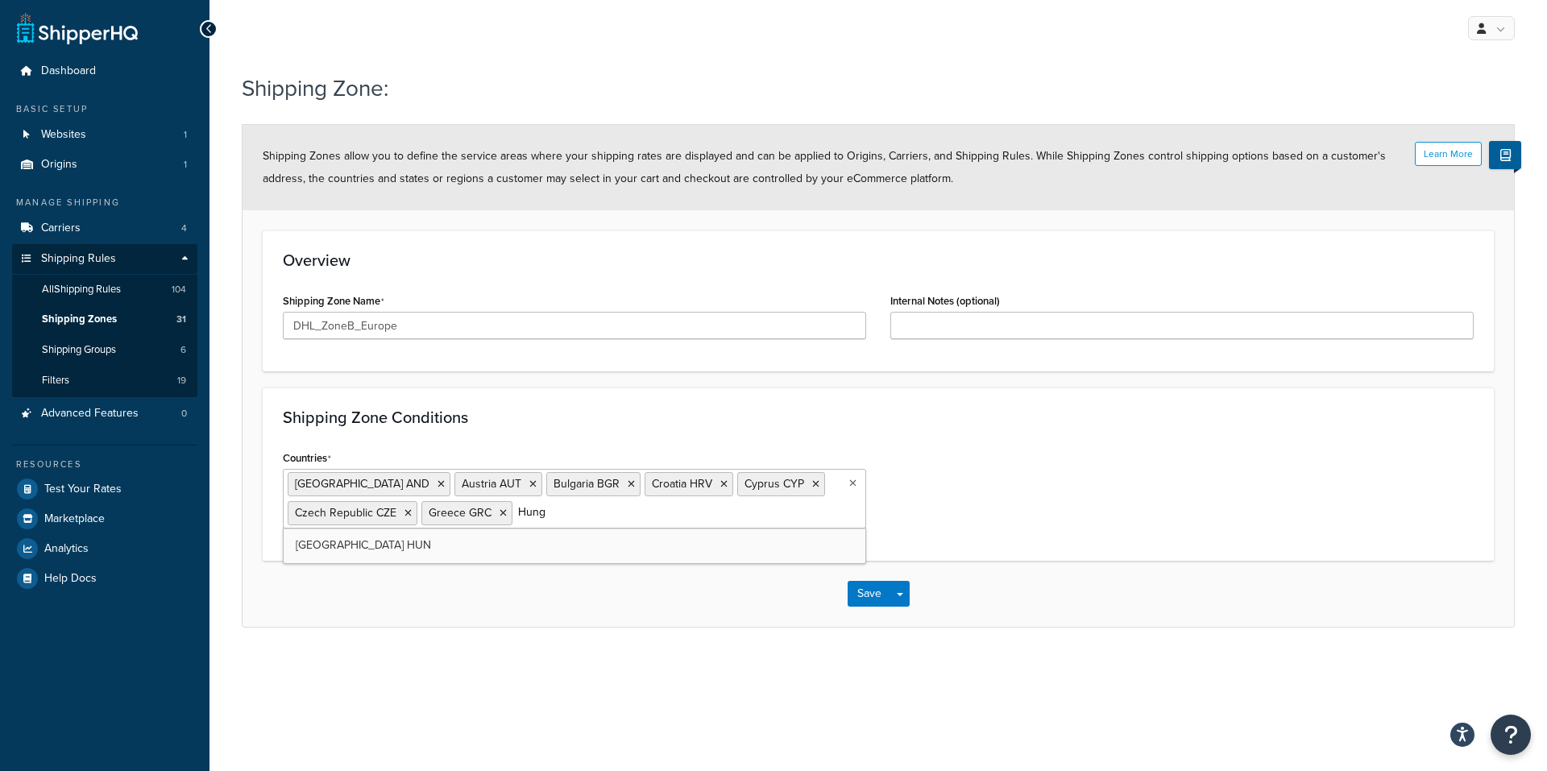
type input "Hunga"
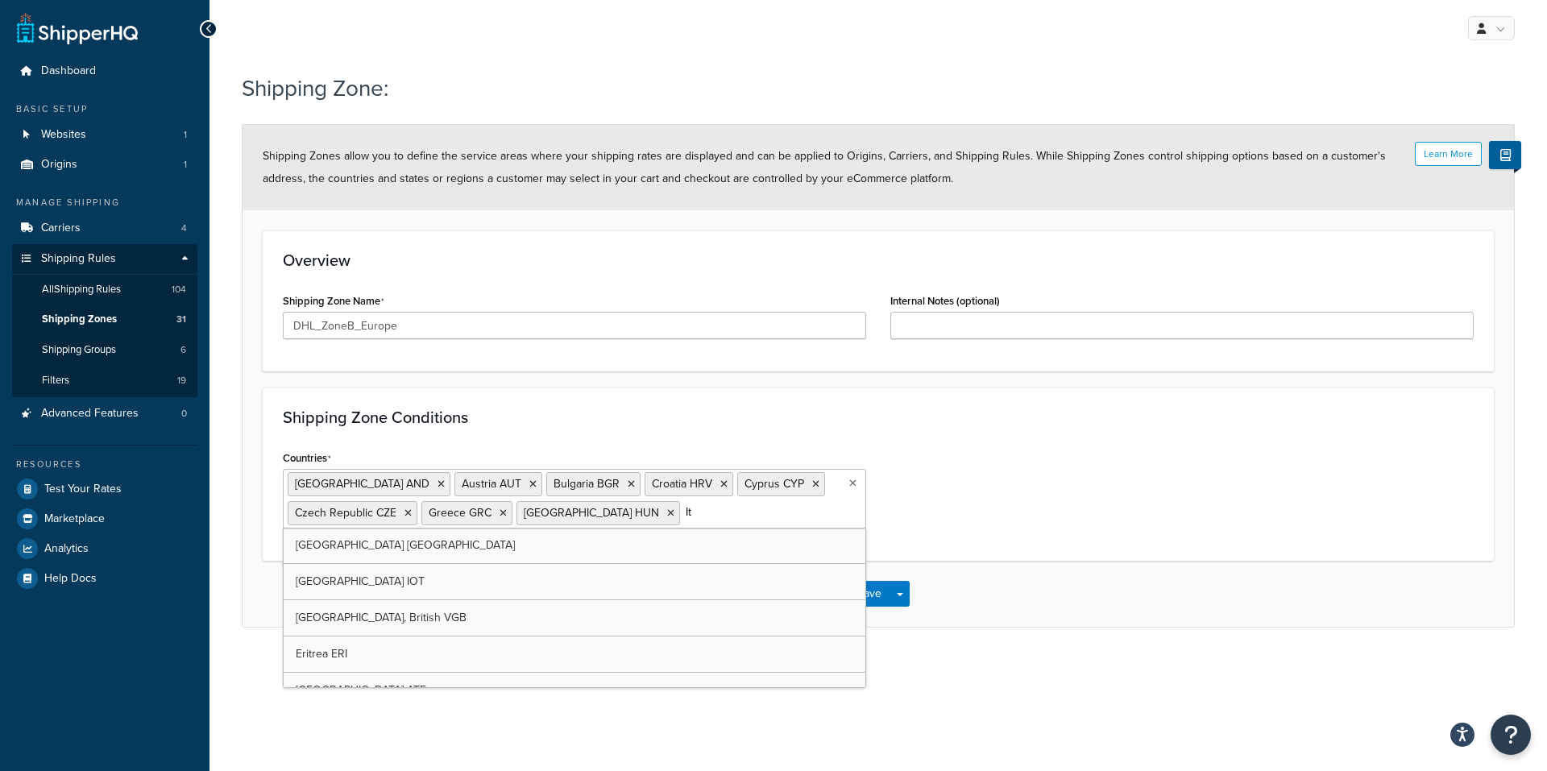
type input "Ita"
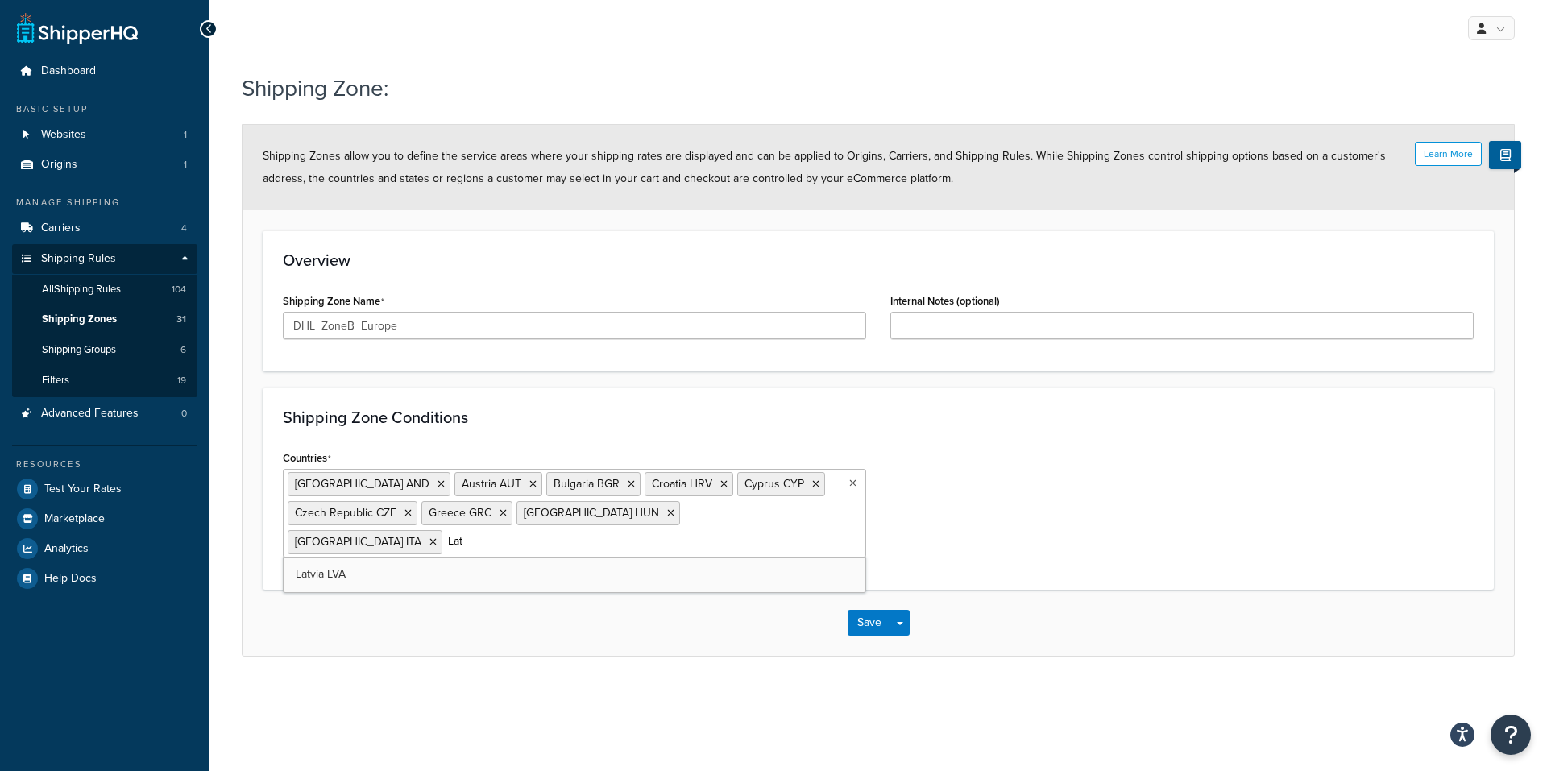
type input "Latv"
type input "Lithua"
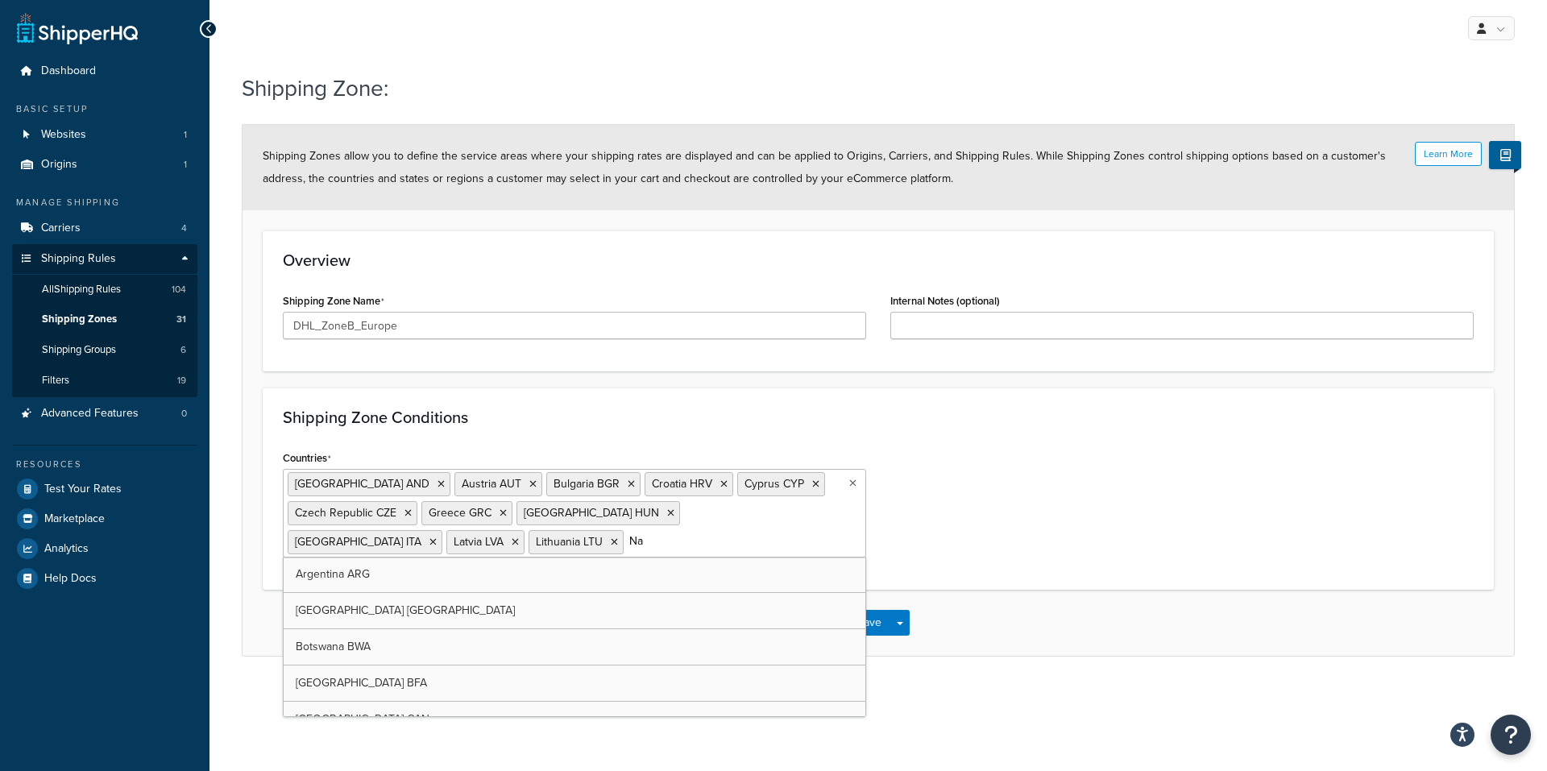
type input "N"
type input "Malt"
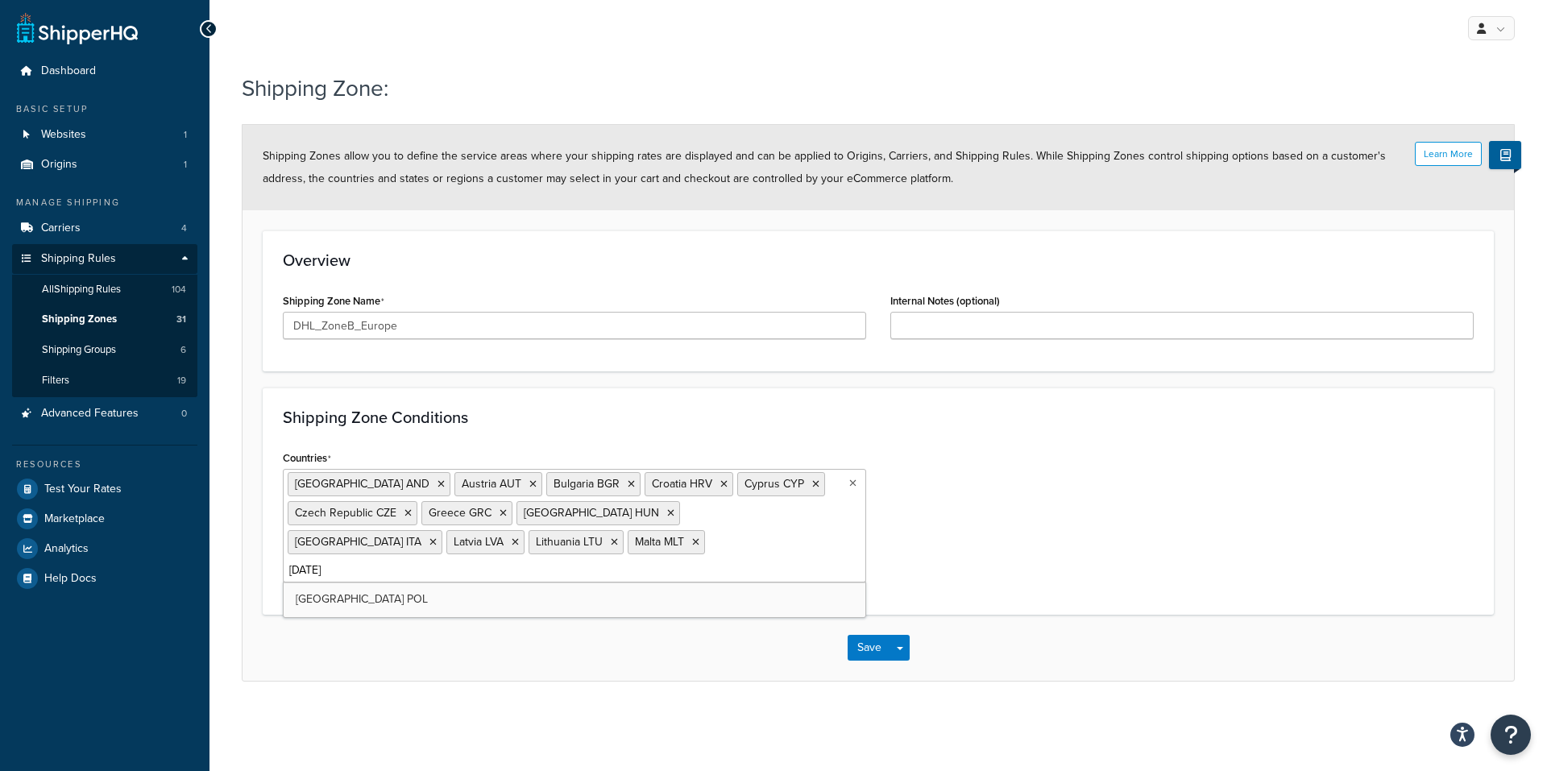
type input "Polan"
type input "Port"
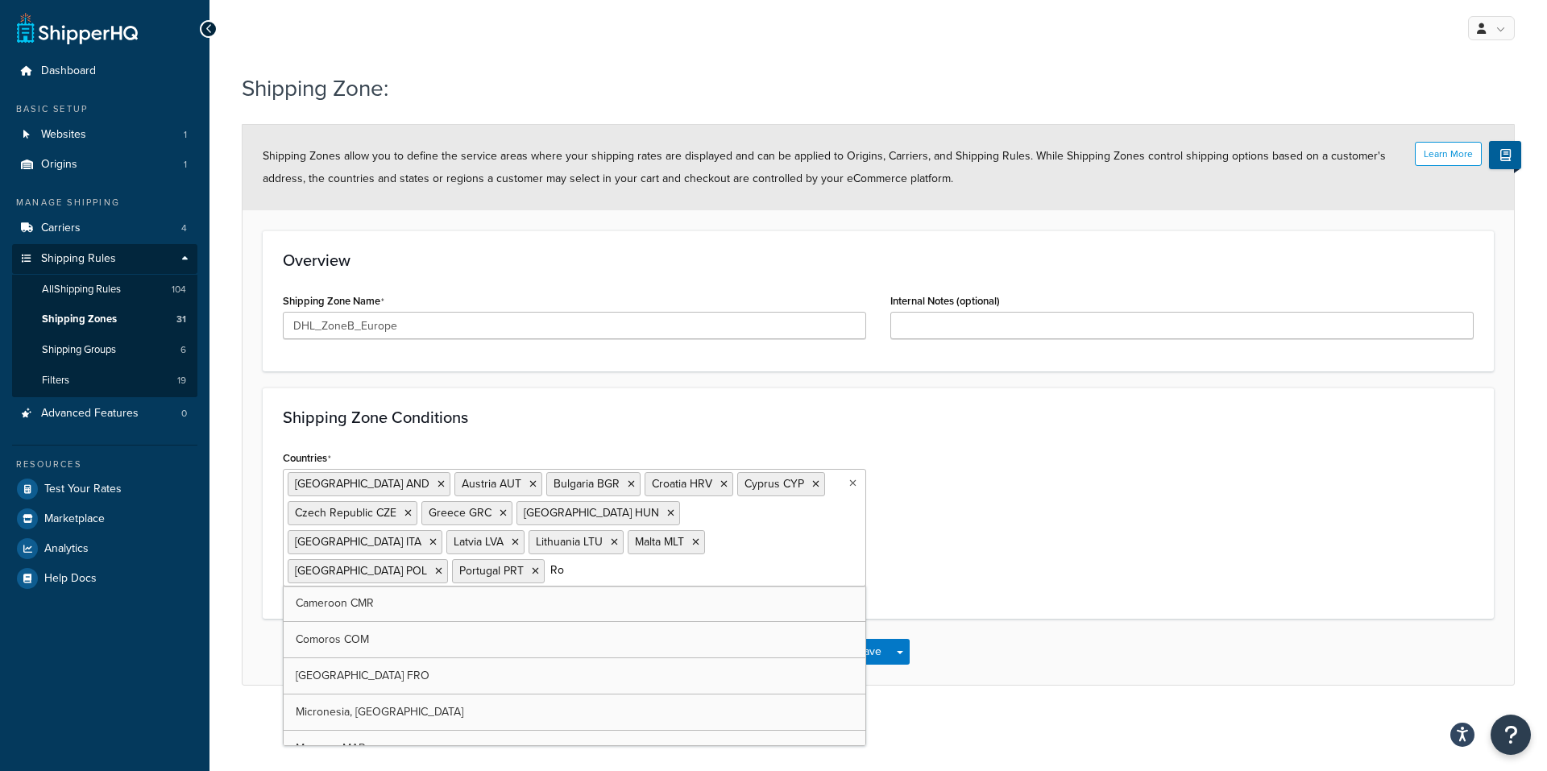
type input "Rom"
type input "San"
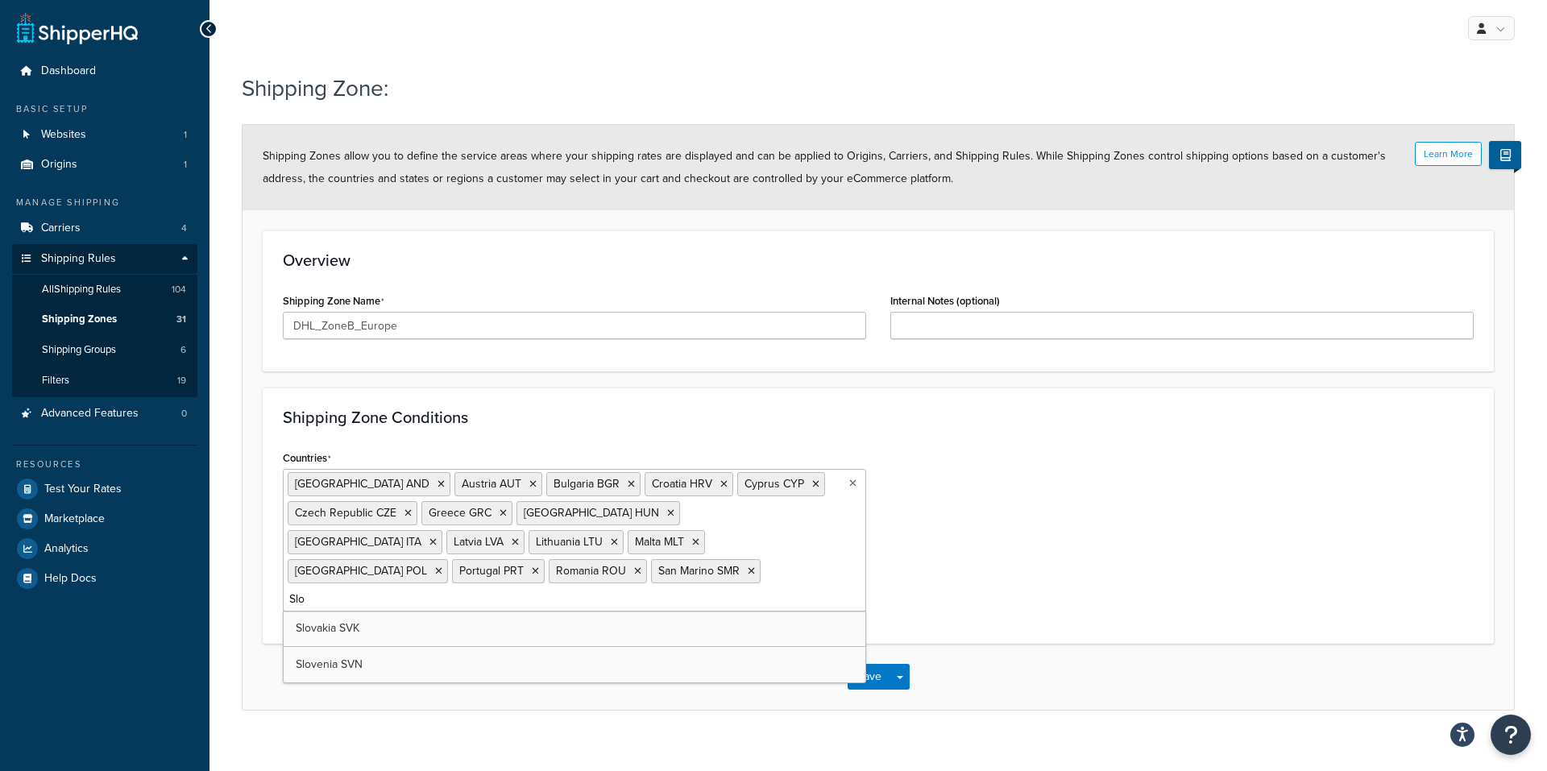
type input "Slov"
type input "Spai"
type input "Swed"
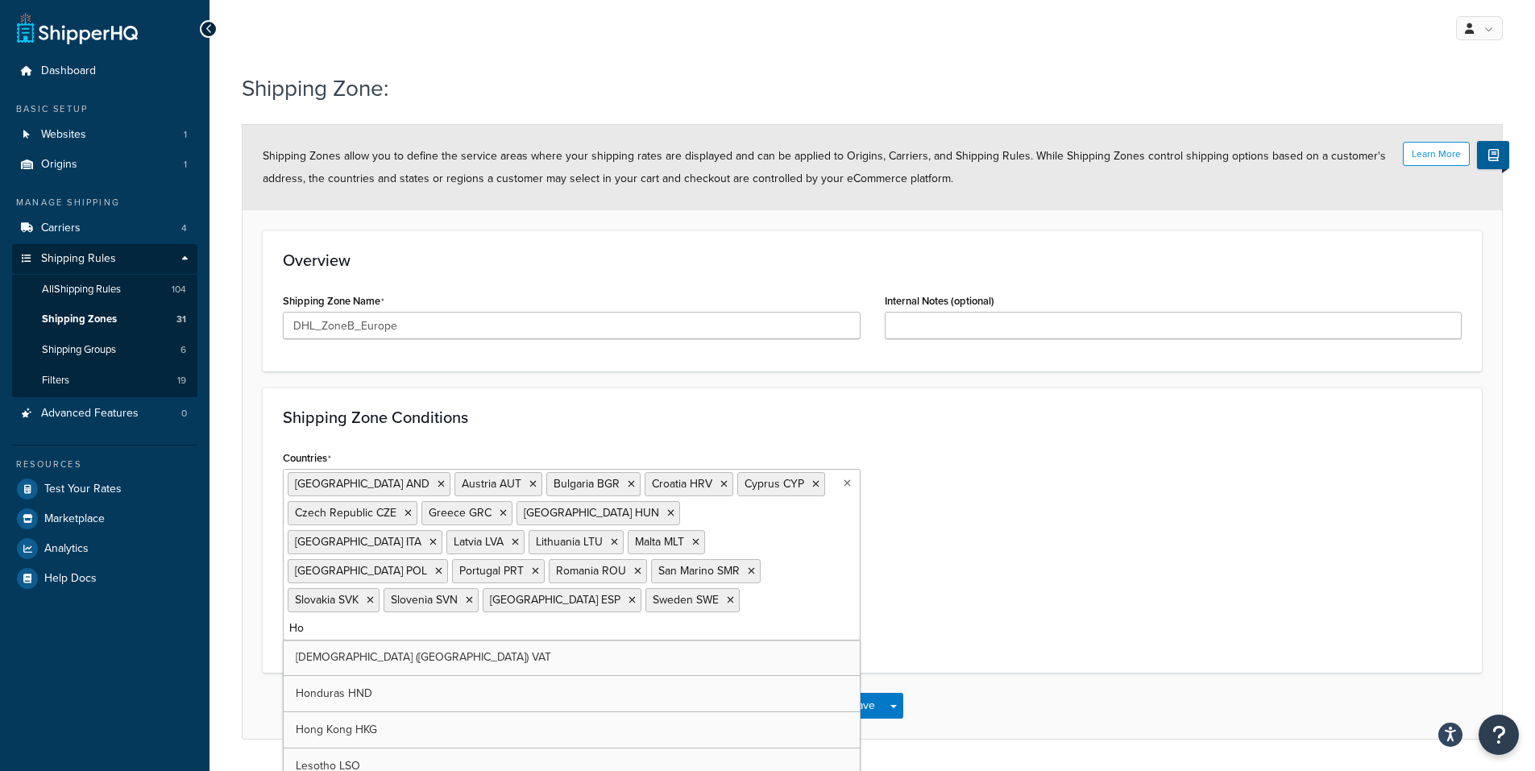
type input "Hol"
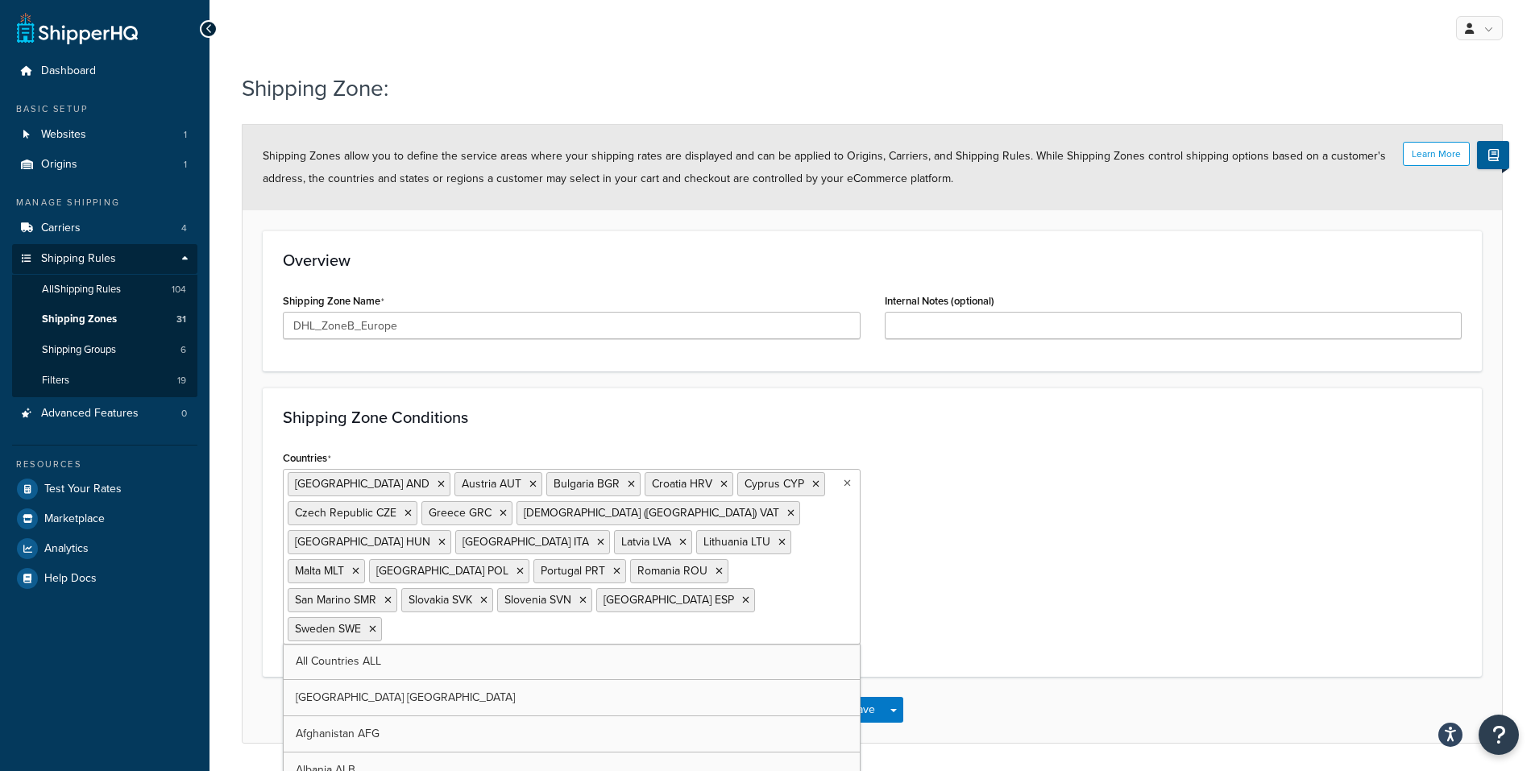
click at [1047, 723] on div "Shipping Zone: Learn More Shipping Zones allow you to define the service areas …" at bounding box center [871, 424] width 1325 height 720
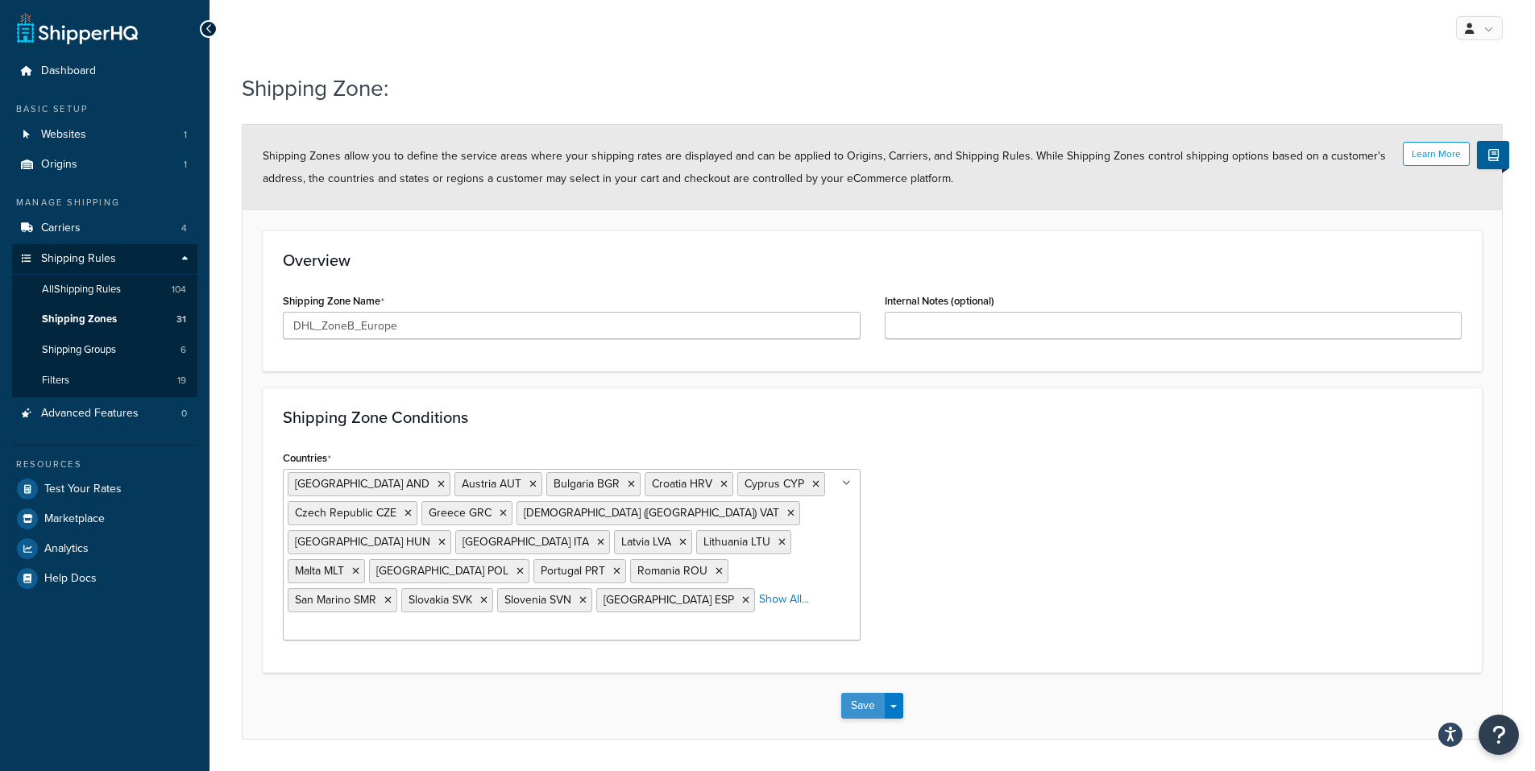
click at [855, 693] on button "Save" at bounding box center [863, 706] width 44 height 26
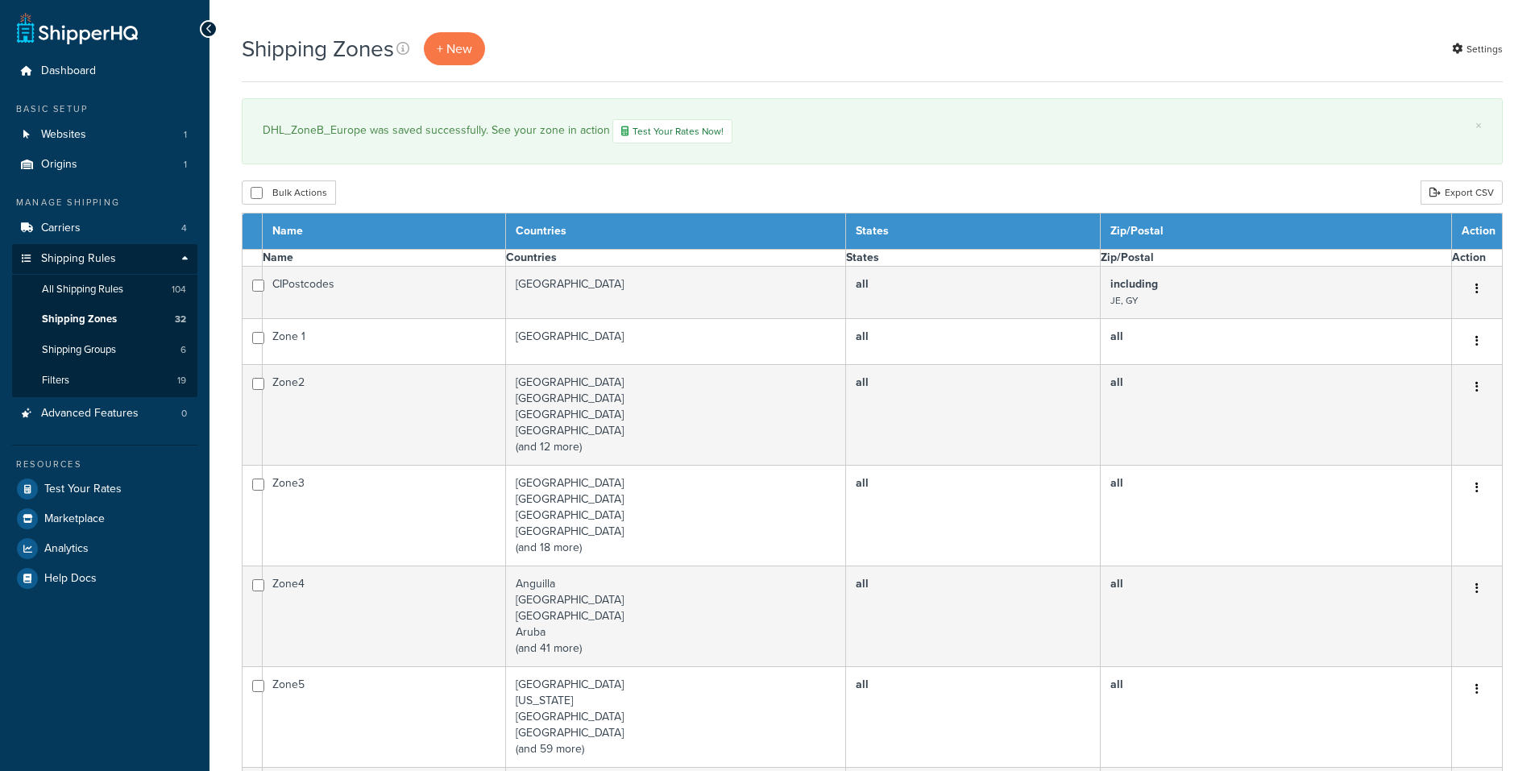
select select "15"
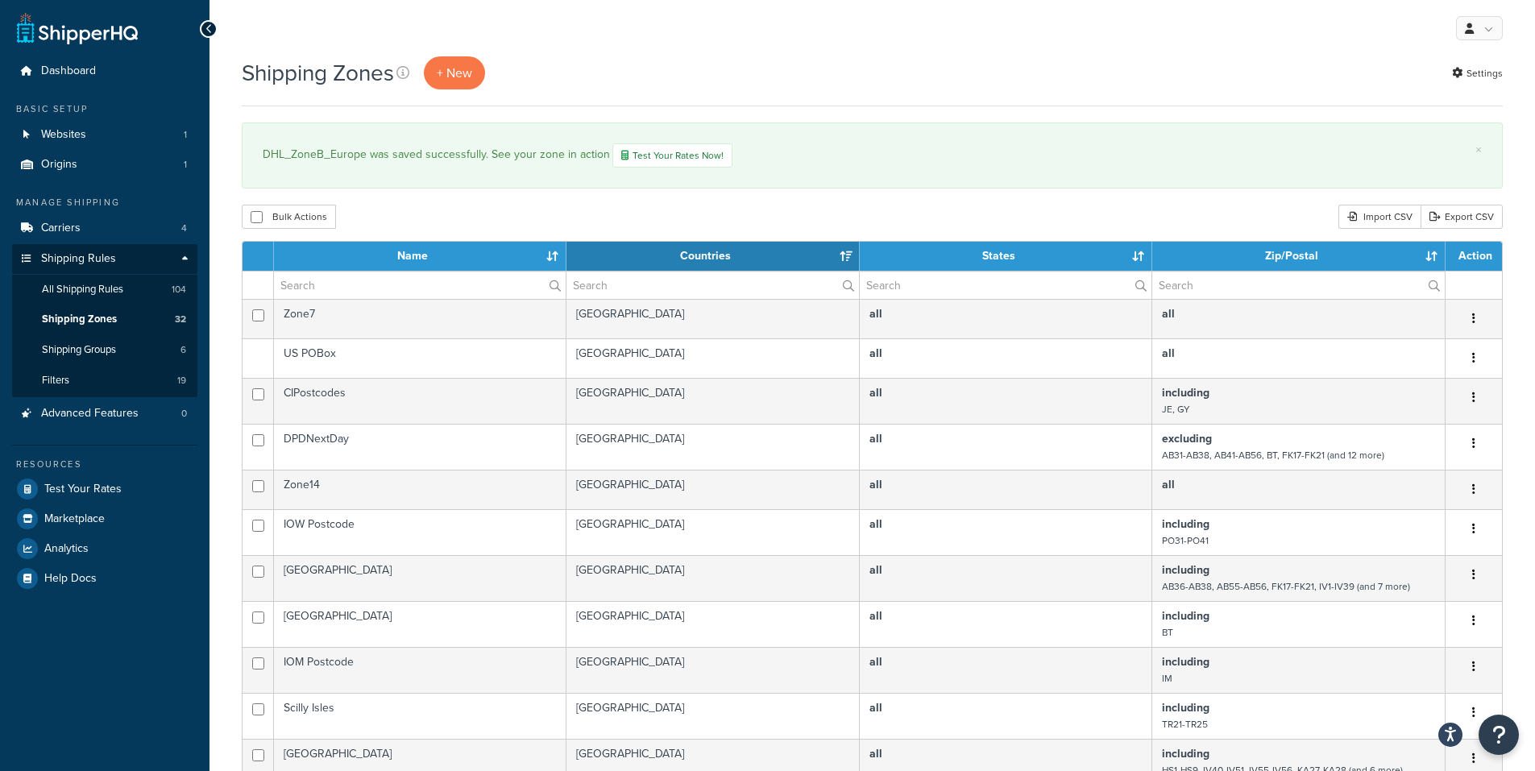
click at [411, 253] on th "Name" at bounding box center [420, 256] width 292 height 29
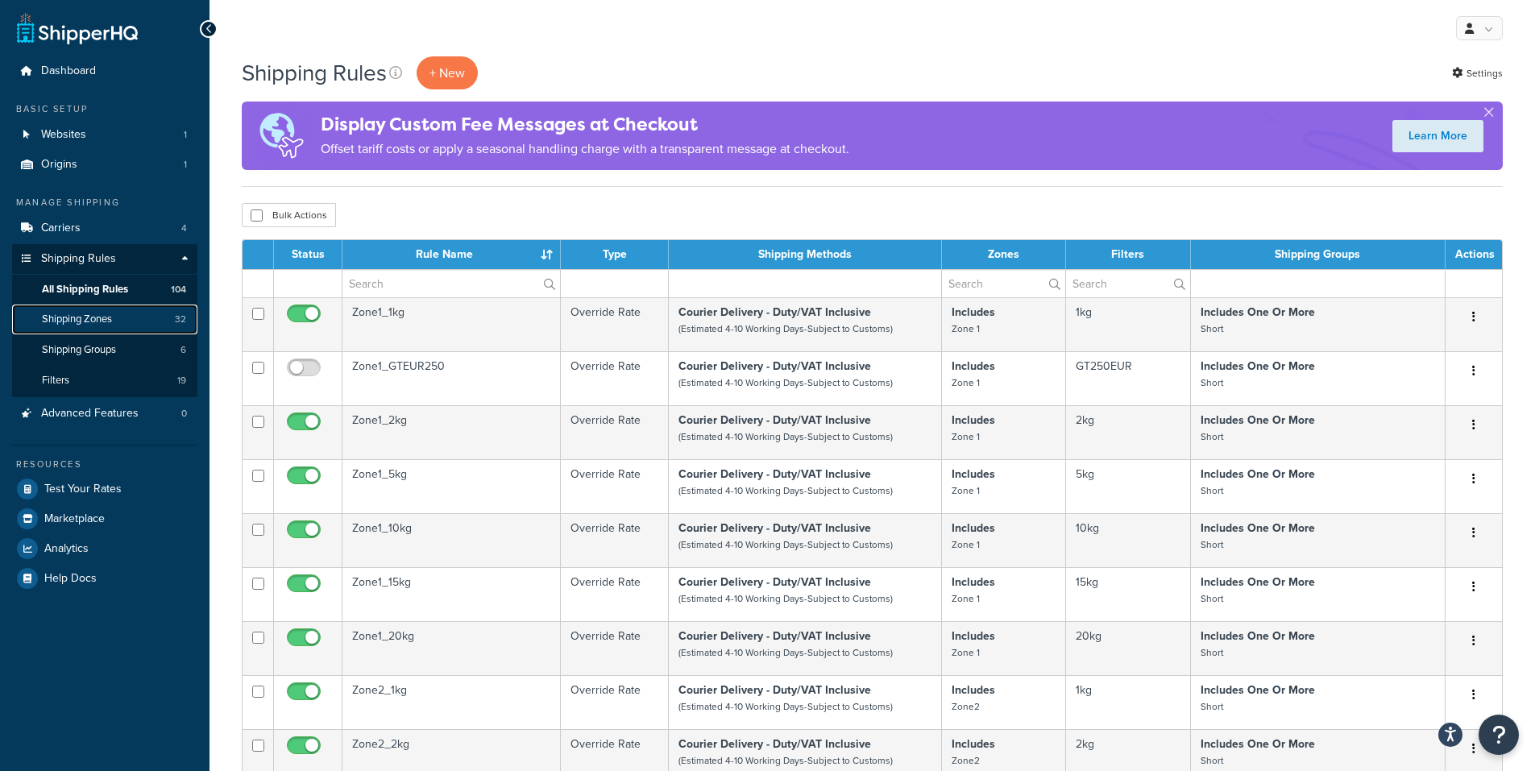
click at [93, 319] on span "Shipping Zones" at bounding box center [77, 320] width 70 height 14
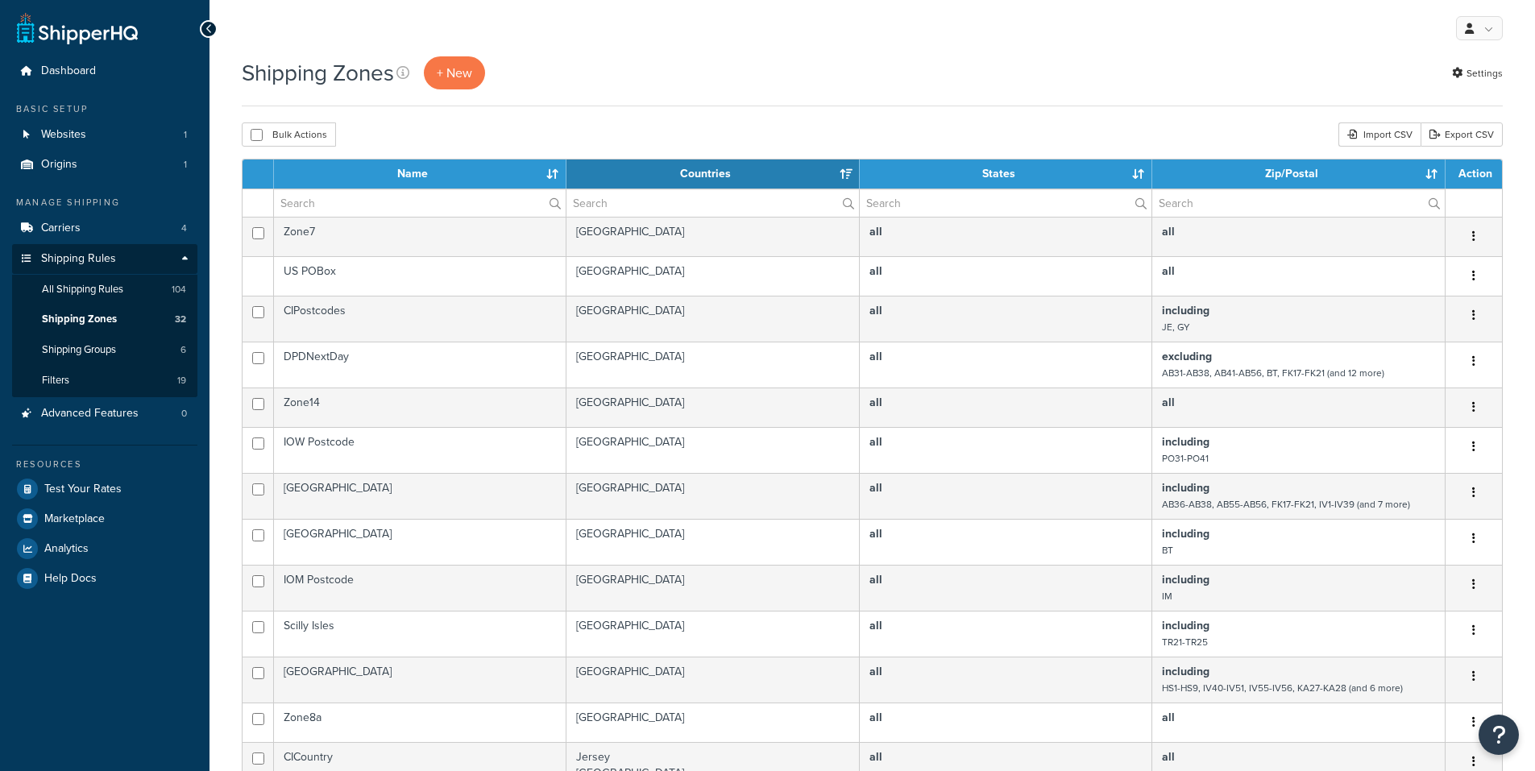
select select "15"
click at [386, 179] on th "Name" at bounding box center [420, 174] width 292 height 29
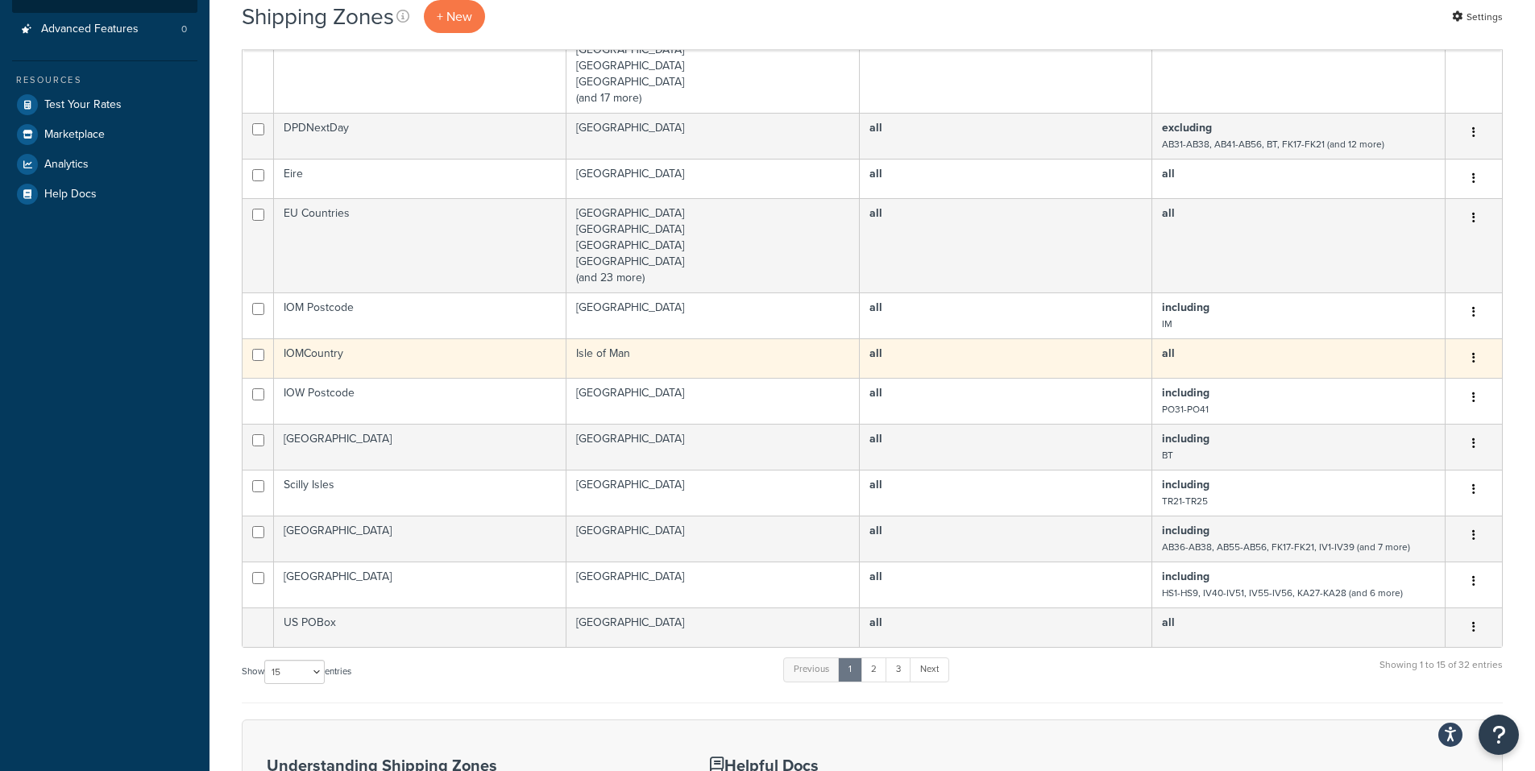
scroll to position [403, 0]
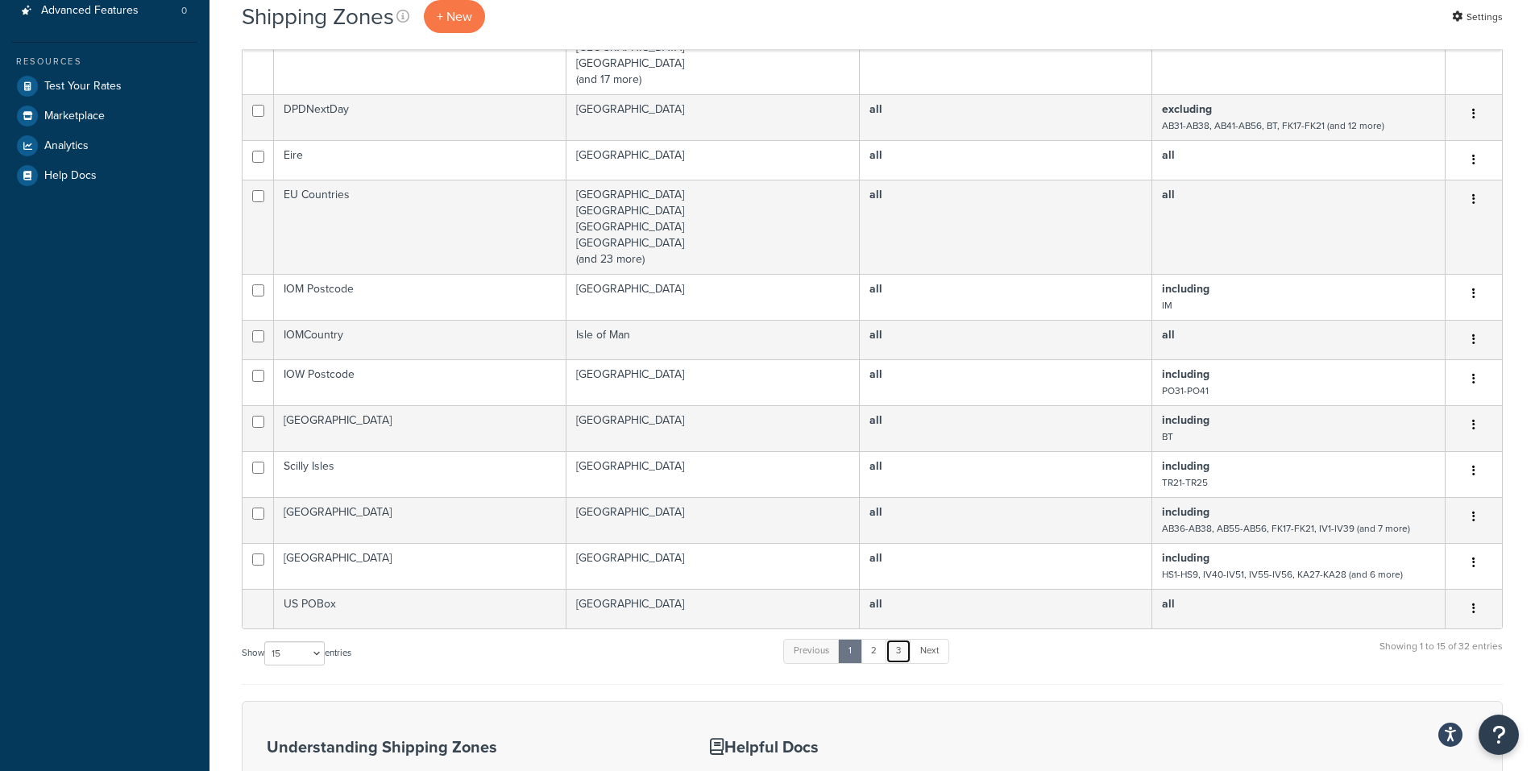
click at [900, 662] on link "3" at bounding box center [899, 651] width 26 height 24
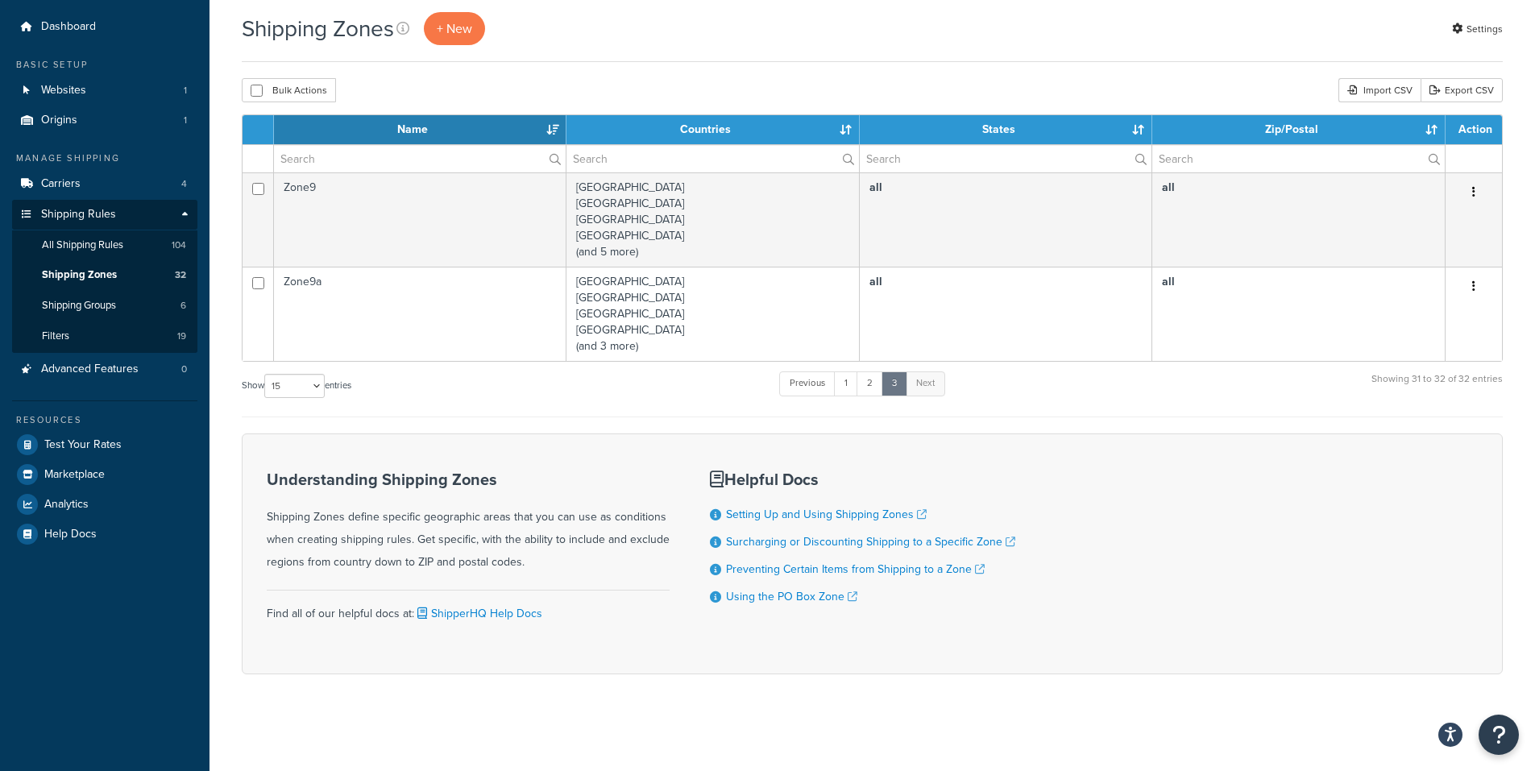
click at [433, 126] on th "Name" at bounding box center [420, 129] width 292 height 29
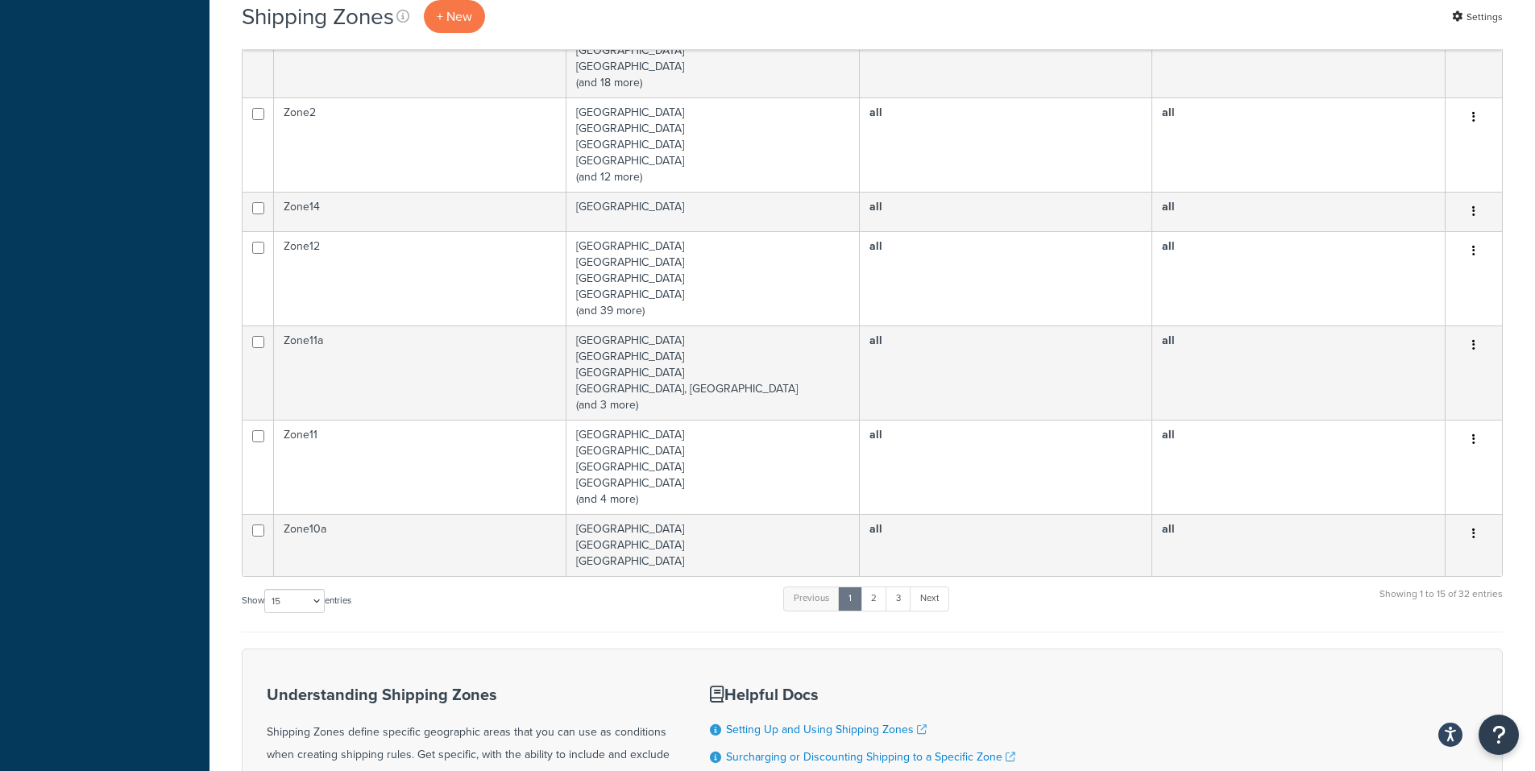
scroll to position [850, 0]
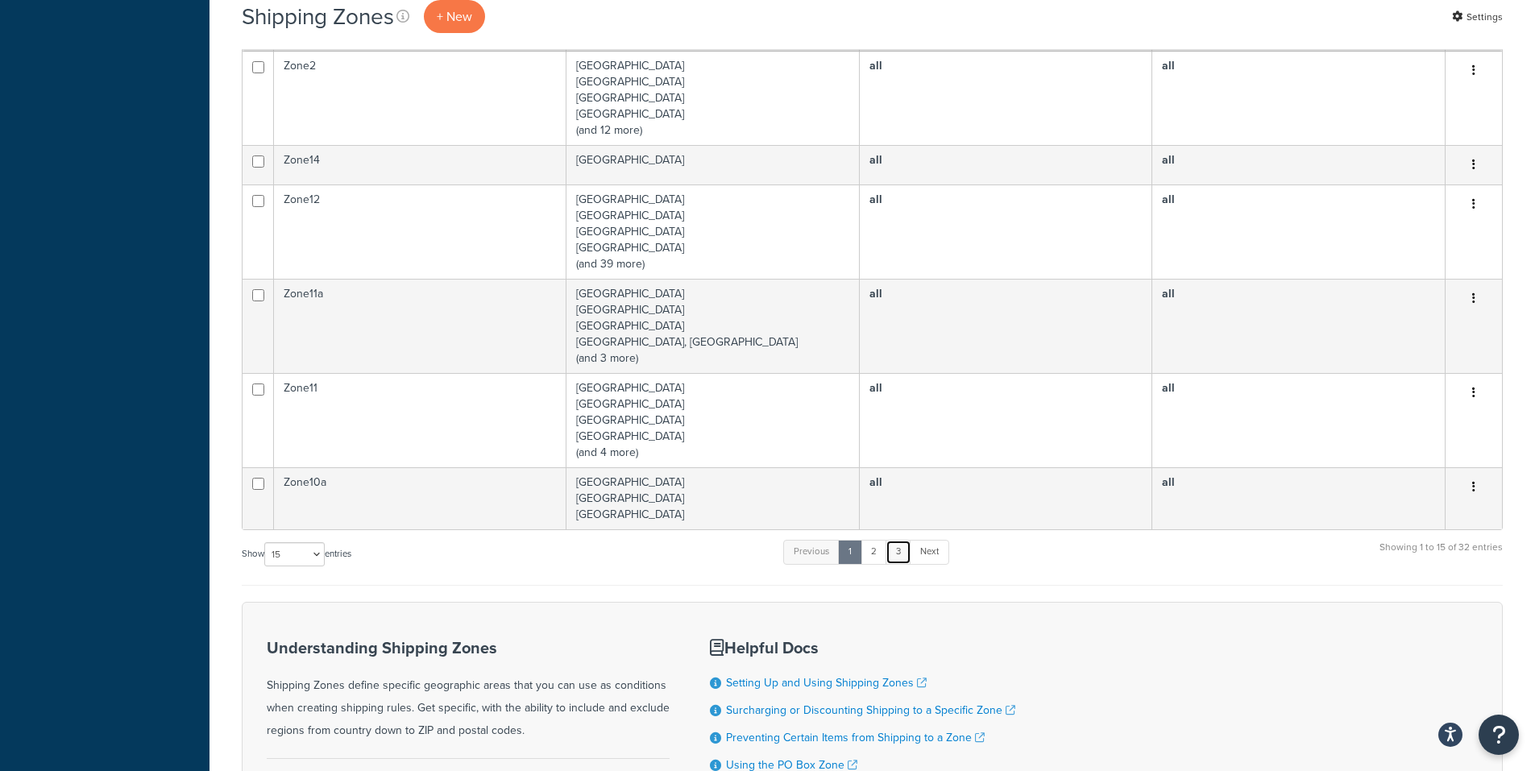
click at [911, 555] on link "3" at bounding box center [899, 552] width 26 height 24
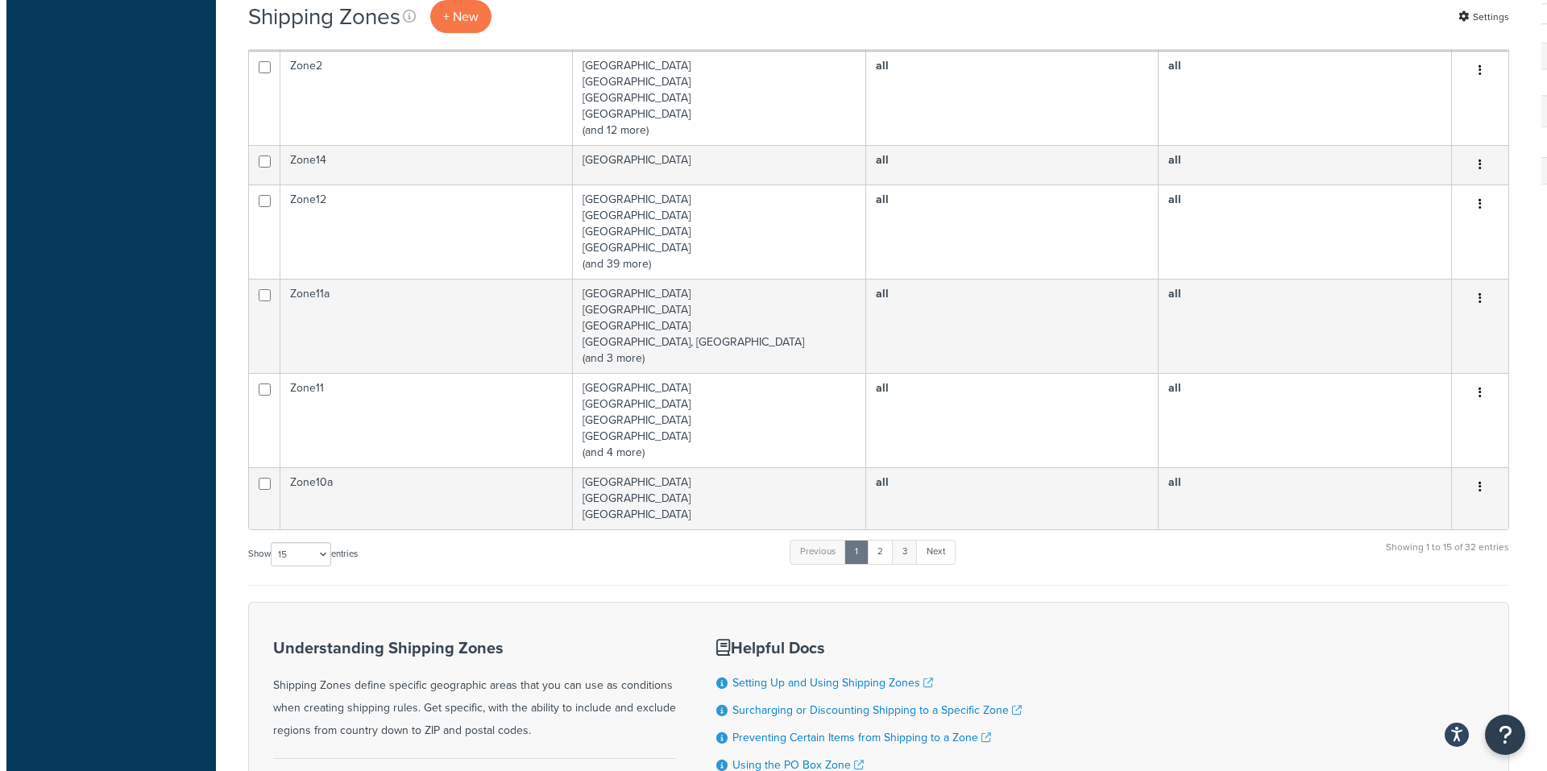
scroll to position [0, 0]
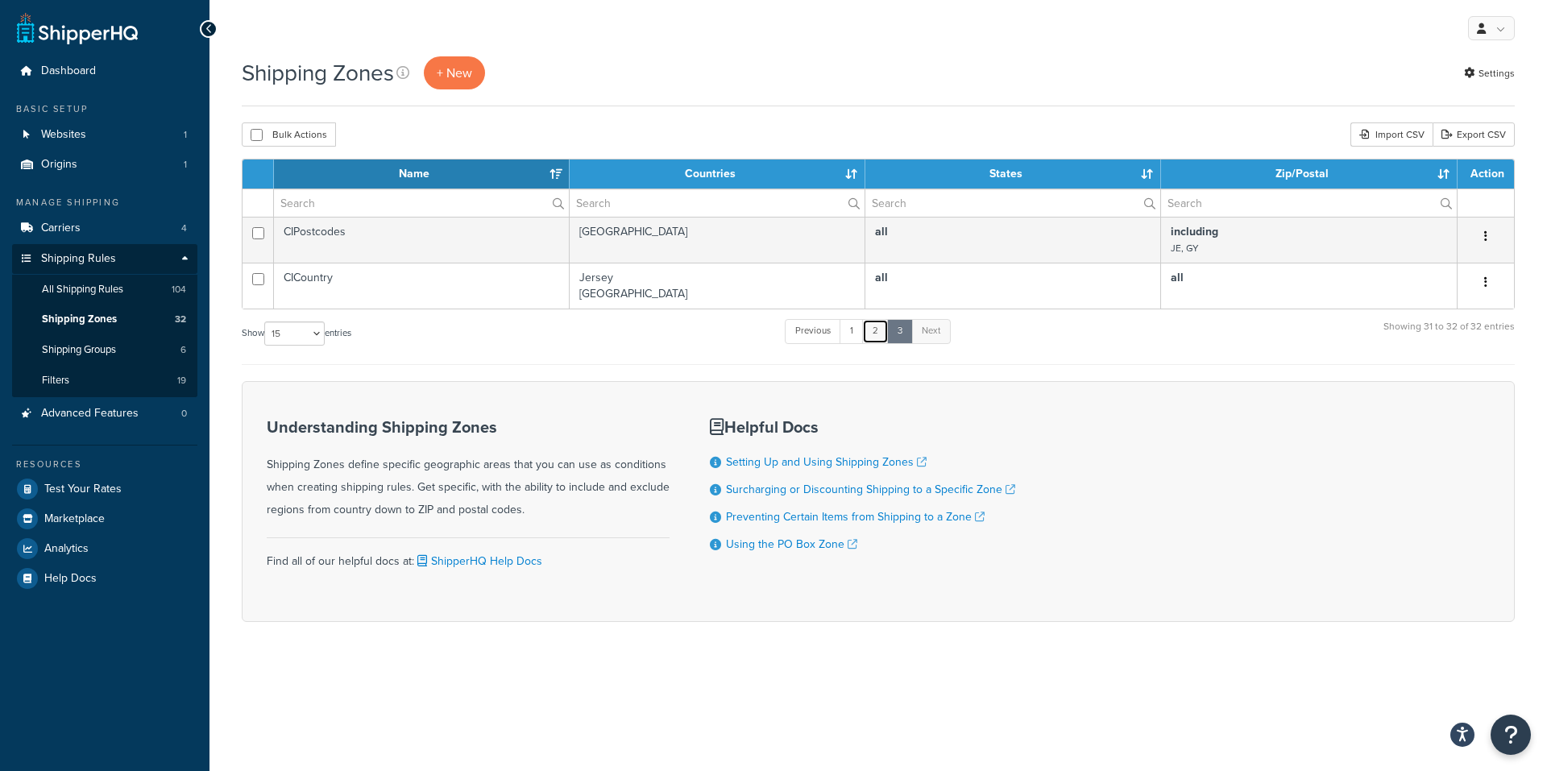
click at [877, 334] on link "2" at bounding box center [875, 331] width 27 height 24
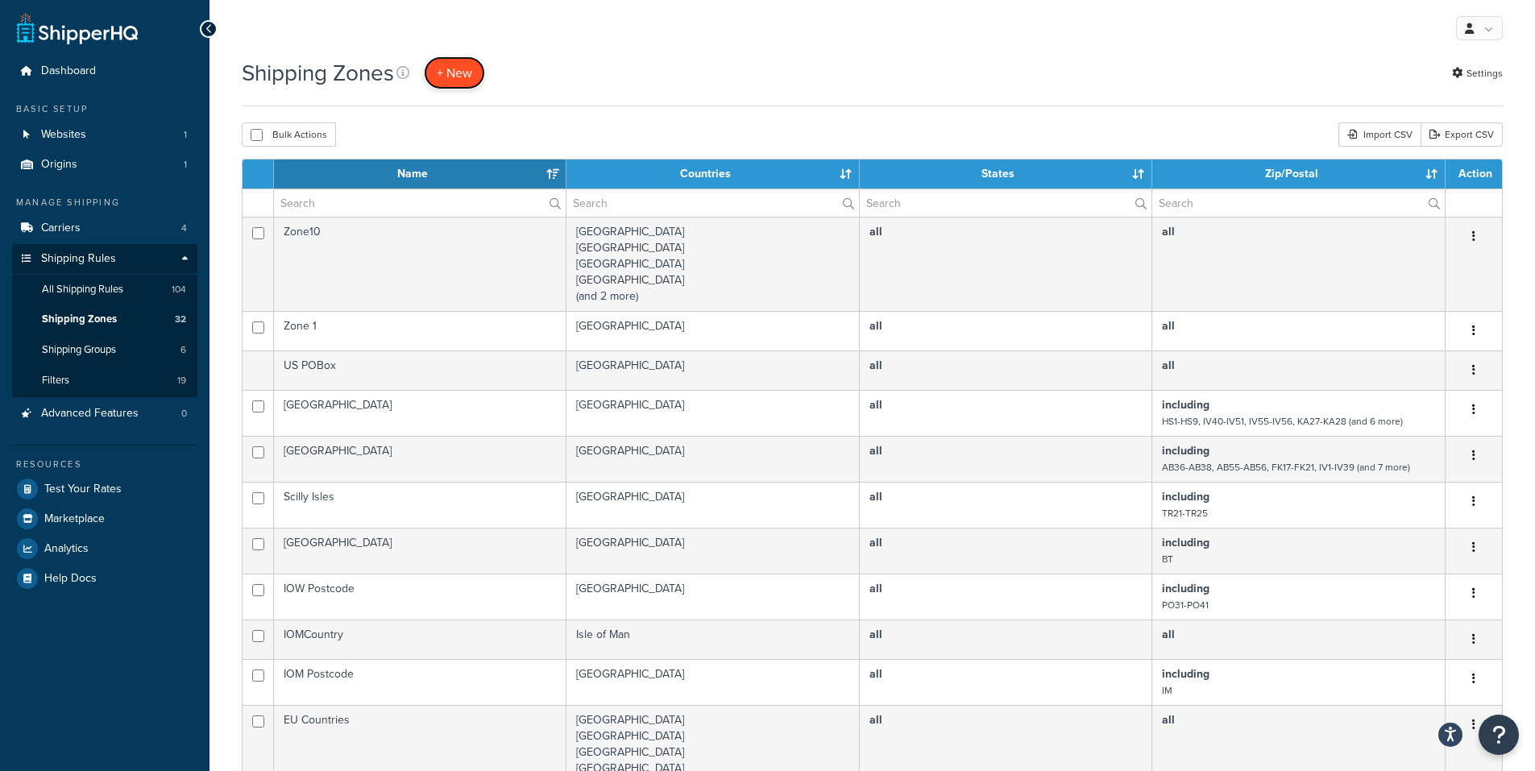
click at [458, 78] on span "+ New" at bounding box center [454, 73] width 35 height 19
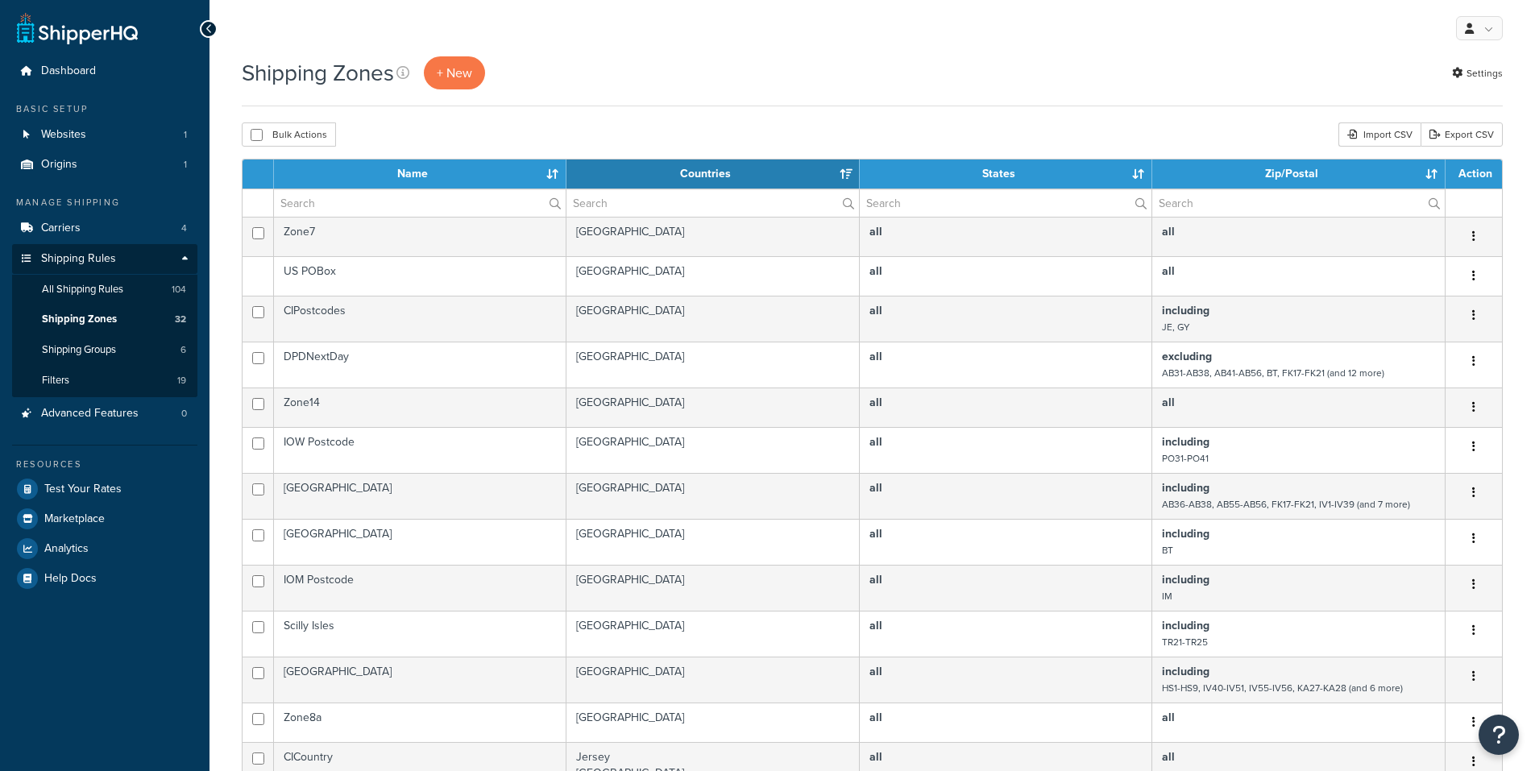
select select "15"
click at [400, 179] on th "Name" at bounding box center [420, 174] width 292 height 29
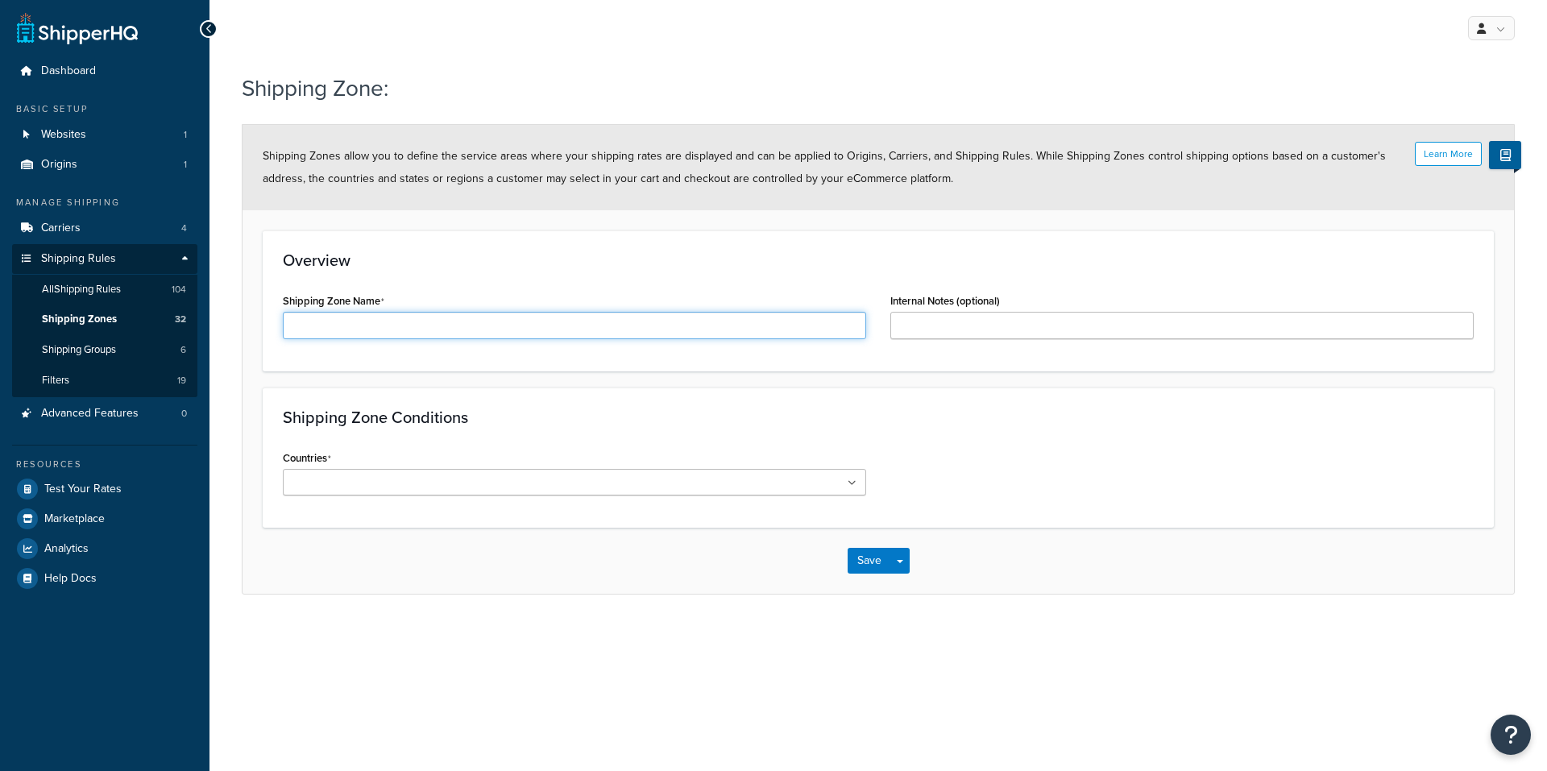
click at [359, 318] on input "Shipping Zone Name" at bounding box center [574, 325] width 583 height 27
type input "DHL_ZoneC_Europe"
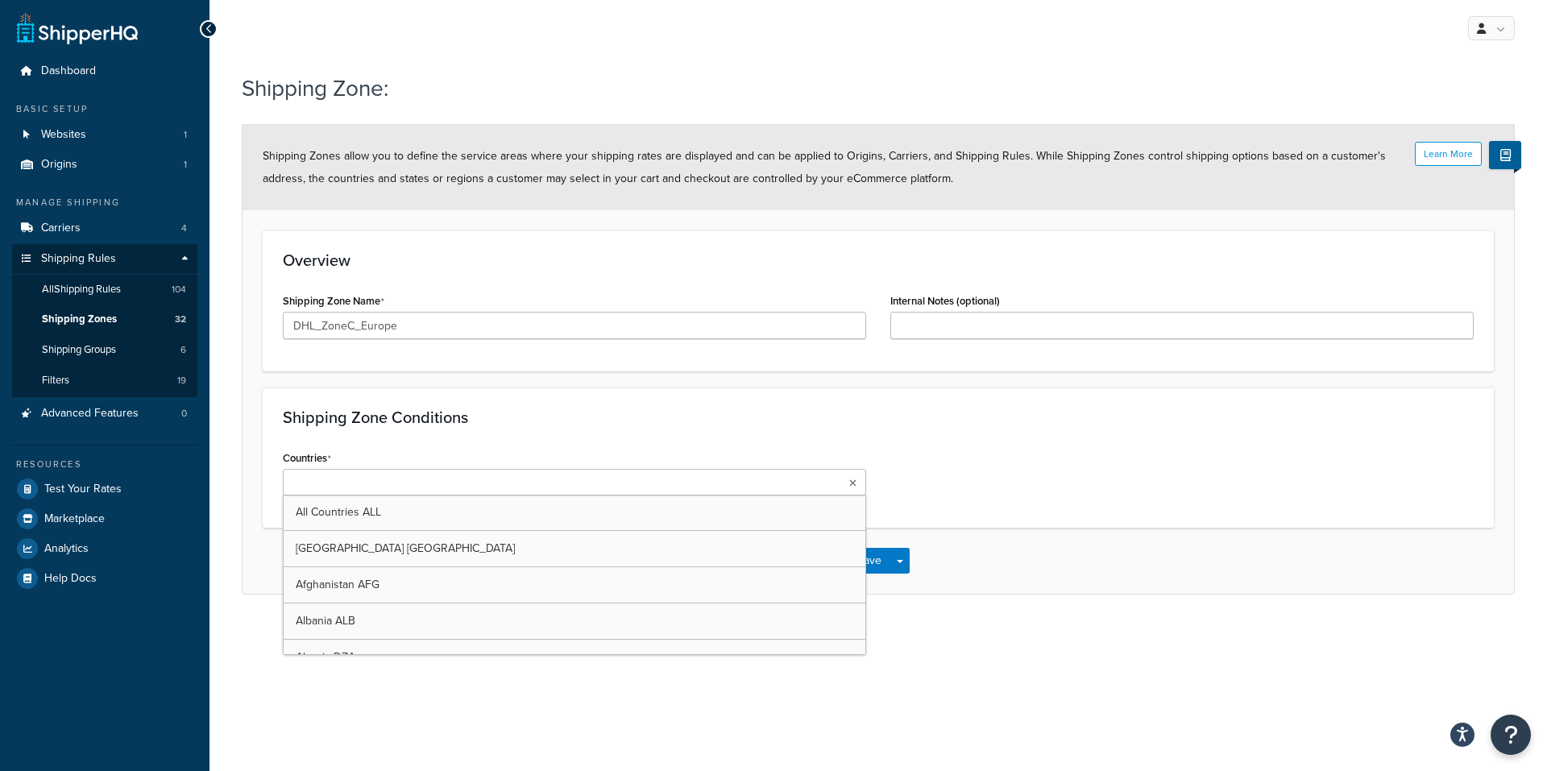
click at [438, 487] on ul at bounding box center [574, 482] width 583 height 27
type input "[PERSON_NAME]"
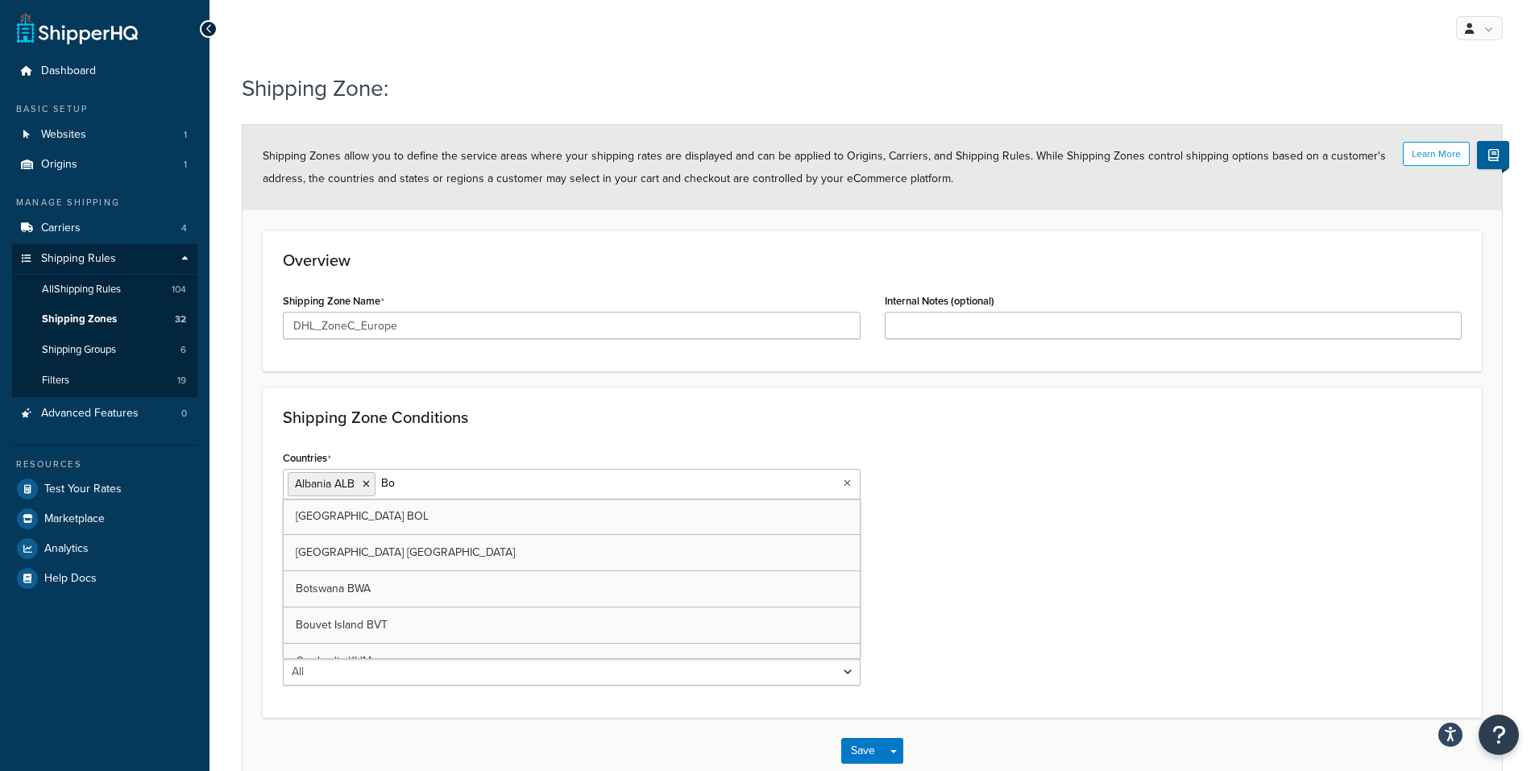
type input "Bos"
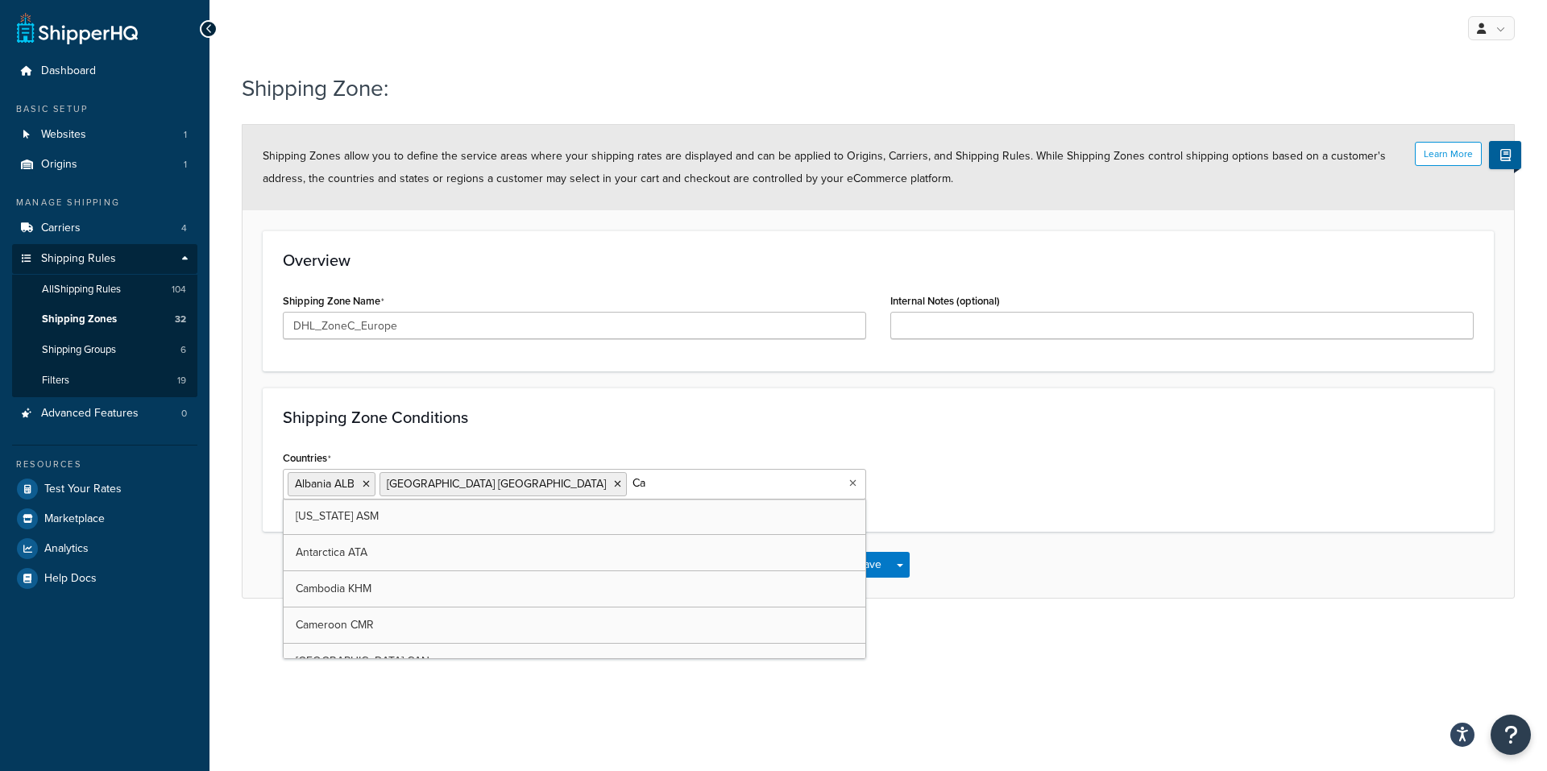
type input "C"
type input "Far"
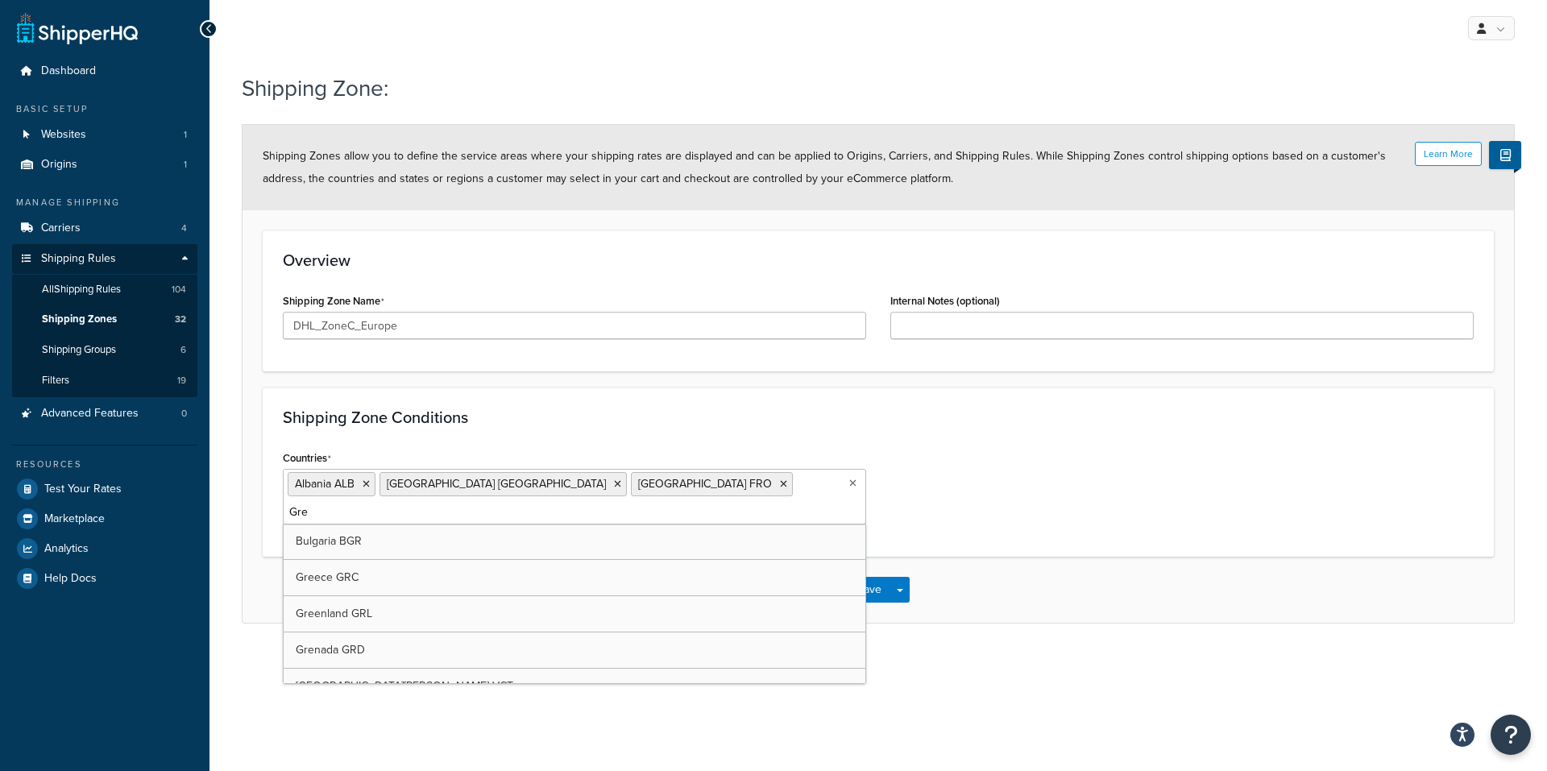
type input "Gree"
type input "Ice"
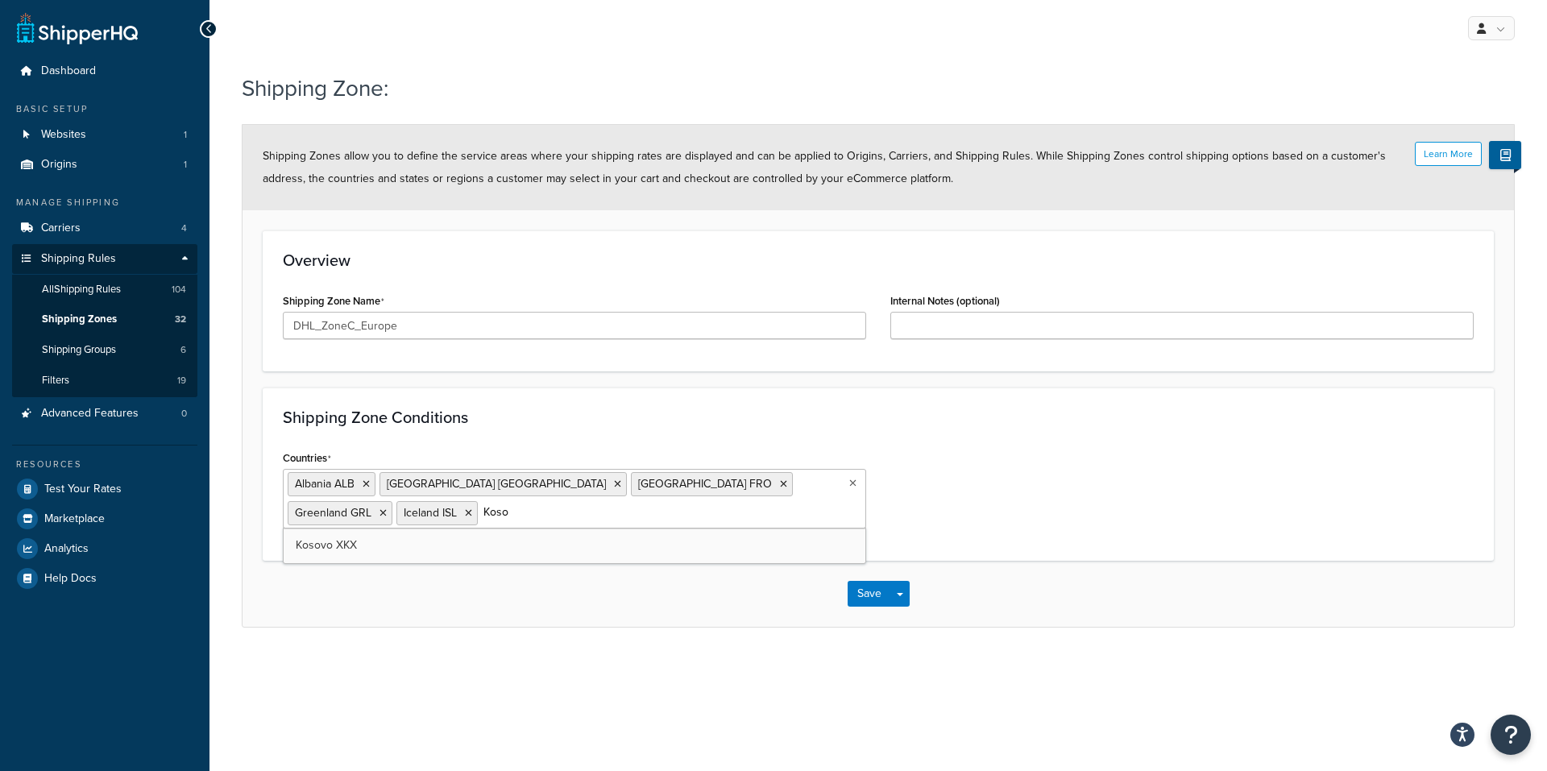
type input "Kosov"
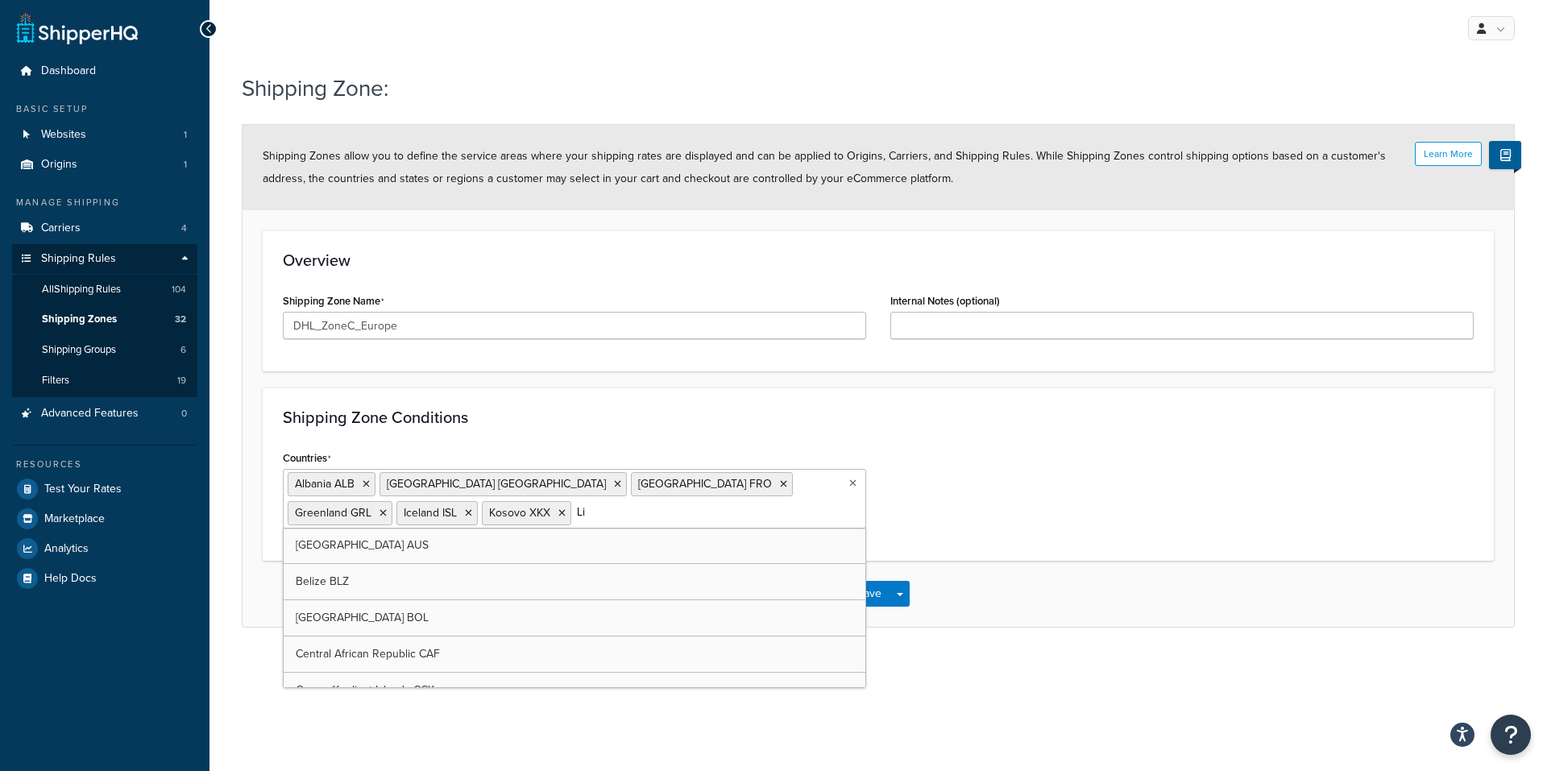
type input "Lie"
type input "Mont"
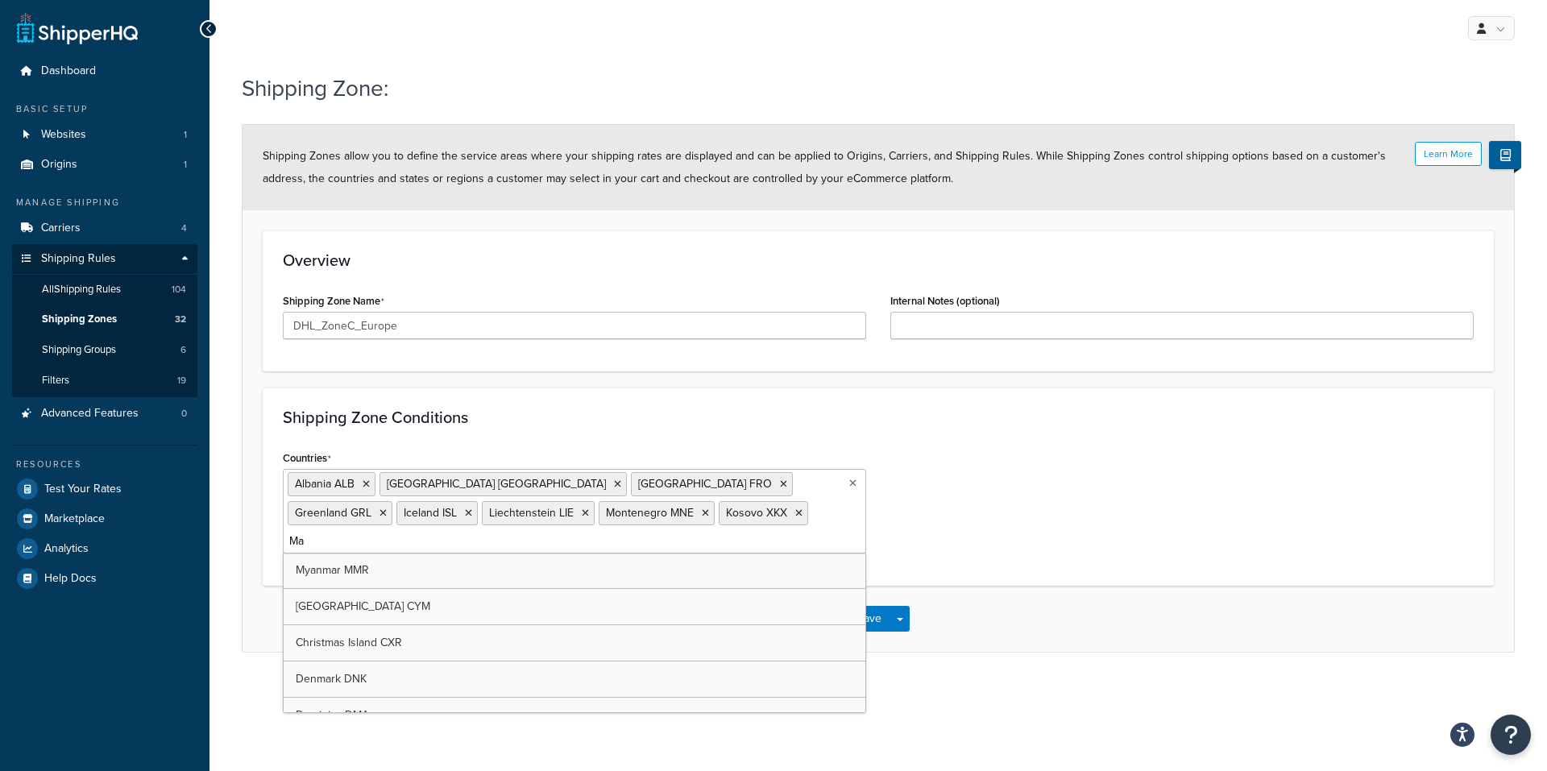
type input "Mac"
type input "Nor"
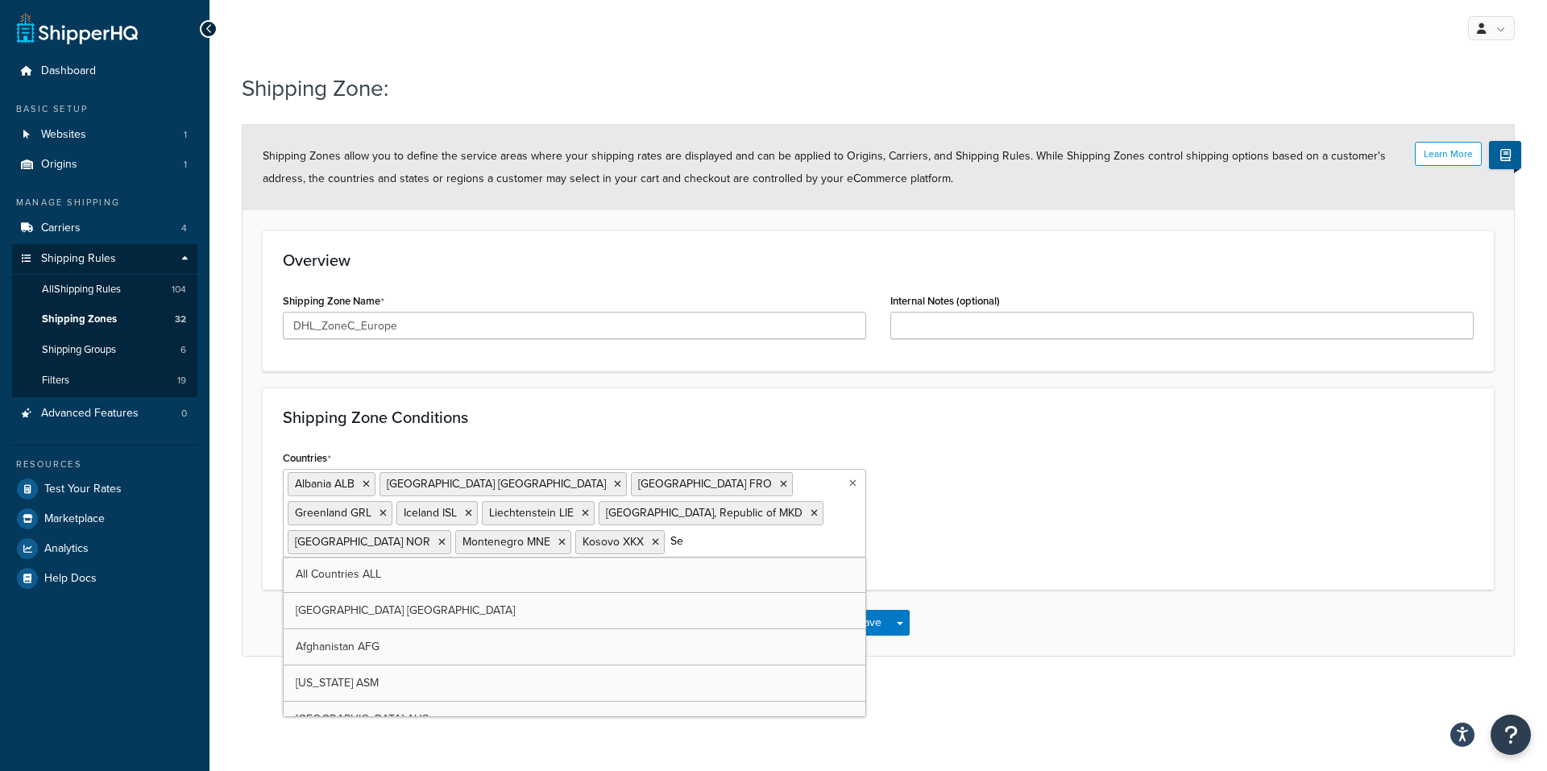
type input "Ser"
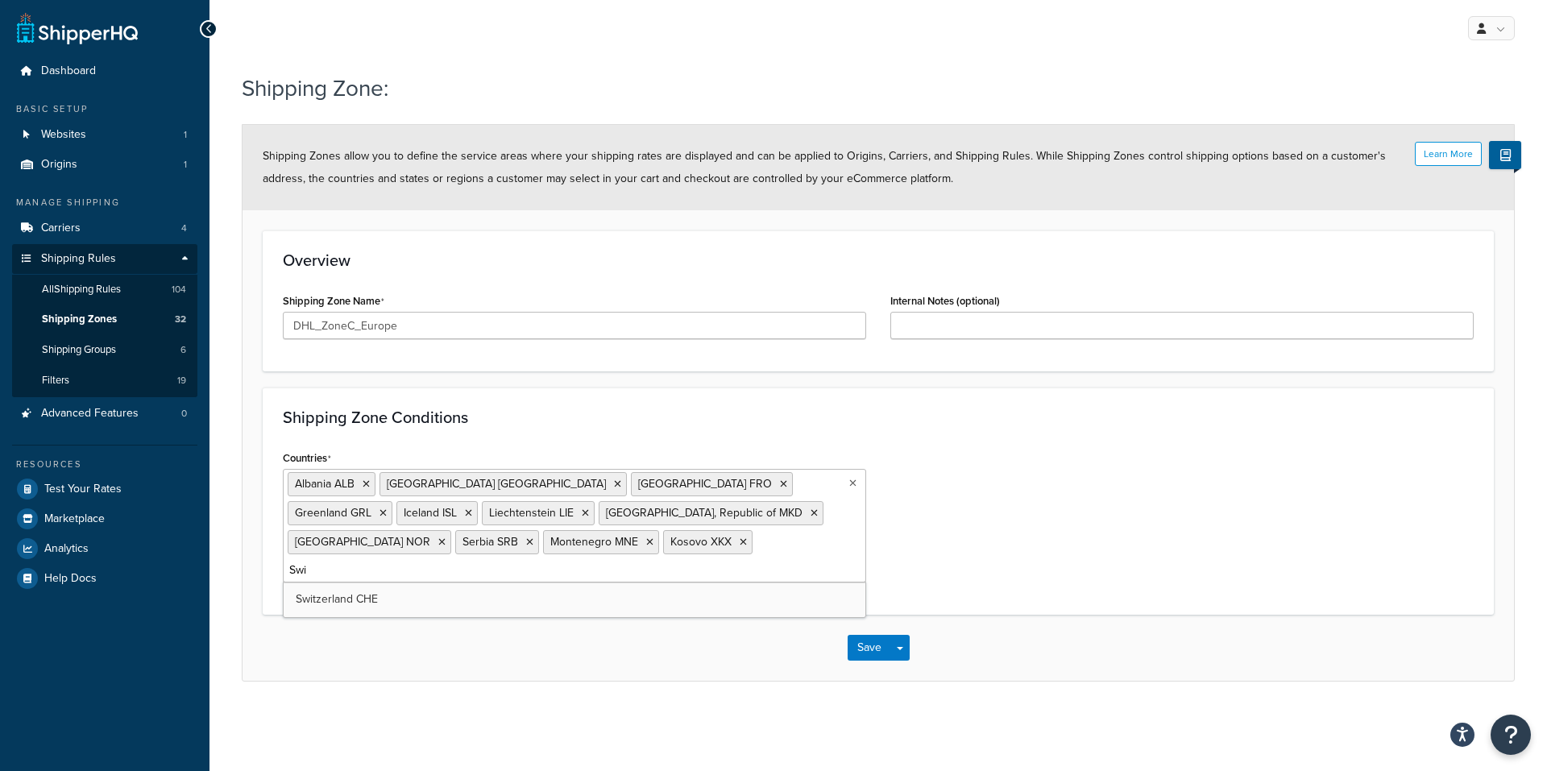
type input "Swit"
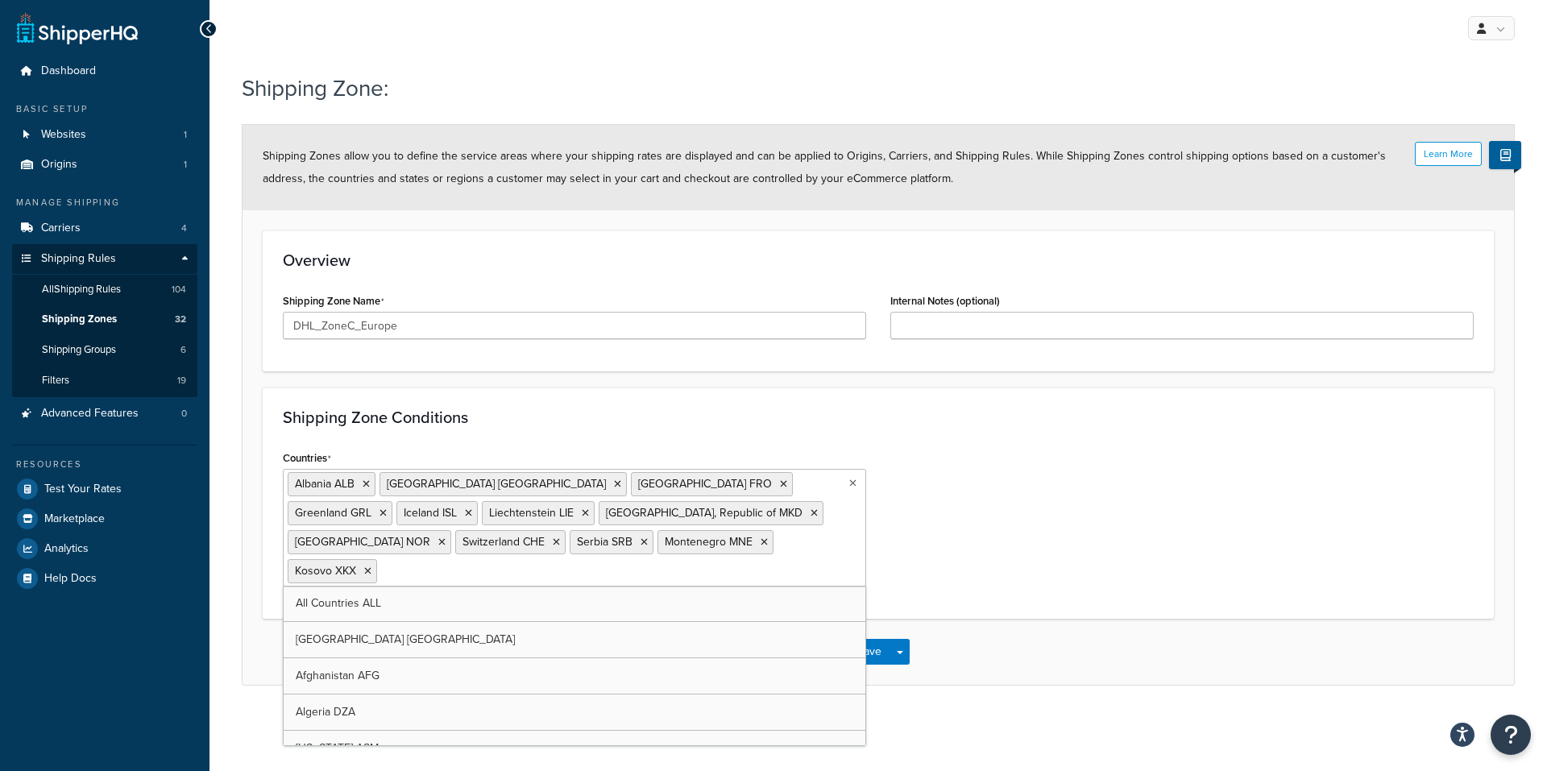
click at [1028, 749] on div "My Profile Billing Global Settings Contact Us Logout Shipping Zone: Learn More …" at bounding box center [878, 385] width 1338 height 771
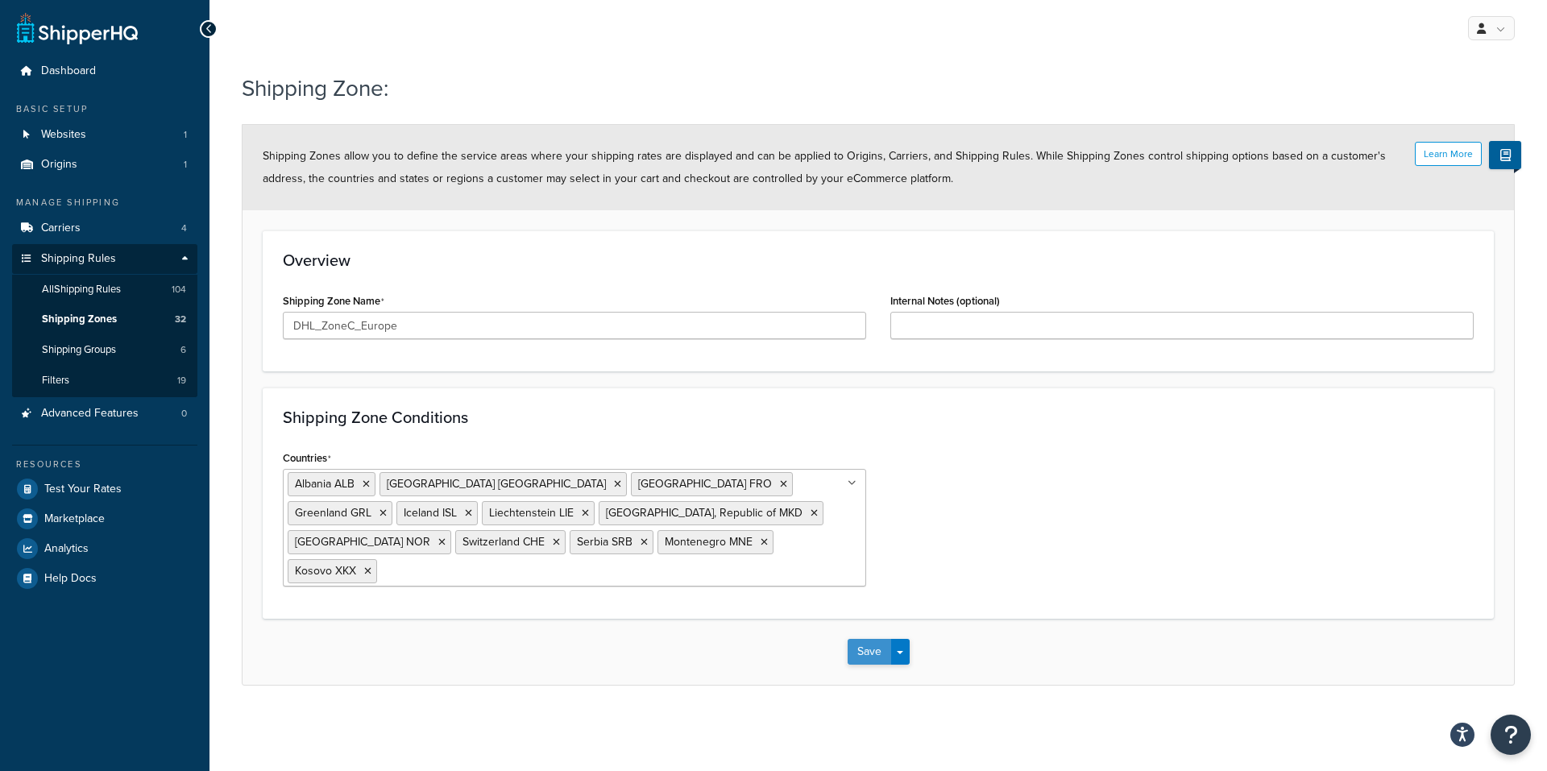
click at [870, 639] on button "Save" at bounding box center [870, 652] width 44 height 26
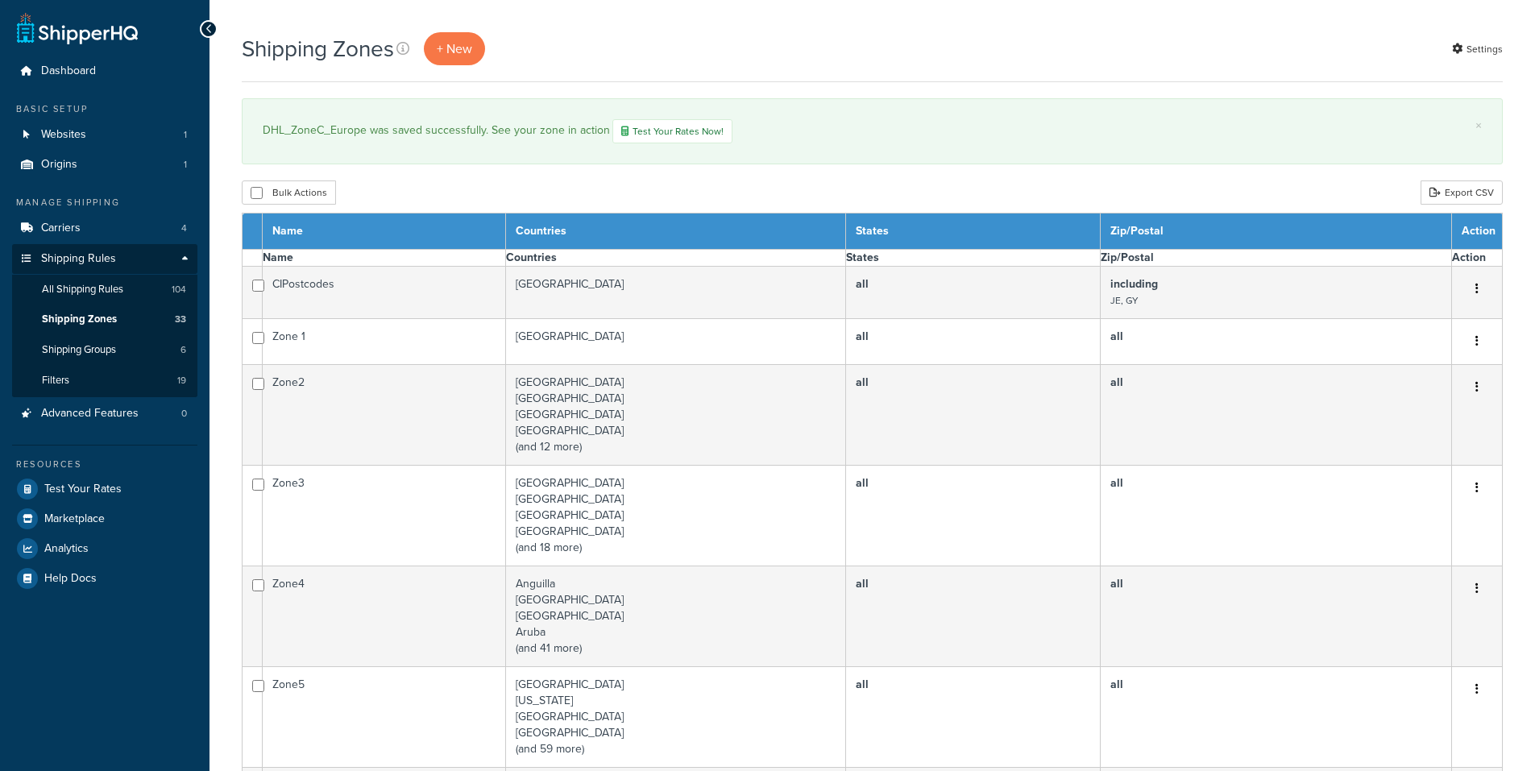
select select "15"
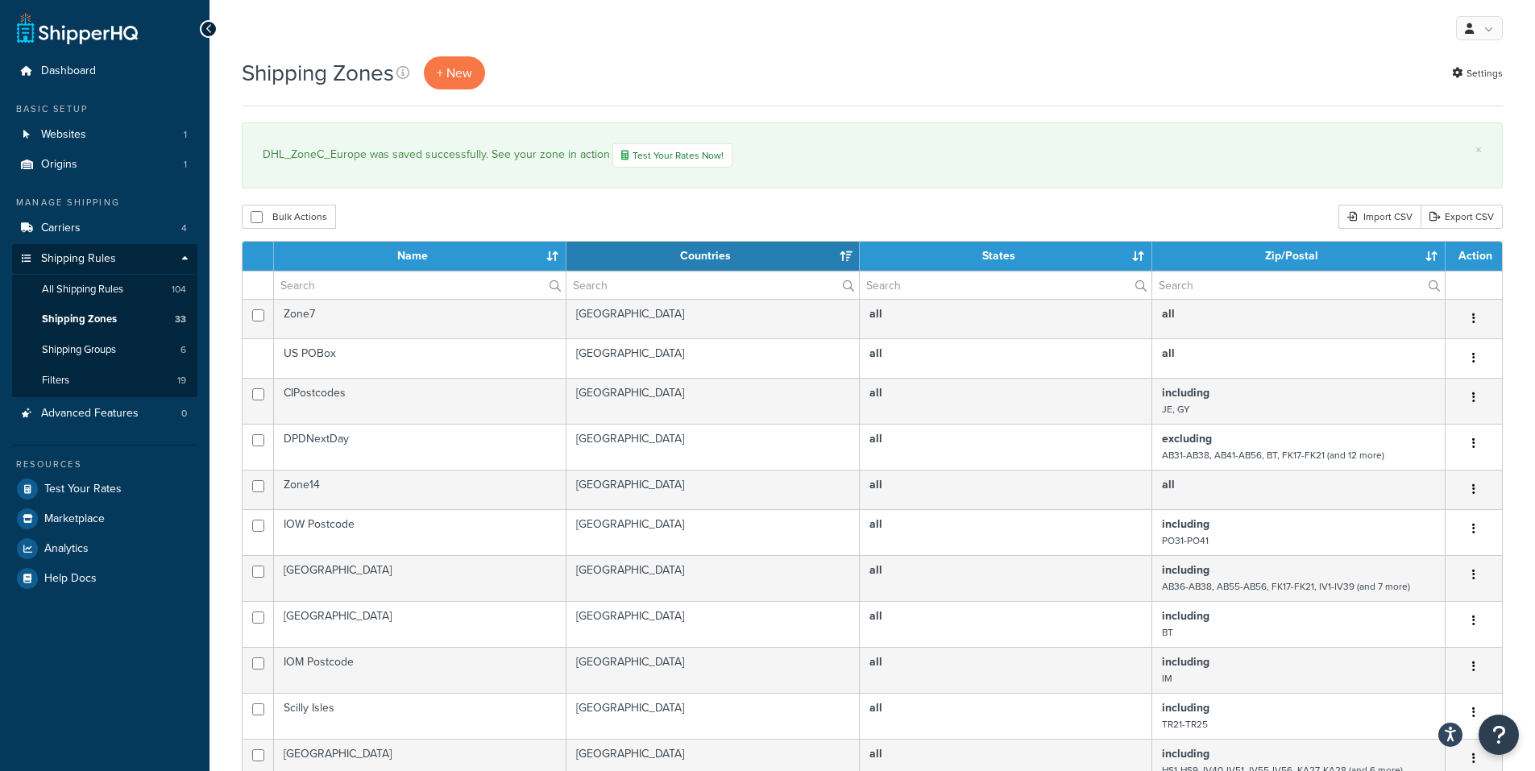
click at [460, 260] on th "Name" at bounding box center [420, 256] width 292 height 29
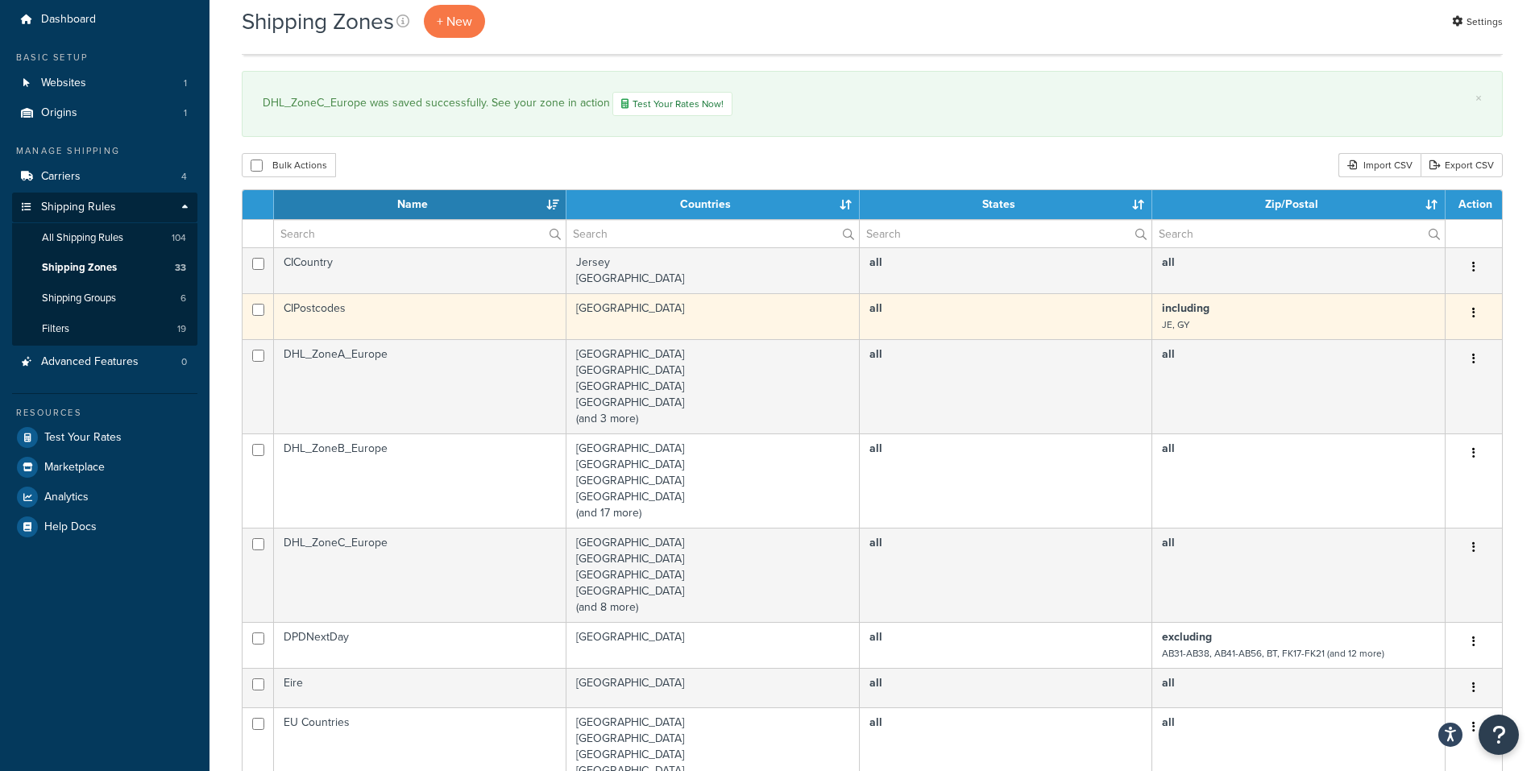
scroll to position [81, 0]
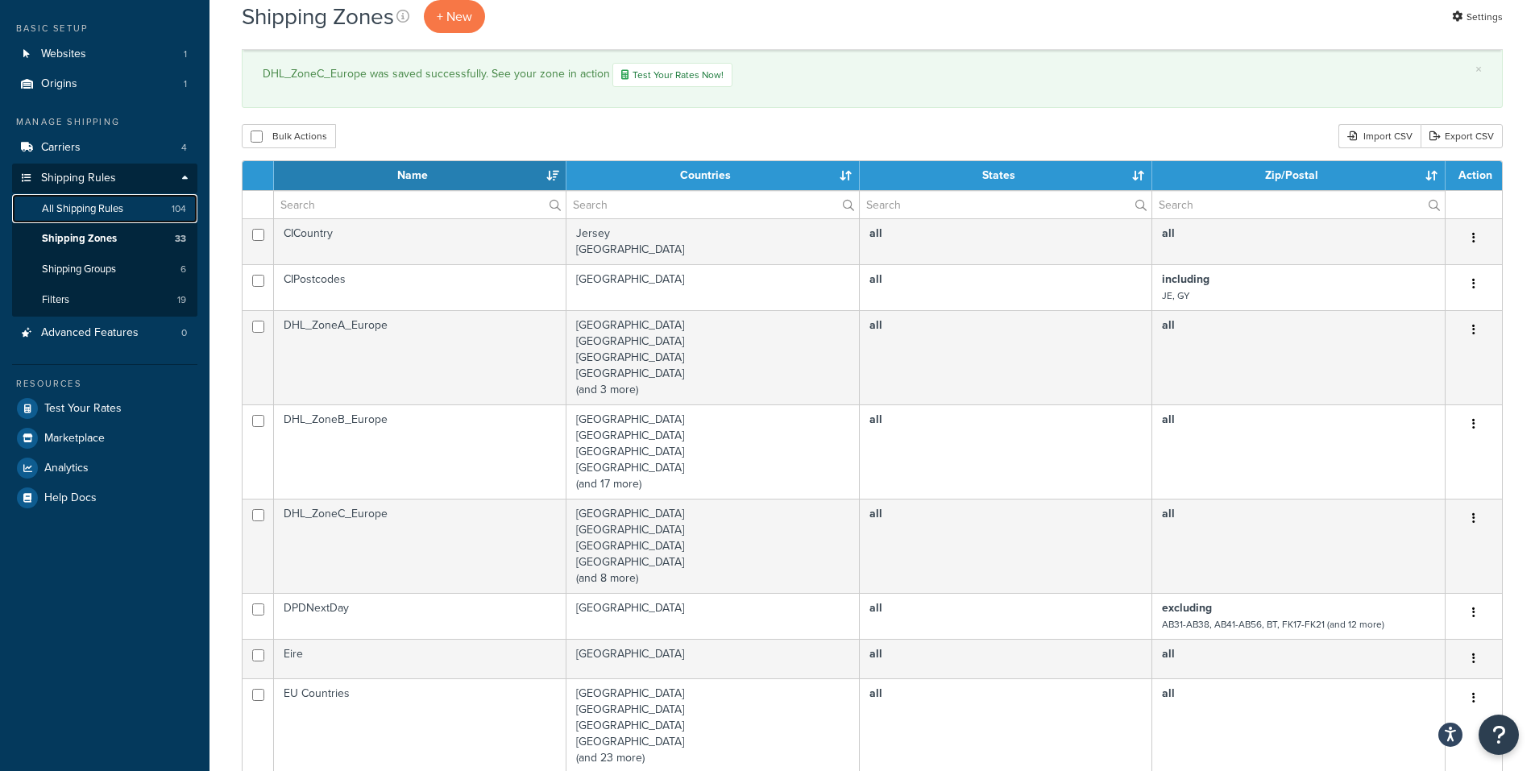
click at [110, 209] on span "All Shipping Rules" at bounding box center [82, 209] width 81 height 14
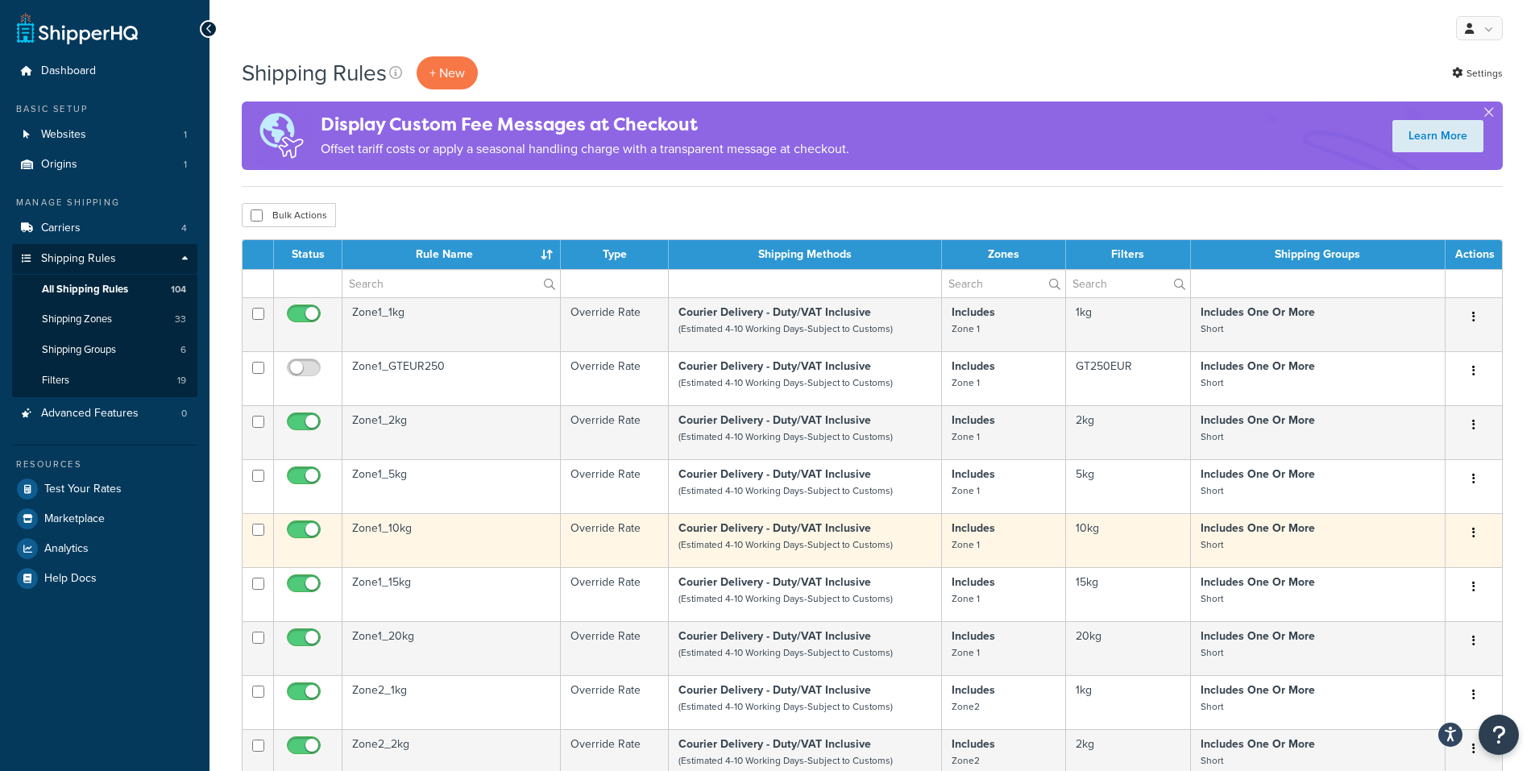
click at [450, 530] on td "Zone1_10kg" at bounding box center [451, 540] width 218 height 54
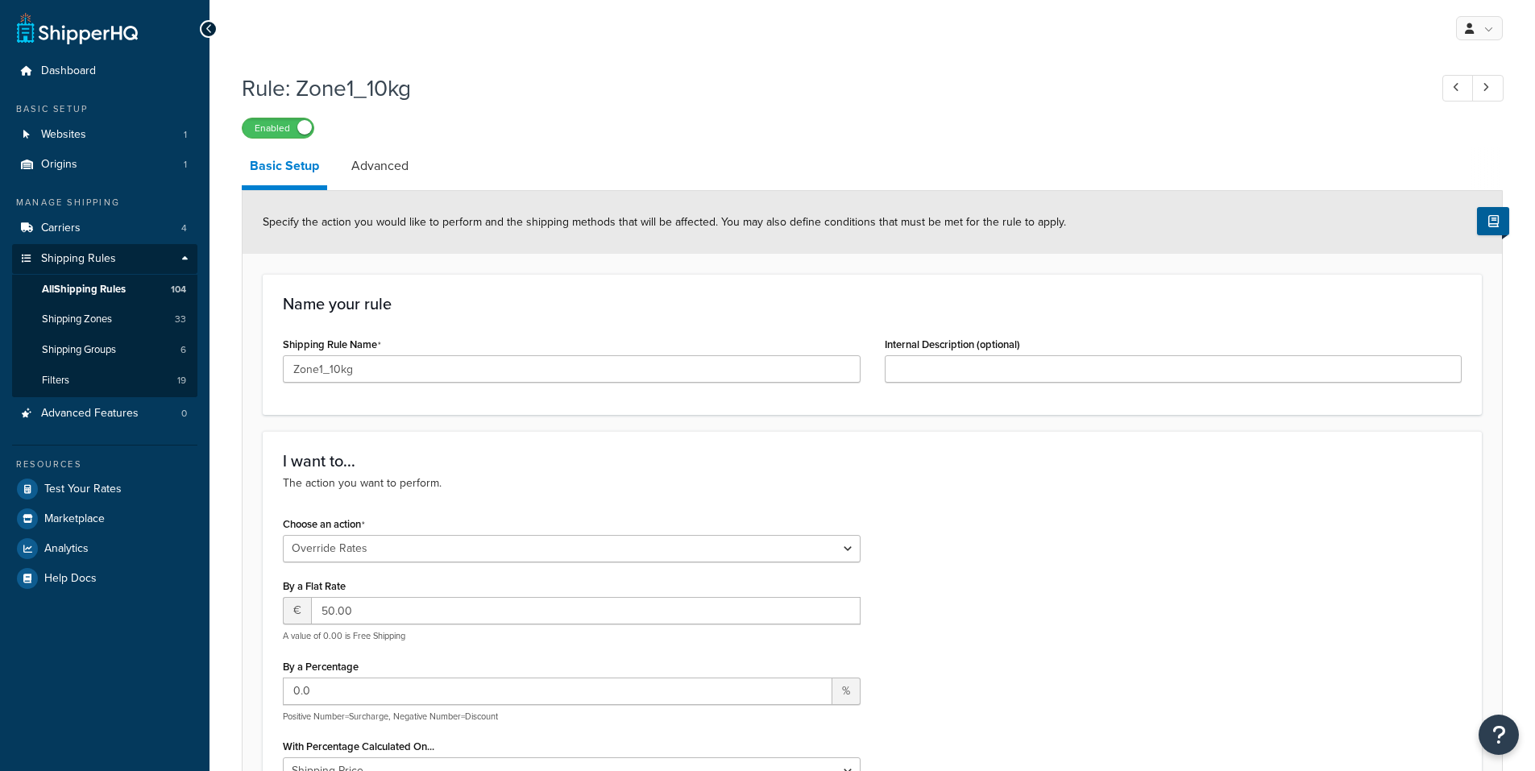
select select "OVERRIDE"
select select "LOCATION"
click at [64, 232] on span "Carriers" at bounding box center [60, 229] width 39 height 14
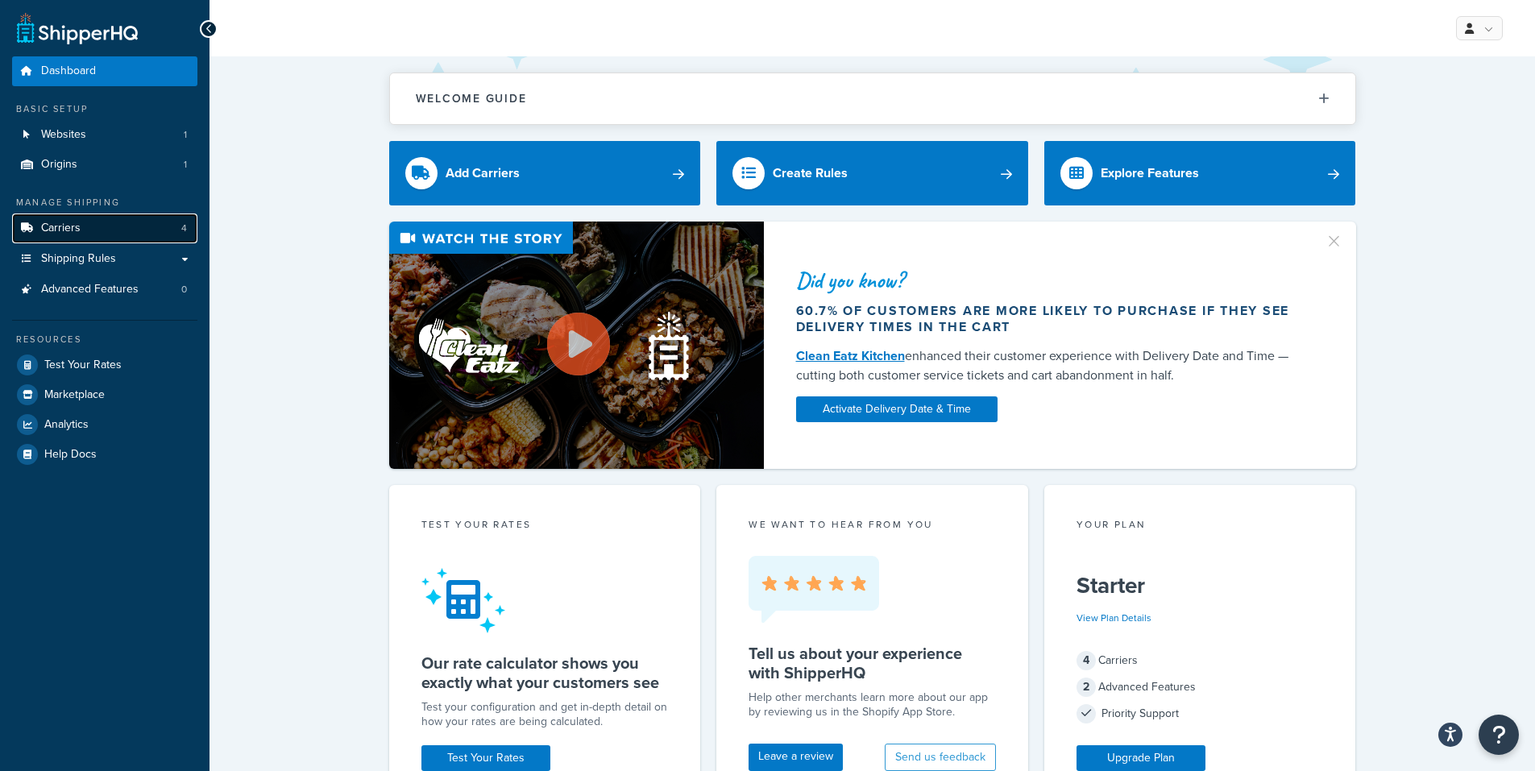
click at [56, 229] on span "Carriers" at bounding box center [60, 229] width 39 height 14
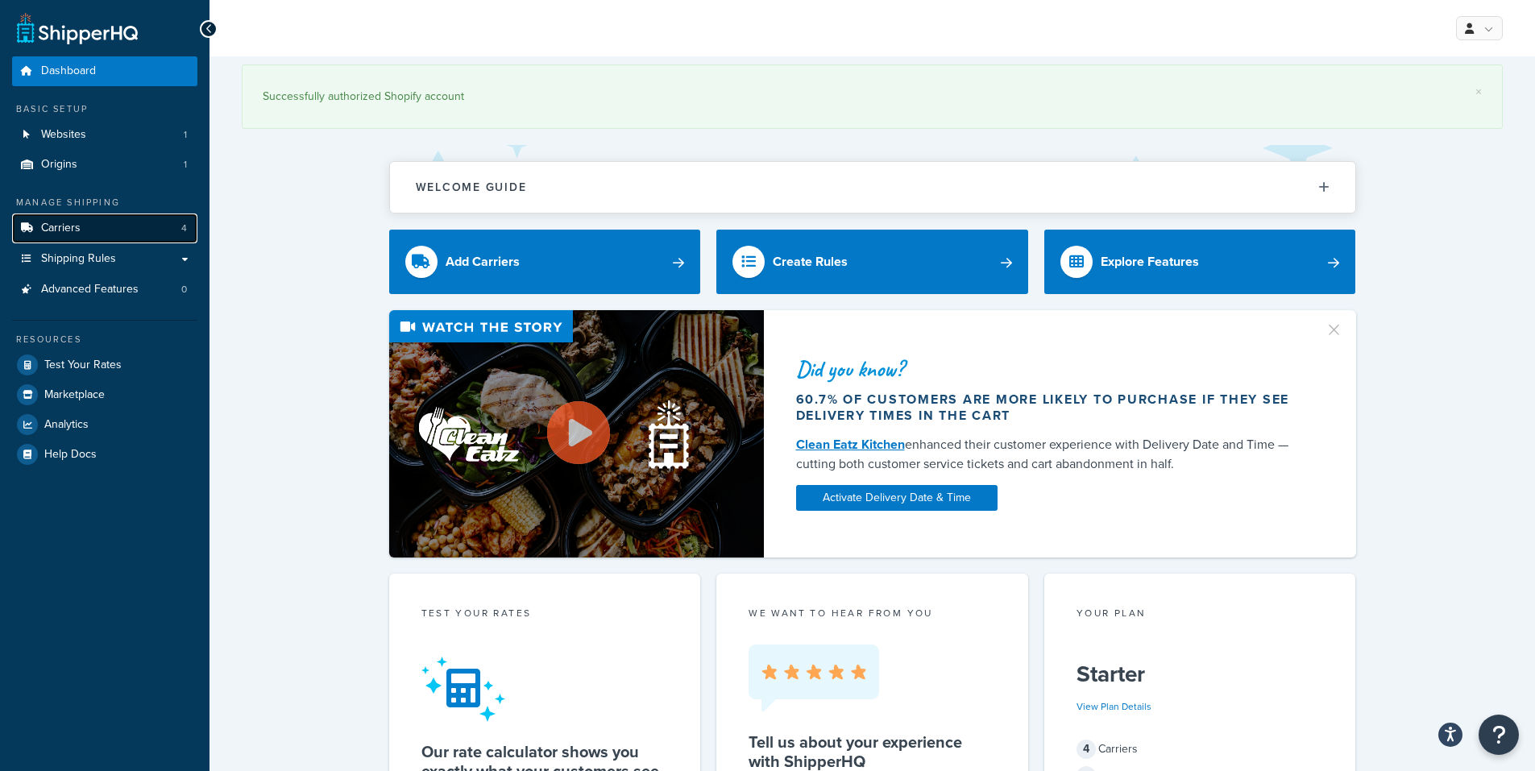
click at [80, 234] on link "Carriers 4" at bounding box center [104, 229] width 185 height 30
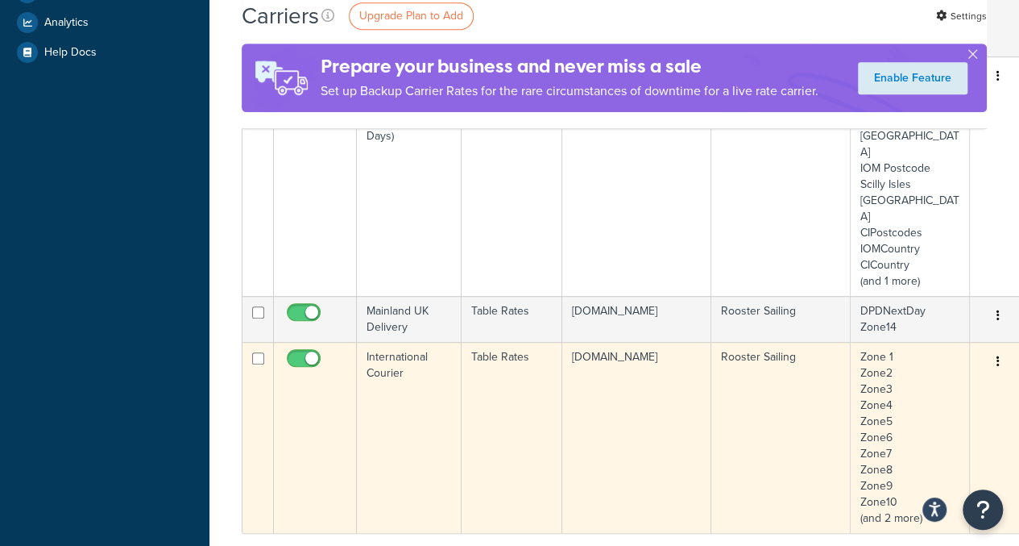
scroll to position [403, 0]
click at [894, 386] on td "Zone 1 Zone2 Zone3 Zone4 Zone5 Zone6 Zone7 Zone8 Zone9 Zone10 (and 2 more)" at bounding box center [910, 436] width 119 height 191
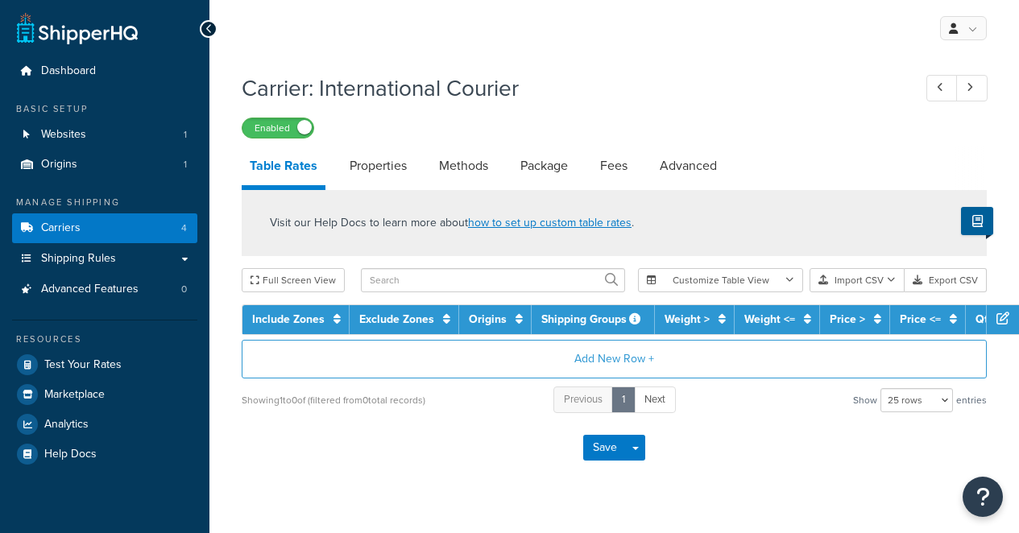
select select "25"
